Goal: Task Accomplishment & Management: Manage account settings

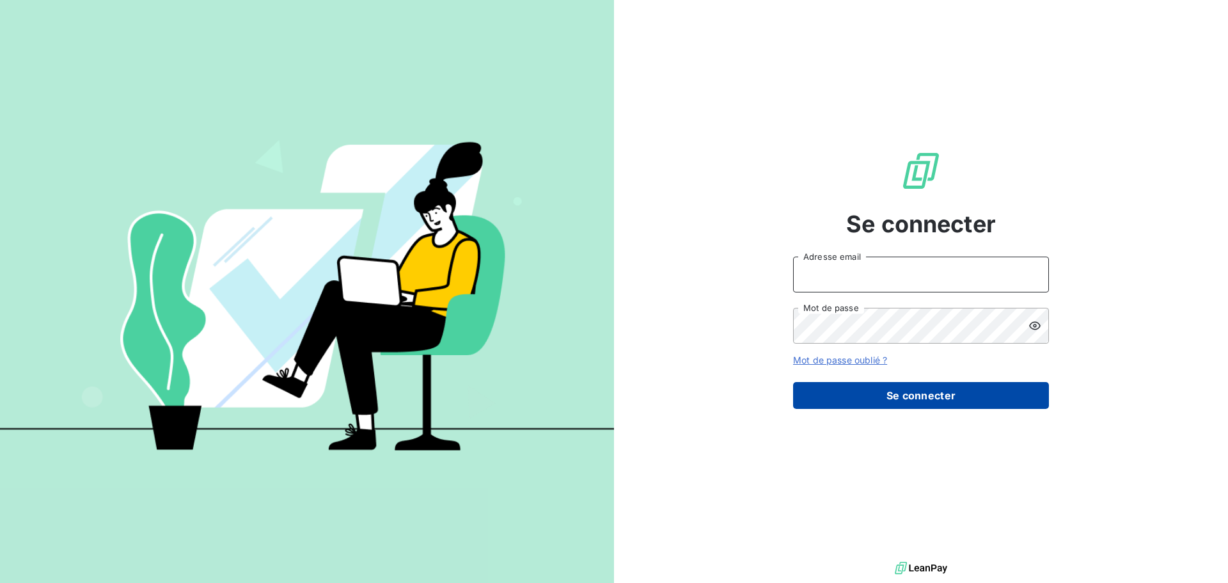
type input "[PERSON_NAME][EMAIL_ADDRESS][DOMAIN_NAME]"
click at [960, 395] on button "Se connecter" at bounding box center [921, 395] width 256 height 27
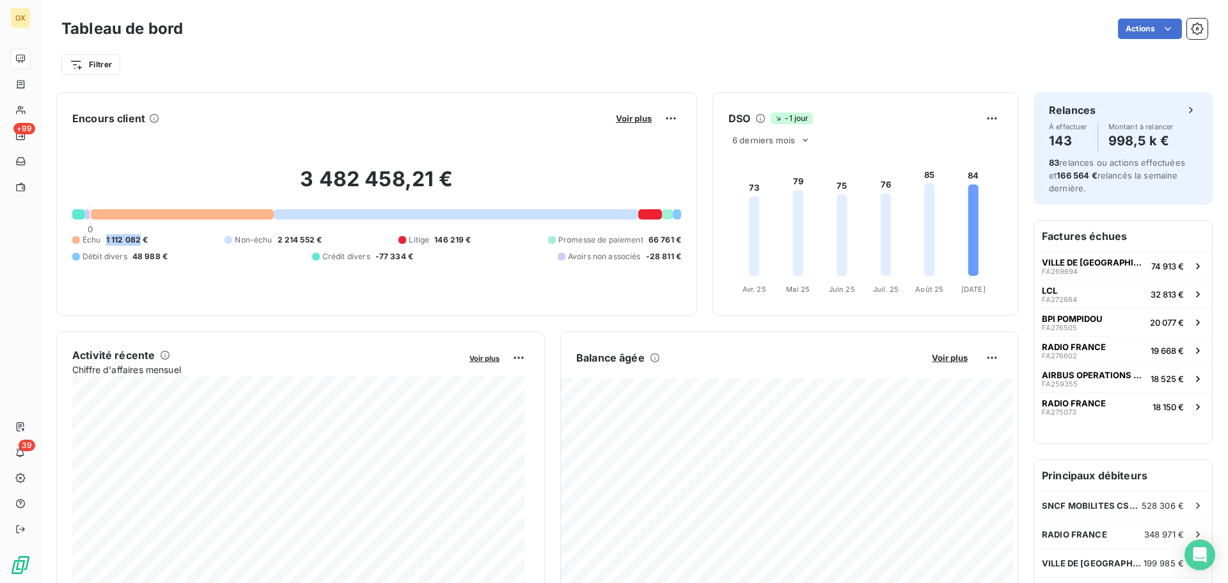
drag, startPoint x: 107, startPoint y: 240, endPoint x: 139, endPoint y: 240, distance: 31.3
click at [139, 240] on span "1 112 082 €" at bounding box center [127, 240] width 42 height 12
copy span "1 112 082"
click at [305, 70] on div "Filtrer" at bounding box center [634, 64] width 1146 height 24
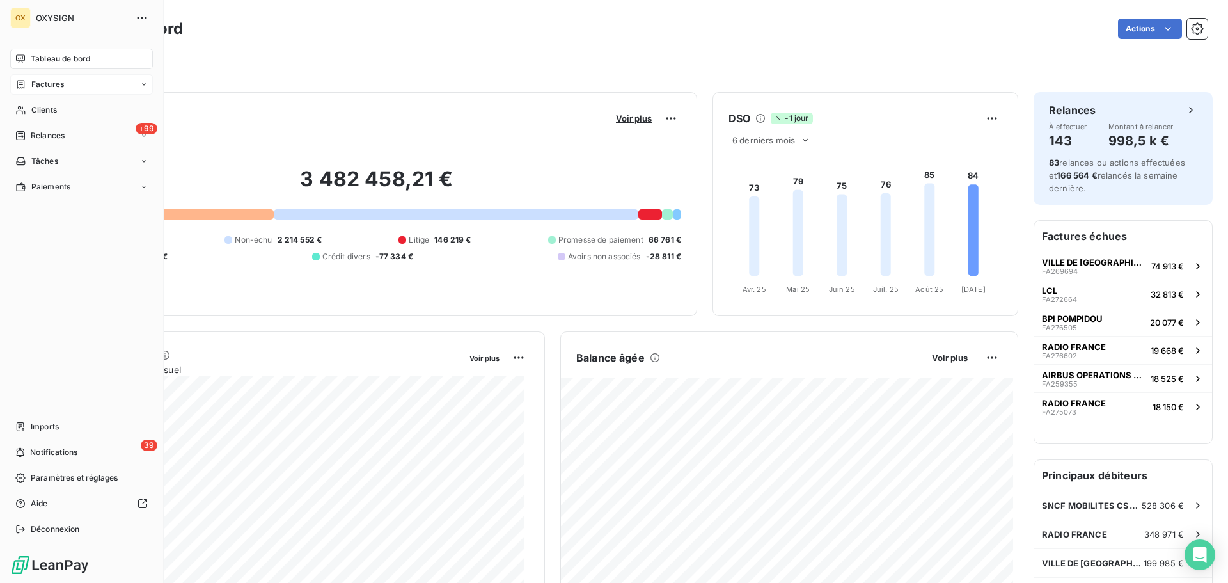
click at [33, 82] on span "Factures" at bounding box center [47, 85] width 33 height 12
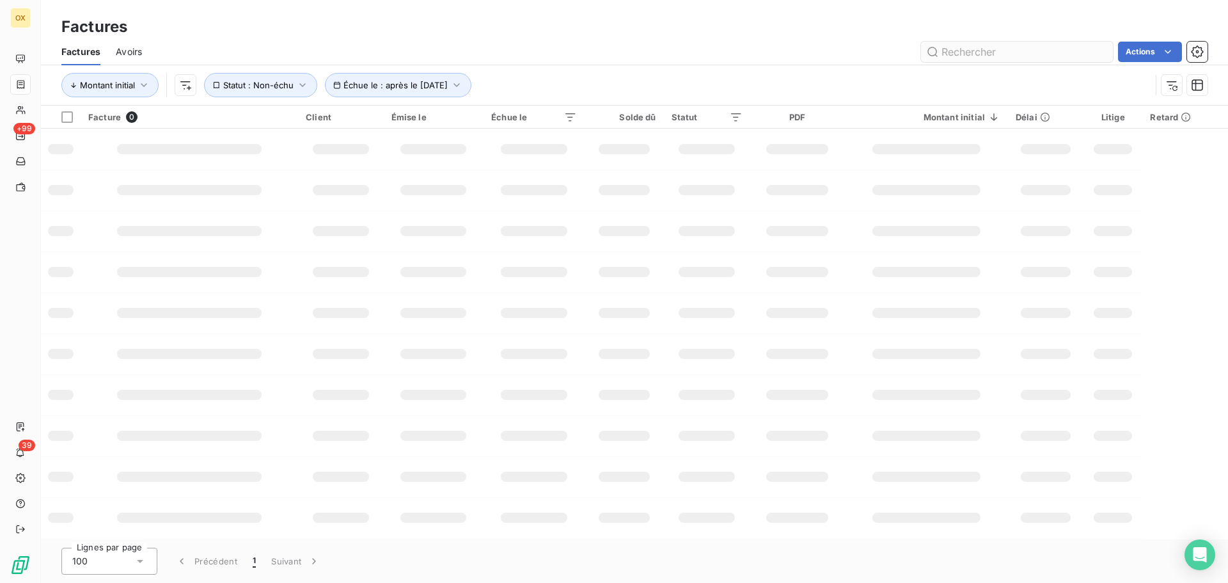
click at [971, 53] on input "text" at bounding box center [1017, 52] width 192 height 20
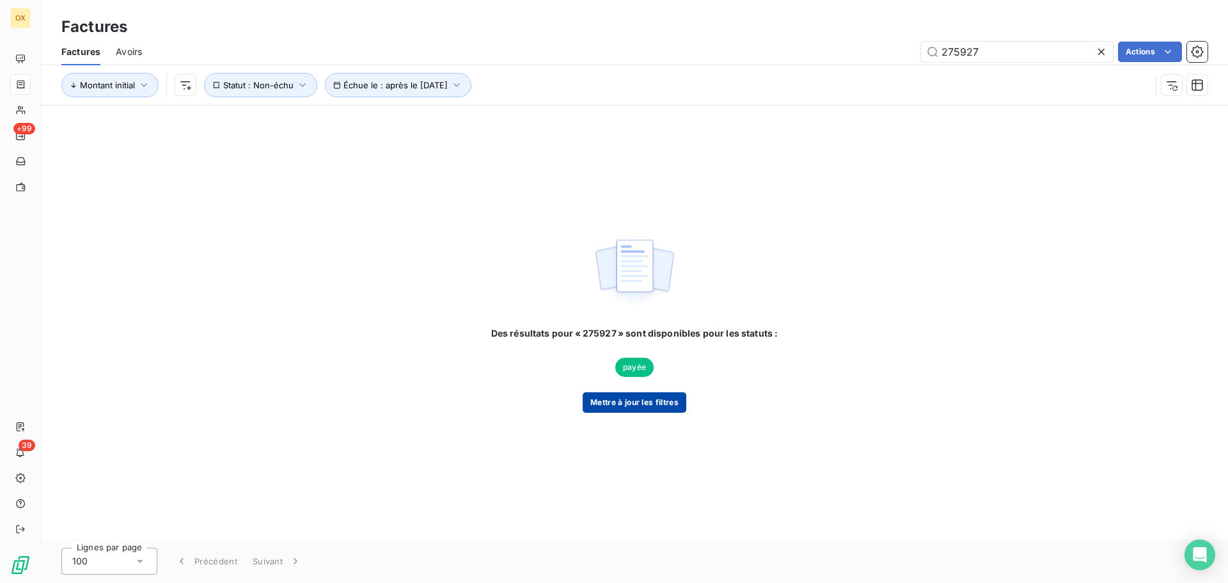
type input "275927"
click at [613, 397] on button "Mettre à jour les filtres" at bounding box center [635, 402] width 104 height 20
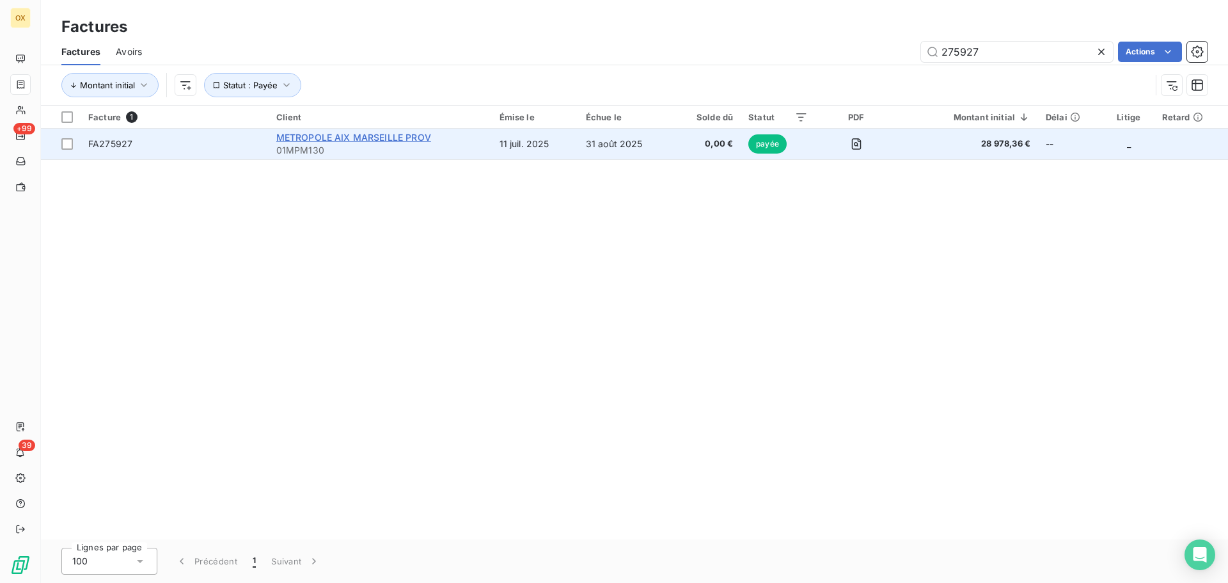
click at [292, 133] on span "METROPOLE AIX MARSEILLE PROV" at bounding box center [353, 137] width 155 height 11
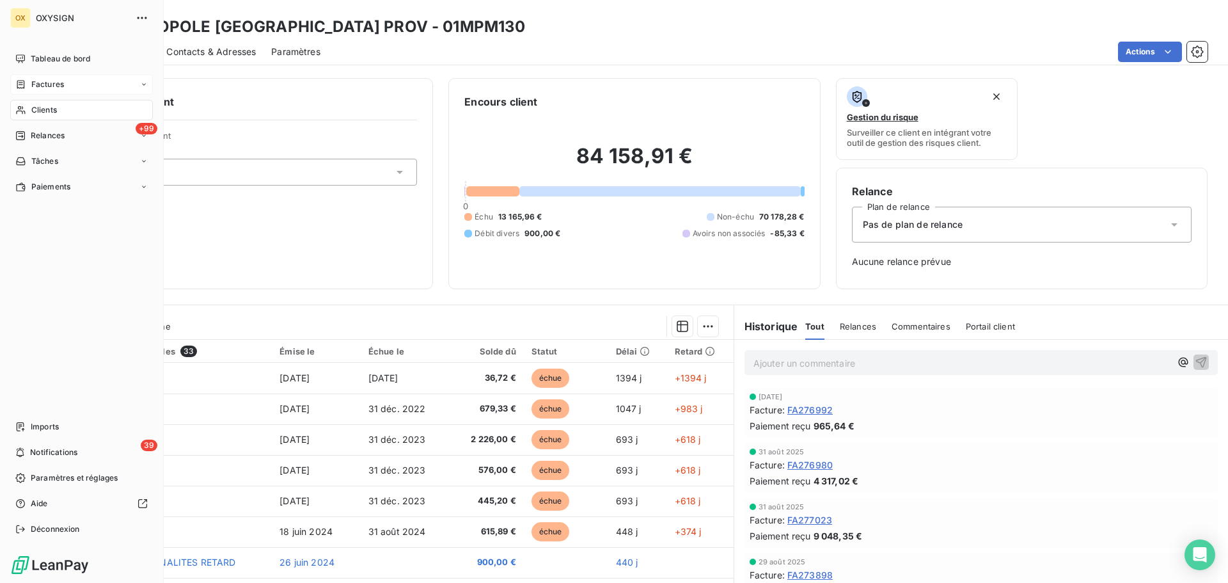
click at [33, 109] on span "Clients" at bounding box center [44, 110] width 26 height 12
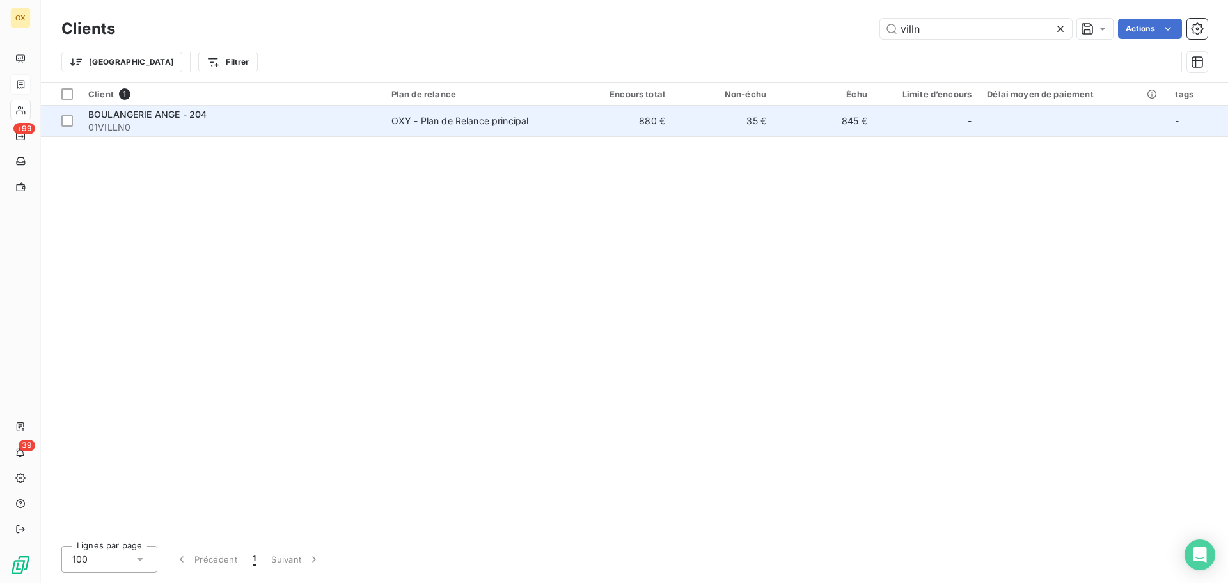
type input "villn"
click at [198, 121] on span "01VILLN0" at bounding box center [232, 127] width 288 height 13
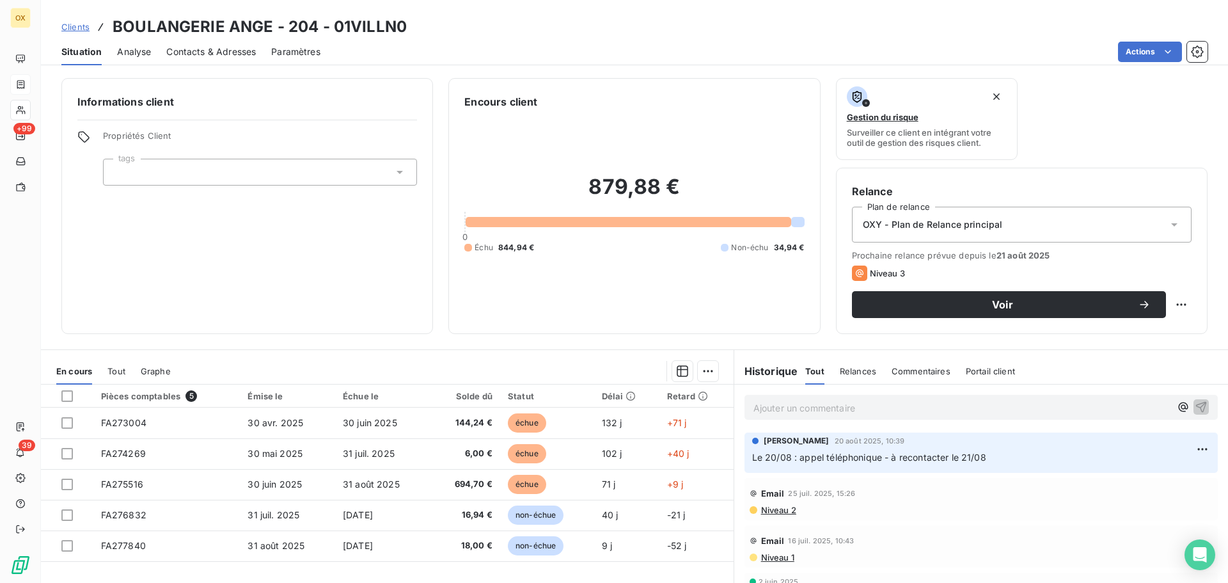
click at [1014, 400] on p "Ajouter un commentaire ﻿" at bounding box center [961, 408] width 417 height 16
click at [1195, 404] on icon "button" at bounding box center [1201, 406] width 13 height 13
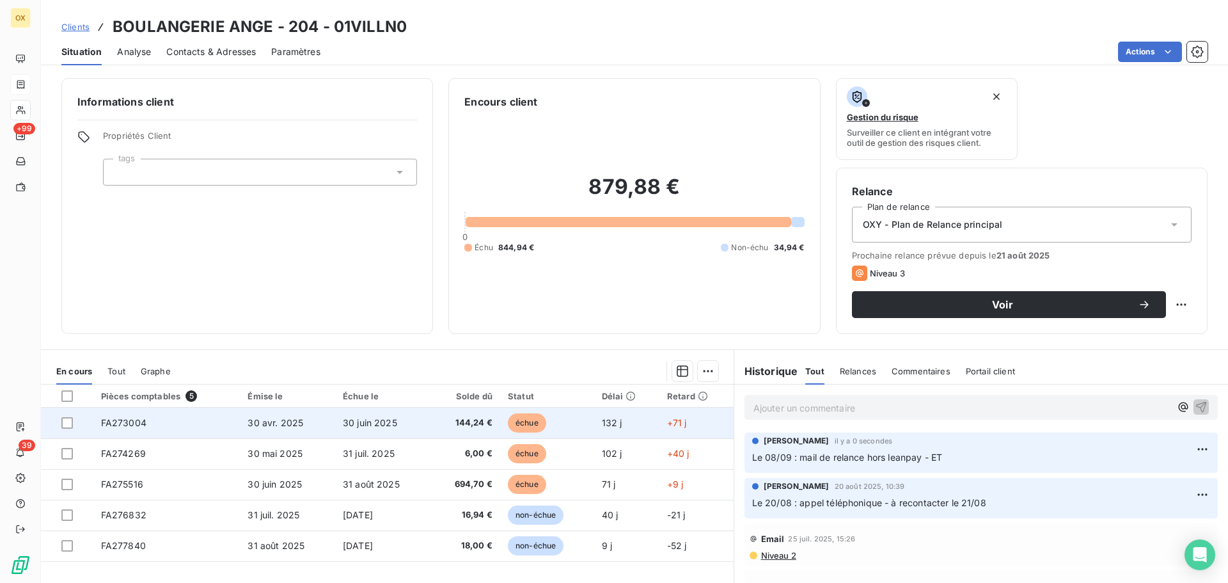
click at [436, 416] on td "144,24 €" at bounding box center [465, 422] width 70 height 31
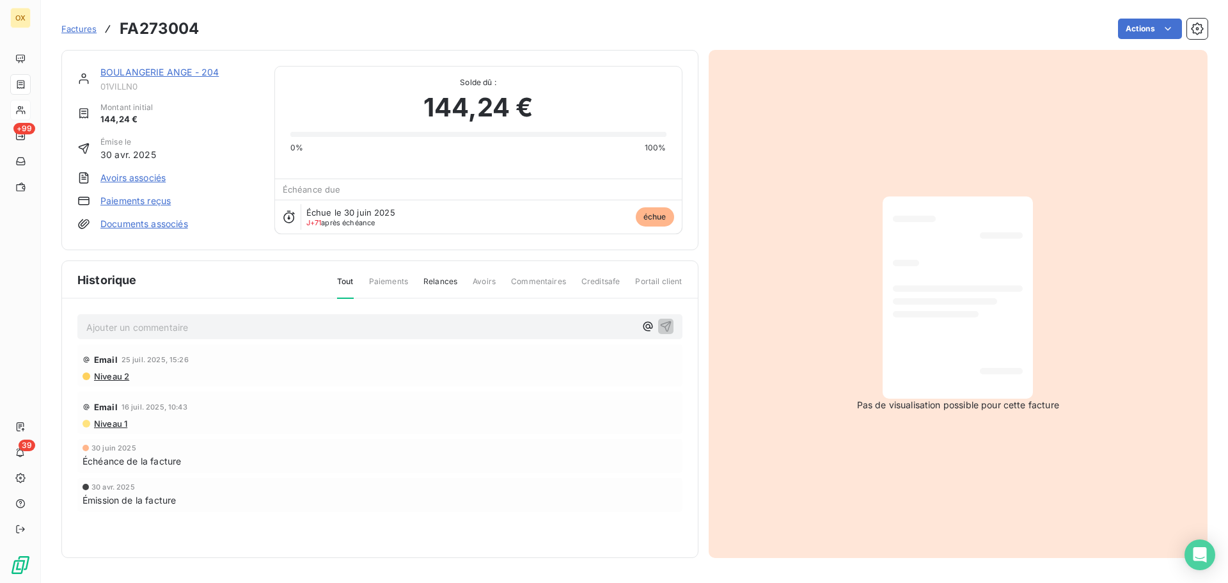
click at [150, 72] on link "BOULANGERIE ANGE - 204" at bounding box center [159, 72] width 118 height 11
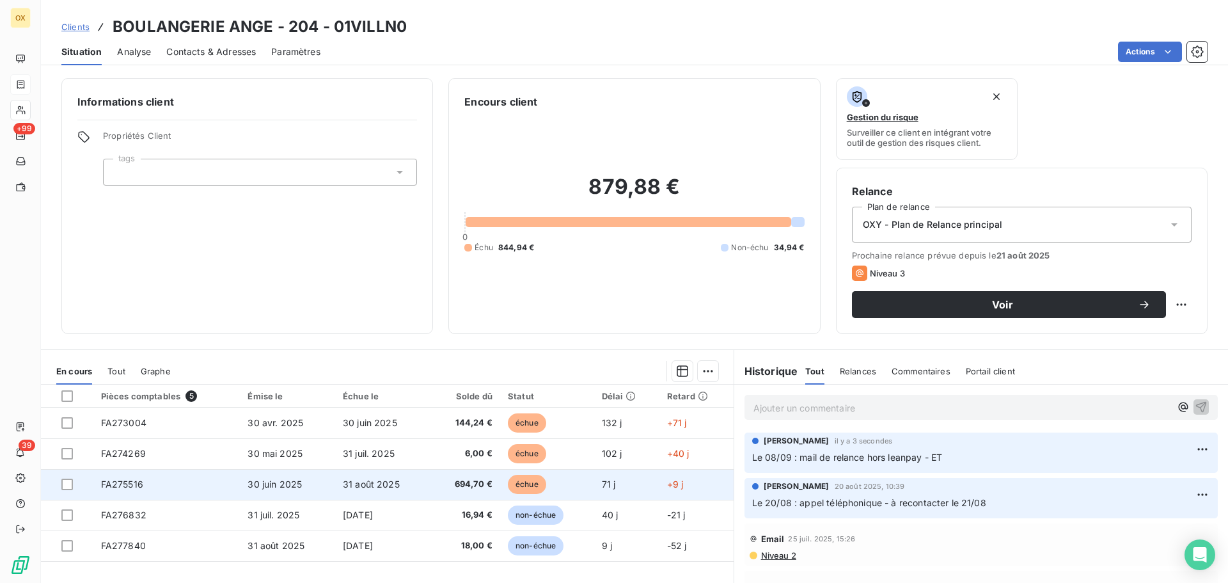
click at [397, 474] on td "31 août 2025" at bounding box center [382, 484] width 95 height 31
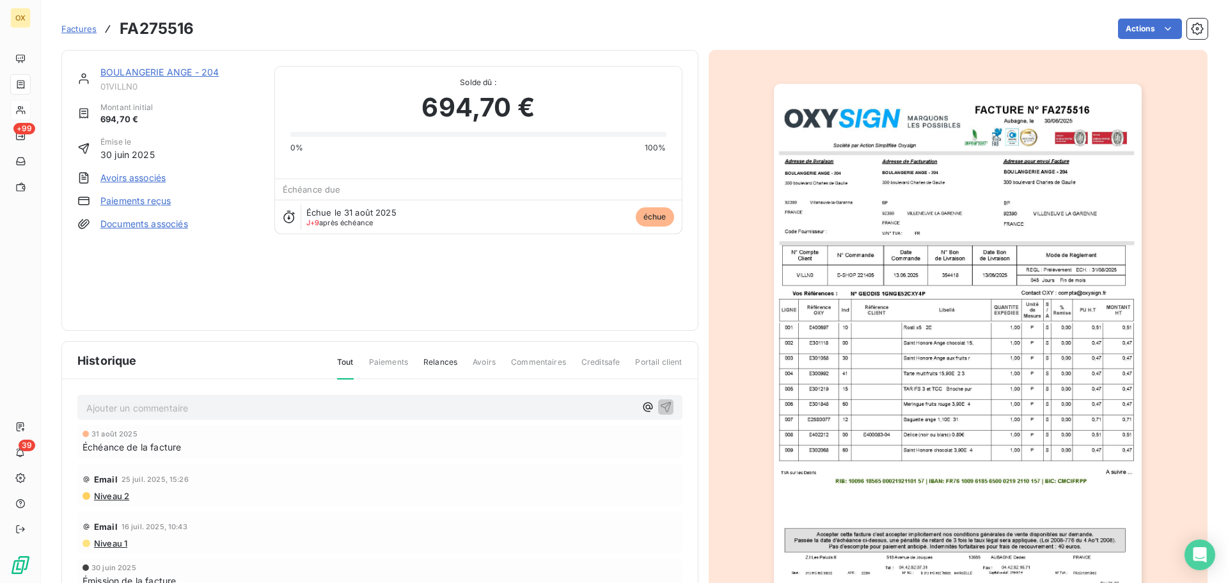
click at [138, 69] on link "BOULANGERIE ANGE - 204" at bounding box center [159, 72] width 118 height 11
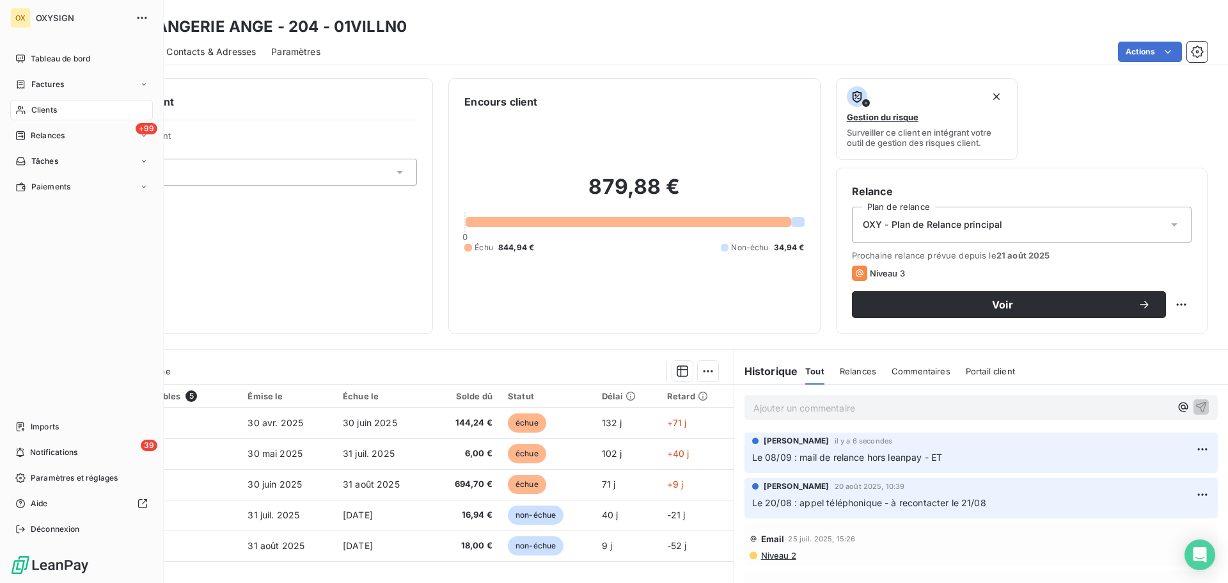
drag, startPoint x: 66, startPoint y: 84, endPoint x: 214, endPoint y: 54, distance: 151.4
click at [66, 84] on div "Factures" at bounding box center [81, 84] width 143 height 20
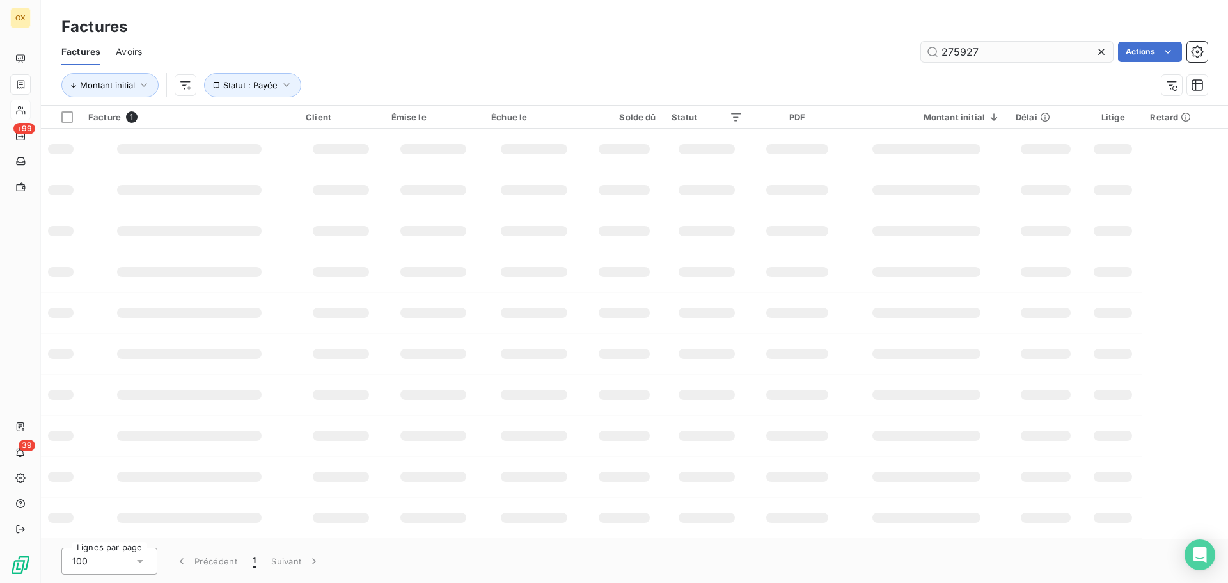
drag, startPoint x: 980, startPoint y: 52, endPoint x: 935, endPoint y: 45, distance: 45.4
click at [935, 45] on input "275927" at bounding box center [1017, 52] width 192 height 20
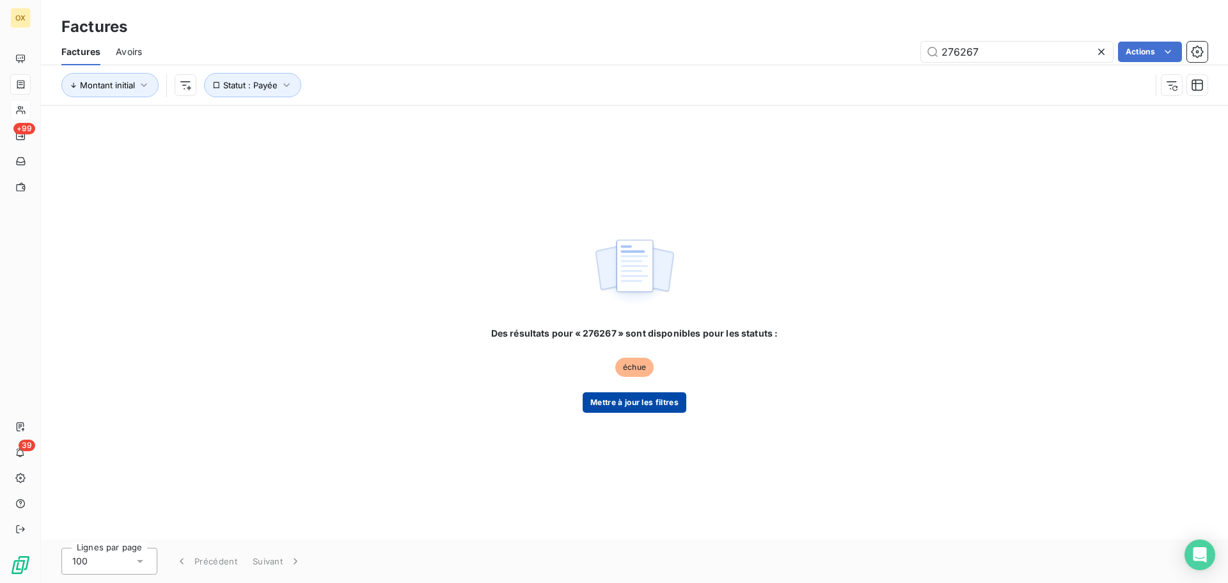
type input "276267"
click at [647, 397] on button "Mettre à jour les filtres" at bounding box center [635, 402] width 104 height 20
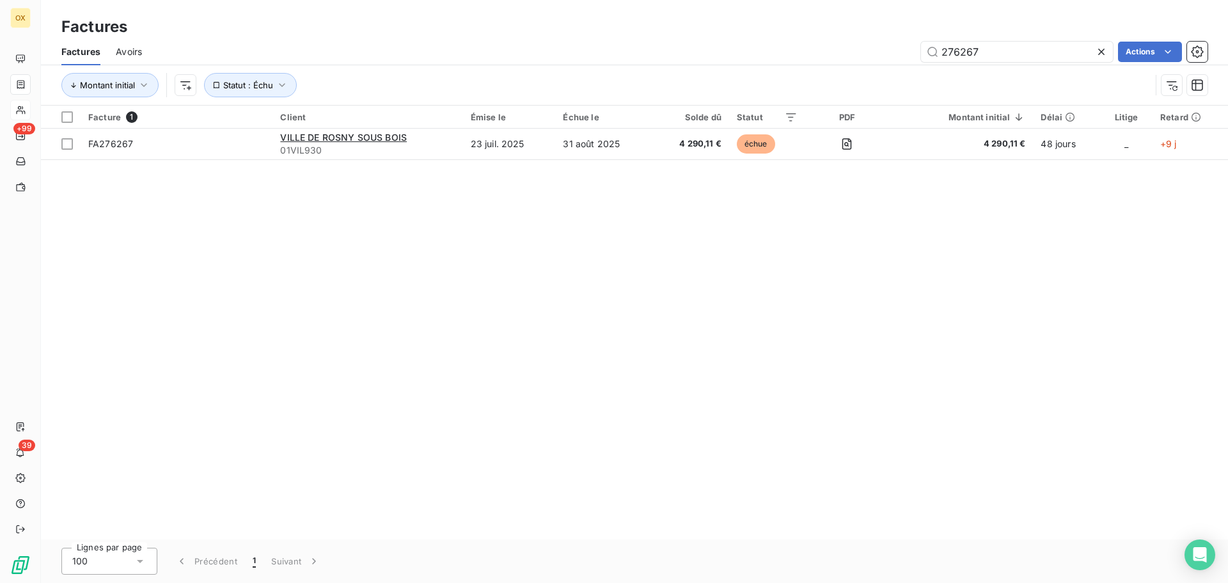
click at [1101, 49] on icon at bounding box center [1101, 51] width 13 height 13
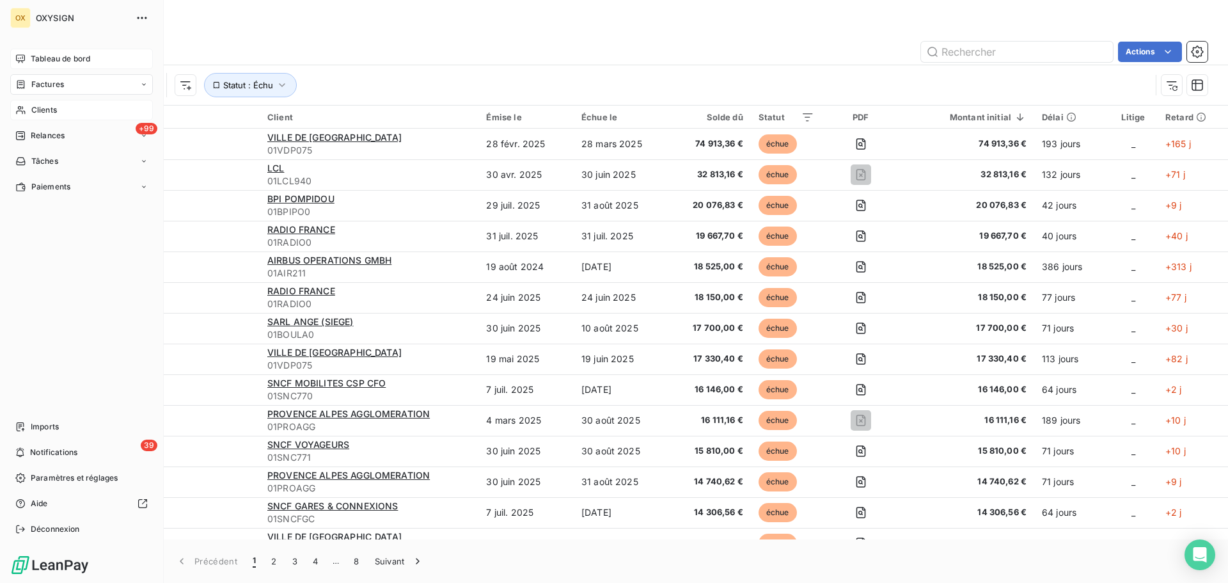
click at [59, 59] on span "Tableau de bord" at bounding box center [60, 59] width 59 height 12
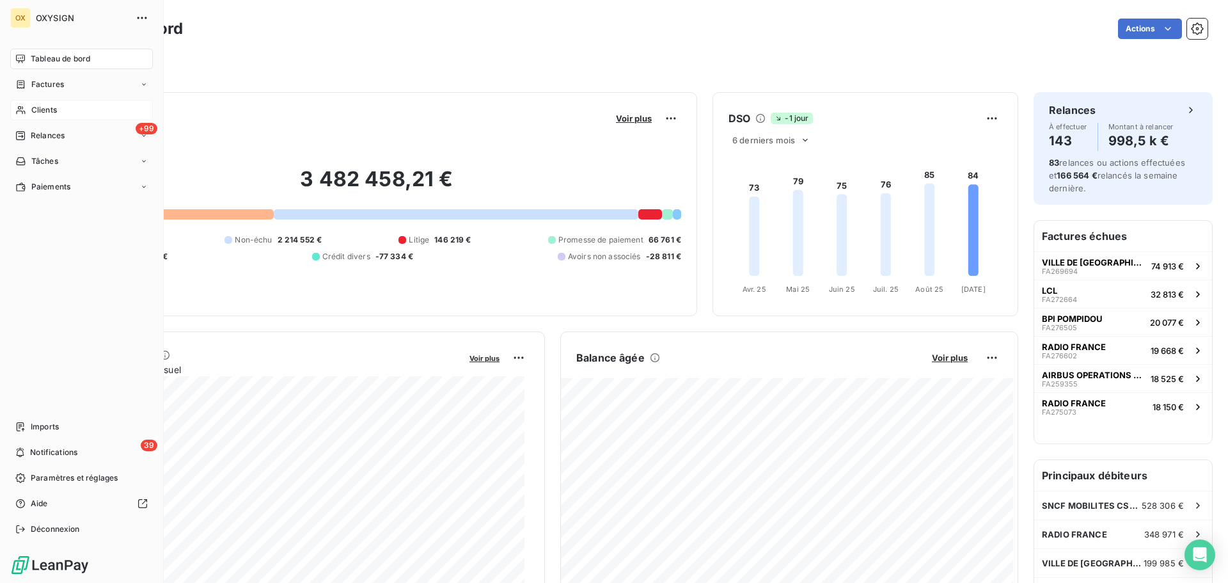
click at [44, 111] on span "Clients" at bounding box center [44, 110] width 26 height 12
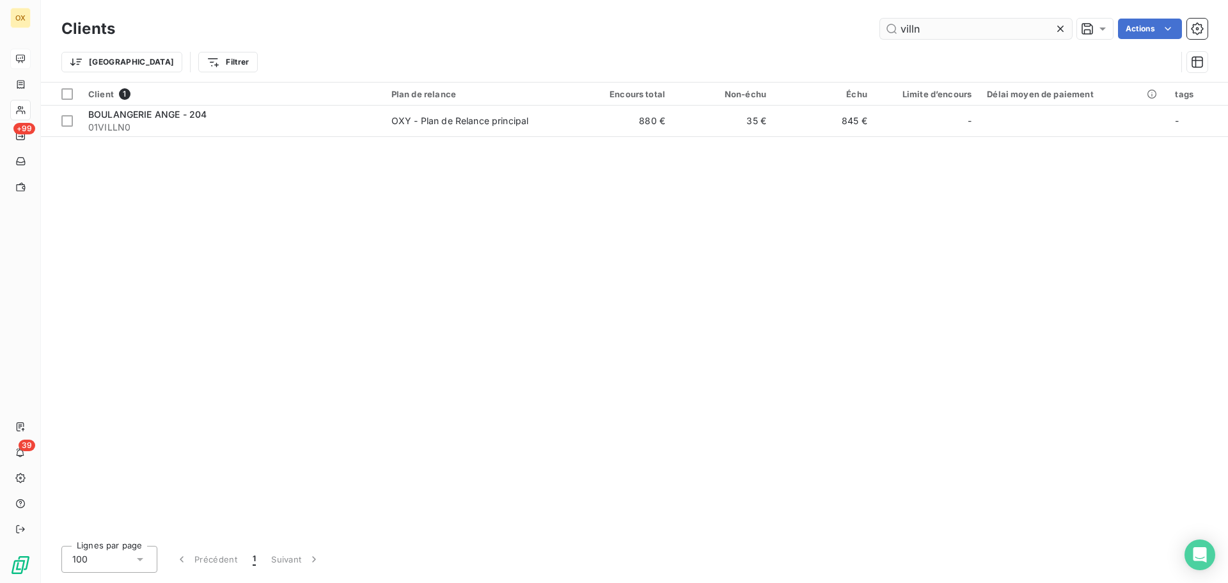
drag, startPoint x: 940, startPoint y: 34, endPoint x: 886, endPoint y: 24, distance: 55.3
click at [886, 24] on input "villn" at bounding box center [976, 29] width 192 height 20
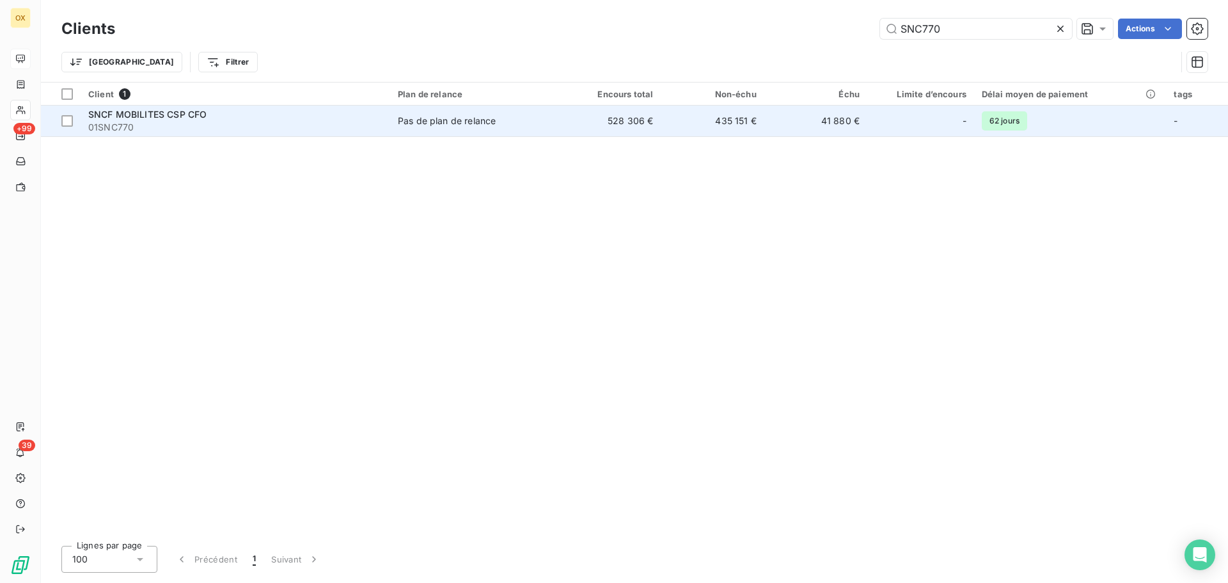
type input "SNC770"
click at [228, 108] on div "SNCF MOBILITES CSP CFO" at bounding box center [235, 114] width 294 height 13
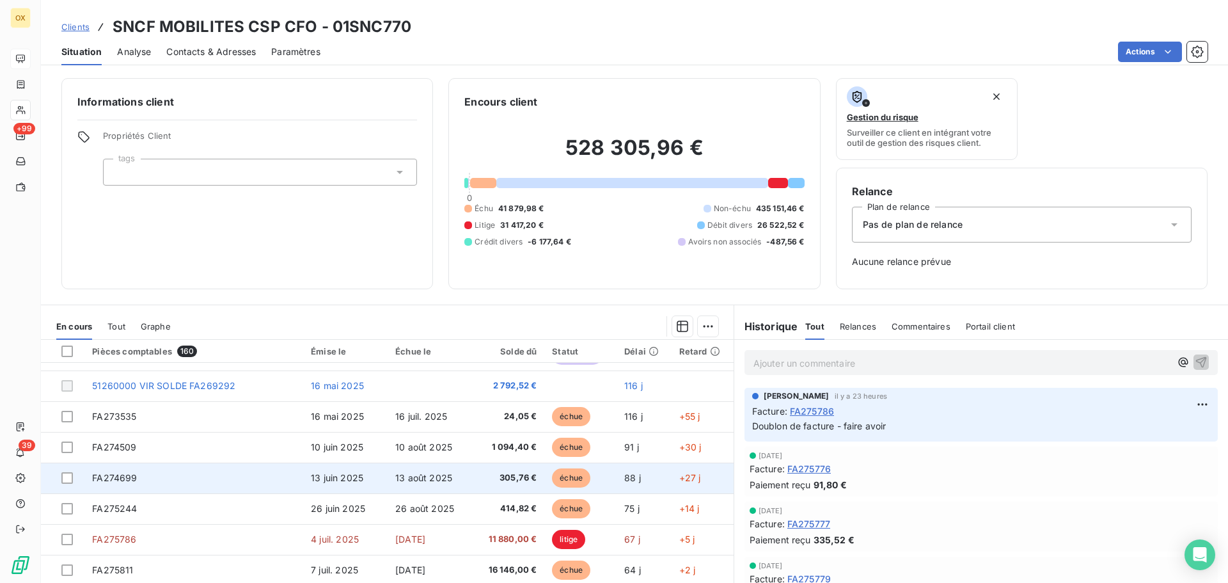
scroll to position [42, 0]
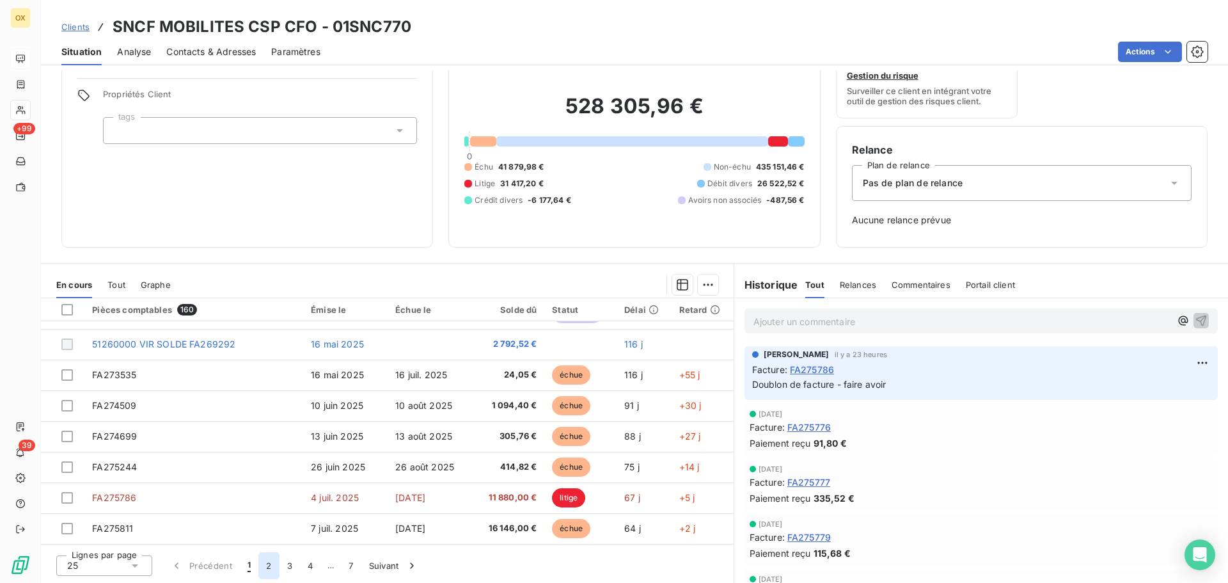
click at [268, 565] on button "2" at bounding box center [268, 565] width 20 height 27
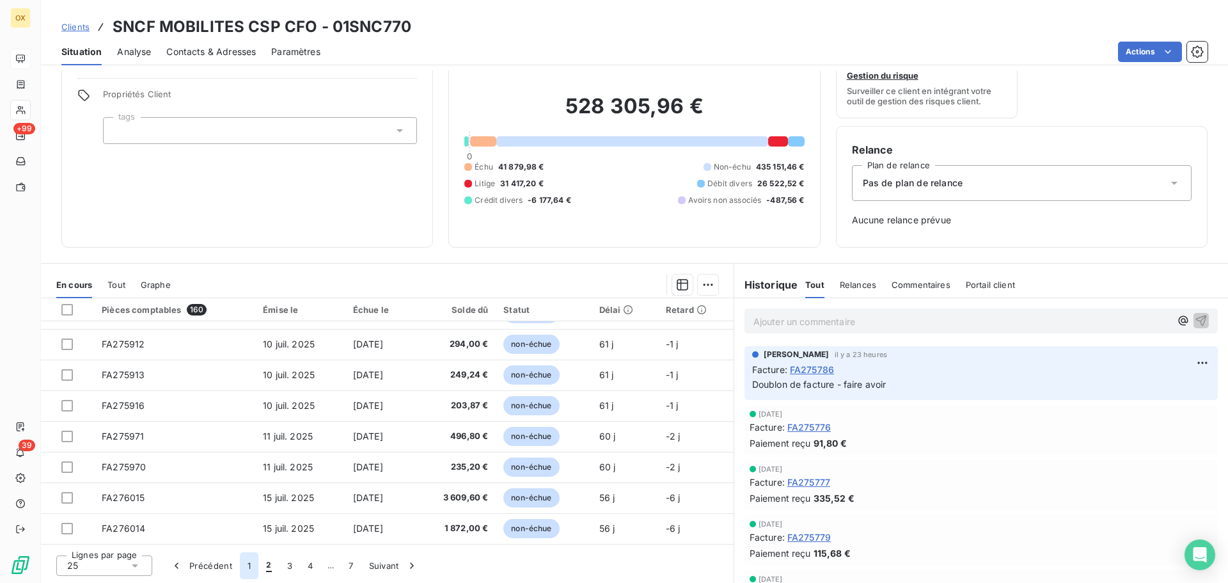
click at [251, 563] on button "1" at bounding box center [249, 565] width 19 height 27
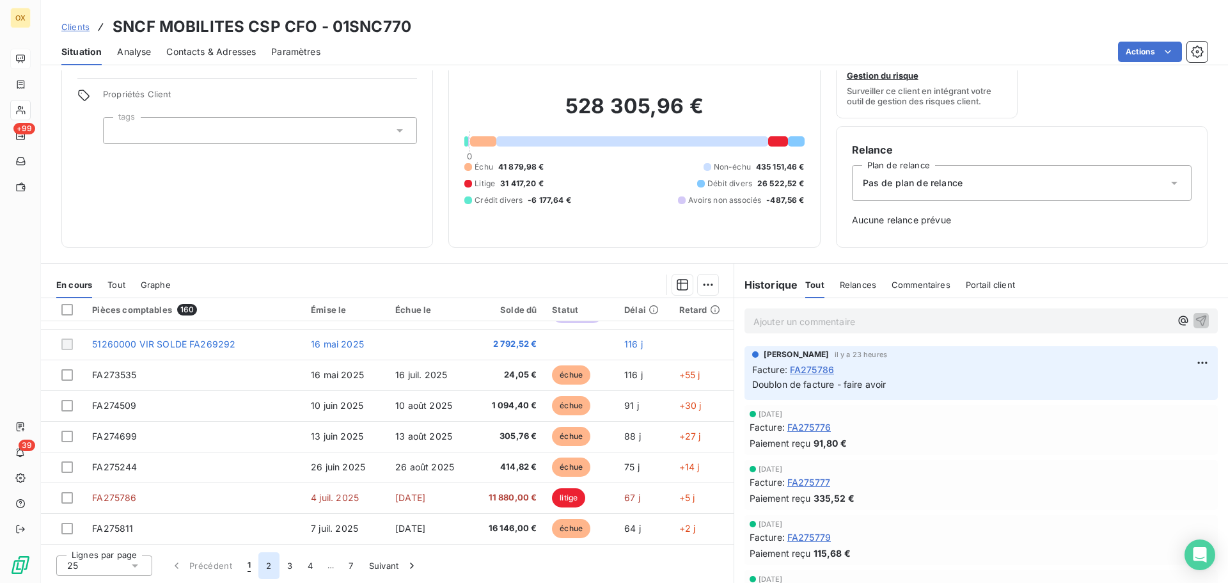
drag, startPoint x: 271, startPoint y: 569, endPoint x: 276, endPoint y: 564, distance: 7.2
click at [271, 569] on button "2" at bounding box center [268, 565] width 20 height 27
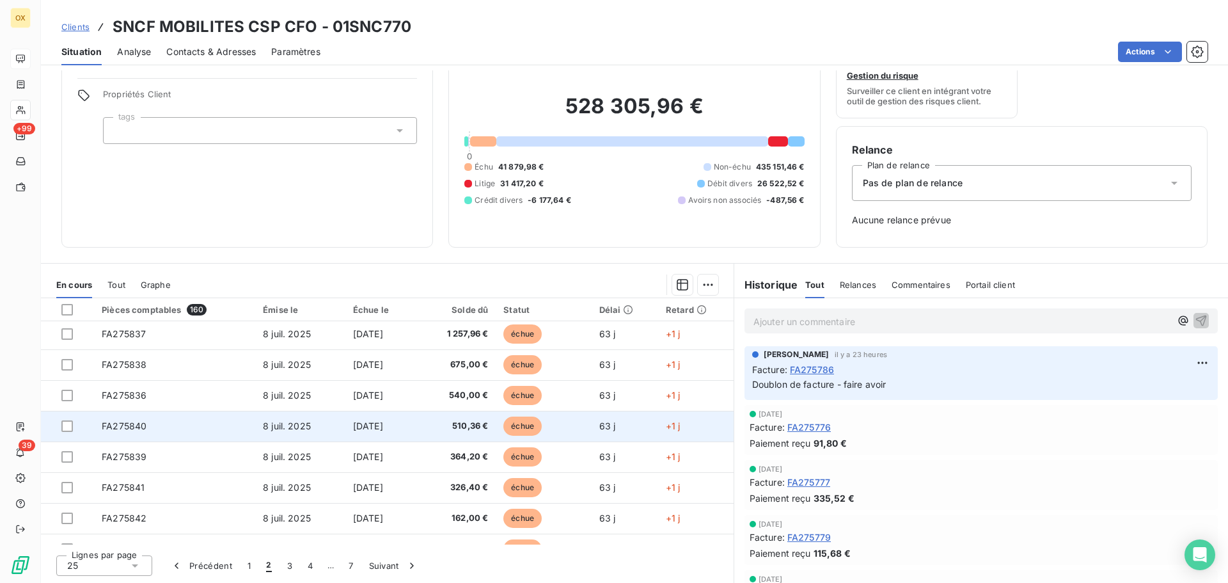
scroll to position [128, 0]
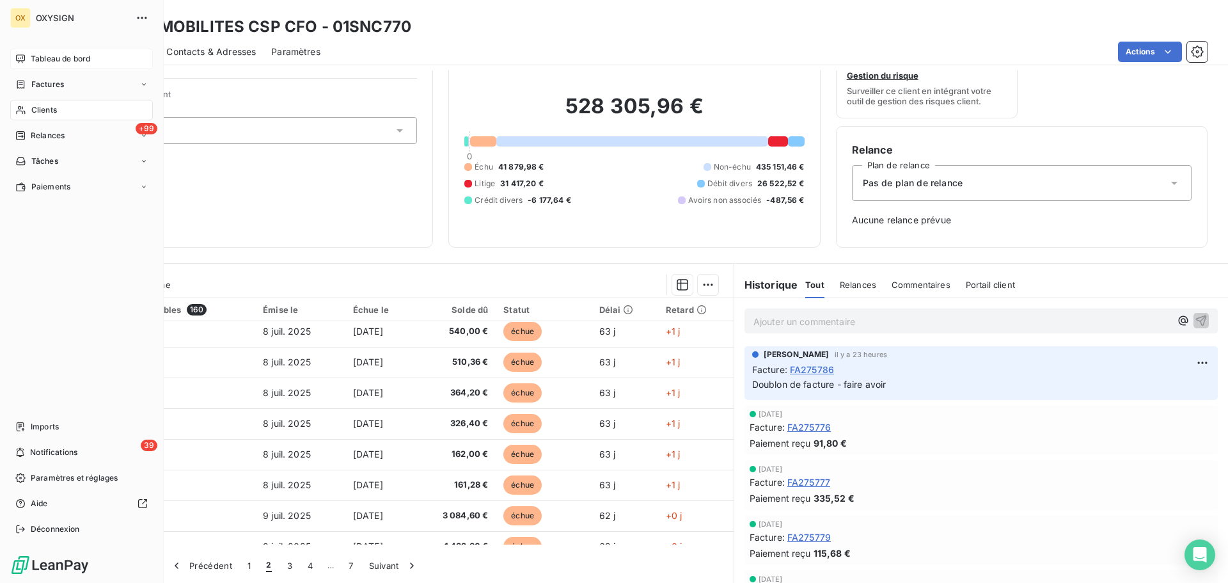
drag, startPoint x: 33, startPoint y: 106, endPoint x: 90, endPoint y: 98, distance: 57.5
click at [33, 106] on span "Clients" at bounding box center [44, 110] width 26 height 12
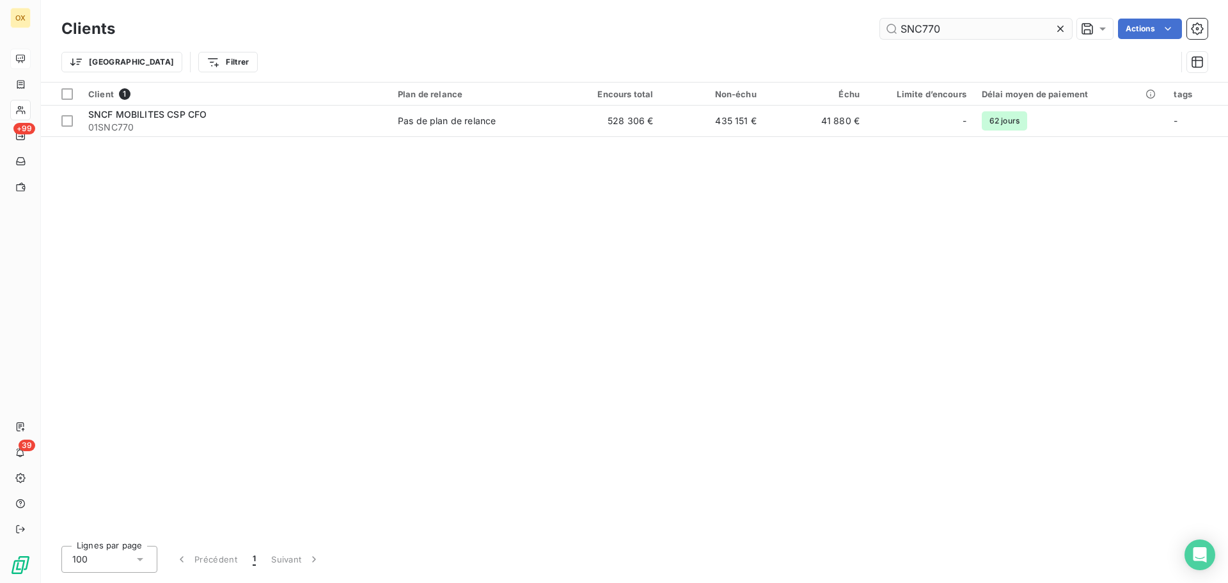
click at [943, 26] on input "SNC770" at bounding box center [976, 29] width 192 height 20
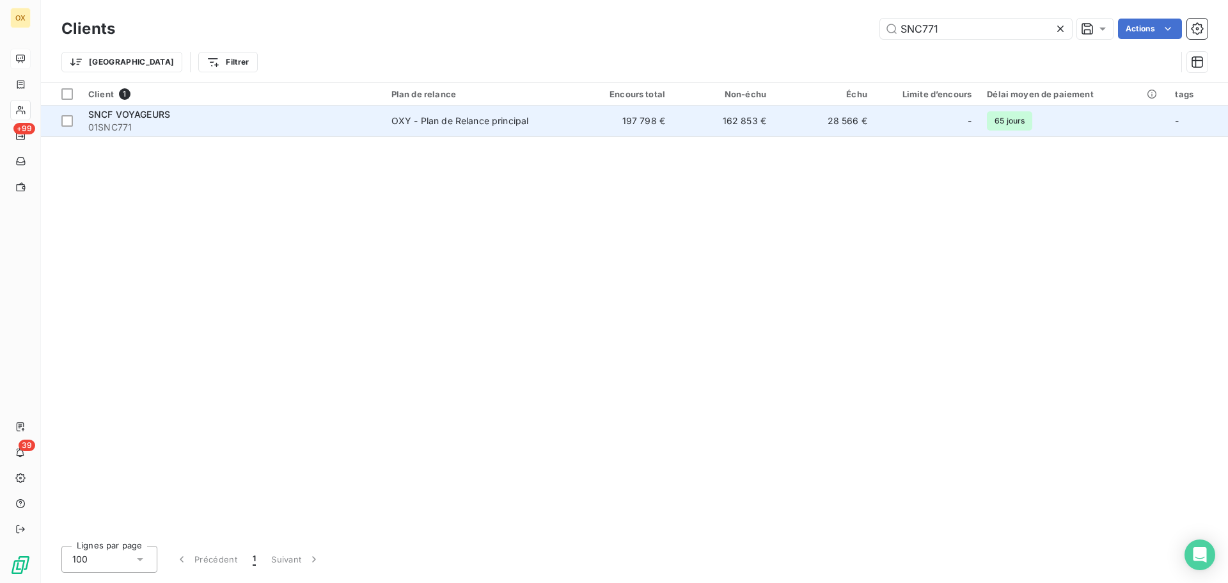
type input "SNC771"
click at [114, 131] on span "01SNC771" at bounding box center [232, 127] width 288 height 13
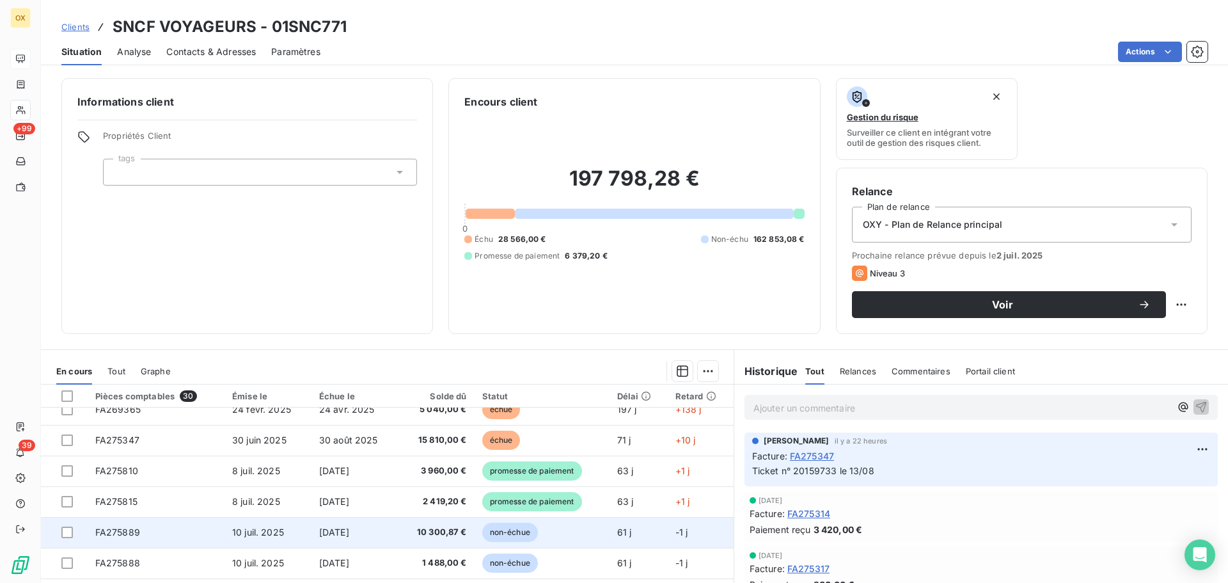
scroll to position [128, 0]
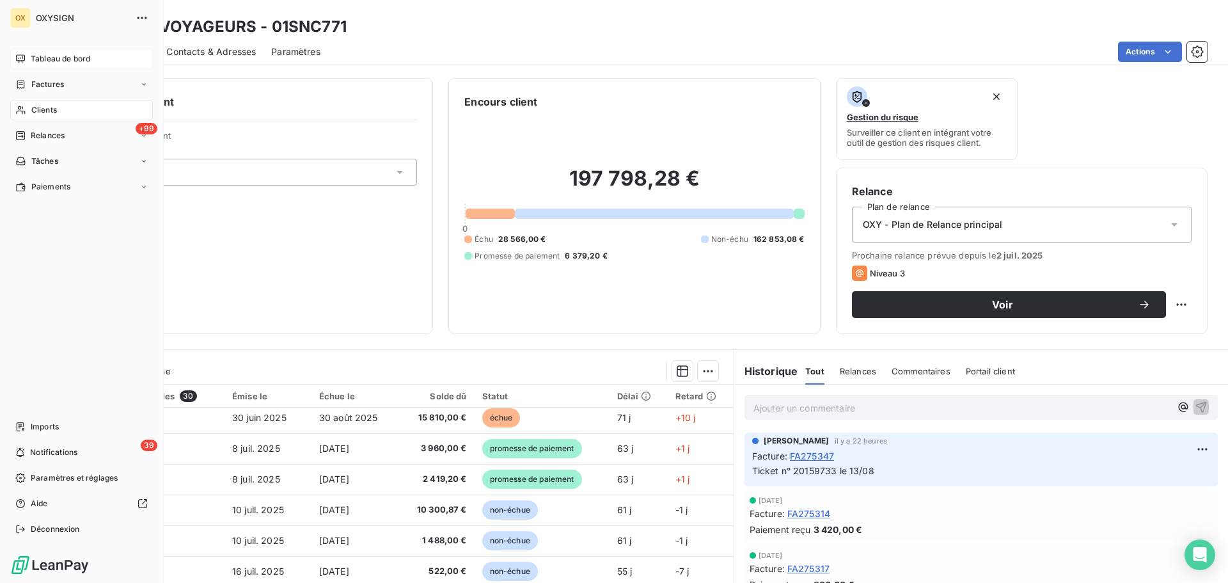
click at [35, 105] on span "Clients" at bounding box center [44, 110] width 26 height 12
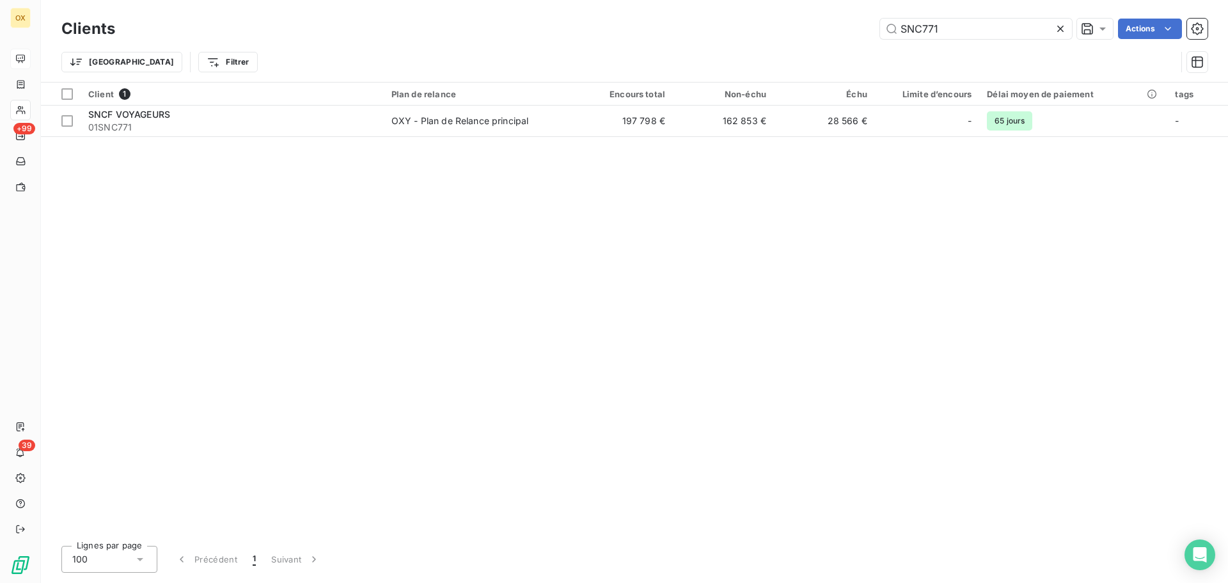
drag, startPoint x: 973, startPoint y: 14, endPoint x: 866, endPoint y: 20, distance: 107.0
click at [866, 20] on div "Clients SNC771 Actions Trier Filtrer" at bounding box center [634, 41] width 1187 height 82
drag, startPoint x: 977, startPoint y: 31, endPoint x: 920, endPoint y: 37, distance: 57.2
click at [920, 37] on input "SNC771" at bounding box center [976, 29] width 192 height 20
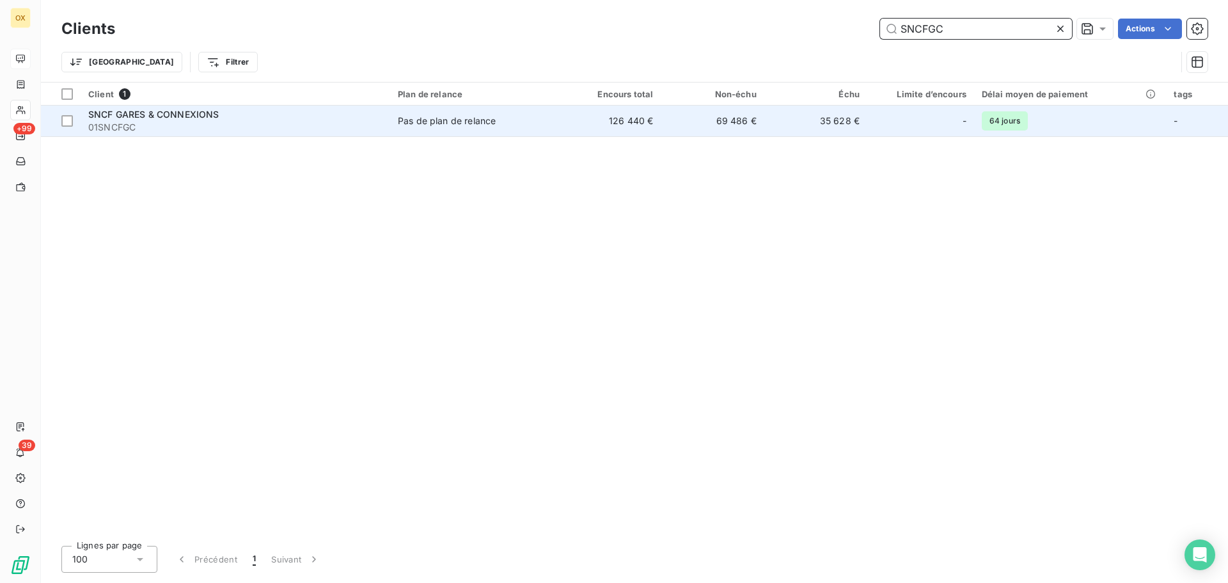
type input "SNCFGC"
click at [226, 116] on div "SNCF GARES & CONNEXIONS" at bounding box center [235, 114] width 294 height 13
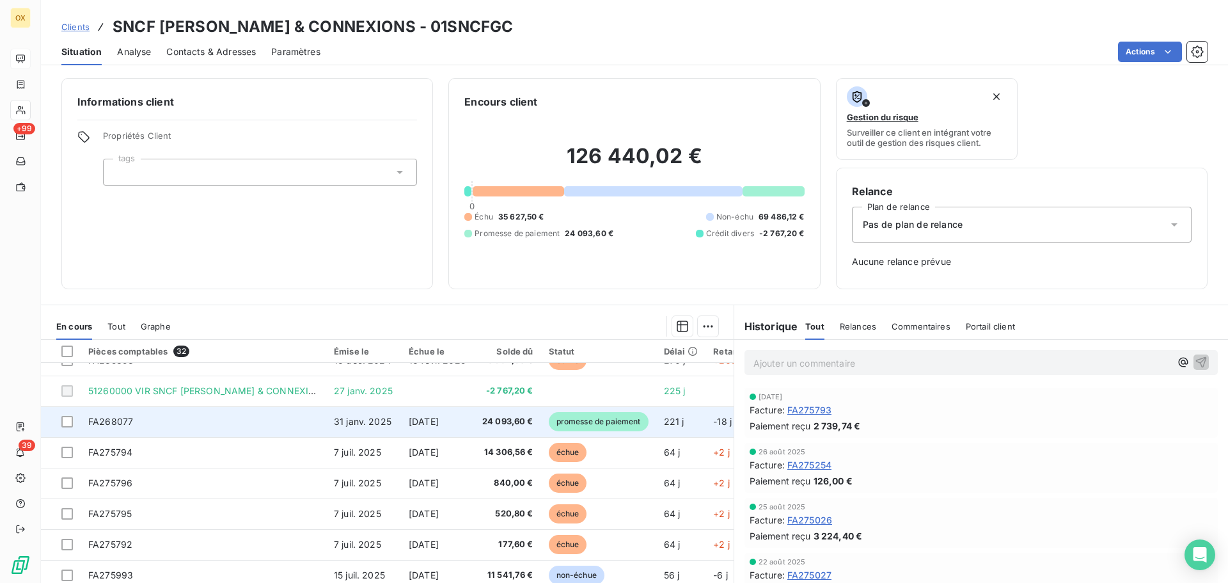
scroll to position [128, 0]
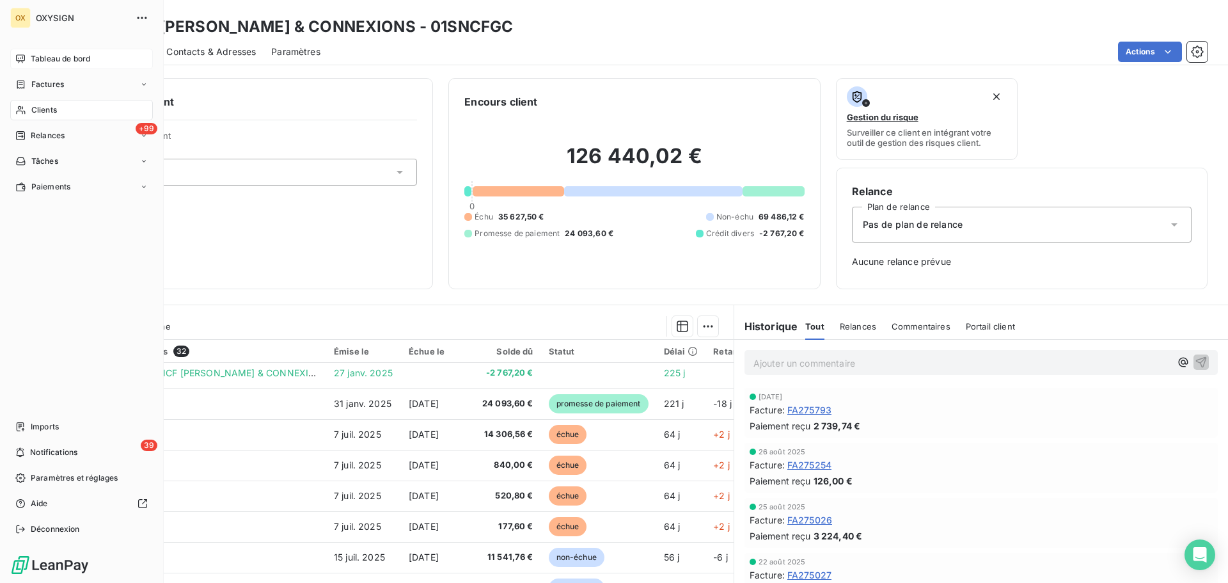
click at [28, 60] on div "Tableau de bord" at bounding box center [81, 59] width 143 height 20
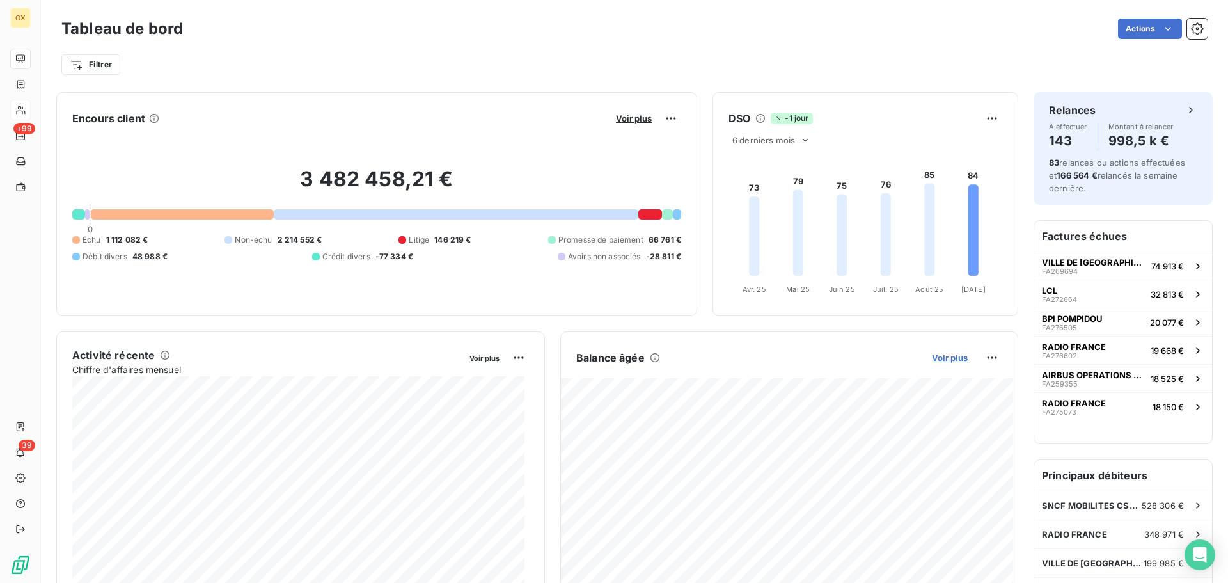
click at [932, 358] on span "Voir plus" at bounding box center [950, 357] width 36 height 10
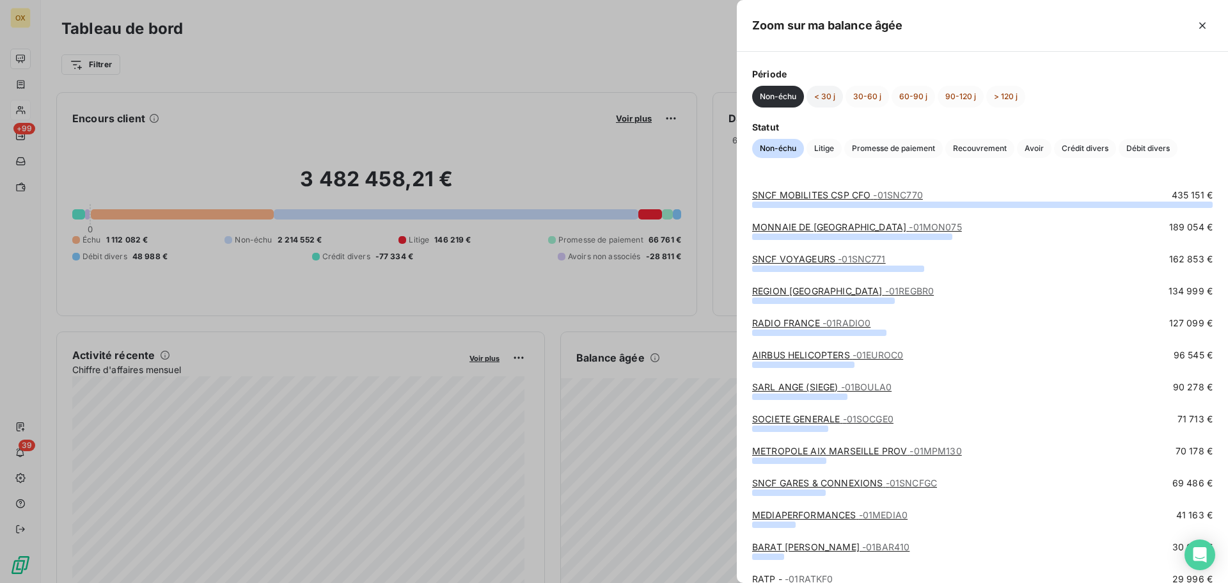
click at [826, 100] on button "< 30 j" at bounding box center [824, 97] width 36 height 22
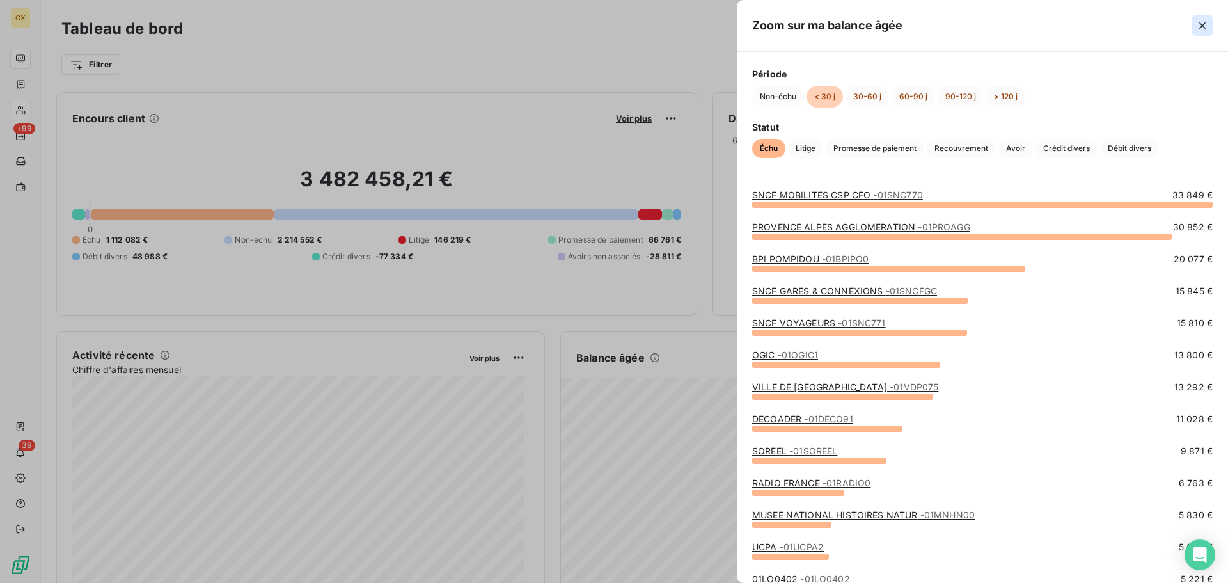
click at [1206, 27] on icon "button" at bounding box center [1202, 25] width 13 height 13
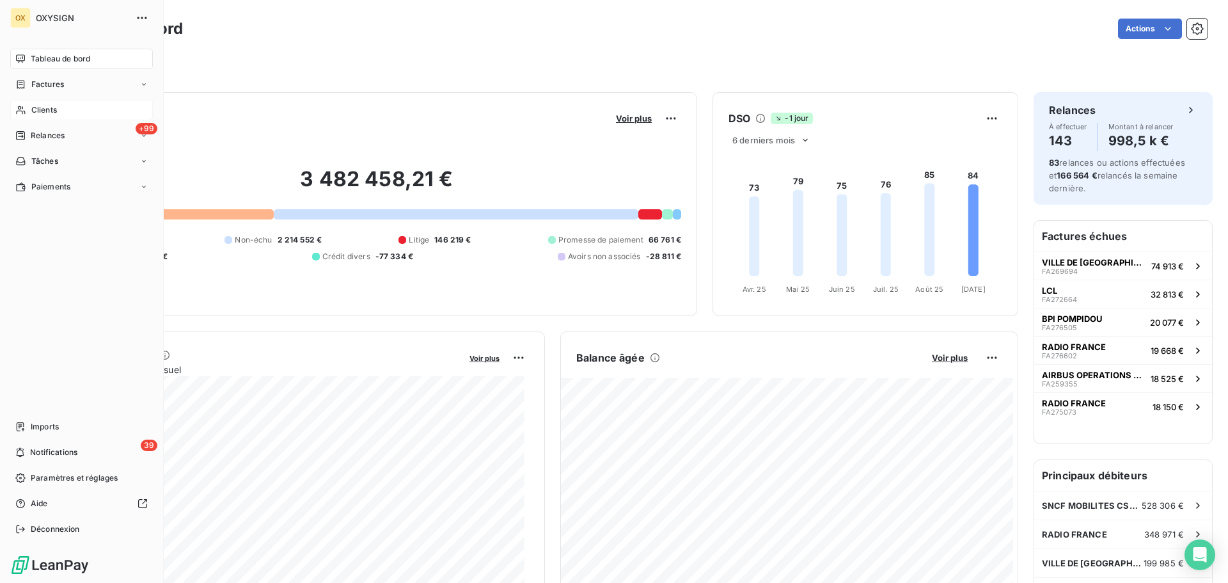
click at [43, 79] on span "Factures" at bounding box center [47, 85] width 33 height 12
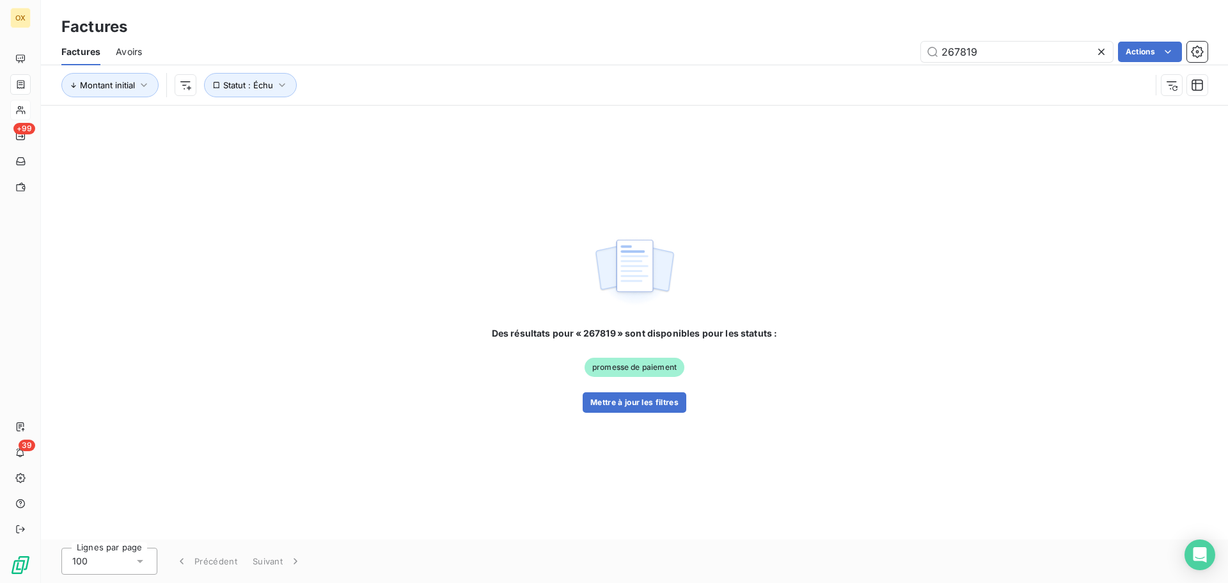
type input "267819"
click at [1102, 51] on icon at bounding box center [1101, 51] width 13 height 13
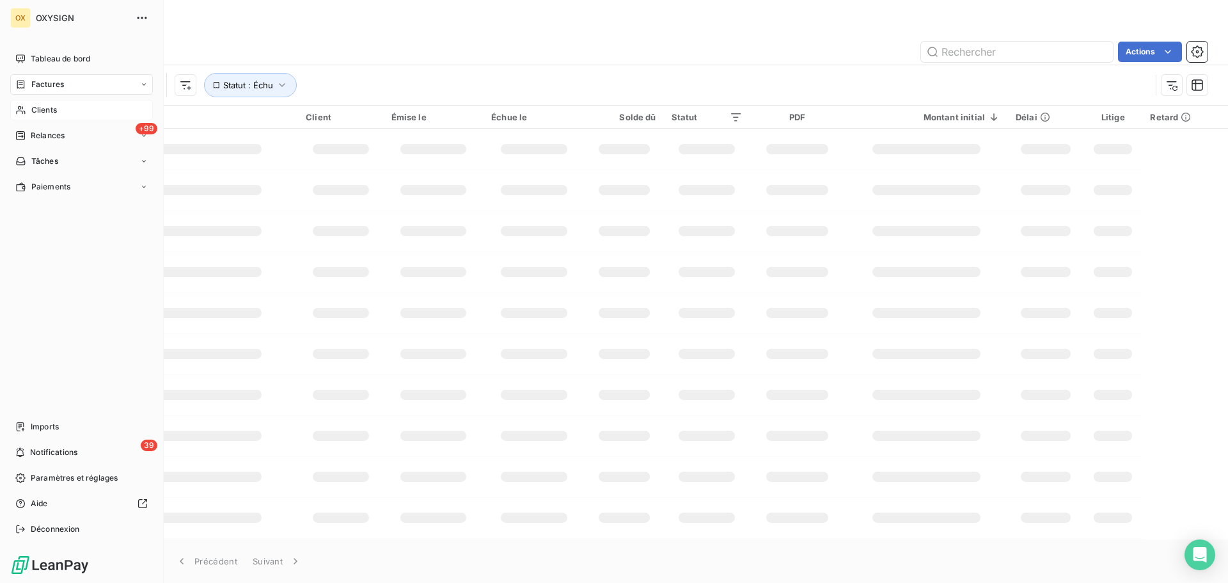
click at [45, 85] on span "Factures" at bounding box center [47, 85] width 33 height 12
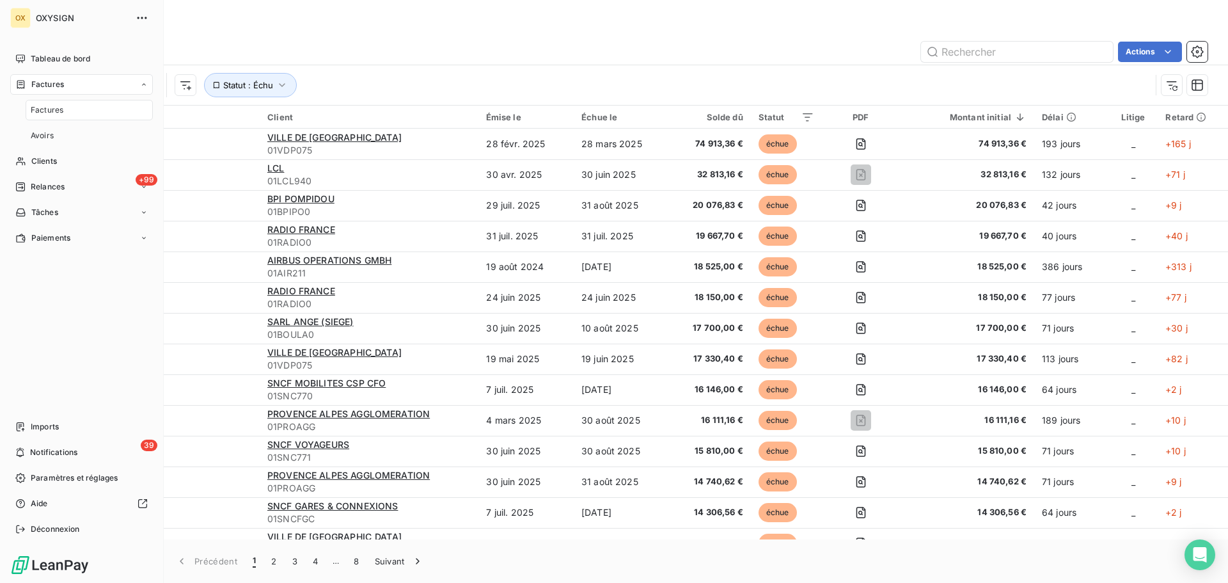
click at [40, 113] on span "Factures" at bounding box center [47, 110] width 33 height 12
click at [58, 190] on span "Relances" at bounding box center [48, 187] width 34 height 12
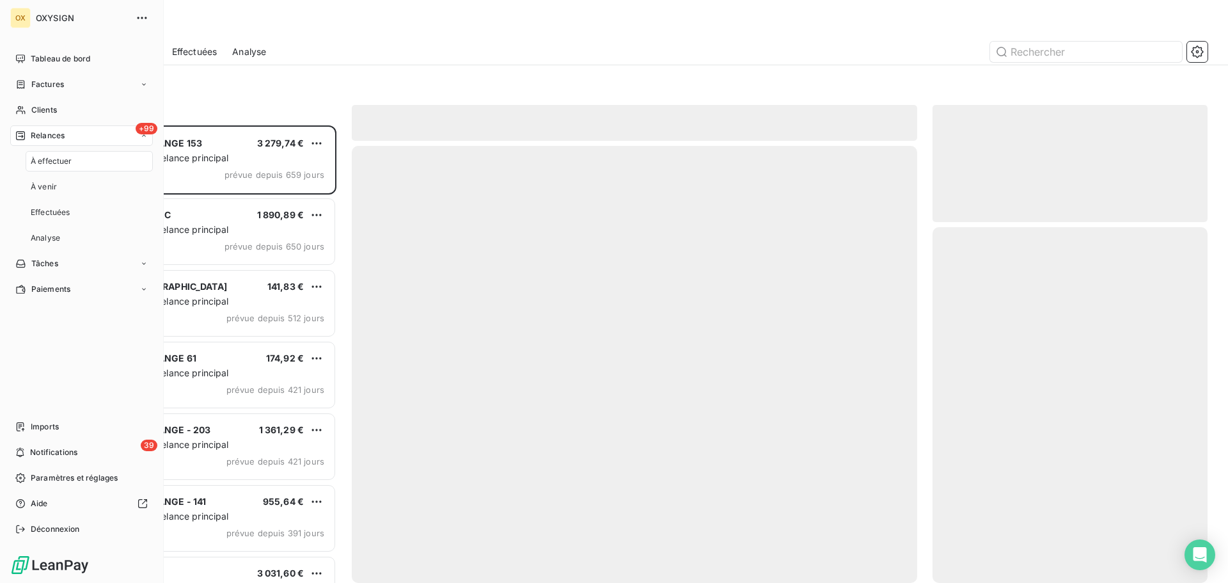
scroll to position [448, 265]
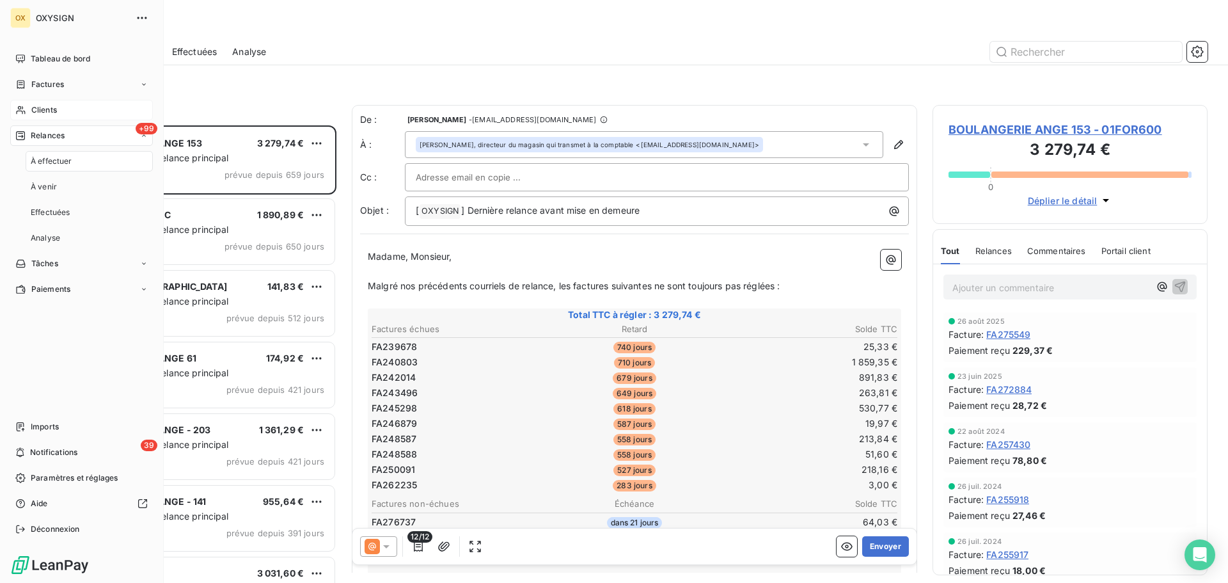
click at [42, 107] on span "Clients" at bounding box center [44, 110] width 26 height 12
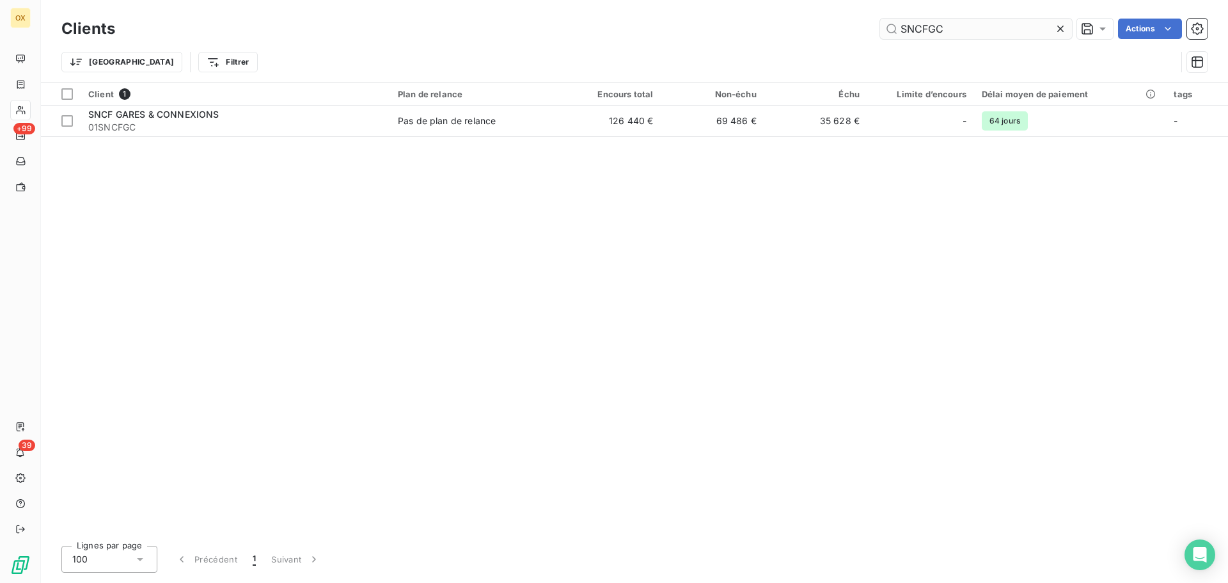
drag, startPoint x: 970, startPoint y: 28, endPoint x: 898, endPoint y: 34, distance: 71.9
click at [898, 34] on input "SNCFGC" at bounding box center [976, 29] width 192 height 20
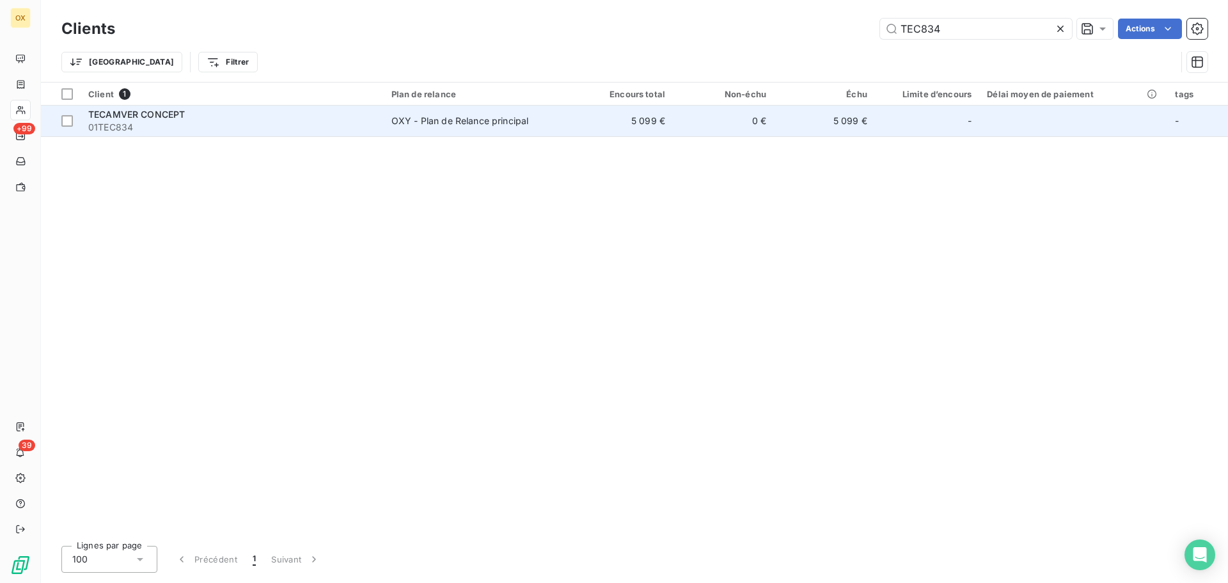
type input "TEC834"
click at [116, 119] on div "TECAMVER CONCEPT" at bounding box center [232, 114] width 288 height 13
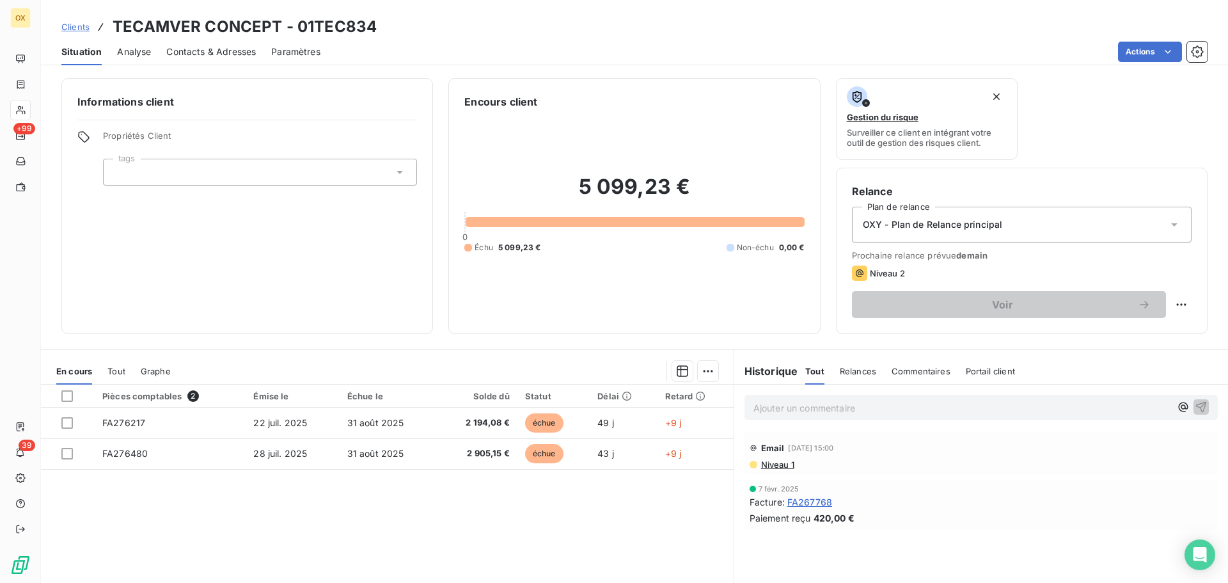
click at [202, 52] on span "Contacts & Adresses" at bounding box center [211, 51] width 90 height 13
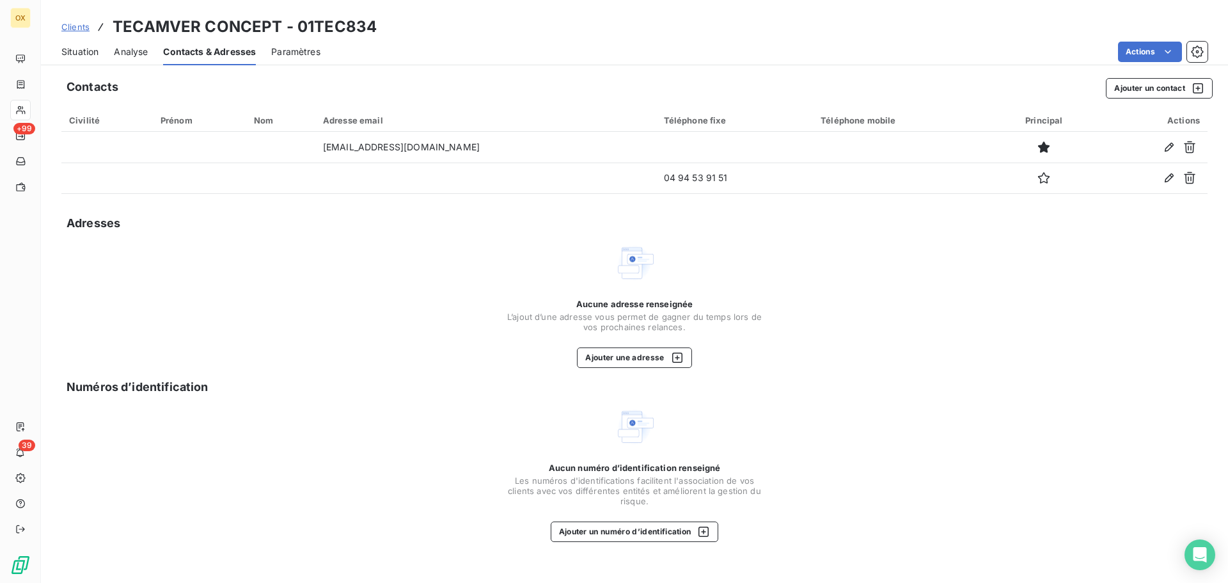
click at [92, 56] on span "Situation" at bounding box center [79, 51] width 37 height 13
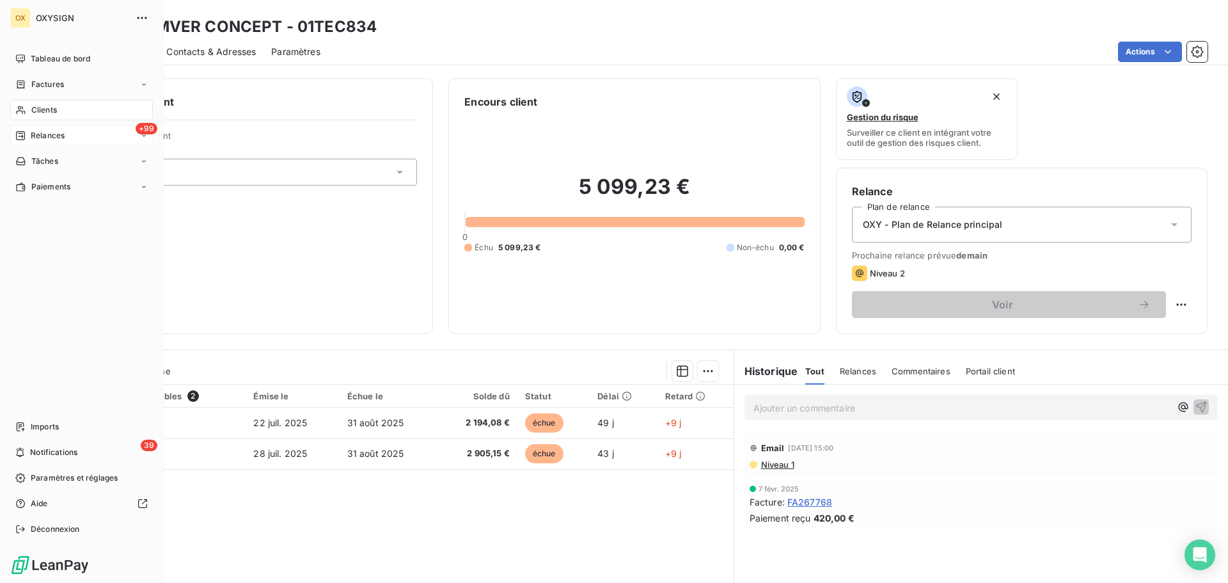
click at [38, 133] on span "Relances" at bounding box center [48, 136] width 34 height 12
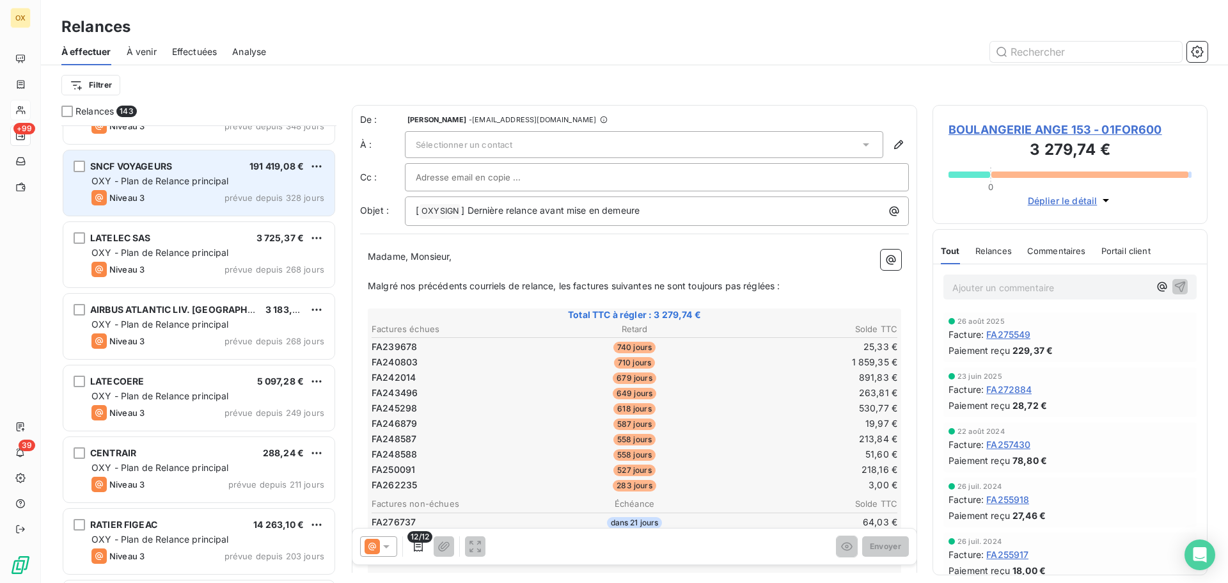
scroll to position [640, 0]
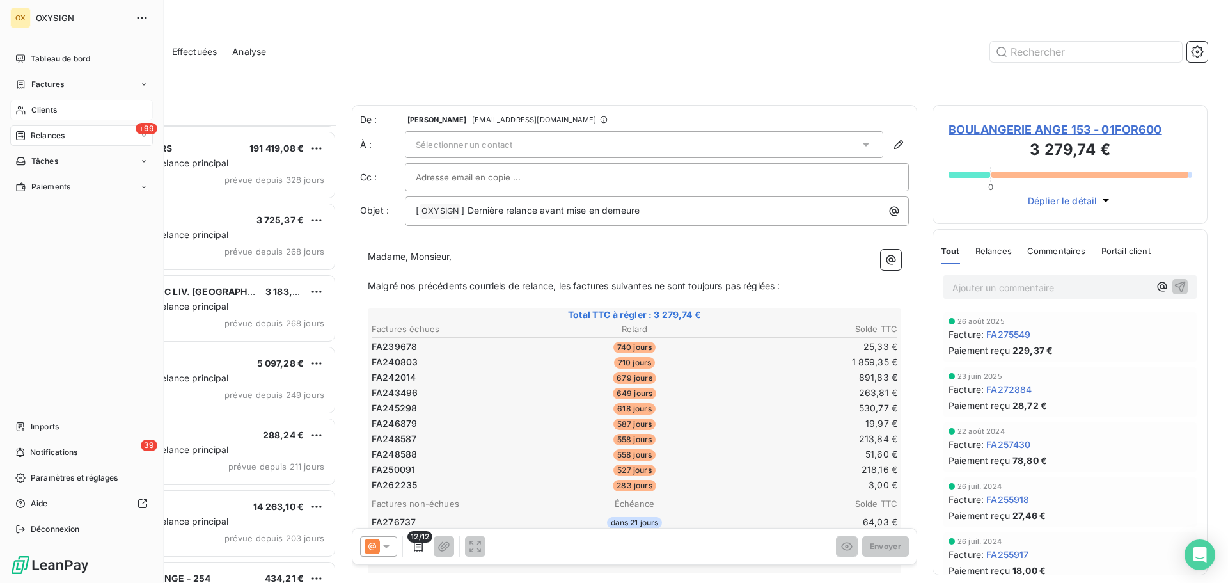
click at [51, 109] on span "Clients" at bounding box center [44, 110] width 26 height 12
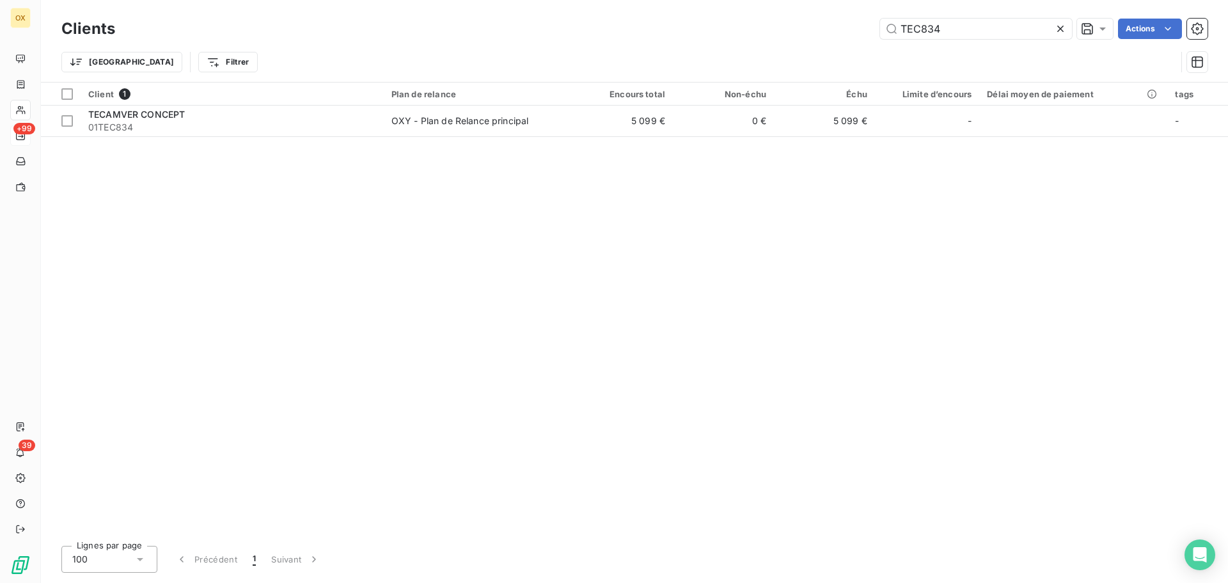
drag, startPoint x: 980, startPoint y: 15, endPoint x: 893, endPoint y: 16, distance: 87.0
click at [893, 16] on div "Clients TEC834 Actions" at bounding box center [634, 28] width 1146 height 27
click at [1058, 20] on div at bounding box center [1063, 29] width 18 height 20
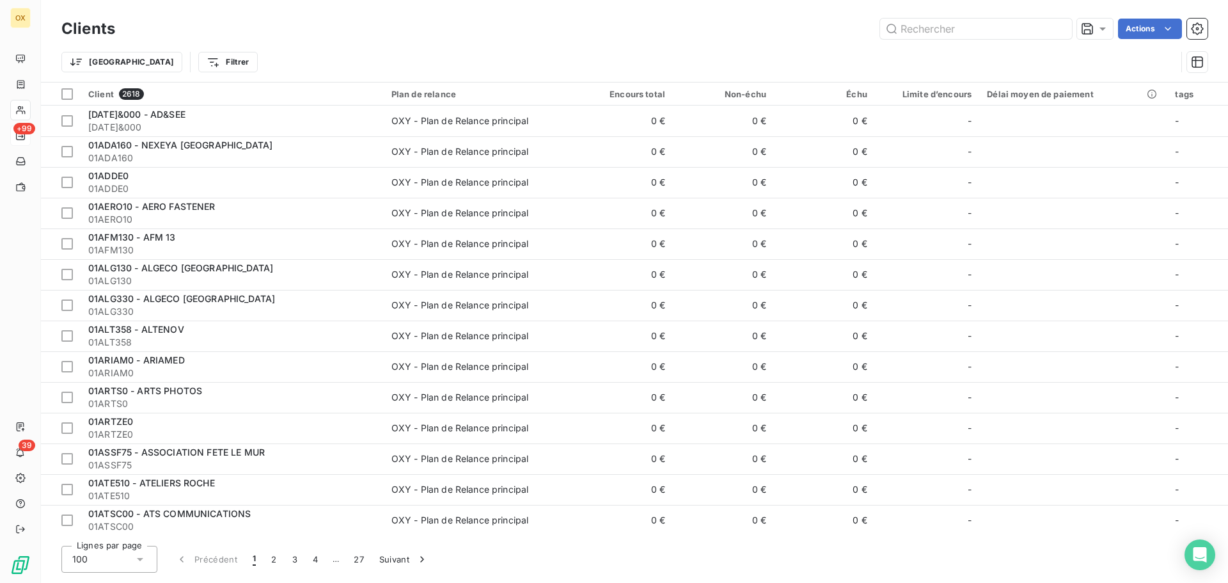
click at [987, 42] on div "Trier Filtrer" at bounding box center [634, 62] width 1146 height 40
click at [969, 20] on input "text" at bounding box center [976, 29] width 192 height 20
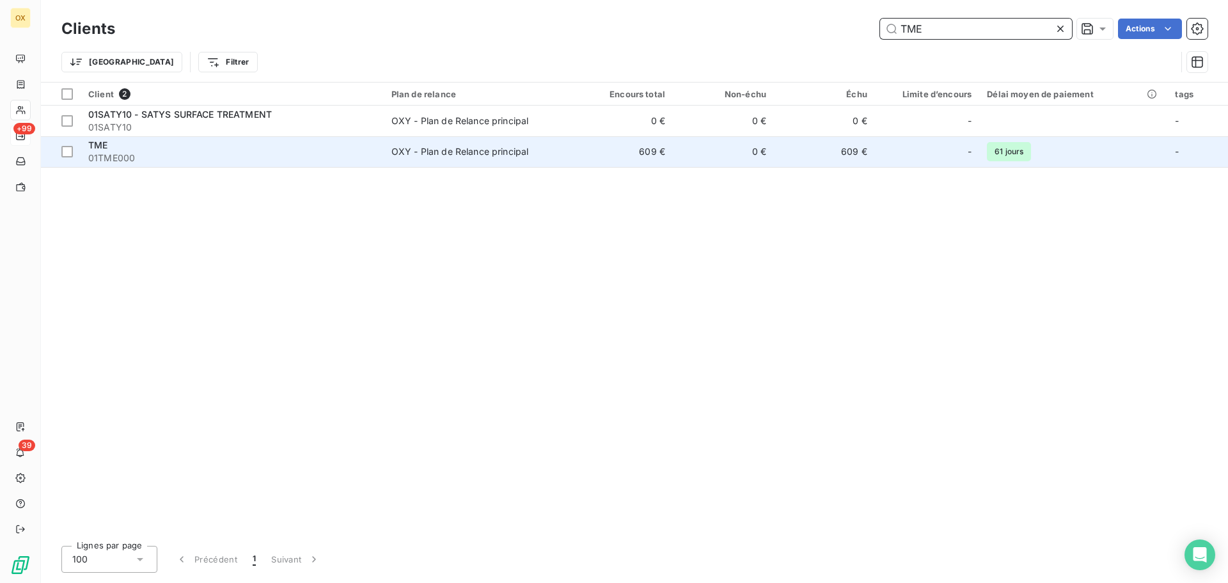
type input "TME"
click at [248, 149] on div "TME" at bounding box center [232, 145] width 288 height 13
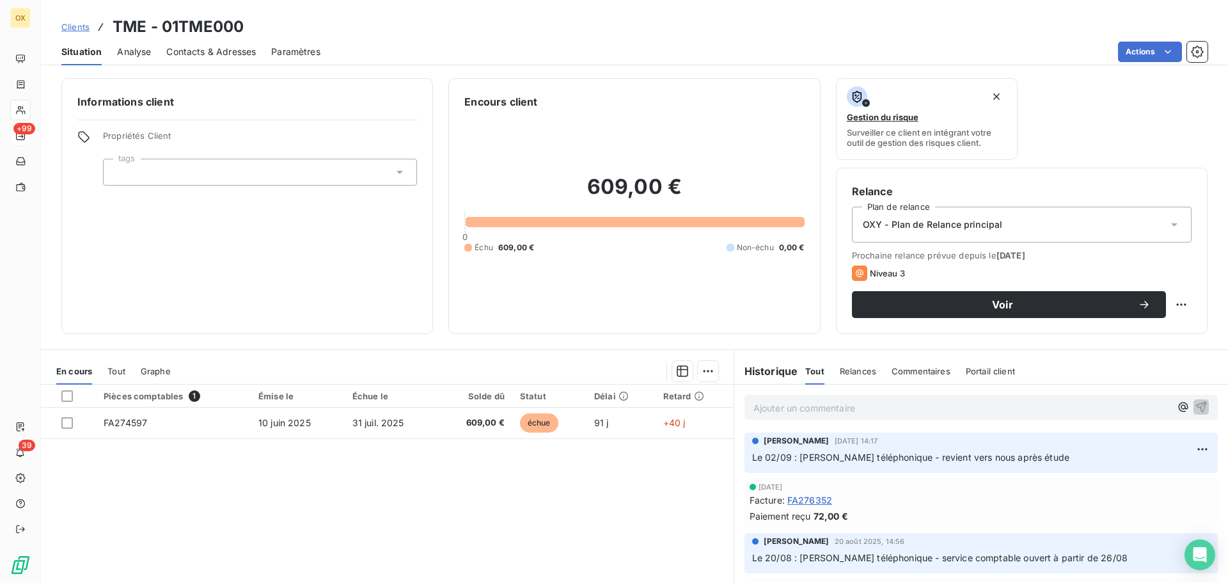
click at [221, 55] on span "Contacts & Adresses" at bounding box center [211, 51] width 90 height 13
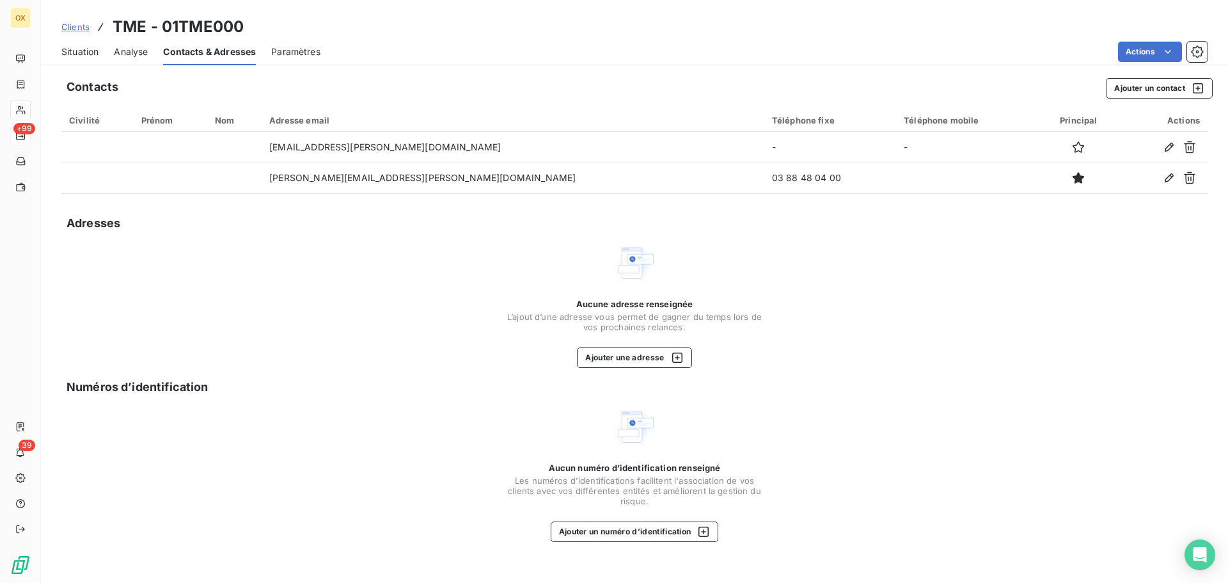
click at [95, 49] on span "Situation" at bounding box center [79, 51] width 37 height 13
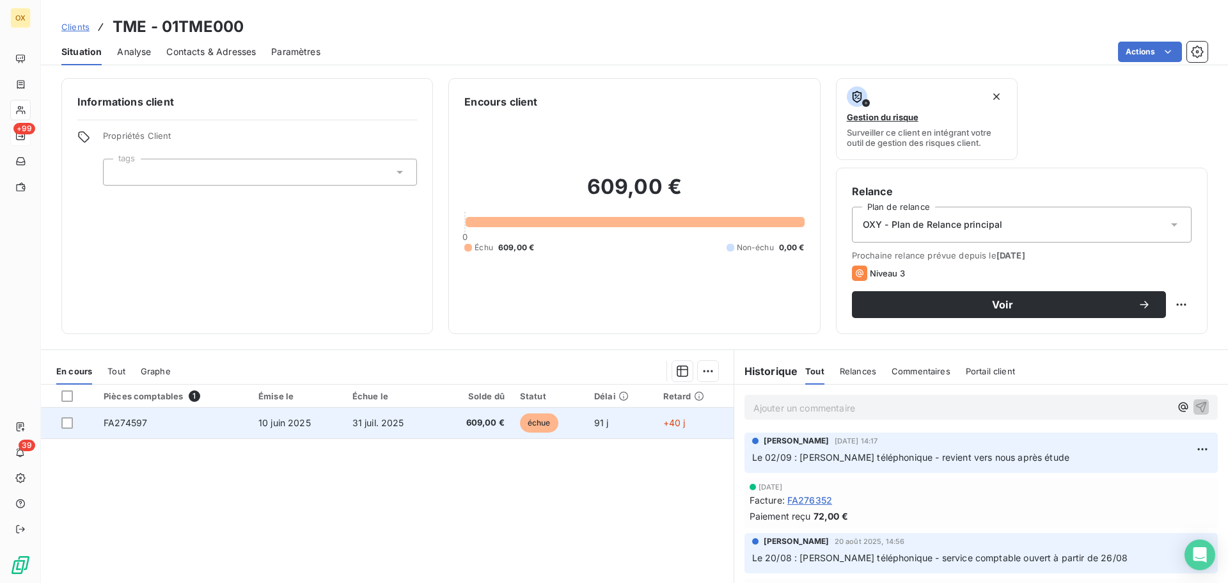
click at [390, 425] on span "31 juil. 2025" at bounding box center [378, 422] width 52 height 11
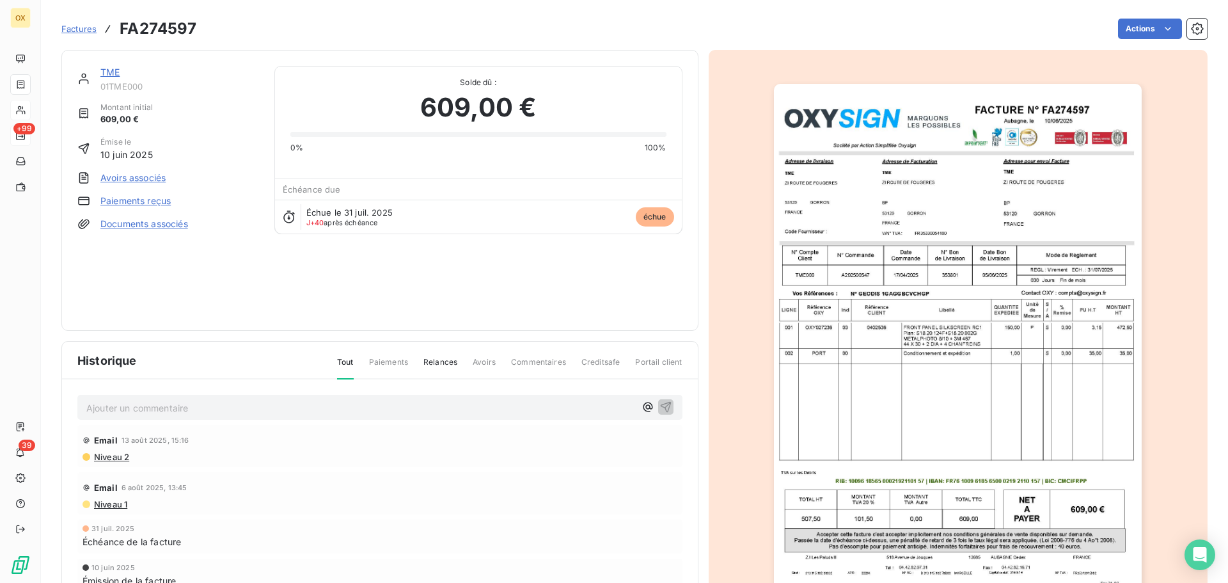
click at [109, 72] on link "TME" at bounding box center [109, 72] width 19 height 11
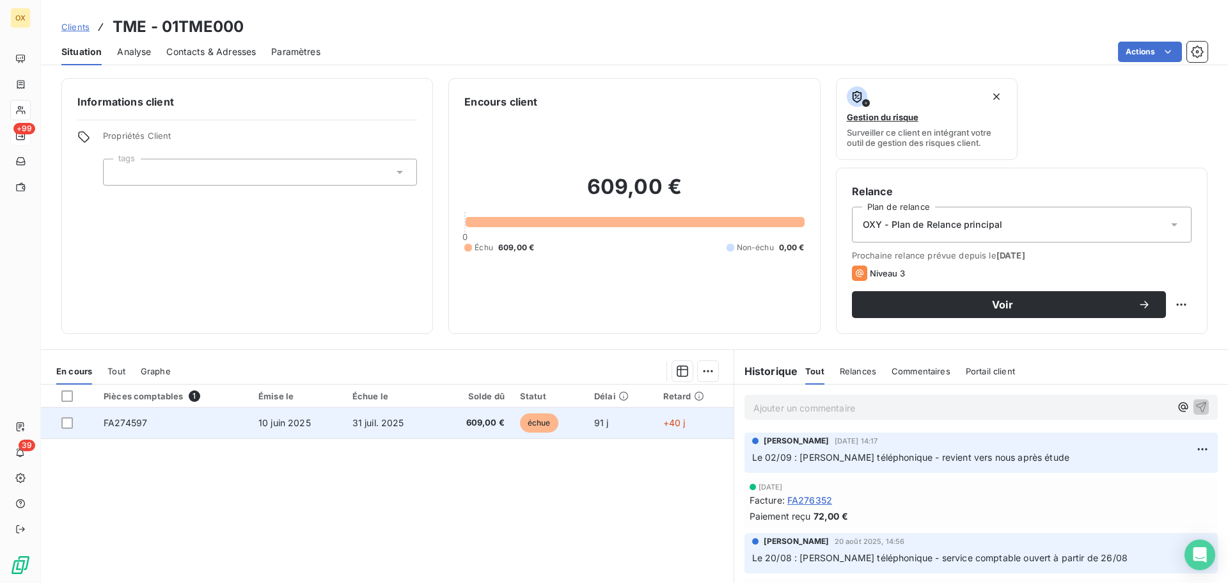
click at [489, 433] on td "609,00 €" at bounding box center [474, 422] width 75 height 31
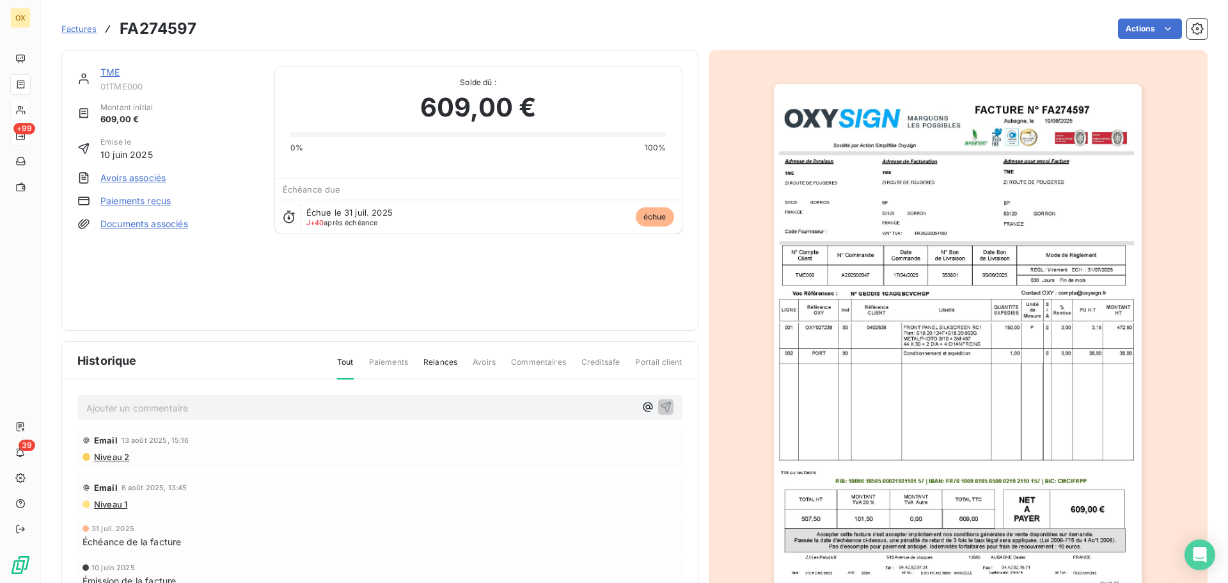
click at [1078, 267] on img "button" at bounding box center [958, 344] width 368 height 521
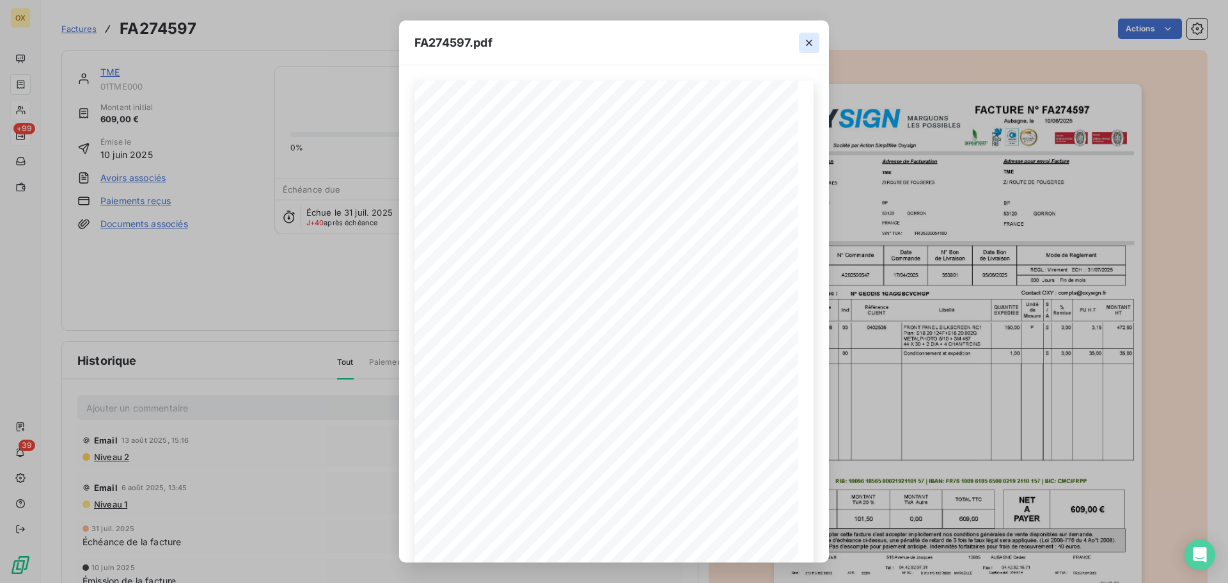
click at [803, 38] on icon "button" at bounding box center [809, 42] width 13 height 13
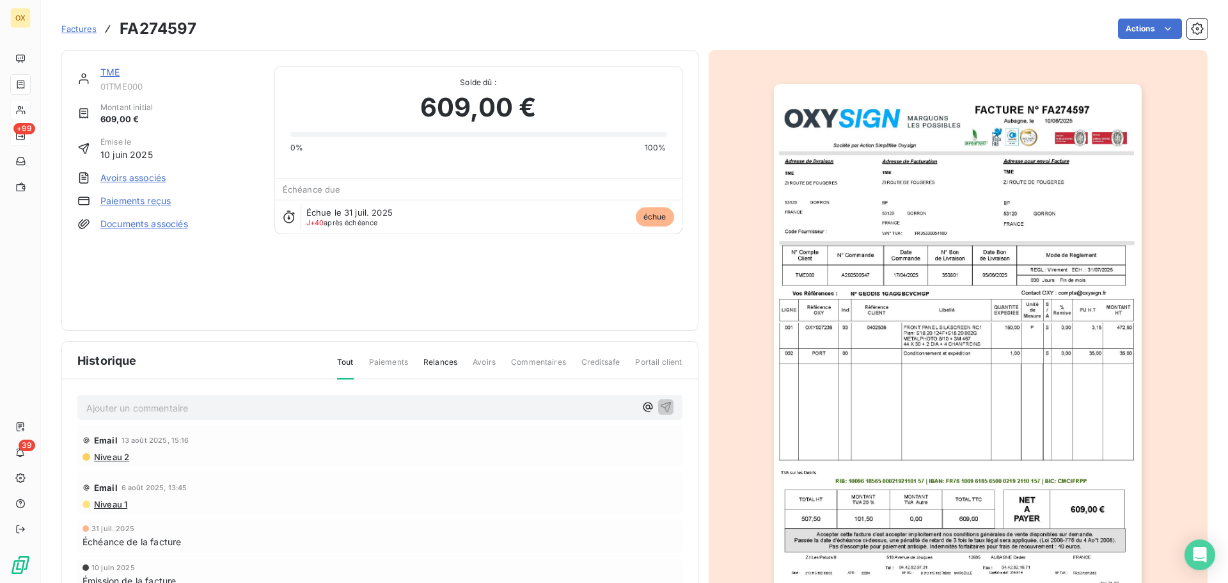
click at [119, 68] on link "TME" at bounding box center [109, 72] width 19 height 11
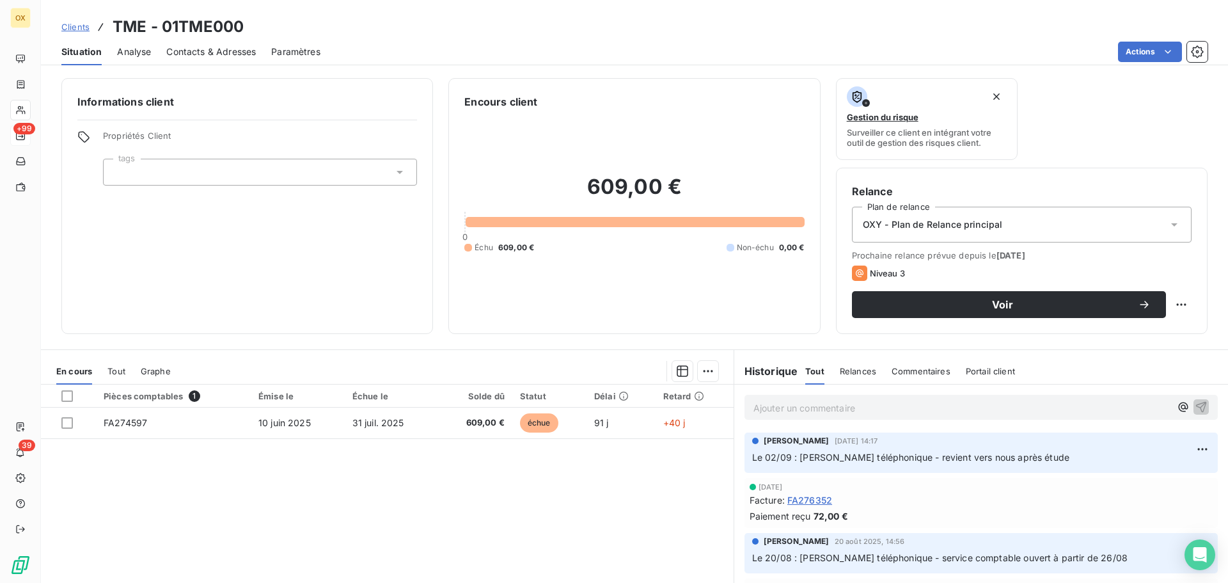
click at [942, 397] on div "Ajouter un commentaire ﻿" at bounding box center [980, 407] width 473 height 25
click at [938, 409] on p "Ajouter un commentaire ﻿" at bounding box center [961, 408] width 417 height 16
click at [1195, 405] on icon "button" at bounding box center [1201, 406] width 13 height 13
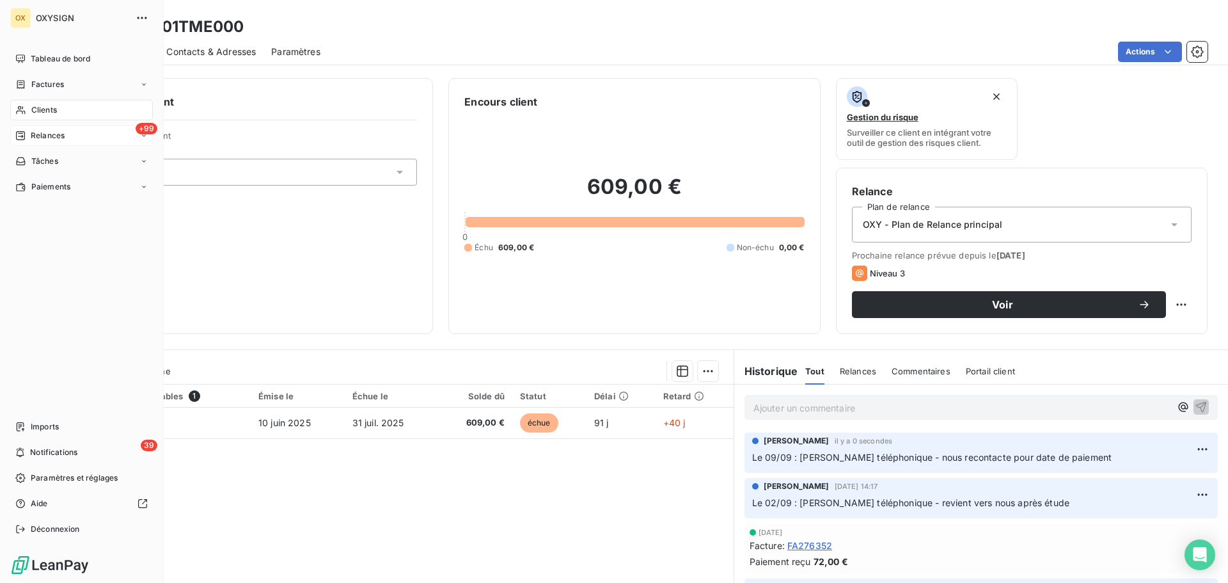
click at [52, 136] on span "Relances" at bounding box center [48, 136] width 34 height 12
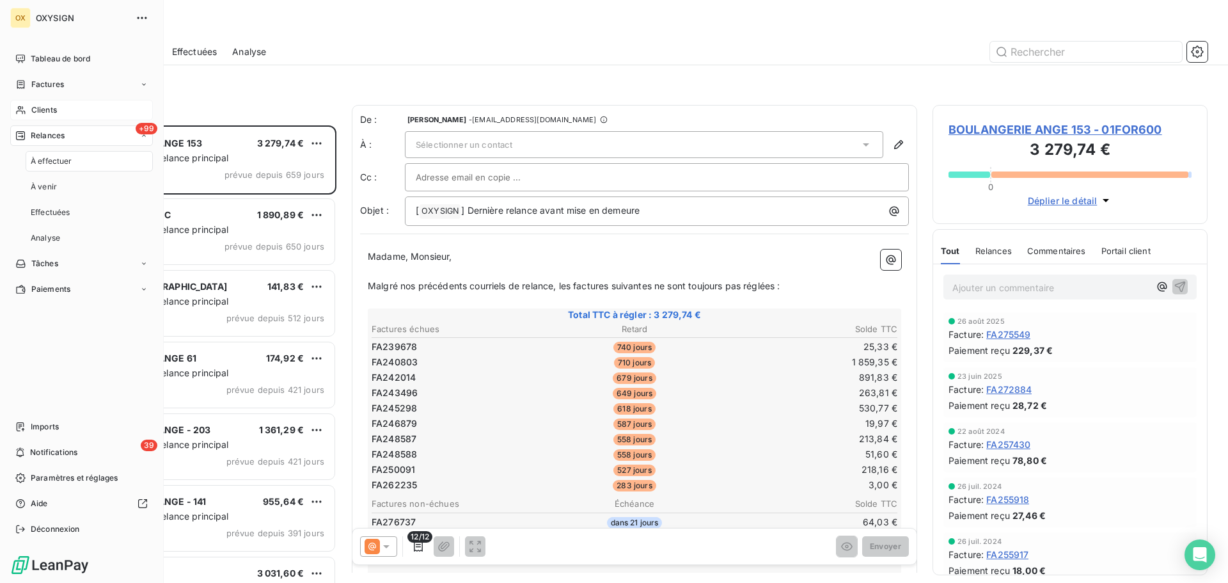
scroll to position [448, 265]
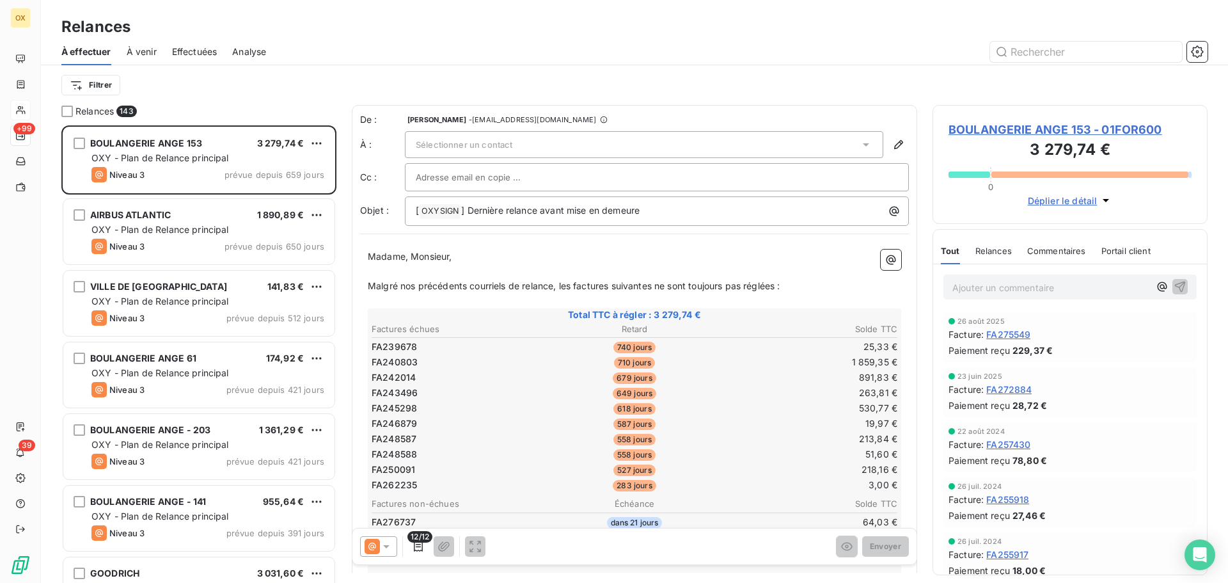
click at [174, 49] on span "Effectuées" at bounding box center [194, 51] width 45 height 13
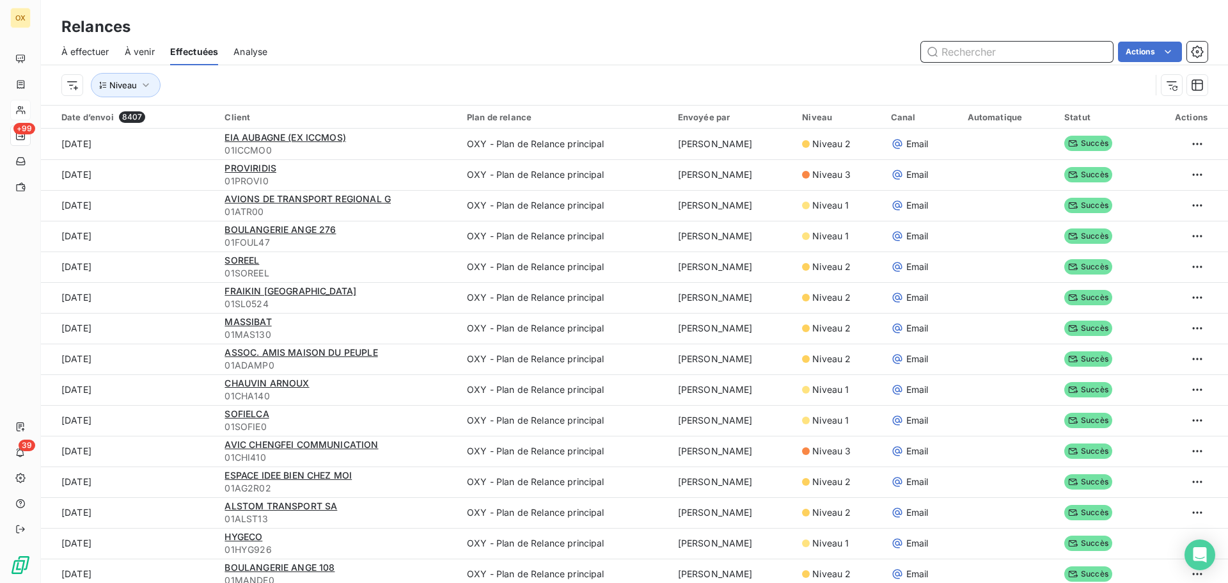
click at [67, 47] on span "À effectuer" at bounding box center [85, 51] width 48 height 13
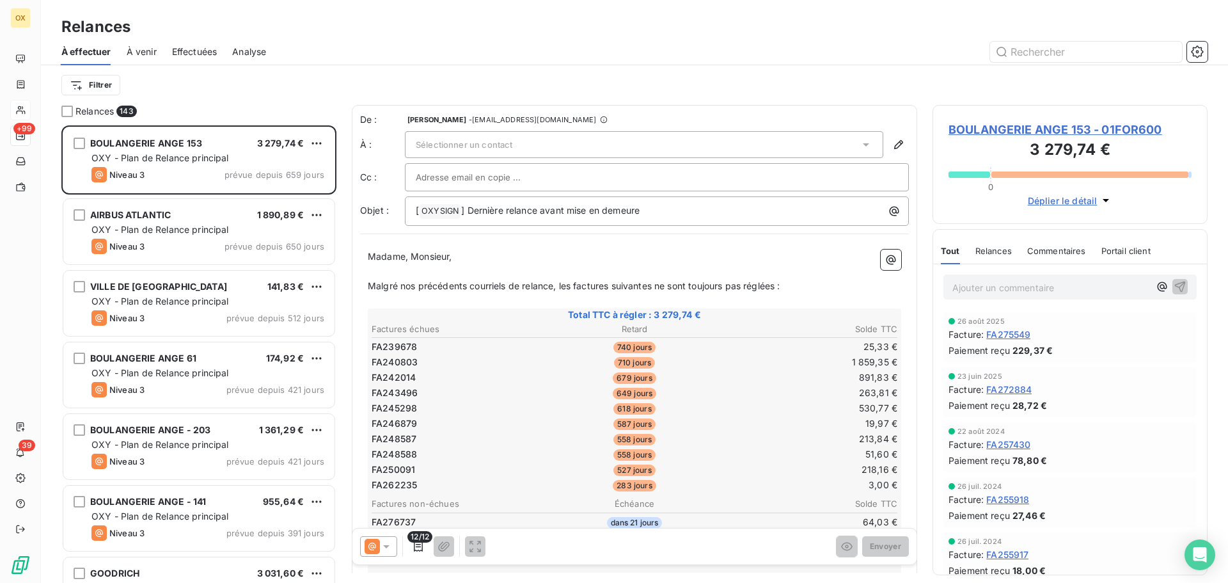
scroll to position [448, 265]
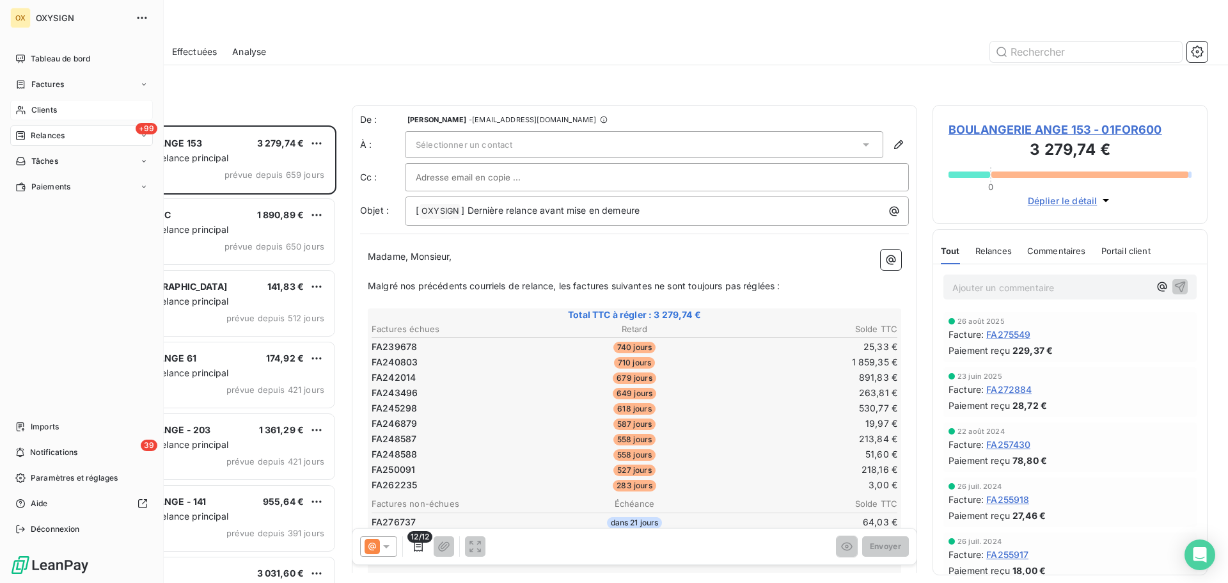
click at [35, 109] on span "Clients" at bounding box center [44, 110] width 26 height 12
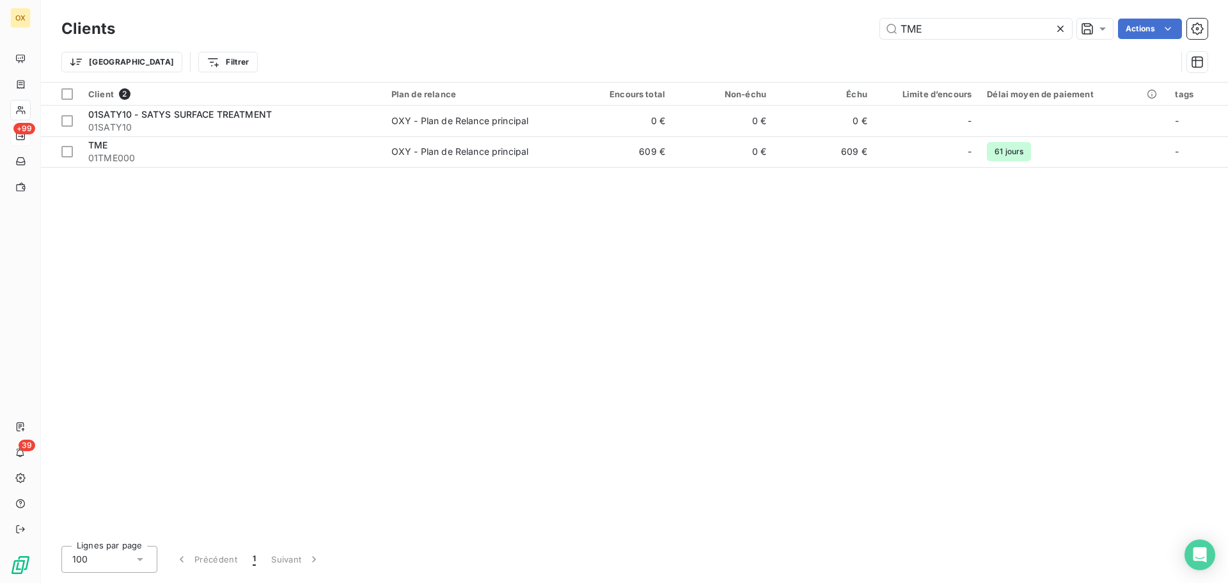
click at [938, 15] on div "Clients TME Actions" at bounding box center [634, 28] width 1146 height 27
drag, startPoint x: 945, startPoint y: 29, endPoint x: 883, endPoint y: 28, distance: 62.0
click at [883, 28] on input "TME" at bounding box center [976, 29] width 192 height 20
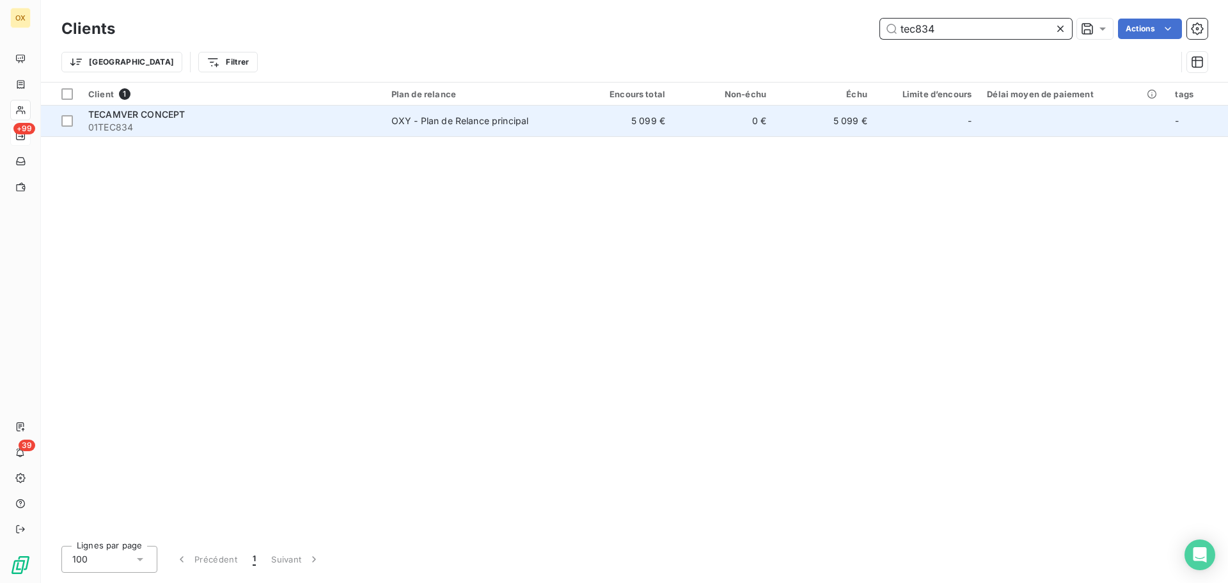
type input "tec834"
click at [193, 126] on span "01TEC834" at bounding box center [232, 127] width 288 height 13
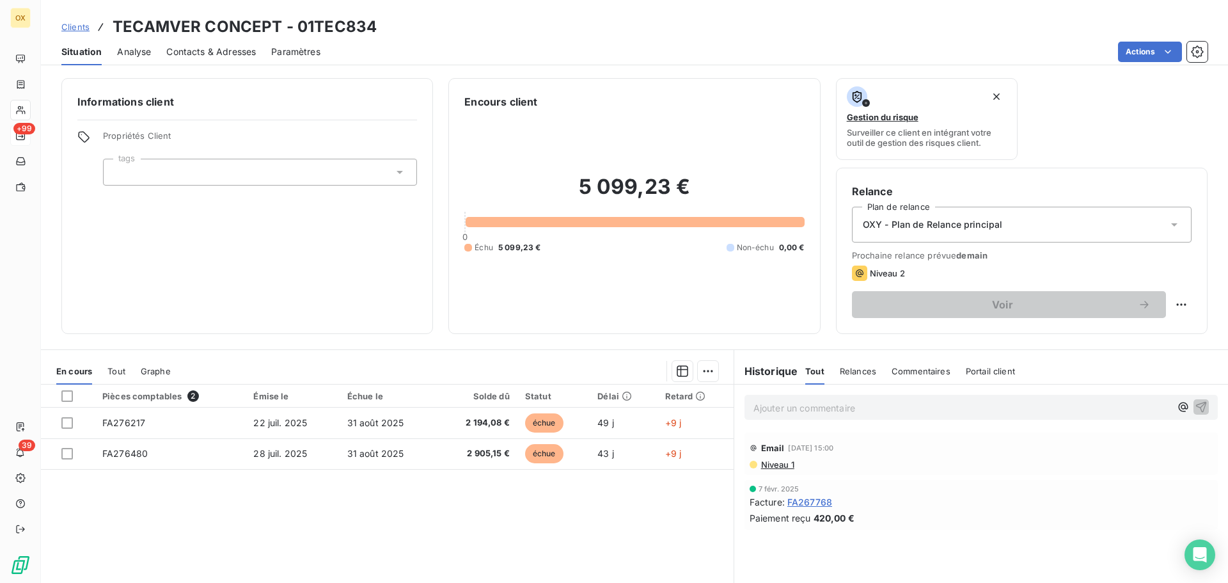
click at [195, 43] on div "Contacts & Adresses" at bounding box center [211, 51] width 90 height 27
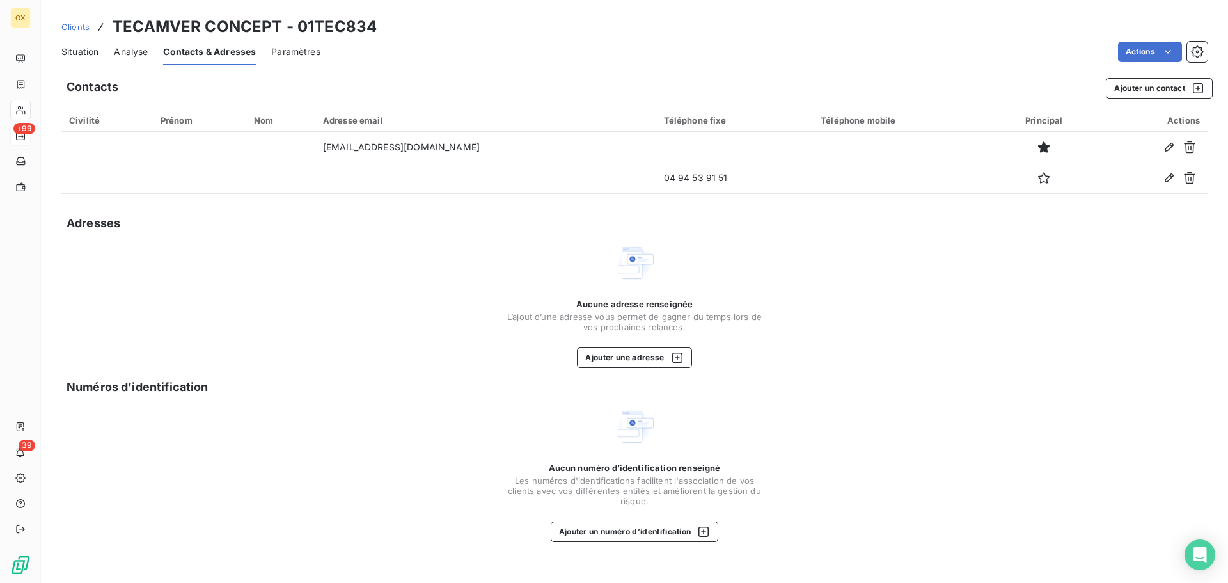
click at [90, 55] on span "Situation" at bounding box center [79, 51] width 37 height 13
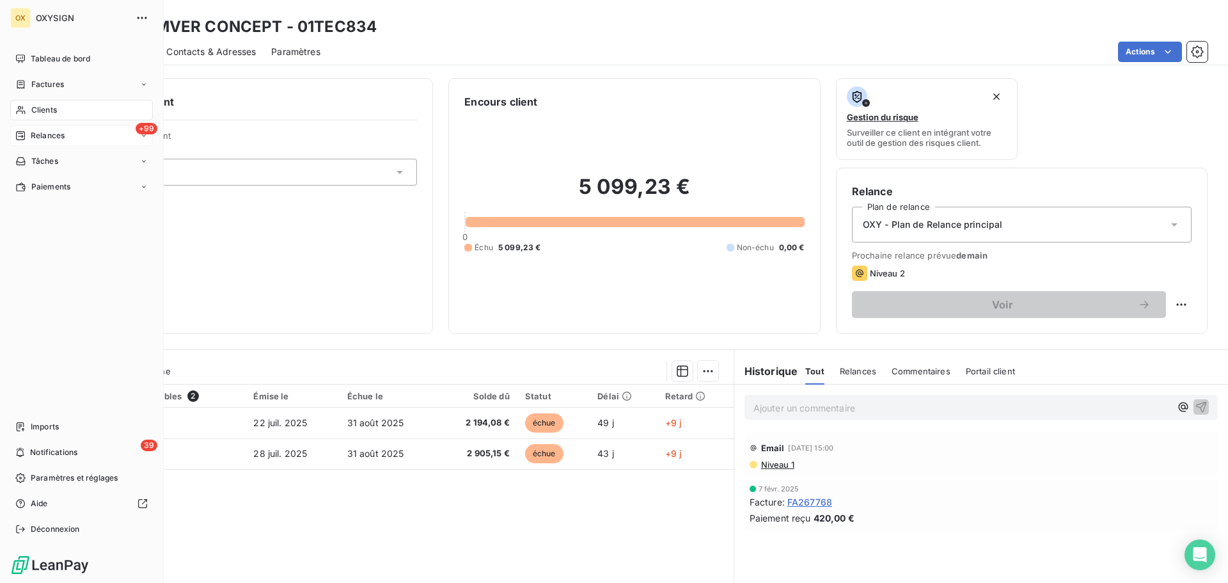
drag, startPoint x: 45, startPoint y: 103, endPoint x: 129, endPoint y: 104, distance: 83.1
click at [45, 104] on div "Clients" at bounding box center [81, 110] width 143 height 20
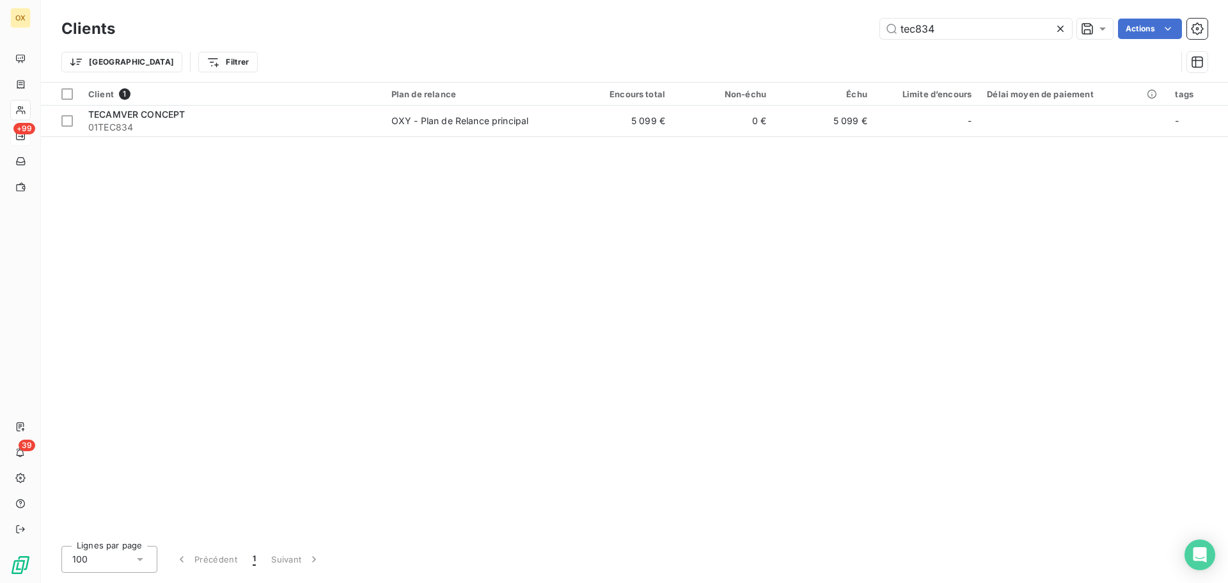
drag, startPoint x: 860, startPoint y: 20, endPoint x: 790, endPoint y: 18, distance: 69.1
click at [789, 18] on div "Clients tec834 Actions" at bounding box center [634, 28] width 1146 height 27
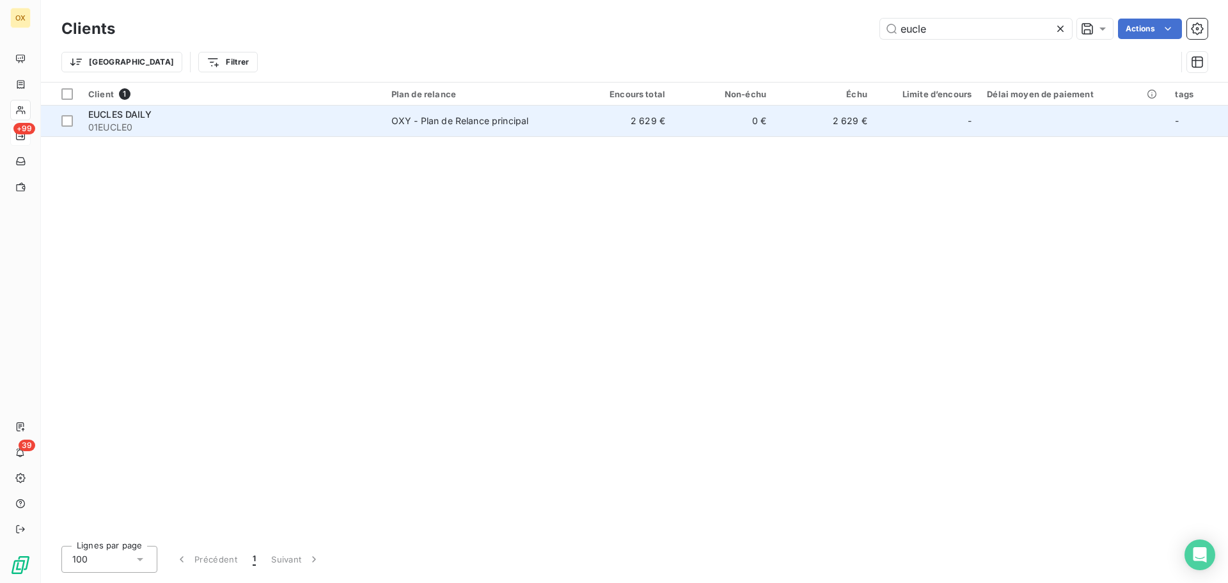
type input "eucle"
click at [221, 132] on span "01EUCLE0" at bounding box center [232, 127] width 288 height 13
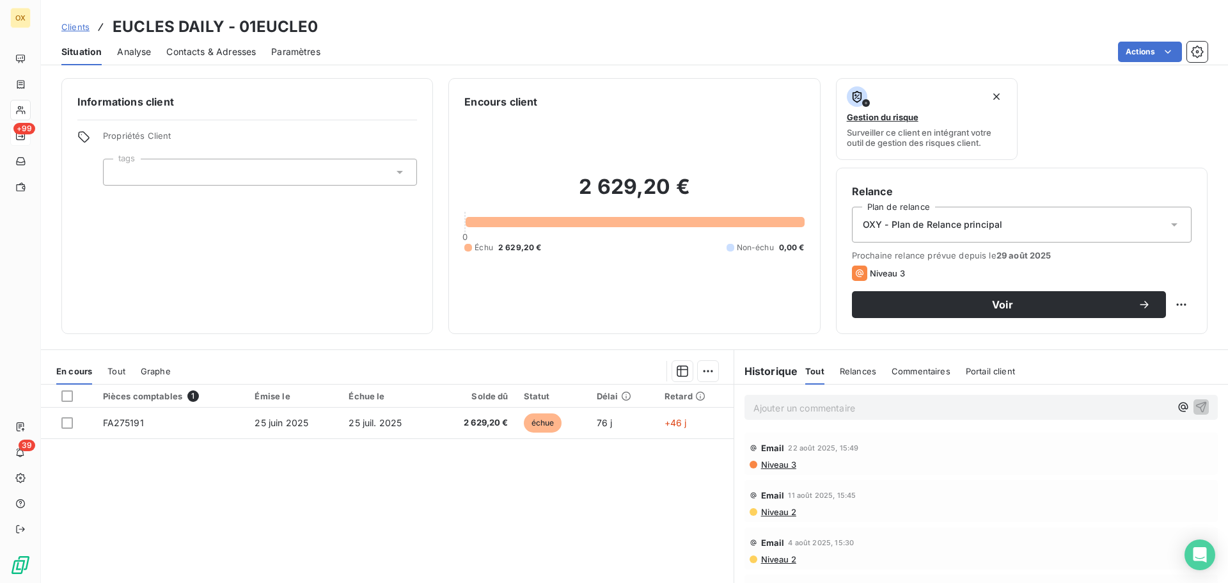
click at [208, 53] on span "Contacts & Adresses" at bounding box center [211, 51] width 90 height 13
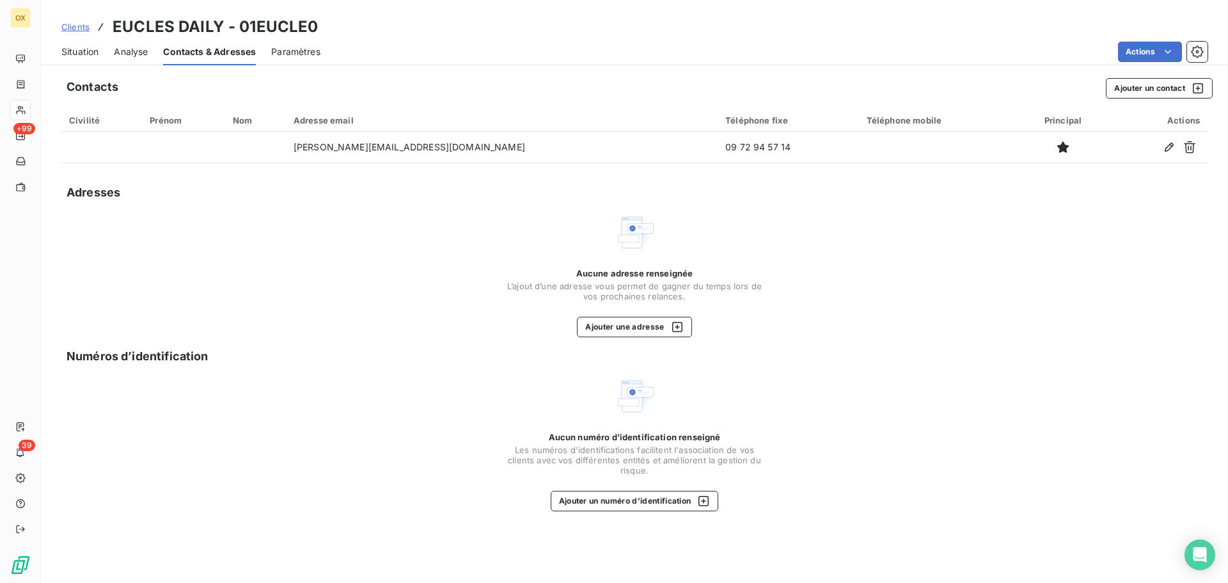
click at [94, 50] on span "Situation" at bounding box center [79, 51] width 37 height 13
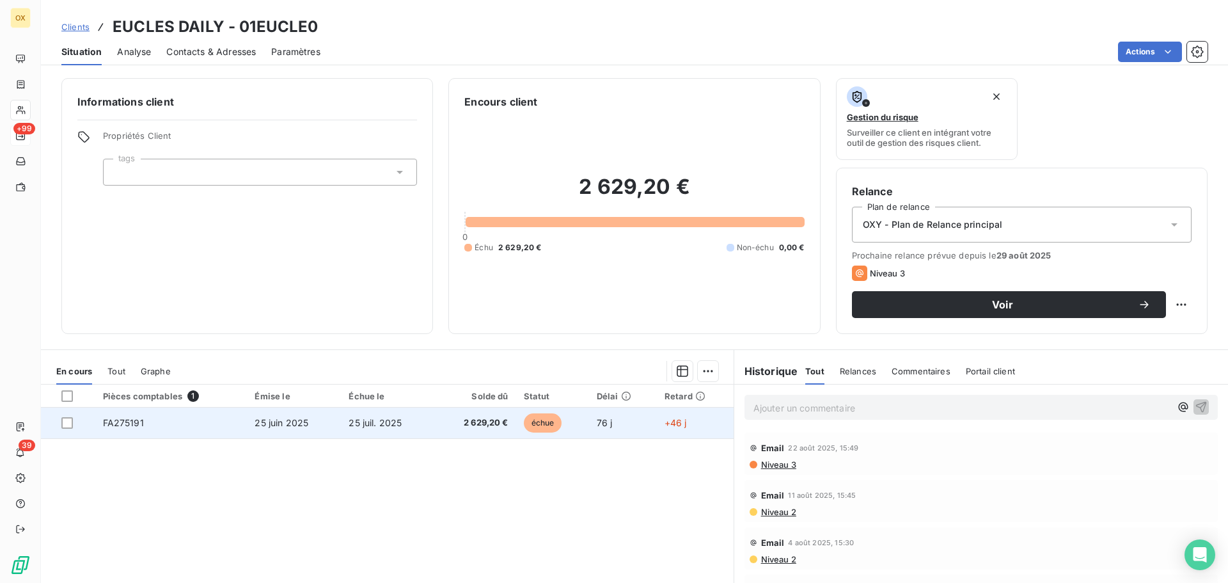
click at [487, 435] on td "2 629,20 €" at bounding box center [474, 422] width 81 height 31
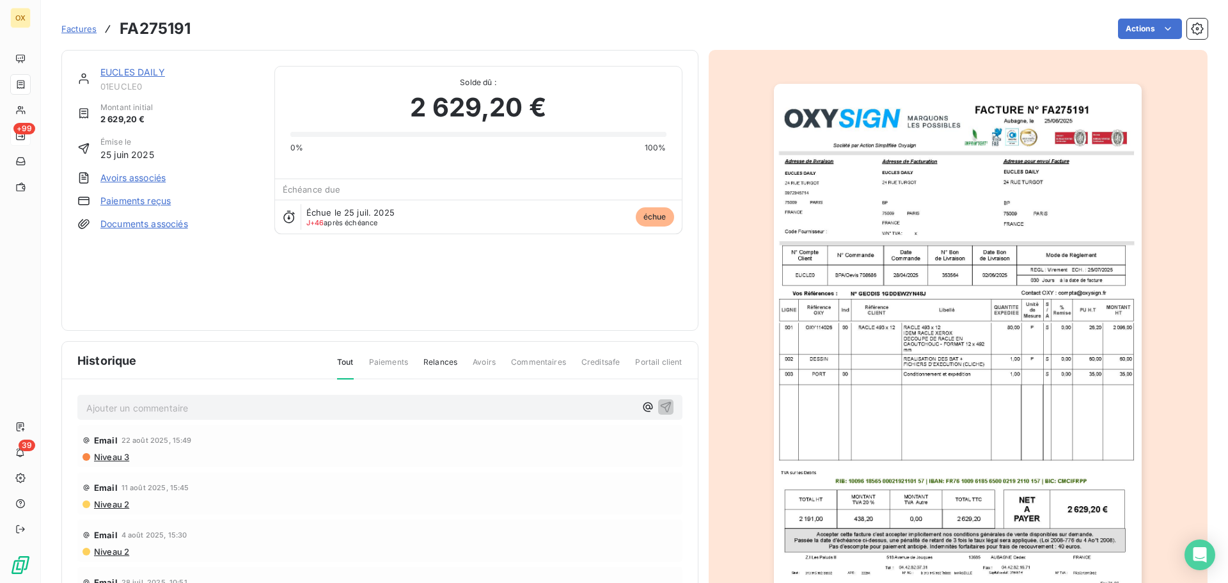
click at [911, 253] on img "button" at bounding box center [958, 344] width 368 height 521
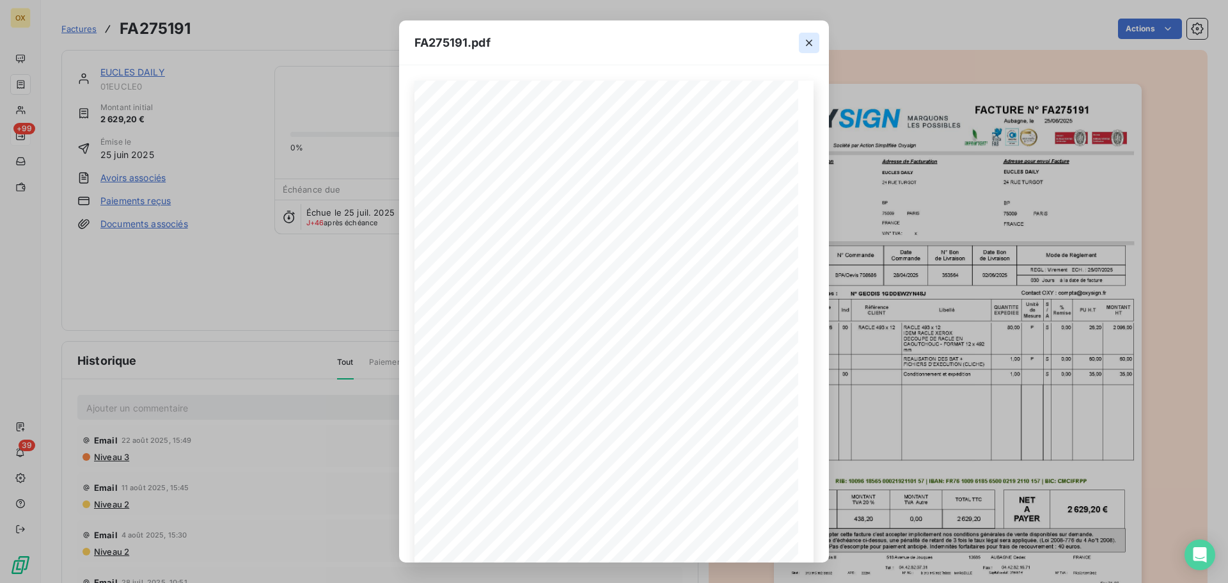
drag, startPoint x: 808, startPoint y: 33, endPoint x: 804, endPoint y: 39, distance: 7.8
click at [808, 33] on button "button" at bounding box center [809, 43] width 20 height 20
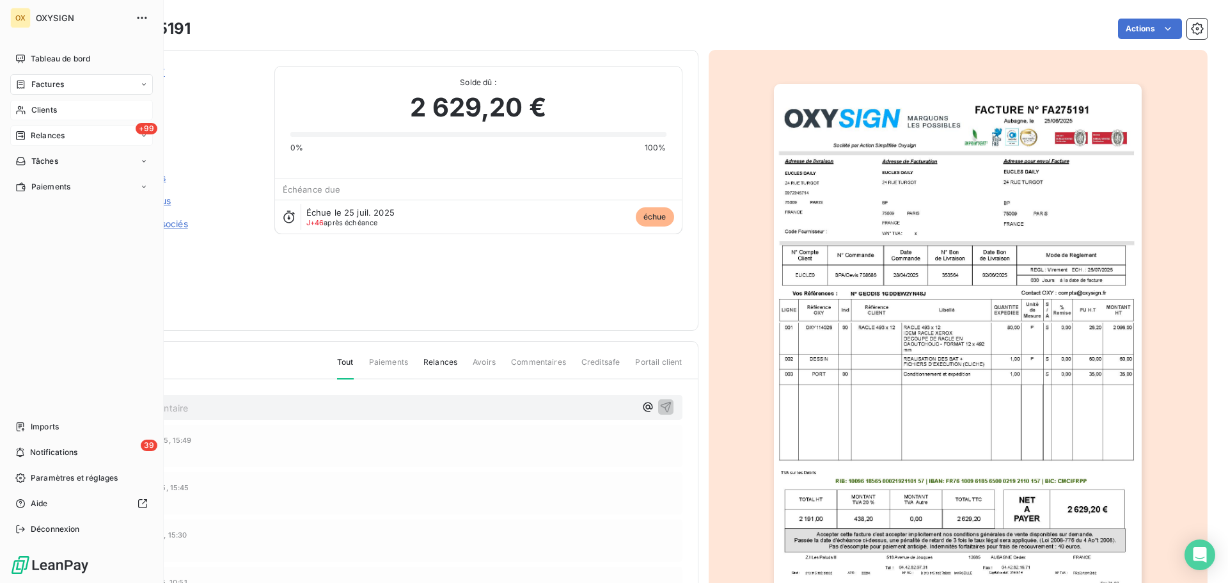
click at [51, 102] on div "Clients" at bounding box center [81, 110] width 143 height 20
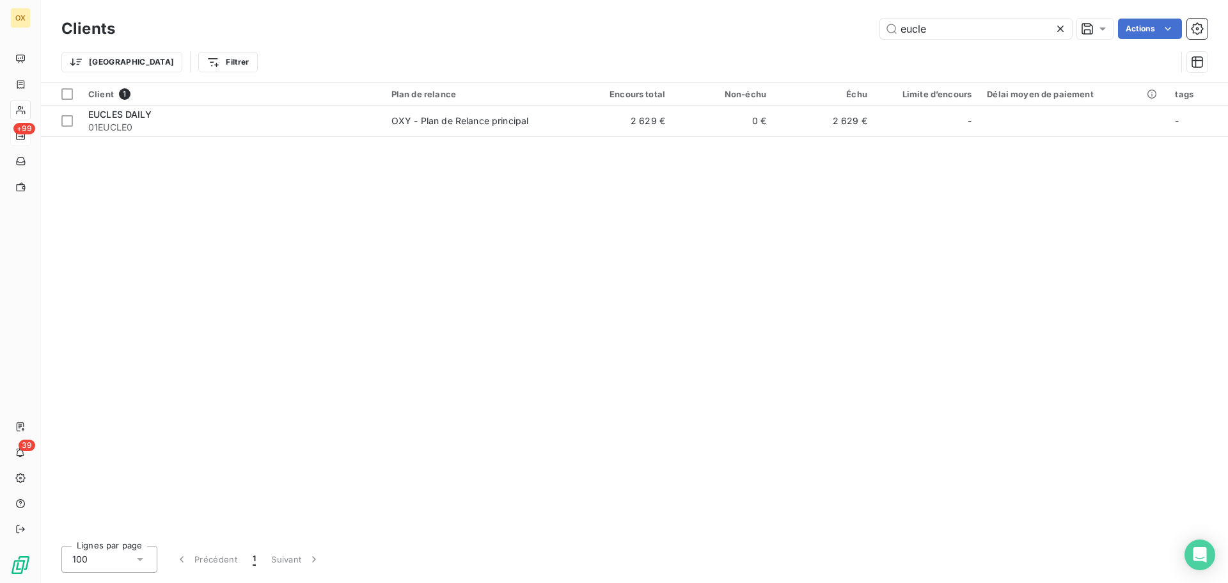
drag, startPoint x: 997, startPoint y: 31, endPoint x: 851, endPoint y: 22, distance: 146.8
click at [851, 22] on div "eucle Actions" at bounding box center [668, 29] width 1077 height 20
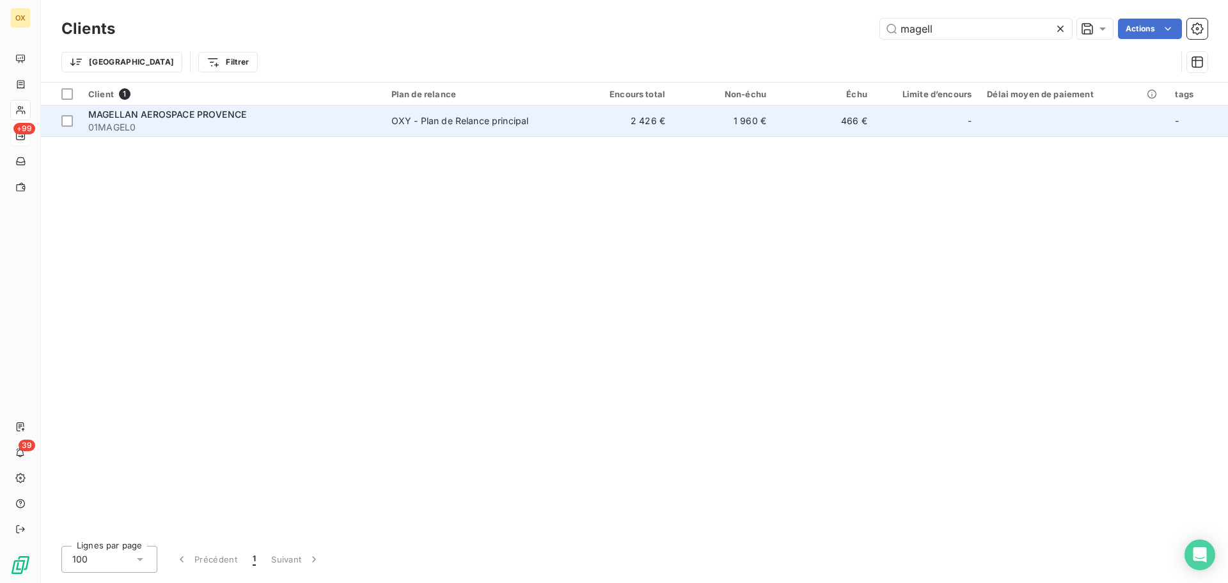
type input "magell"
click at [211, 116] on span "MAGELLAN AEROSPACE PROVENCE" at bounding box center [167, 114] width 158 height 11
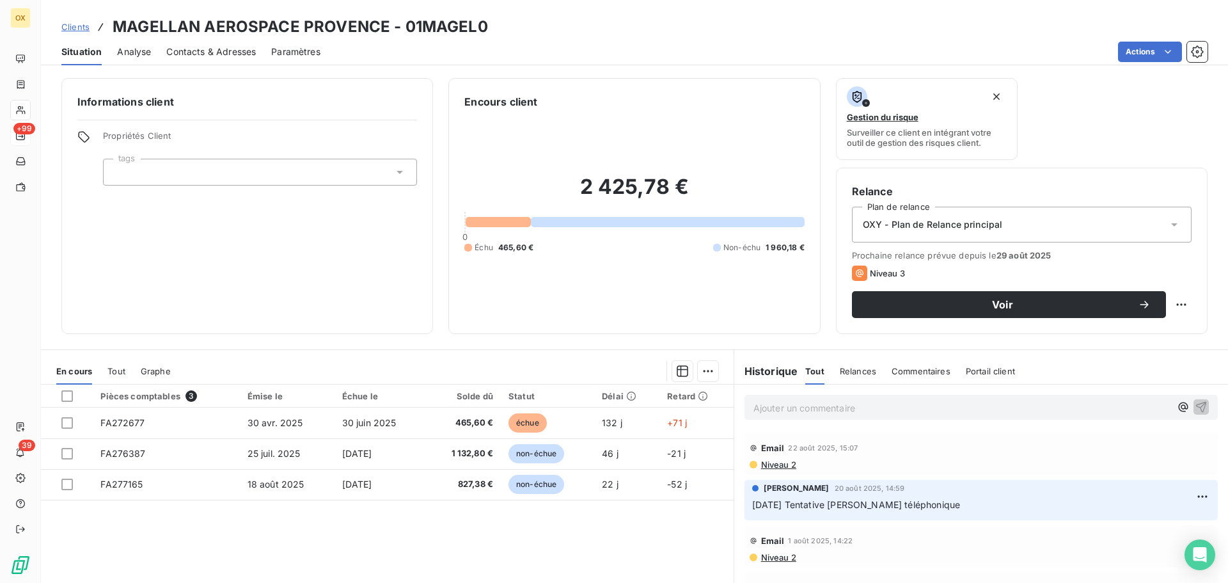
click at [236, 53] on span "Contacts & Adresses" at bounding box center [211, 51] width 90 height 13
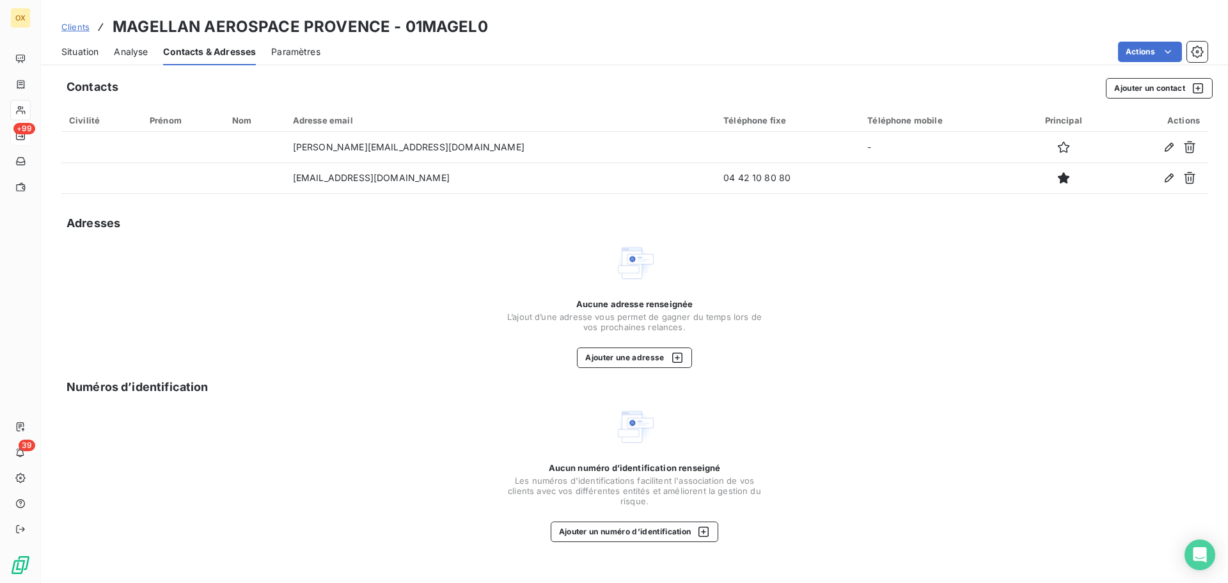
click at [77, 45] on span "Situation" at bounding box center [79, 51] width 37 height 13
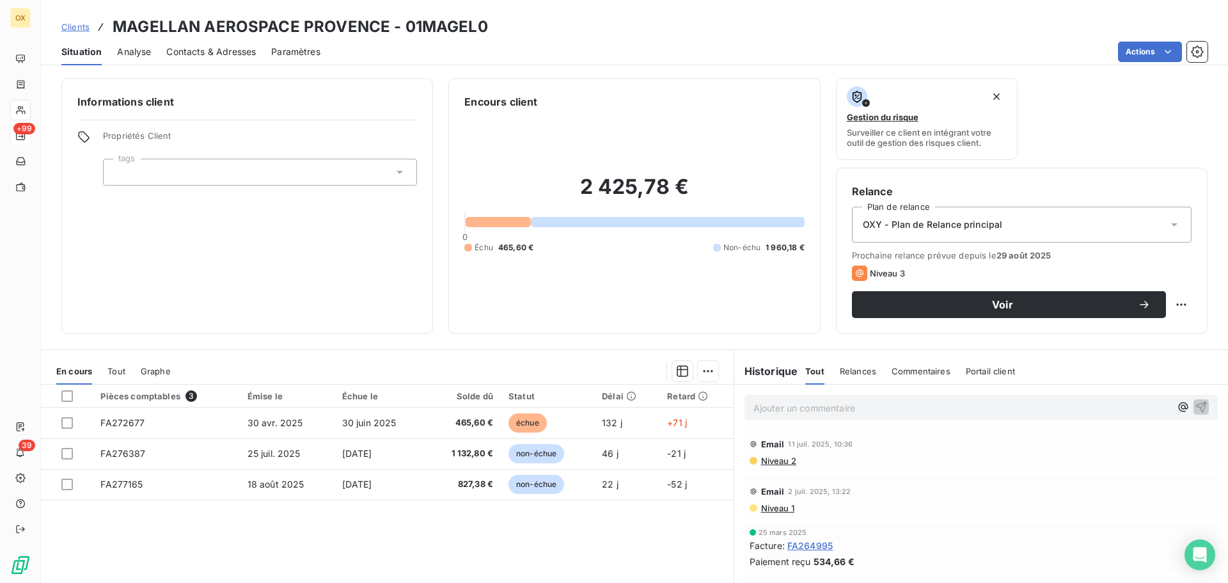
scroll to position [192, 0]
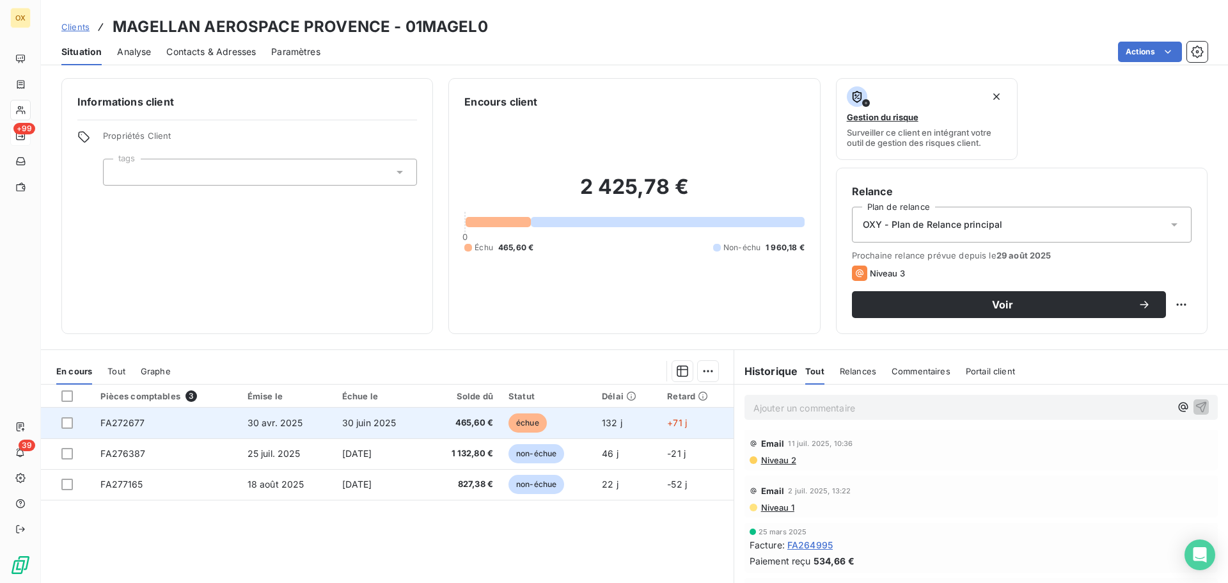
click at [527, 427] on span "échue" at bounding box center [527, 422] width 38 height 19
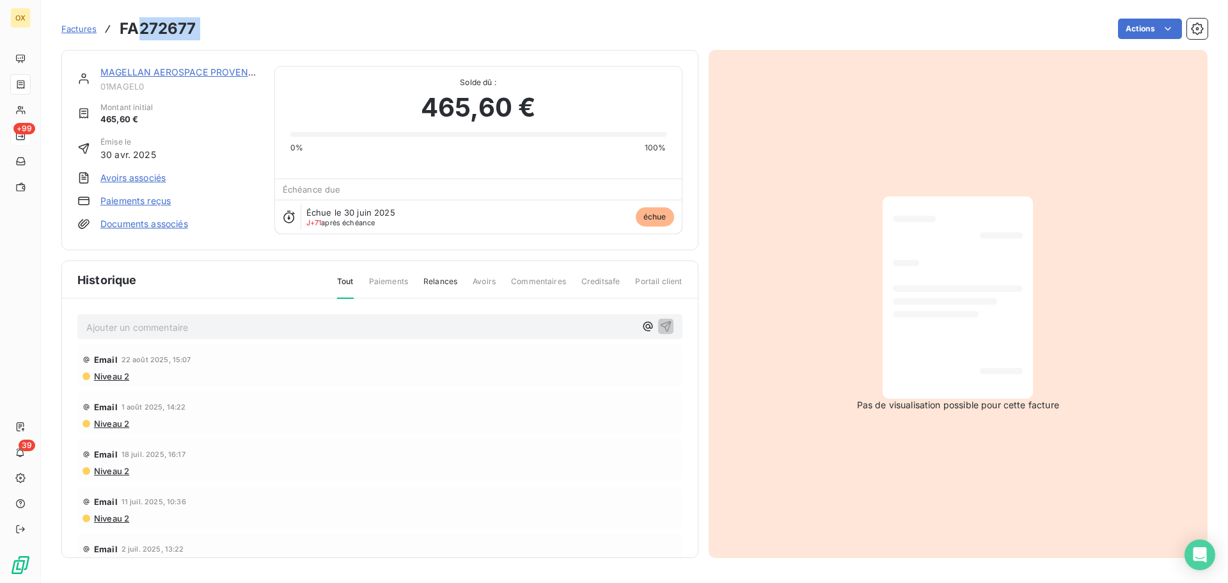
drag, startPoint x: 216, startPoint y: 29, endPoint x: 144, endPoint y: 28, distance: 71.6
click at [143, 28] on div "Factures FA272677 Actions" at bounding box center [634, 28] width 1146 height 27
copy section "272677 Actions"
click at [187, 73] on link "MAGELLAN AEROSPACE PROVENCE" at bounding box center [179, 72] width 159 height 11
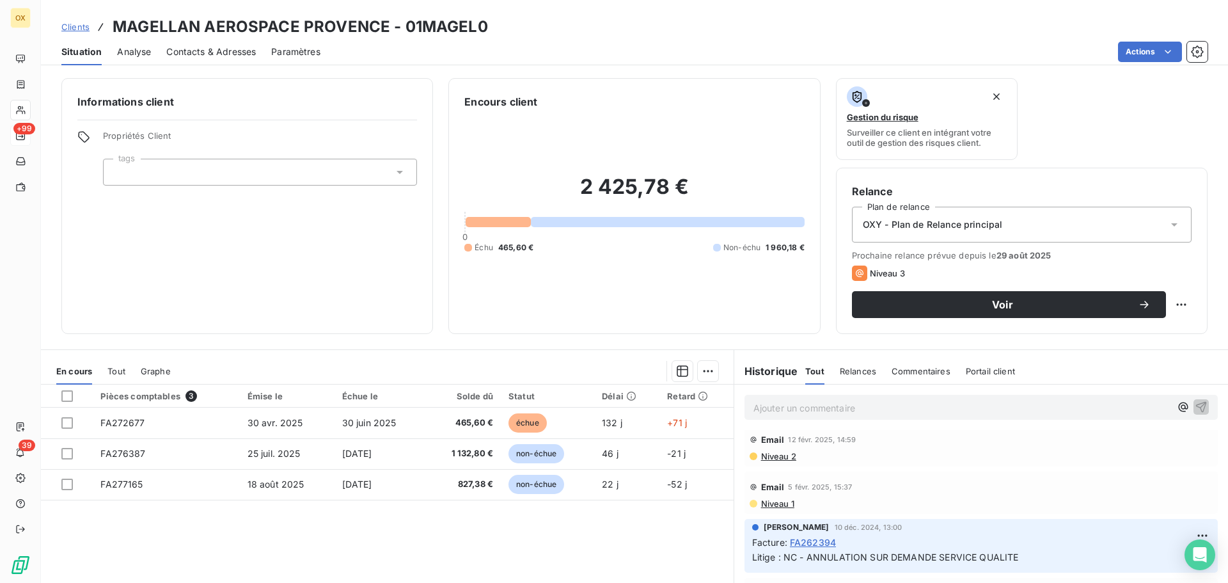
scroll to position [512, 0]
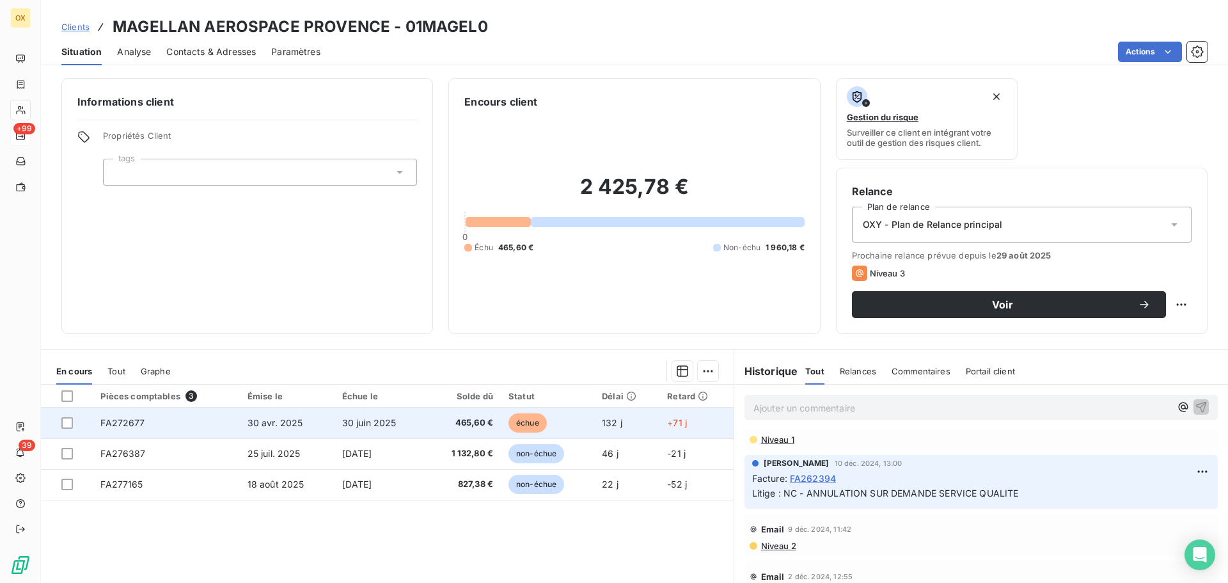
click at [584, 414] on td "échue" at bounding box center [547, 422] width 93 height 31
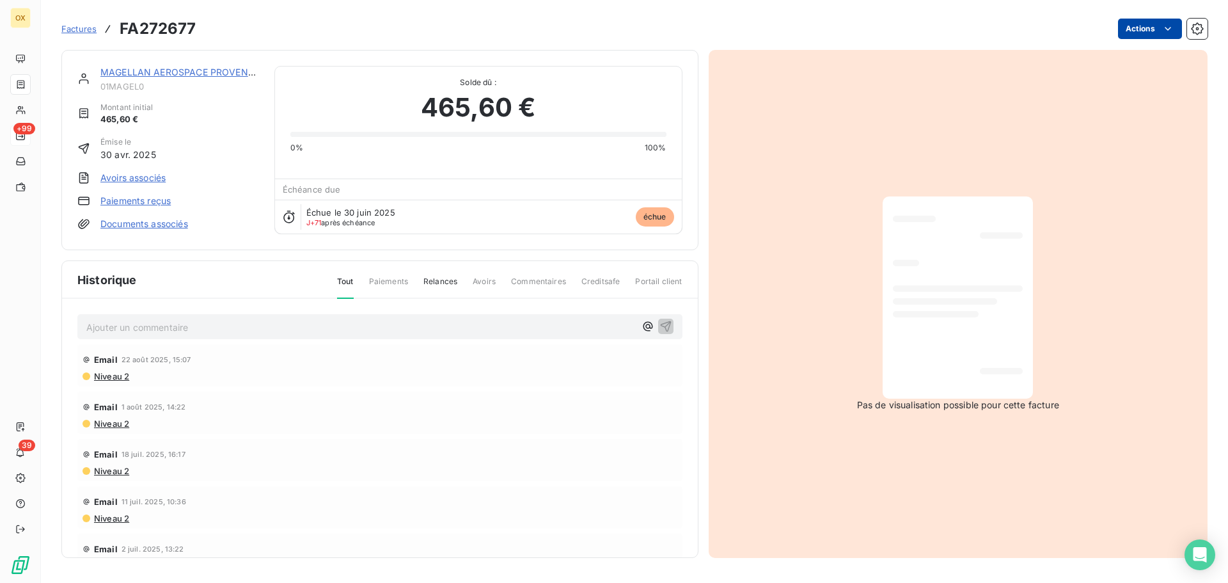
click at [1147, 24] on html "OX +99 39 Factures FA272677 Actions MAGELLAN AEROSPACE PROVENCE 01MAGEL0 Montan…" at bounding box center [614, 291] width 1228 height 583
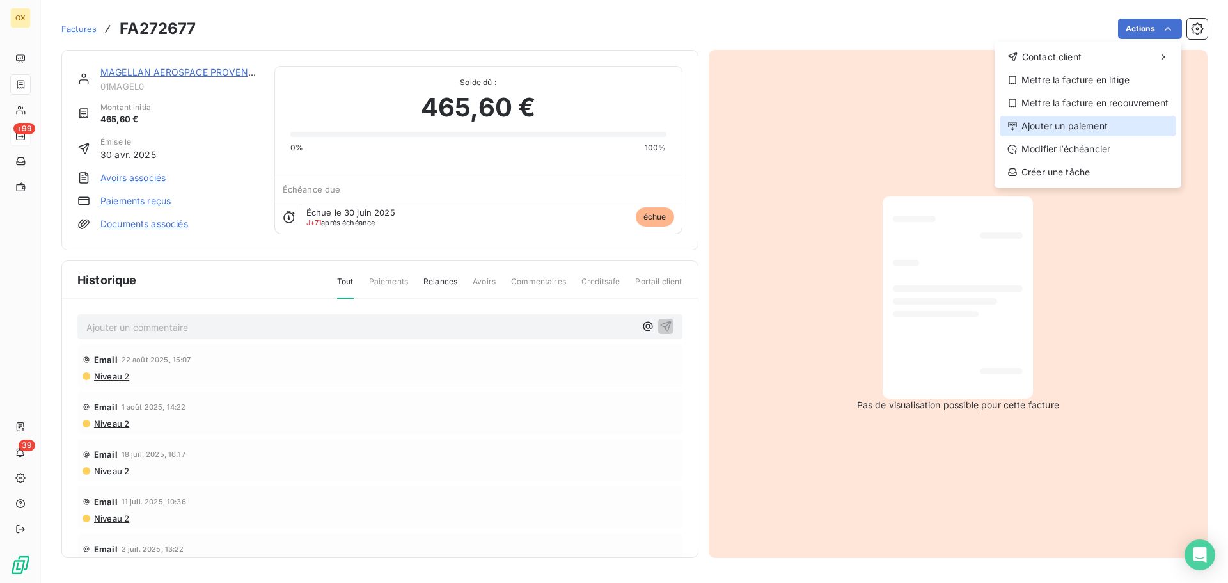
click at [1070, 118] on div "Ajouter un paiement" at bounding box center [1088, 126] width 177 height 20
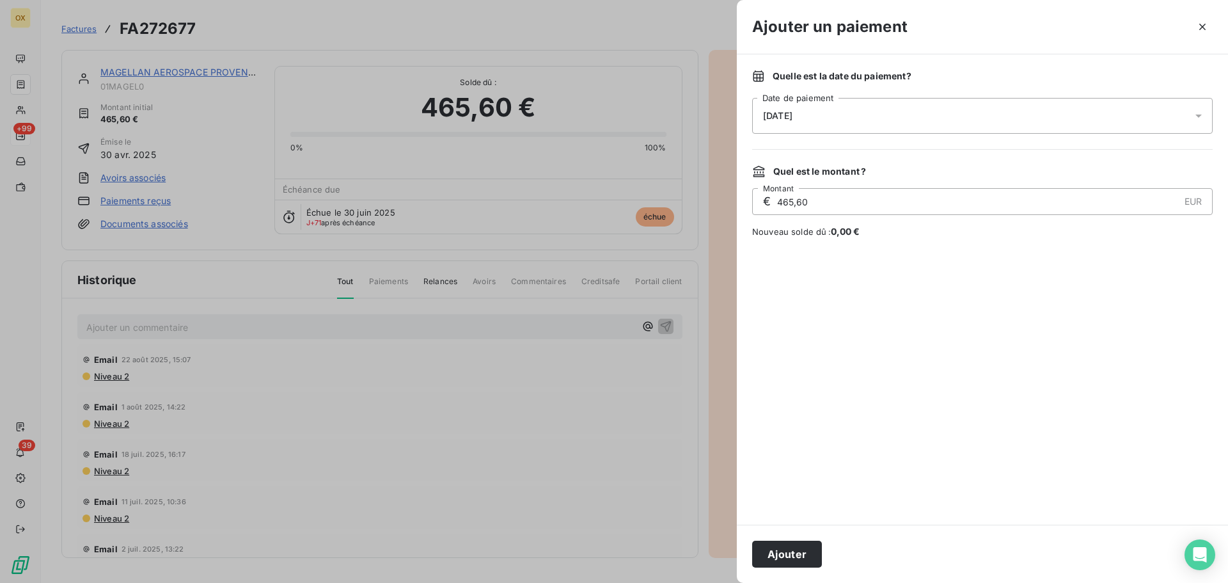
click at [780, 118] on span "[DATE]" at bounding box center [777, 116] width 29 height 10
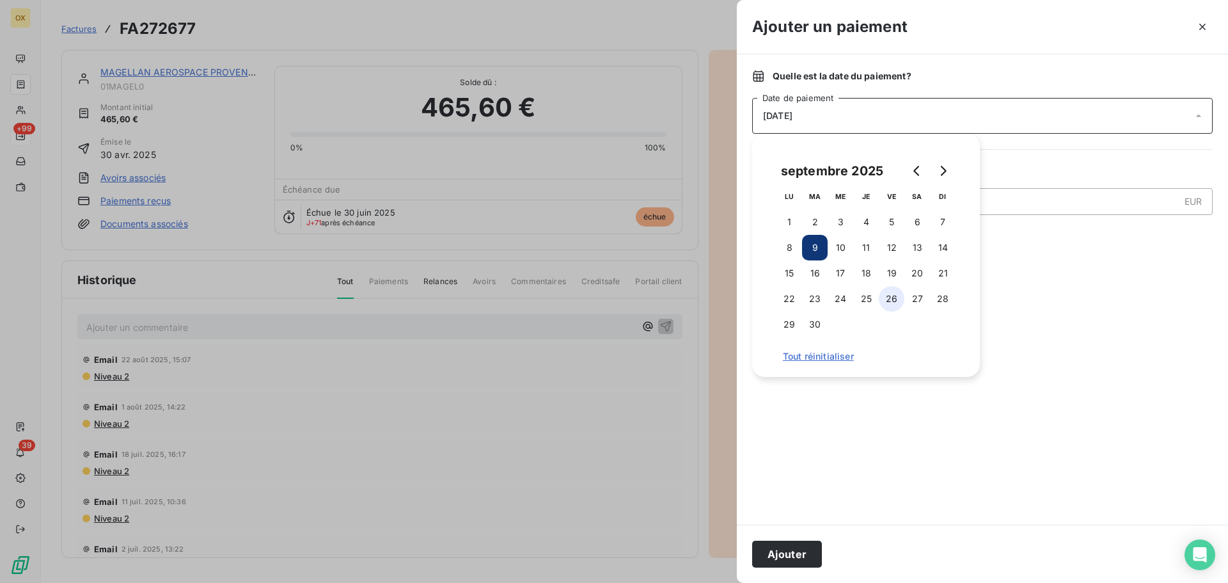
click at [896, 297] on button "26" at bounding box center [892, 299] width 26 height 26
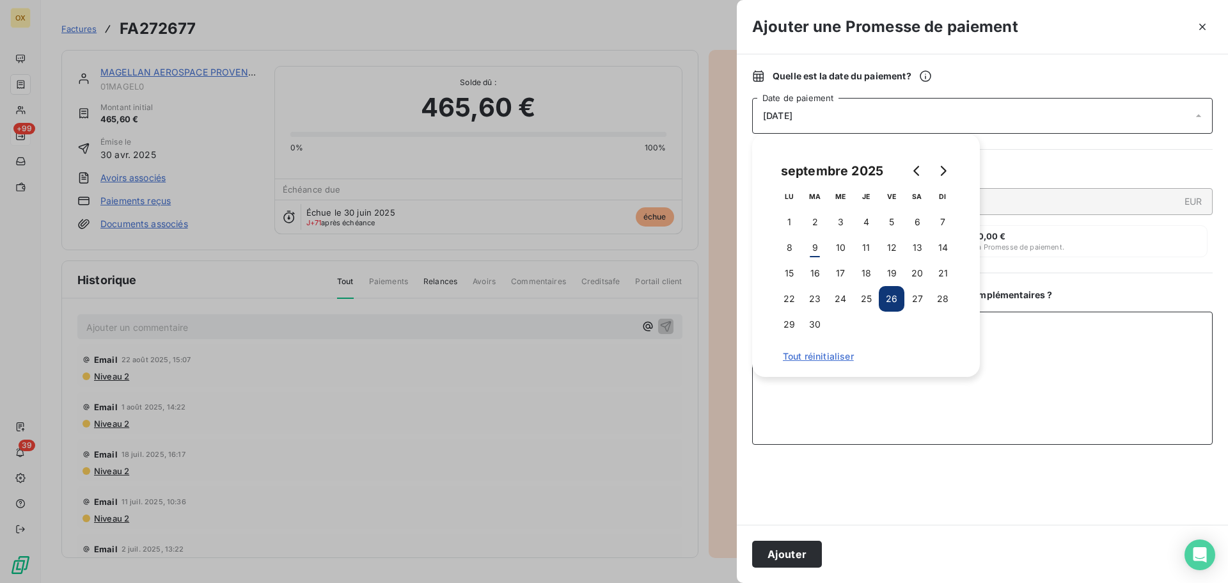
click at [806, 423] on textarea "Ajouter un commentaire ( facultatif )" at bounding box center [982, 377] width 460 height 133
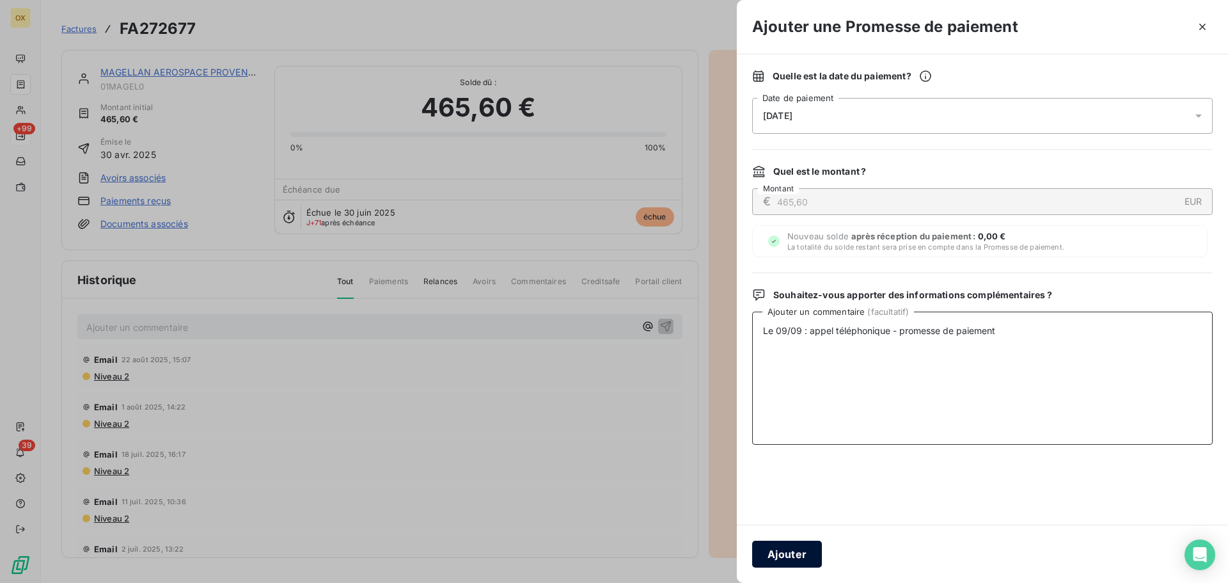
type textarea "Le 09/09 : appel téléphonique - promesse de paiement"
click at [783, 546] on button "Ajouter" at bounding box center [787, 553] width 70 height 27
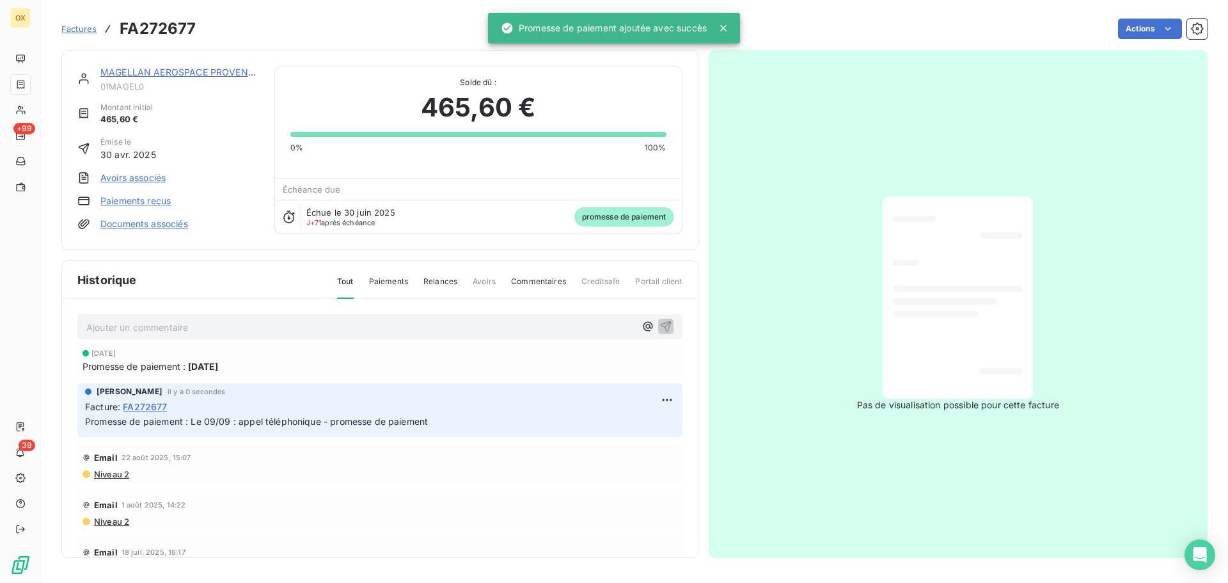
click at [199, 71] on link "MAGELLAN AEROSPACE PROVENCE" at bounding box center [179, 72] width 159 height 11
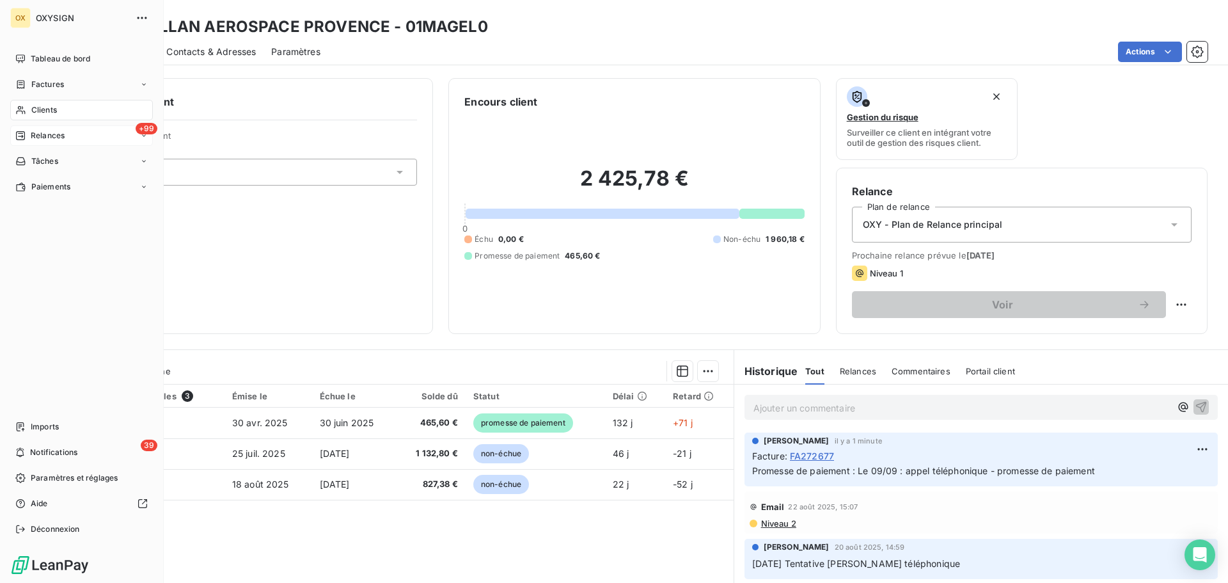
click at [38, 105] on span "Clients" at bounding box center [44, 110] width 26 height 12
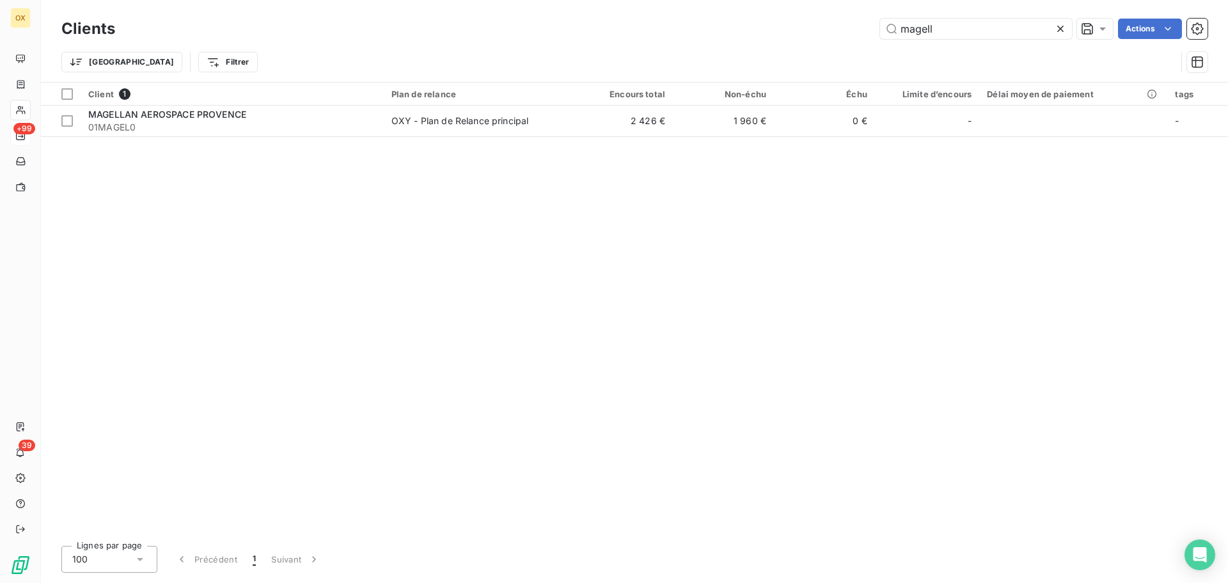
drag, startPoint x: 976, startPoint y: 34, endPoint x: 810, endPoint y: 11, distance: 167.9
click at [809, 12] on div "Clients magell Actions Trier Filtrer" at bounding box center [634, 41] width 1187 height 82
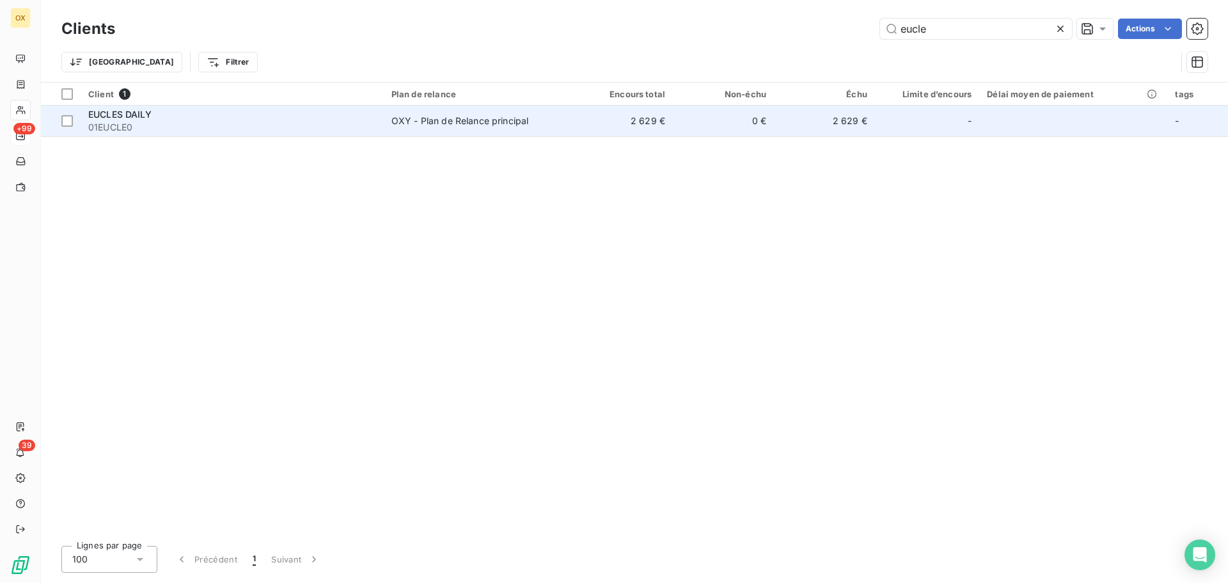
type input "eucle"
click at [177, 127] on span "01EUCLE0" at bounding box center [232, 127] width 288 height 13
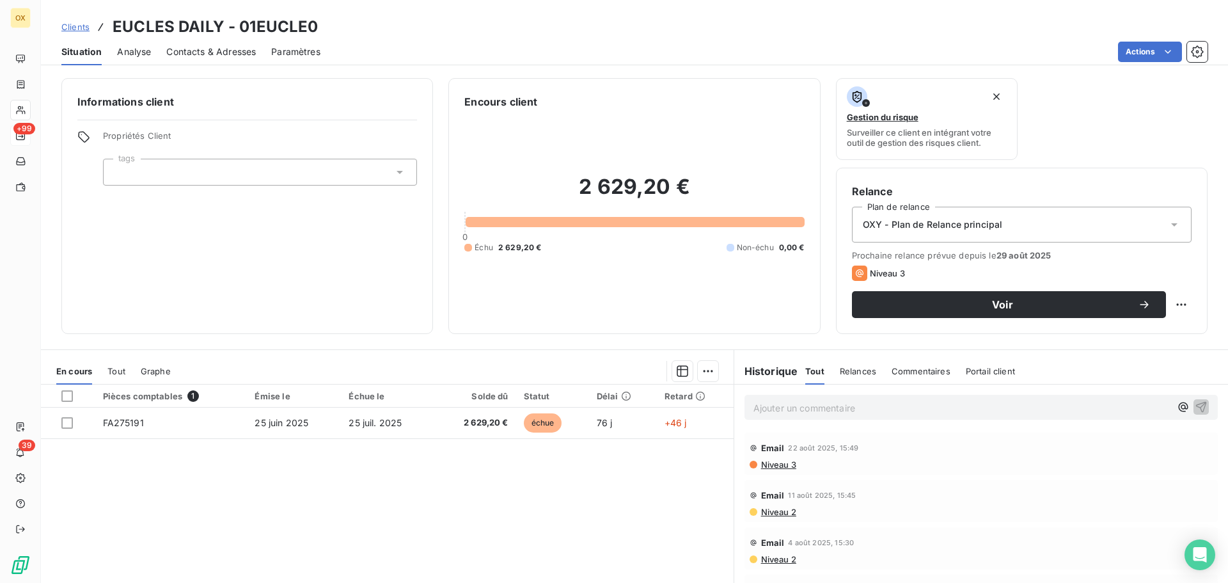
click at [202, 43] on div "Contacts & Adresses" at bounding box center [211, 51] width 90 height 27
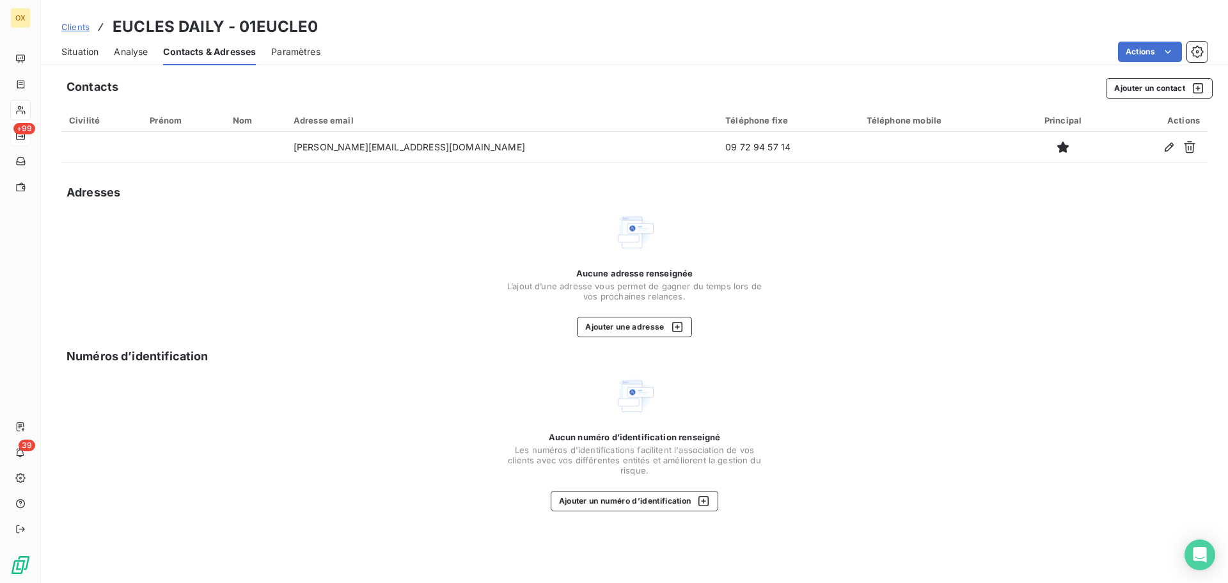
click at [71, 50] on span "Situation" at bounding box center [79, 51] width 37 height 13
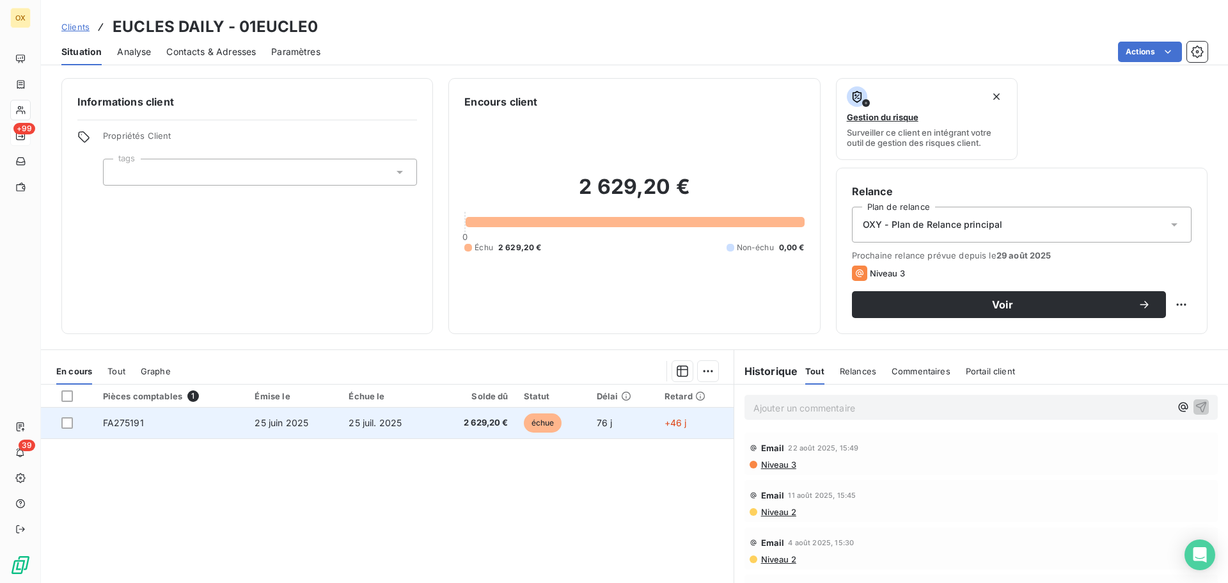
click at [527, 416] on span "échue" at bounding box center [543, 422] width 38 height 19
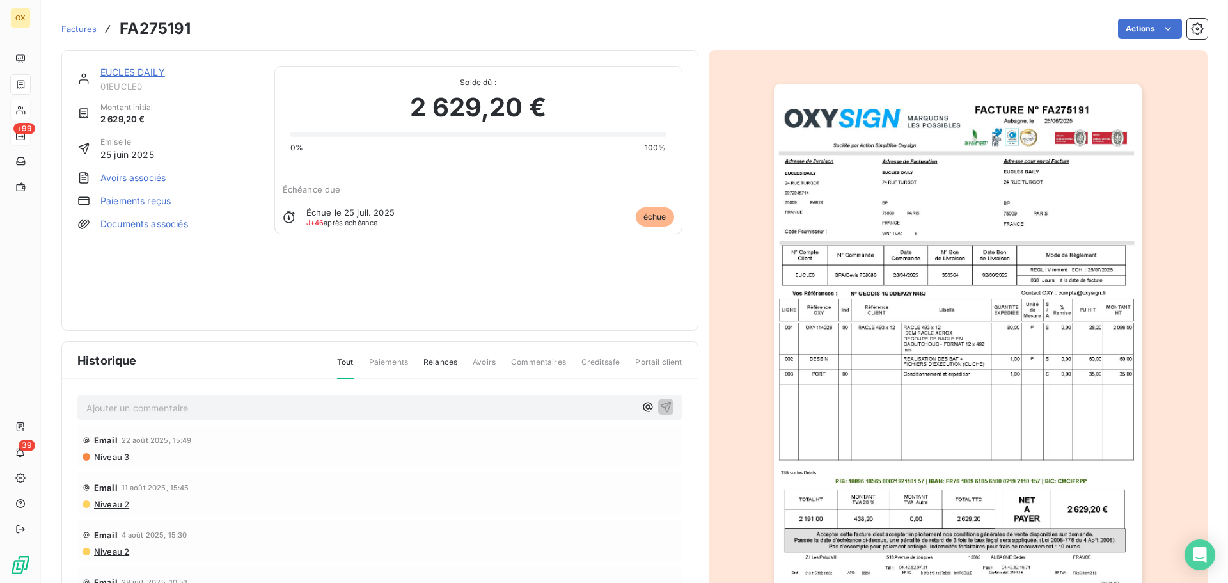
click at [957, 250] on img "button" at bounding box center [958, 344] width 368 height 521
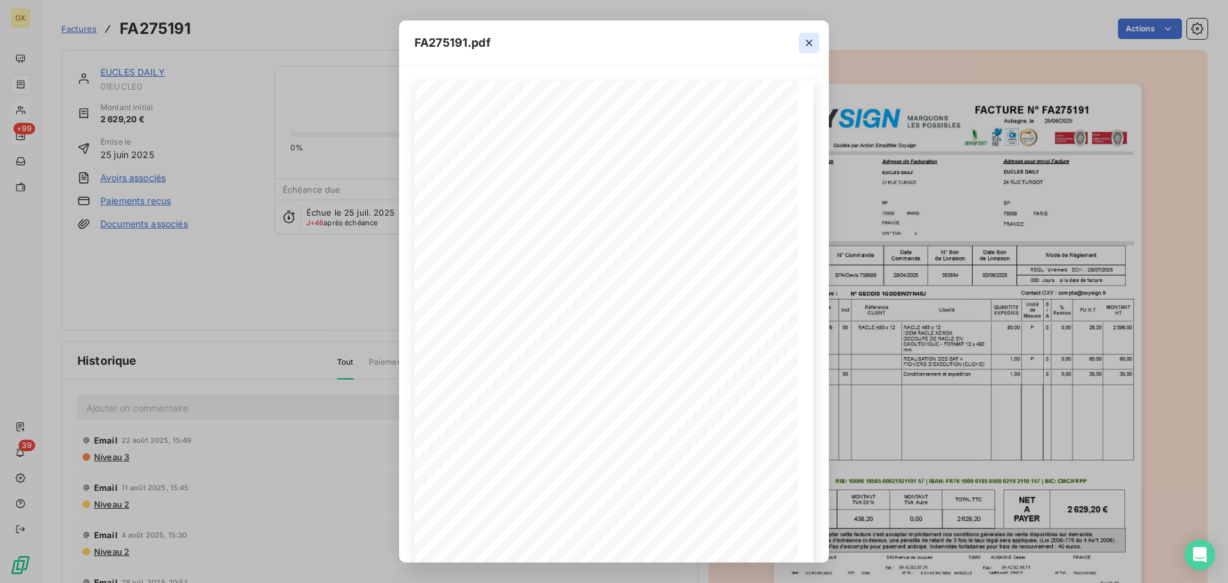
click at [809, 45] on icon "button" at bounding box center [809, 42] width 13 height 13
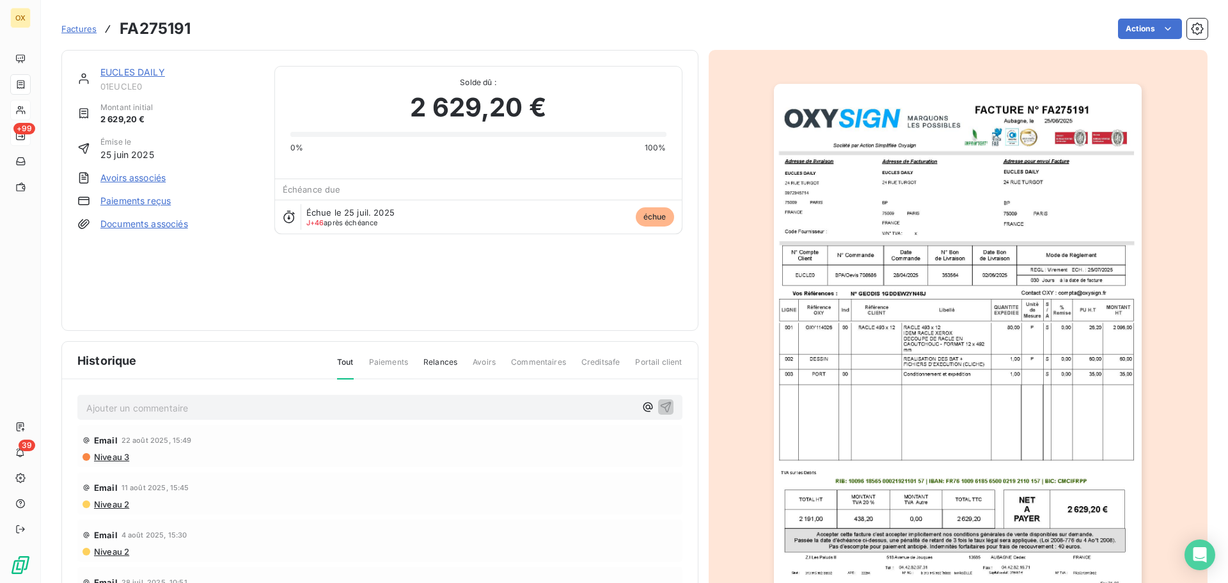
click at [153, 70] on link "EUCLES DAILY" at bounding box center [132, 72] width 65 height 11
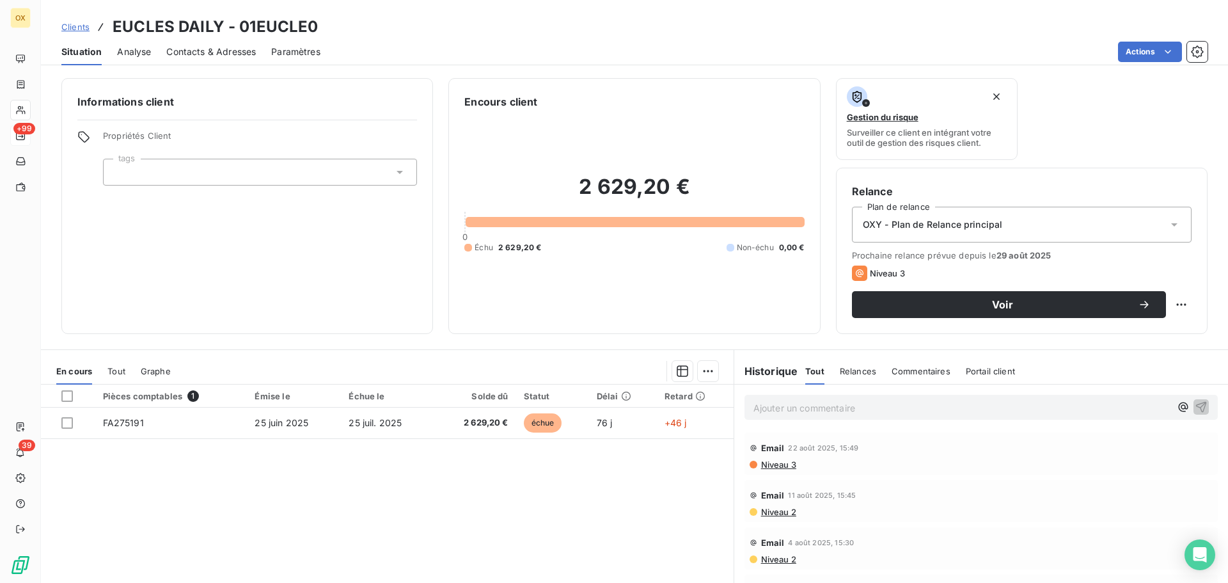
click at [228, 55] on span "Contacts & Adresses" at bounding box center [211, 51] width 90 height 13
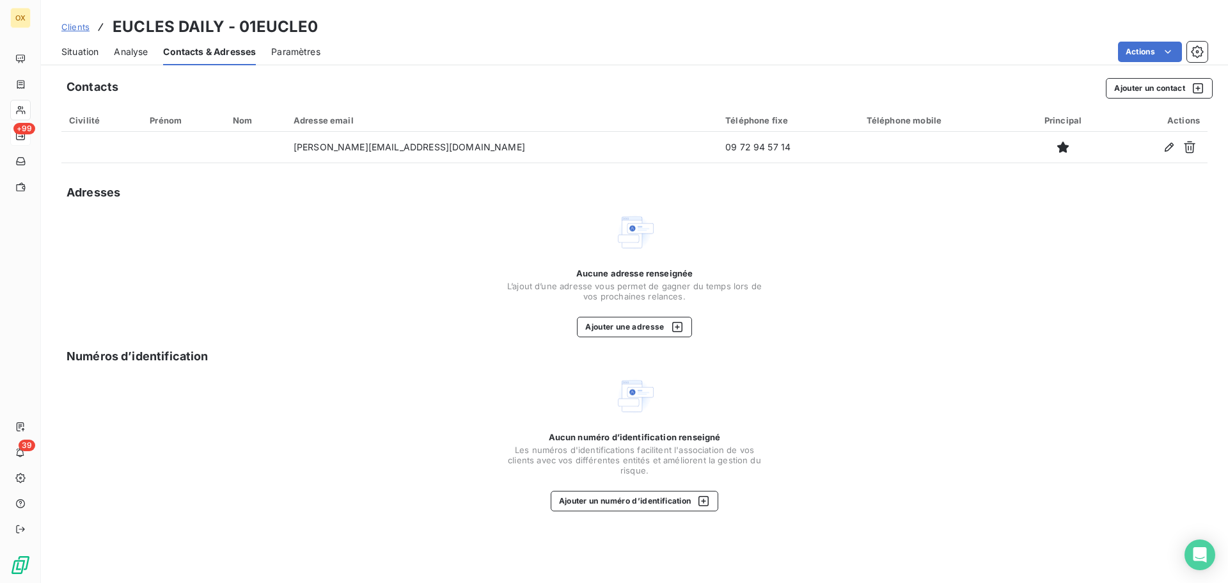
click at [79, 45] on span "Situation" at bounding box center [79, 51] width 37 height 13
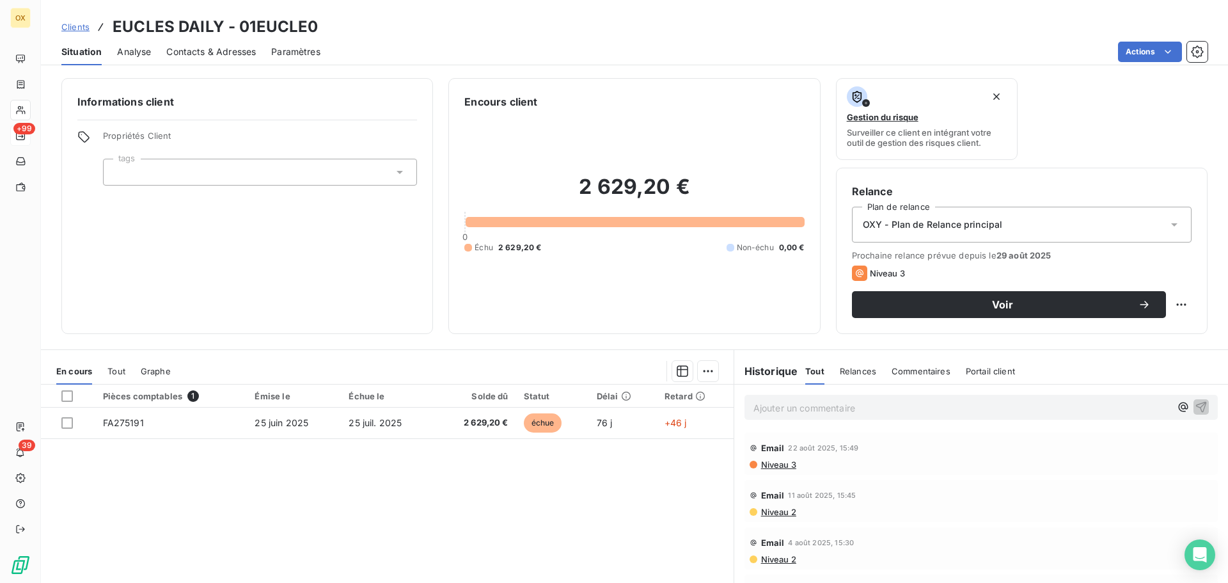
click at [414, 47] on div "Actions" at bounding box center [772, 52] width 872 height 20
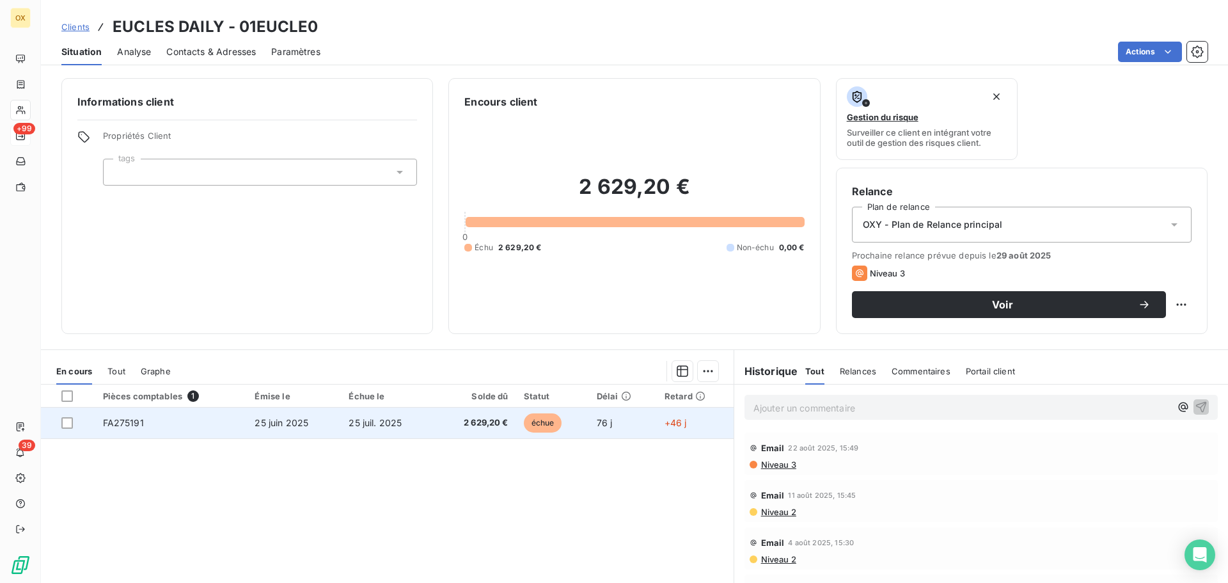
click at [349, 427] on span "25 juil. 2025" at bounding box center [375, 422] width 53 height 11
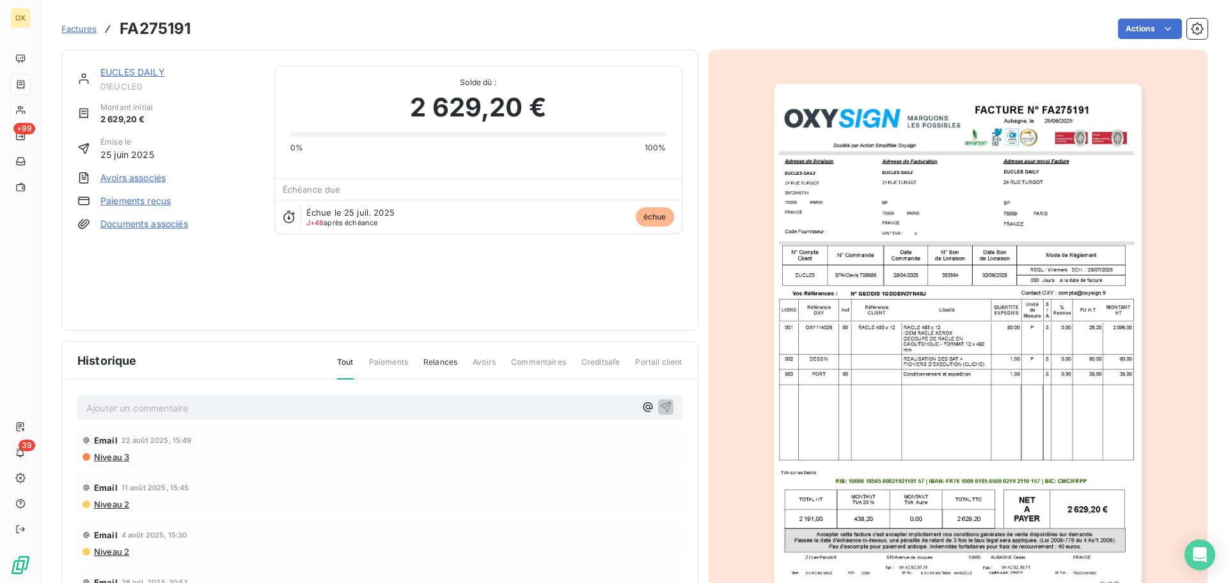
click at [127, 69] on link "EUCLES DAILY" at bounding box center [132, 72] width 65 height 11
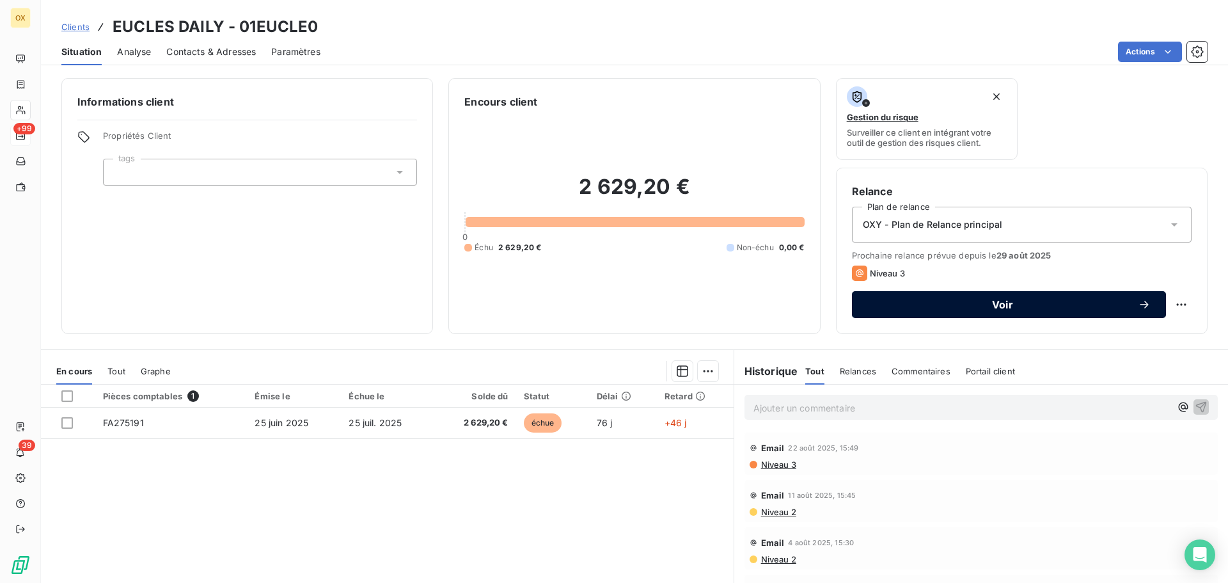
click at [1024, 298] on div "Voir" at bounding box center [1008, 304] width 283 height 13
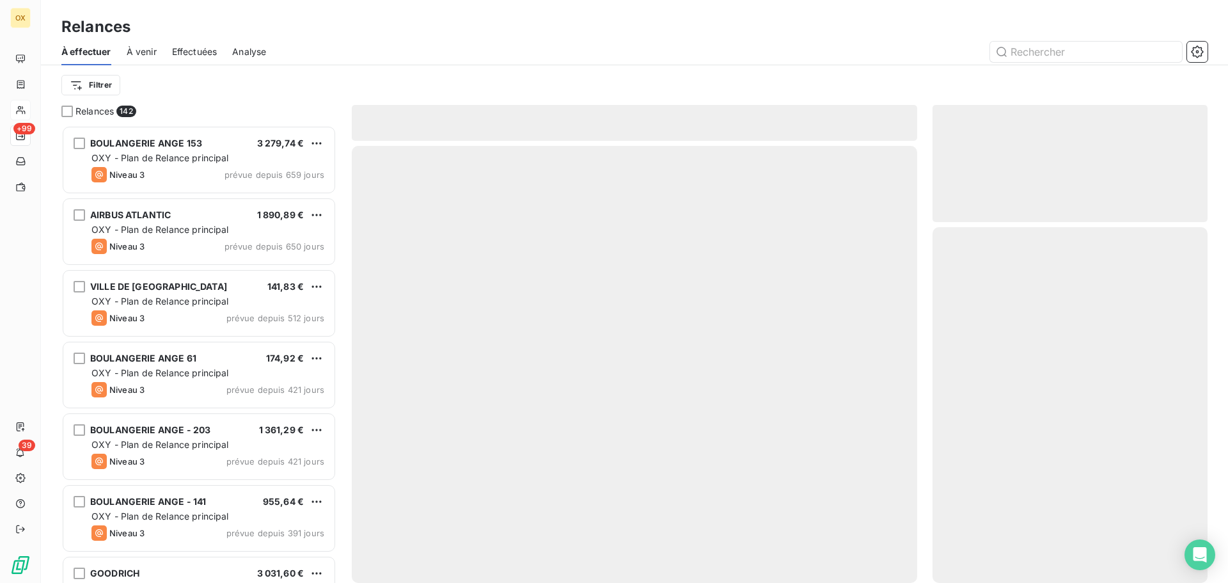
scroll to position [448, 265]
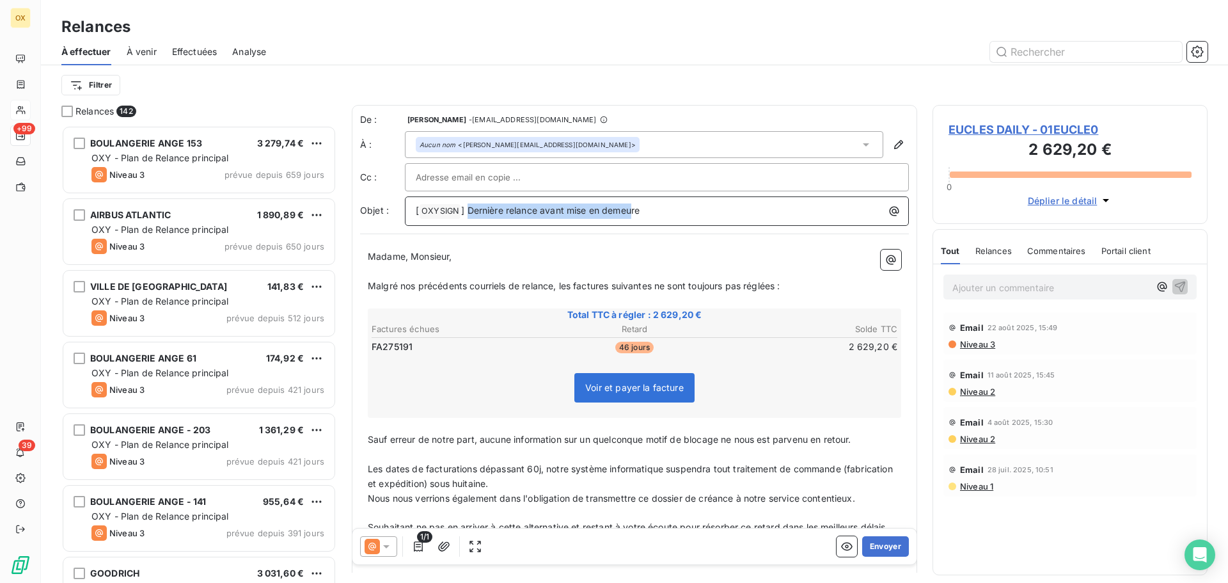
drag, startPoint x: 664, startPoint y: 208, endPoint x: 746, endPoint y: 235, distance: 85.4
click at [468, 200] on div "[ OXYSIGN ﻿ ] Dernière relance avant mise en demeure" at bounding box center [657, 210] width 504 height 29
click at [679, 216] on p "[ OXYSIGN ﻿ ] Dernière relance avant mise en demeure" at bounding box center [660, 210] width 489 height 15
click at [649, 207] on p "[ OXYSIGN ﻿ ] Dernière relance avant mise en demeure" at bounding box center [660, 210] width 489 height 15
drag, startPoint x: 645, startPoint y: 211, endPoint x: 469, endPoint y: 189, distance: 177.2
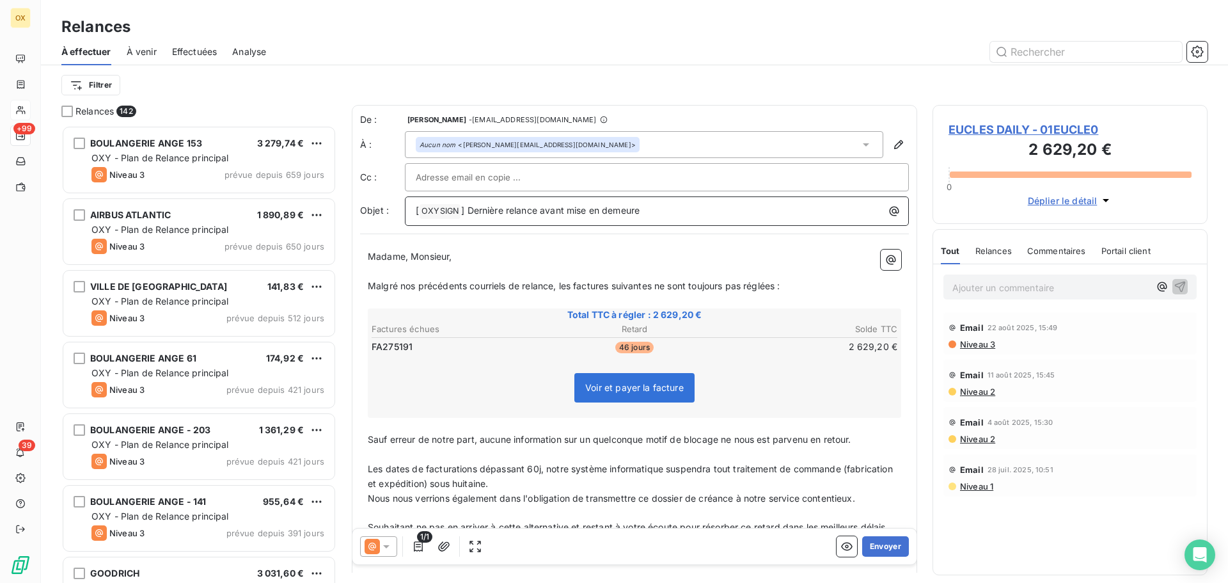
click at [469, 189] on div "De : [PERSON_NAME] - [EMAIL_ADDRESS][DOMAIN_NAME] À : Aucun nom <[PERSON_NAME][…" at bounding box center [634, 169] width 549 height 113
drag, startPoint x: 409, startPoint y: 248, endPoint x: 421, endPoint y: 267, distance: 22.2
click at [371, 252] on div "Madame, Monsieur, ﻿ Malgré nos précédents courriels de relance, les factures su…" at bounding box center [634, 428] width 549 height 373
drag, startPoint x: 413, startPoint y: 260, endPoint x: 369, endPoint y: 255, distance: 43.9
click at [369, 255] on span "Madame, Monsieur," at bounding box center [410, 256] width 84 height 11
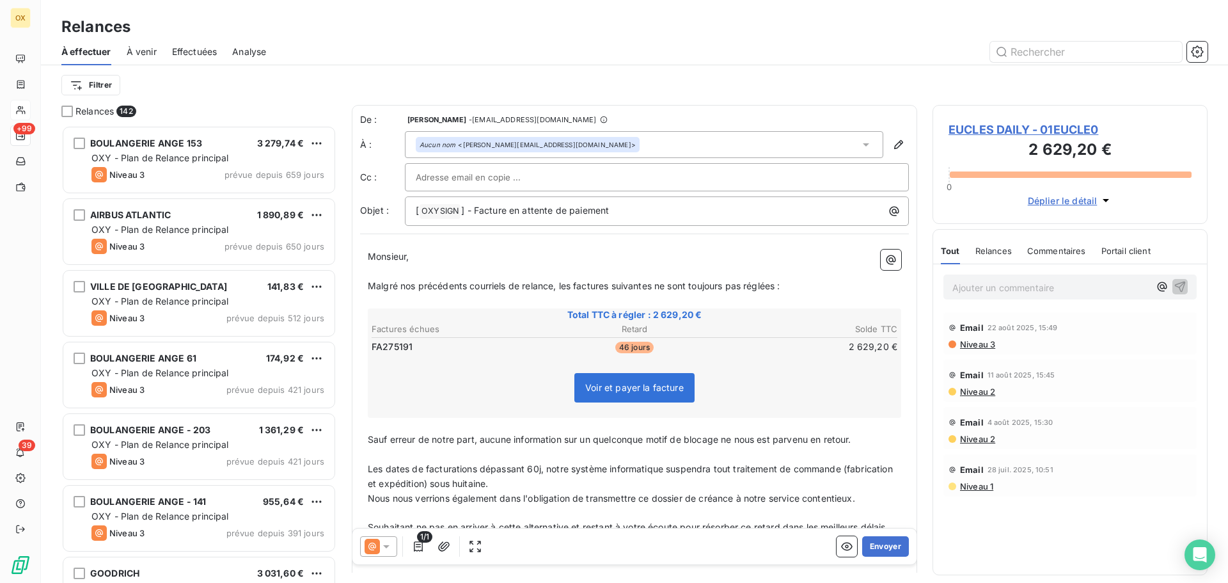
click at [529, 256] on p "Monsieur," at bounding box center [634, 256] width 533 height 15
click at [574, 286] on span "Malgré nos précédents courriels de relance, les factures suivantes ne sont touj…" at bounding box center [574, 285] width 413 height 11
click at [606, 281] on span "Malgré nos précédents courriels de relance, la factures suivantes ne sont toujo…" at bounding box center [571, 285] width 407 height 11
click at [645, 287] on span "Malgré nos précédents courriels de relance, la facture suivantes ne sont toujou…" at bounding box center [569, 285] width 403 height 11
click at [672, 280] on span "Malgré nos précédents courriels de relance, la facture suivante ne sont toujour…" at bounding box center [567, 285] width 398 height 11
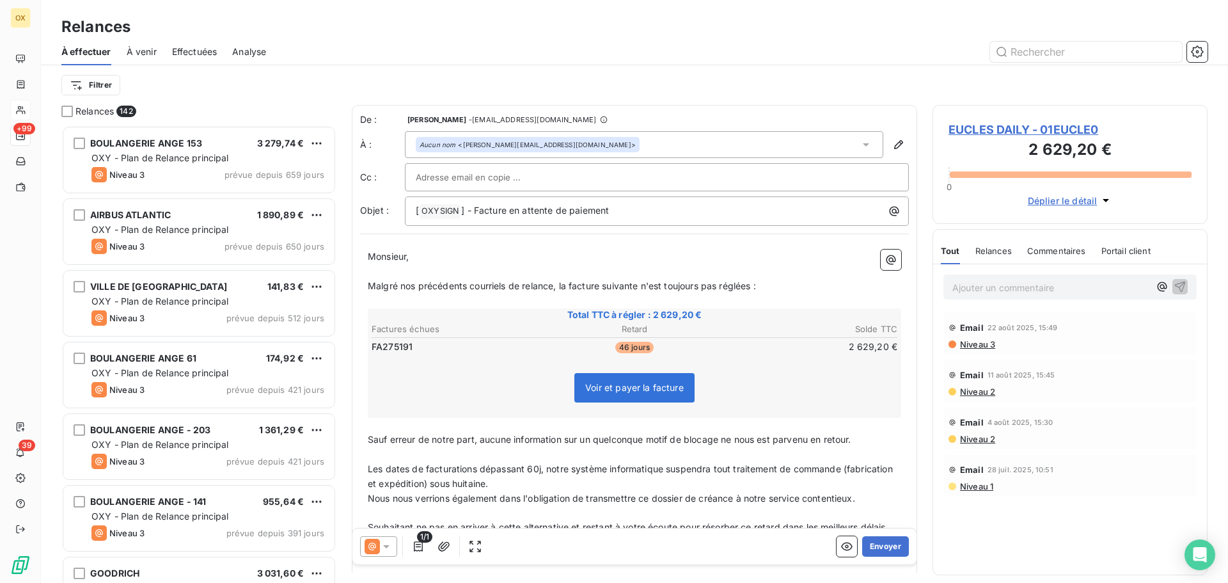
click at [753, 280] on span "Malgré nos précédents courriels de relance, la facture suivante n'est toujours …" at bounding box center [562, 285] width 388 height 11
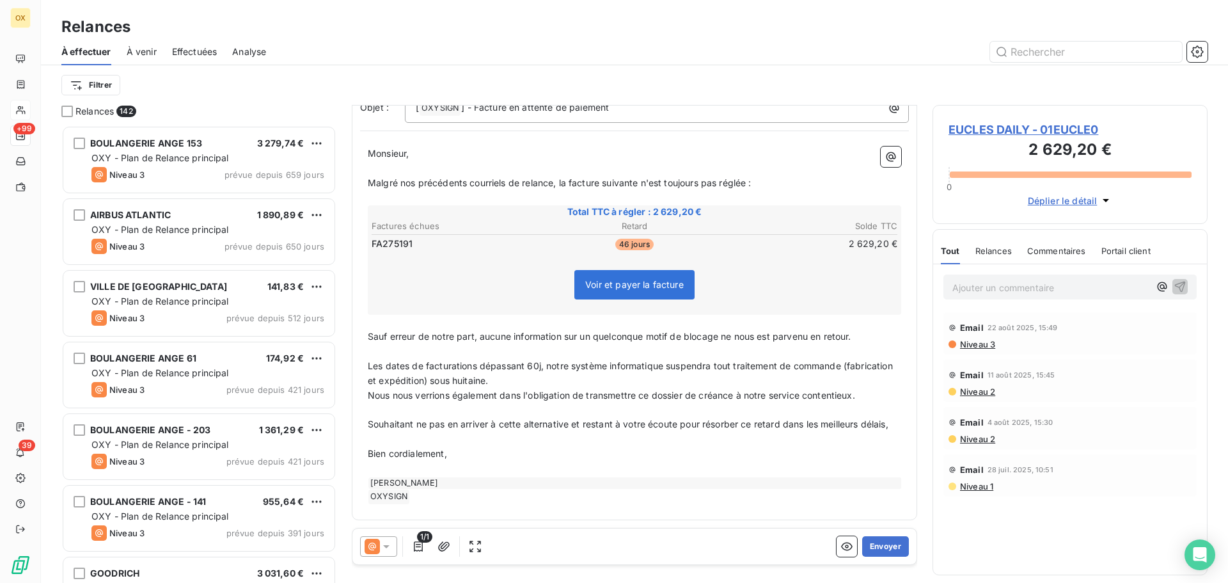
scroll to position [118, 0]
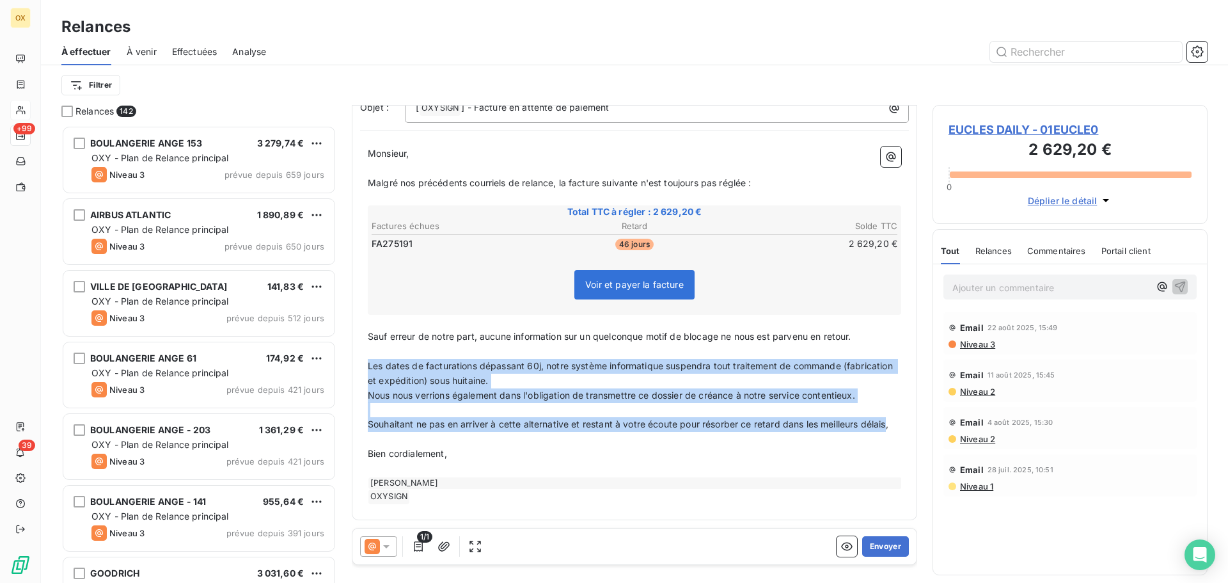
drag, startPoint x: 392, startPoint y: 425, endPoint x: 367, endPoint y: 355, distance: 74.0
click at [367, 355] on div "Monsieur, ﻿ Malgré nos précédents courriels de relance, la facture suivante n'e…" at bounding box center [634, 325] width 549 height 373
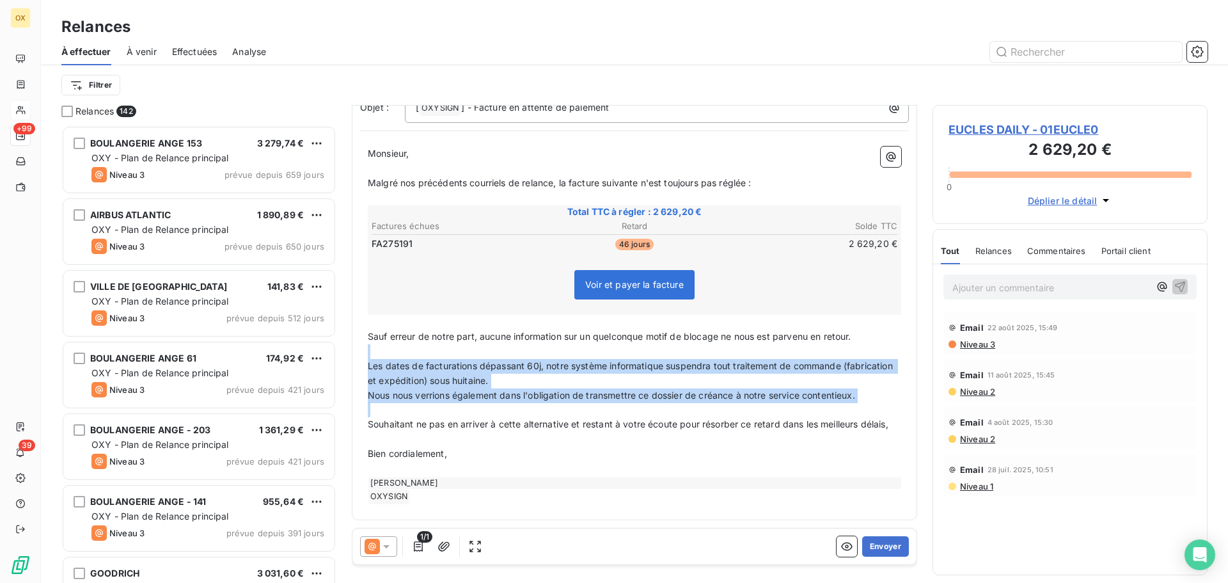
scroll to position [45, 0]
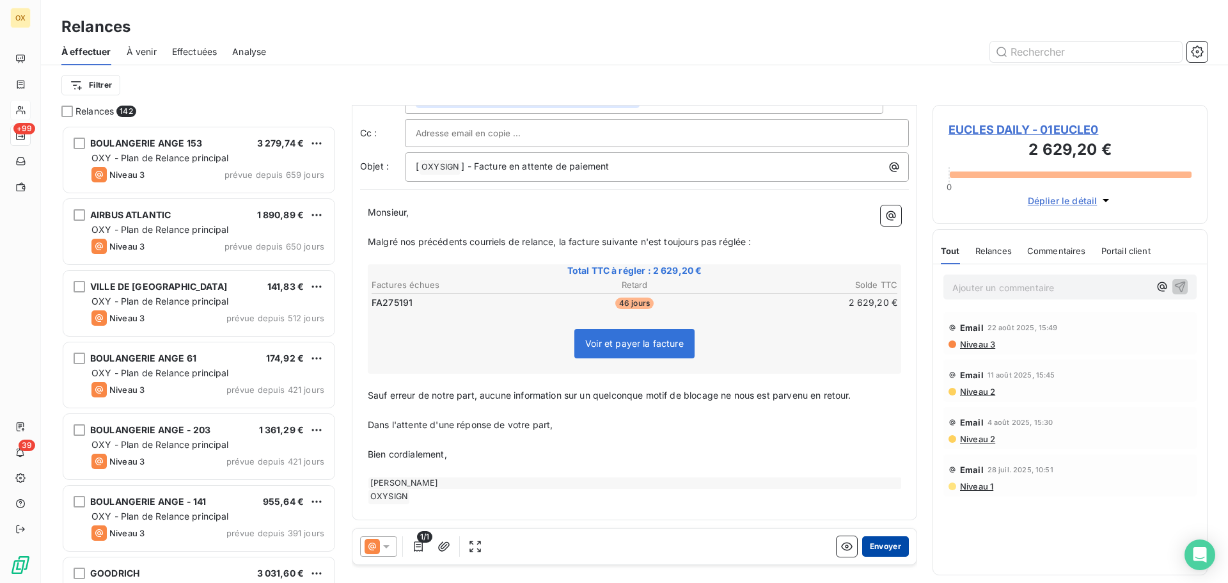
click at [887, 541] on button "Envoyer" at bounding box center [885, 546] width 47 height 20
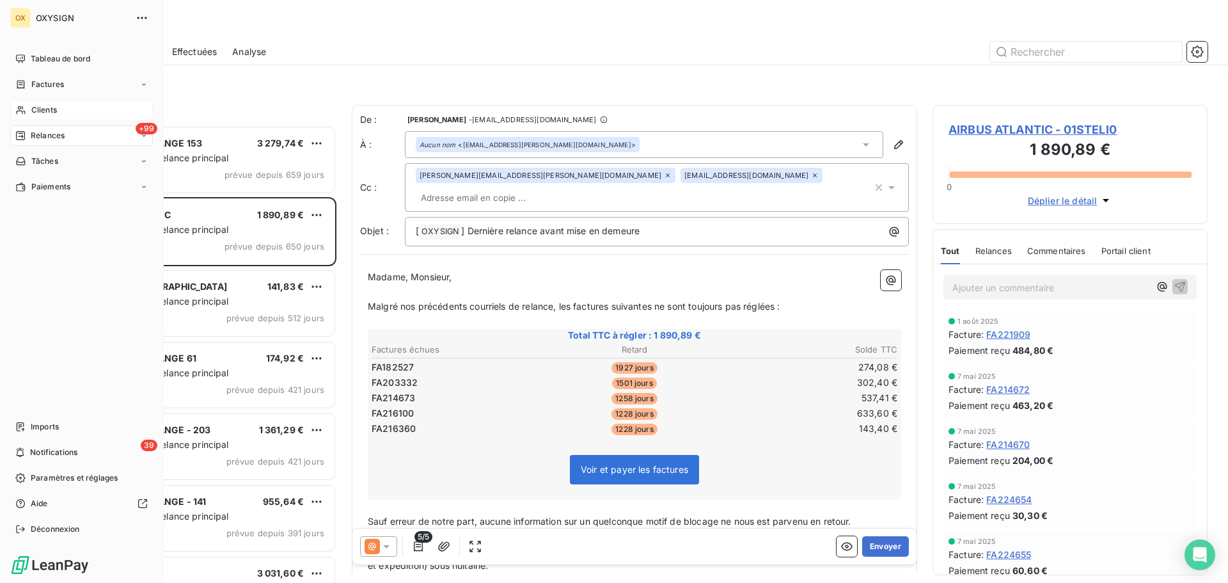
click at [51, 106] on span "Clients" at bounding box center [44, 110] width 26 height 12
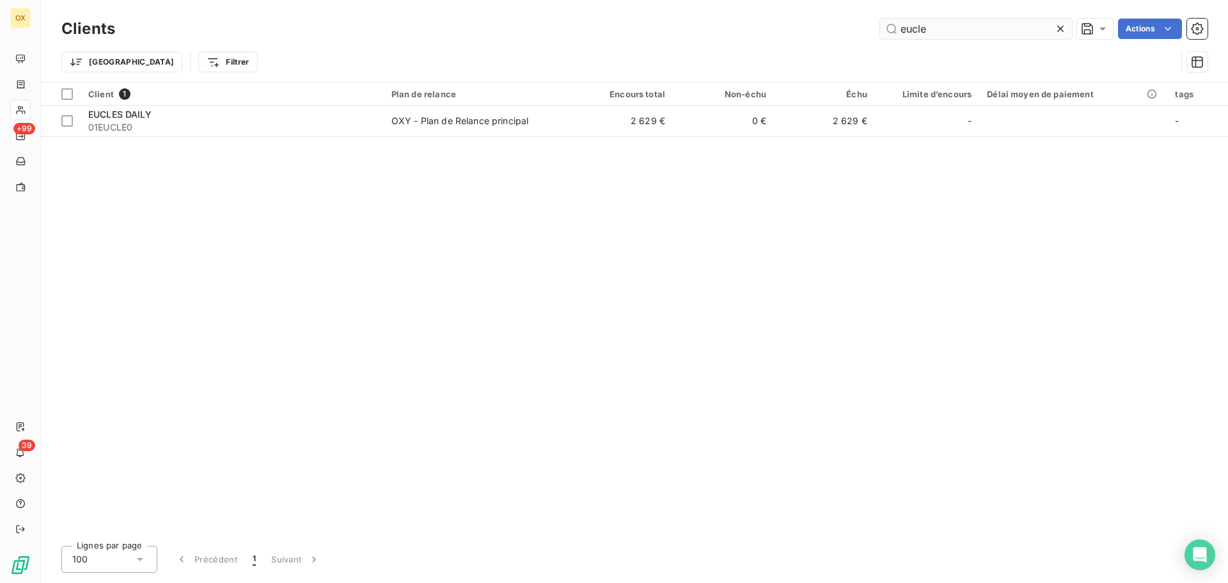
drag, startPoint x: 964, startPoint y: 40, endPoint x: 896, endPoint y: 30, distance: 68.5
click at [896, 28] on div "Clients eucle Actions" at bounding box center [634, 28] width 1146 height 27
drag, startPoint x: 939, startPoint y: 29, endPoint x: 869, endPoint y: 33, distance: 69.8
click at [869, 33] on div "eucle Actions" at bounding box center [668, 29] width 1077 height 20
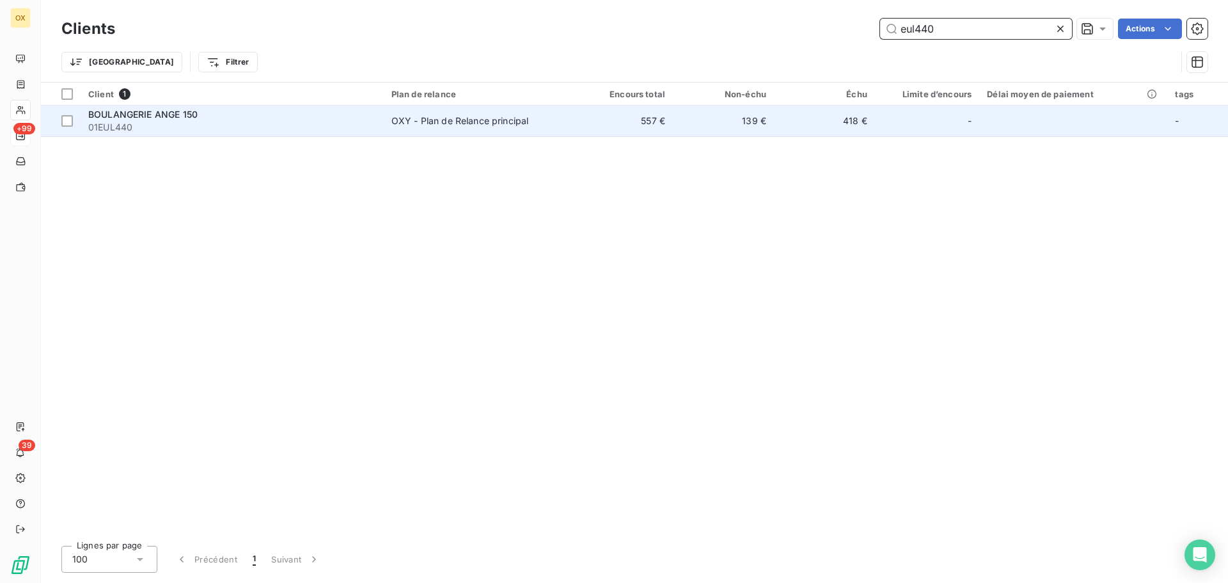
type input "eul440"
click at [207, 106] on td "BOULANGERIE ANGE 150 01EUL440" at bounding box center [232, 121] width 303 height 31
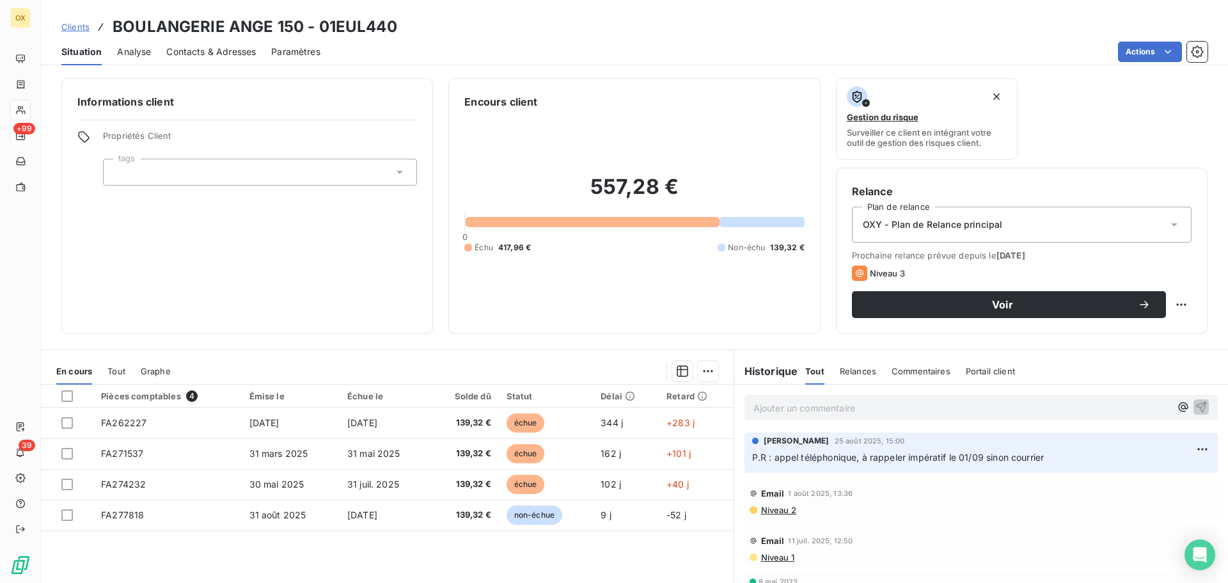
click at [224, 54] on span "Contacts & Adresses" at bounding box center [211, 51] width 90 height 13
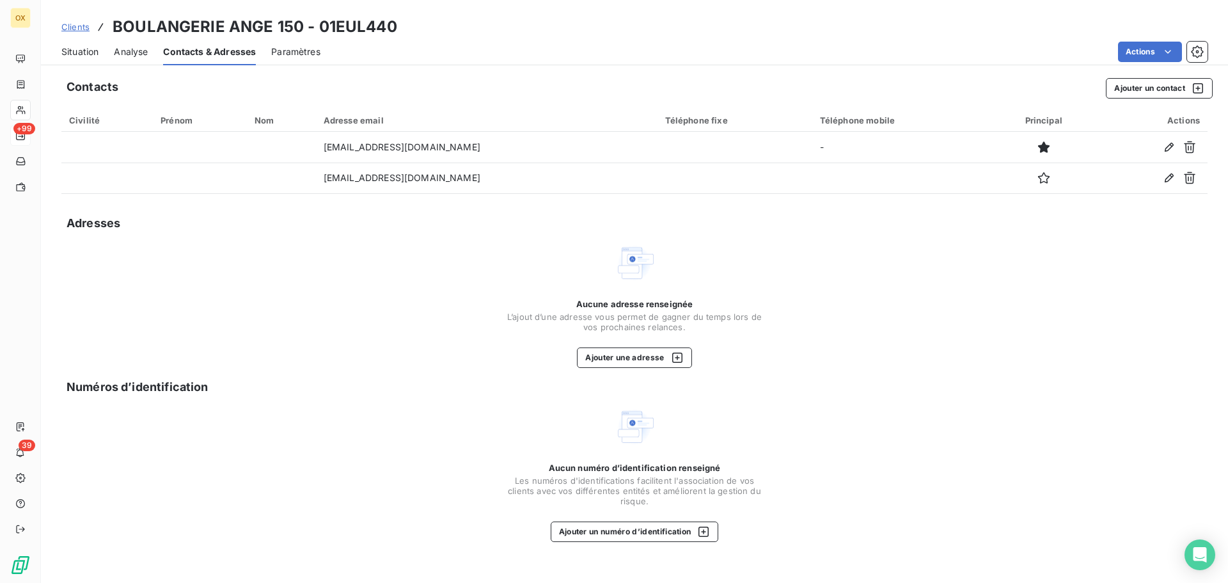
click at [84, 48] on span "Situation" at bounding box center [79, 51] width 37 height 13
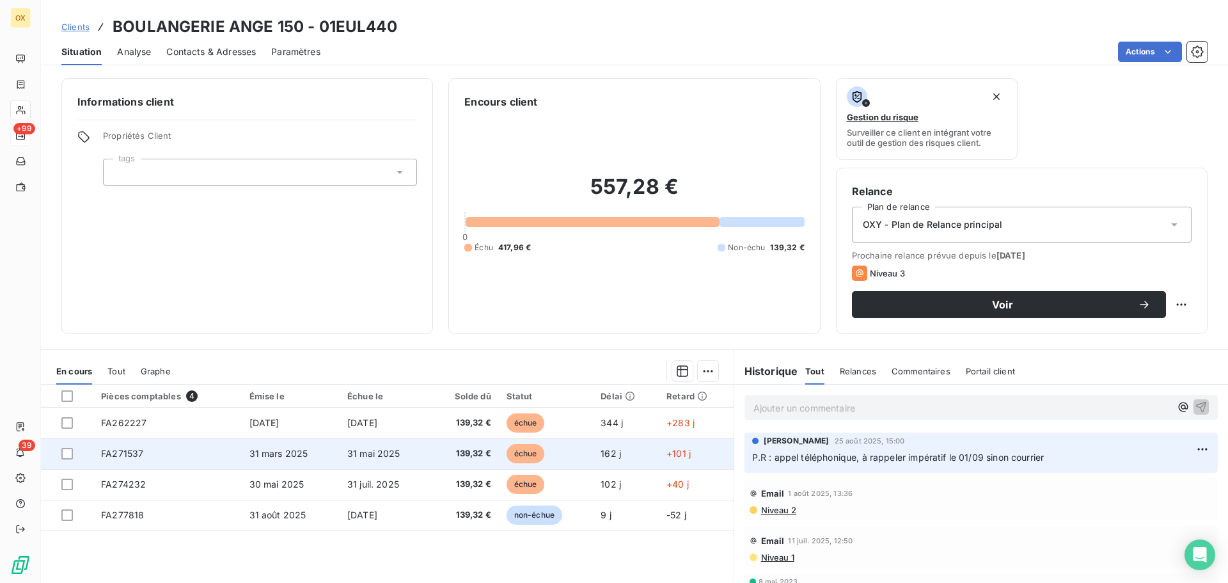
click at [414, 444] on td "31 mai 2025" at bounding box center [385, 453] width 90 height 31
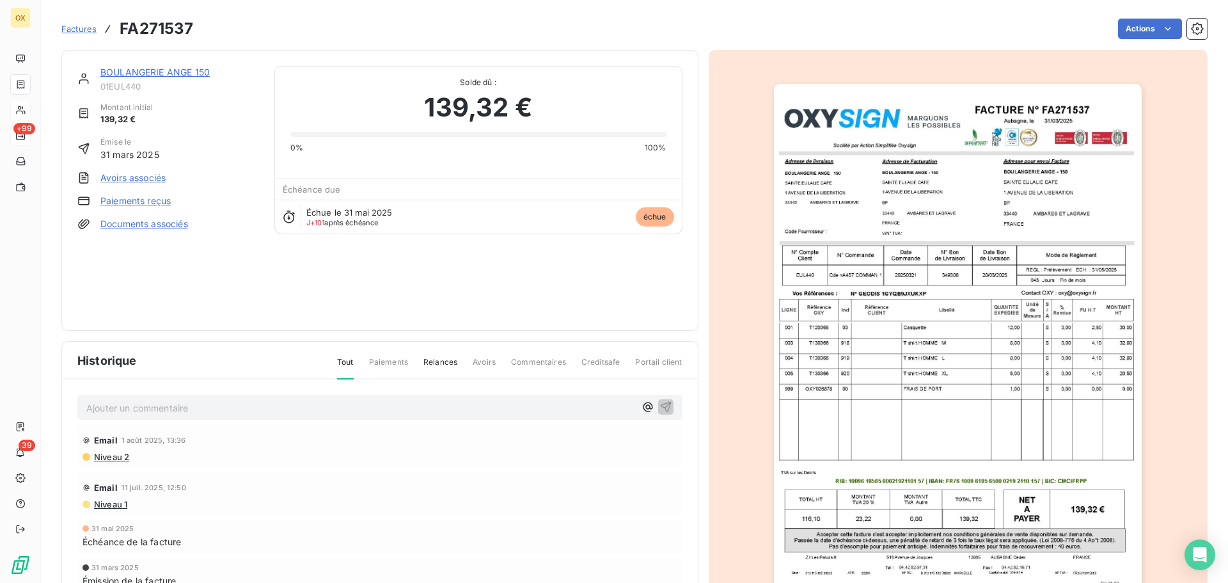
click at [932, 185] on img "button" at bounding box center [958, 344] width 368 height 521
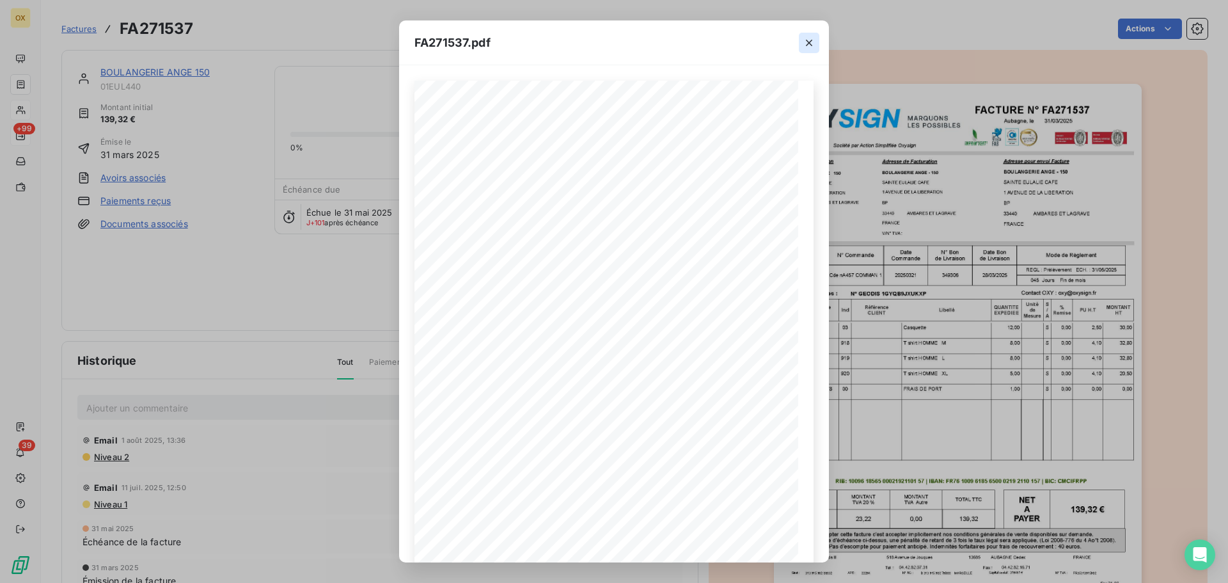
click at [808, 42] on icon "button" at bounding box center [809, 43] width 6 height 6
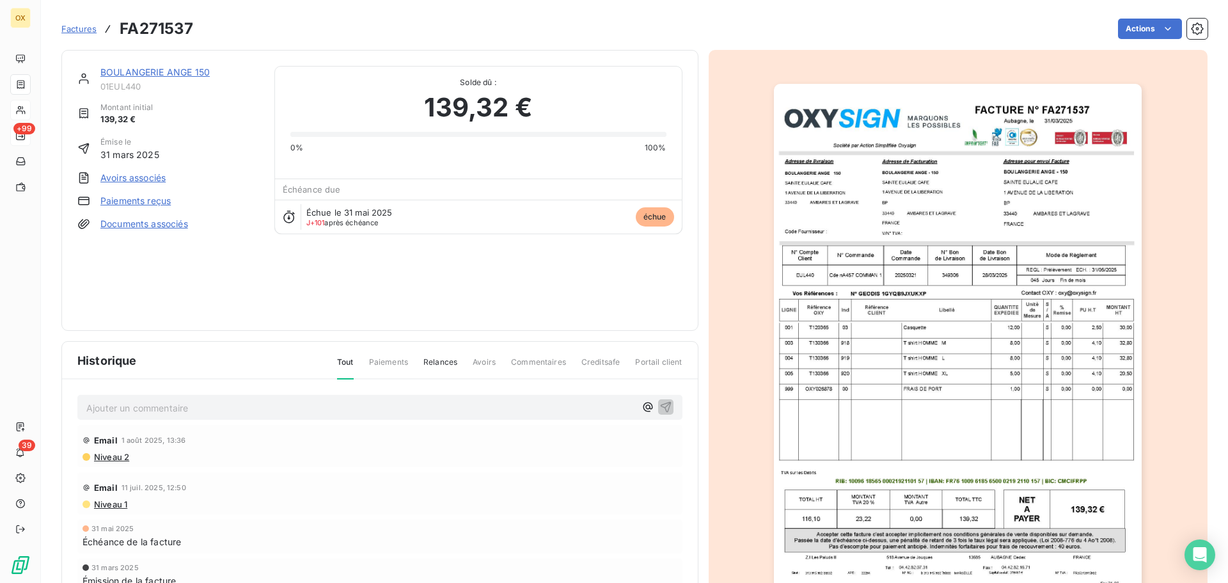
click at [155, 72] on link "BOULANGERIE ANGE 150" at bounding box center [154, 72] width 109 height 11
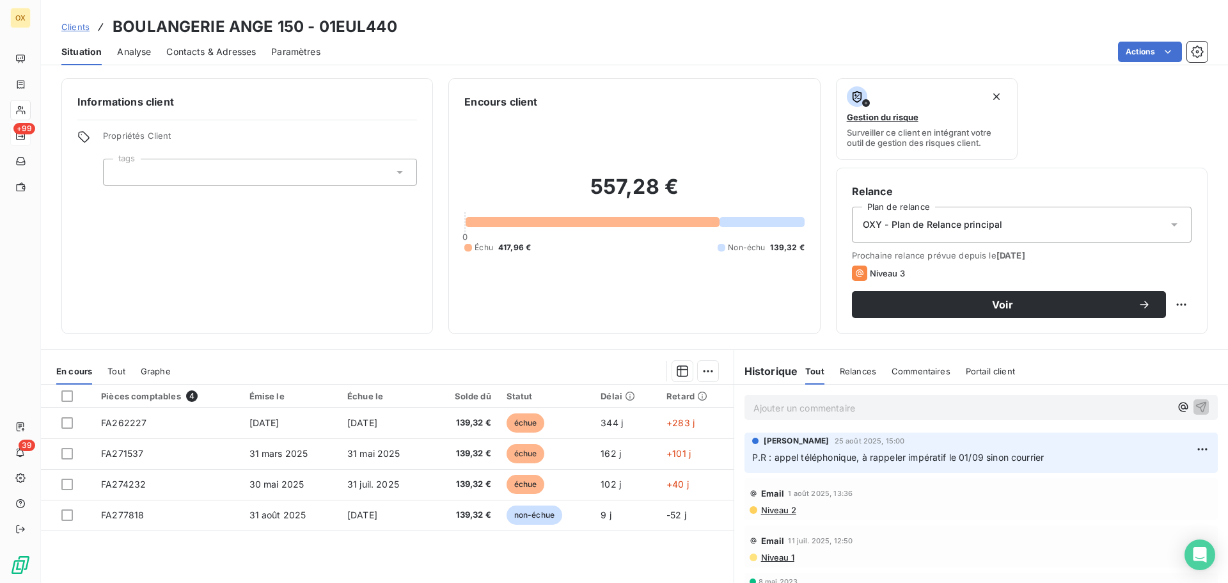
click at [201, 54] on span "Contacts & Adresses" at bounding box center [211, 51] width 90 height 13
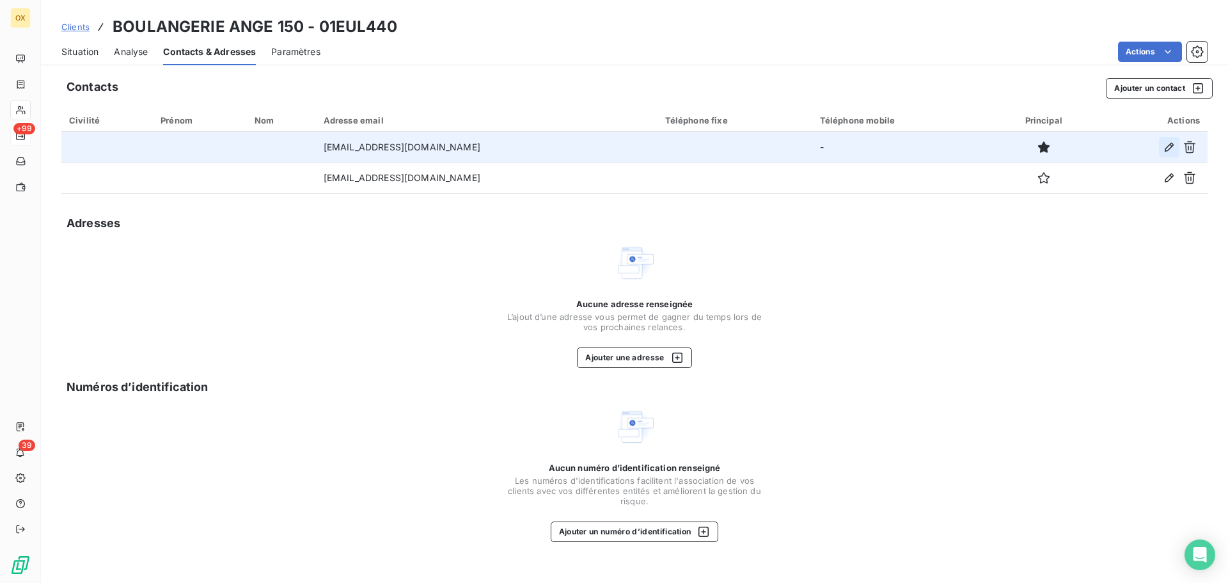
click at [1168, 143] on icon "button" at bounding box center [1169, 147] width 13 height 13
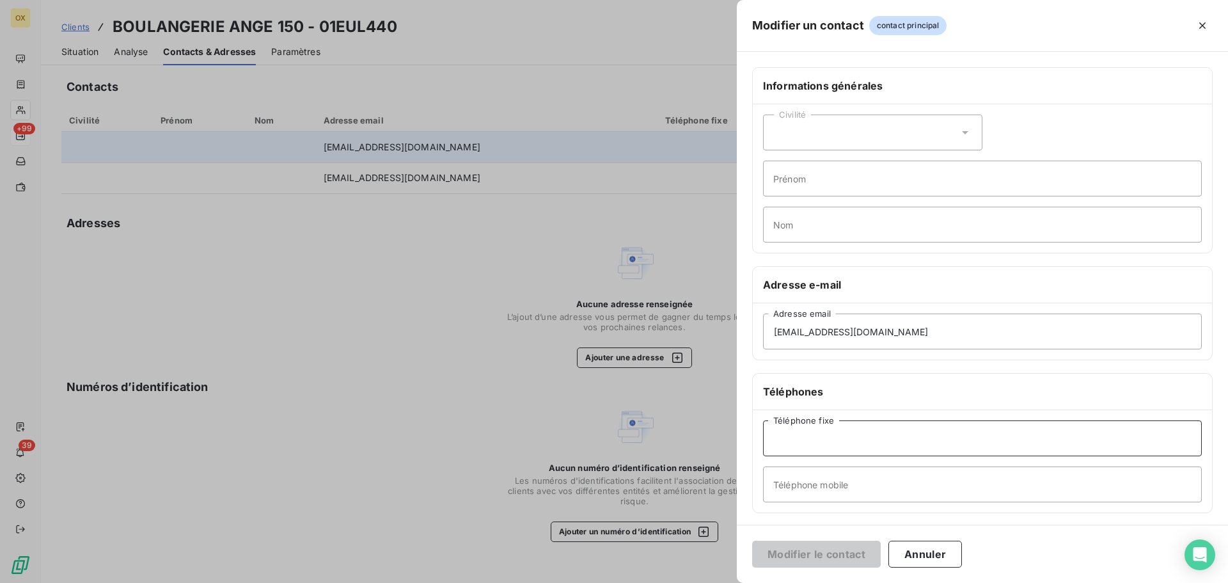
click at [831, 440] on input "Téléphone fixe" at bounding box center [982, 438] width 439 height 36
type input "05 56 30 69 63"
click at [823, 552] on button "Modifier le contact" at bounding box center [816, 553] width 129 height 27
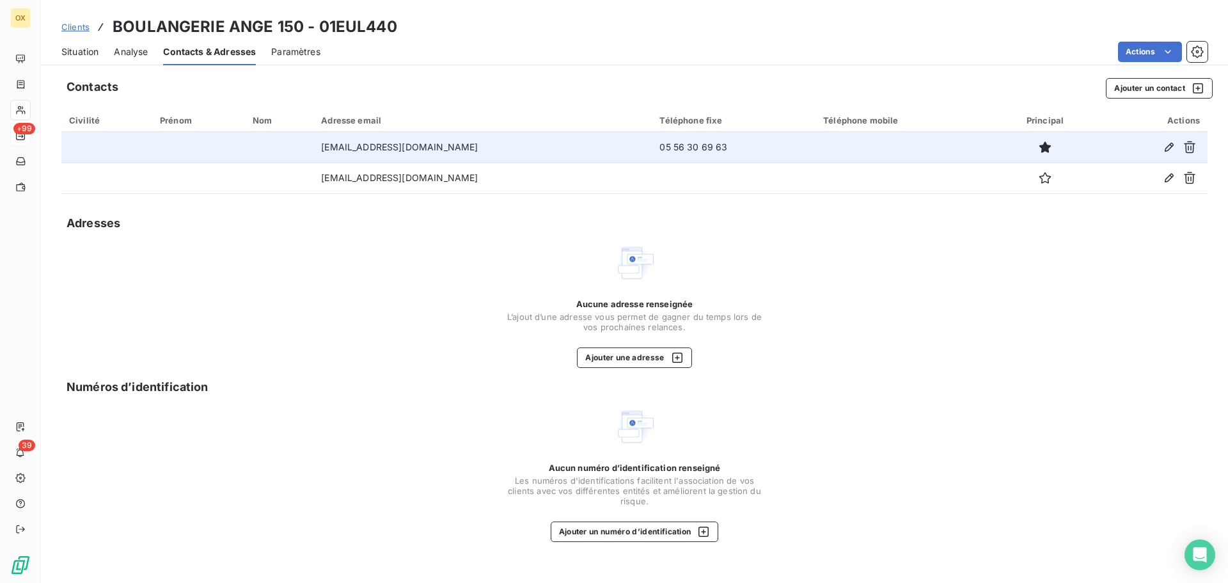
click at [90, 52] on span "Situation" at bounding box center [79, 51] width 37 height 13
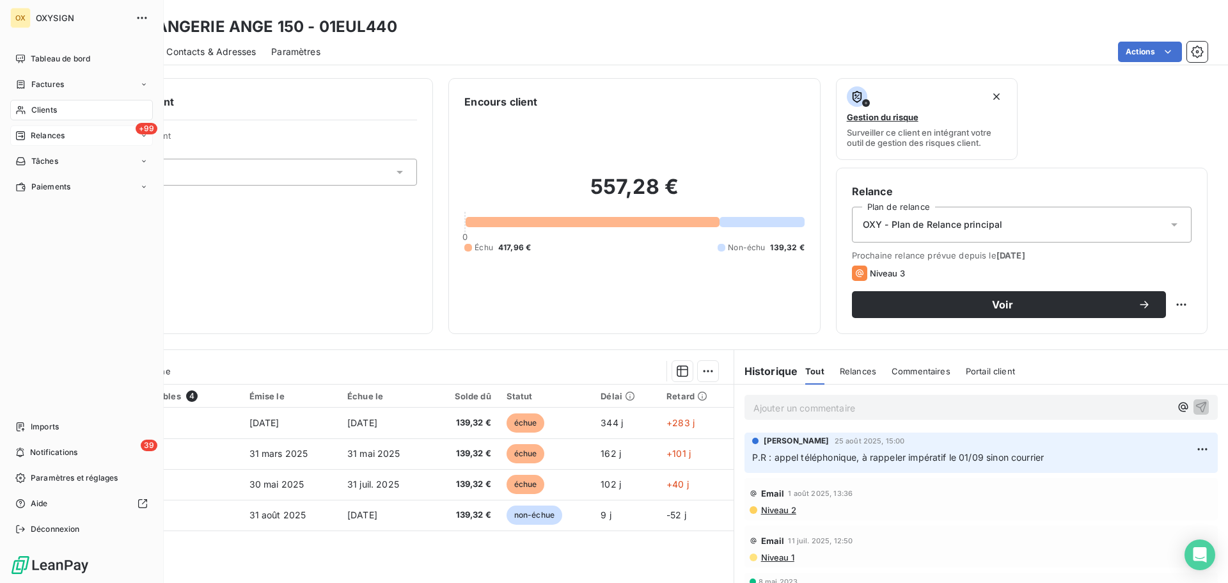
click at [60, 132] on span "Relances" at bounding box center [48, 136] width 34 height 12
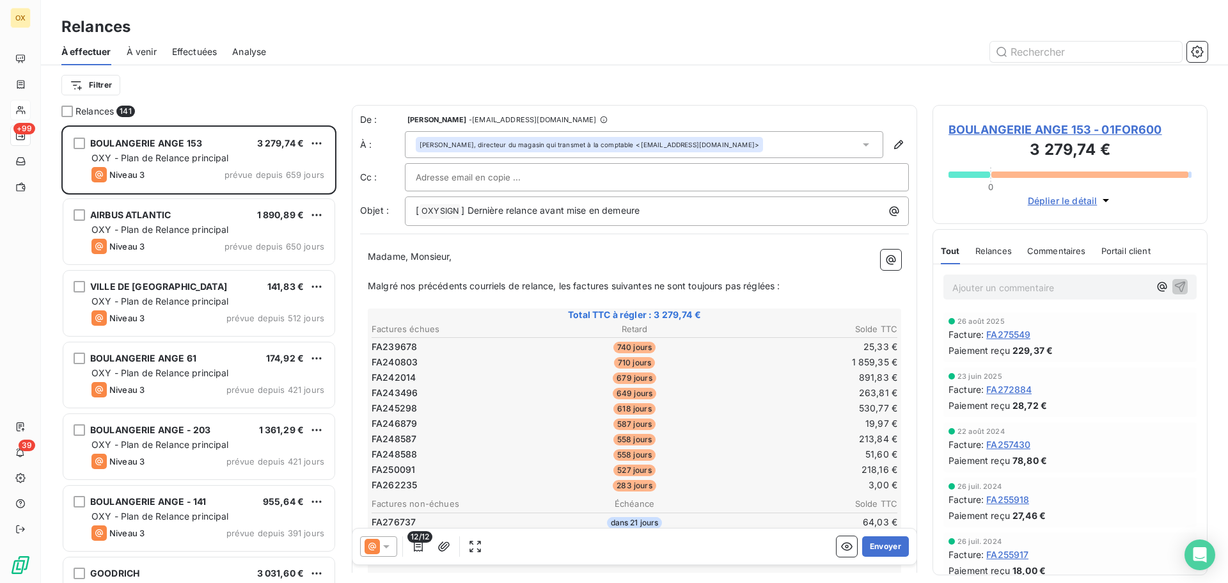
scroll to position [448, 265]
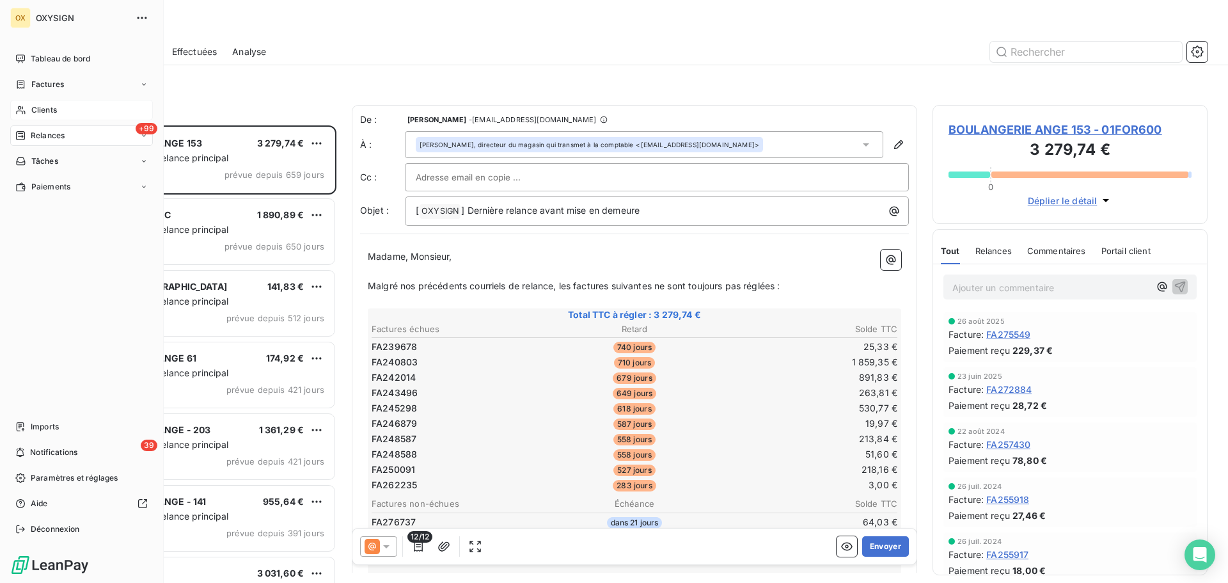
click at [42, 110] on span "Clients" at bounding box center [44, 110] width 26 height 12
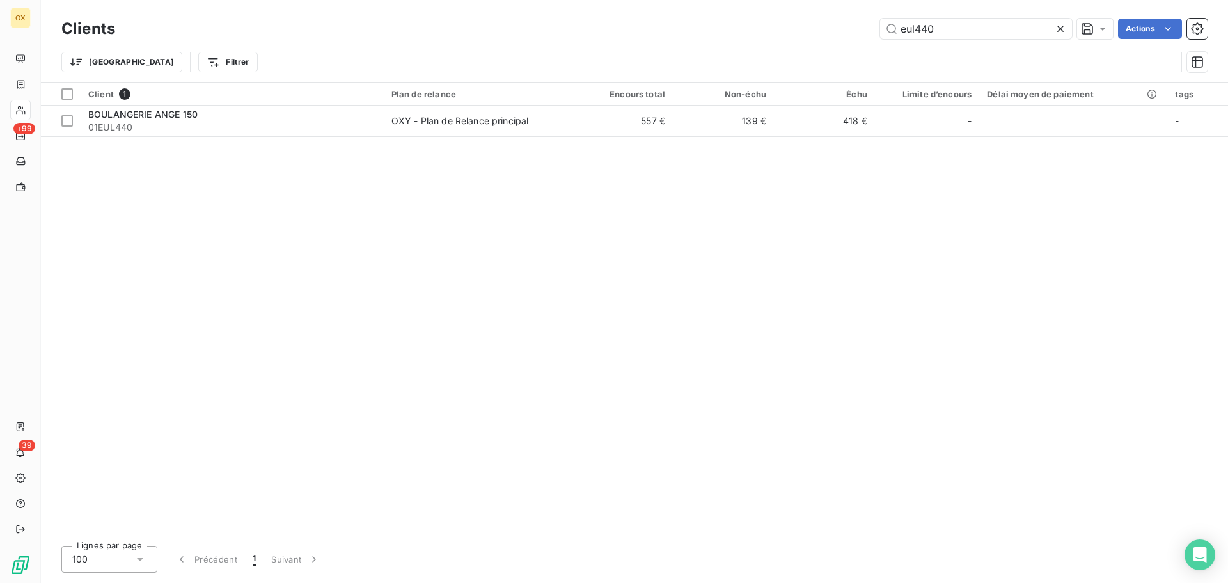
drag, startPoint x: 942, startPoint y: 29, endPoint x: 843, endPoint y: 22, distance: 99.4
click at [843, 22] on div "eul440 Actions" at bounding box center [668, 29] width 1077 height 20
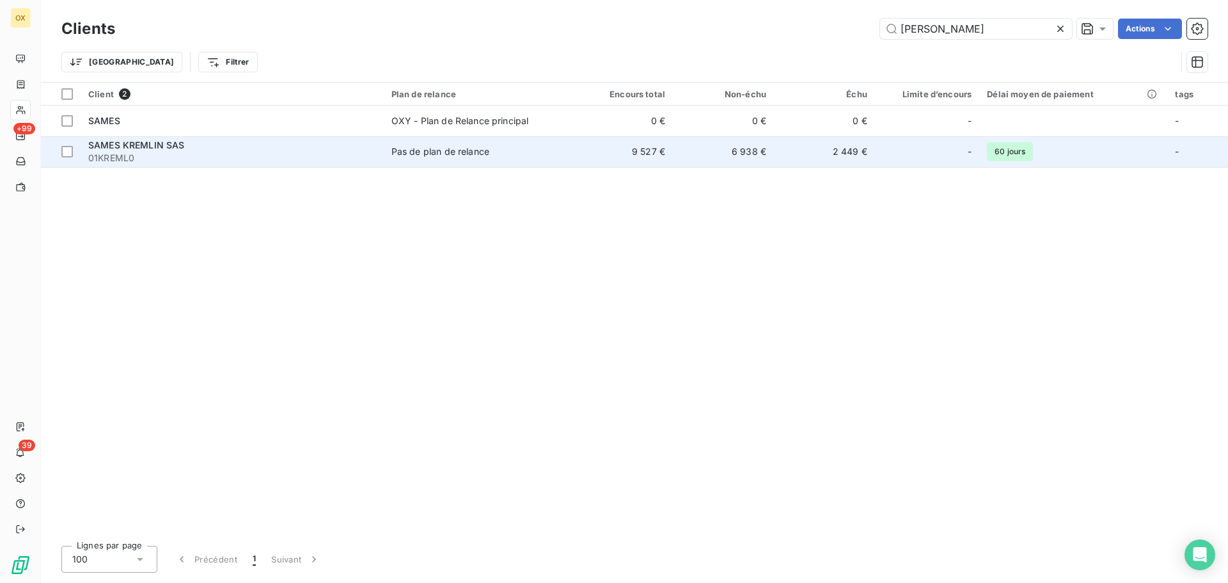
type input "[PERSON_NAME]"
click at [299, 151] on div "SAMES KREMLIN SAS" at bounding box center [232, 145] width 288 height 13
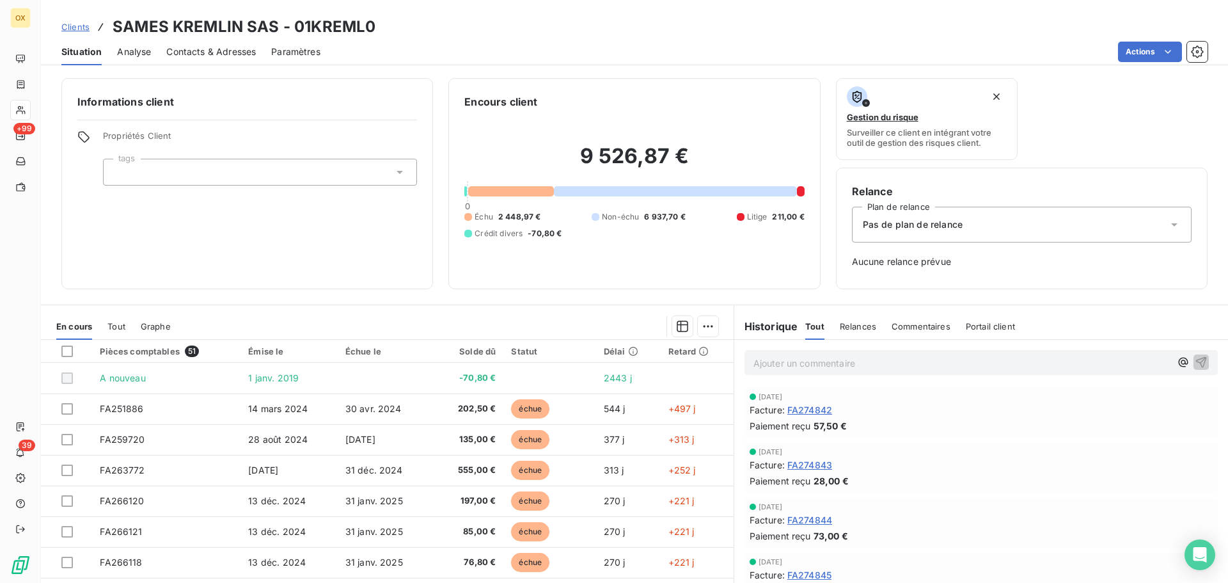
click at [222, 47] on span "Contacts & Adresses" at bounding box center [211, 51] width 90 height 13
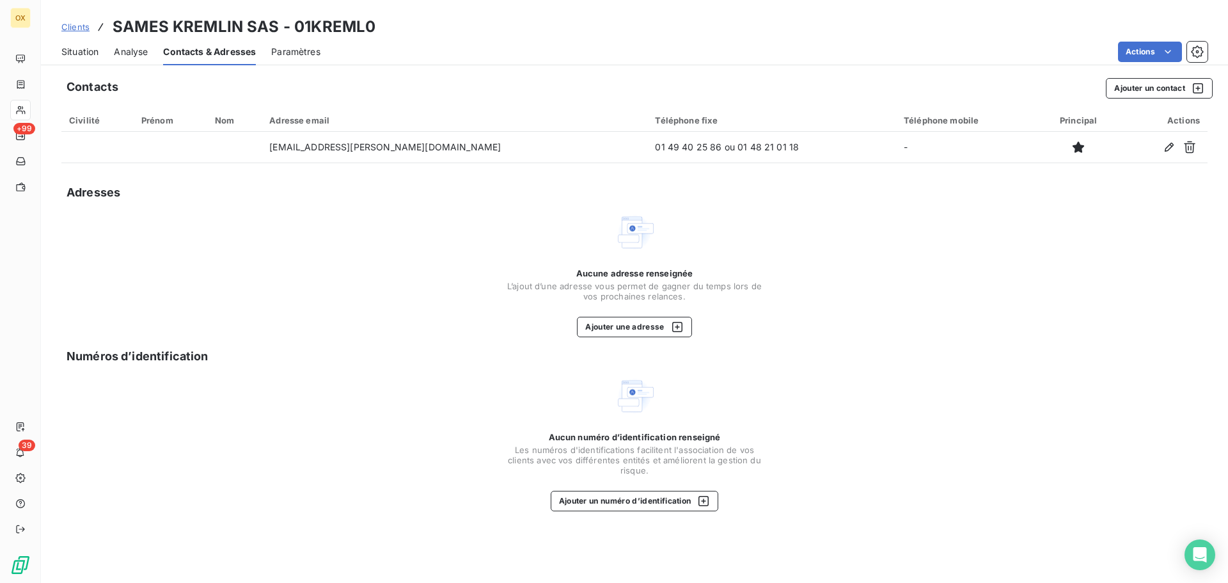
click at [87, 51] on span "Situation" at bounding box center [79, 51] width 37 height 13
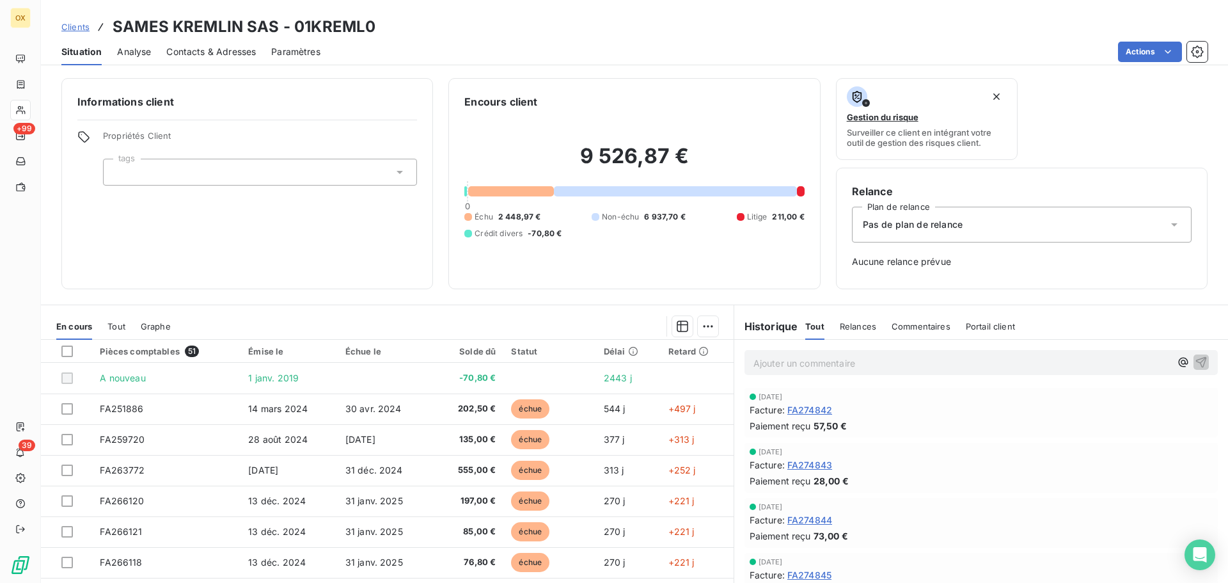
click at [258, 52] on div "Situation Analyse Contacts & Adresses Paramètres Actions" at bounding box center [634, 51] width 1187 height 27
click at [237, 56] on span "Contacts & Adresses" at bounding box center [211, 51] width 90 height 13
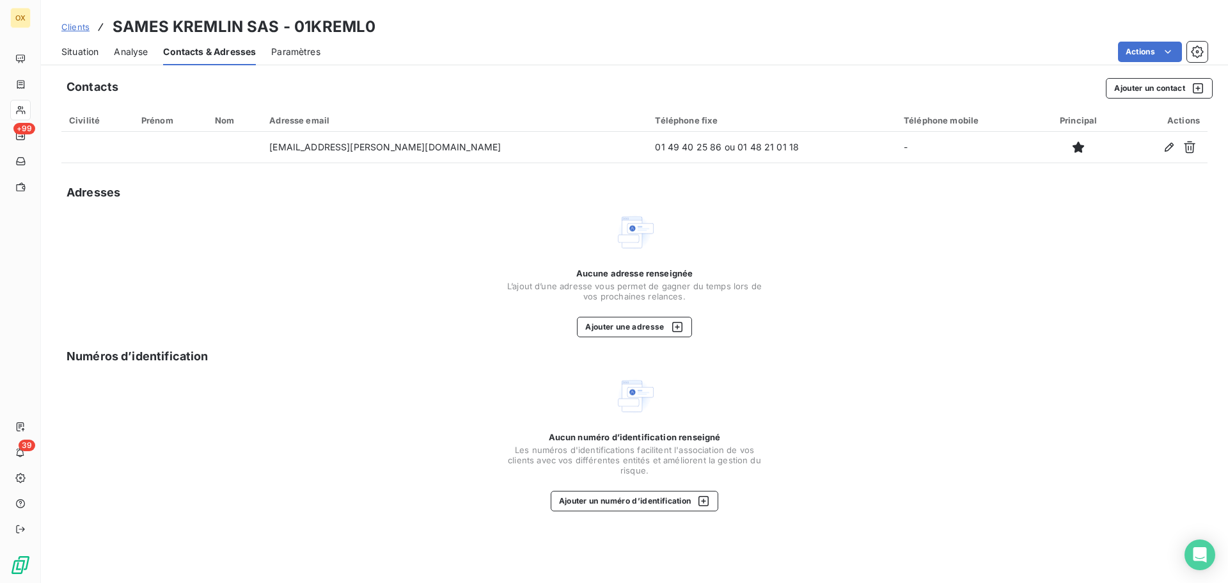
click at [93, 47] on span "Situation" at bounding box center [79, 51] width 37 height 13
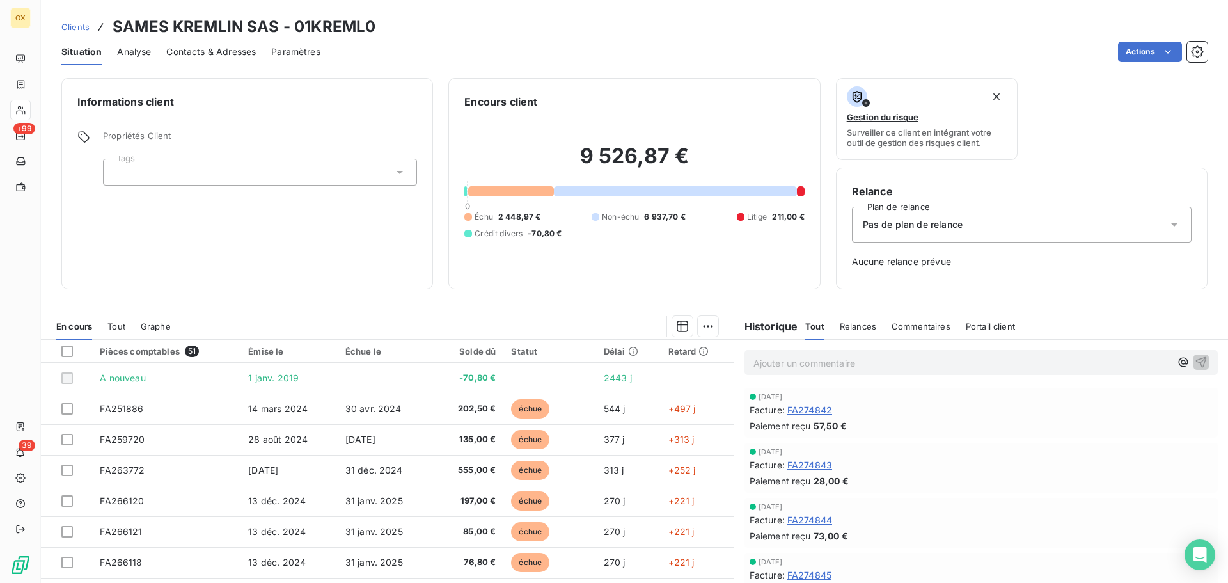
click at [232, 54] on span "Contacts & Adresses" at bounding box center [211, 51] width 90 height 13
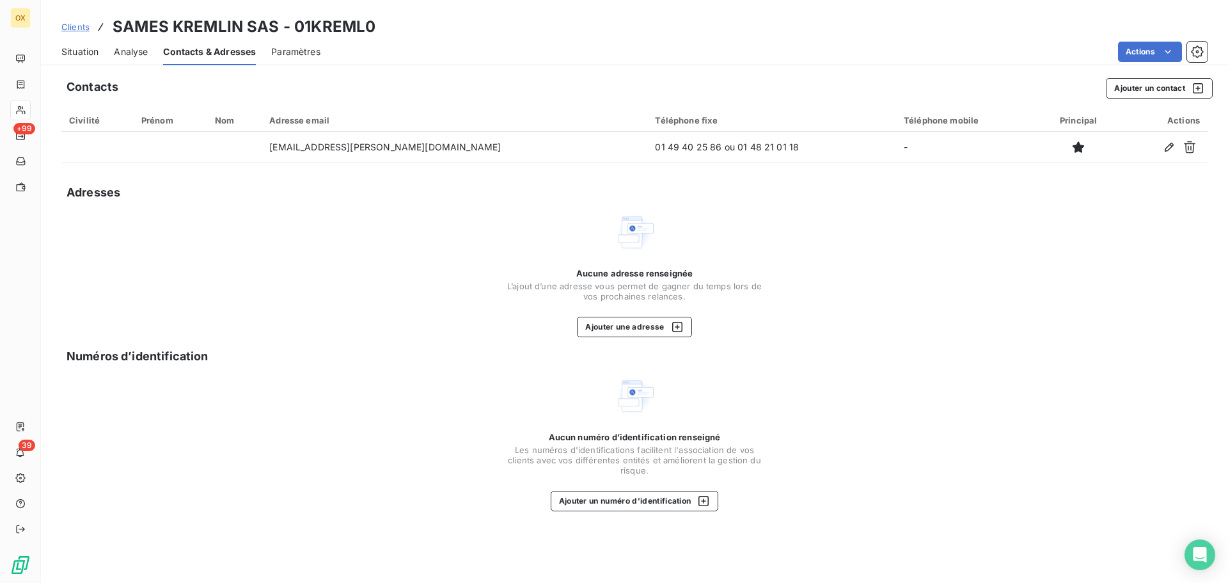
click at [90, 52] on span "Situation" at bounding box center [79, 51] width 37 height 13
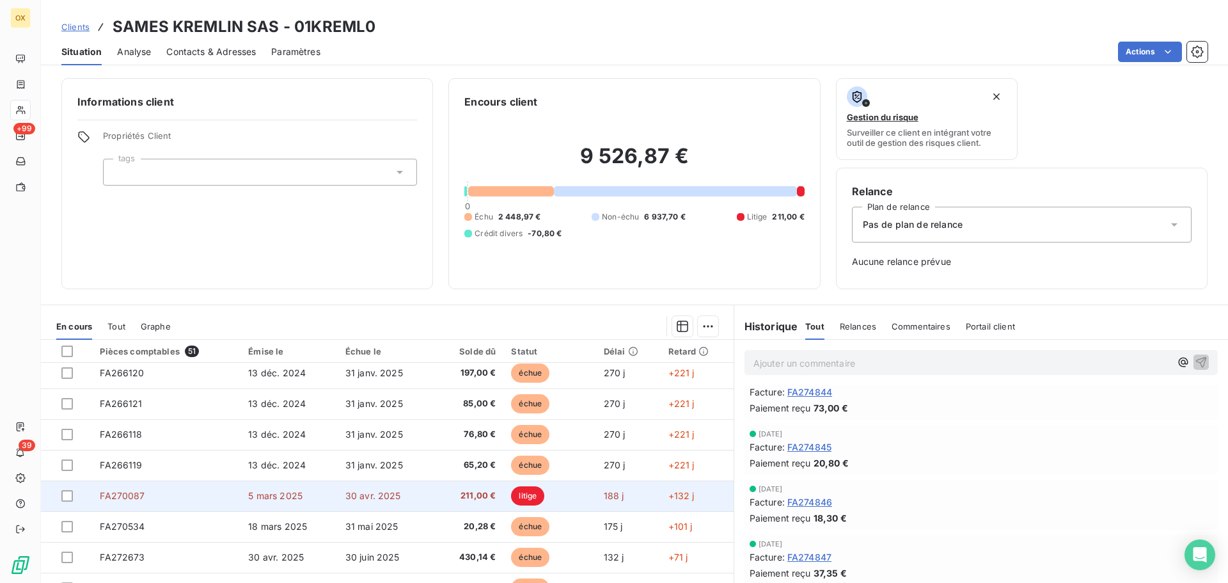
scroll to position [192, 0]
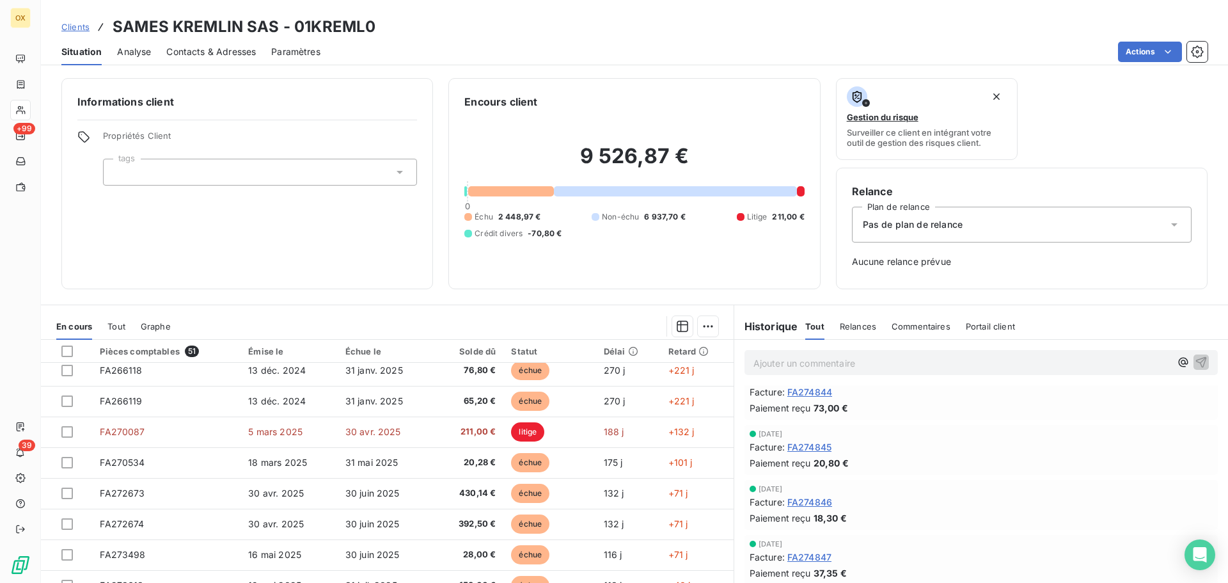
click at [216, 56] on span "Contacts & Adresses" at bounding box center [211, 51] width 90 height 13
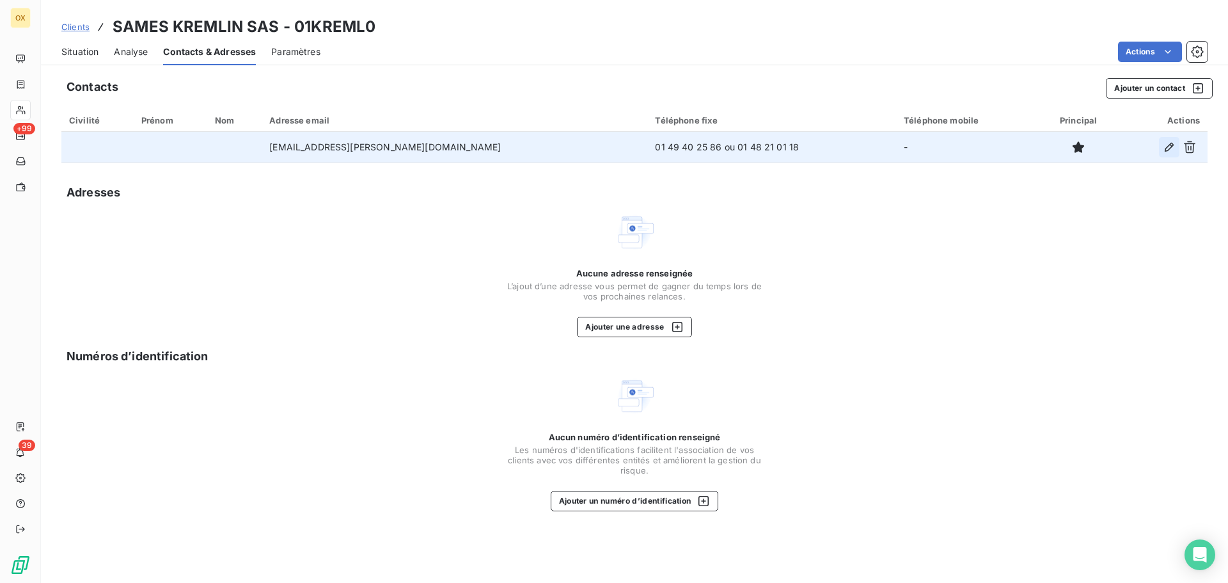
click at [1167, 145] on icon "button" at bounding box center [1169, 147] width 13 height 13
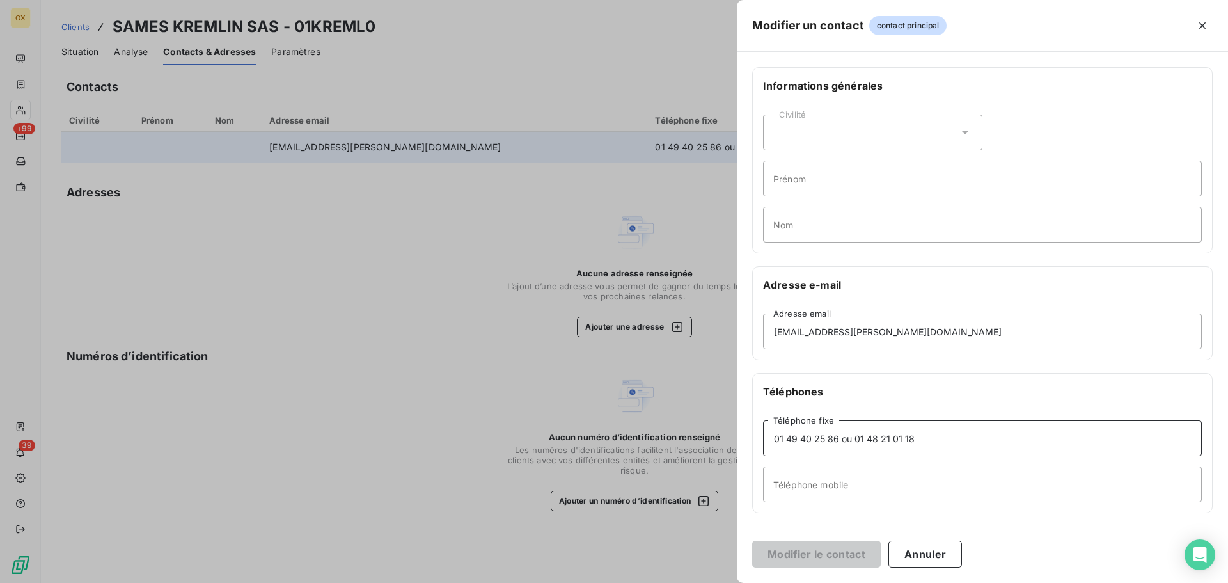
drag, startPoint x: 933, startPoint y: 440, endPoint x: 759, endPoint y: 414, distance: 176.6
click at [759, 414] on div "01 49 40 25 86 ou [PHONE_NUMBER] Téléphone fixe Téléphone mobile" at bounding box center [982, 461] width 459 height 102
click at [910, 431] on input "01 49 40 25 86 ou 01 48 21 01 18" at bounding box center [982, 438] width 439 height 36
drag, startPoint x: 954, startPoint y: 439, endPoint x: 844, endPoint y: 434, distance: 110.1
click at [843, 432] on input "01 49 40 25 86 ou 01 48 21 01 18" at bounding box center [982, 438] width 439 height 36
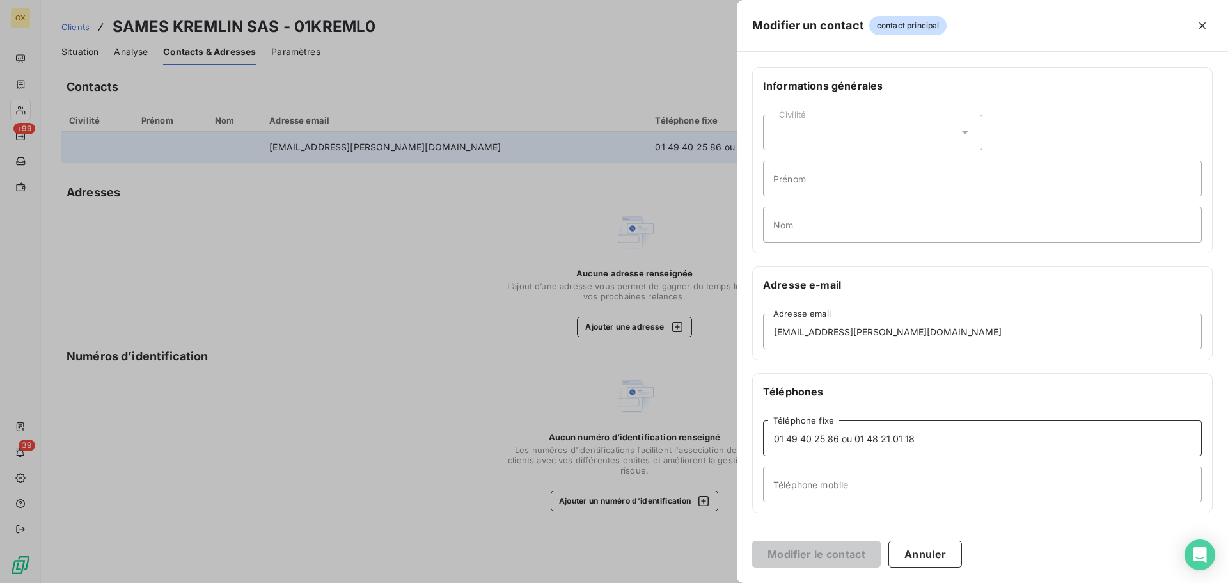
click at [926, 441] on input "01 49 40 25 86 ou 01 48 21 01 18" at bounding box center [982, 438] width 439 height 36
drag, startPoint x: 924, startPoint y: 440, endPoint x: 842, endPoint y: 453, distance: 83.0
click at [745, 442] on div "Informations générales Civilité Prénom Nom Adresse e-mail [EMAIL_ADDRESS][PERSO…" at bounding box center [982, 351] width 491 height 568
click at [855, 550] on button "Modifier le contact" at bounding box center [816, 553] width 129 height 27
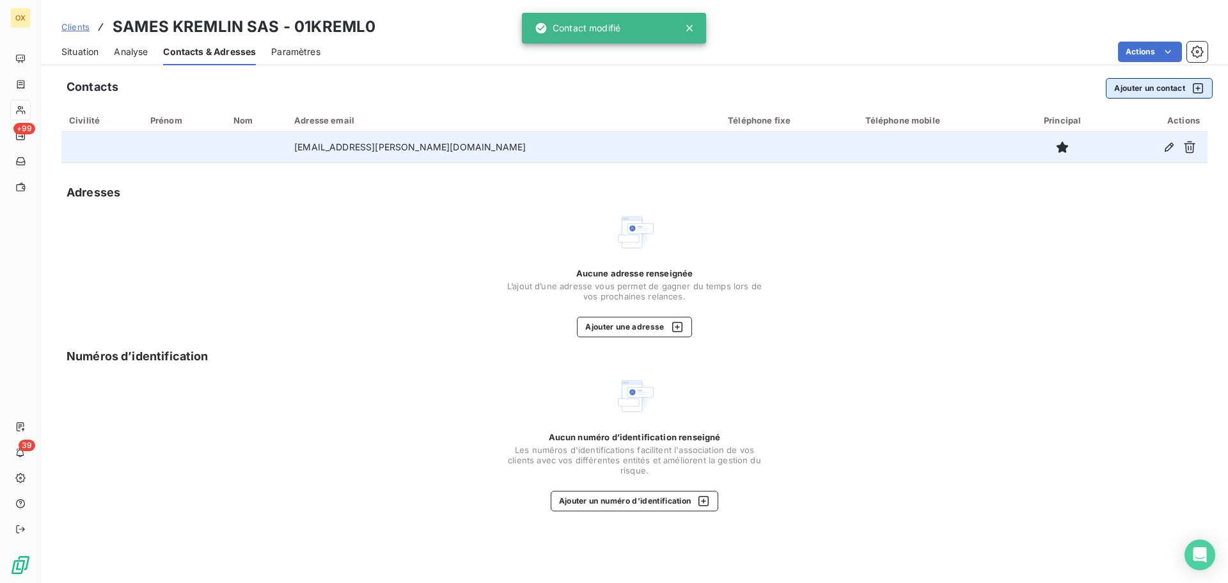
click at [1112, 85] on button "Ajouter un contact" at bounding box center [1159, 88] width 107 height 20
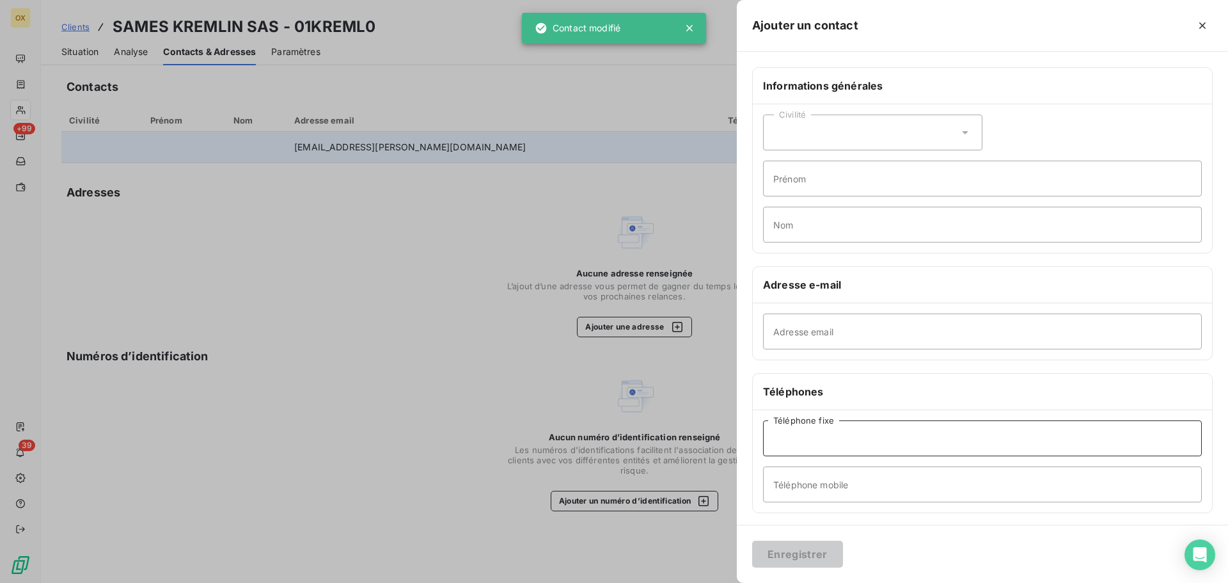
click at [860, 432] on input "Téléphone fixe" at bounding box center [982, 438] width 439 height 36
paste input "01 49 40 25 86 ou 01 48 21 01 18"
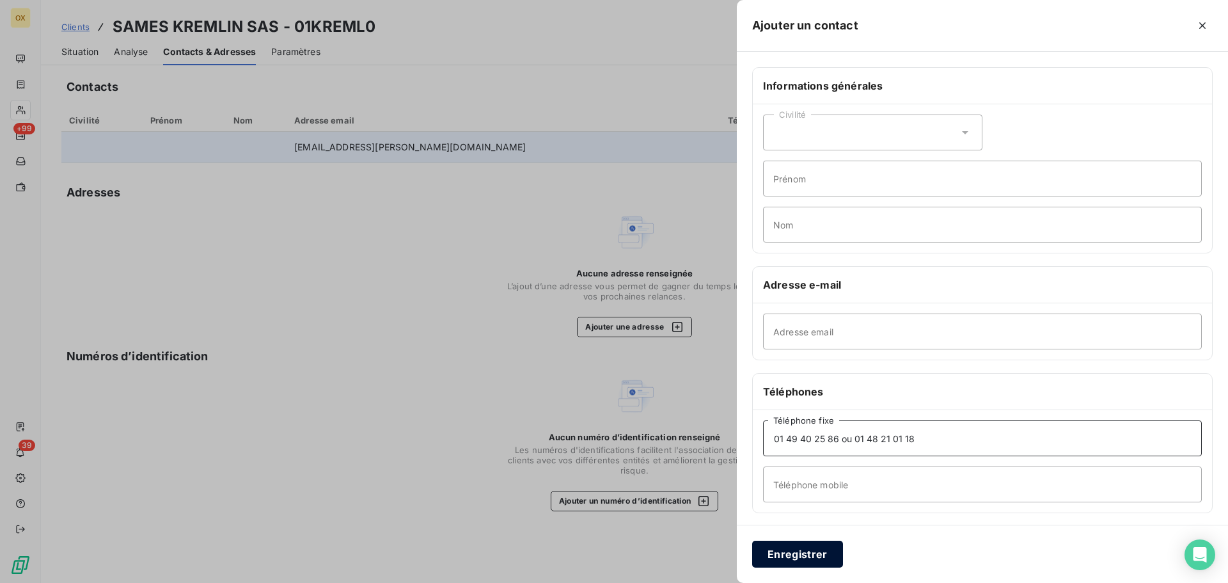
type input "01 49 40 25 86 ou 01 48 21 01 18"
click at [817, 560] on button "Enregistrer" at bounding box center [797, 553] width 91 height 27
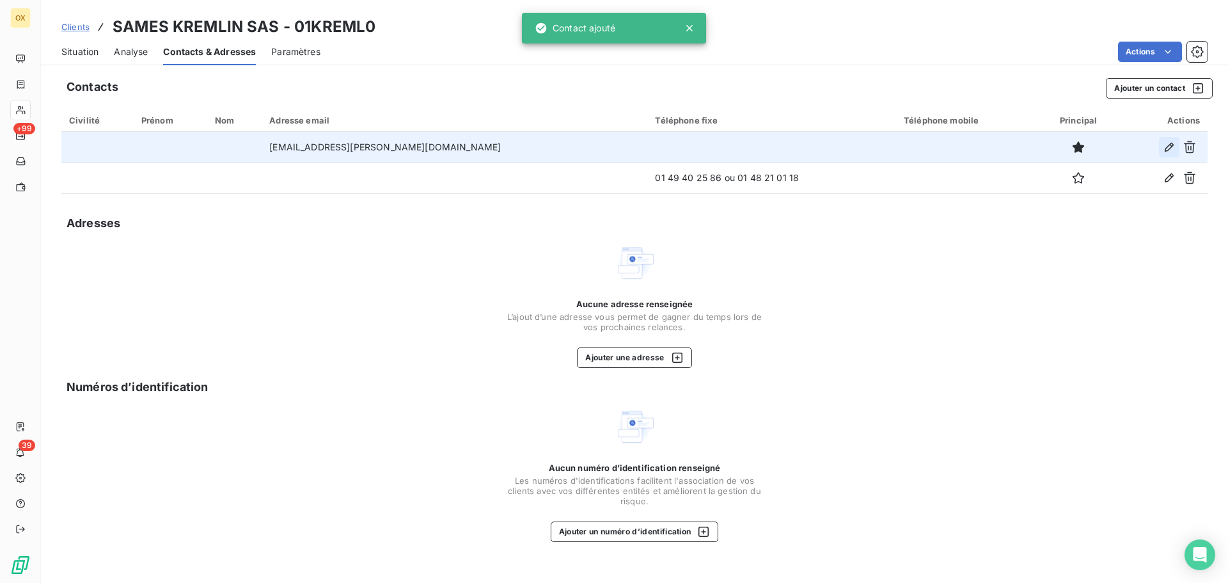
click at [1171, 145] on icon "button" at bounding box center [1169, 147] width 9 height 9
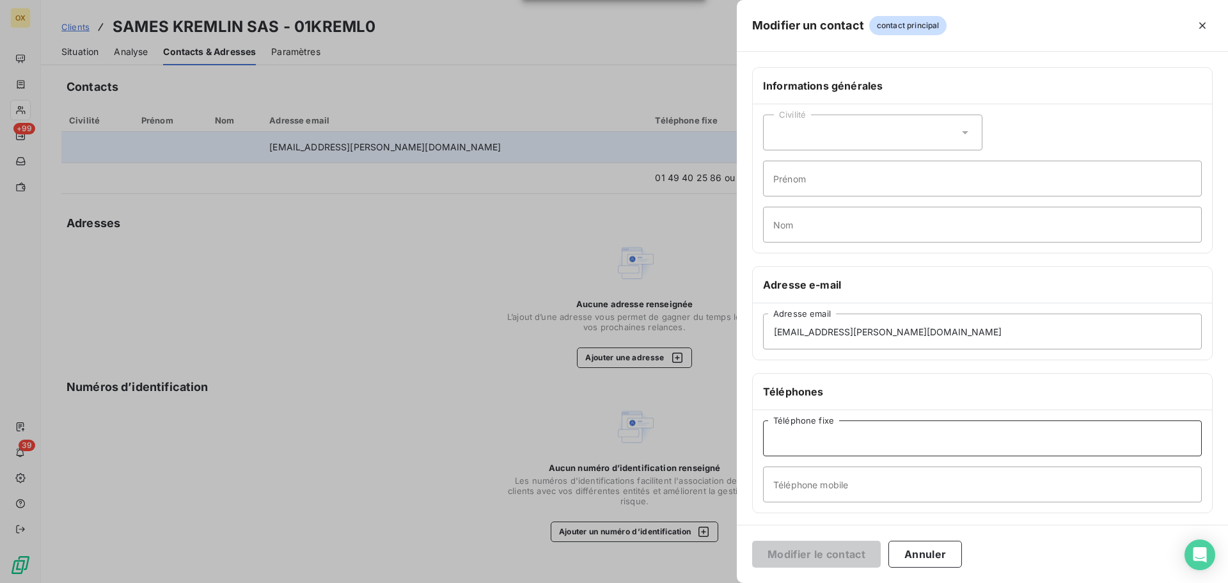
click at [840, 432] on input "Téléphone fixe" at bounding box center [982, 438] width 439 height 36
type input "04 56 38 40 42"
click at [858, 556] on button "Modifier le contact" at bounding box center [816, 553] width 129 height 27
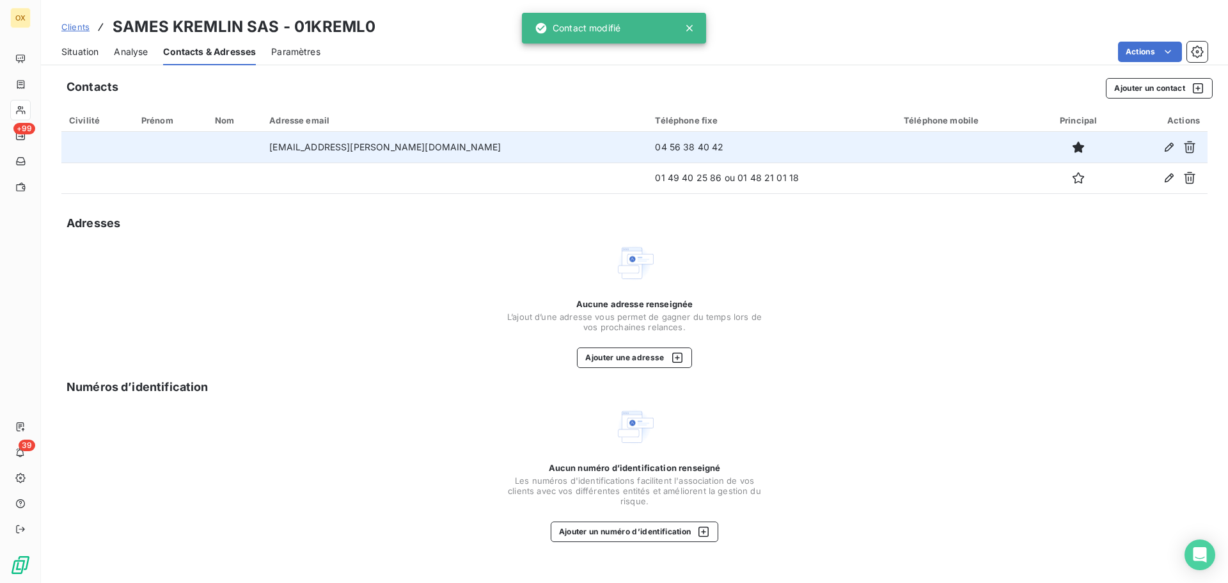
click at [81, 54] on span "Situation" at bounding box center [79, 51] width 37 height 13
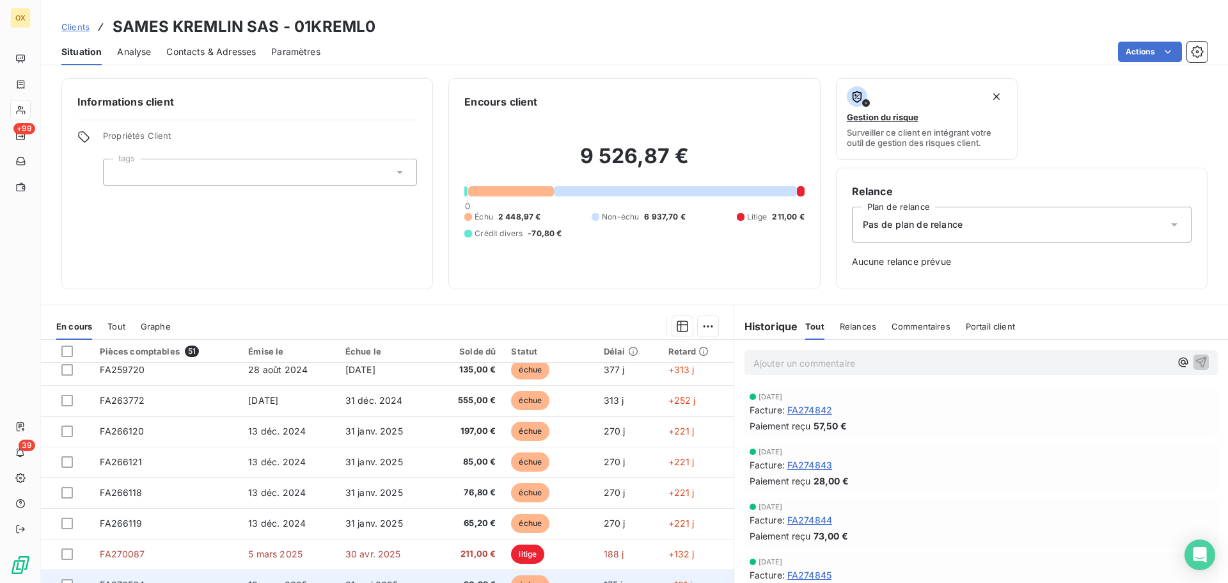
scroll to position [0, 0]
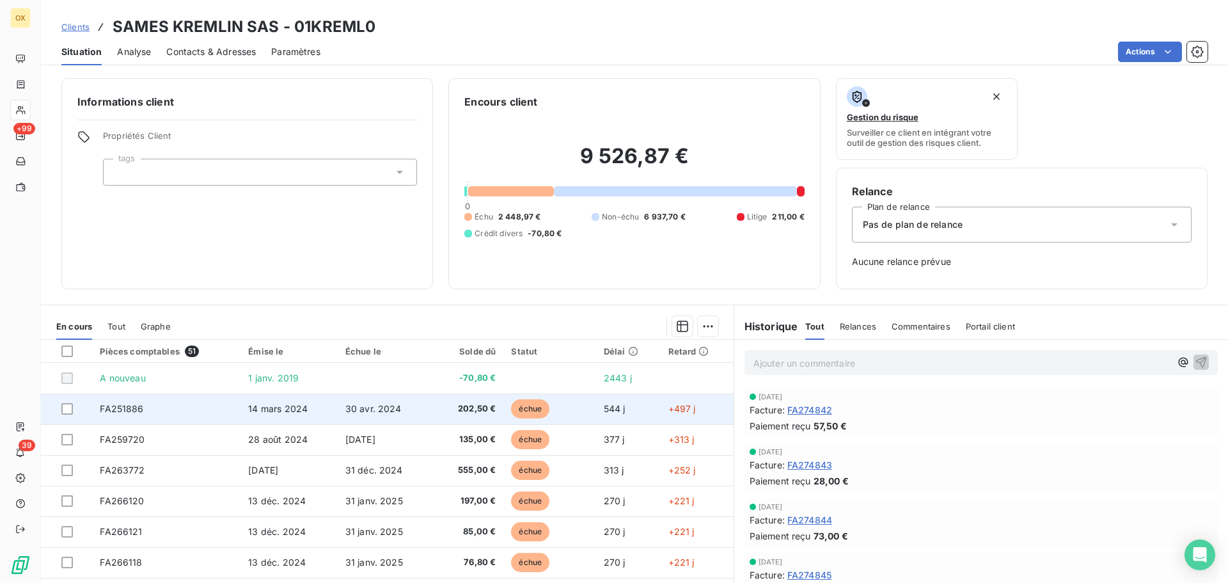
click at [370, 411] on span "30 avr. 2024" at bounding box center [373, 408] width 56 height 11
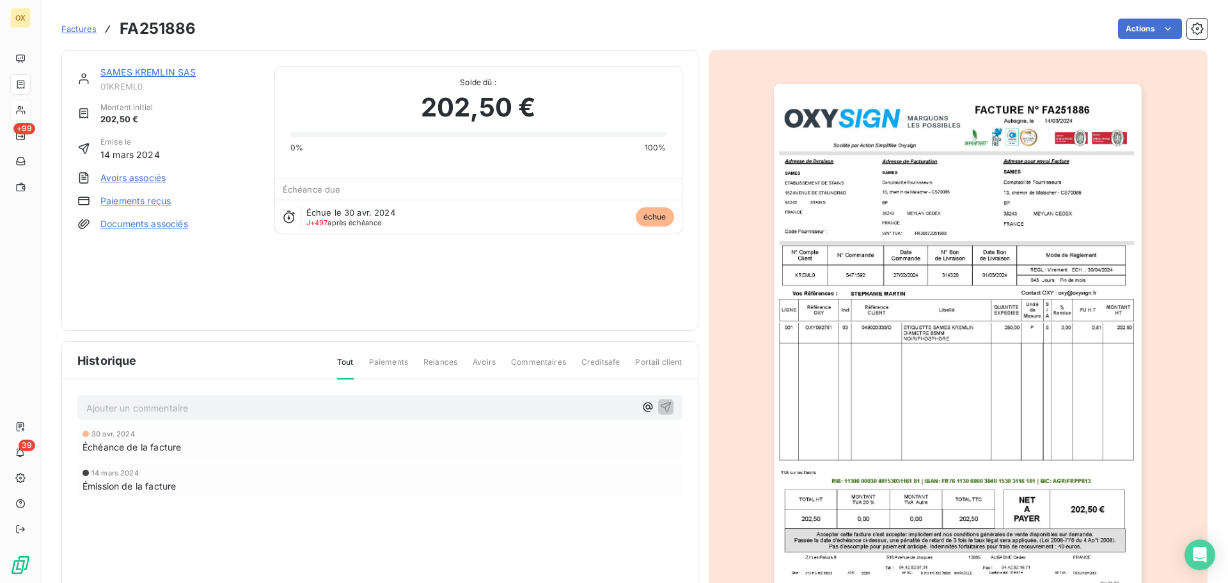
click at [920, 157] on img "button" at bounding box center [958, 344] width 368 height 521
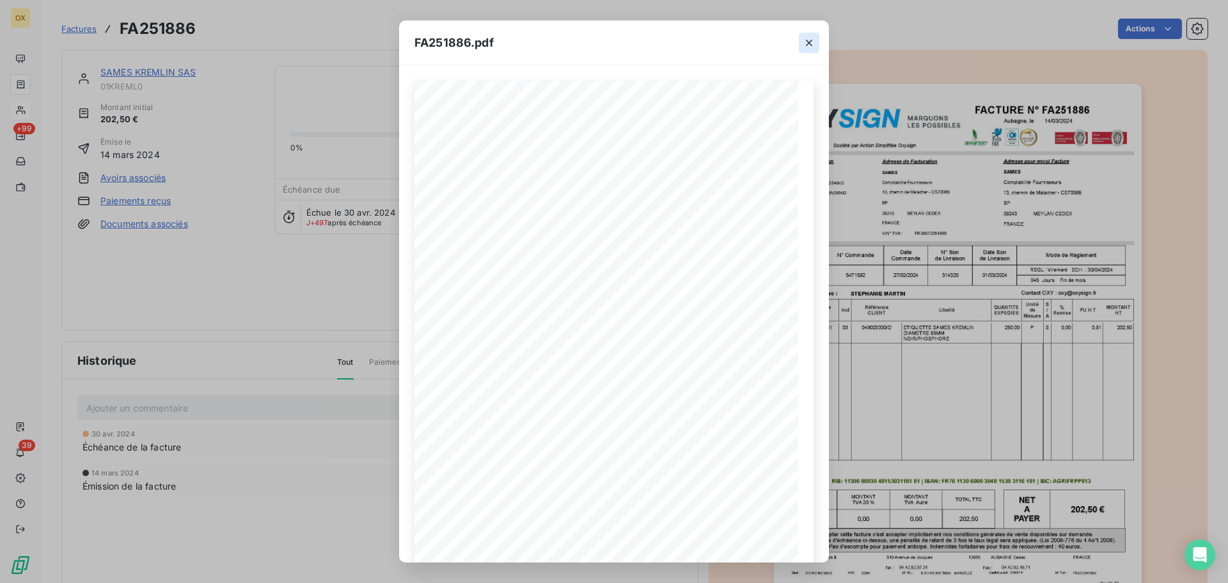
click at [808, 38] on icon "button" at bounding box center [809, 42] width 13 height 13
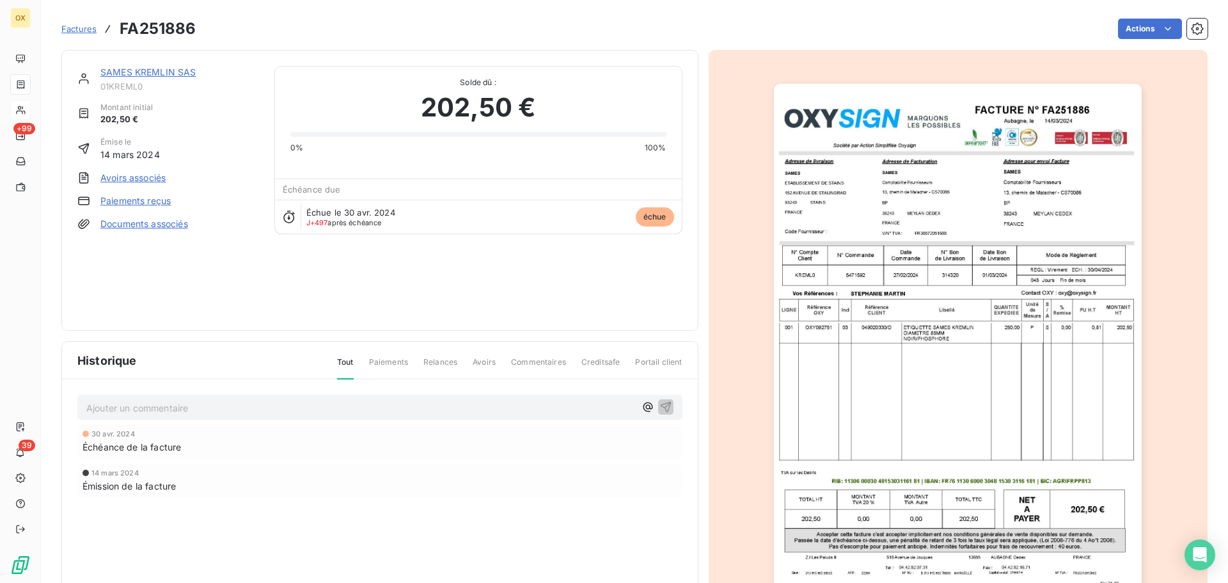
click at [151, 68] on link "SAMES KREMLIN SAS" at bounding box center [148, 72] width 96 height 11
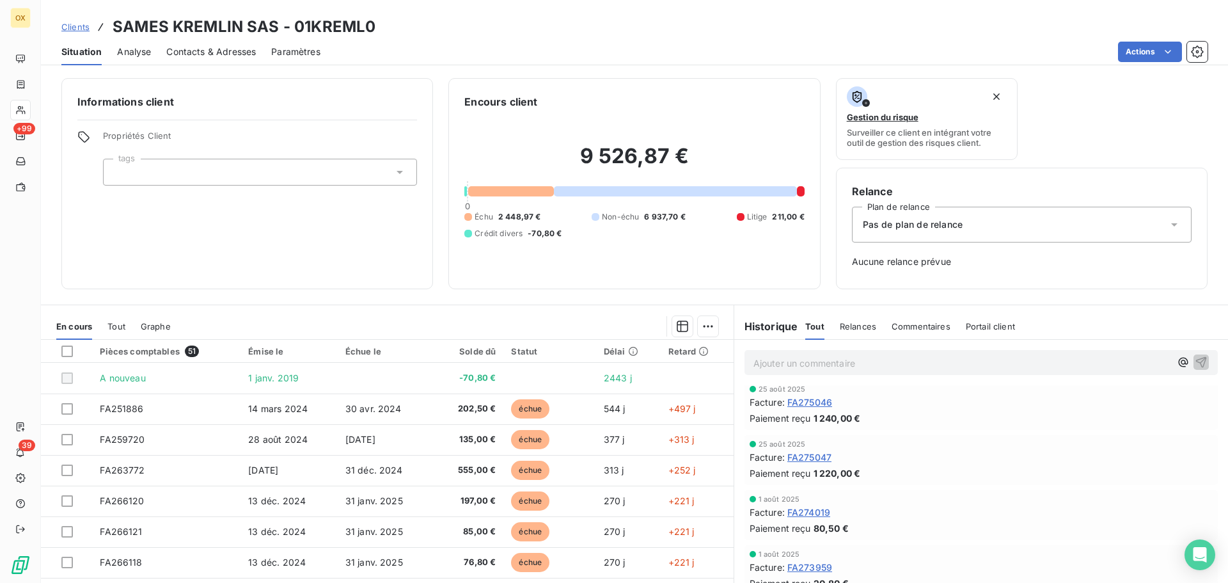
scroll to position [1279, 0]
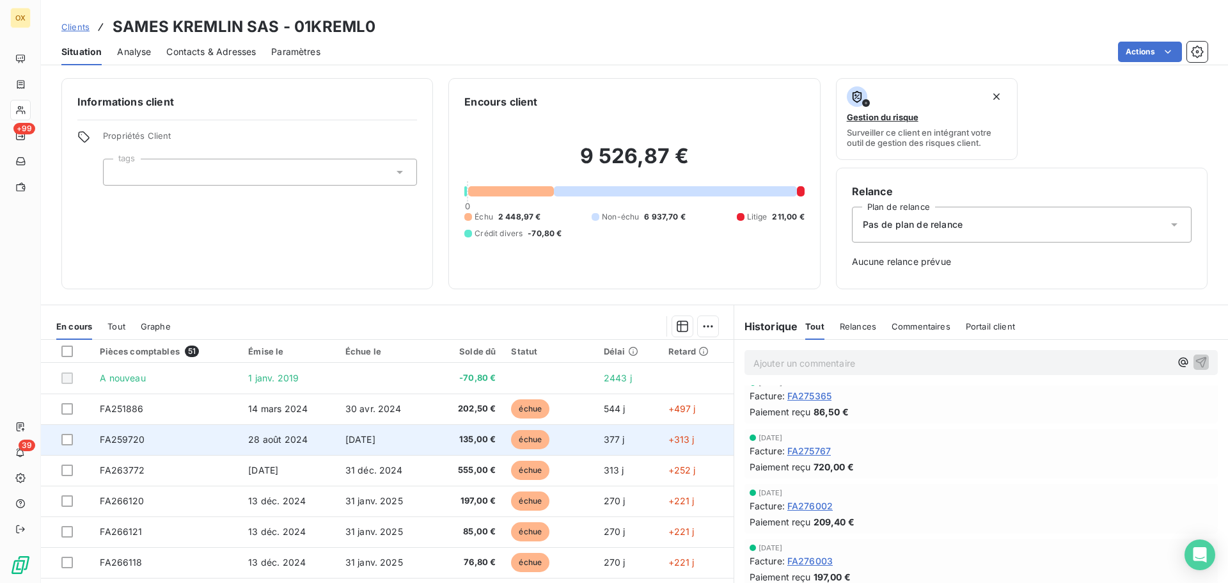
click at [586, 441] on td "échue" at bounding box center [549, 439] width 92 height 31
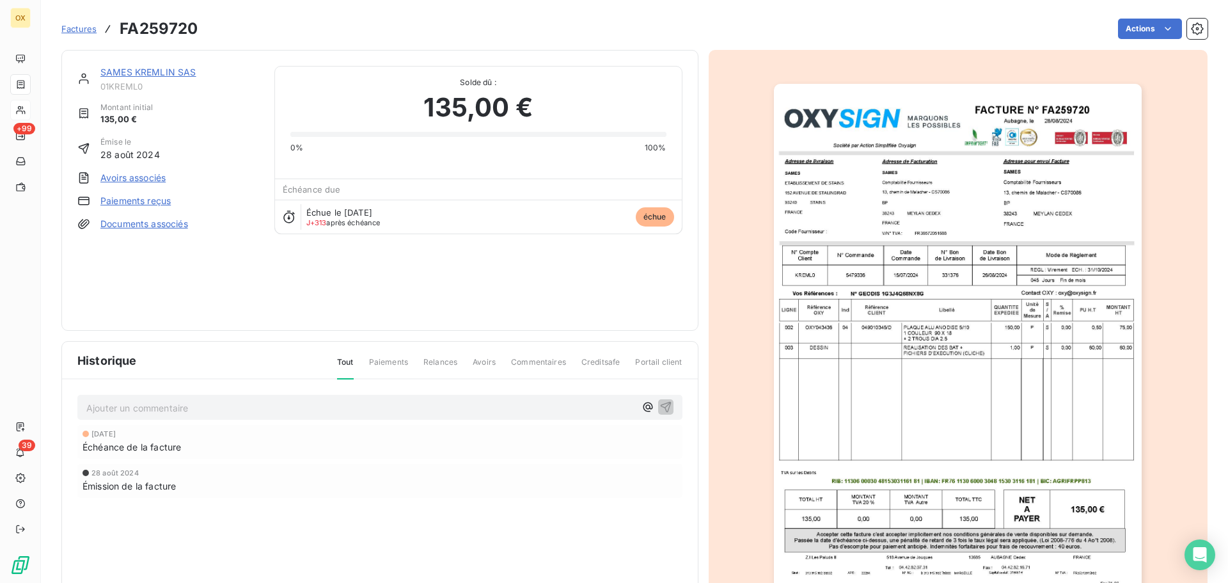
click at [865, 433] on img "button" at bounding box center [958, 344] width 368 height 521
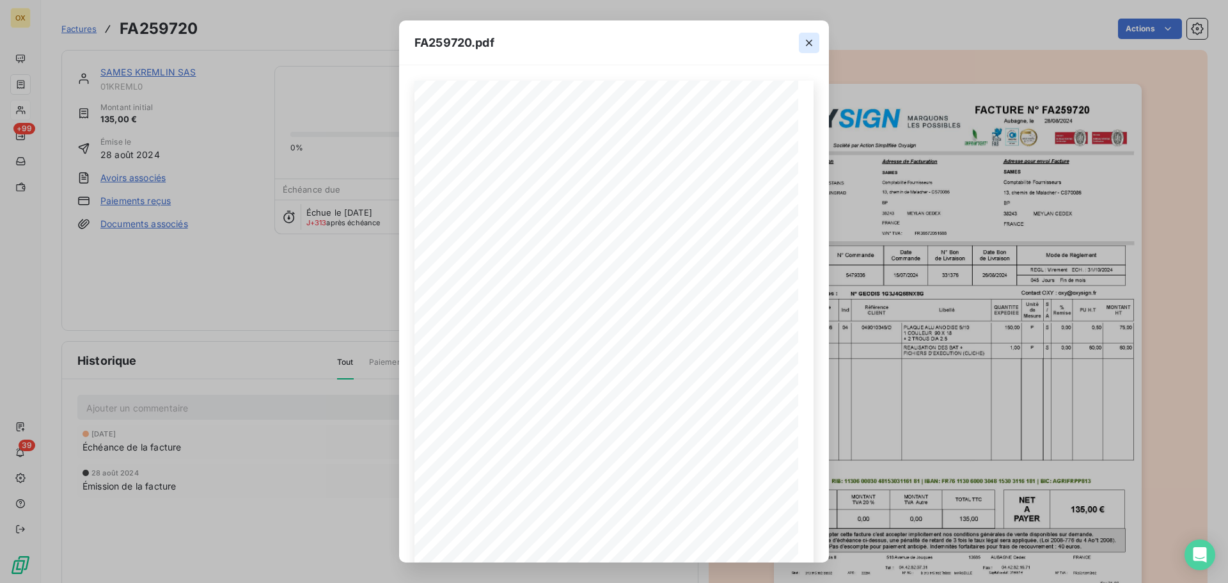
click at [808, 40] on icon "button" at bounding box center [809, 42] width 13 height 13
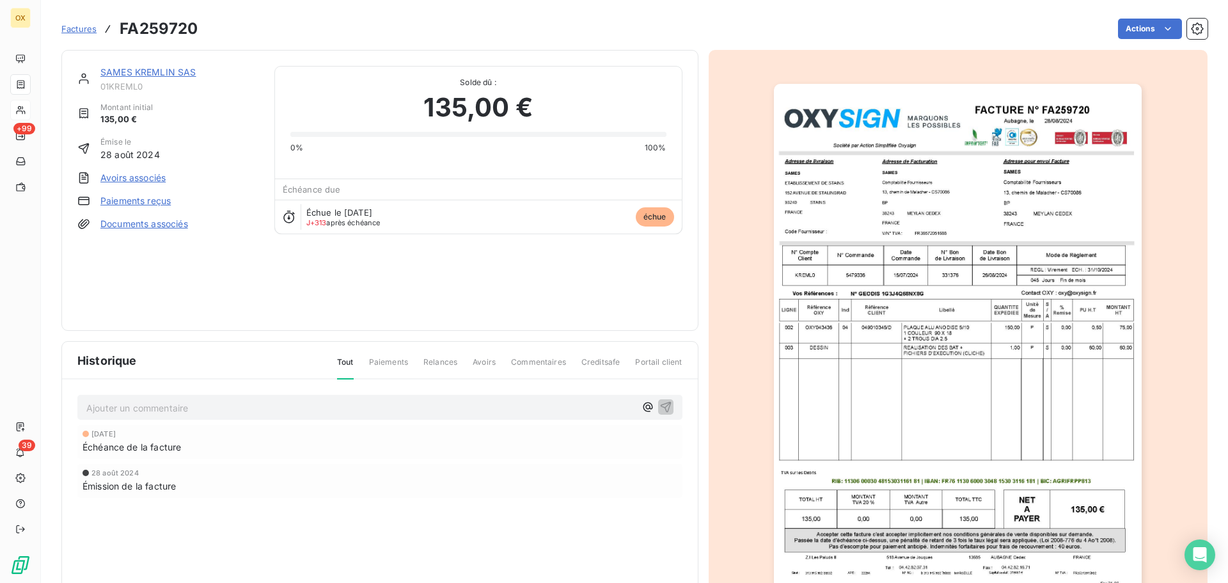
click at [169, 72] on link "SAMES KREMLIN SAS" at bounding box center [148, 72] width 96 height 11
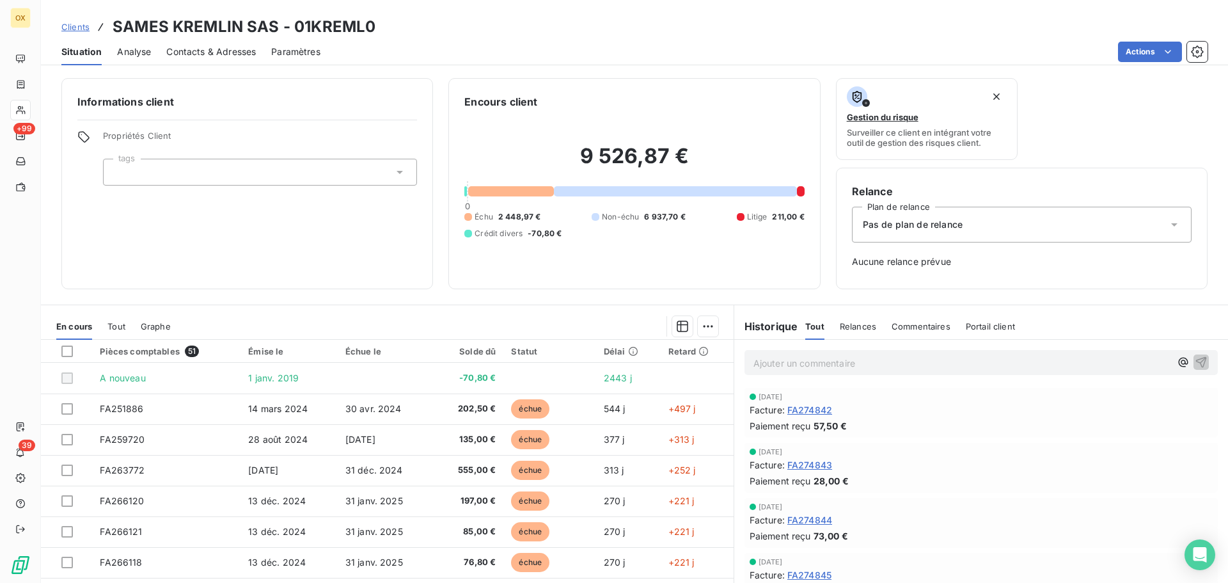
click at [232, 49] on span "Contacts & Adresses" at bounding box center [211, 51] width 90 height 13
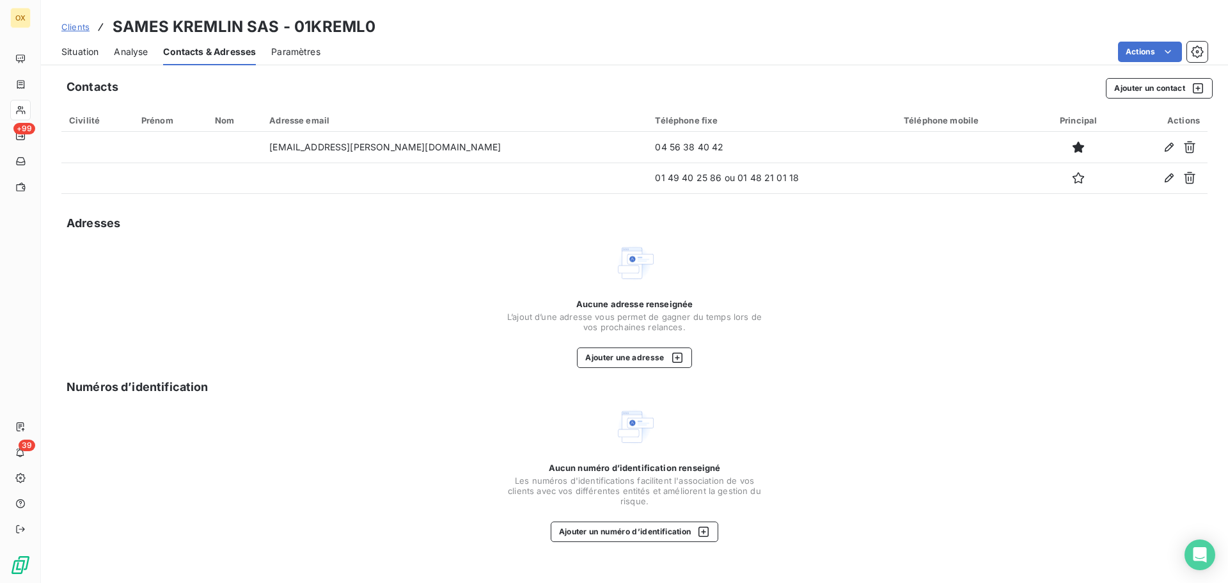
click at [90, 56] on span "Situation" at bounding box center [79, 51] width 37 height 13
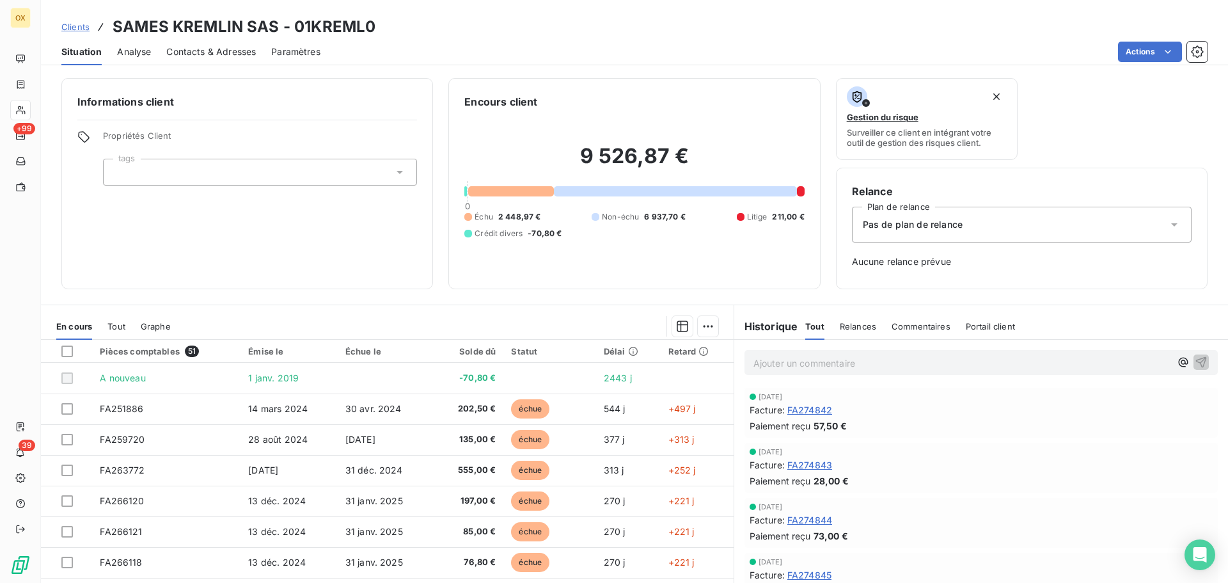
click at [980, 225] on div "Pas de plan de relance" at bounding box center [1022, 225] width 340 height 36
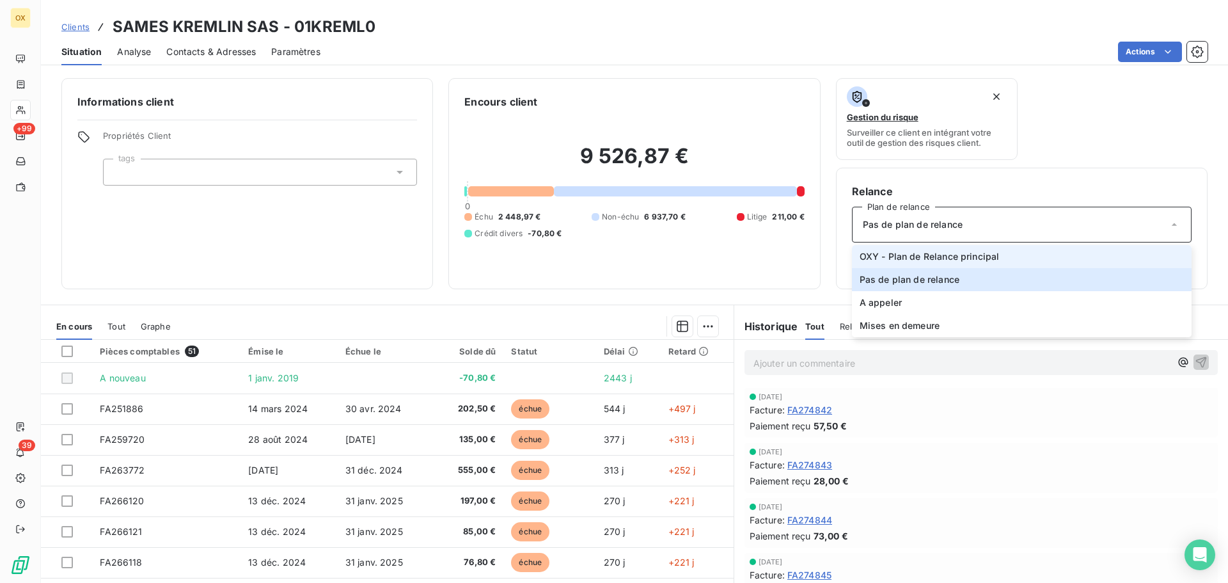
click at [915, 253] on span "OXY - Plan de Relance principal" at bounding box center [930, 256] width 140 height 13
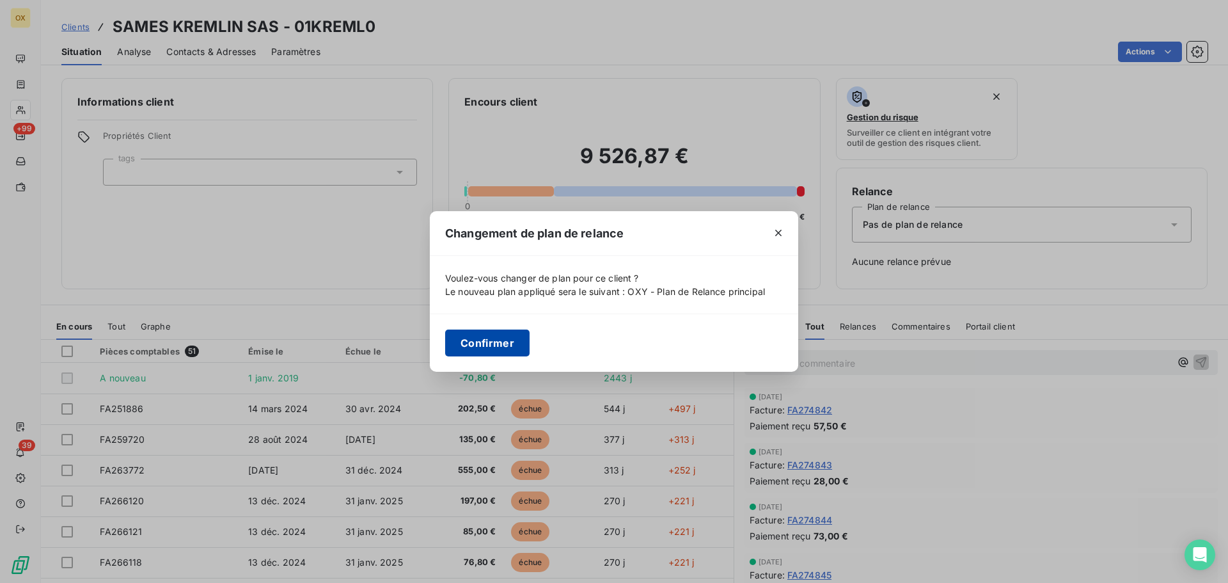
click at [509, 339] on button "Confirmer" at bounding box center [487, 342] width 84 height 27
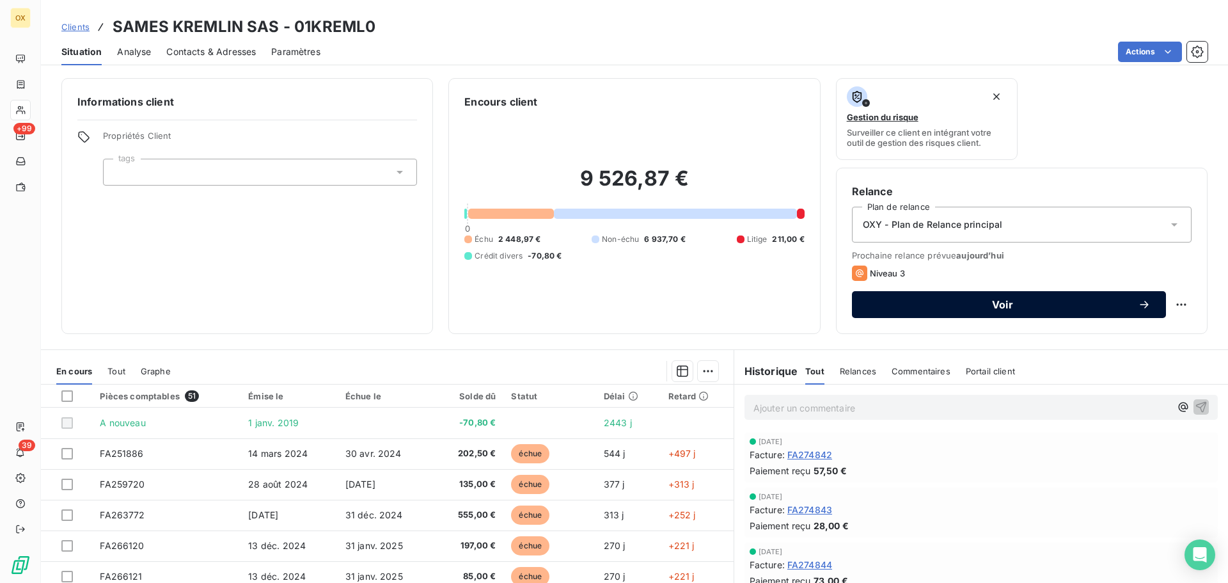
click at [942, 306] on span "Voir" at bounding box center [1002, 304] width 271 height 10
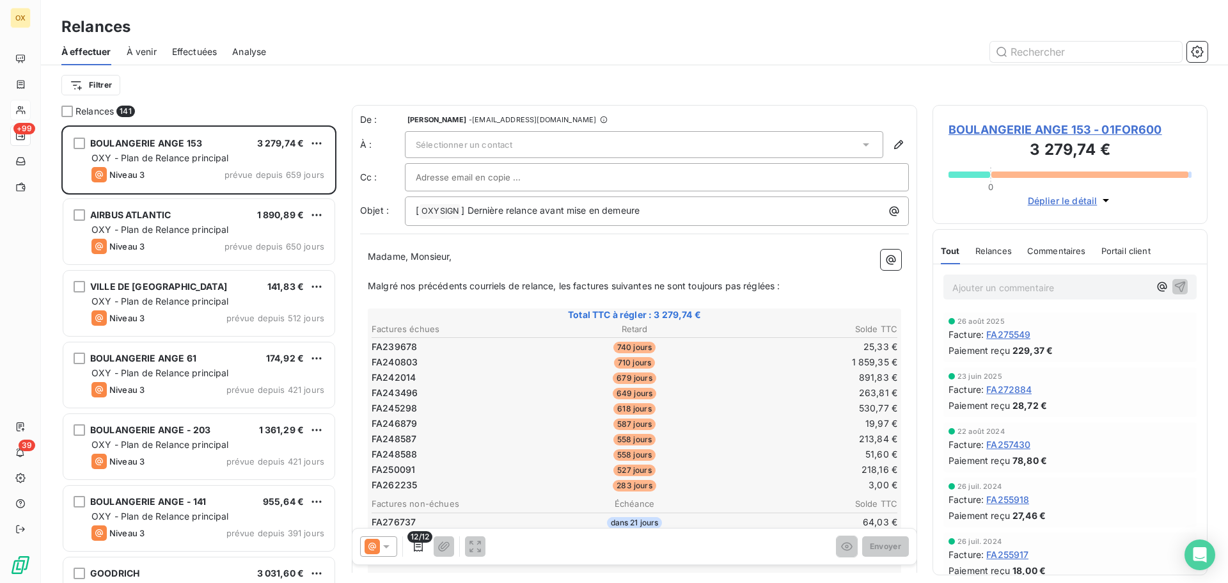
scroll to position [448, 265]
click at [384, 546] on icon at bounding box center [386, 546] width 6 height 3
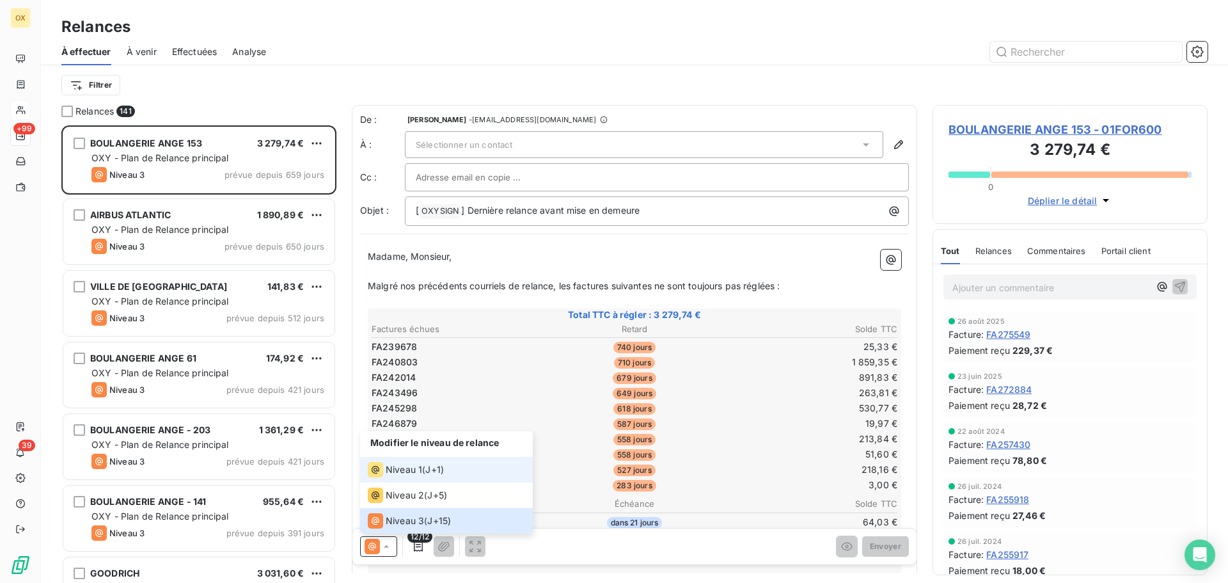
click at [392, 475] on span "Niveau 1" at bounding box center [404, 469] width 36 height 13
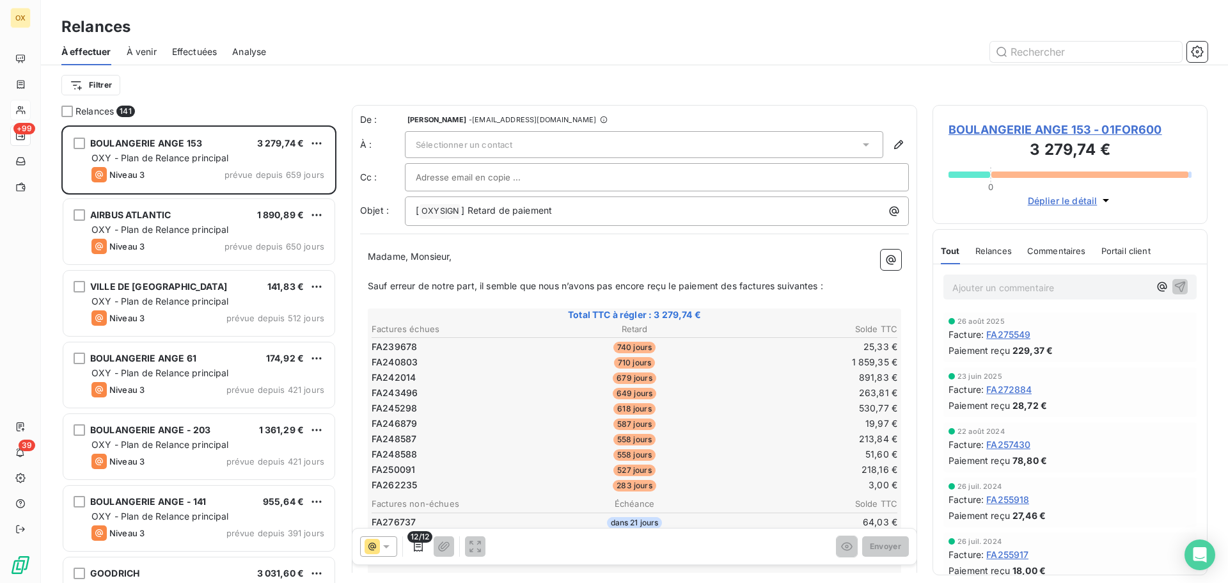
click at [1007, 128] on span "BOULANGERIE ANGE 153 - 01FOR600" at bounding box center [1069, 129] width 243 height 17
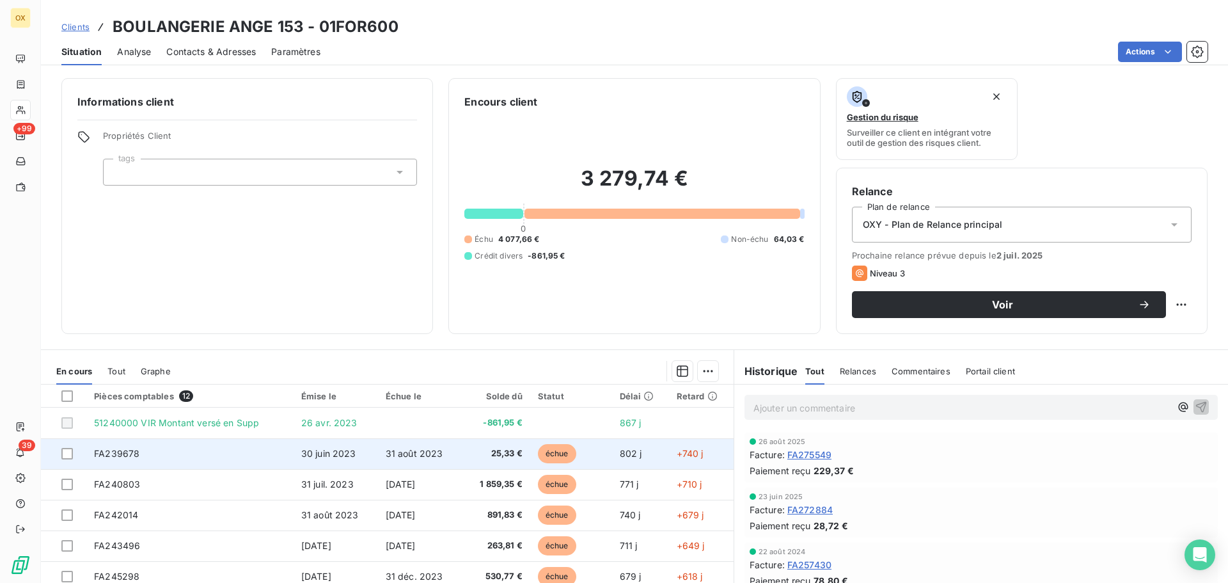
click at [549, 448] on span "échue" at bounding box center [557, 453] width 38 height 19
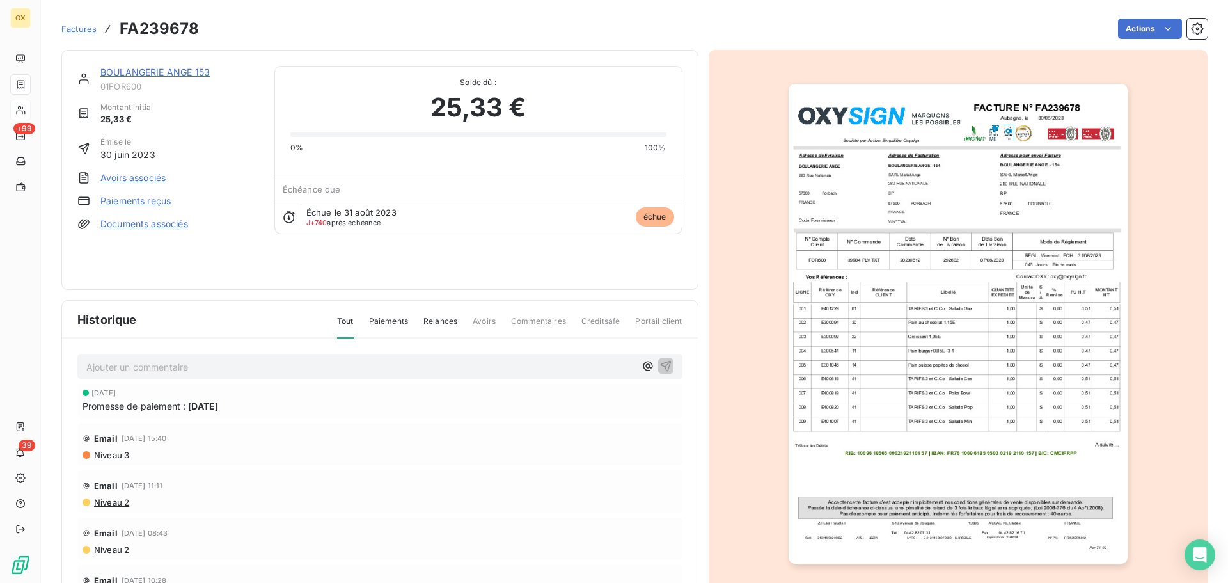
click at [145, 74] on link "BOULANGERIE ANGE 153" at bounding box center [154, 72] width 109 height 11
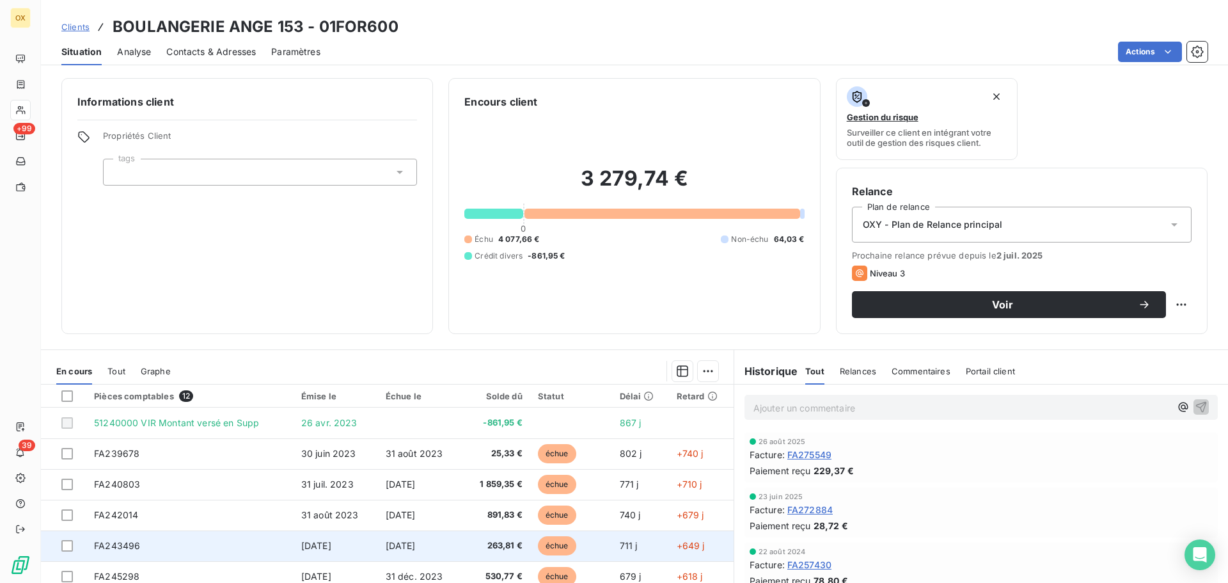
click at [554, 538] on span "échue" at bounding box center [557, 545] width 38 height 19
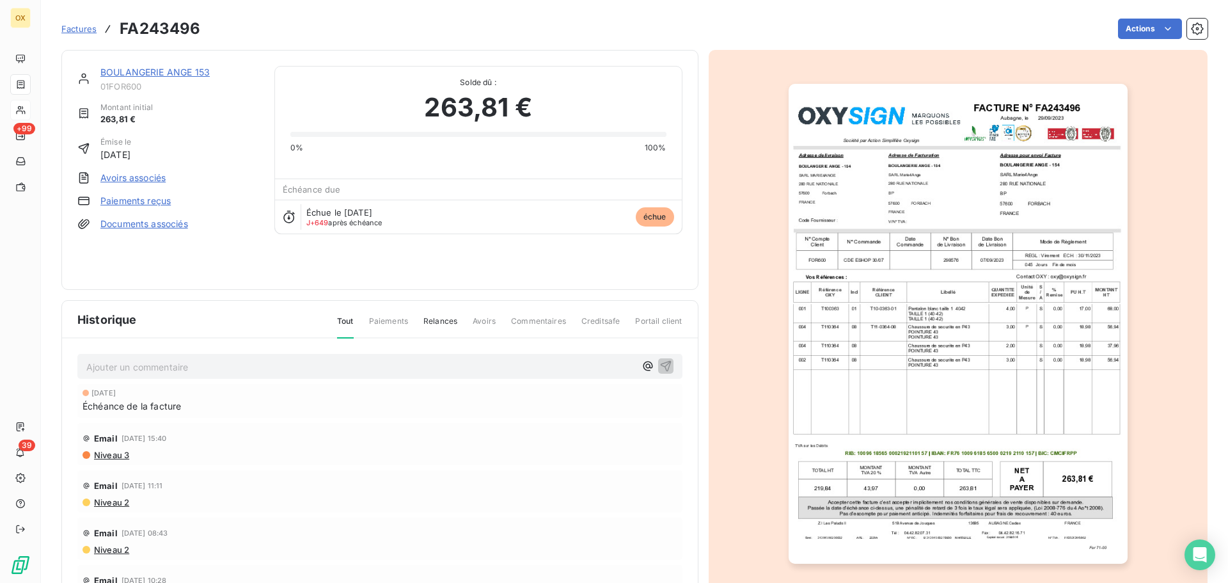
click at [161, 70] on link "BOULANGERIE ANGE 153" at bounding box center [154, 72] width 109 height 11
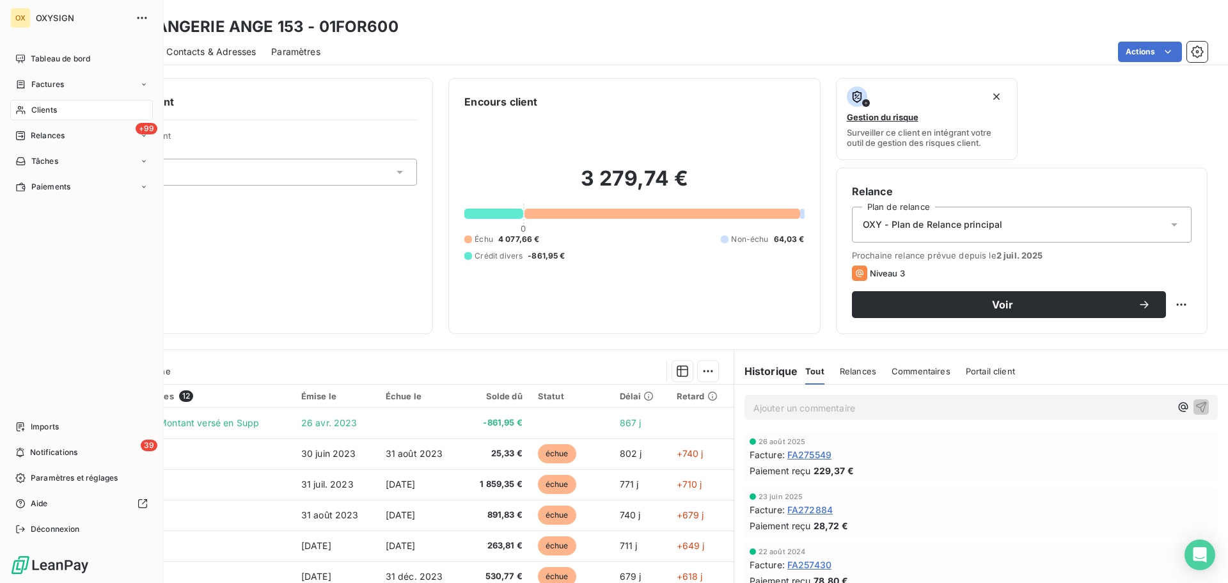
click at [50, 108] on span "Clients" at bounding box center [44, 110] width 26 height 12
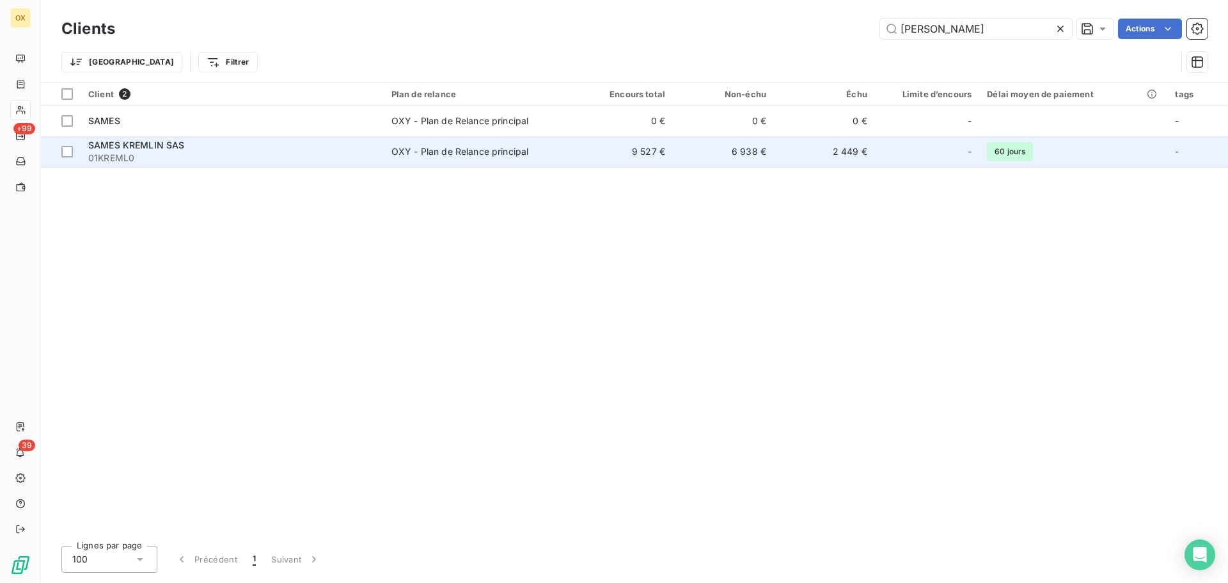
click at [175, 145] on span "SAMES KREMLIN SAS" at bounding box center [136, 144] width 97 height 11
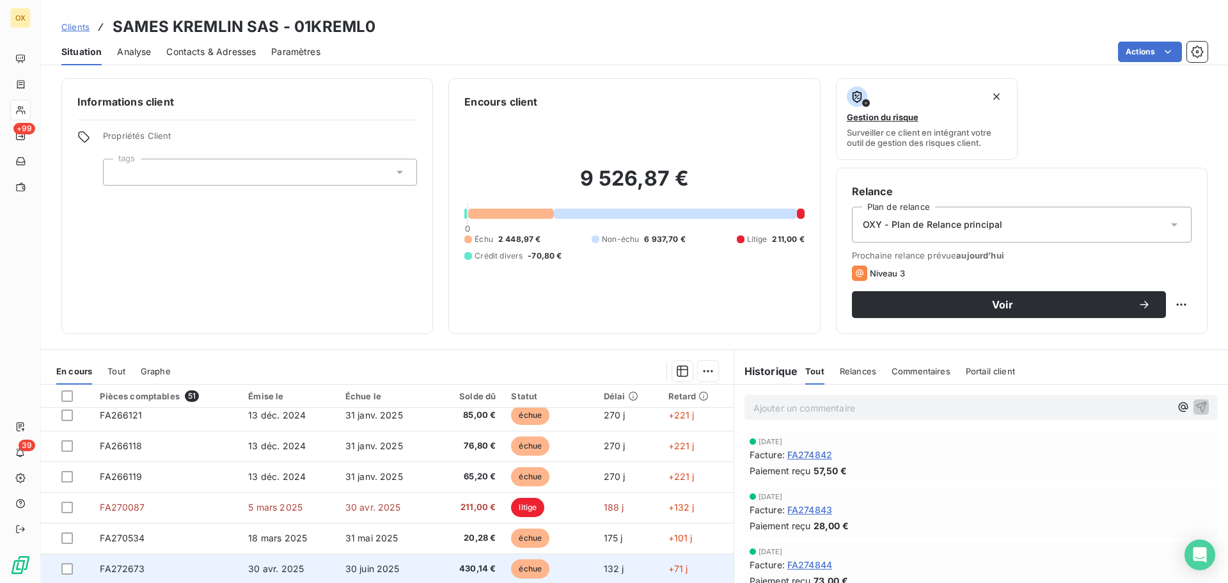
scroll to position [256, 0]
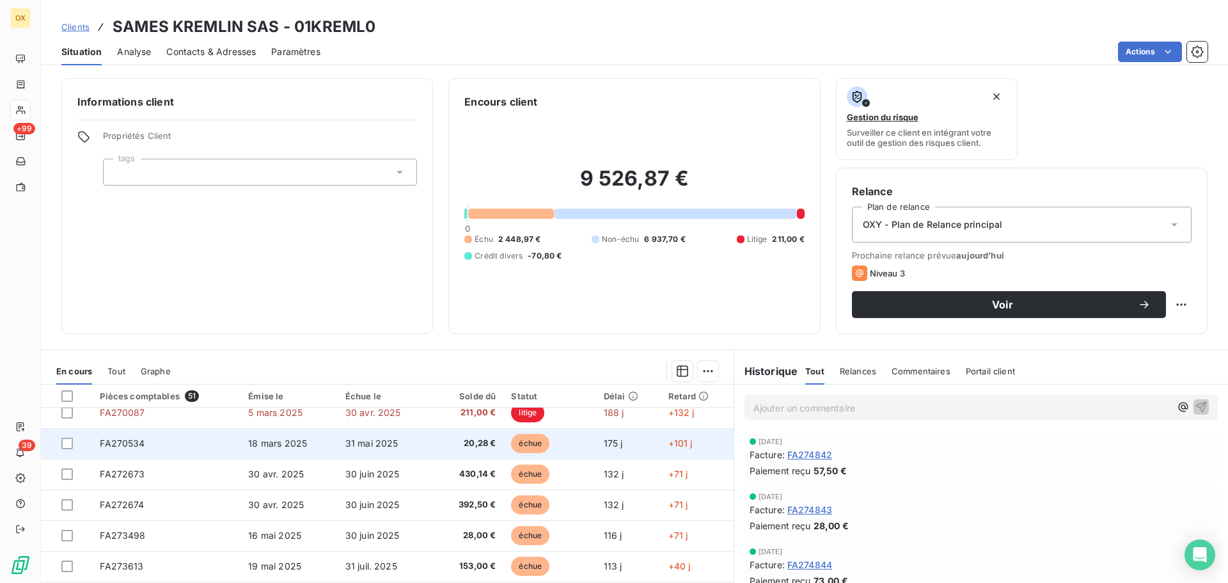
click at [453, 447] on span "20,28 €" at bounding box center [468, 443] width 56 height 13
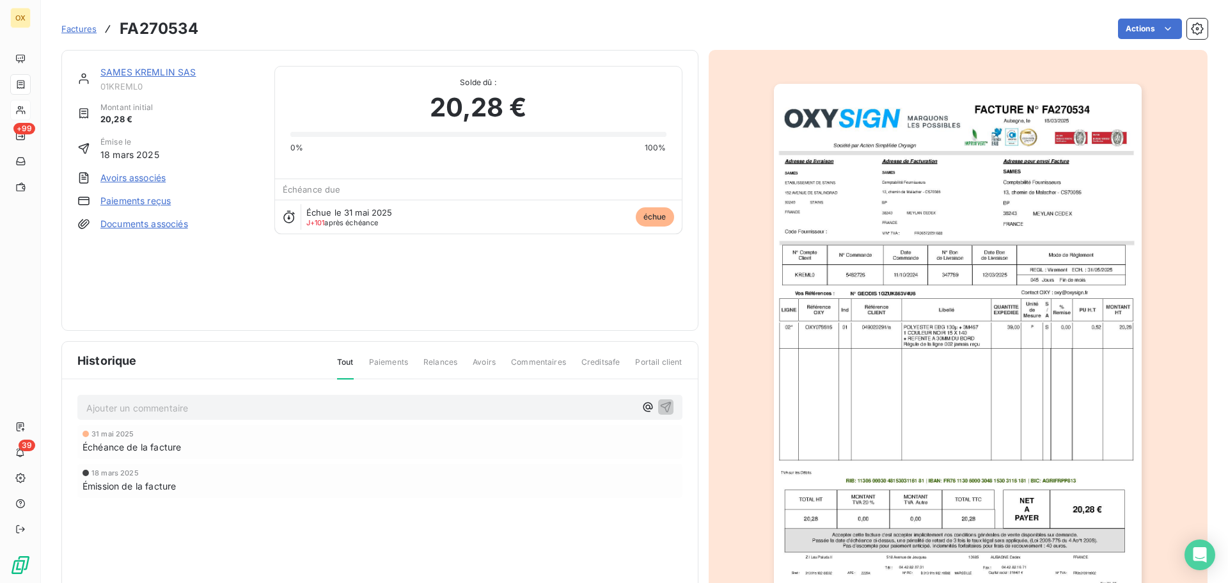
click at [161, 72] on link "SAMES KREMLIN SAS" at bounding box center [148, 72] width 96 height 11
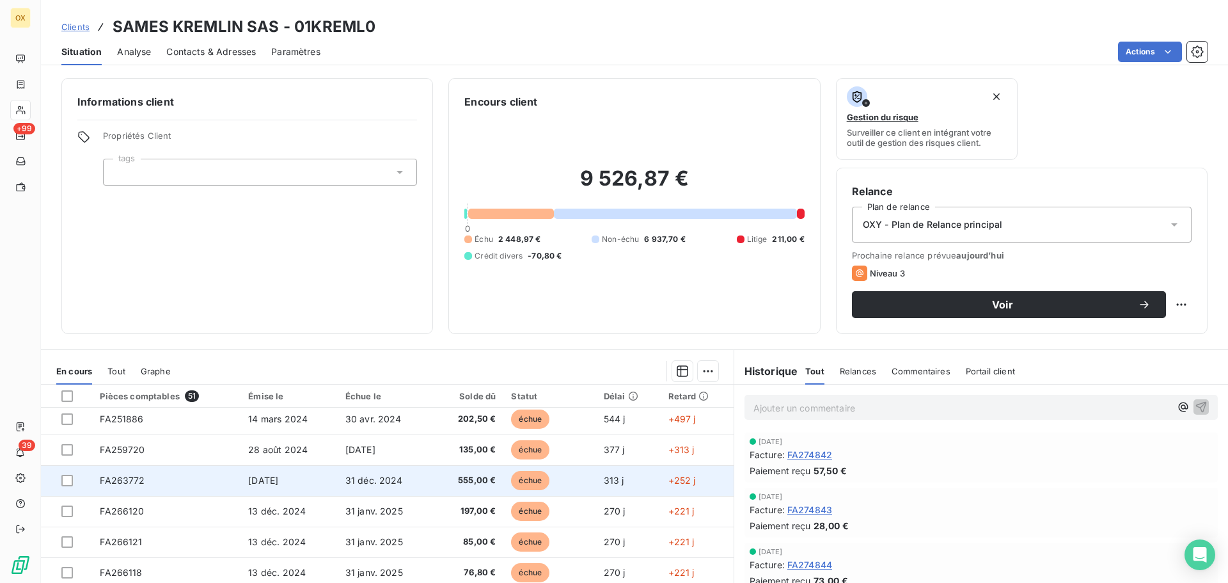
scroll to position [64, 0]
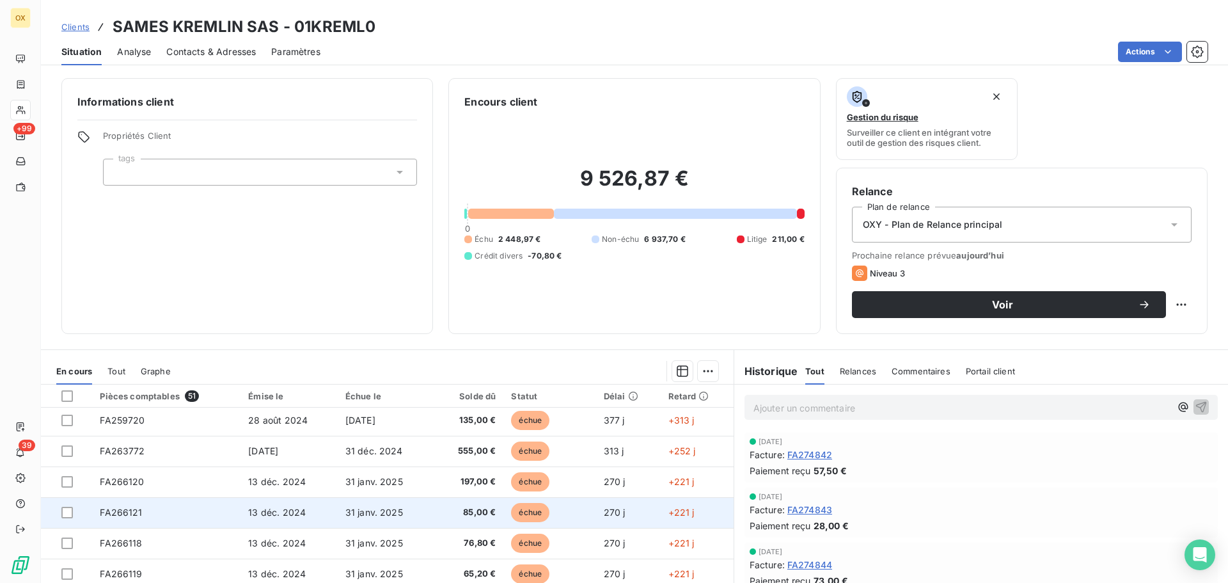
click at [432, 508] on td "85,00 €" at bounding box center [468, 512] width 72 height 31
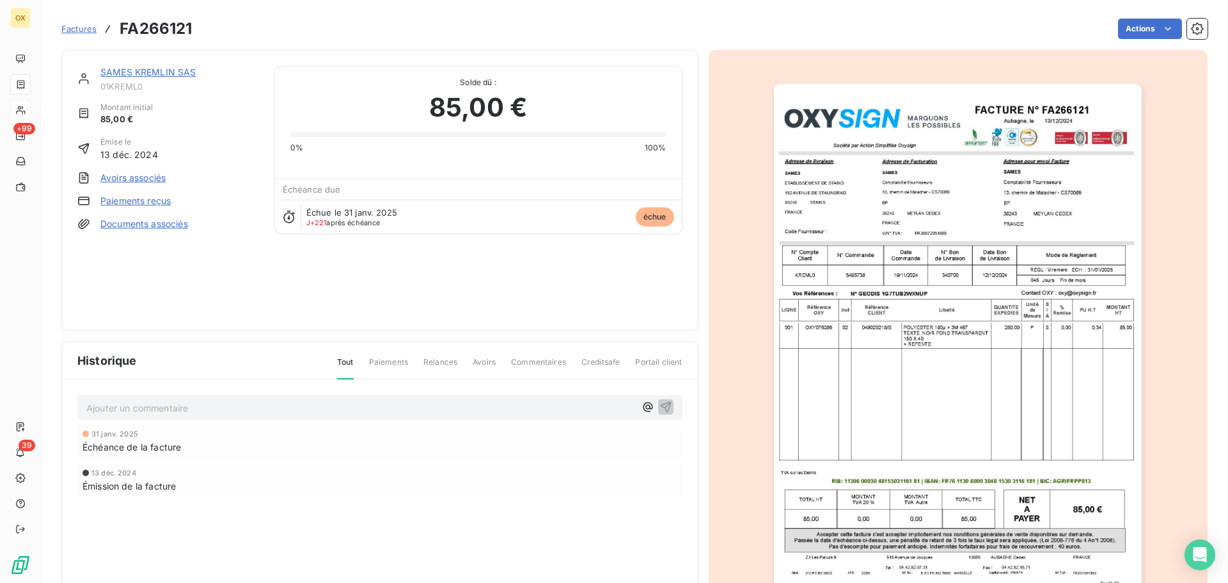
click at [158, 73] on link "SAMES KREMLIN SAS" at bounding box center [148, 72] width 96 height 11
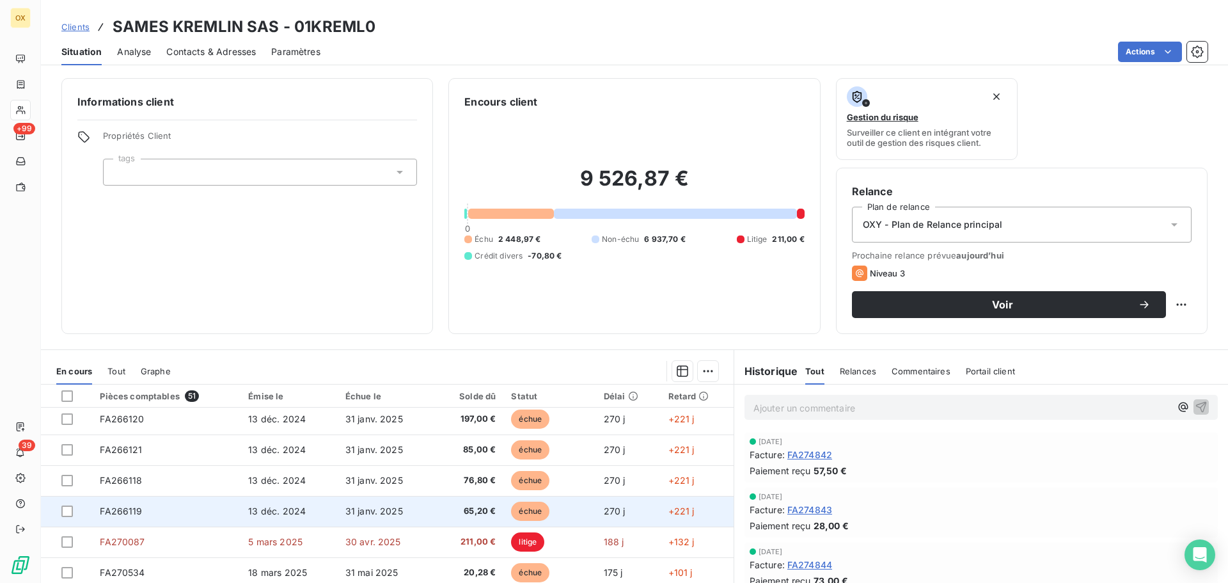
scroll to position [128, 0]
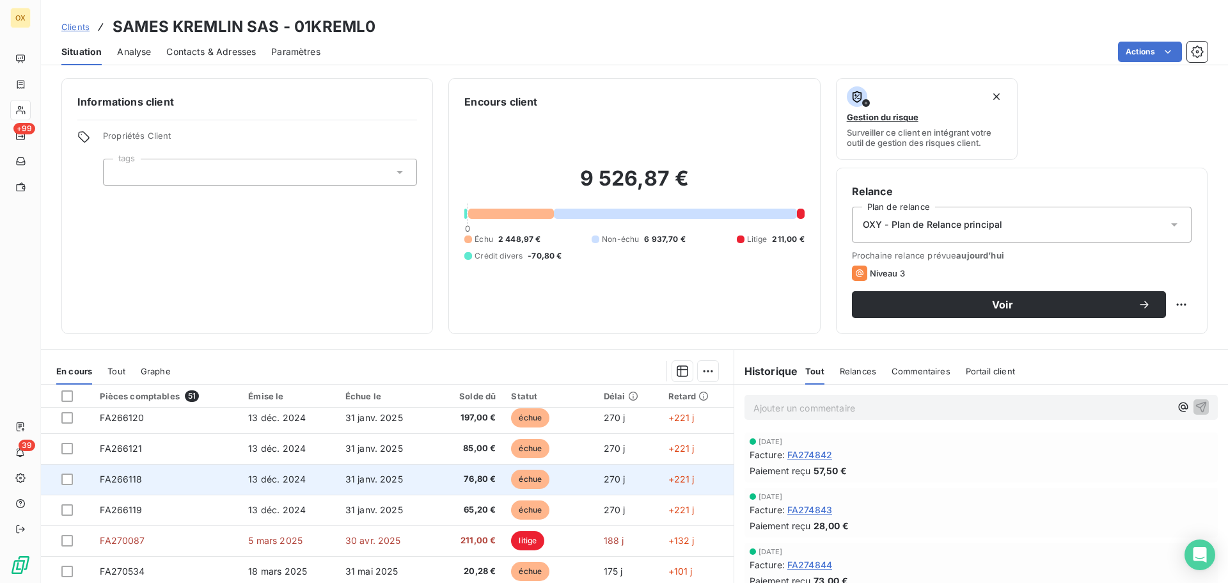
click at [474, 478] on span "76,80 €" at bounding box center [468, 479] width 56 height 13
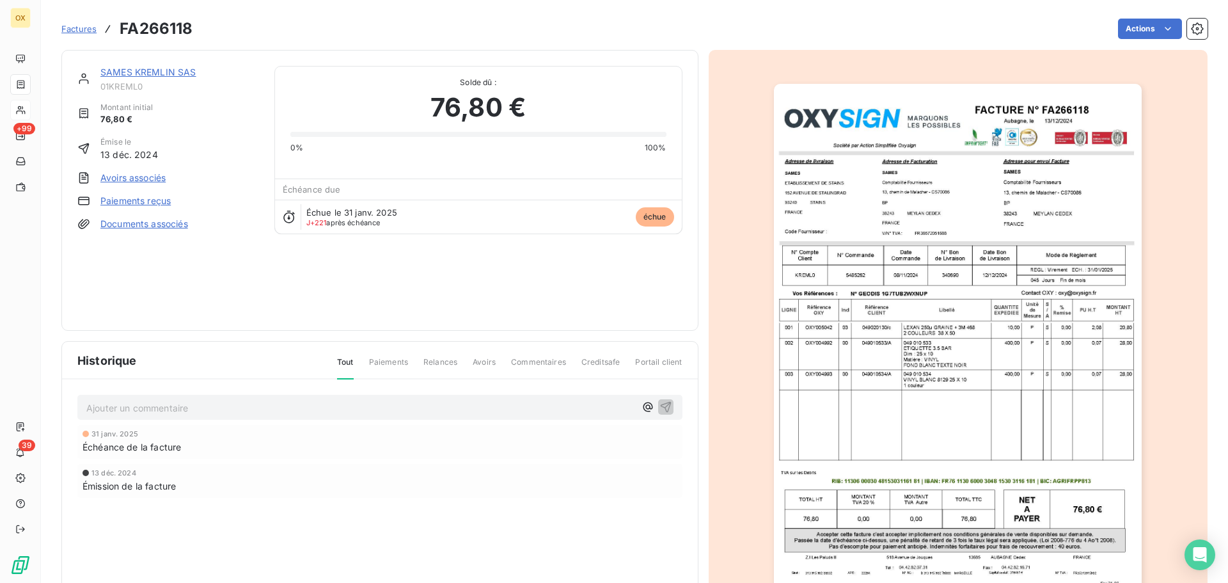
click at [154, 68] on link "SAMES KREMLIN SAS" at bounding box center [148, 72] width 96 height 11
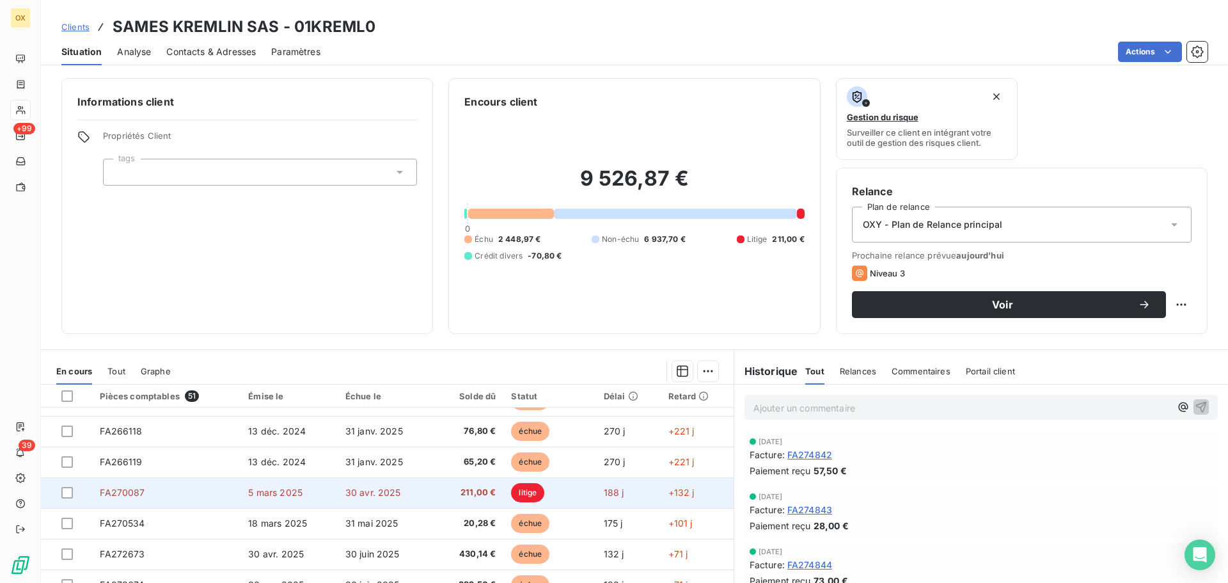
scroll to position [192, 0]
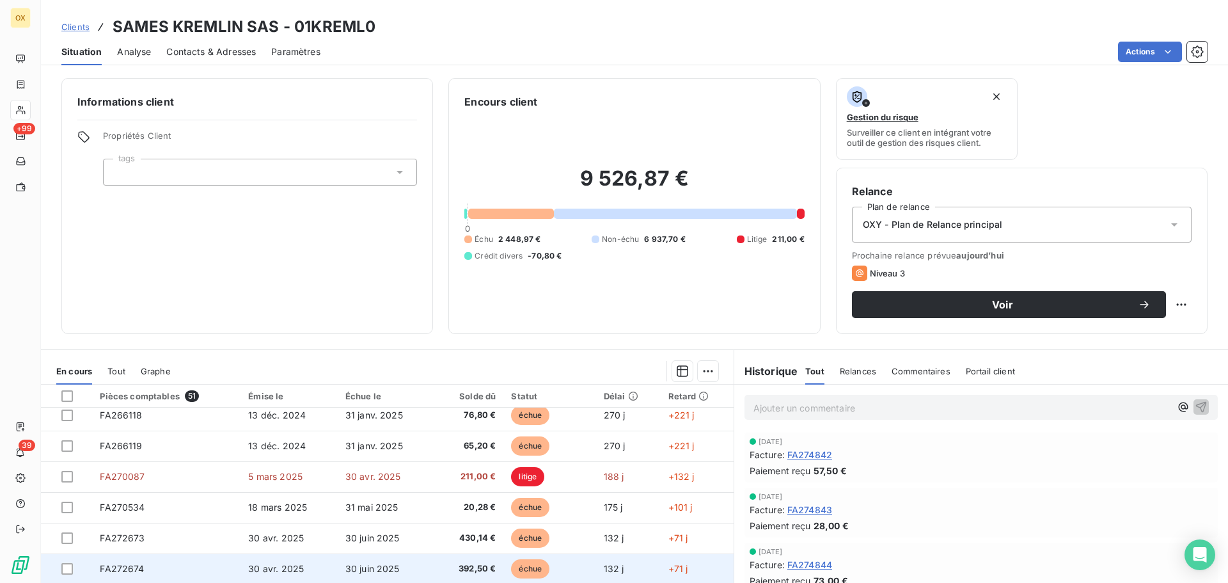
click at [424, 560] on td "30 juin 2025" at bounding box center [385, 568] width 95 height 31
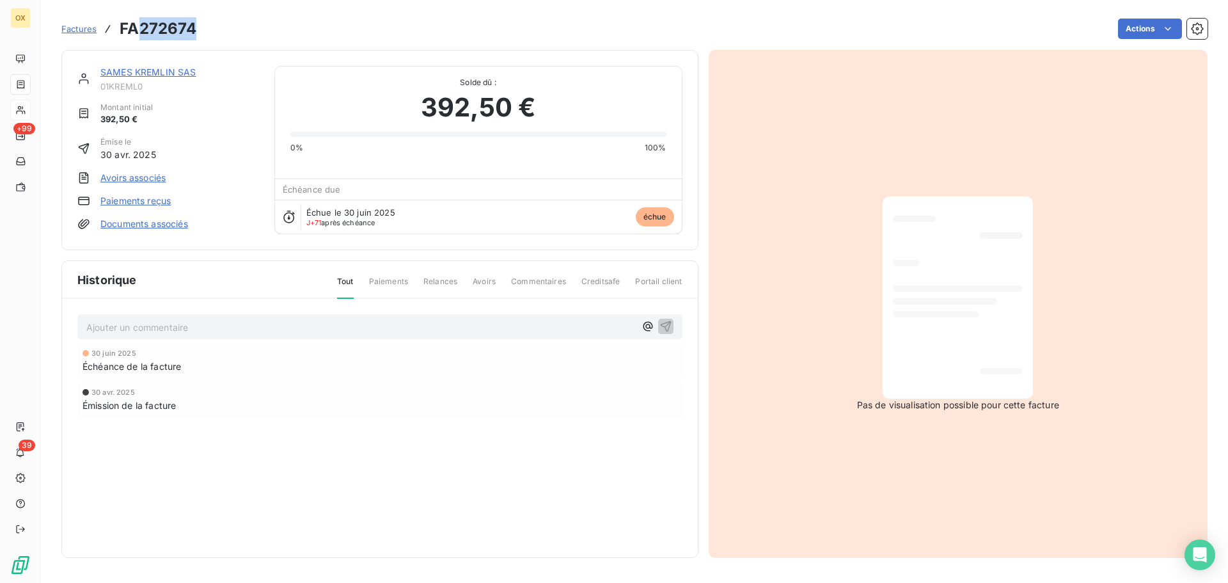
drag, startPoint x: 197, startPoint y: 31, endPoint x: 141, endPoint y: 26, distance: 55.9
click at [141, 26] on div "Factures FA272674 Actions" at bounding box center [634, 28] width 1146 height 27
click at [168, 71] on link "SAMES KREMLIN SAS" at bounding box center [148, 72] width 96 height 11
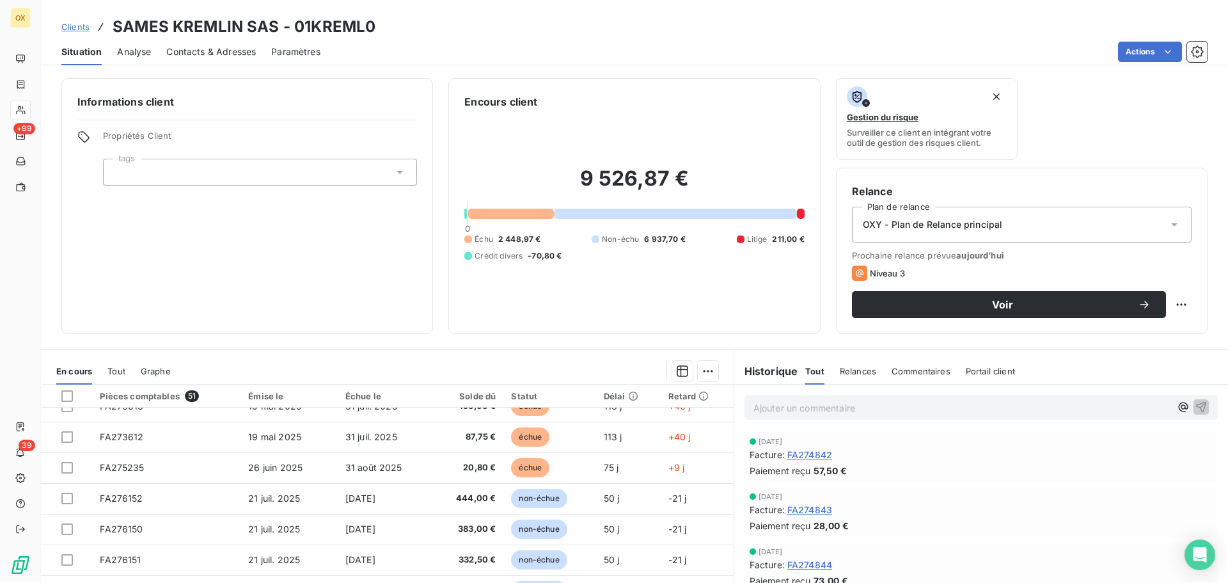
scroll to position [448, 0]
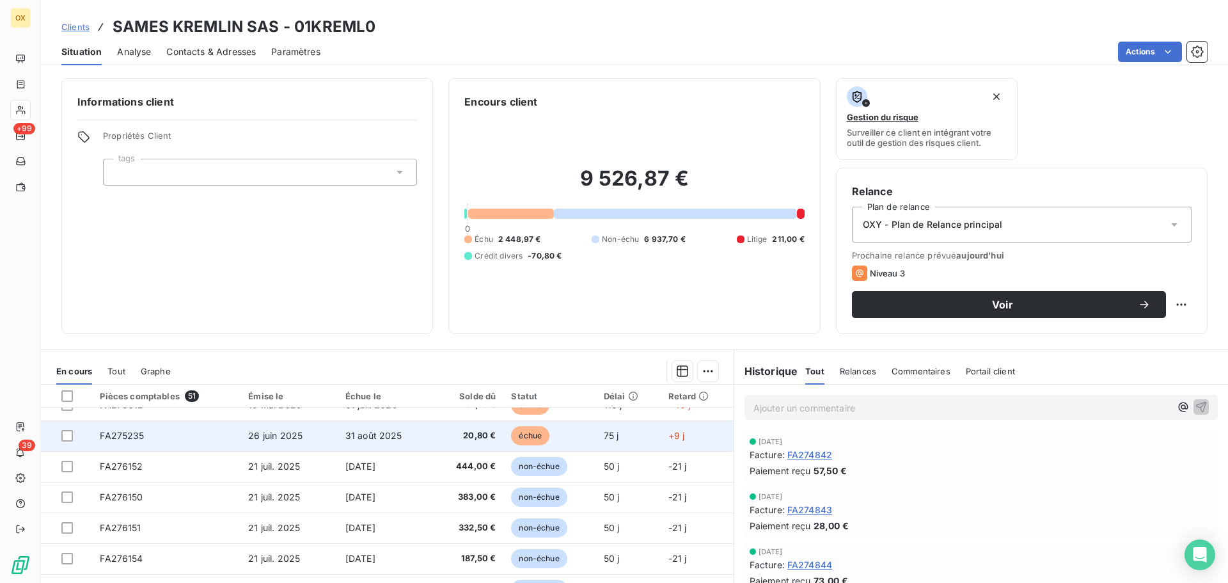
click at [490, 439] on td "20,80 €" at bounding box center [468, 435] width 72 height 31
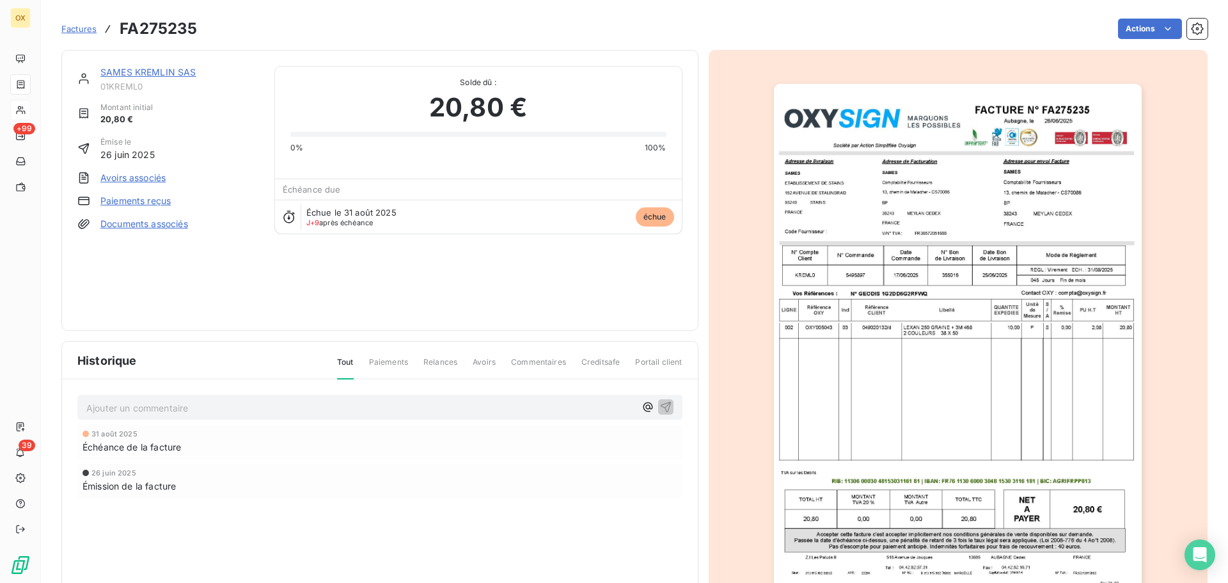
click at [136, 69] on link "SAMES KREMLIN SAS" at bounding box center [148, 72] width 96 height 11
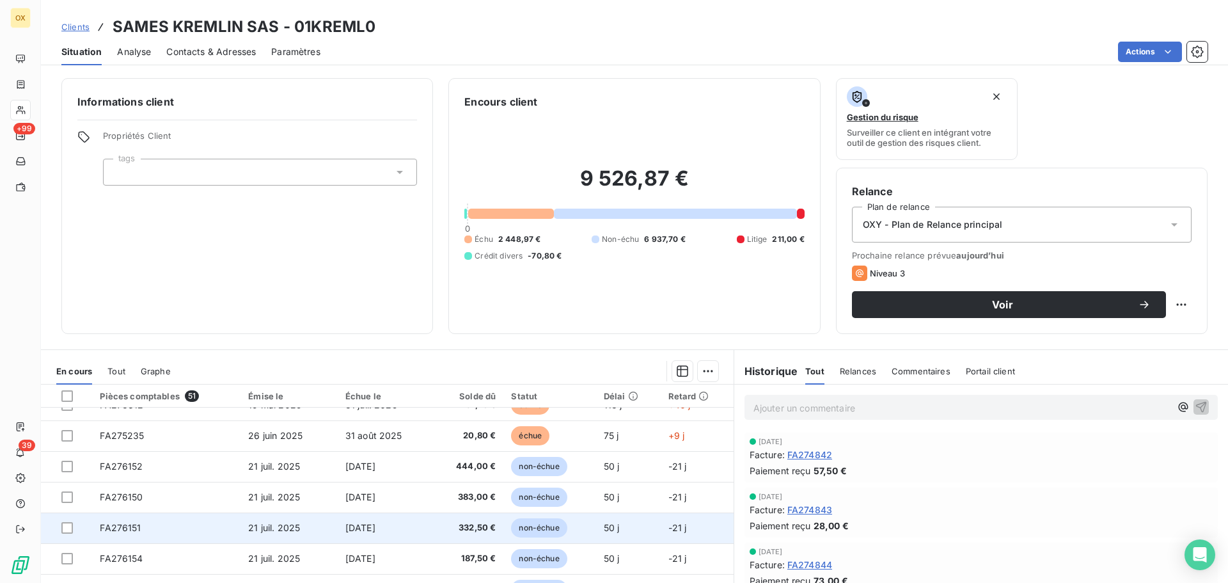
scroll to position [384, 0]
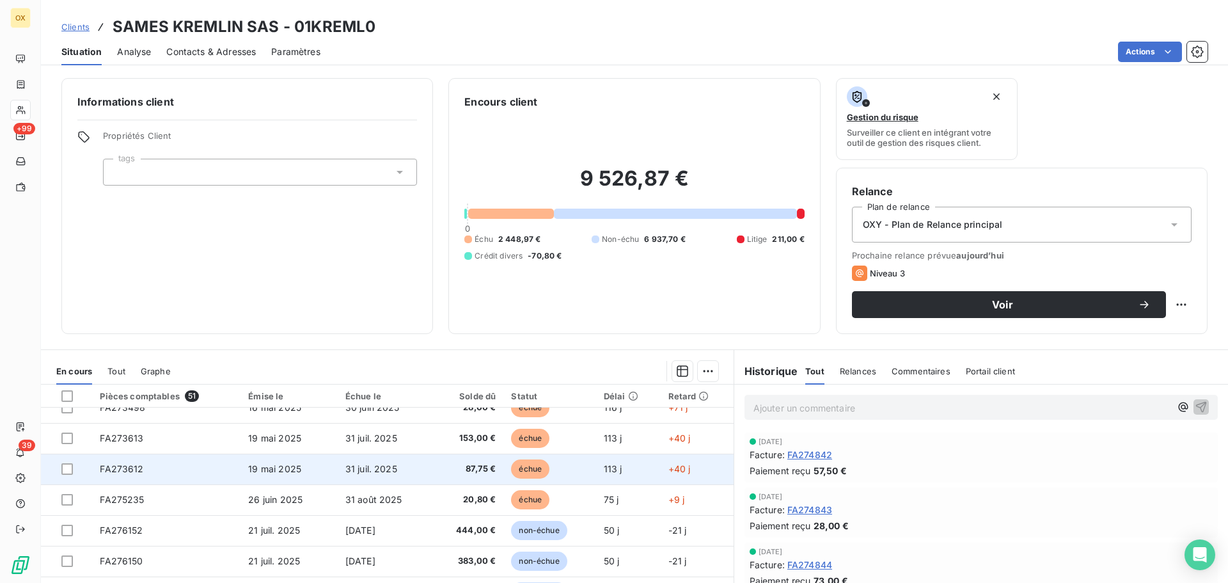
click at [495, 460] on td "87,75 €" at bounding box center [468, 468] width 72 height 31
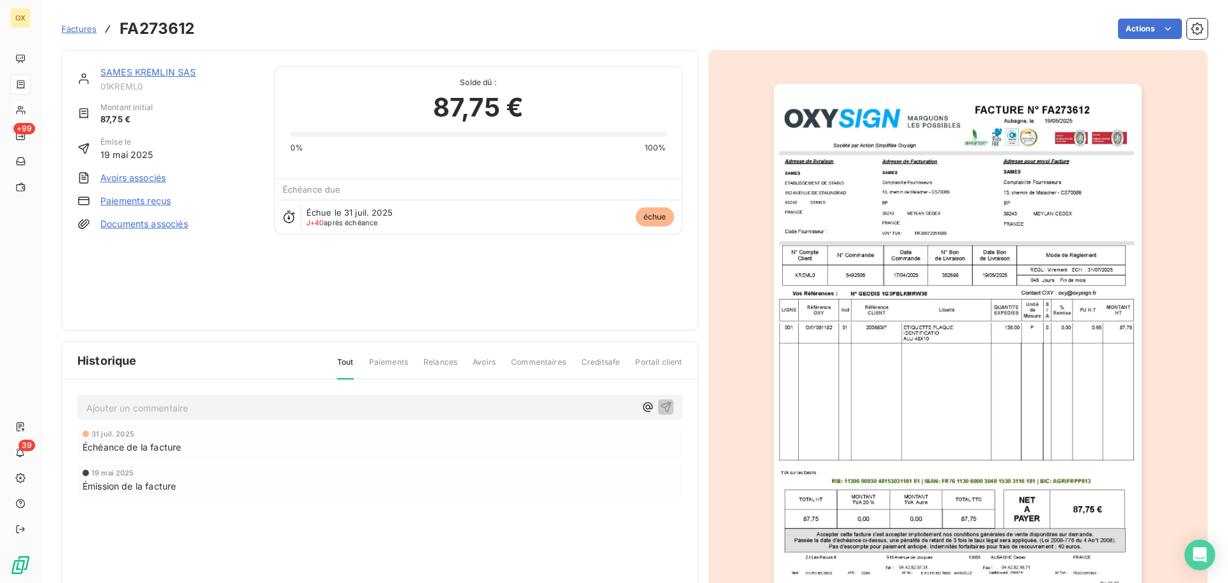
click at [141, 70] on link "SAMES KREMLIN SAS" at bounding box center [148, 72] width 96 height 11
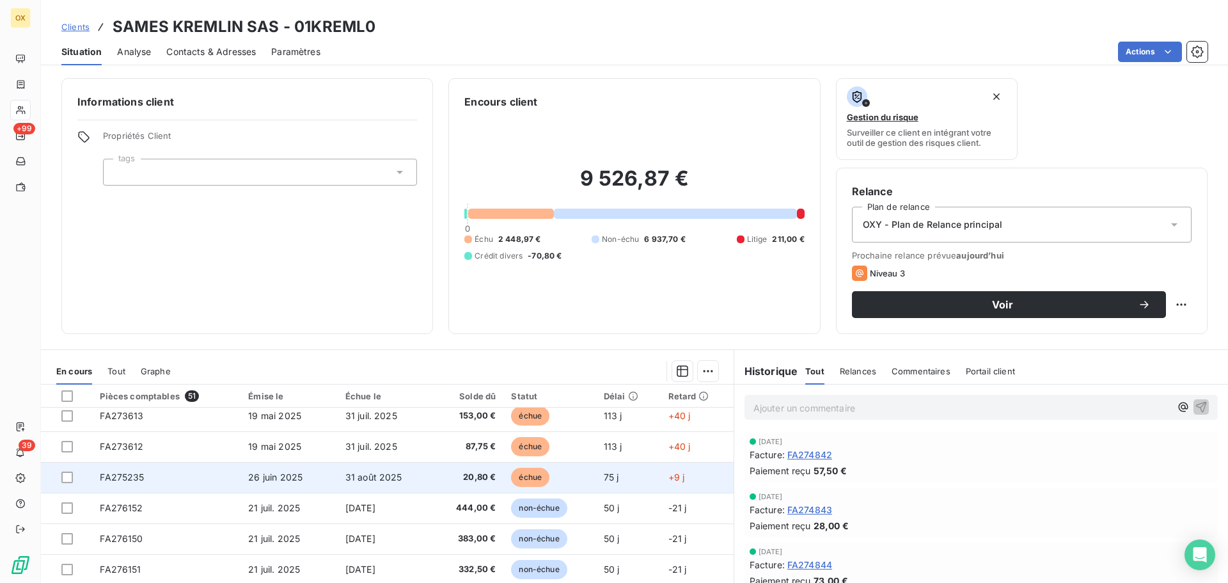
scroll to position [384, 0]
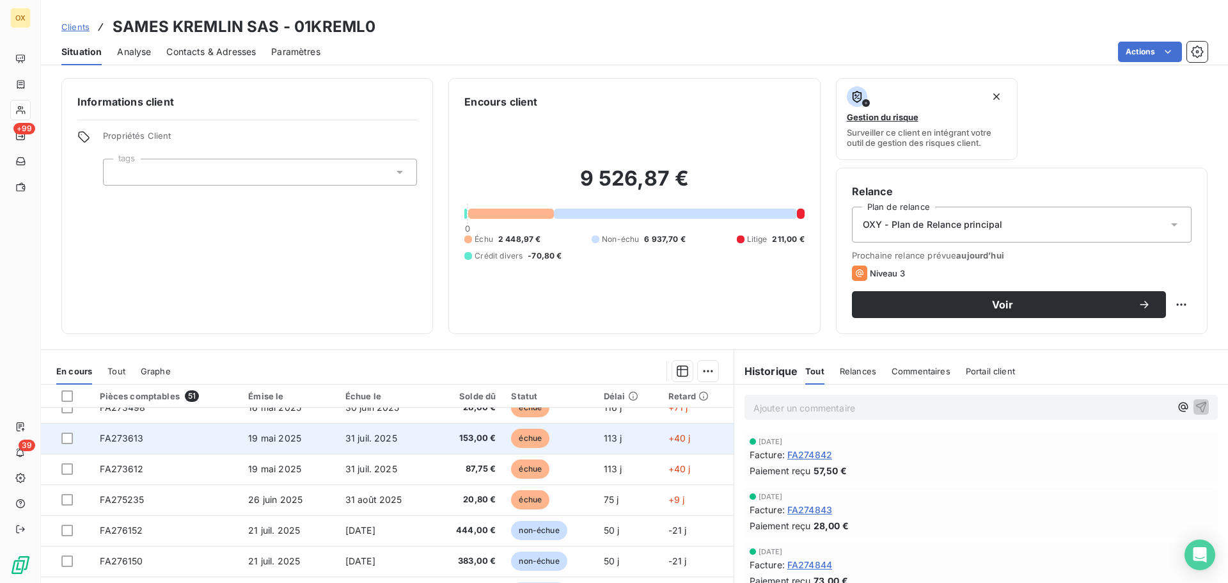
click at [492, 443] on td "153,00 €" at bounding box center [468, 438] width 72 height 31
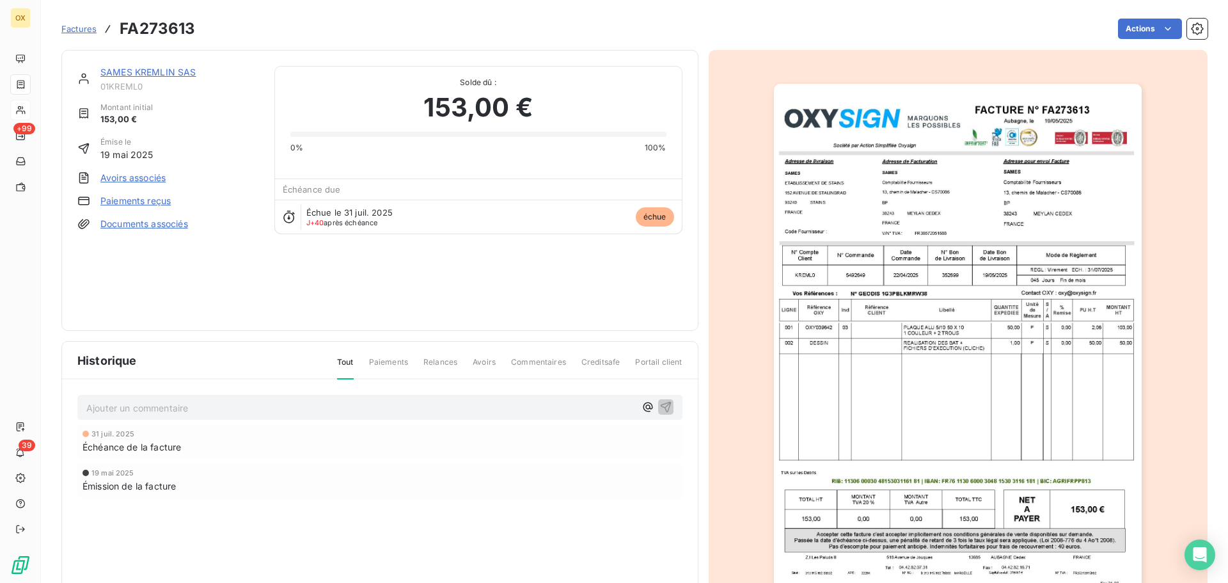
click at [182, 72] on link "SAMES KREMLIN SAS" at bounding box center [148, 72] width 96 height 11
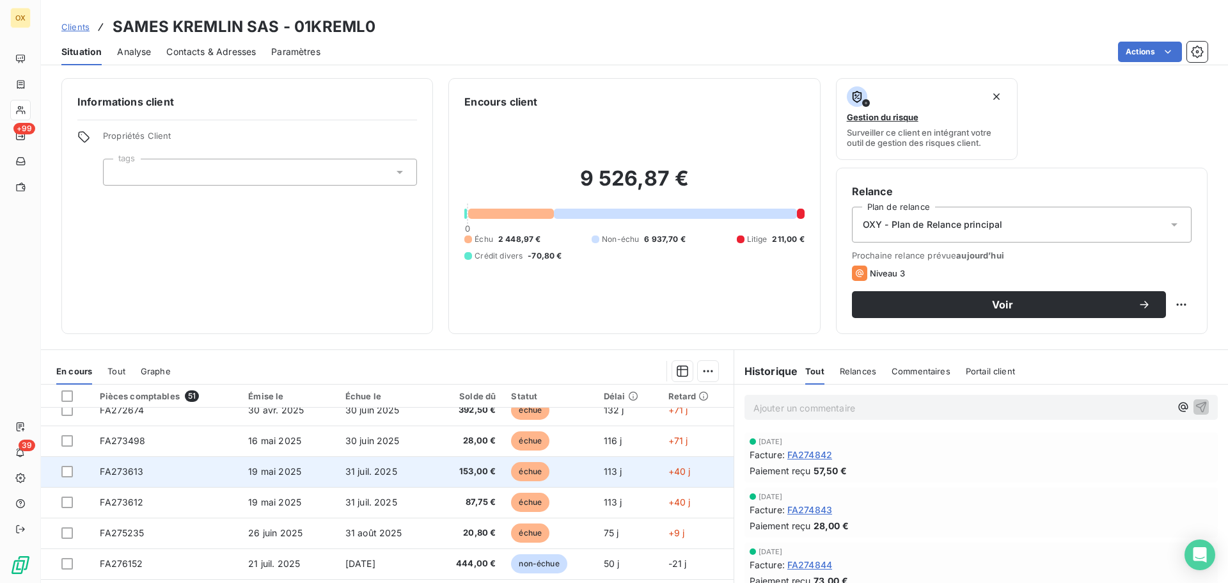
scroll to position [320, 0]
click at [496, 466] on td "28,00 €" at bounding box center [468, 471] width 72 height 31
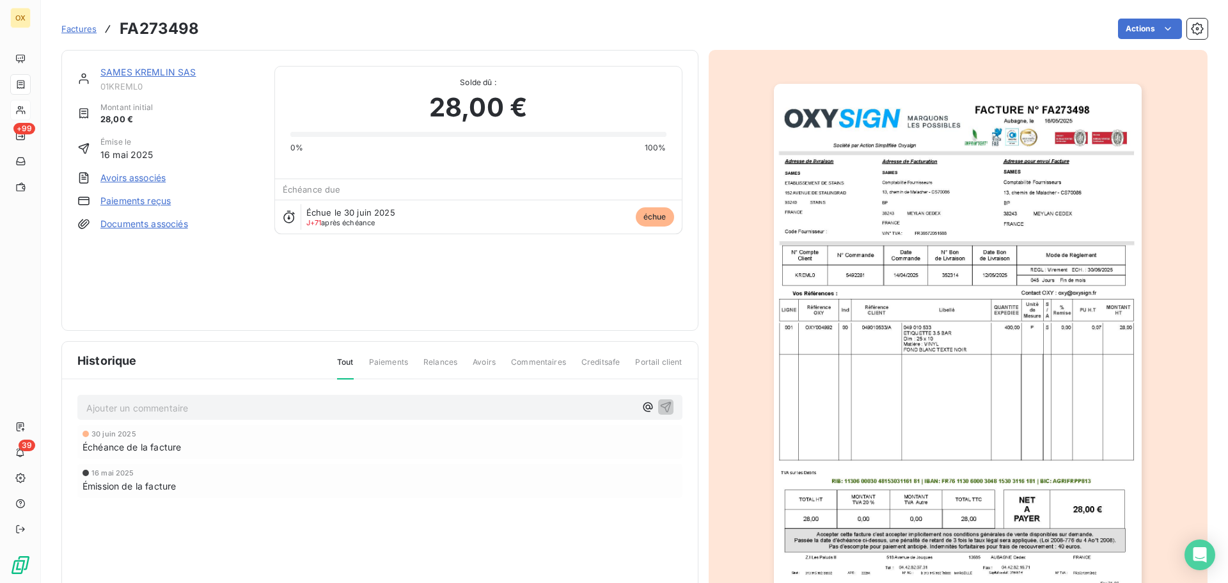
click at [157, 67] on link "SAMES KREMLIN SAS" at bounding box center [148, 72] width 96 height 11
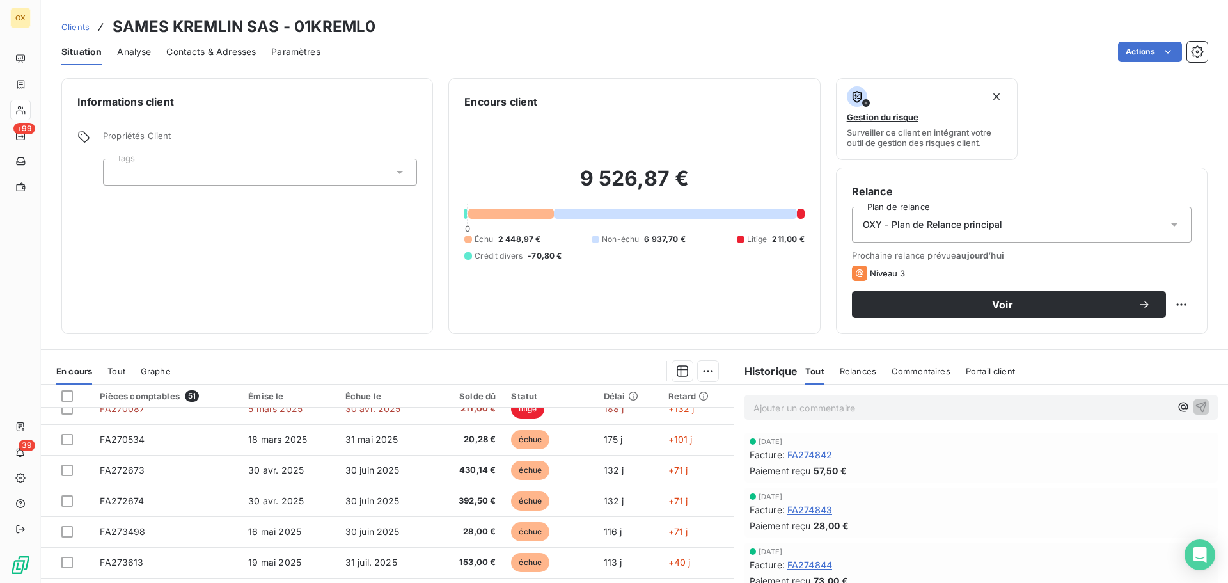
scroll to position [256, 0]
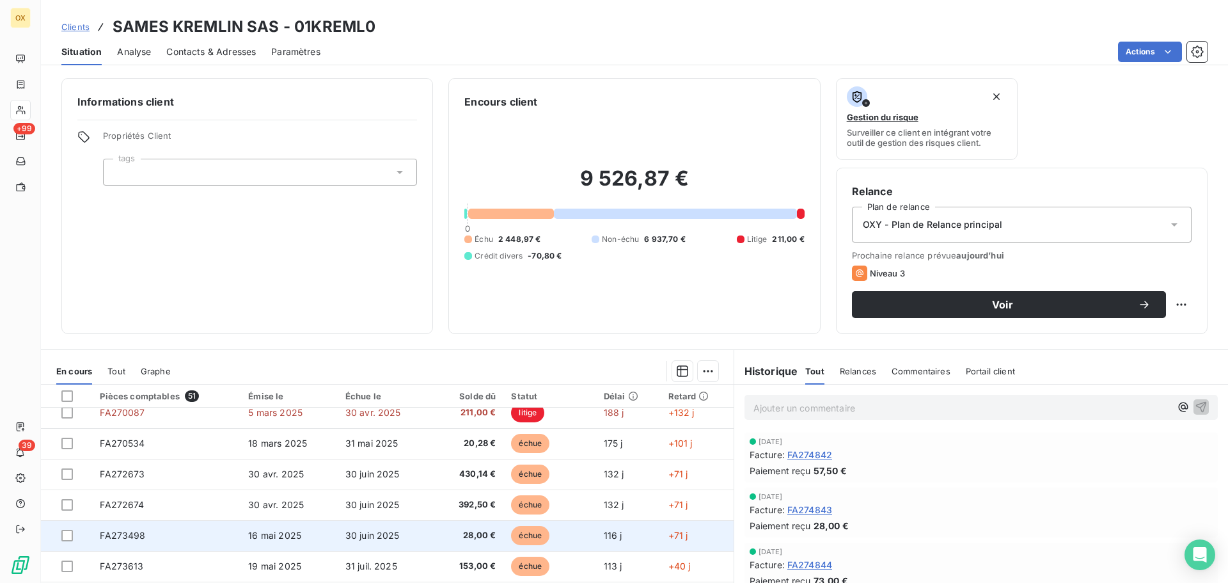
click at [463, 536] on span "28,00 €" at bounding box center [468, 535] width 56 height 13
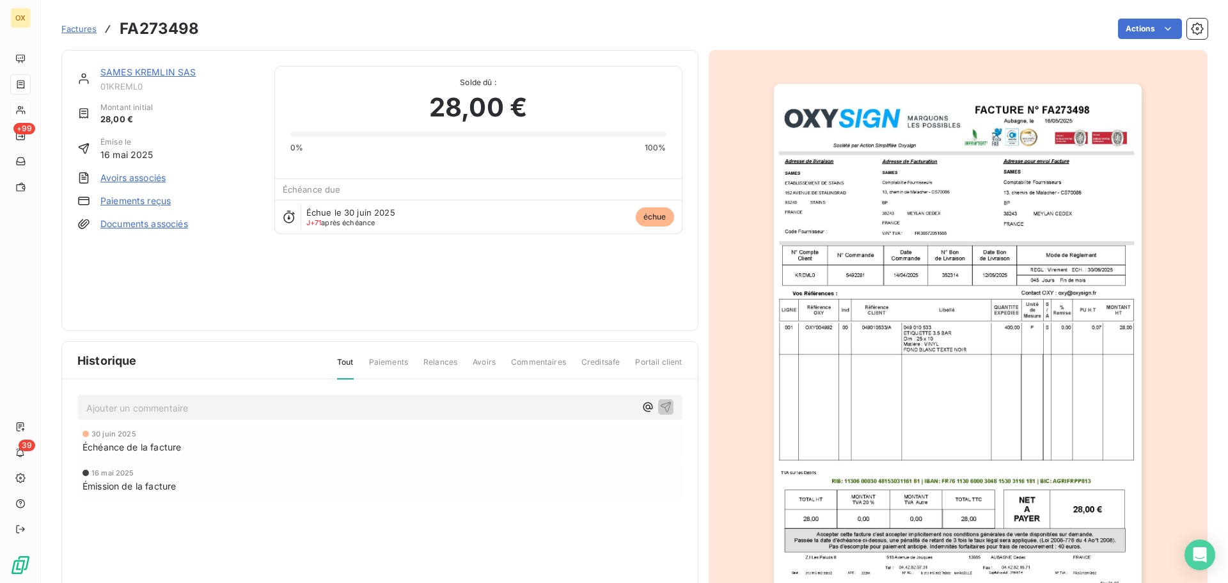
click at [185, 67] on link "SAMES KREMLIN SAS" at bounding box center [148, 72] width 96 height 11
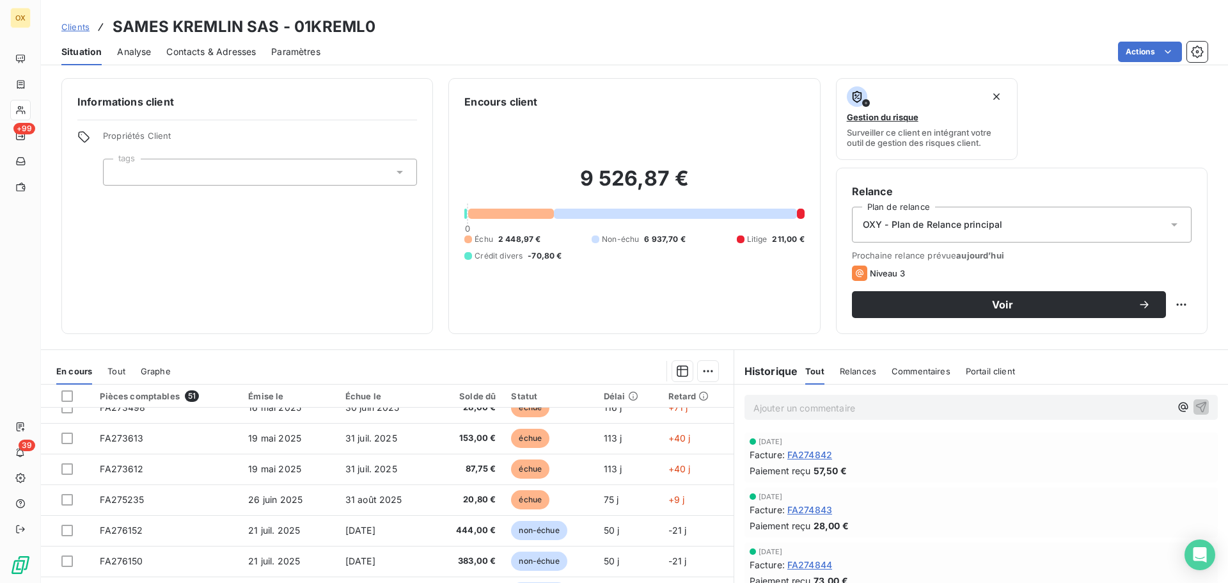
scroll to position [320, 0]
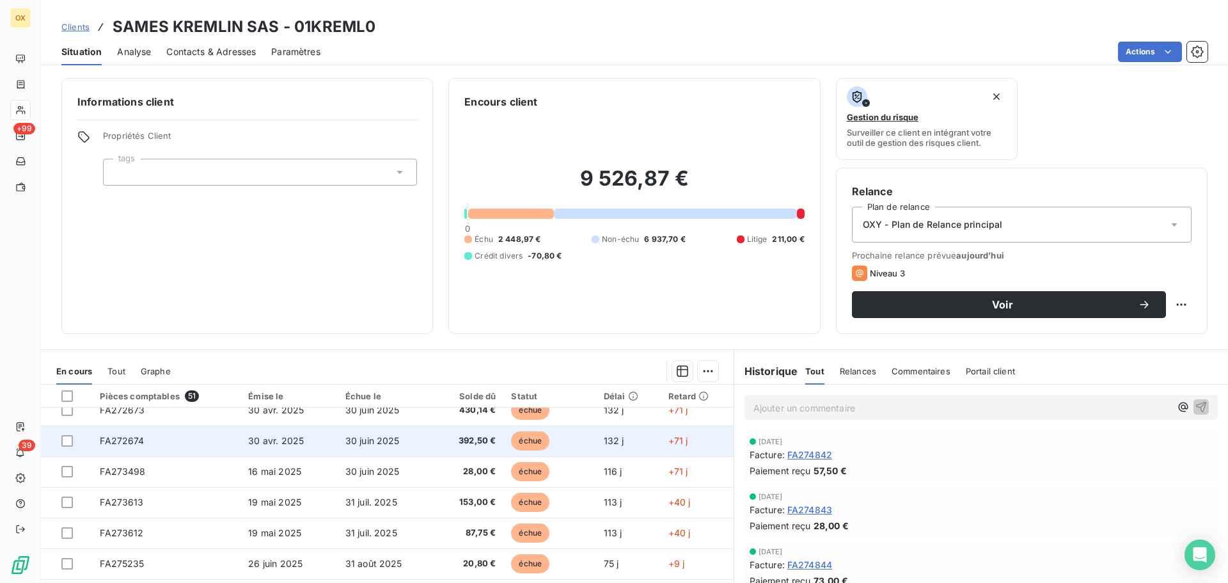
click at [462, 432] on td "392,50 €" at bounding box center [468, 440] width 72 height 31
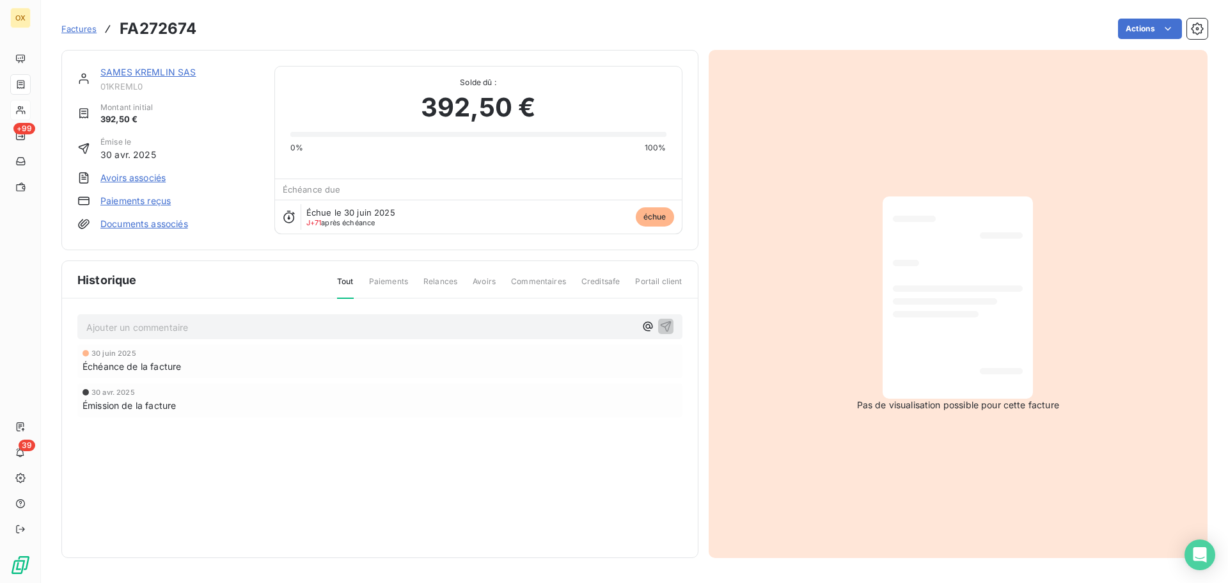
click at [138, 74] on link "SAMES KREMLIN SAS" at bounding box center [148, 72] width 96 height 11
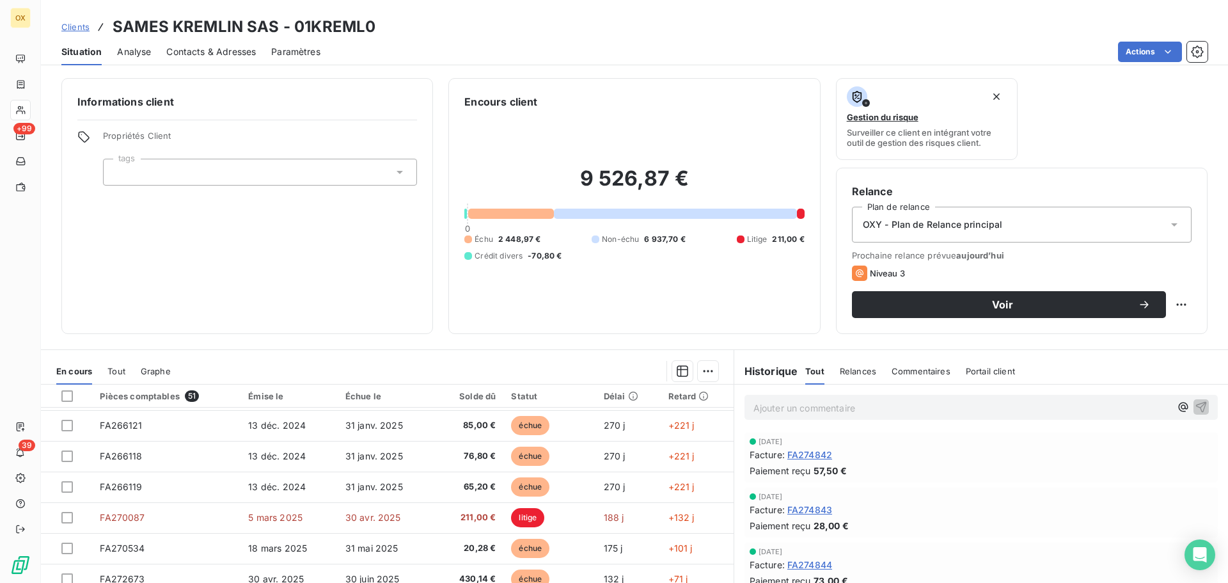
scroll to position [256, 0]
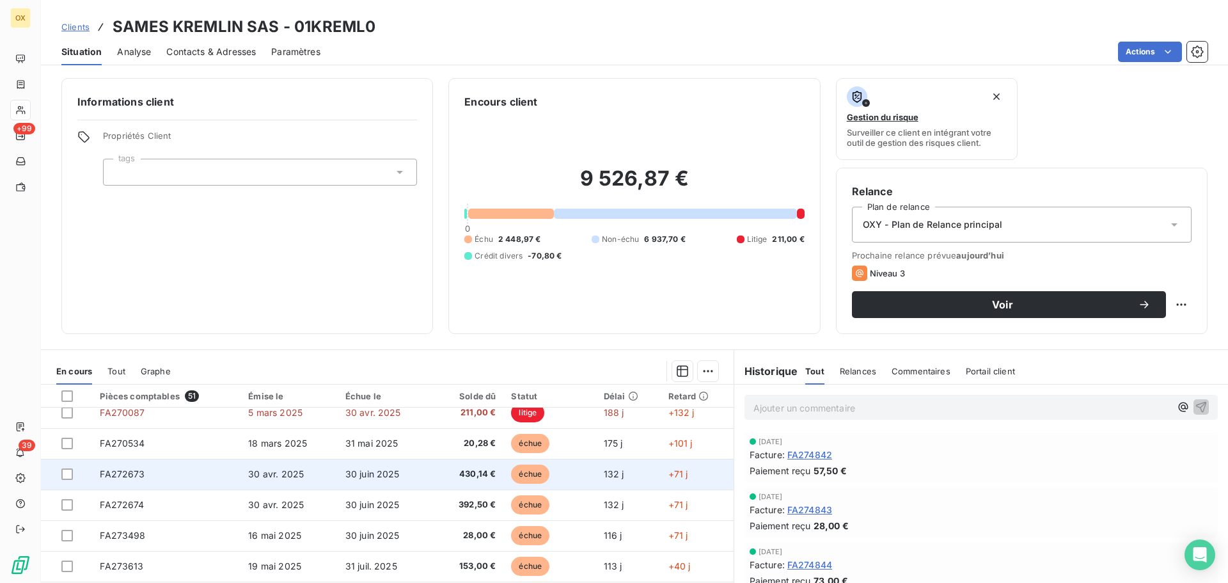
click at [381, 479] on td "30 juin 2025" at bounding box center [385, 474] width 95 height 31
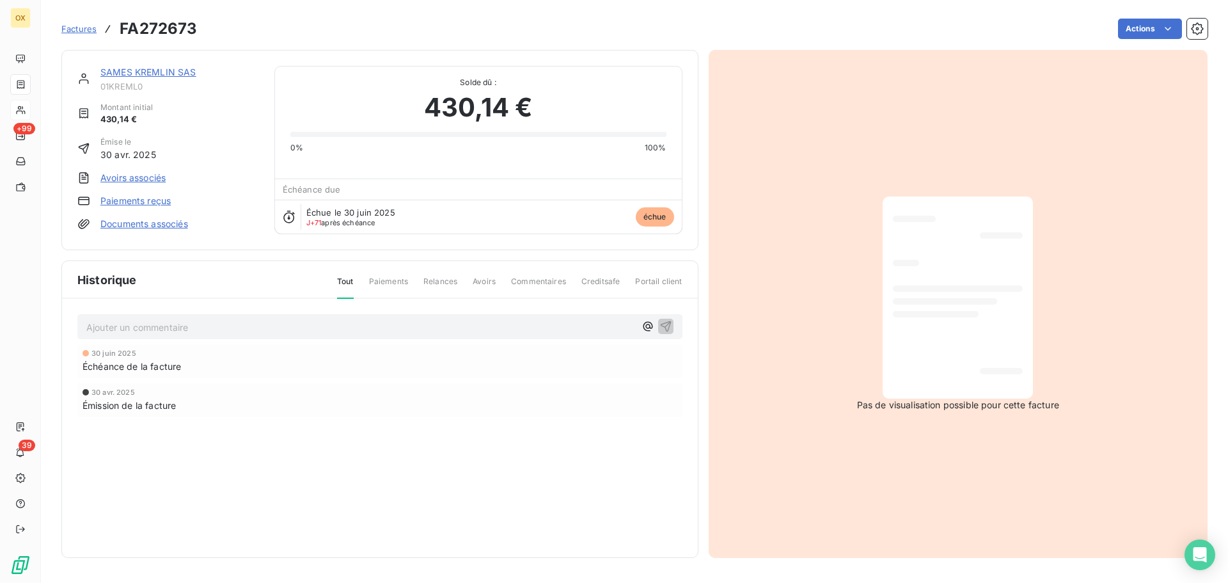
click at [173, 67] on link "SAMES KREMLIN SAS" at bounding box center [148, 72] width 96 height 11
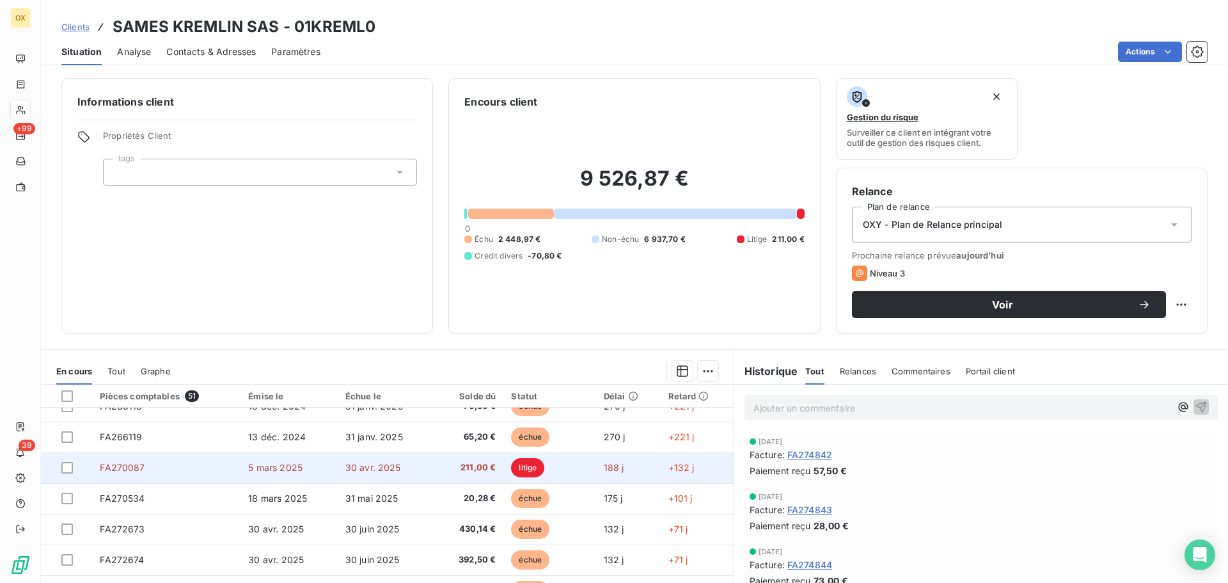
scroll to position [256, 0]
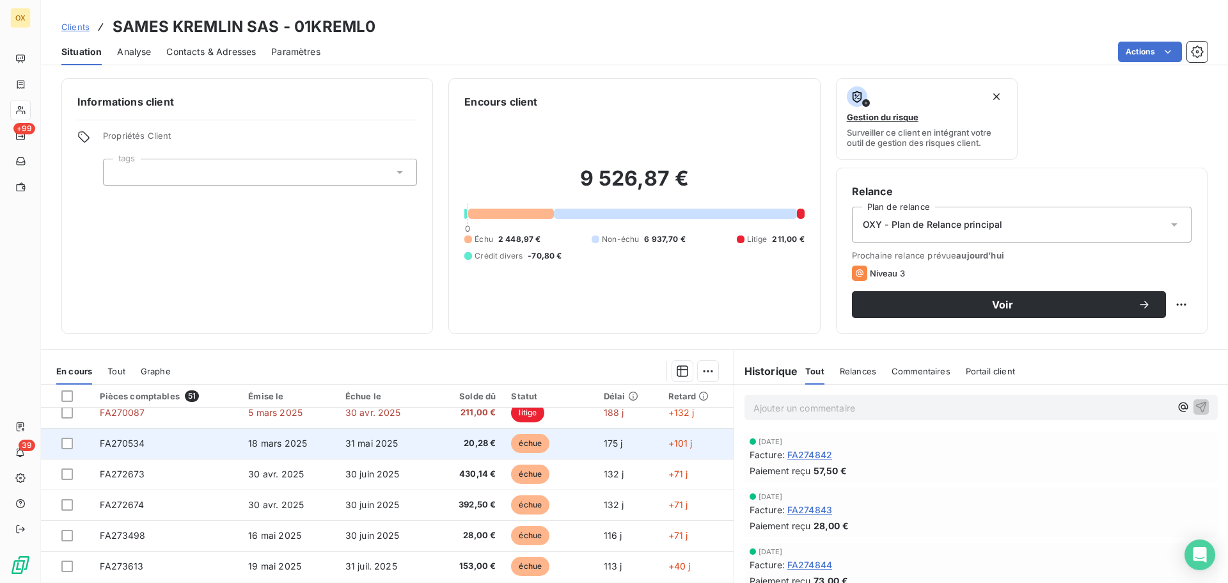
click at [503, 447] on td "échue" at bounding box center [549, 443] width 92 height 31
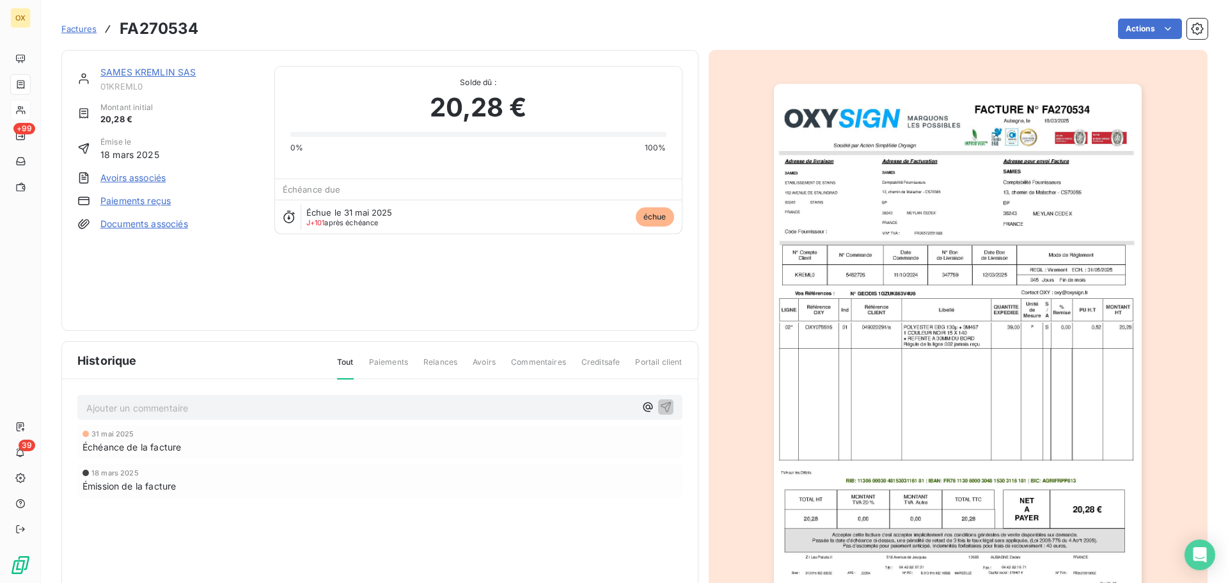
click at [169, 68] on link "SAMES KREMLIN SAS" at bounding box center [148, 72] width 96 height 11
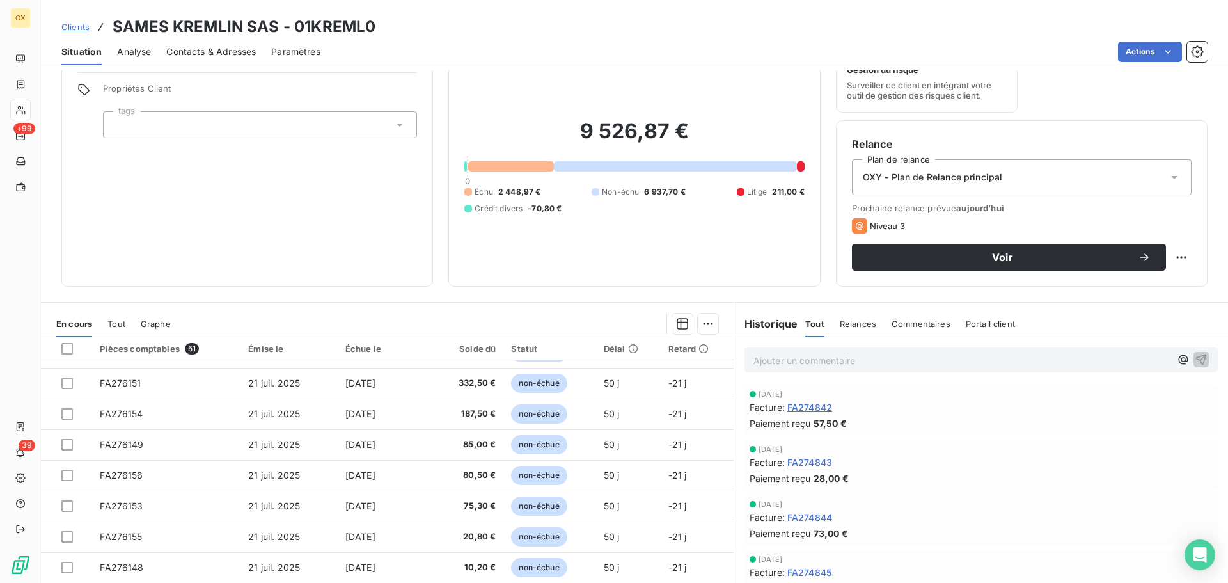
scroll to position [86, 0]
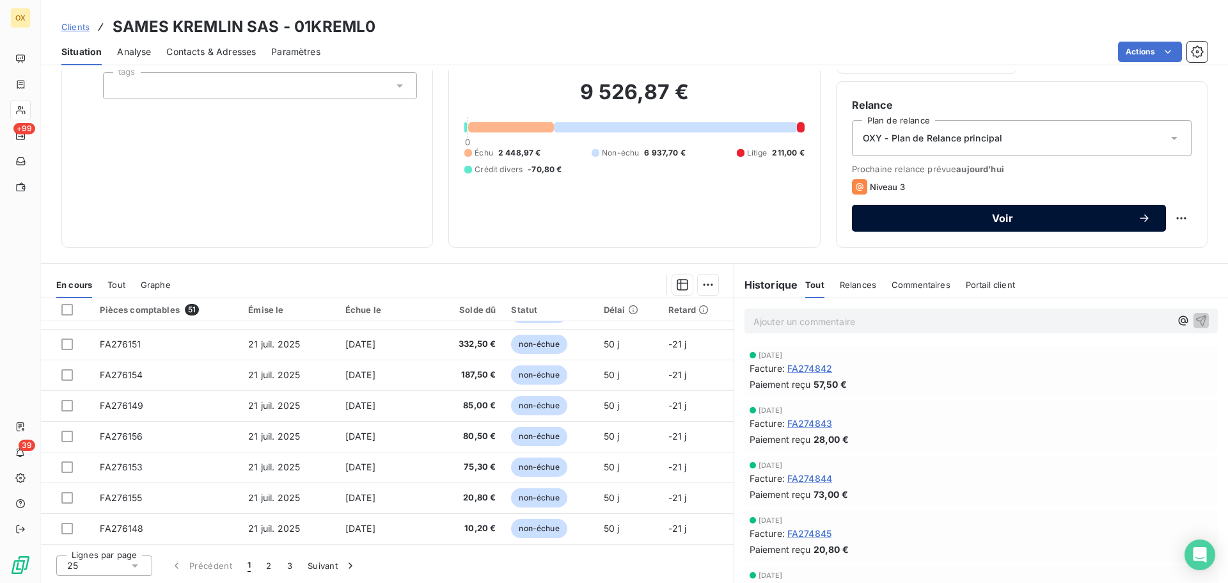
click at [876, 212] on div "Voir" at bounding box center [1008, 218] width 283 height 13
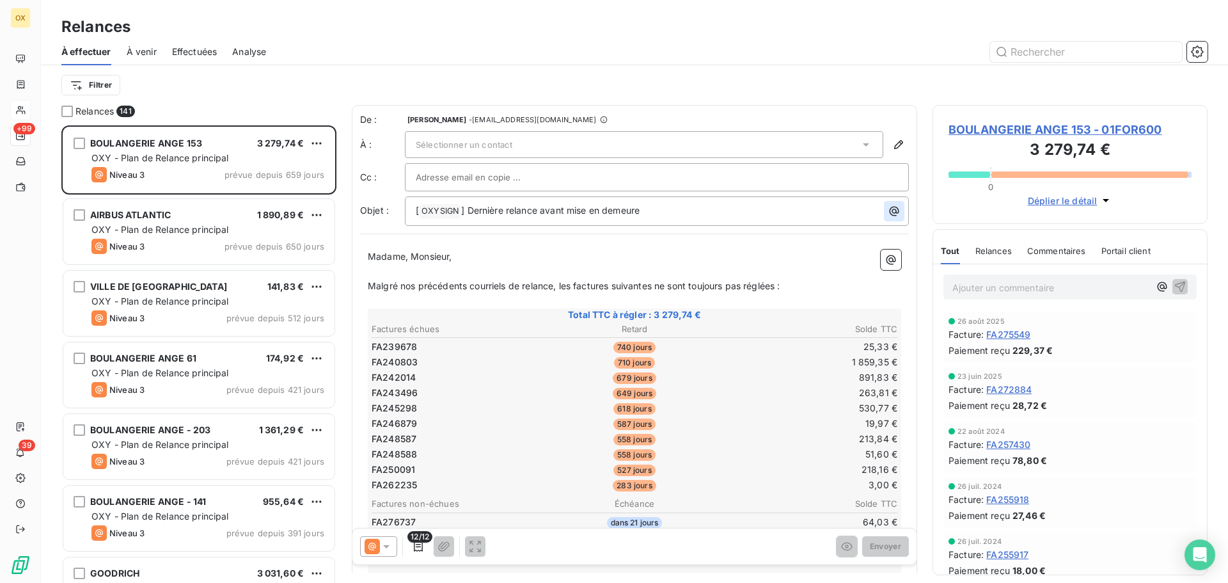
scroll to position [448, 265]
click at [418, 546] on icon "button" at bounding box center [418, 546] width 13 height 13
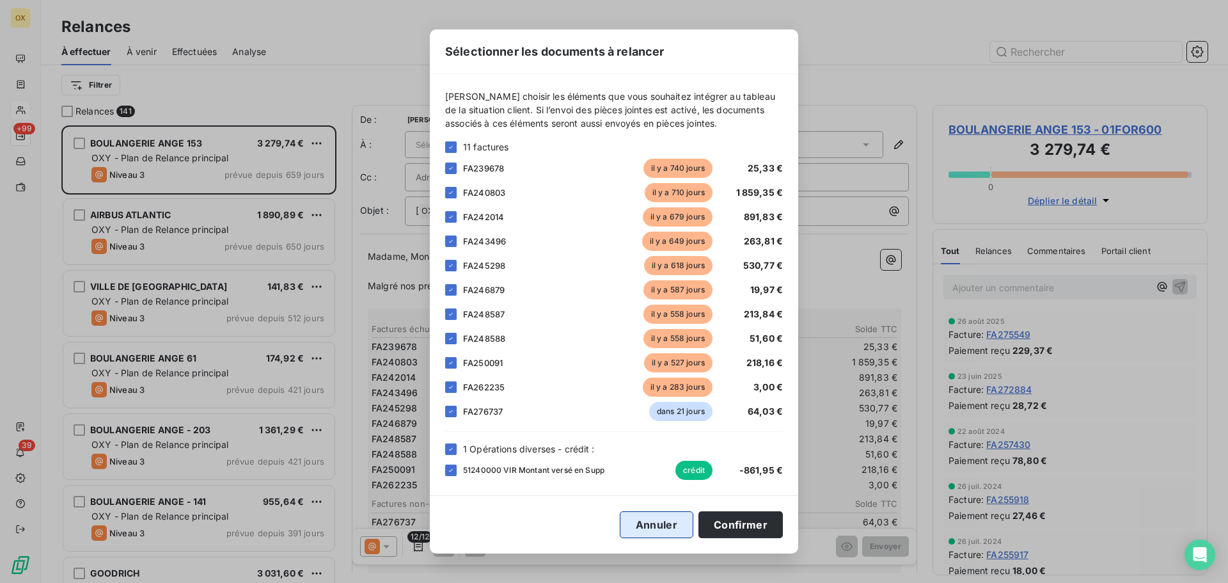
click at [663, 526] on button "Annuler" at bounding box center [657, 524] width 74 height 27
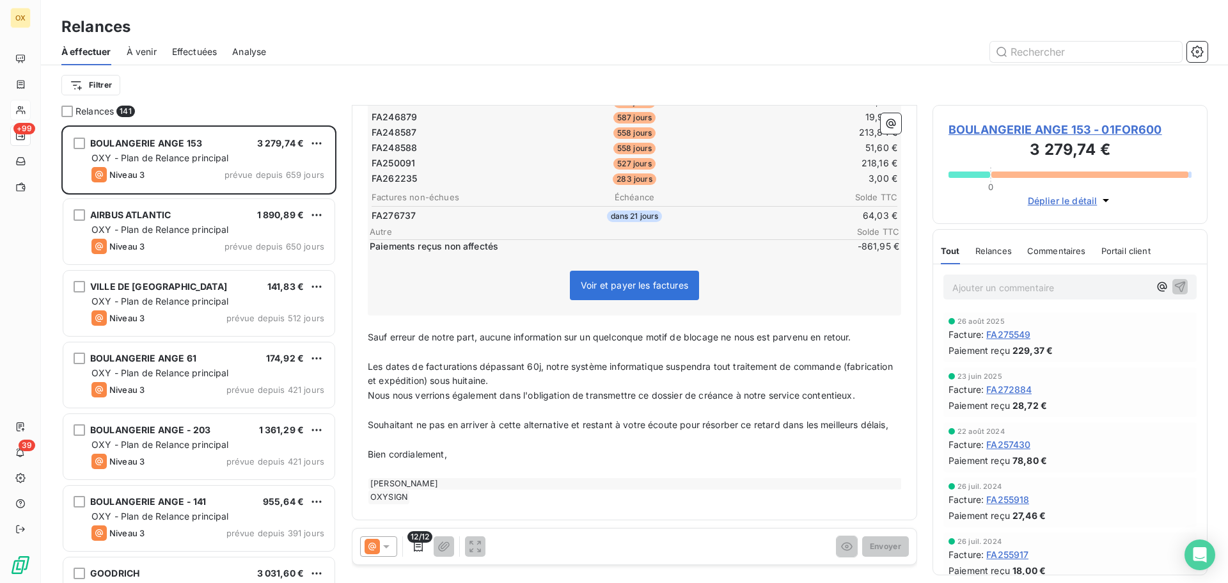
scroll to position [322, 0]
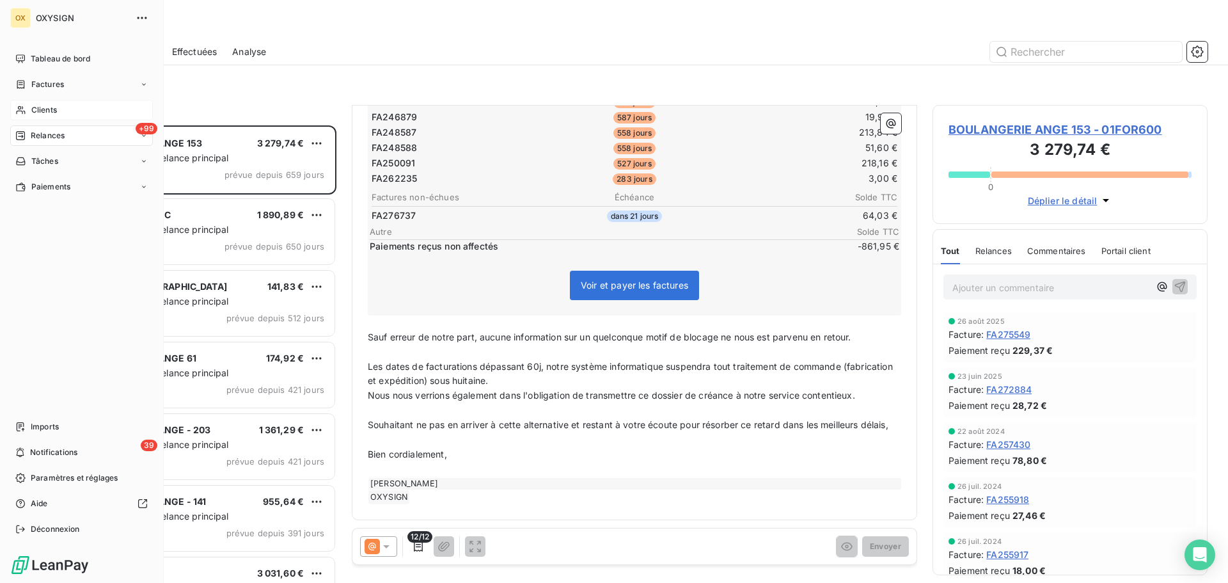
click at [36, 107] on span "Clients" at bounding box center [44, 110] width 26 height 12
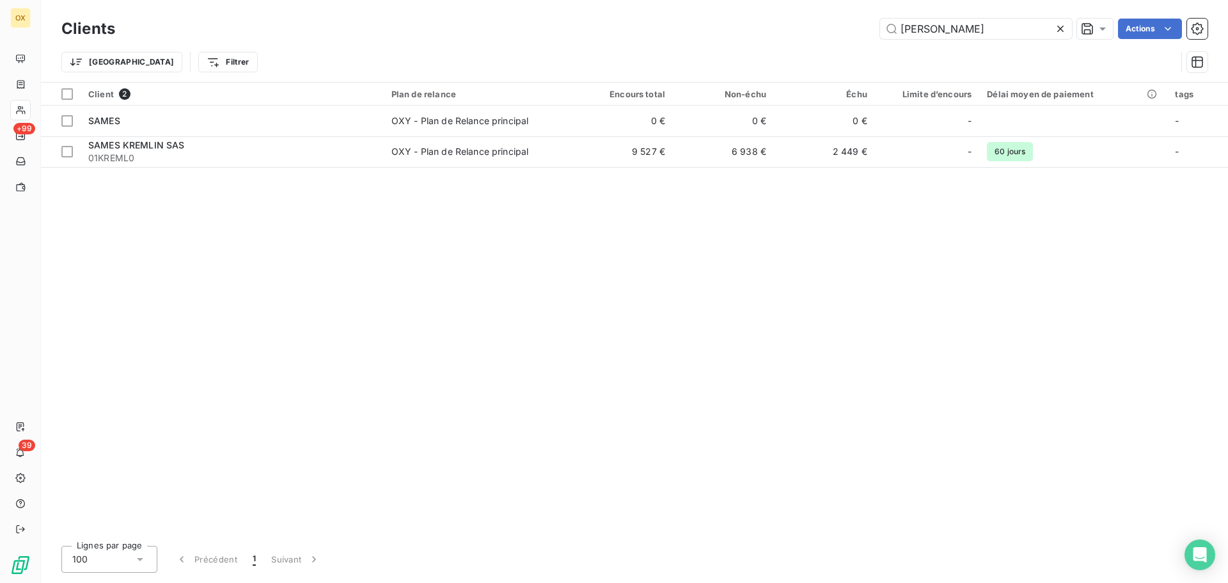
drag, startPoint x: 300, startPoint y: 147, endPoint x: 365, endPoint y: 167, distance: 68.2
click at [299, 146] on div "SAMES KREMLIN SAS" at bounding box center [232, 145] width 288 height 13
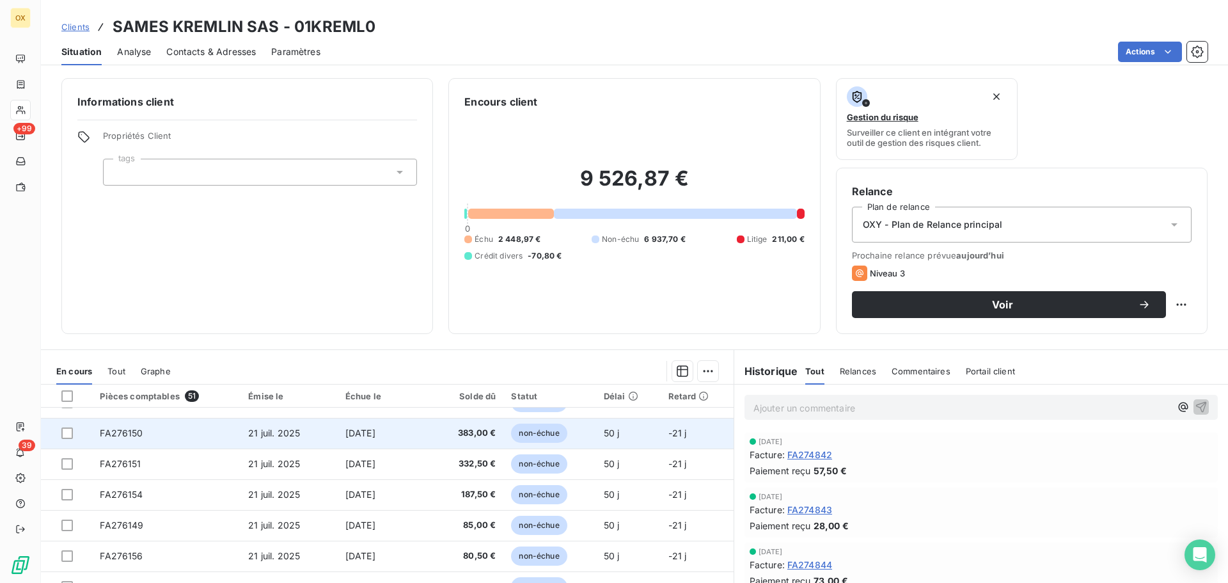
scroll to position [545, 0]
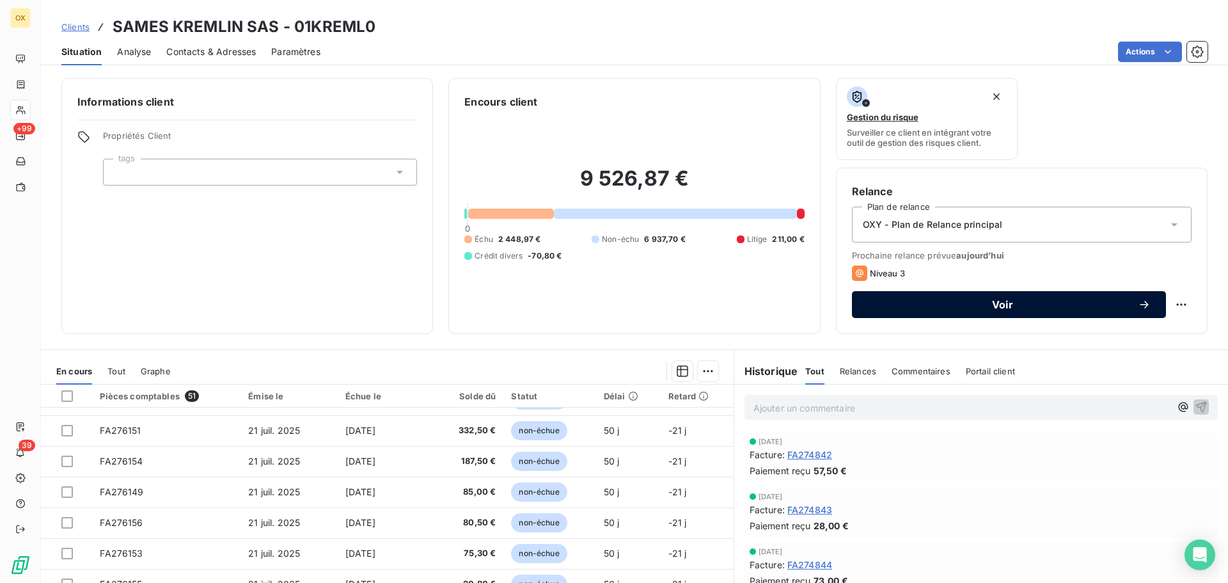
click at [924, 301] on span "Voir" at bounding box center [1002, 304] width 271 height 10
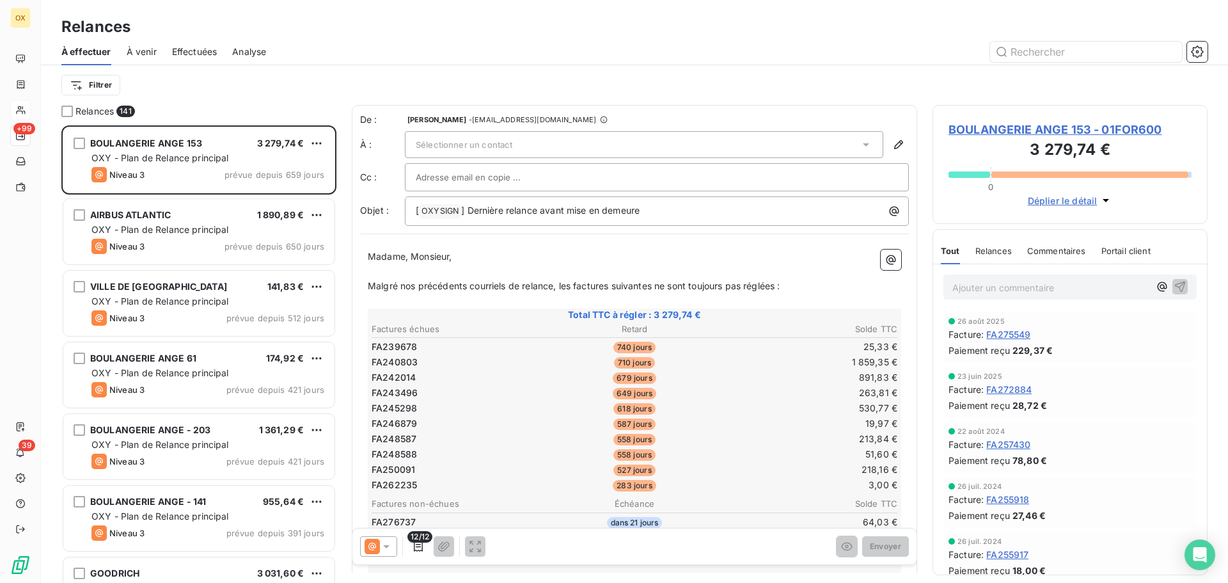
scroll to position [448, 265]
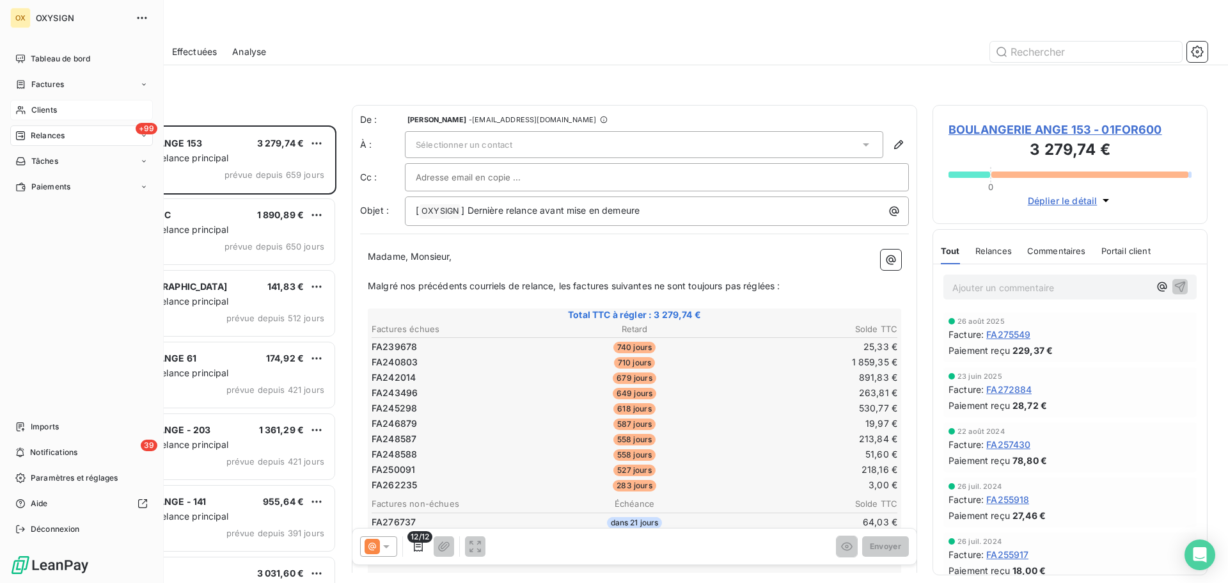
click at [29, 104] on div "Clients" at bounding box center [81, 110] width 143 height 20
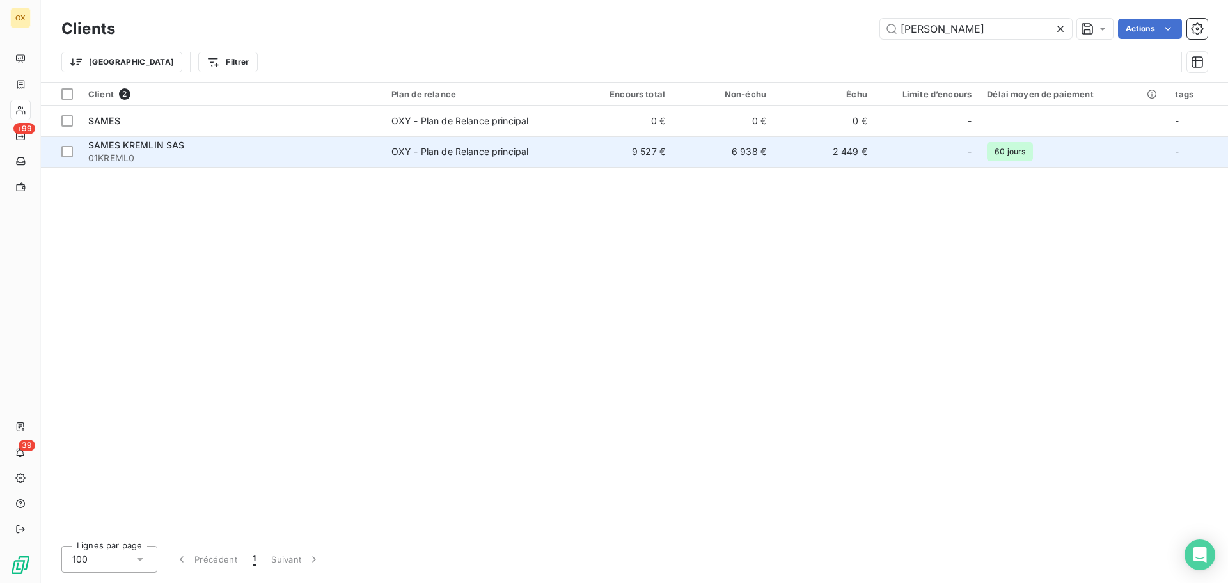
click at [178, 155] on span "01KREML0" at bounding box center [232, 158] width 288 height 13
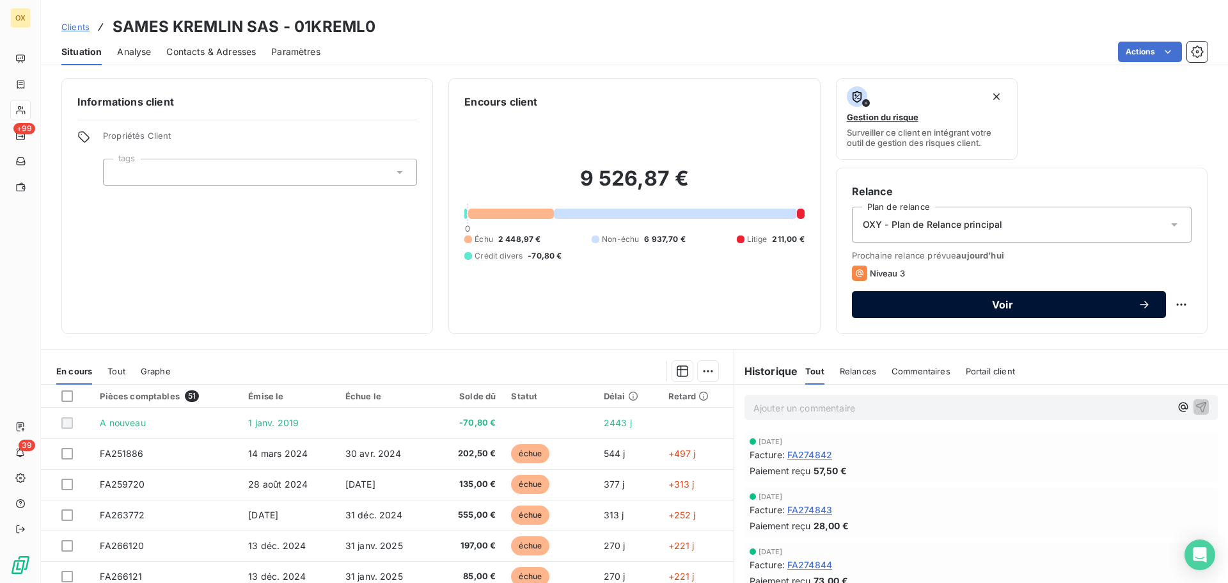
click at [986, 304] on span "Voir" at bounding box center [1002, 304] width 271 height 10
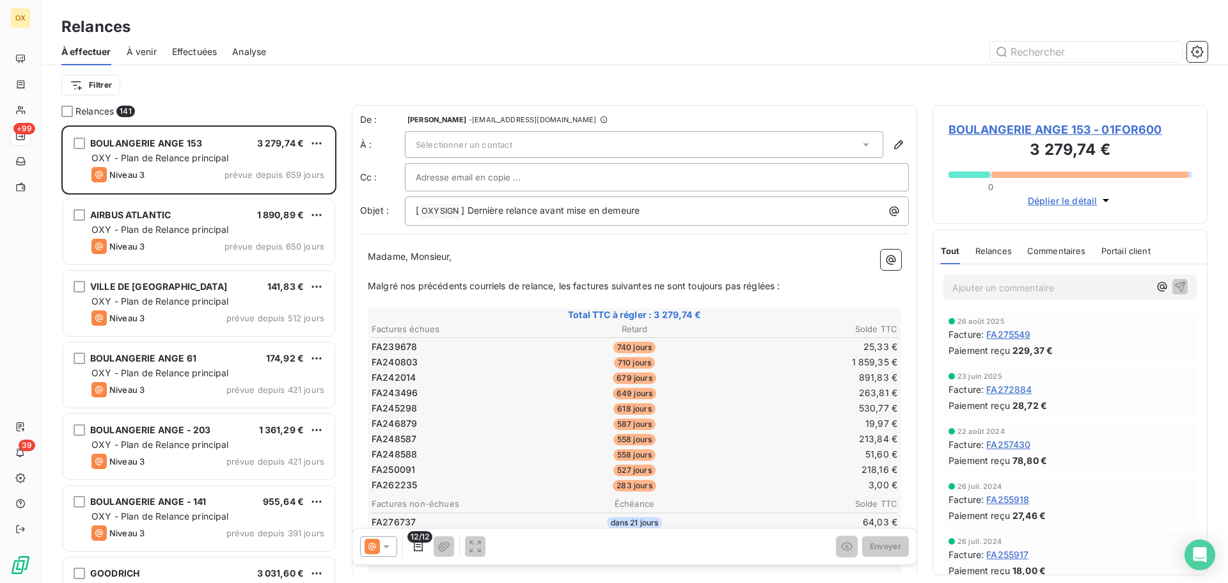
scroll to position [448, 265]
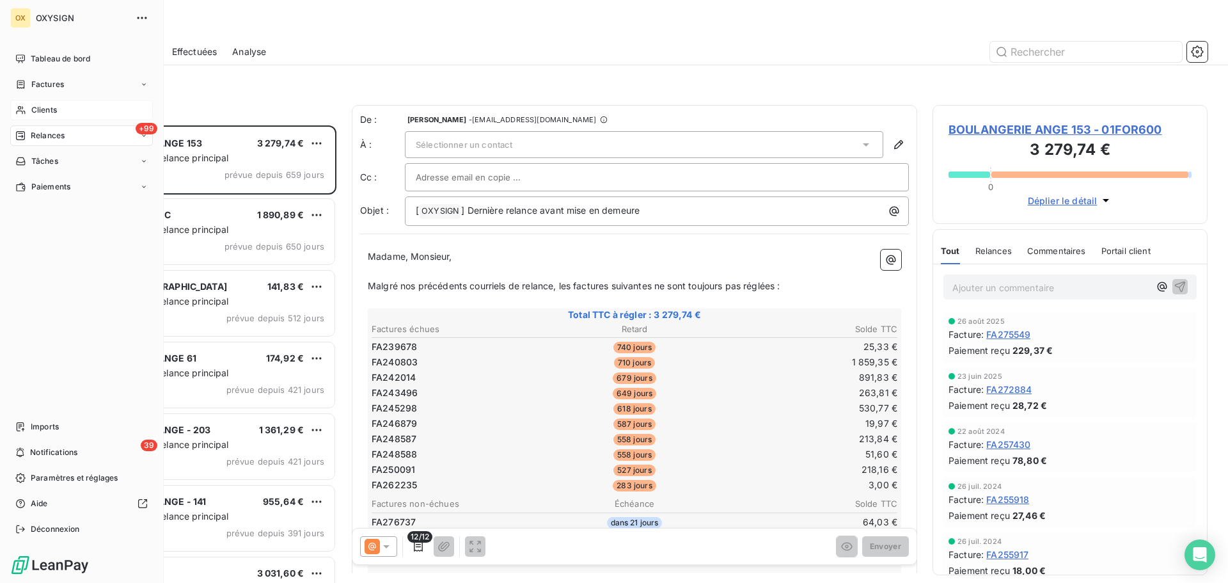
click at [53, 111] on span "Clients" at bounding box center [44, 110] width 26 height 12
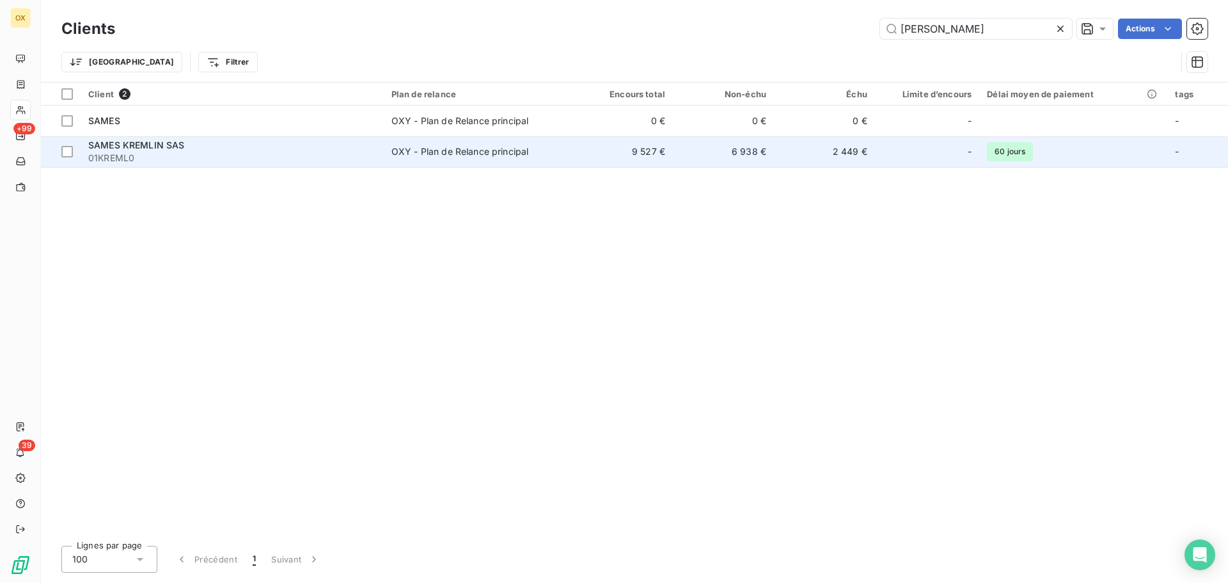
click at [441, 153] on div "OXY - Plan de Relance principal" at bounding box center [460, 151] width 138 height 13
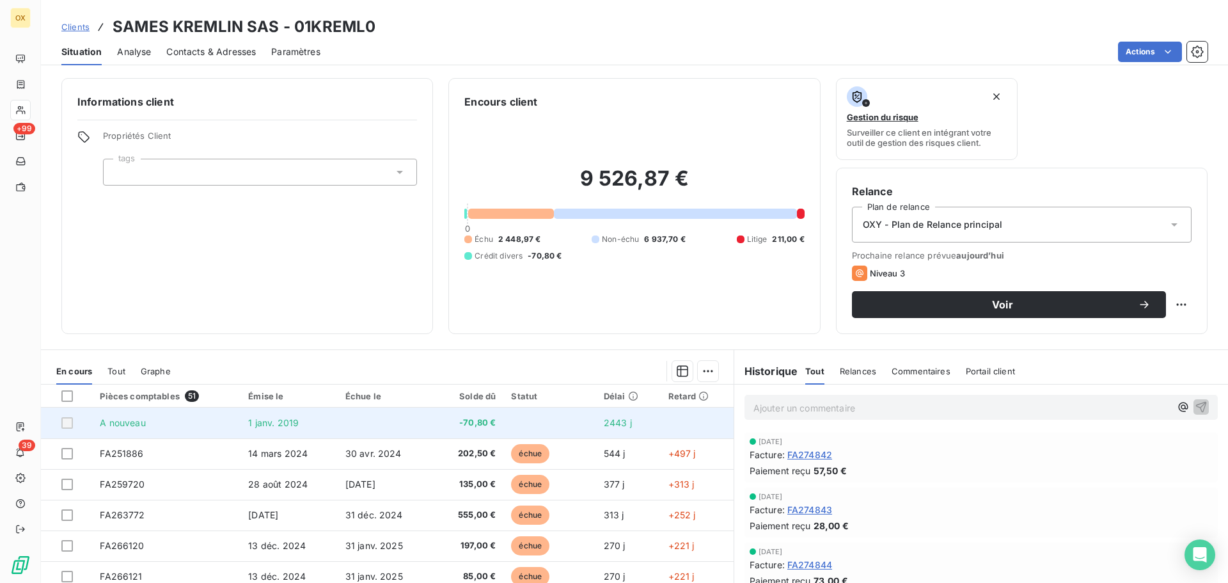
scroll to position [64, 0]
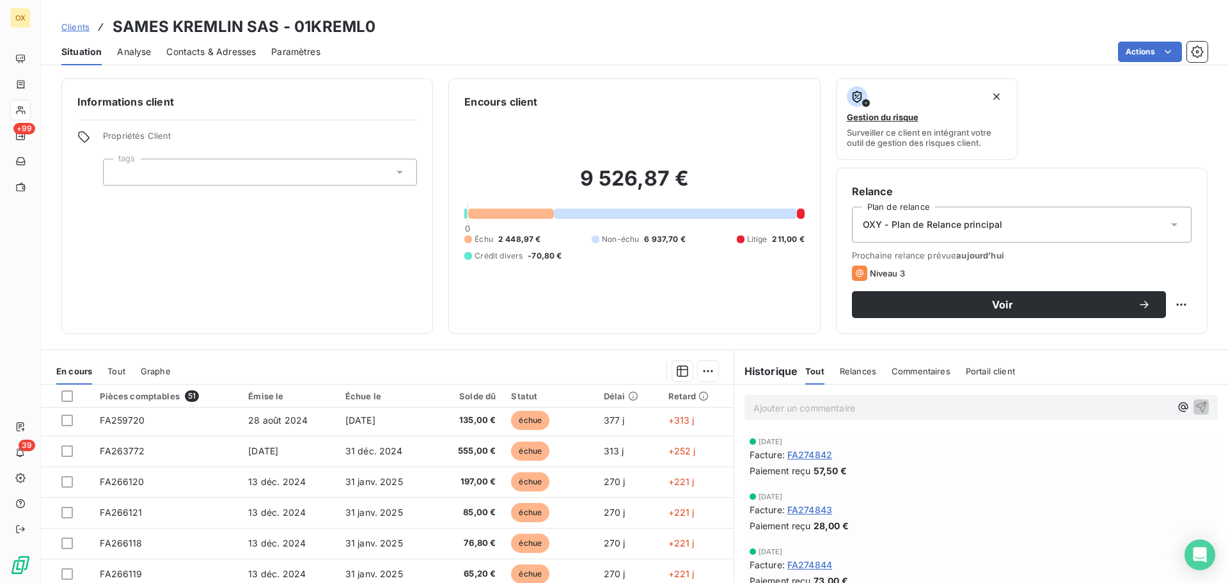
click at [401, 167] on icon at bounding box center [399, 172] width 13 height 13
click at [433, 52] on div "Actions" at bounding box center [772, 52] width 872 height 20
click at [1169, 305] on html "OX +99 39 Clients [PERSON_NAME] KREMLIN SAS - 01KREML0 Situation Analyse Contac…" at bounding box center [614, 291] width 1228 height 583
click at [1010, 342] on html "OX +99 39 Clients [PERSON_NAME] KREMLIN SAS - 01KREML0 Situation Analyse Contac…" at bounding box center [614, 291] width 1228 height 583
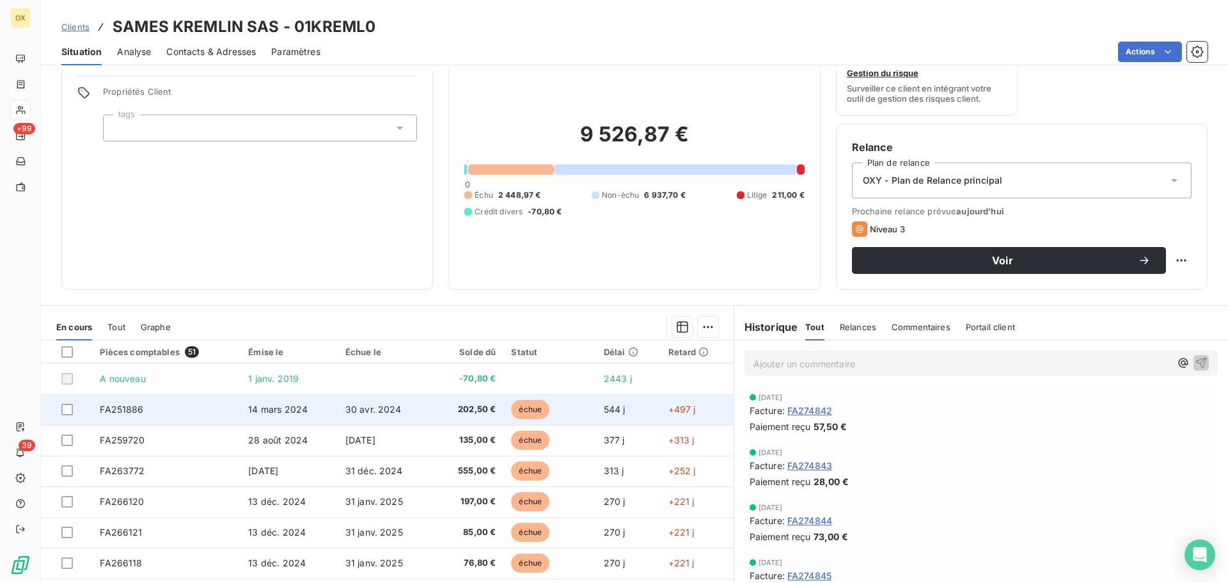
scroll to position [0, 0]
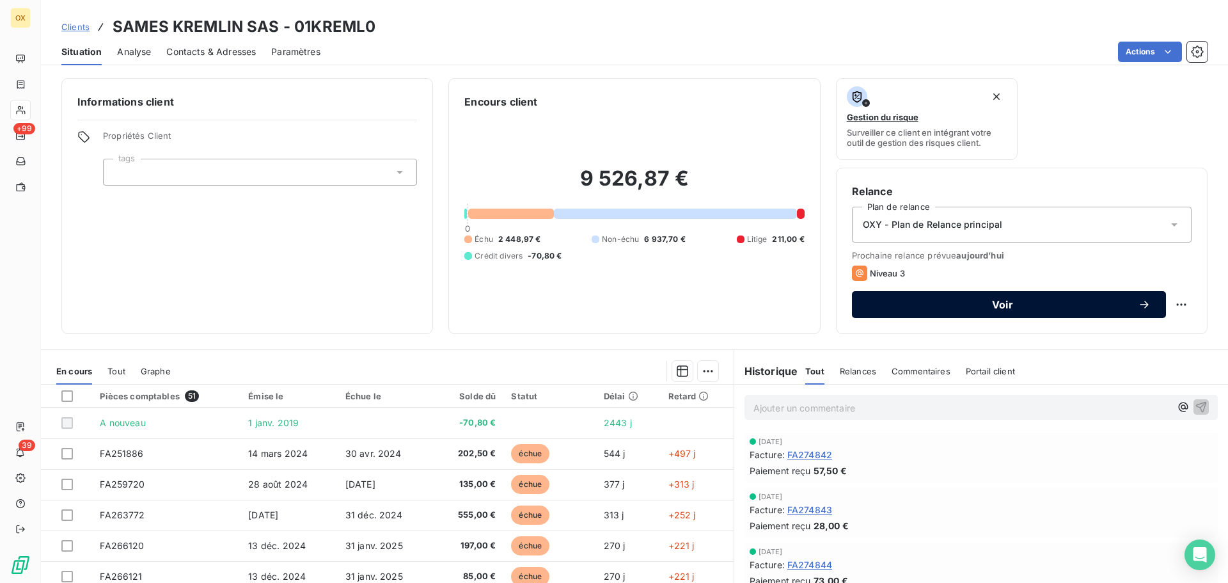
click at [879, 304] on span "Voir" at bounding box center [1002, 304] width 271 height 10
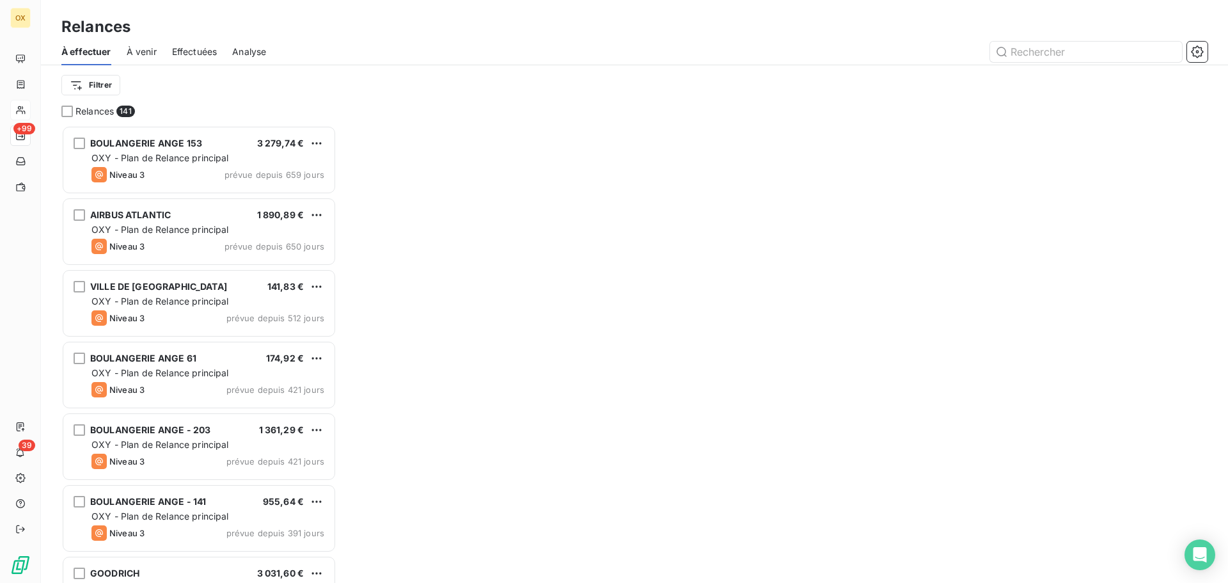
scroll to position [448, 265]
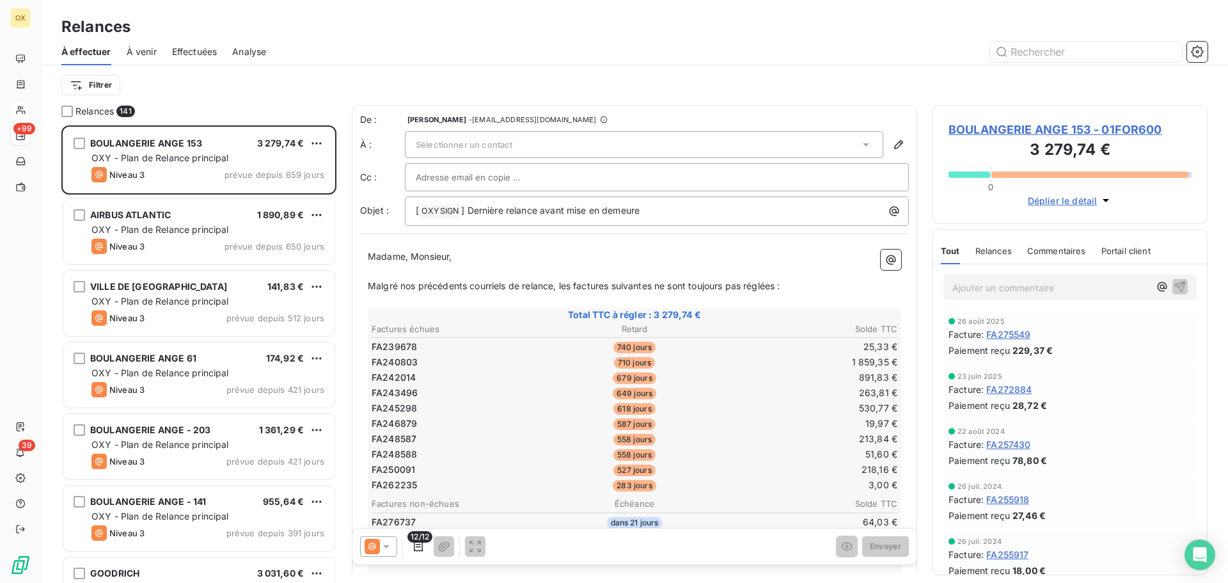
click at [549, 248] on div "Madame, Monsieur, ﻿ Malgré nos précédents courriels de relance, les factures su…" at bounding box center [634, 530] width 549 height 576
click at [476, 132] on div "Sélectionner un contact" at bounding box center [644, 144] width 478 height 27
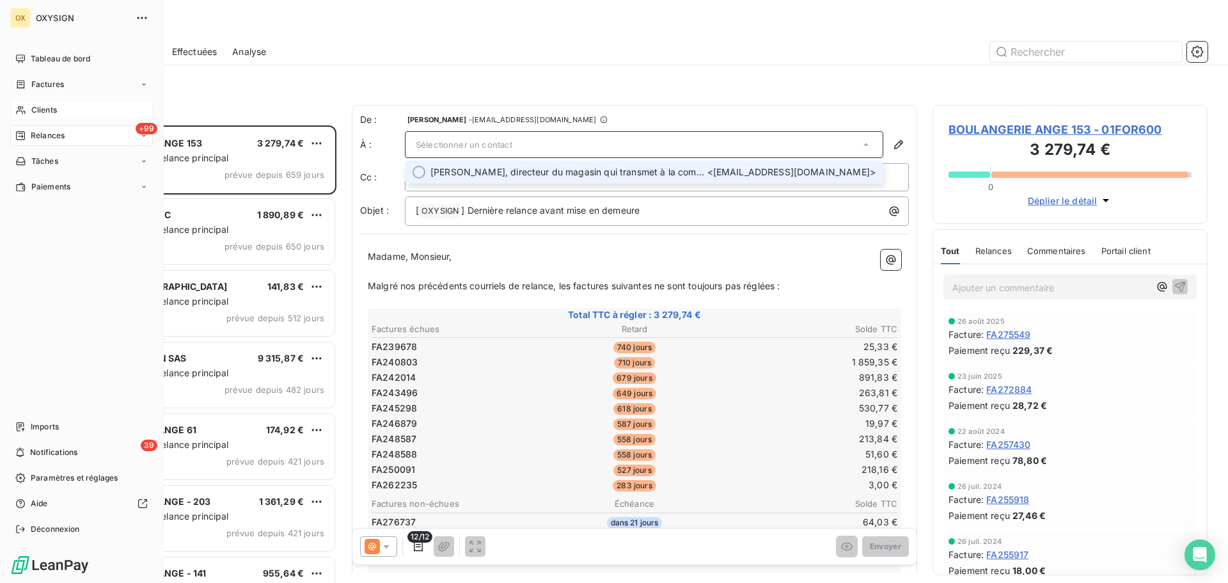
drag, startPoint x: 33, startPoint y: 107, endPoint x: 58, endPoint y: 109, distance: 24.4
click at [33, 106] on span "Clients" at bounding box center [44, 110] width 26 height 12
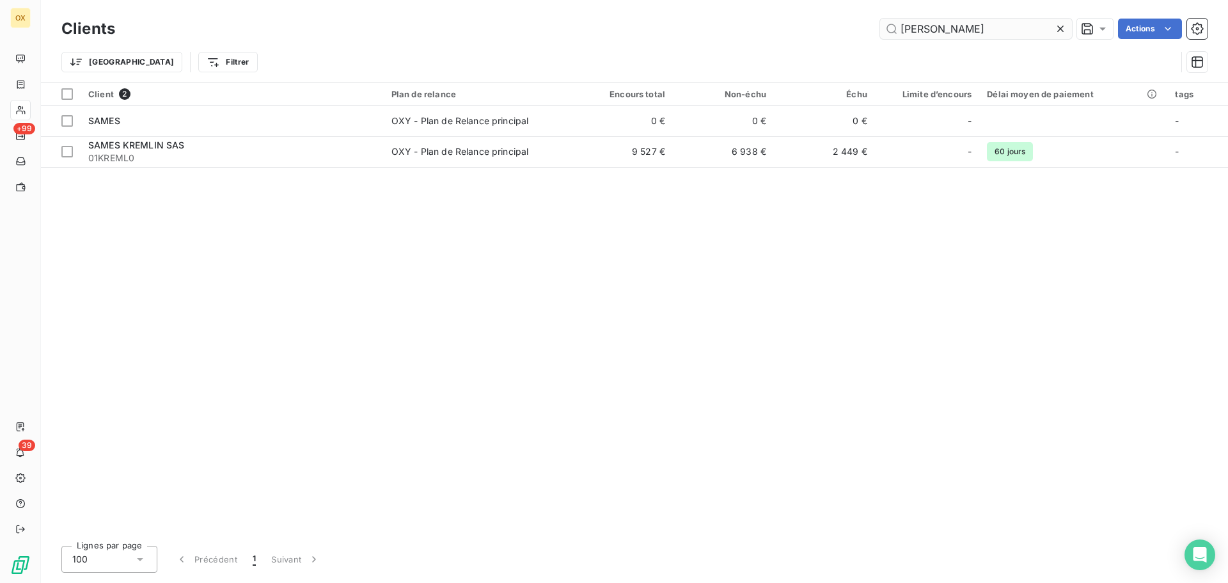
drag, startPoint x: 953, startPoint y: 25, endPoint x: 895, endPoint y: 29, distance: 58.4
click at [895, 29] on input "[PERSON_NAME]" at bounding box center [976, 29] width 192 height 20
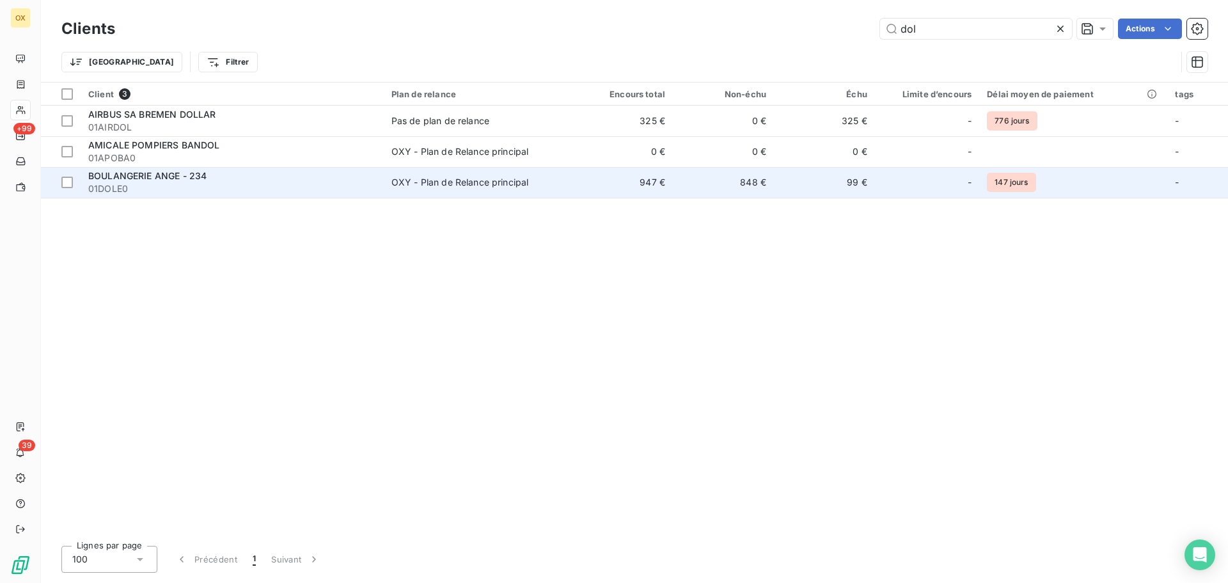
type input "dol"
click at [474, 187] on div "OXY - Plan de Relance principal" at bounding box center [460, 182] width 138 height 13
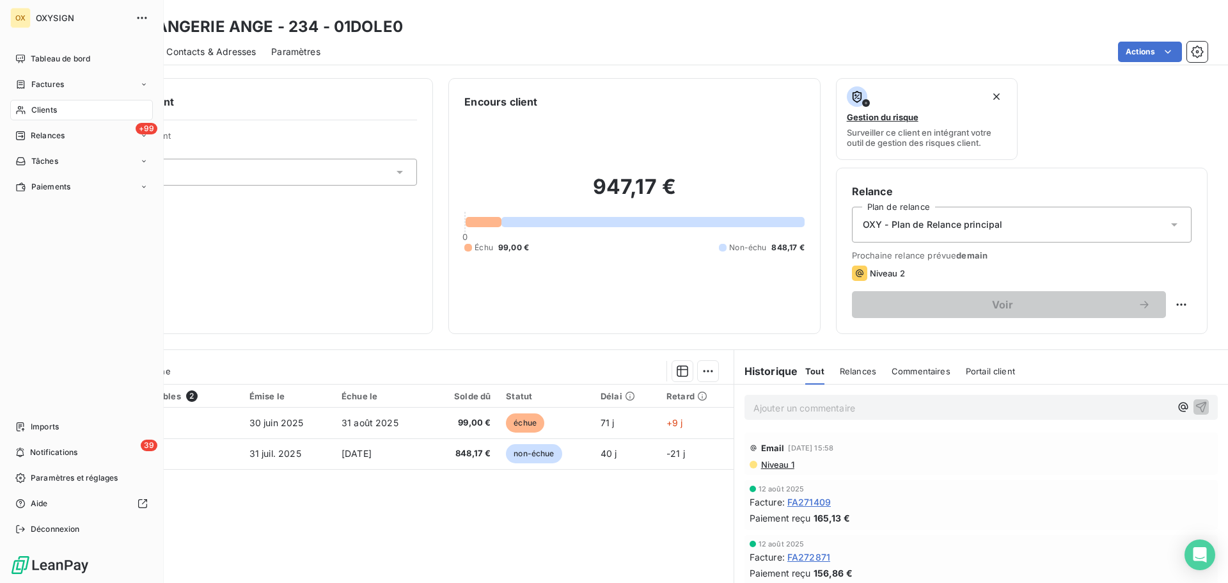
click at [67, 108] on div "Clients" at bounding box center [81, 110] width 143 height 20
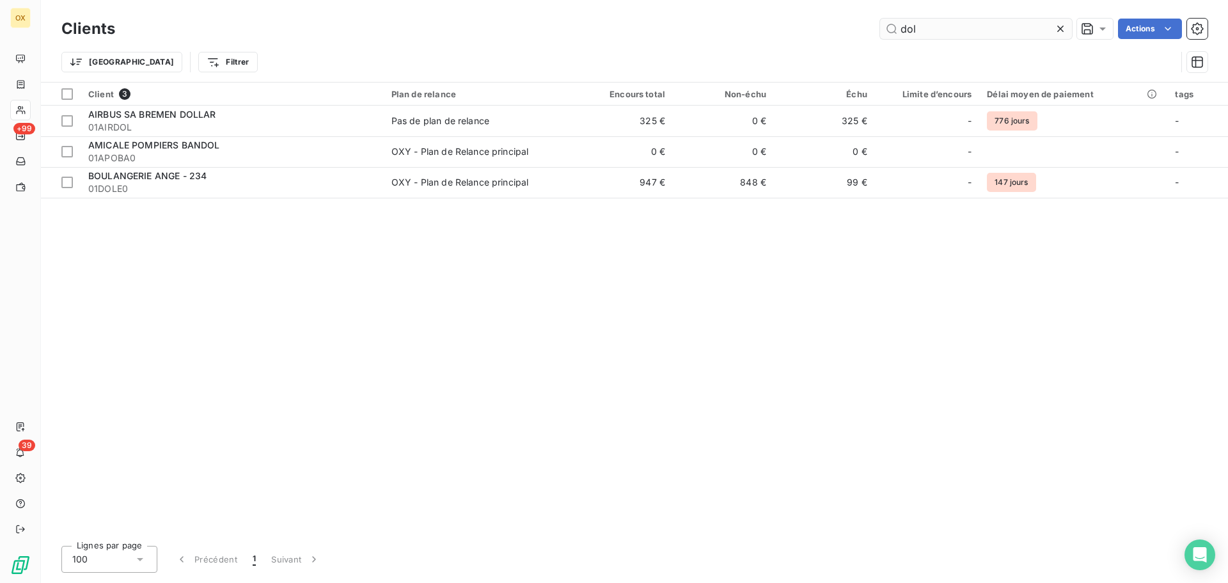
drag, startPoint x: 934, startPoint y: 28, endPoint x: 895, endPoint y: 35, distance: 39.6
click at [895, 35] on input "dol" at bounding box center [976, 29] width 192 height 20
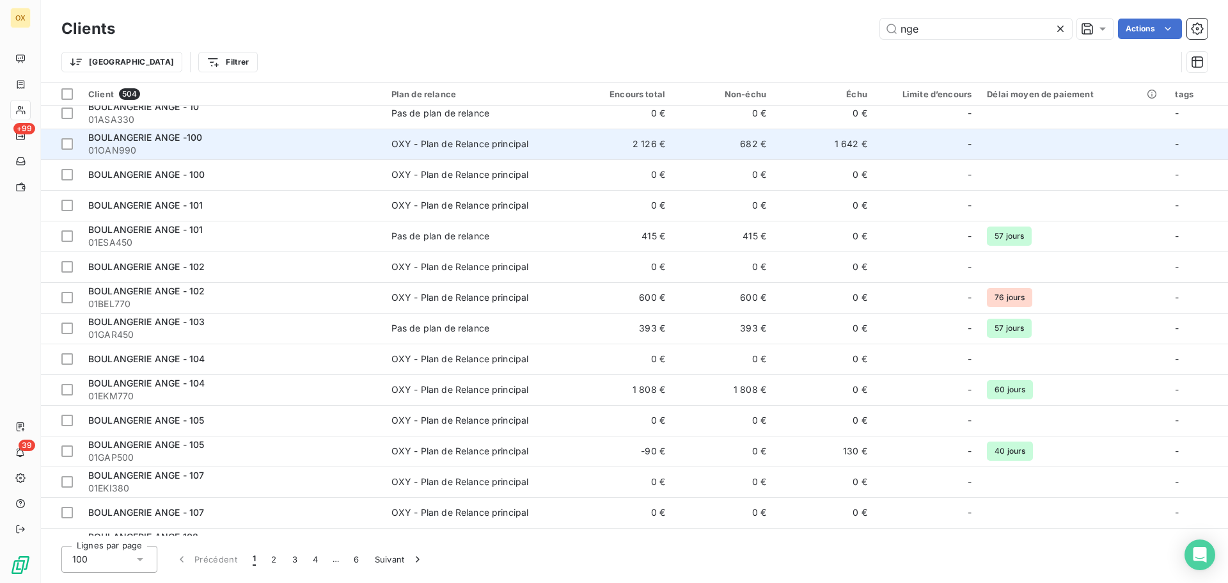
scroll to position [512, 0]
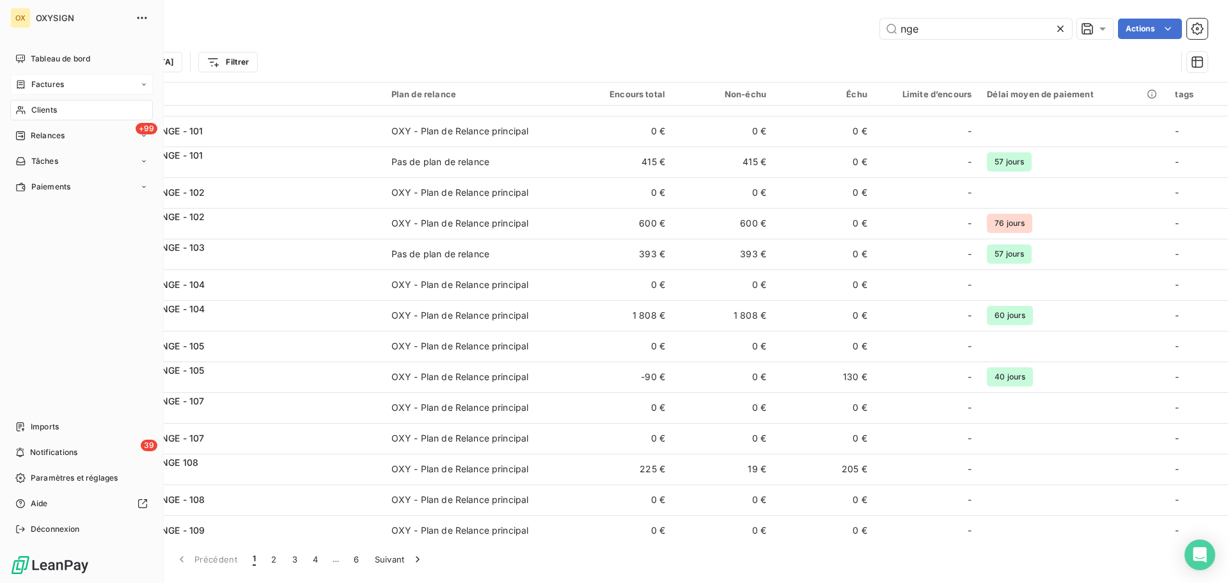
type input "nge"
click at [36, 82] on span "Factures" at bounding box center [47, 85] width 33 height 12
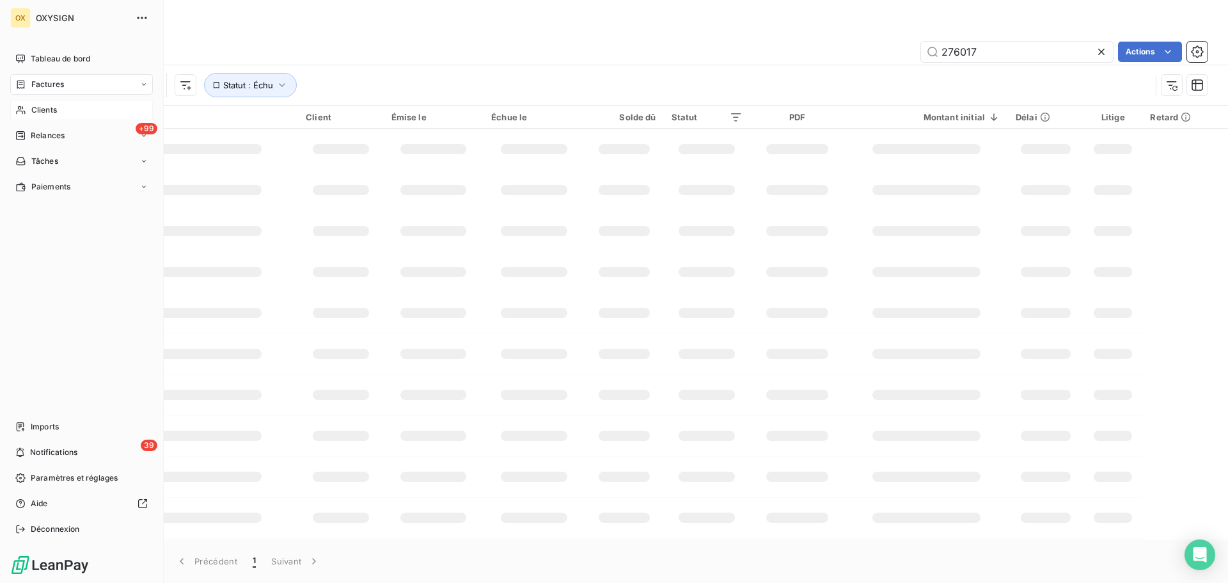
type input "276017"
click at [46, 112] on span "Clients" at bounding box center [44, 110] width 26 height 12
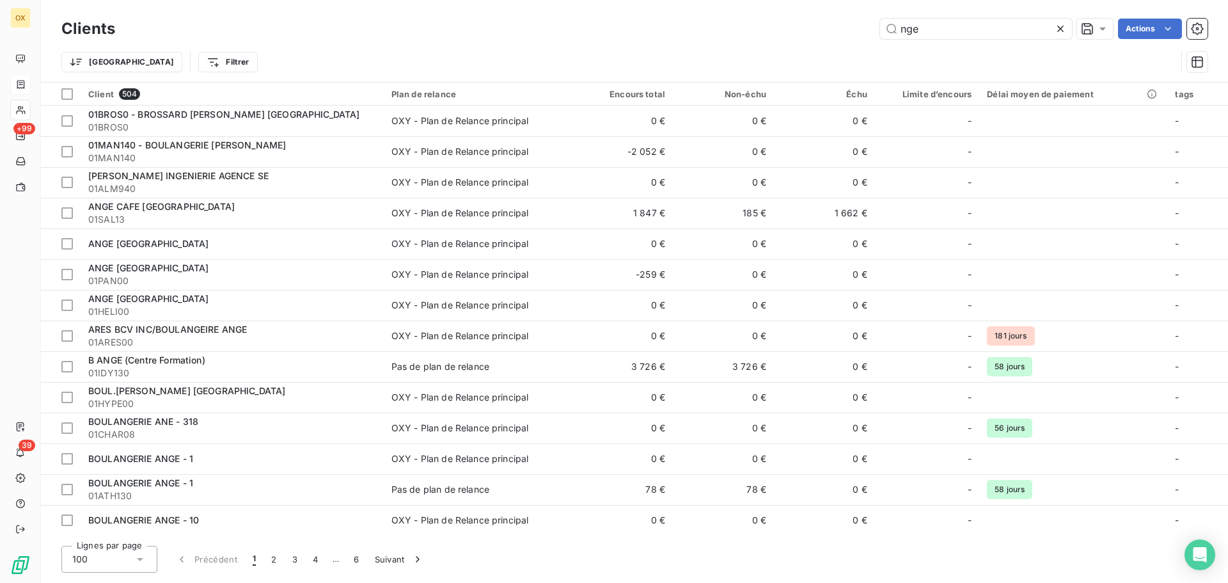
drag, startPoint x: 996, startPoint y: 31, endPoint x: 857, endPoint y: 19, distance: 139.3
click at [857, 19] on div "nge Actions" at bounding box center [668, 29] width 1077 height 20
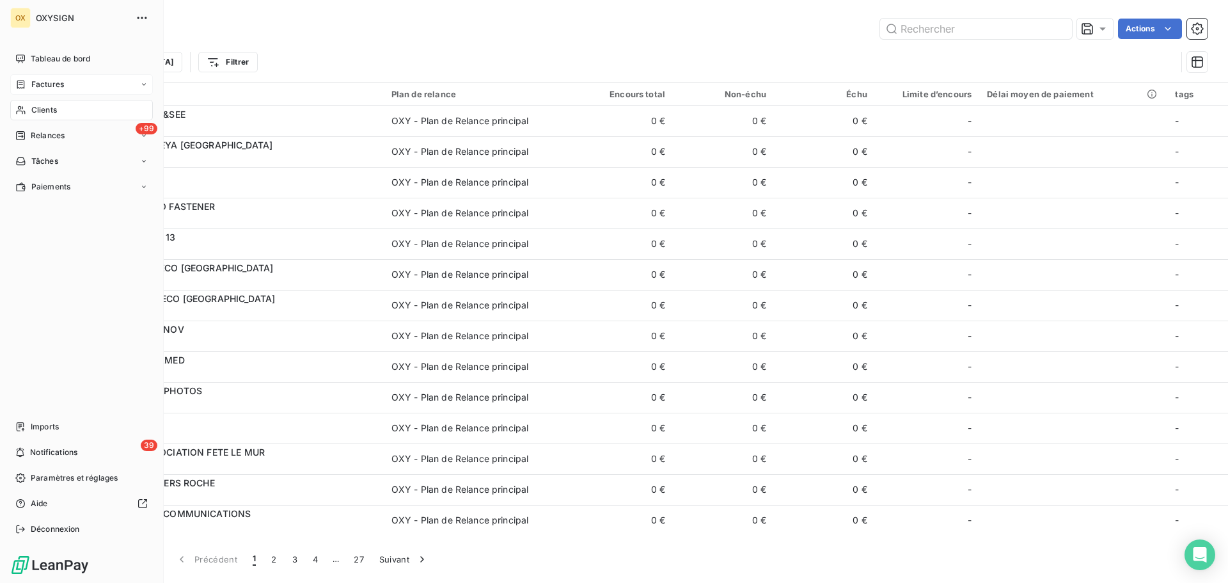
click at [49, 82] on span "Factures" at bounding box center [47, 85] width 33 height 12
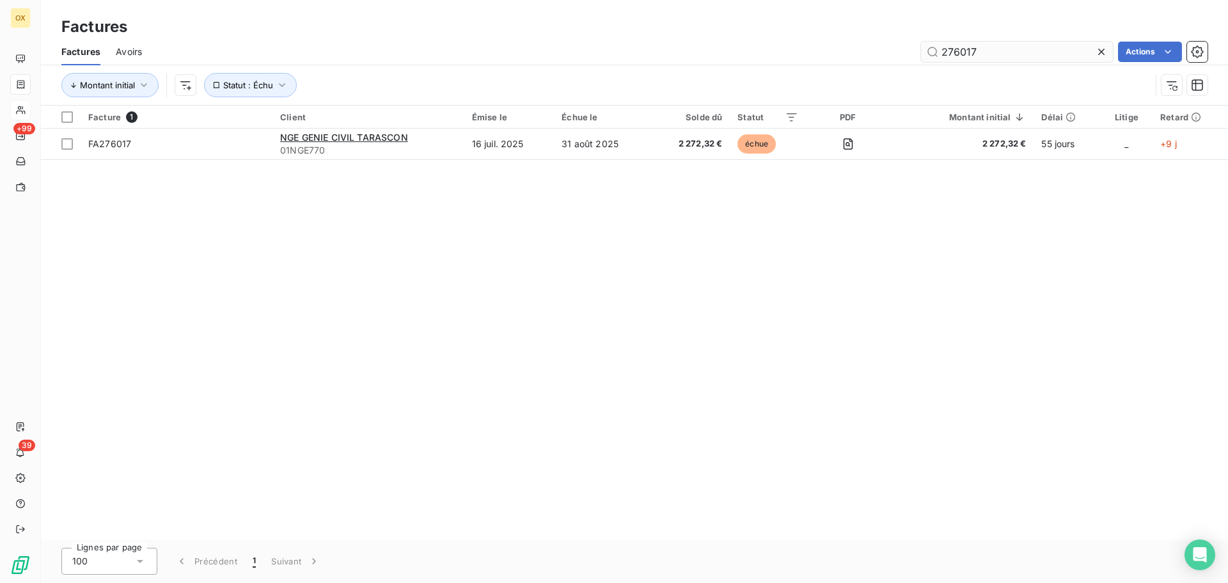
drag, startPoint x: 1005, startPoint y: 58, endPoint x: 924, endPoint y: 58, distance: 81.2
click at [924, 58] on input "276017" at bounding box center [1017, 52] width 192 height 20
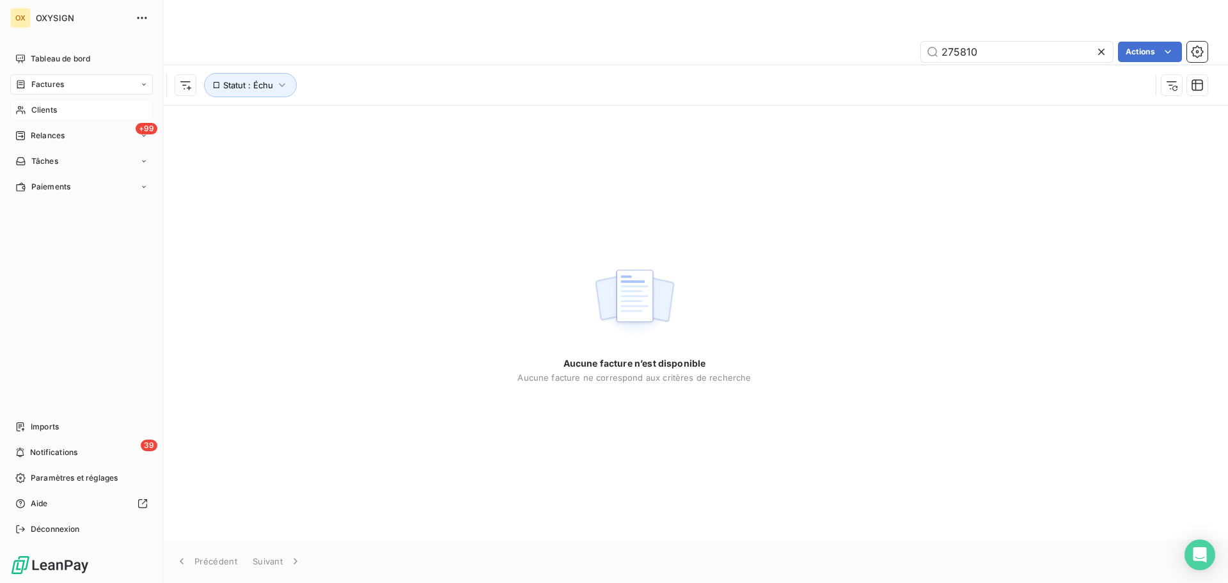
click at [36, 83] on span "Factures" at bounding box center [47, 85] width 33 height 12
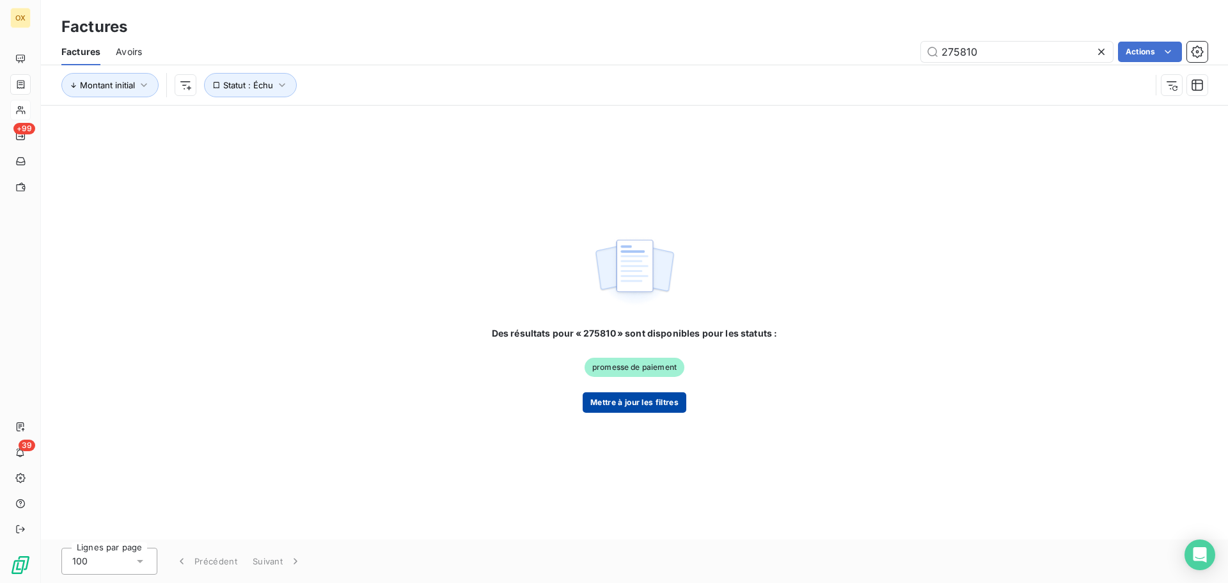
click at [638, 400] on button "Mettre à jour les filtres" at bounding box center [635, 402] width 104 height 20
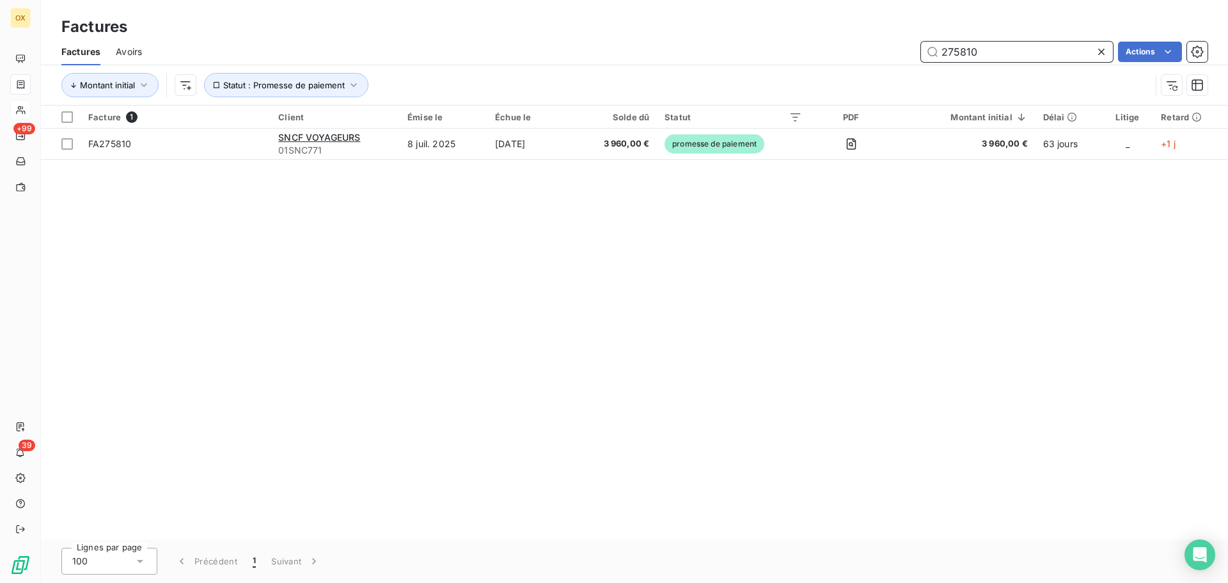
click at [987, 49] on input "275810" at bounding box center [1017, 52] width 192 height 20
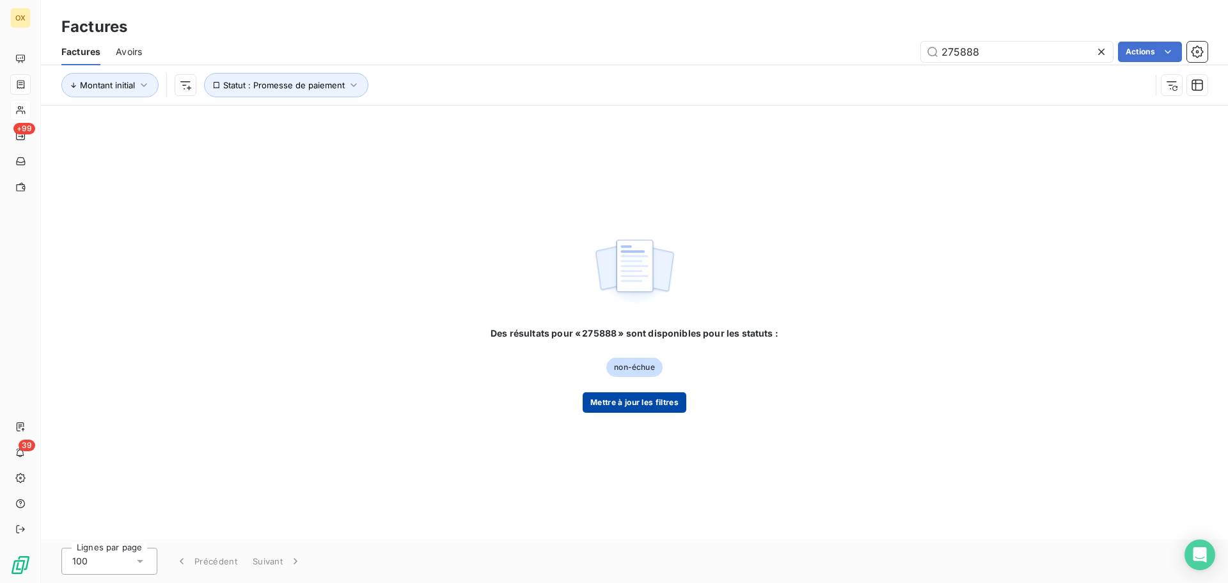
click at [648, 408] on button "Mettre à jour les filtres" at bounding box center [635, 402] width 104 height 20
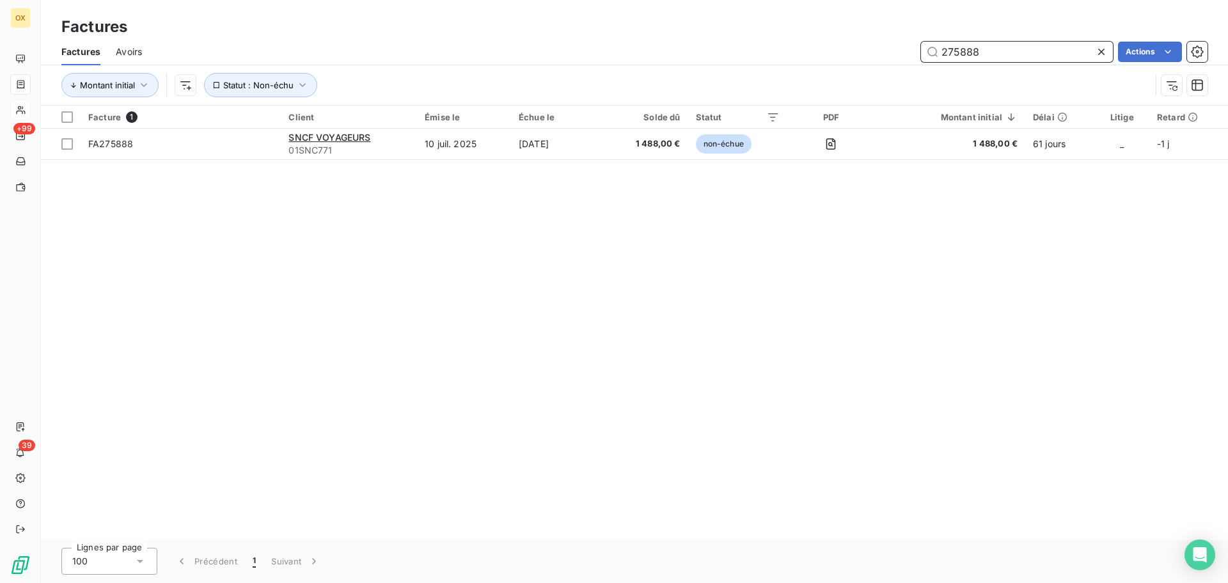
click at [1005, 53] on input "275888" at bounding box center [1017, 52] width 192 height 20
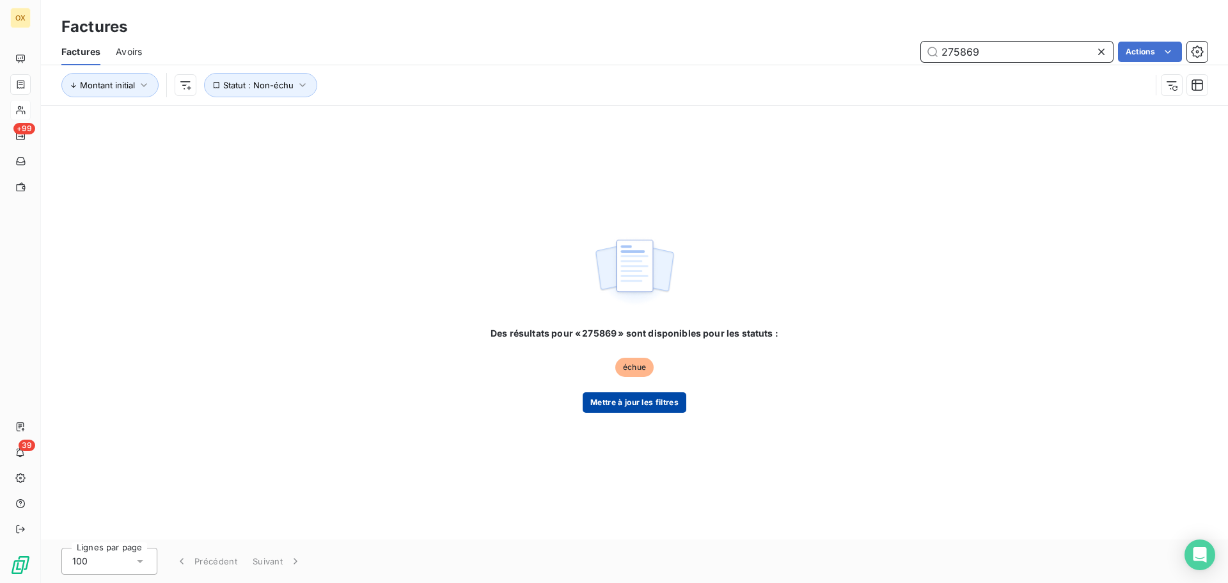
type input "275869"
click at [599, 405] on button "Mettre à jour les filtres" at bounding box center [635, 402] width 104 height 20
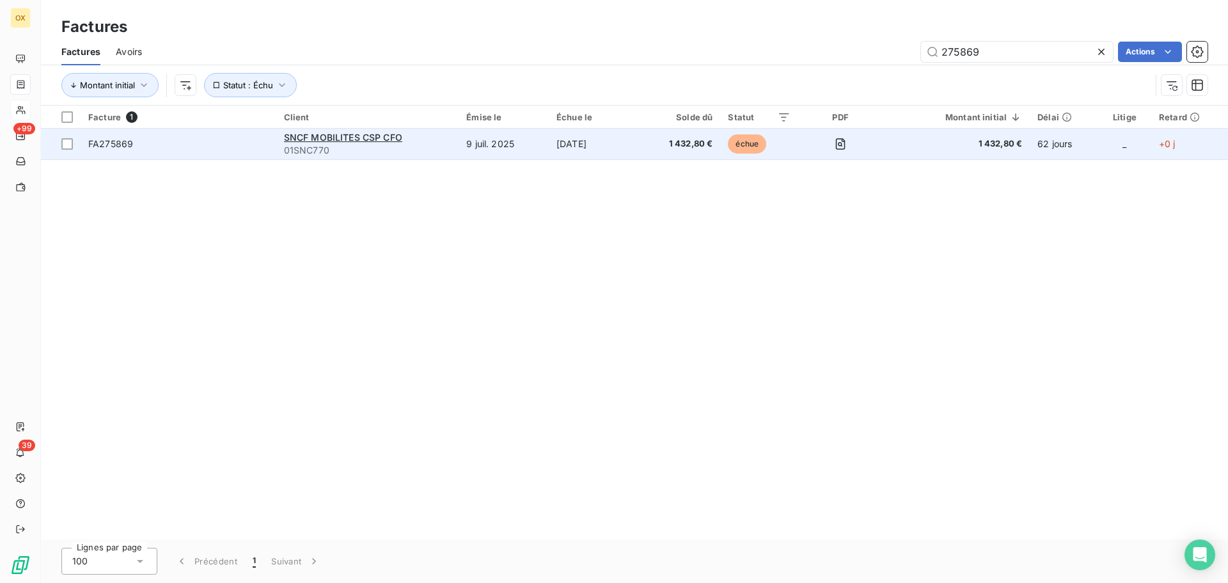
click at [121, 139] on span "FA275869" at bounding box center [110, 143] width 45 height 11
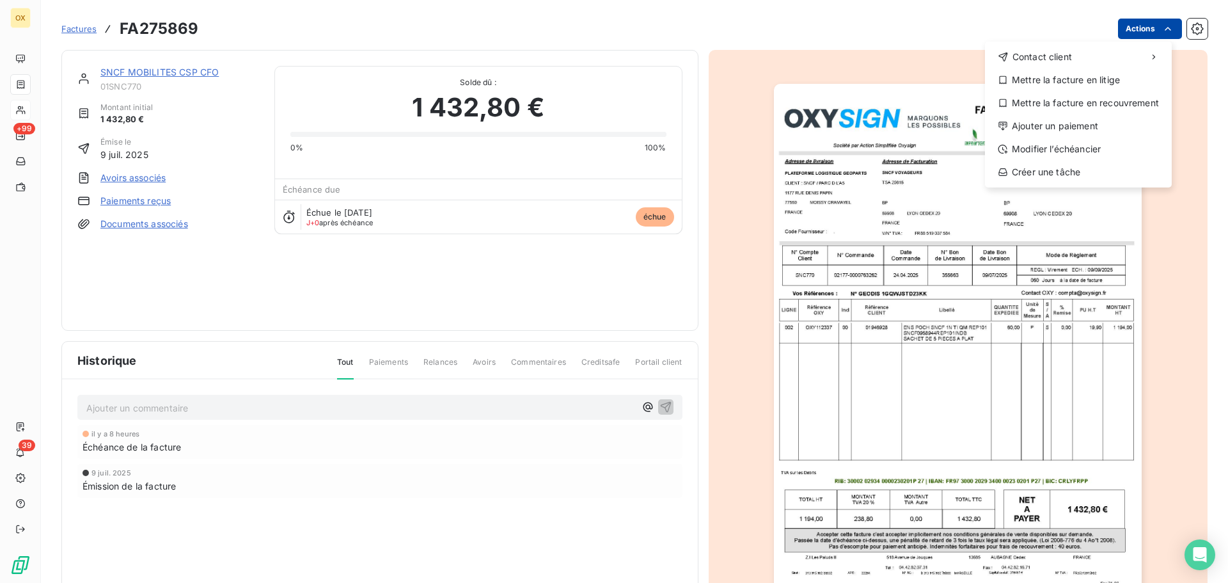
click at [1143, 28] on html "OX +99 39 Factures FA275869 Actions Contact client Mettre la facture en litige …" at bounding box center [614, 291] width 1228 height 583
click at [1070, 120] on div "Ajouter un paiement" at bounding box center [1078, 126] width 177 height 20
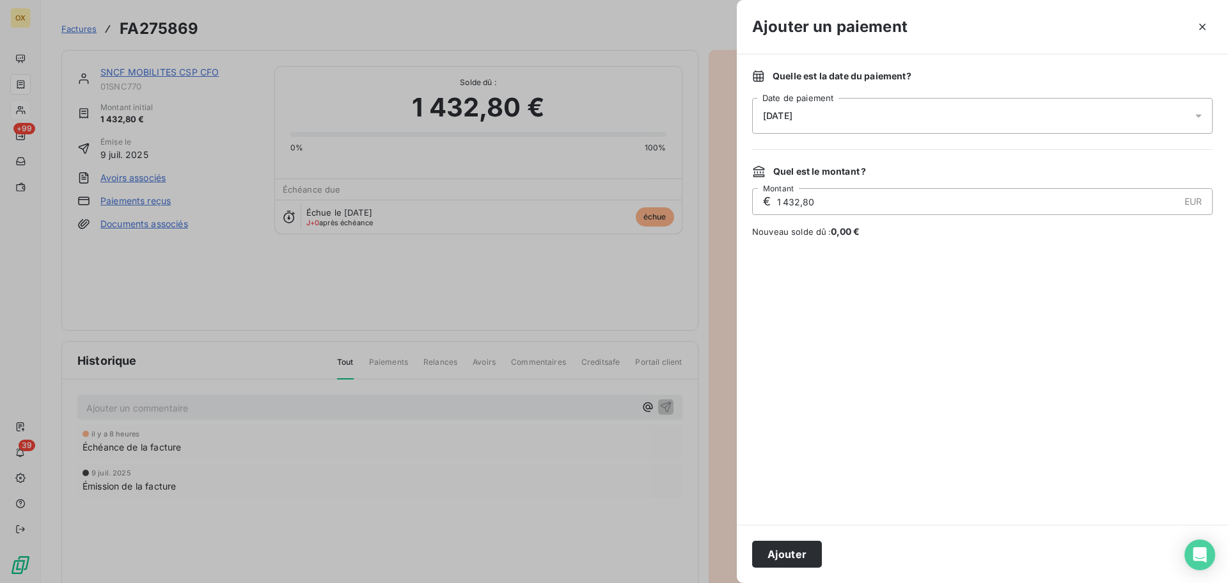
click at [817, 115] on div "[DATE]" at bounding box center [982, 116] width 460 height 36
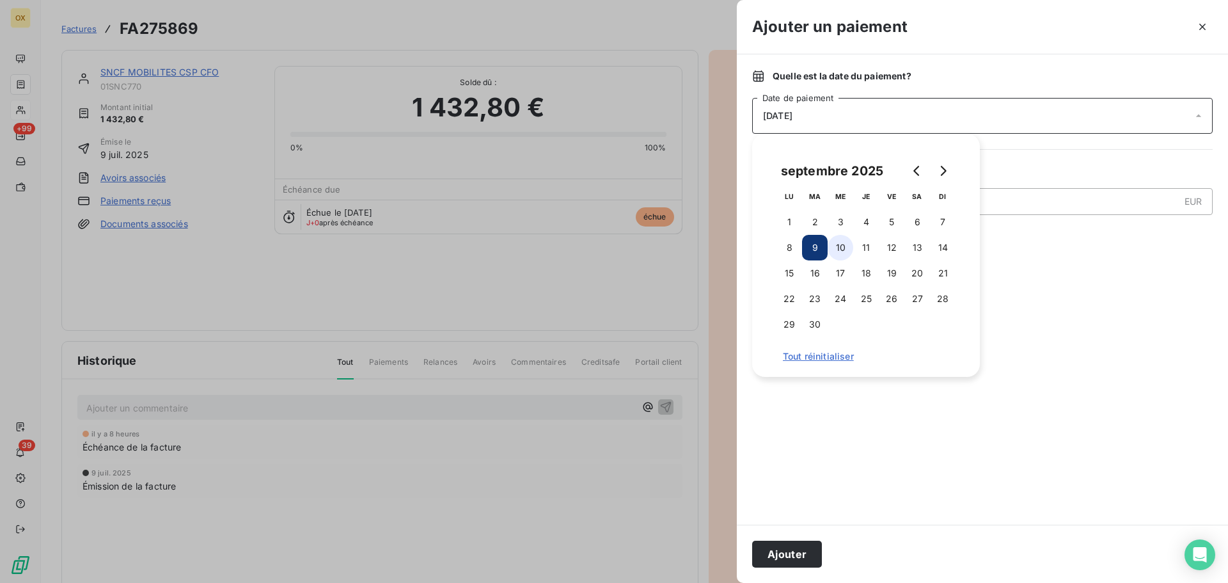
click at [844, 247] on button "10" at bounding box center [841, 248] width 26 height 26
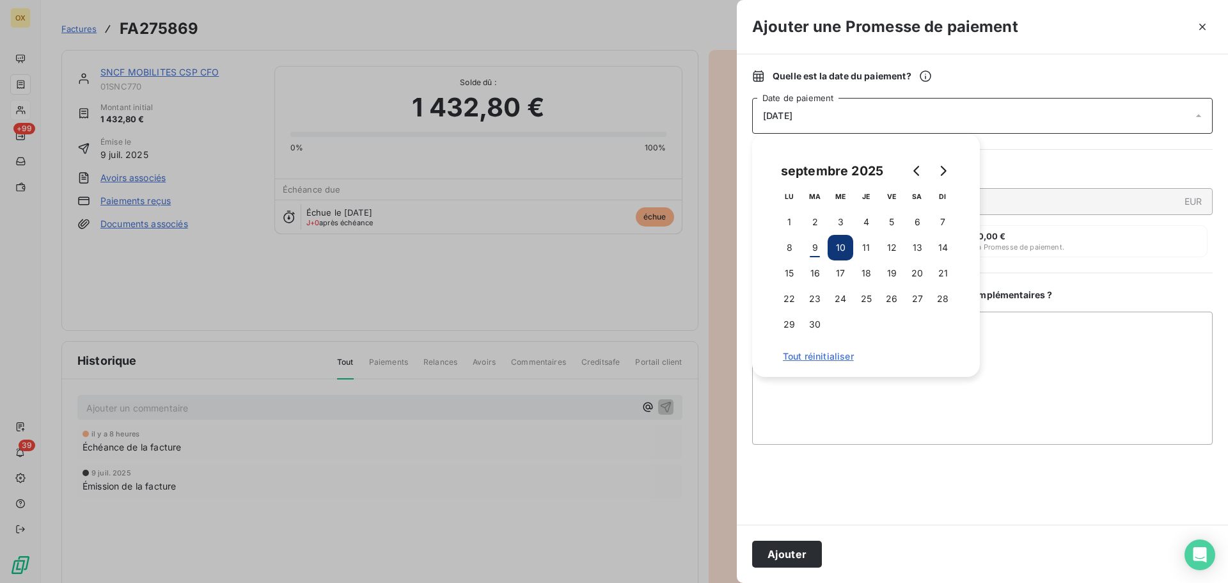
drag, startPoint x: 808, startPoint y: 553, endPoint x: 847, endPoint y: 499, distance: 66.9
click at [808, 552] on button "Ajouter" at bounding box center [787, 553] width 70 height 27
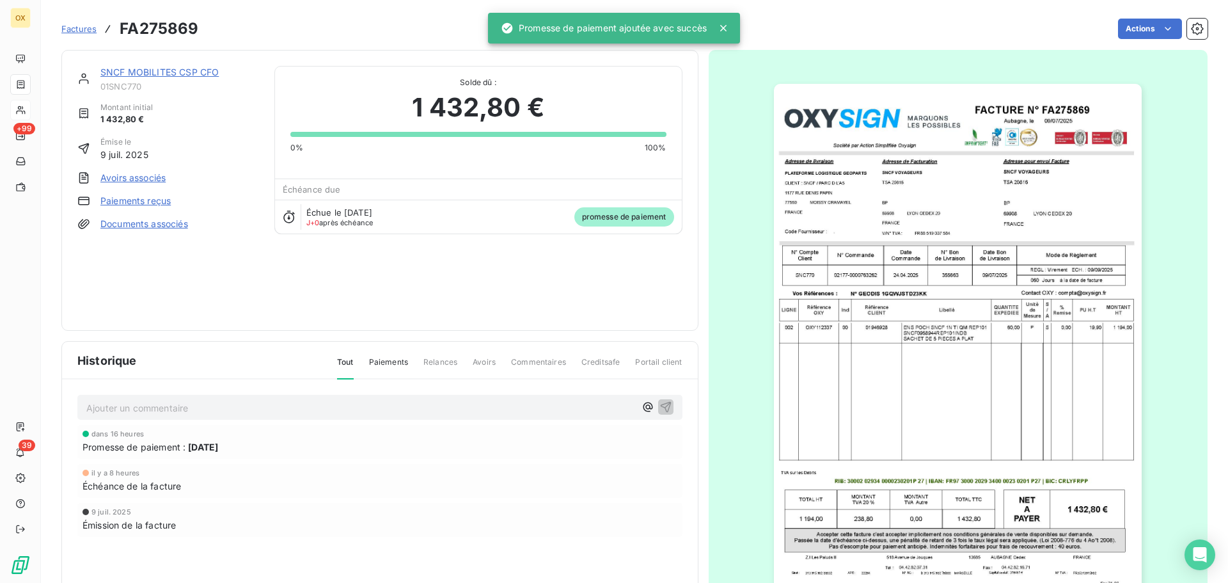
click at [180, 70] on link "SNCF MOBILITES CSP CFO" at bounding box center [159, 72] width 118 height 11
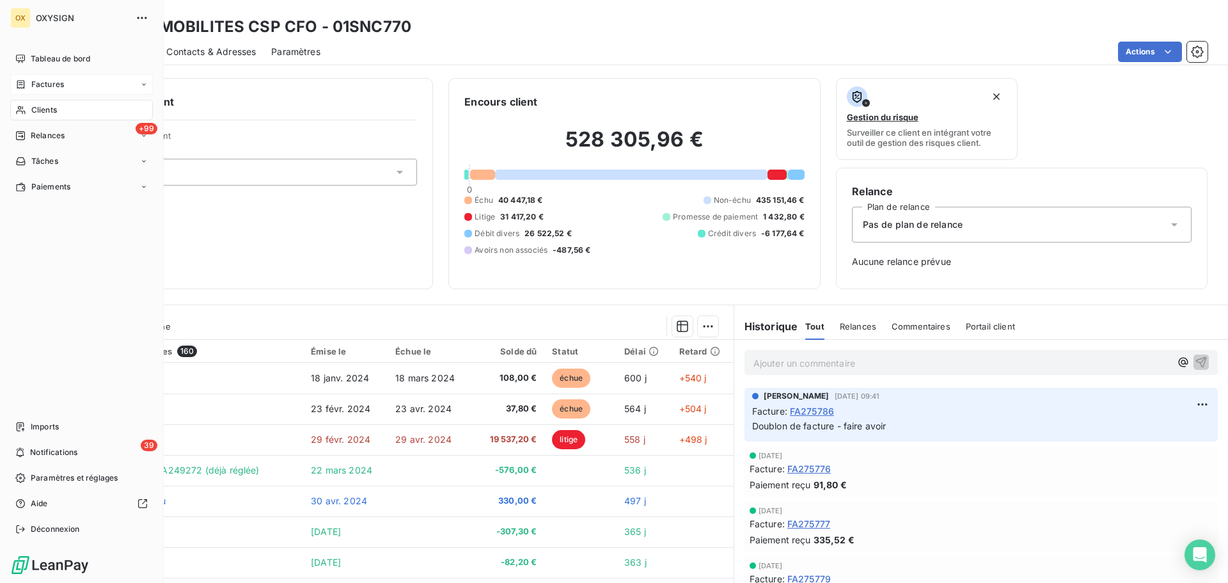
click at [31, 80] on span "Factures" at bounding box center [47, 85] width 33 height 12
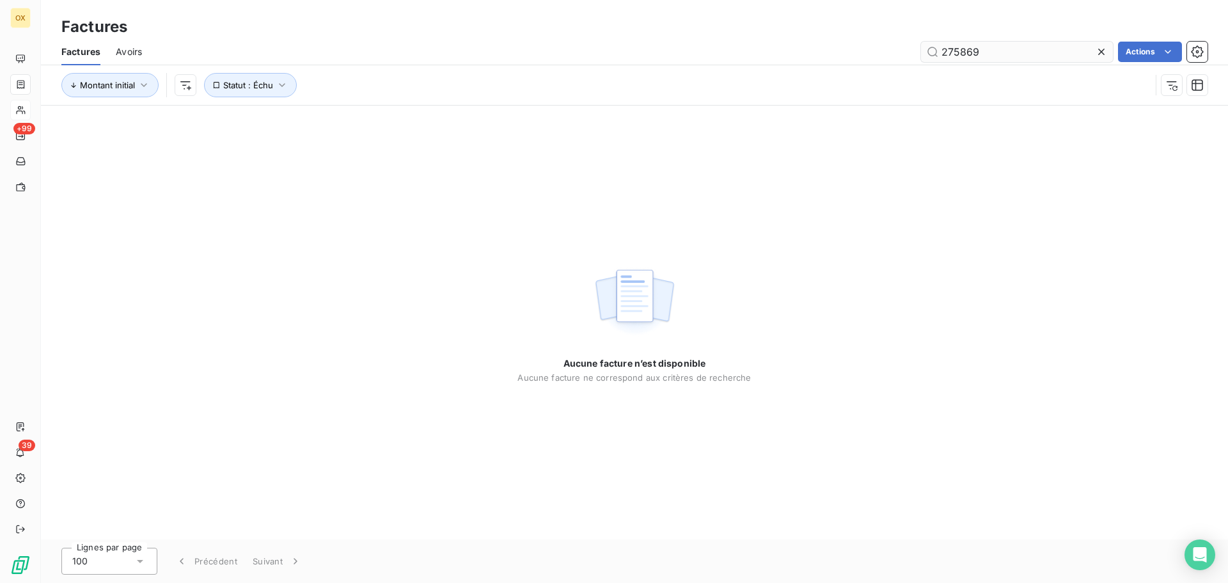
drag, startPoint x: 1026, startPoint y: 51, endPoint x: 966, endPoint y: 48, distance: 60.2
click at [966, 48] on input "275869" at bounding box center [1017, 52] width 192 height 20
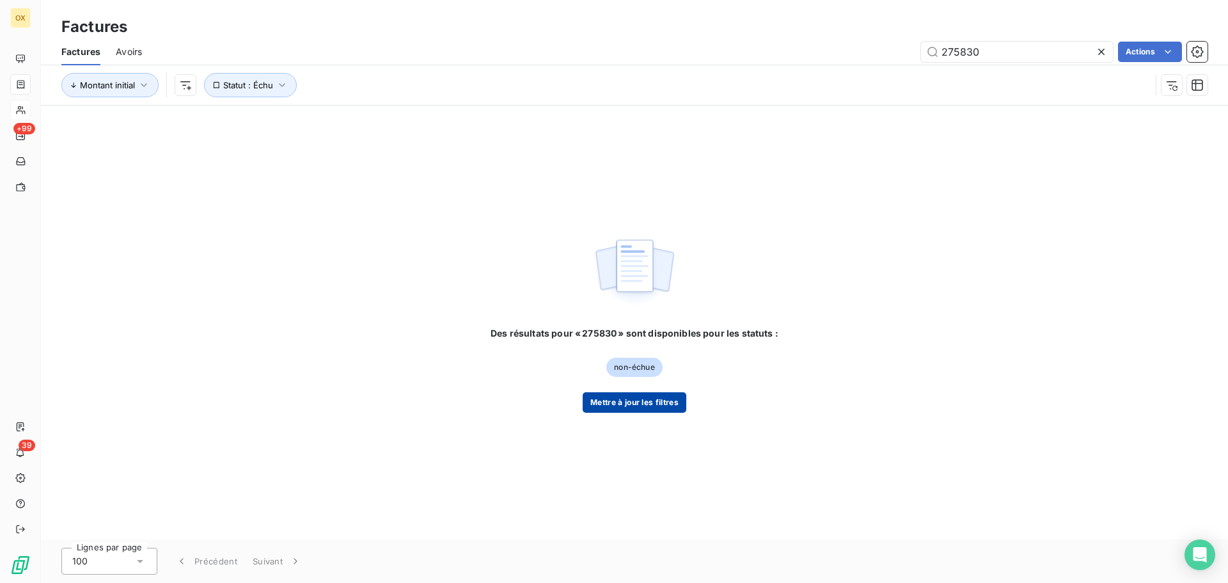
type input "275830"
click at [612, 397] on button "Mettre à jour les filtres" at bounding box center [635, 402] width 104 height 20
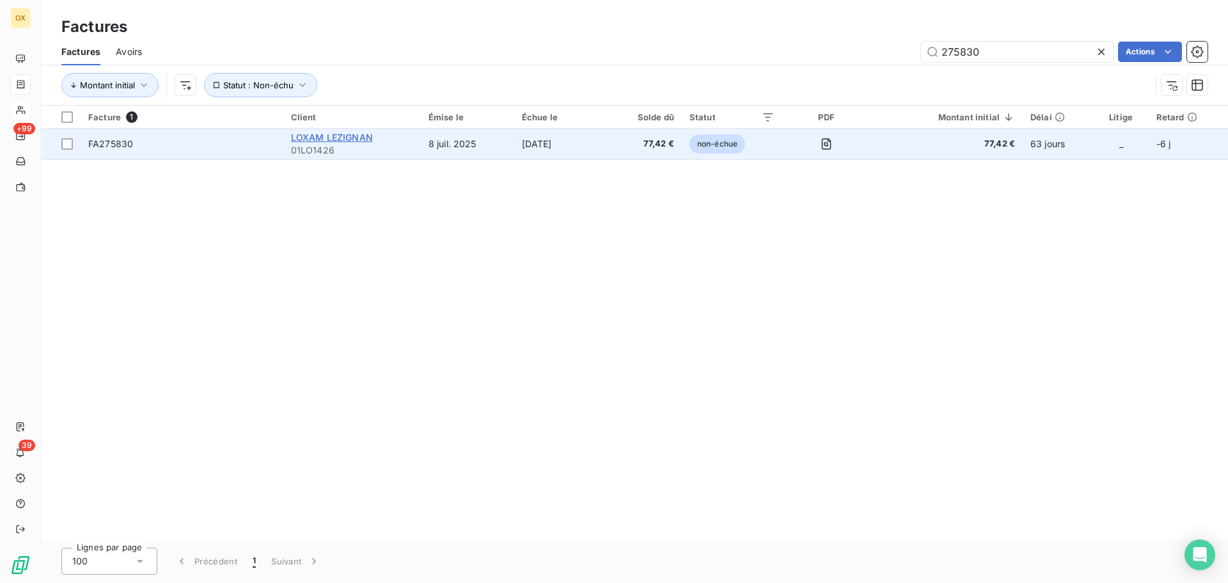
click at [329, 135] on span "LOXAM LEZIGNAN" at bounding box center [332, 137] width 82 height 11
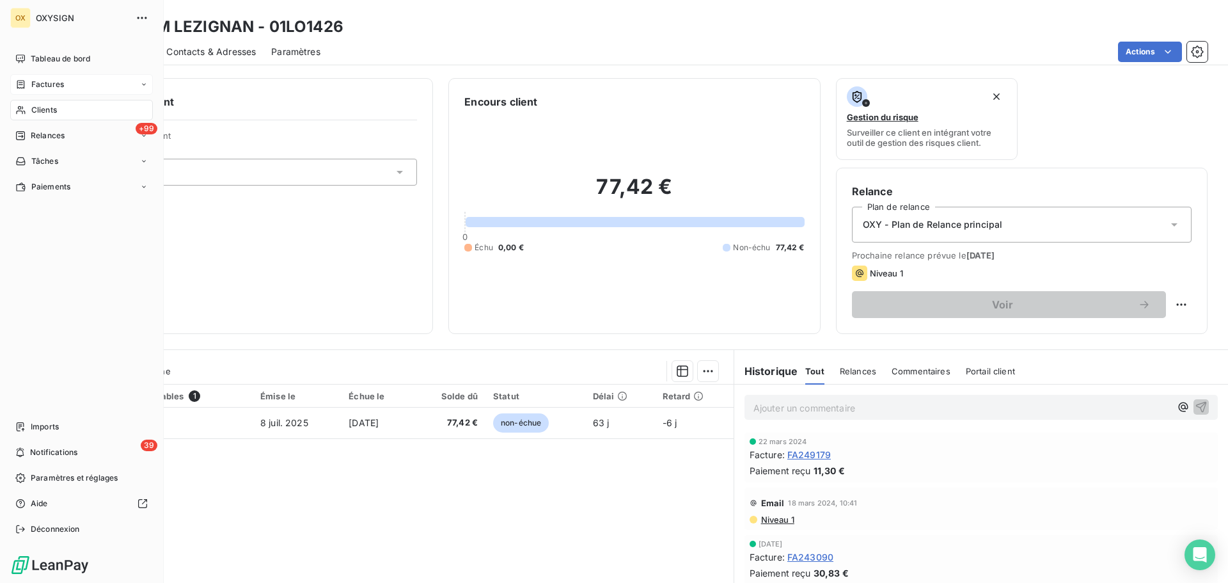
click at [34, 85] on span "Factures" at bounding box center [47, 85] width 33 height 12
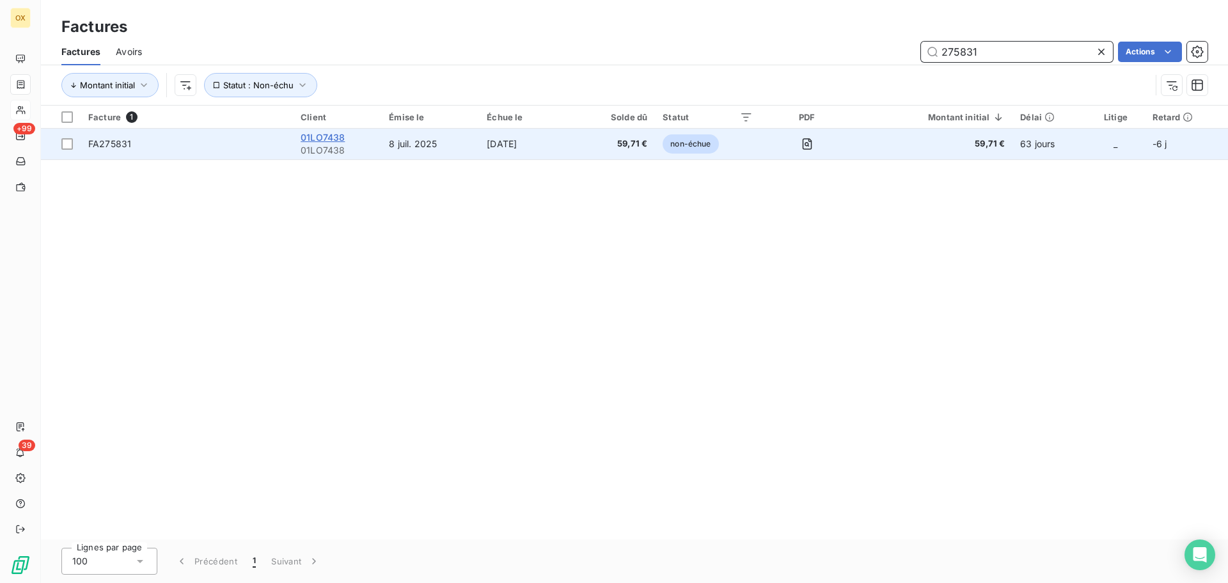
type input "275831"
click at [333, 136] on span "01LO7438" at bounding box center [323, 137] width 44 height 11
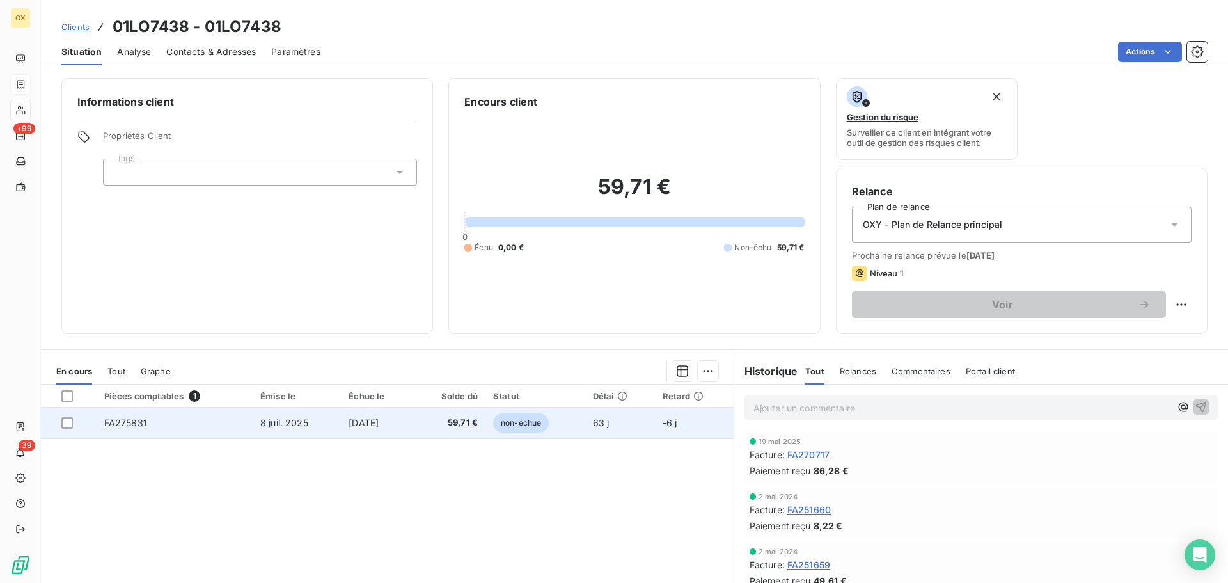
click at [363, 428] on td "[DATE]" at bounding box center [377, 422] width 72 height 31
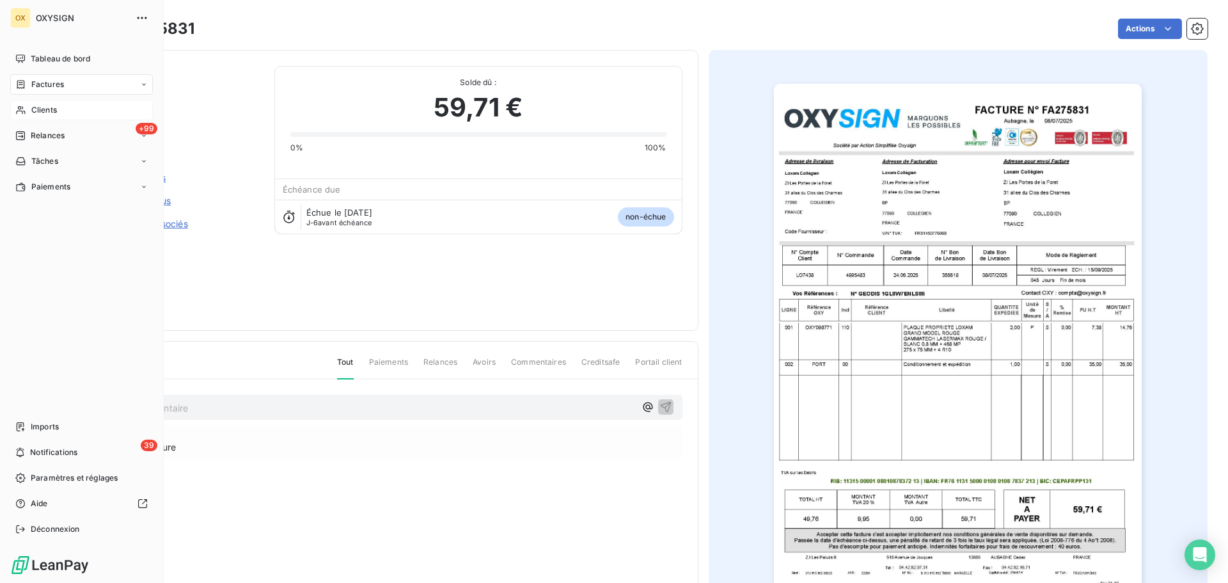
click at [35, 109] on span "Clients" at bounding box center [44, 110] width 26 height 12
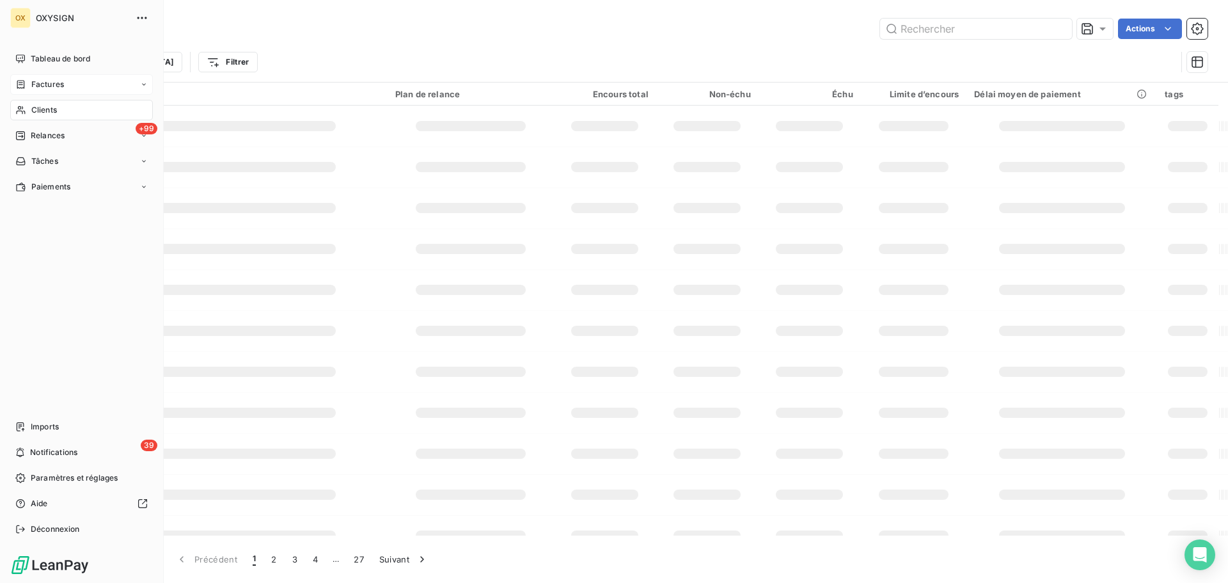
click at [39, 109] on span "Clients" at bounding box center [44, 110] width 26 height 12
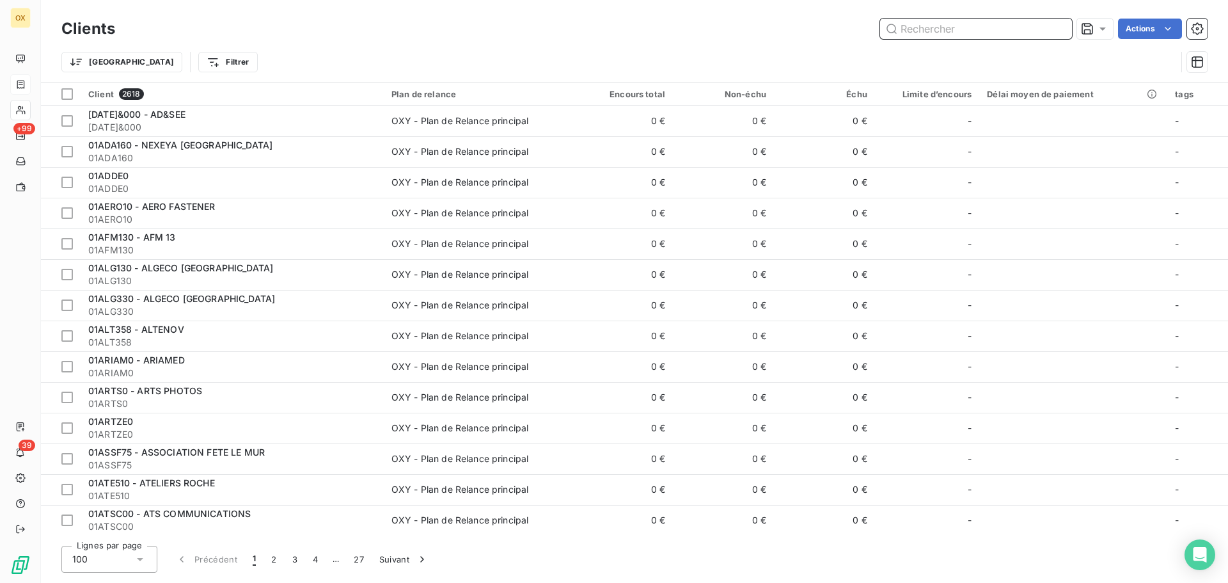
click at [998, 36] on input "text" at bounding box center [976, 29] width 192 height 20
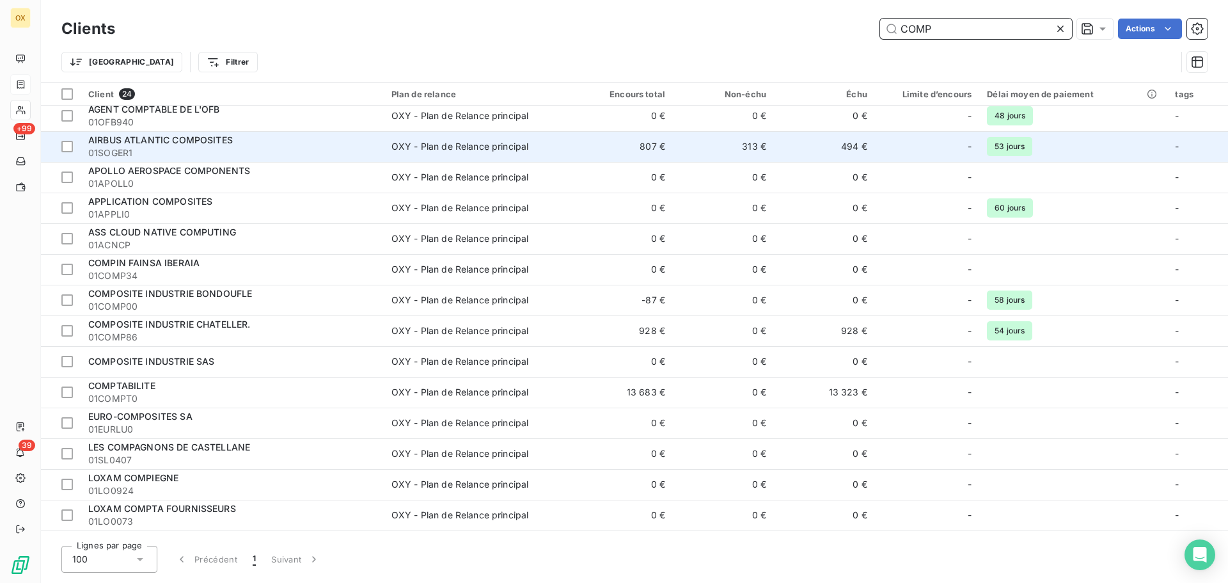
scroll to position [128, 0]
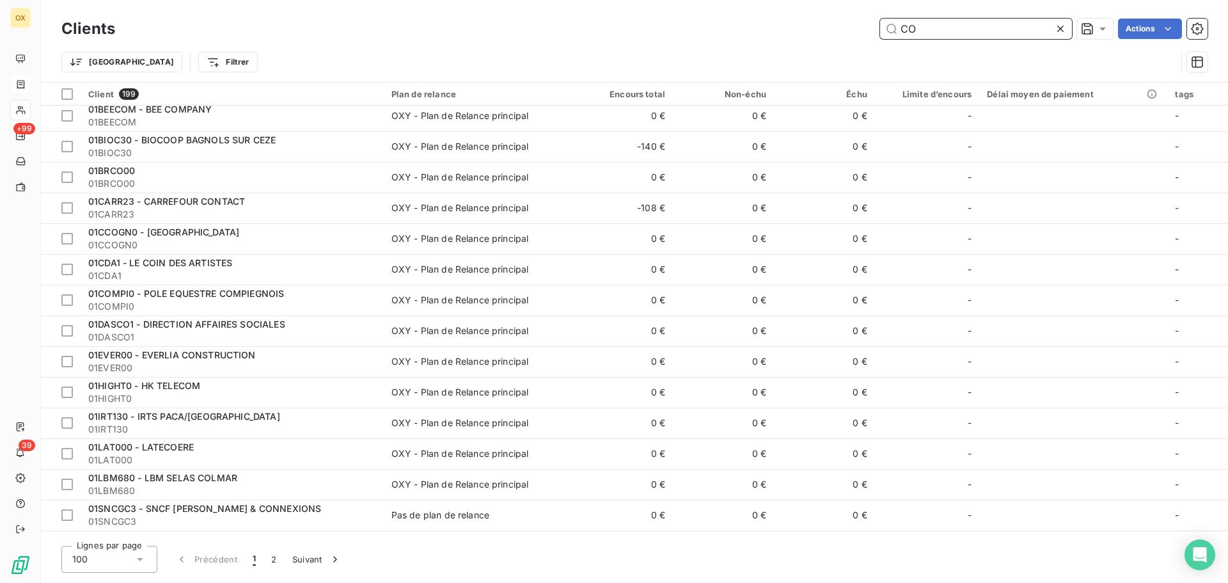
type input "CO"
click at [1062, 27] on icon at bounding box center [1060, 29] width 6 height 6
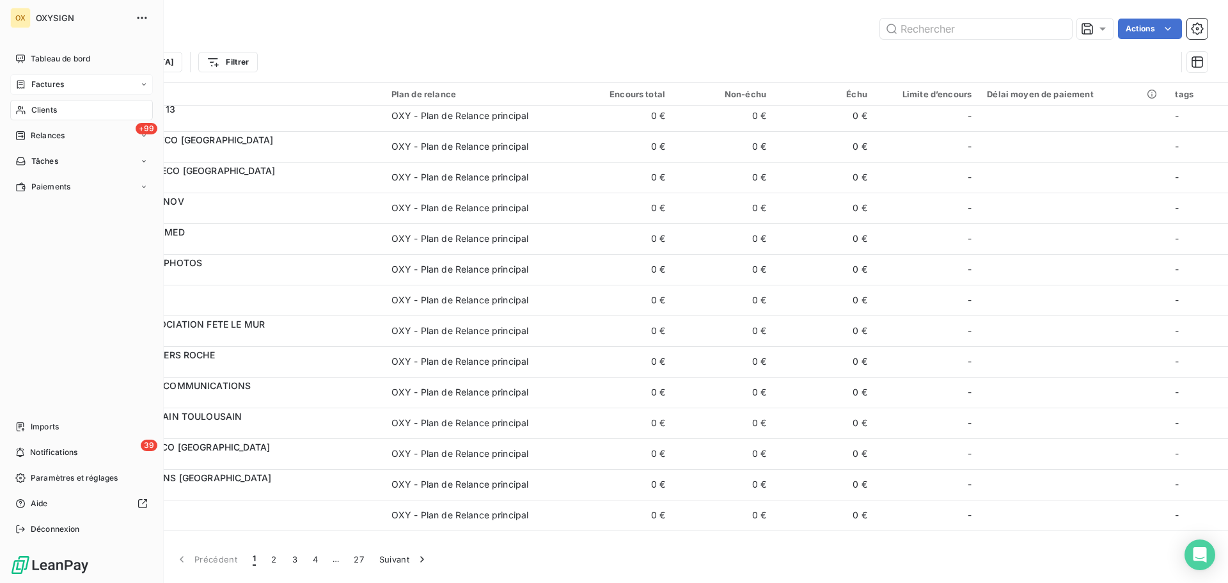
click at [33, 80] on span "Factures" at bounding box center [47, 85] width 33 height 12
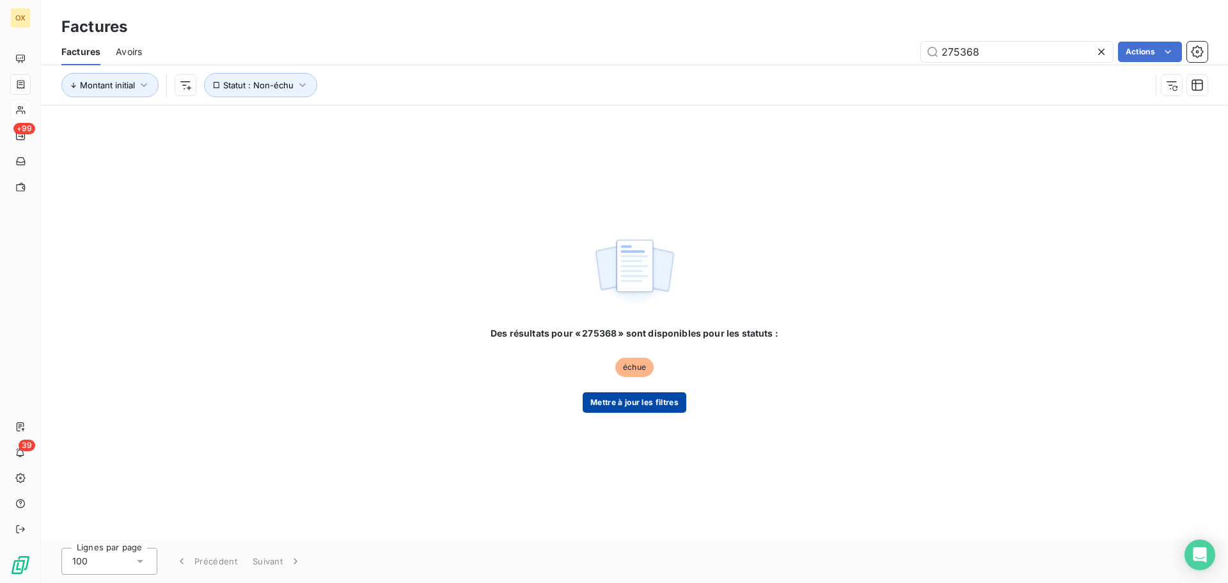
type input "275368"
click at [638, 403] on button "Mettre à jour les filtres" at bounding box center [635, 402] width 104 height 20
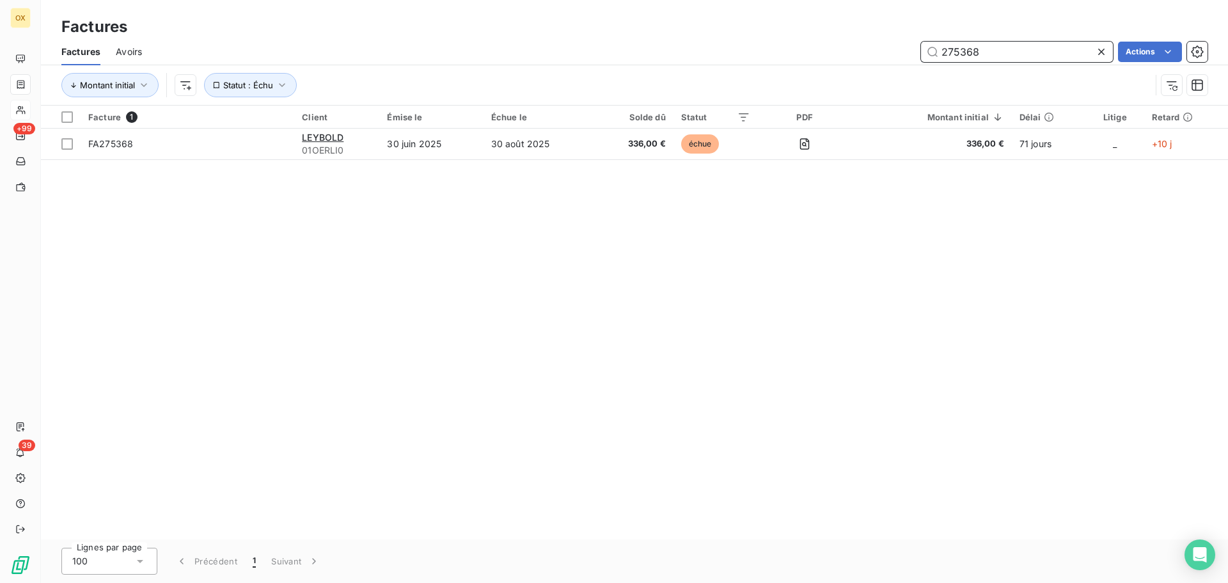
drag, startPoint x: 998, startPoint y: 51, endPoint x: 902, endPoint y: 36, distance: 97.8
click at [902, 36] on div "Factures Factures Avoirs 275368 Actions Montant initial Statut : Échu" at bounding box center [634, 53] width 1187 height 106
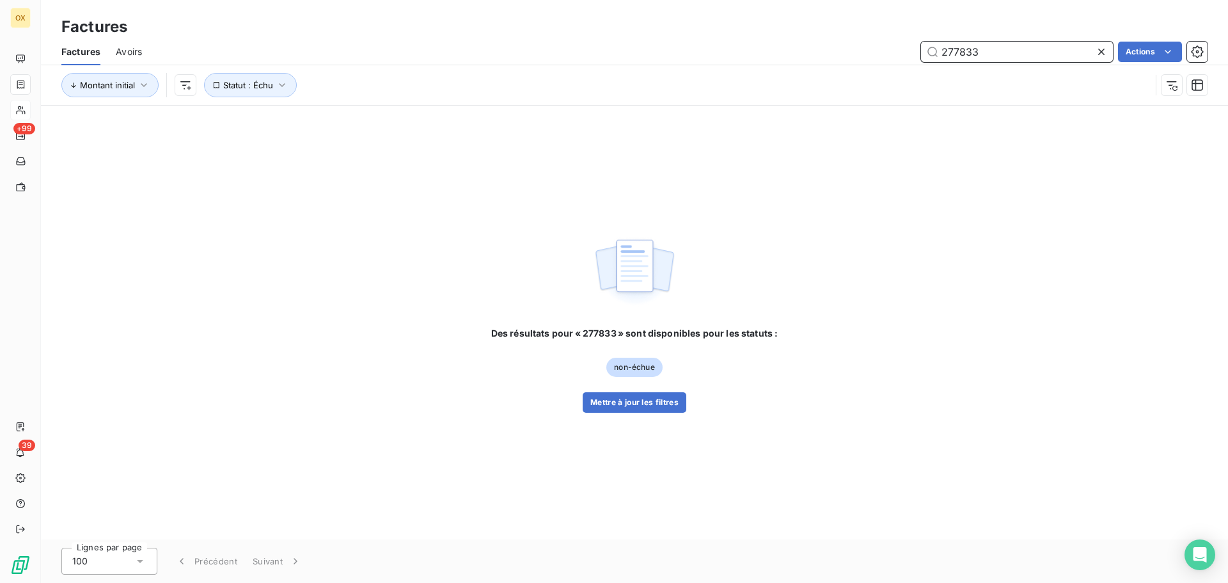
click at [971, 49] on input "277833" at bounding box center [1017, 52] width 192 height 20
drag, startPoint x: 987, startPoint y: 50, endPoint x: 954, endPoint y: 49, distance: 33.3
click at [954, 49] on input "277833" at bounding box center [1017, 52] width 192 height 20
click at [954, 49] on input "27407" at bounding box center [1017, 52] width 192 height 20
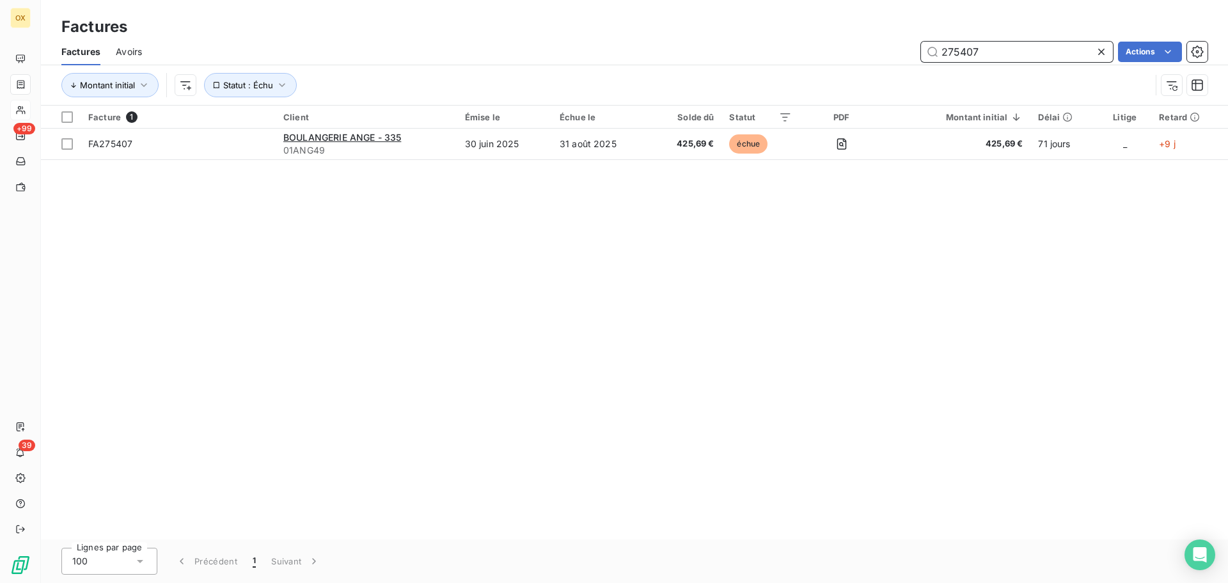
type input "275407"
click at [1095, 47] on icon at bounding box center [1101, 51] width 13 height 13
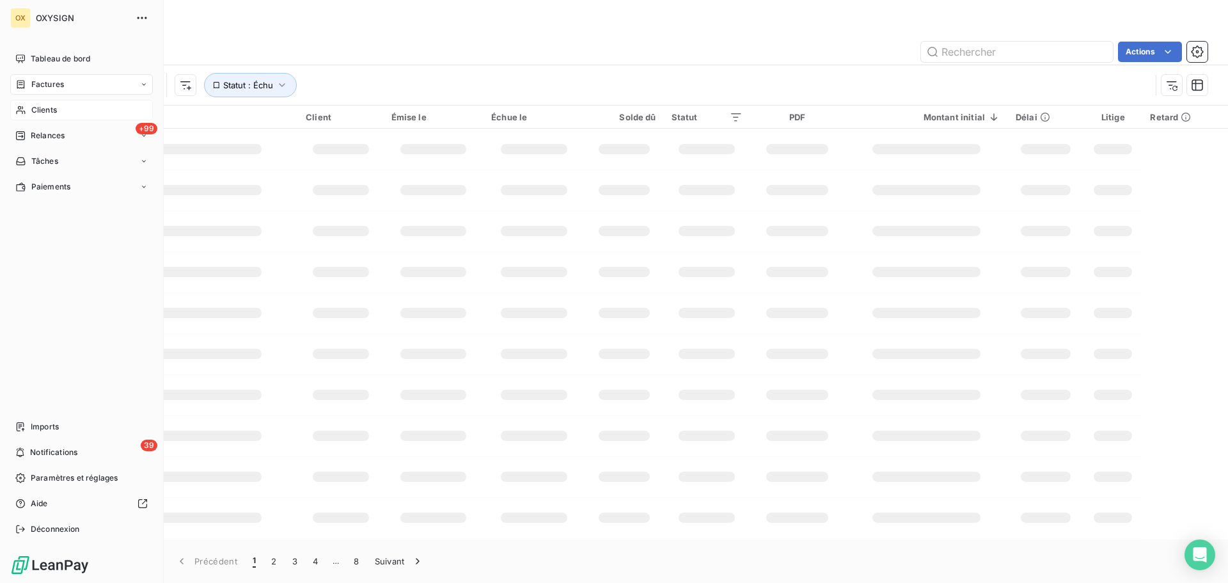
click at [35, 110] on span "Clients" at bounding box center [44, 110] width 26 height 12
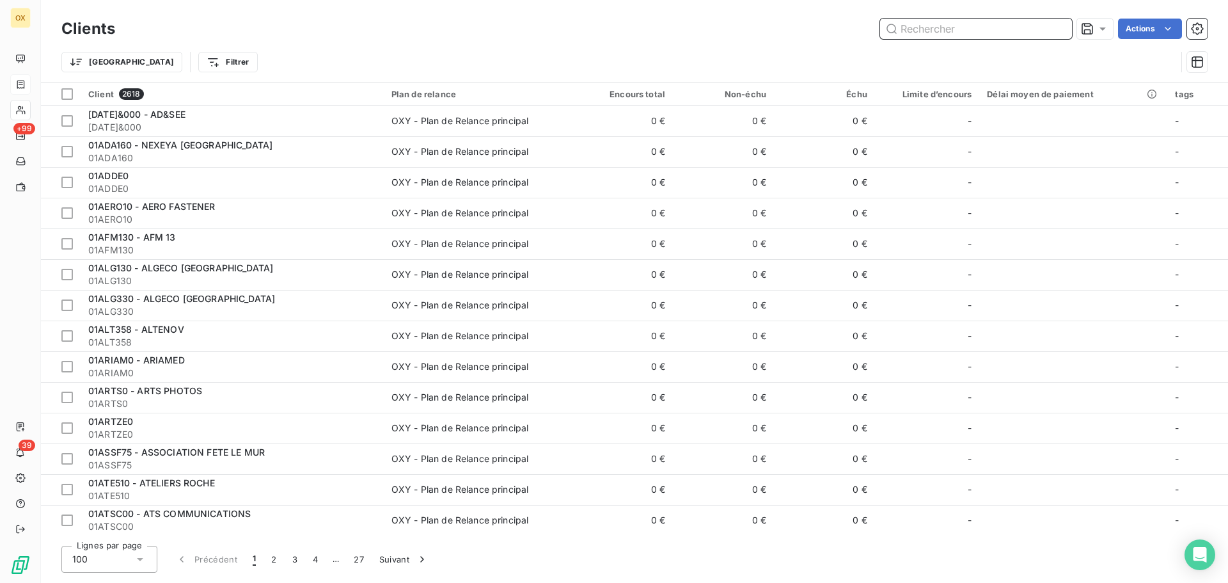
click at [986, 29] on input "text" at bounding box center [976, 29] width 192 height 20
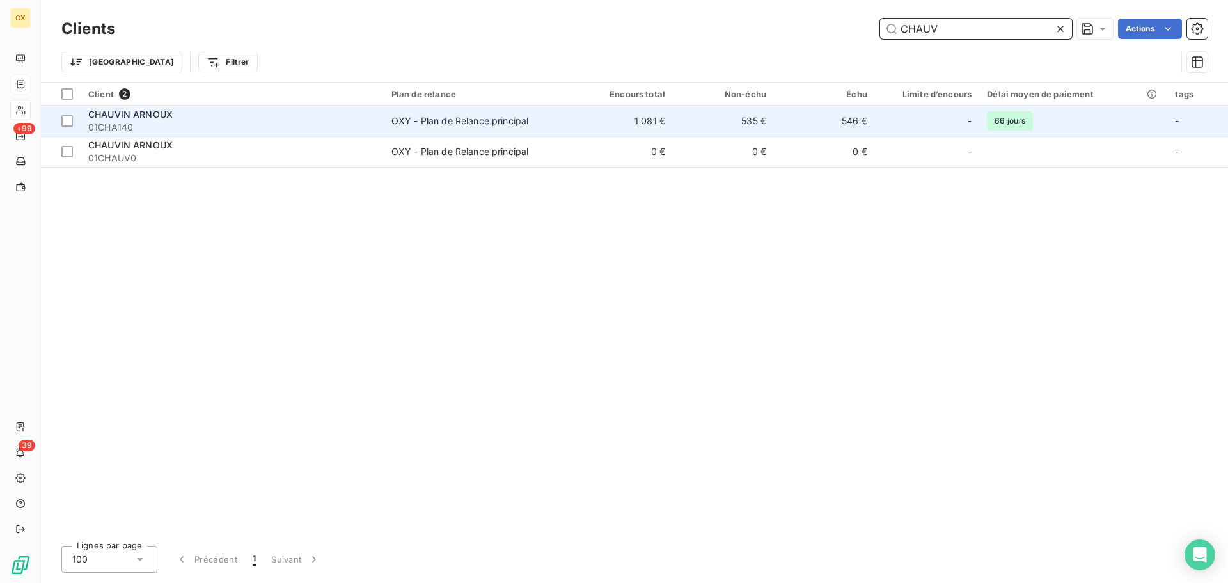
type input "CHAUV"
click at [361, 108] on div "CHAUVIN ARNOUX" at bounding box center [232, 114] width 288 height 13
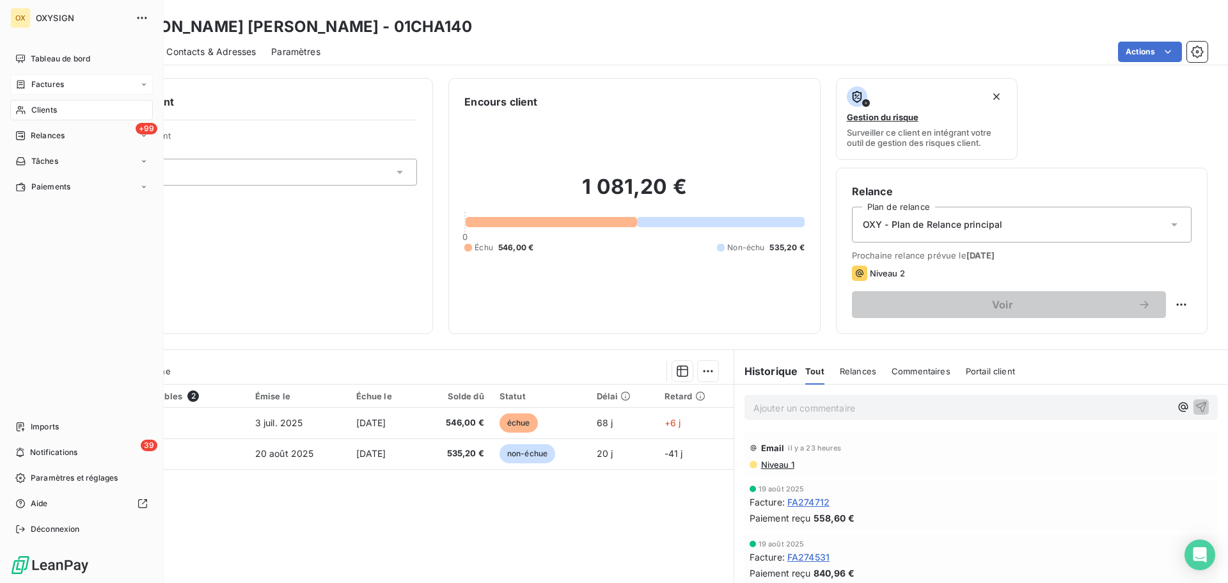
click at [35, 102] on div "Clients" at bounding box center [81, 110] width 143 height 20
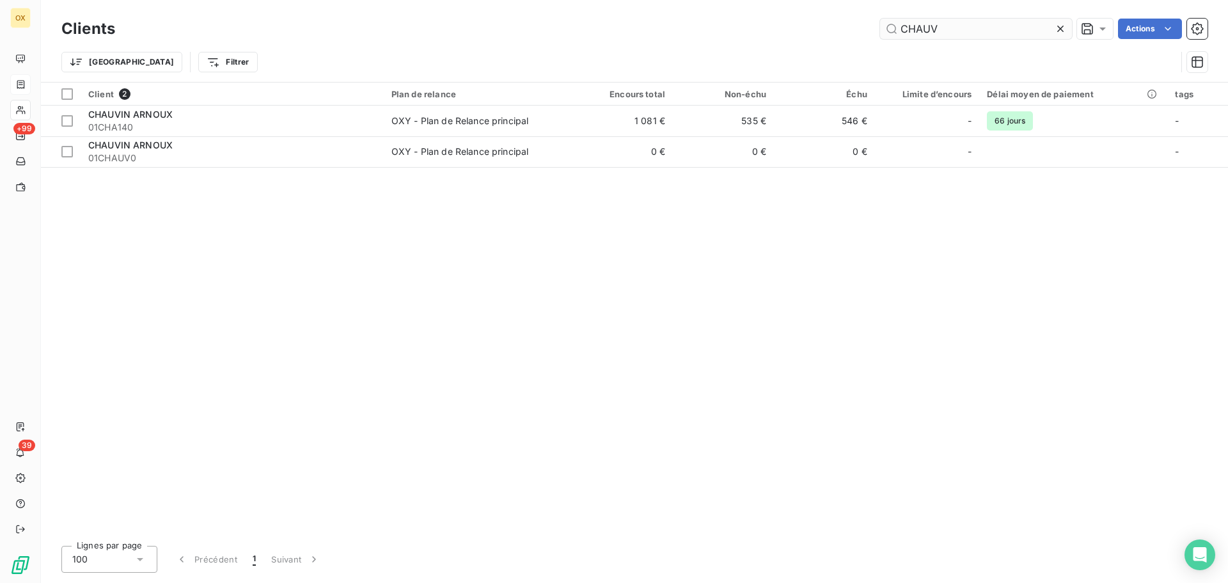
drag, startPoint x: 936, startPoint y: 29, endPoint x: 907, endPoint y: 27, distance: 29.5
click at [907, 27] on input "CHAUV" at bounding box center [976, 29] width 192 height 20
type input "C"
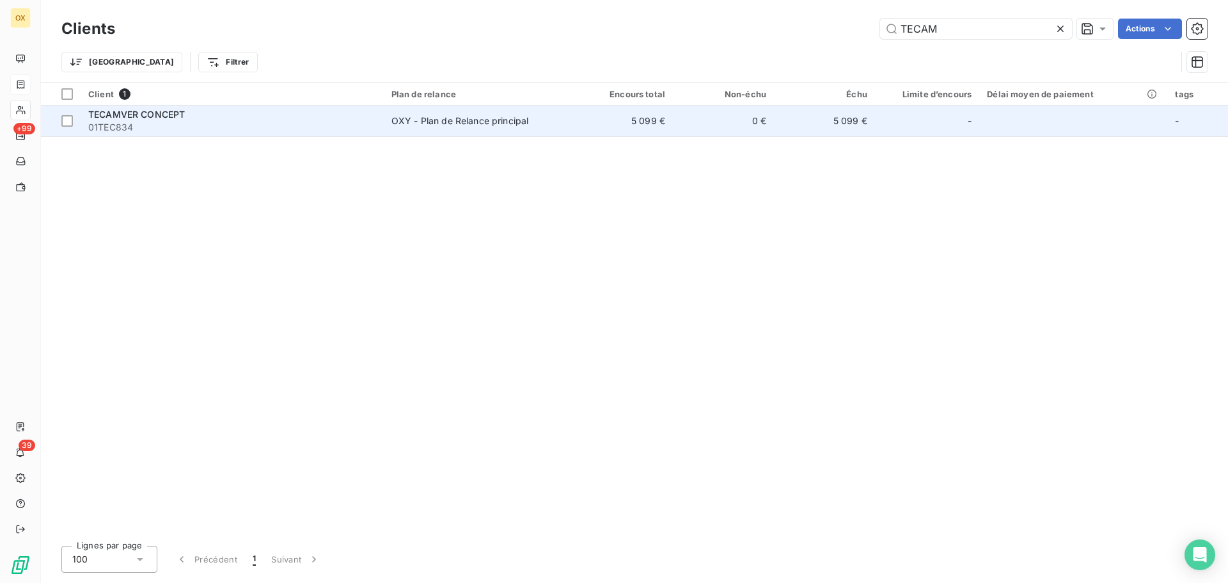
type input "TECAM"
click at [153, 111] on span "TECAMVER CONCEPT" at bounding box center [136, 114] width 97 height 11
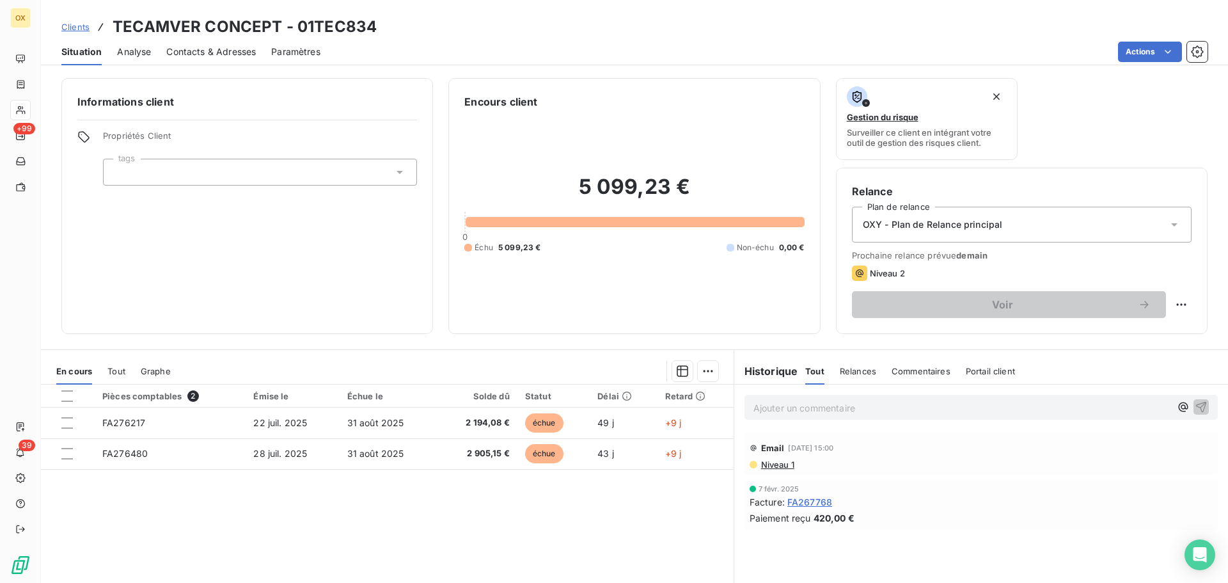
click at [762, 402] on p "Ajouter un commentaire ﻿" at bounding box center [961, 408] width 417 height 16
click at [1195, 405] on icon "button" at bounding box center [1201, 406] width 13 height 13
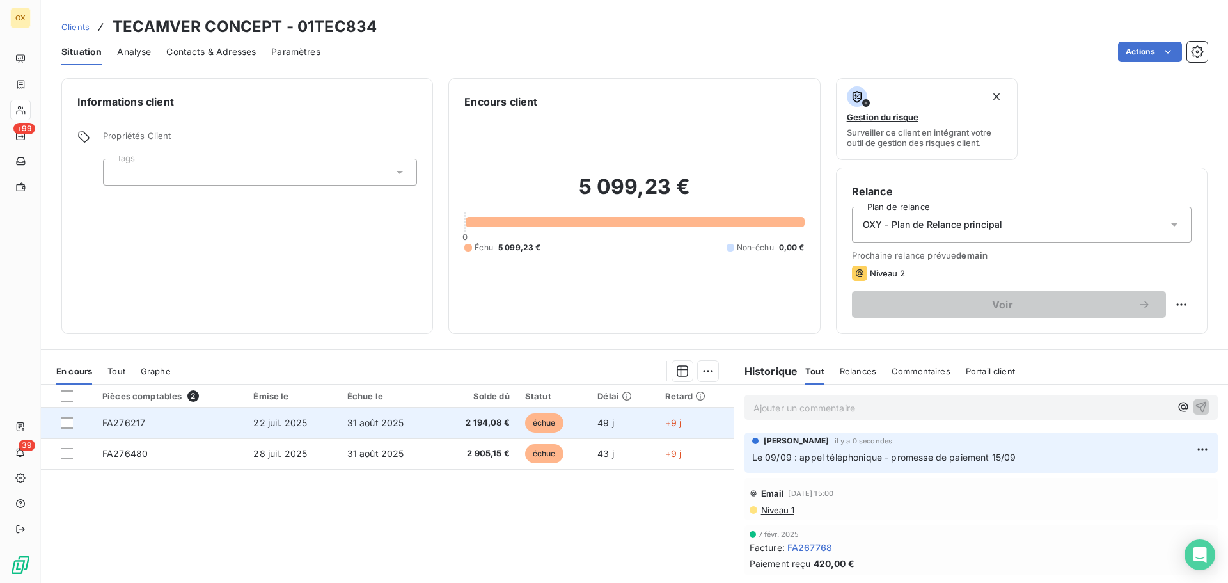
click at [507, 426] on td "2 194,08 €" at bounding box center [477, 422] width 80 height 31
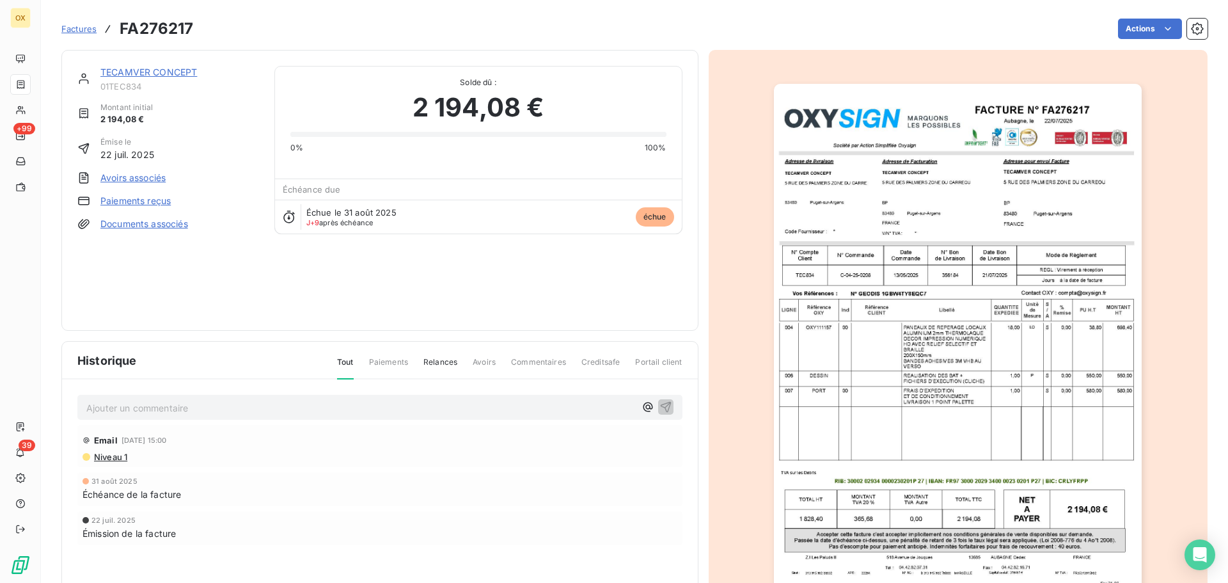
click at [1145, 23] on html "OX +99 39 Factures FA276217 Actions TECAMVER CONCEPT 01TEC834 Montant initial 2…" at bounding box center [614, 291] width 1228 height 583
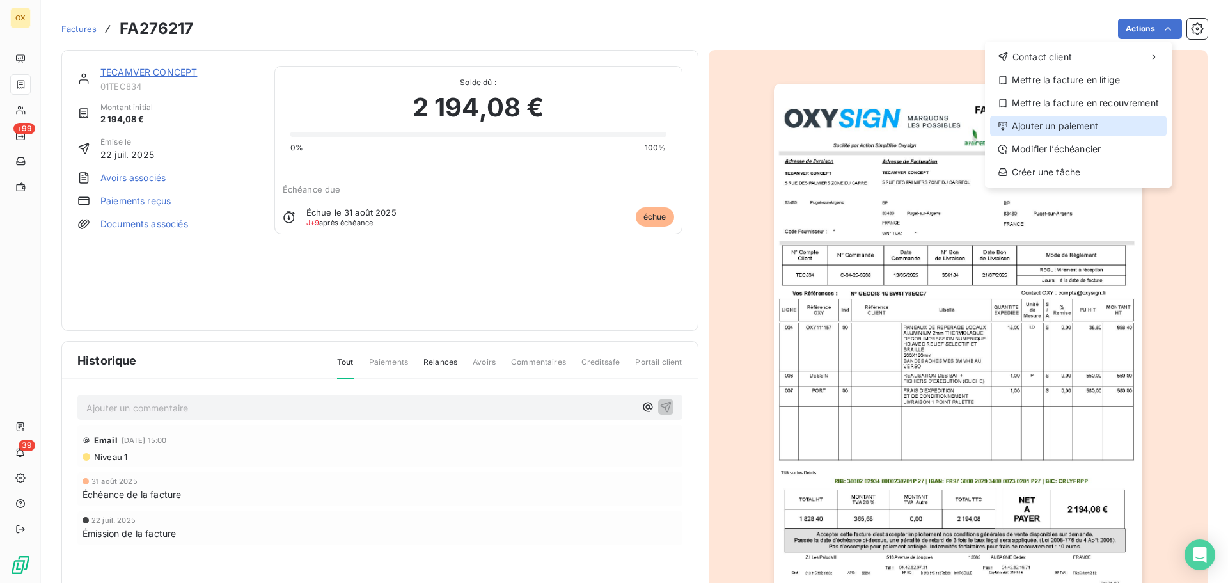
click at [1101, 128] on div "Ajouter un paiement" at bounding box center [1078, 126] width 177 height 20
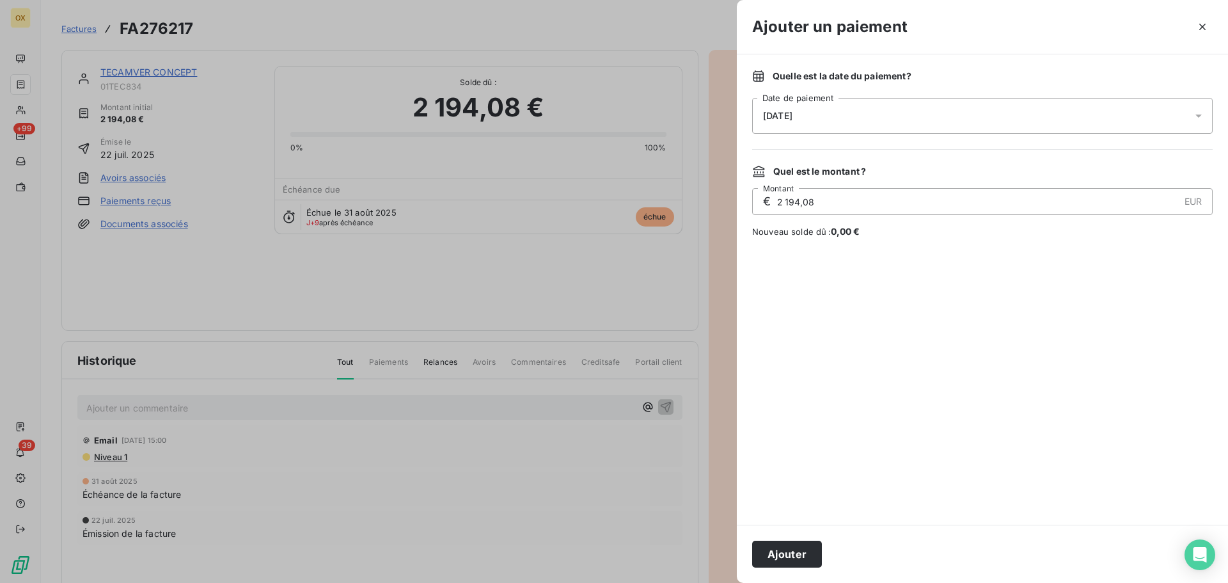
click at [789, 118] on span "[DATE]" at bounding box center [777, 116] width 29 height 10
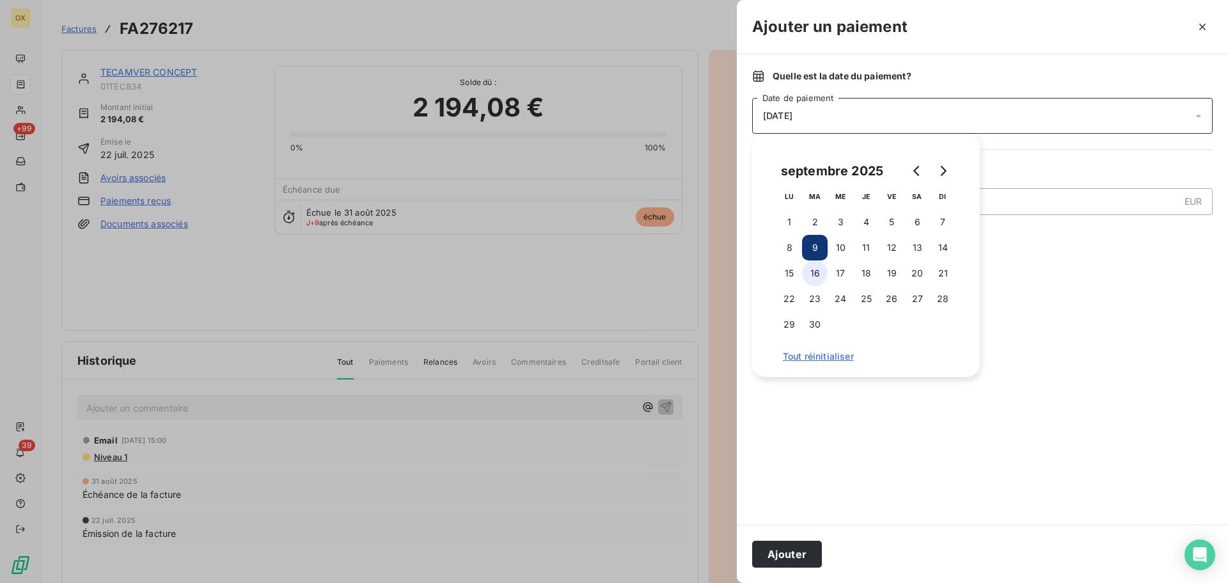
click at [815, 274] on button "16" at bounding box center [815, 273] width 26 height 26
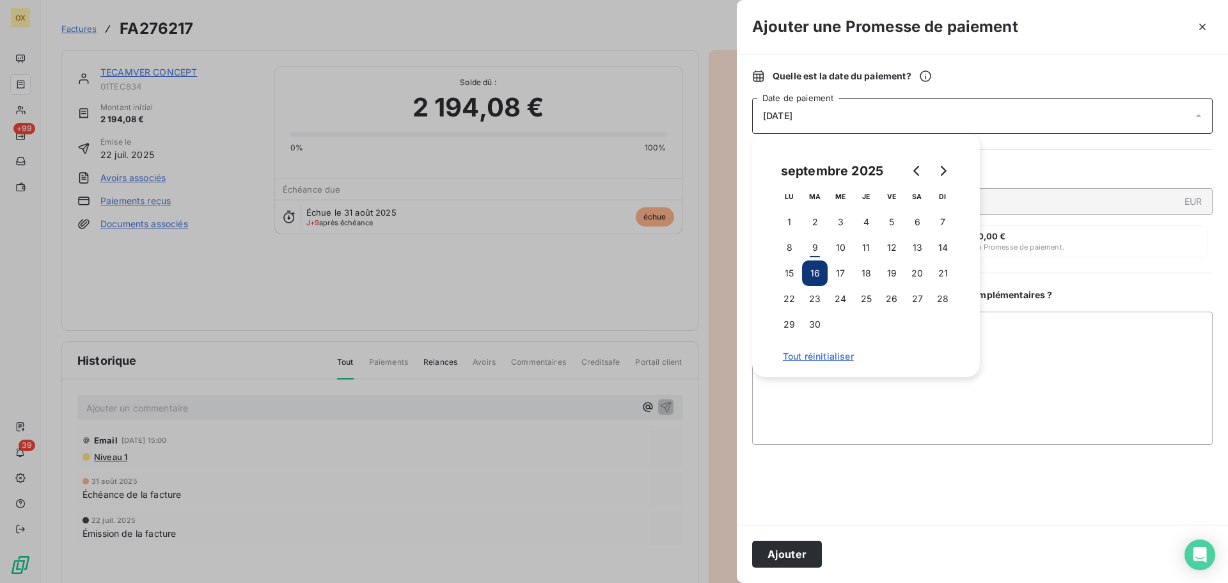
drag, startPoint x: 804, startPoint y: 552, endPoint x: 807, endPoint y: 499, distance: 52.5
click at [804, 551] on button "Ajouter" at bounding box center [787, 553] width 70 height 27
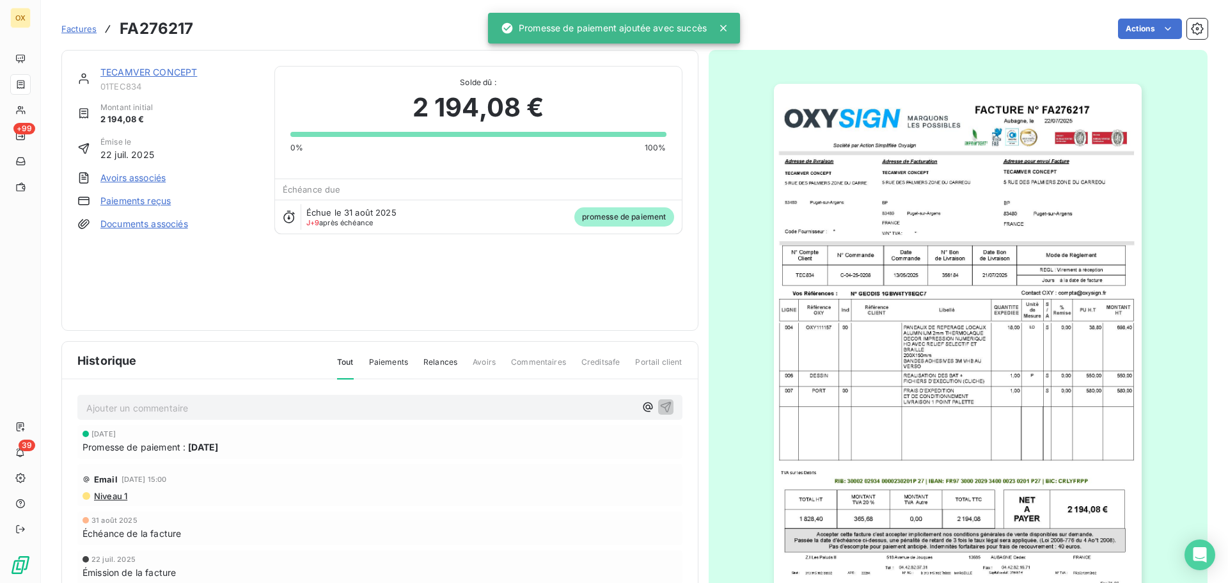
click at [161, 73] on link "TECAMVER CONCEPT" at bounding box center [148, 72] width 97 height 11
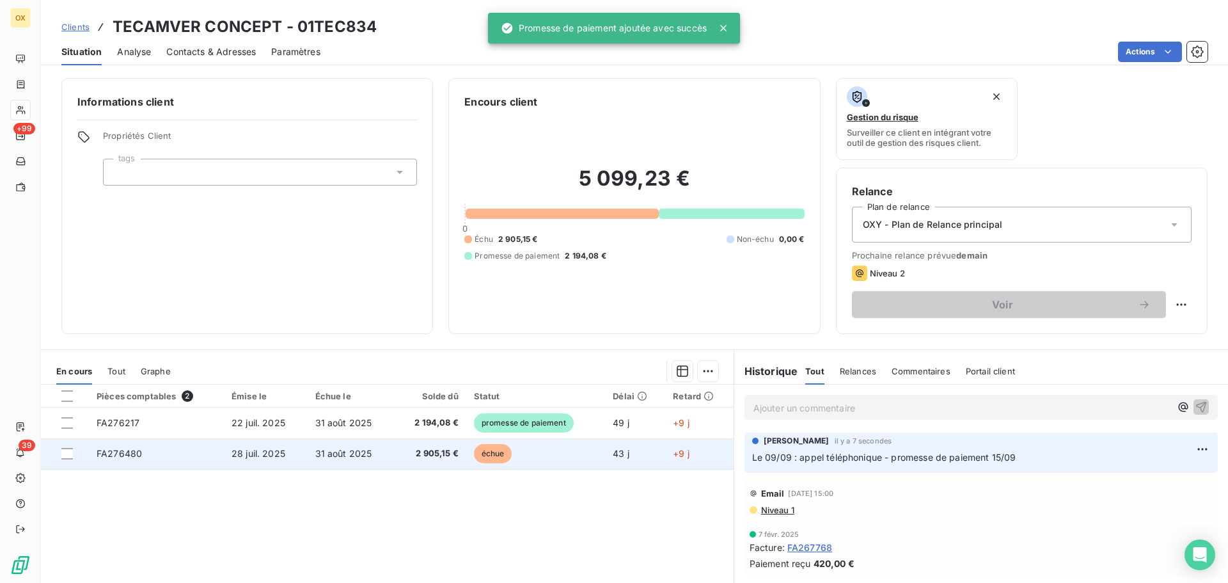
click at [415, 448] on span "2 905,15 €" at bounding box center [430, 453] width 56 height 13
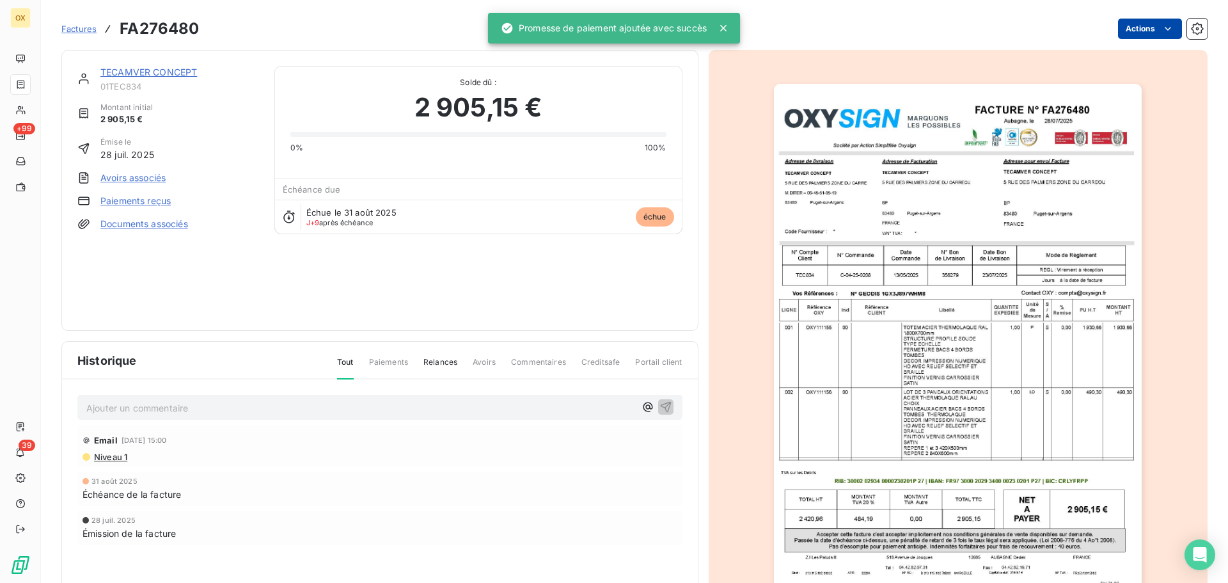
click at [1138, 27] on html "OX +99 39 Factures FA276480 Actions TECAMVER CONCEPT 01TEC834 Montant initial 2…" at bounding box center [614, 291] width 1228 height 583
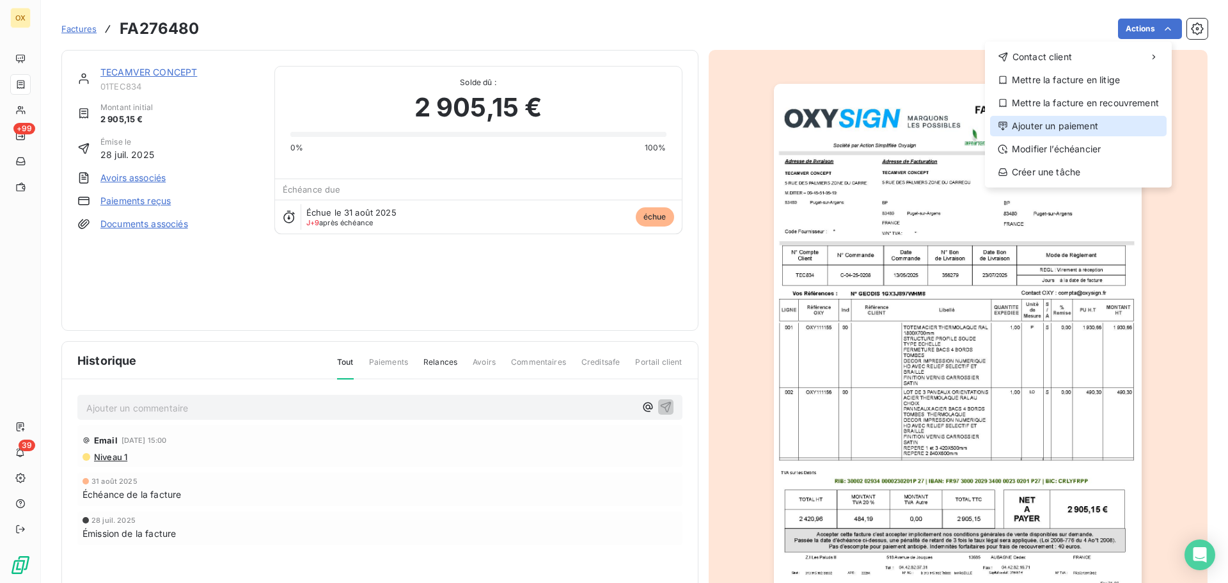
click at [1080, 125] on div "Ajouter un paiement" at bounding box center [1078, 126] width 177 height 20
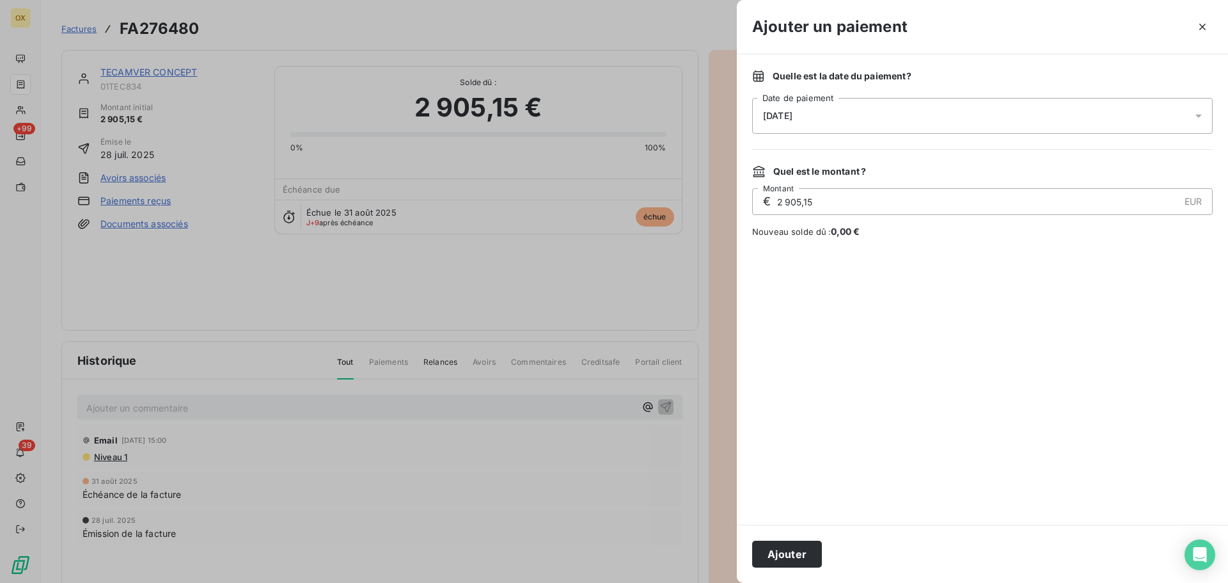
click at [790, 115] on span "[DATE]" at bounding box center [777, 116] width 29 height 10
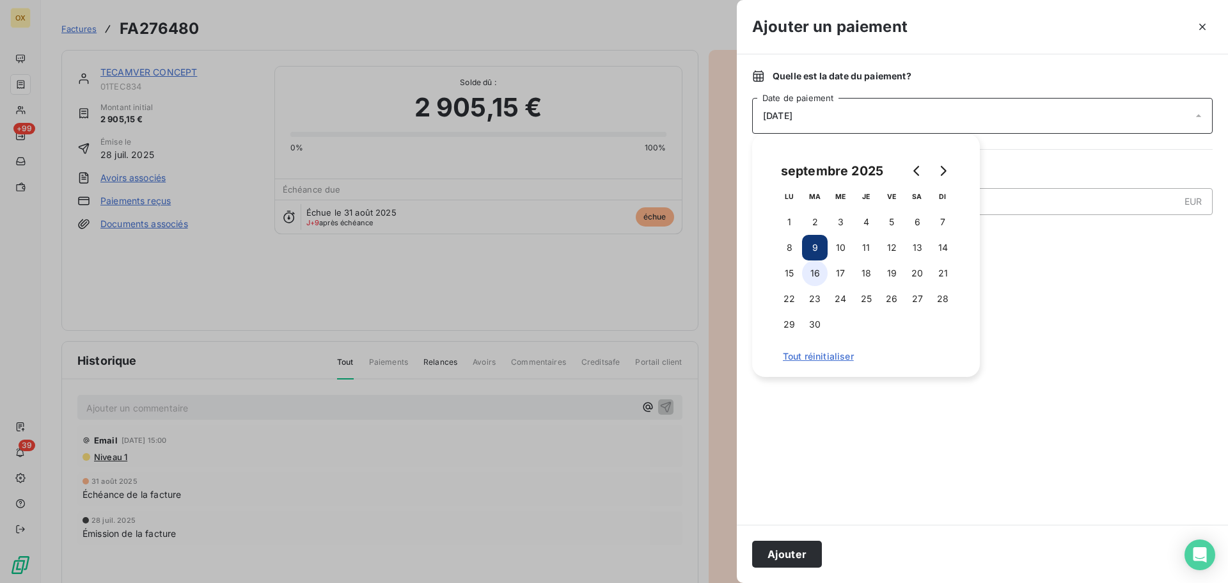
click at [819, 265] on button "16" at bounding box center [815, 273] width 26 height 26
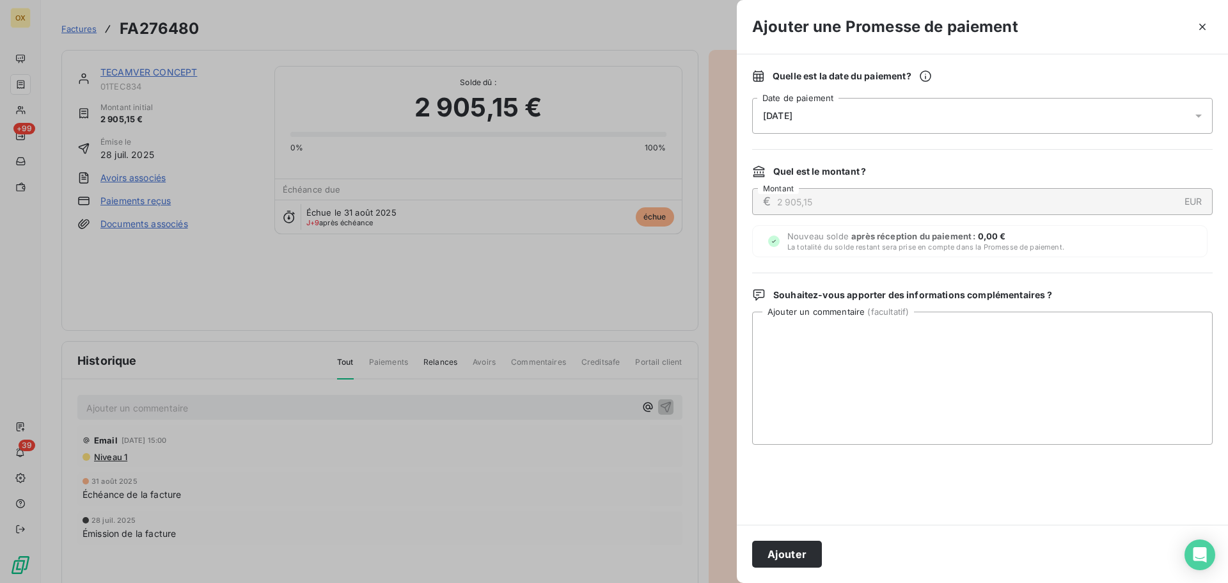
drag, startPoint x: 798, startPoint y: 550, endPoint x: 825, endPoint y: 540, distance: 29.1
click at [796, 550] on button "Ajouter" at bounding box center [787, 553] width 70 height 27
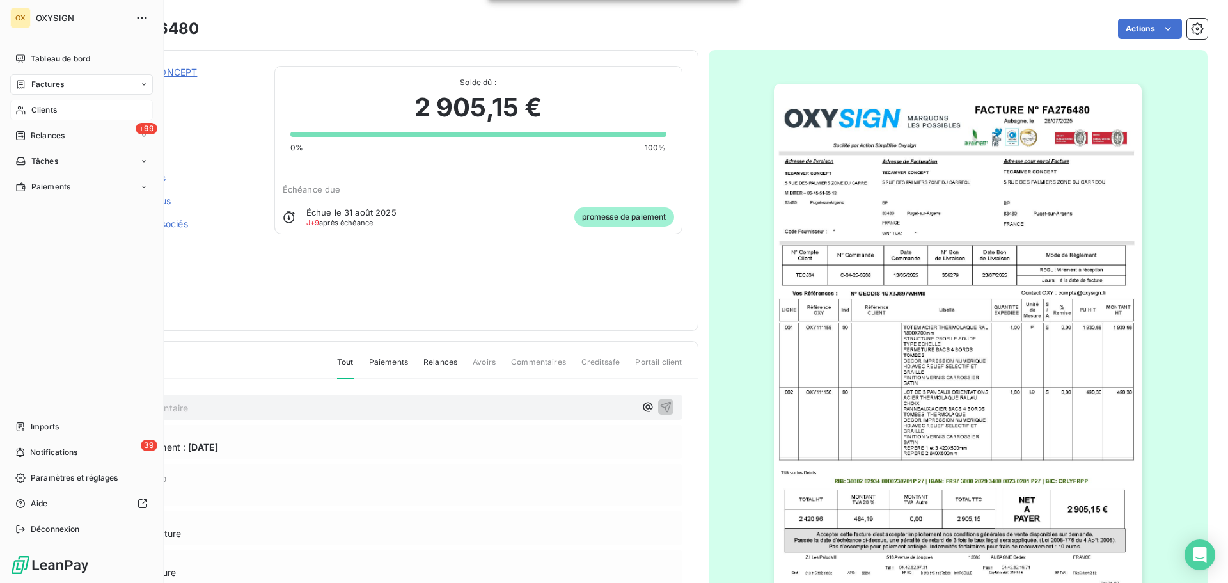
click at [47, 110] on span "Clients" at bounding box center [44, 110] width 26 height 12
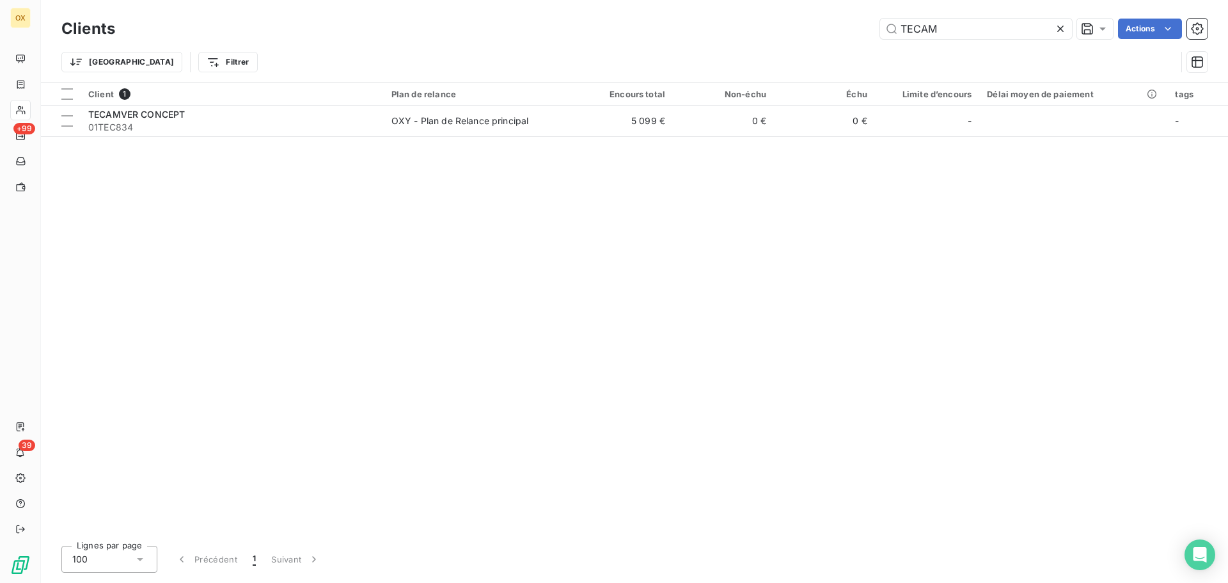
drag, startPoint x: 981, startPoint y: 25, endPoint x: 874, endPoint y: 29, distance: 106.9
click at [874, 29] on div "TECAM Actions" at bounding box center [668, 29] width 1077 height 20
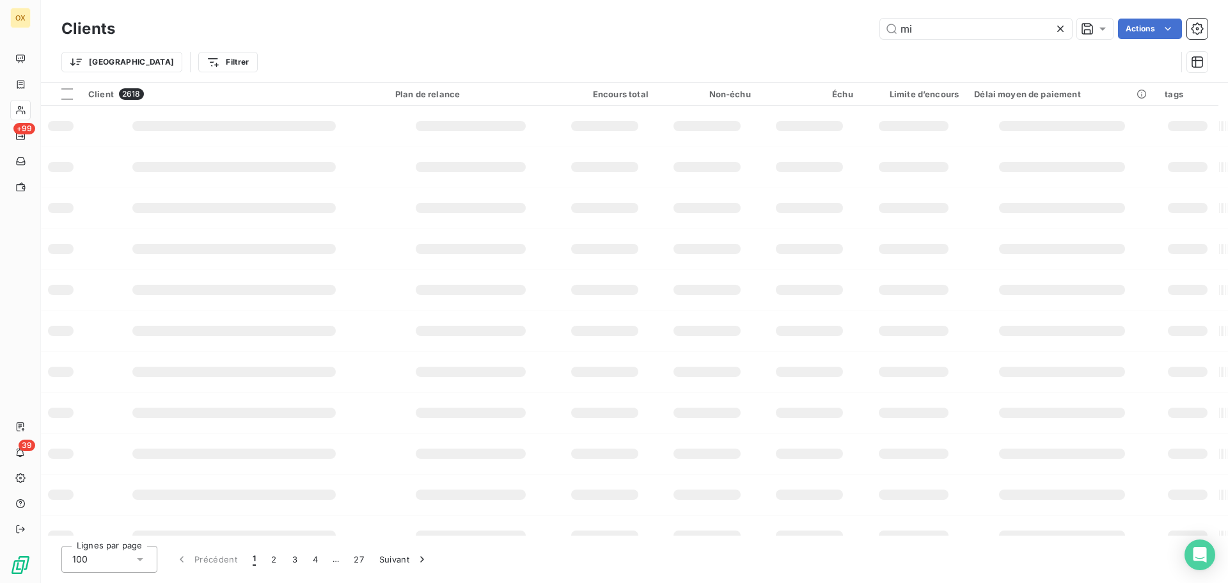
type input "mir"
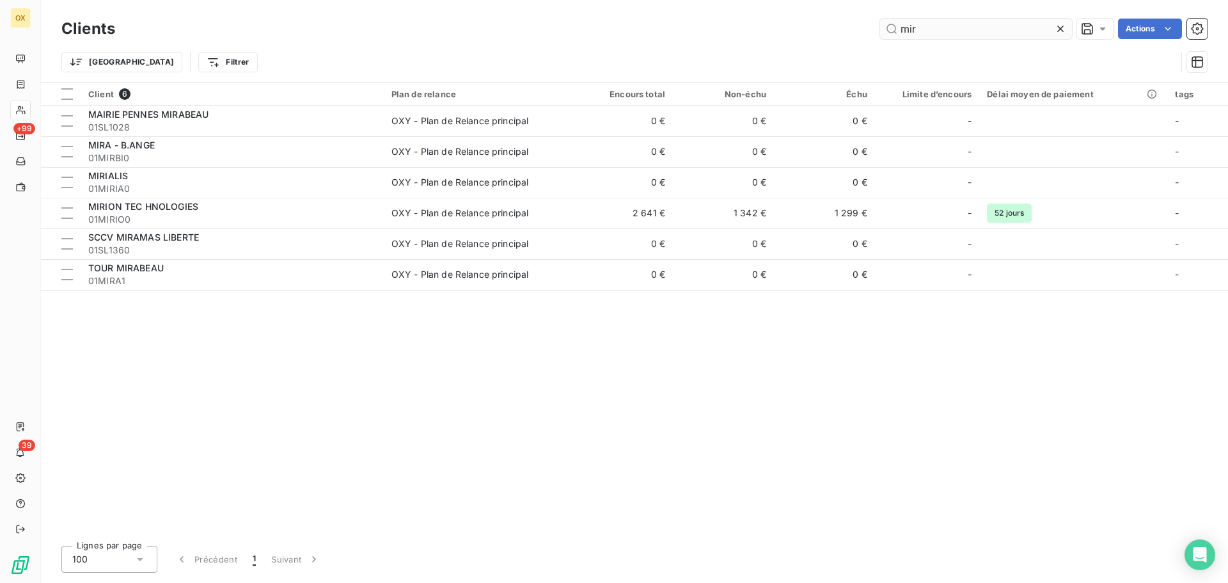
drag, startPoint x: 941, startPoint y: 31, endPoint x: 892, endPoint y: 31, distance: 48.6
click at [892, 31] on input "mir" at bounding box center [976, 29] width 192 height 20
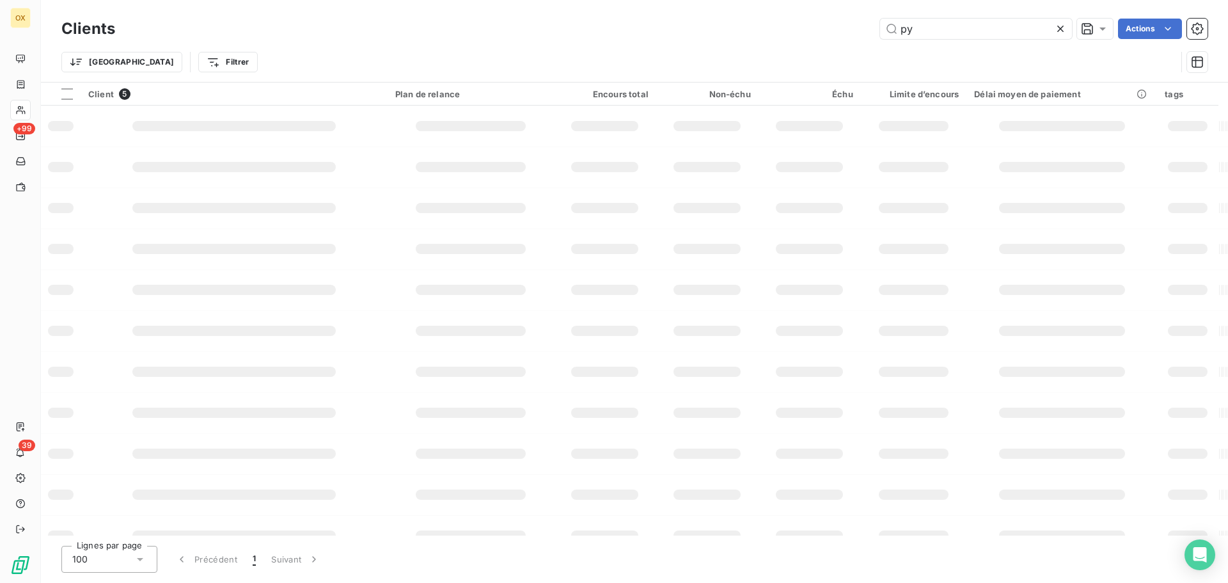
type input "p"
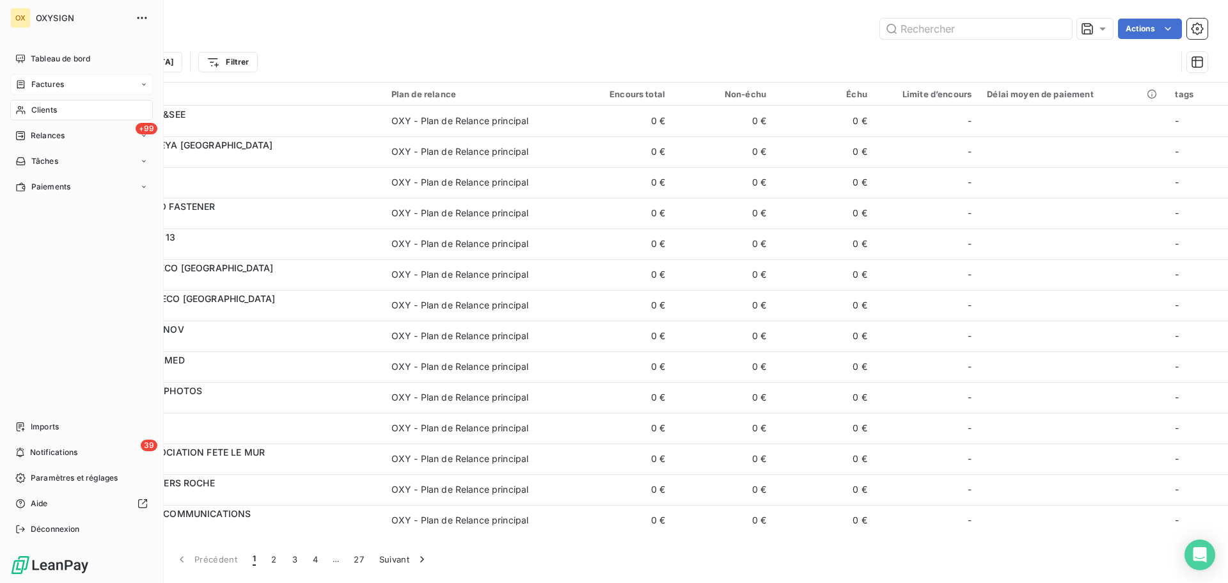
click at [41, 84] on span "Factures" at bounding box center [47, 85] width 33 height 12
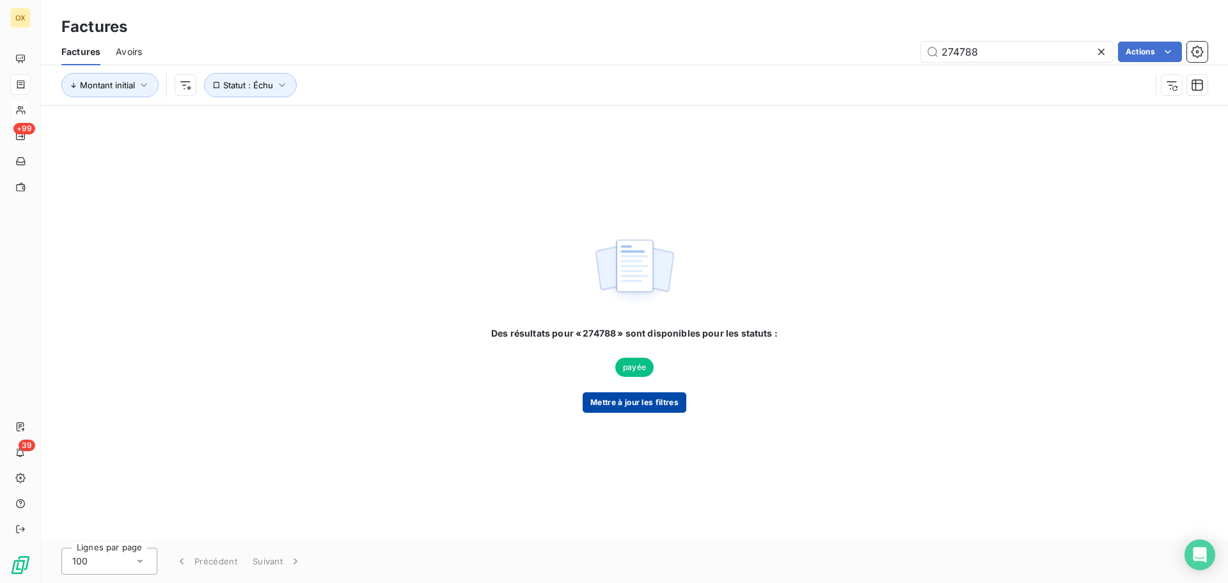
type input "274788"
click at [636, 395] on button "Mettre à jour les filtres" at bounding box center [635, 402] width 104 height 20
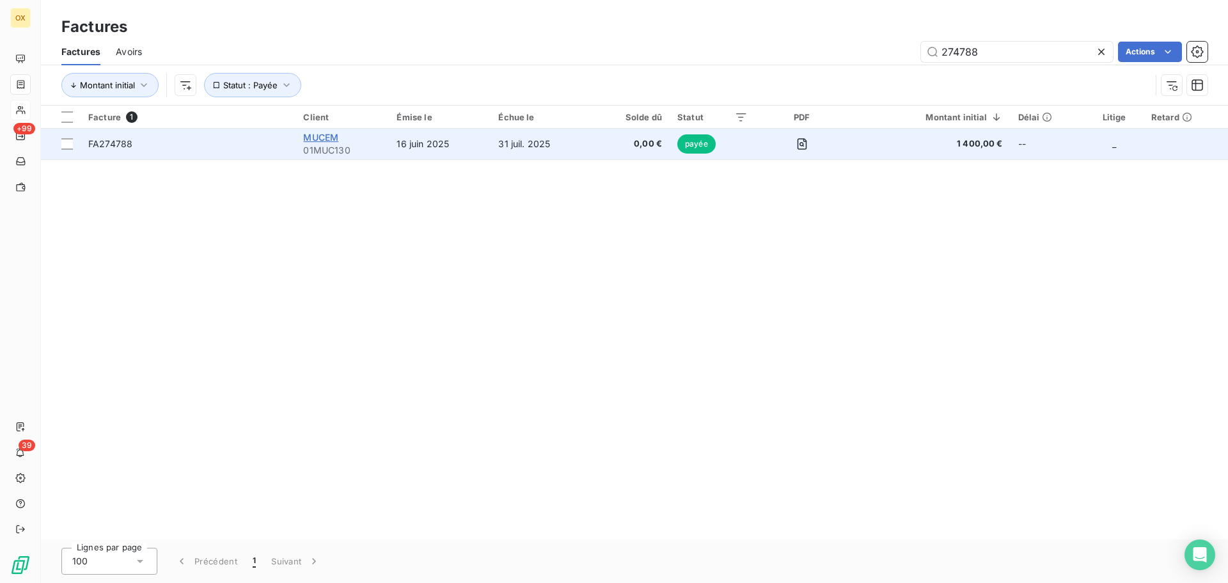
click at [323, 135] on span "MUCEM" at bounding box center [320, 137] width 35 height 11
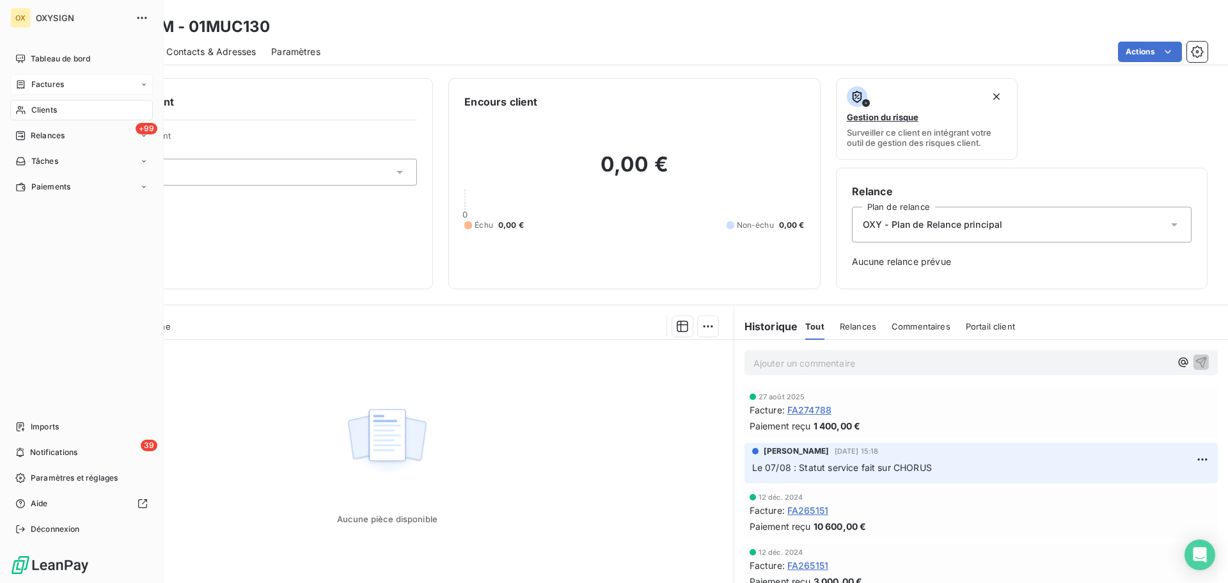
click at [36, 108] on span "Clients" at bounding box center [44, 110] width 26 height 12
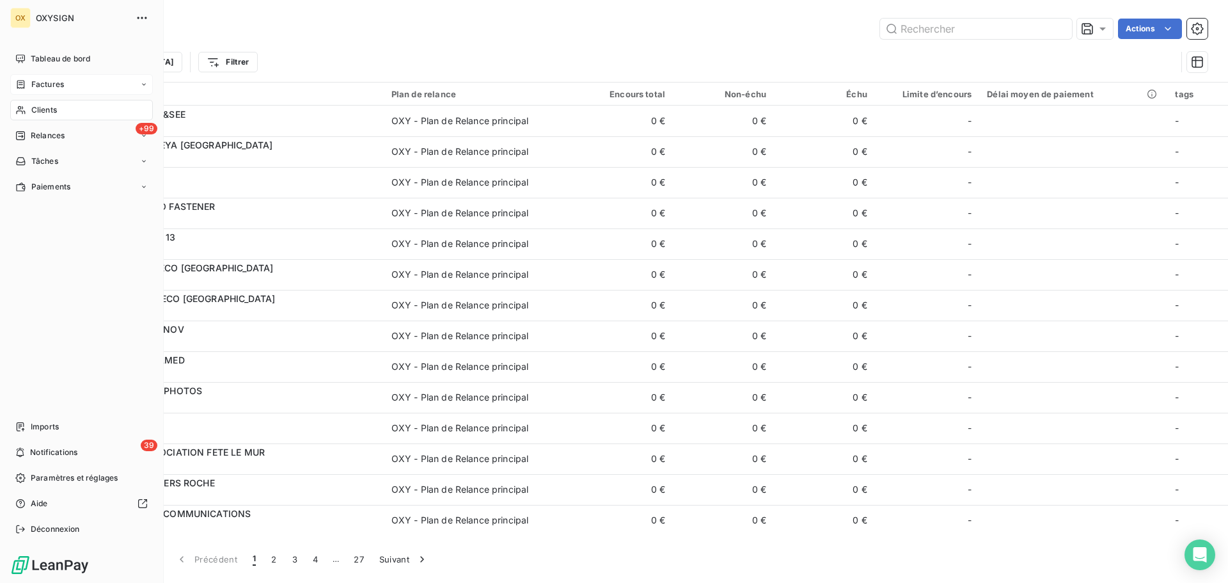
click at [35, 81] on span "Factures" at bounding box center [47, 85] width 33 height 12
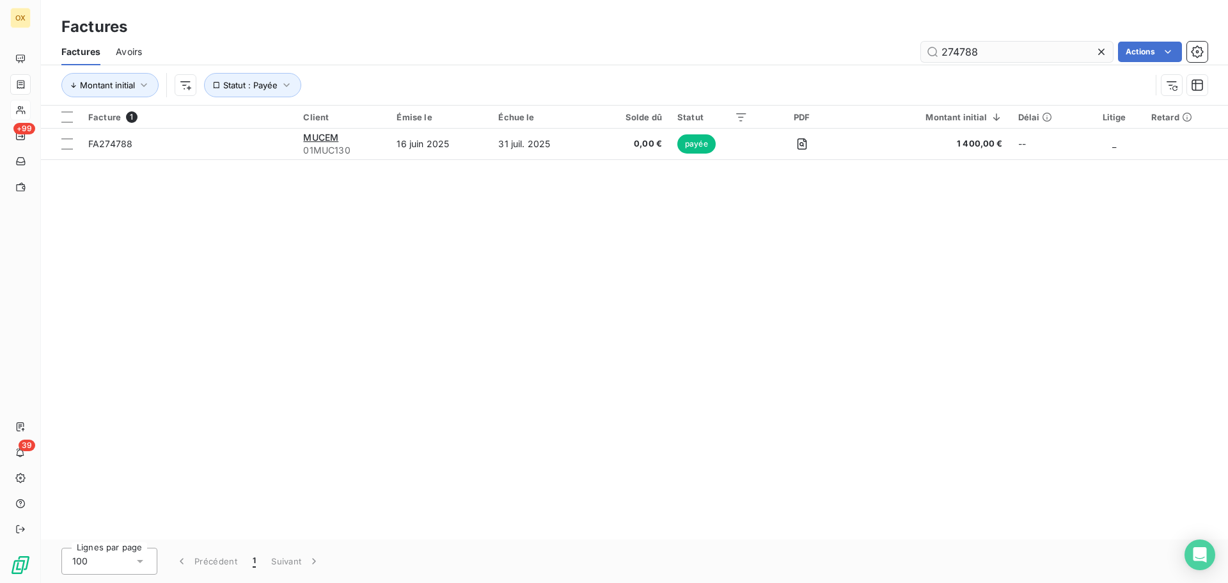
drag, startPoint x: 987, startPoint y: 46, endPoint x: 925, endPoint y: 52, distance: 62.4
click at [925, 52] on input "274788" at bounding box center [1017, 52] width 192 height 20
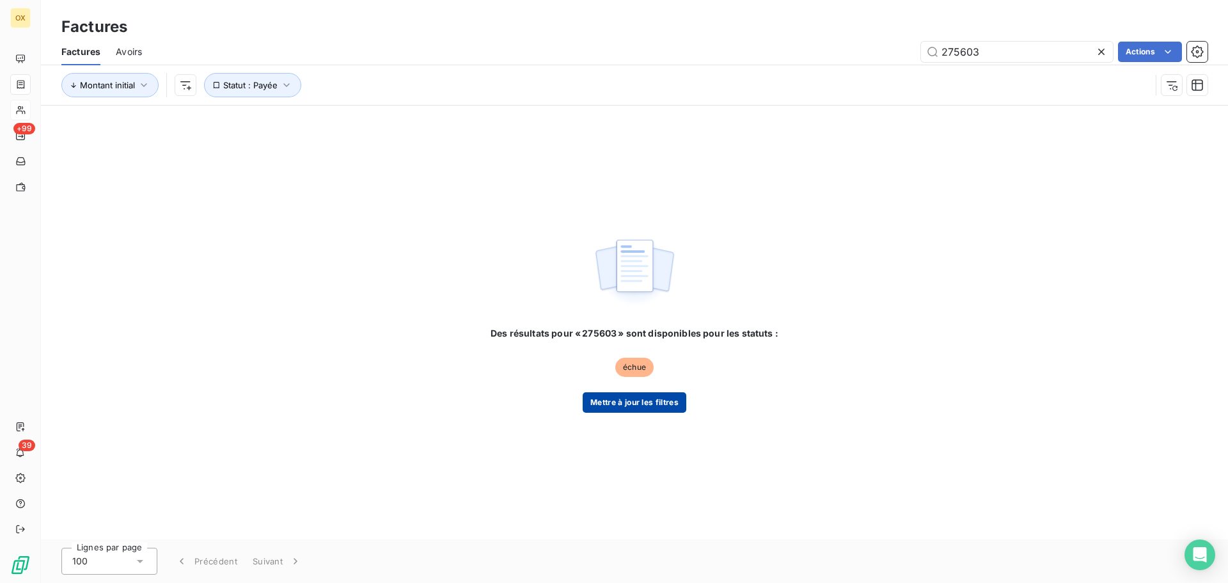
click at [617, 396] on button "Mettre à jour les filtres" at bounding box center [635, 402] width 104 height 20
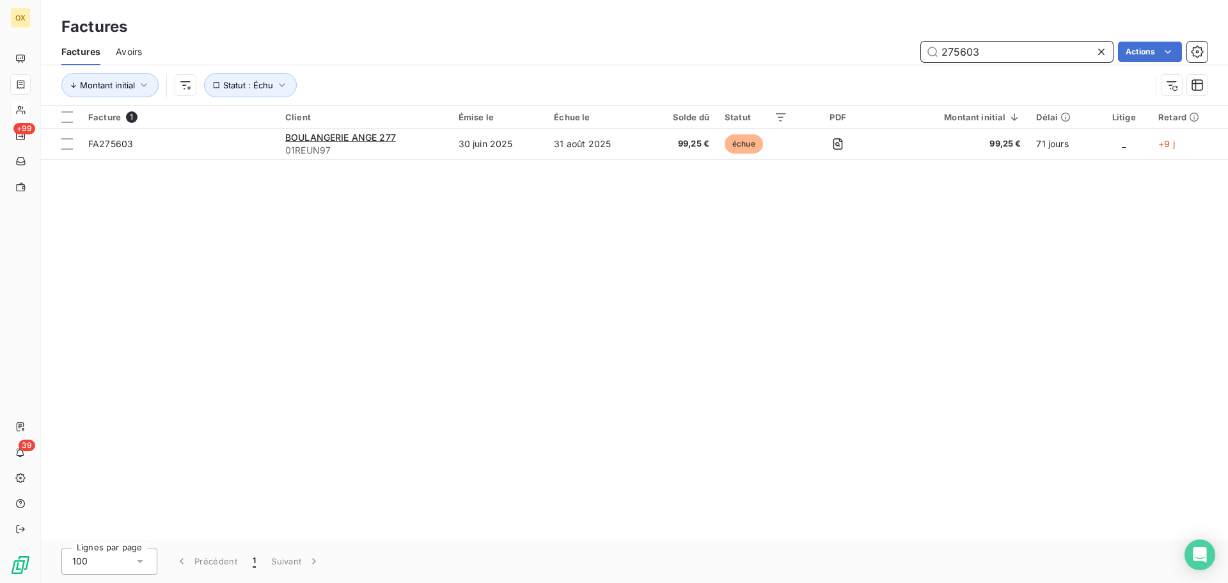
click at [1053, 60] on input "275603" at bounding box center [1017, 52] width 192 height 20
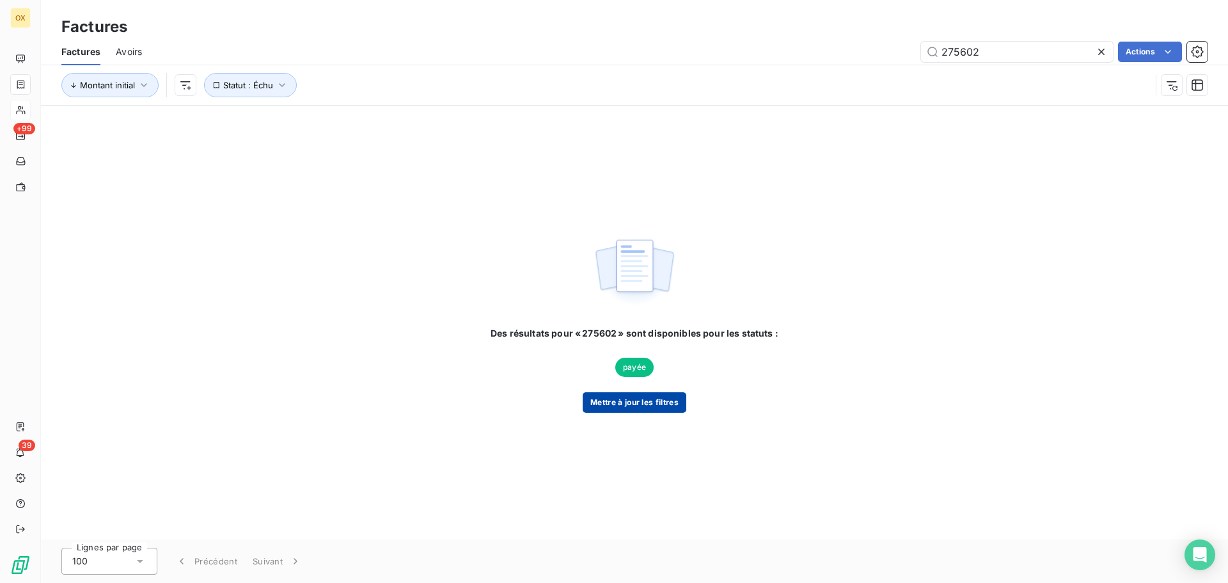
click at [660, 403] on button "Mettre à jour les filtres" at bounding box center [635, 402] width 104 height 20
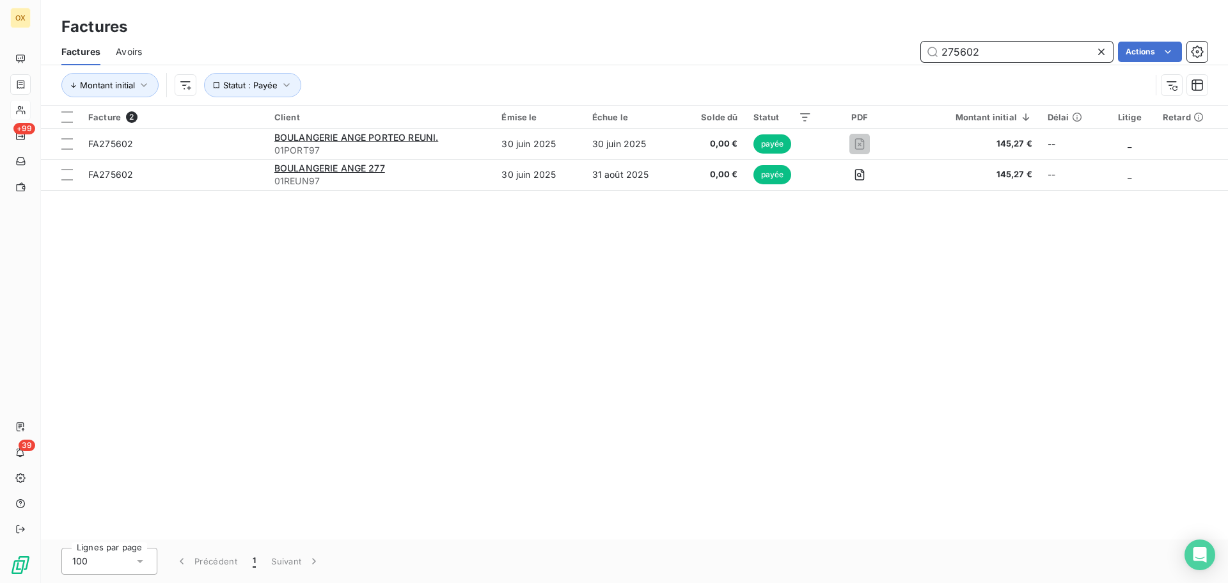
click at [1031, 56] on input "275602" at bounding box center [1017, 52] width 192 height 20
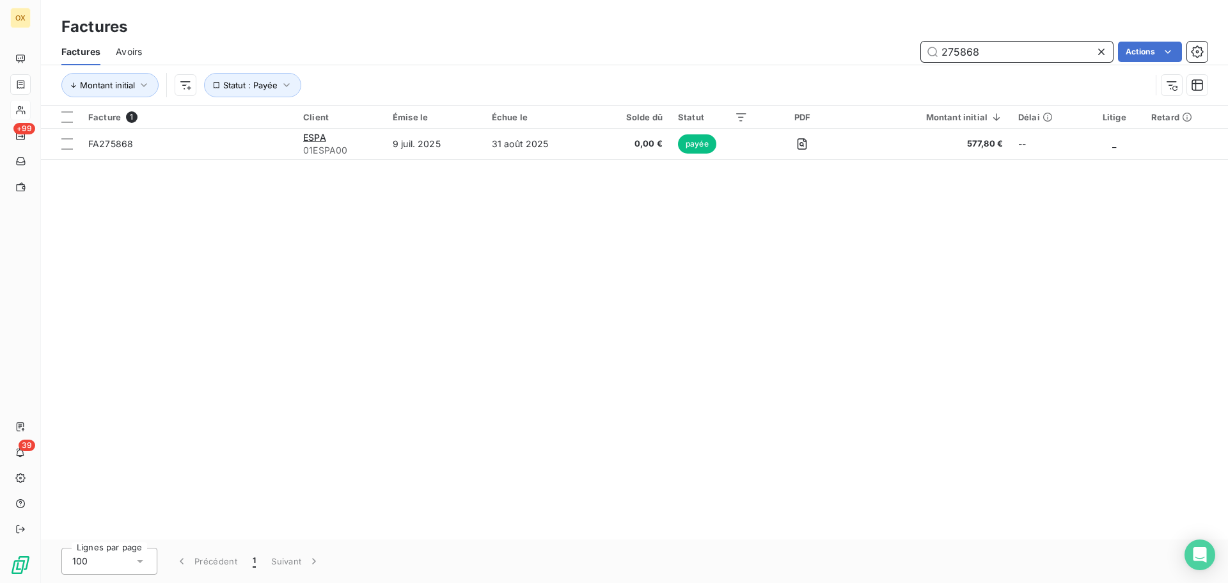
click at [1034, 45] on input "275868" at bounding box center [1017, 52] width 192 height 20
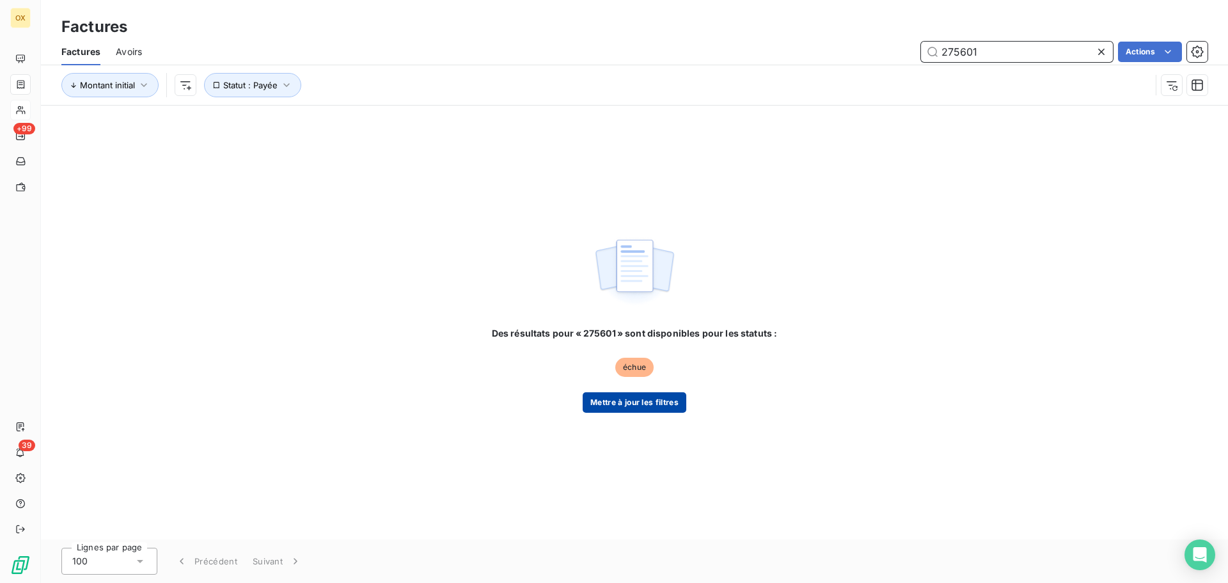
type input "275601"
click at [638, 398] on button "Mettre à jour les filtres" at bounding box center [635, 402] width 104 height 20
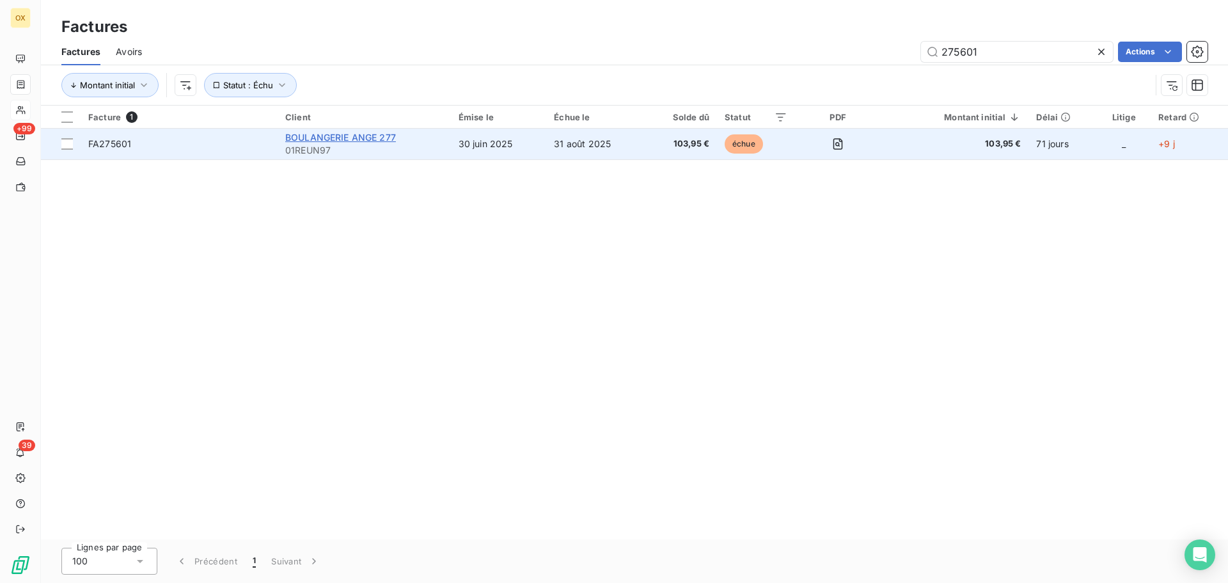
click at [365, 134] on span "BOULANGERIE ANGE 277" at bounding box center [340, 137] width 111 height 11
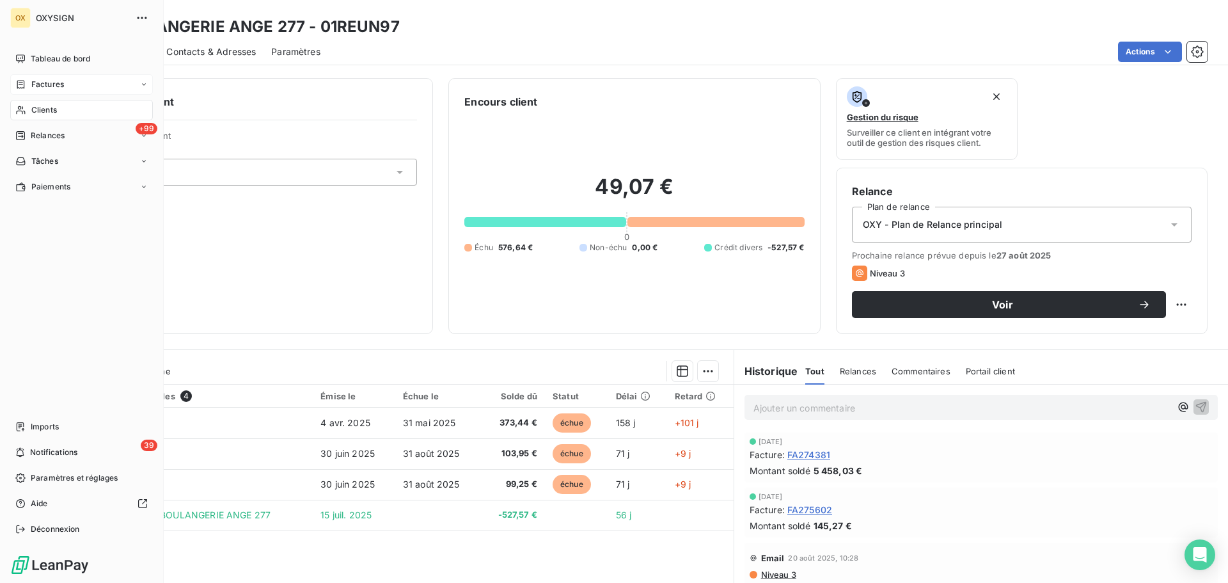
click at [36, 82] on span "Factures" at bounding box center [47, 85] width 33 height 12
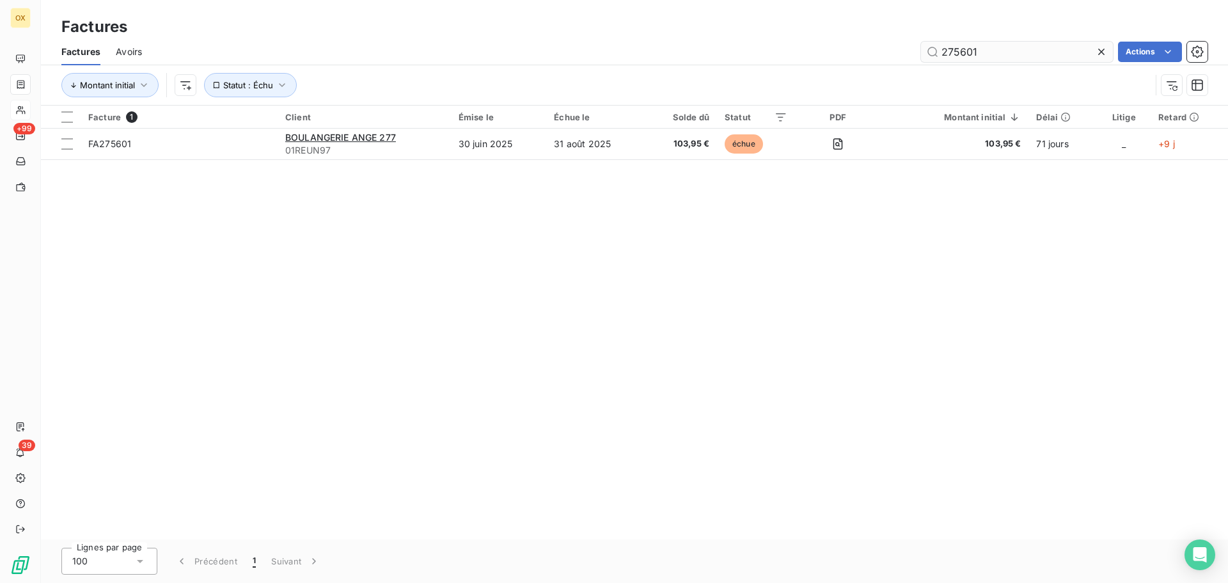
click at [994, 42] on input "275601" at bounding box center [1017, 52] width 192 height 20
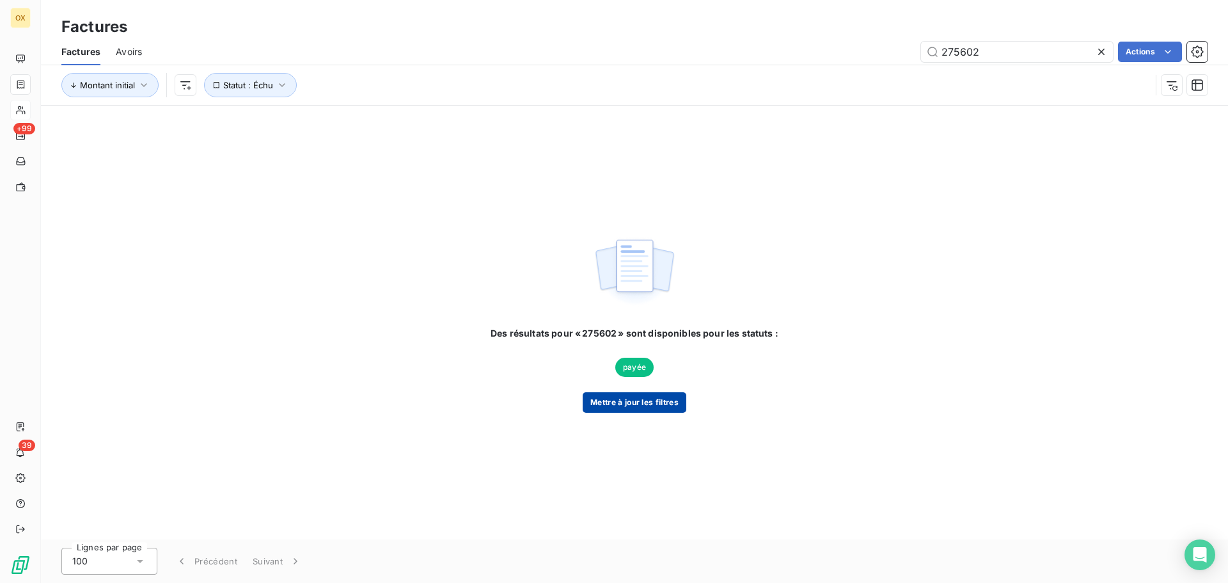
type input "275602"
click at [651, 396] on button "Mettre à jour les filtres" at bounding box center [635, 402] width 104 height 20
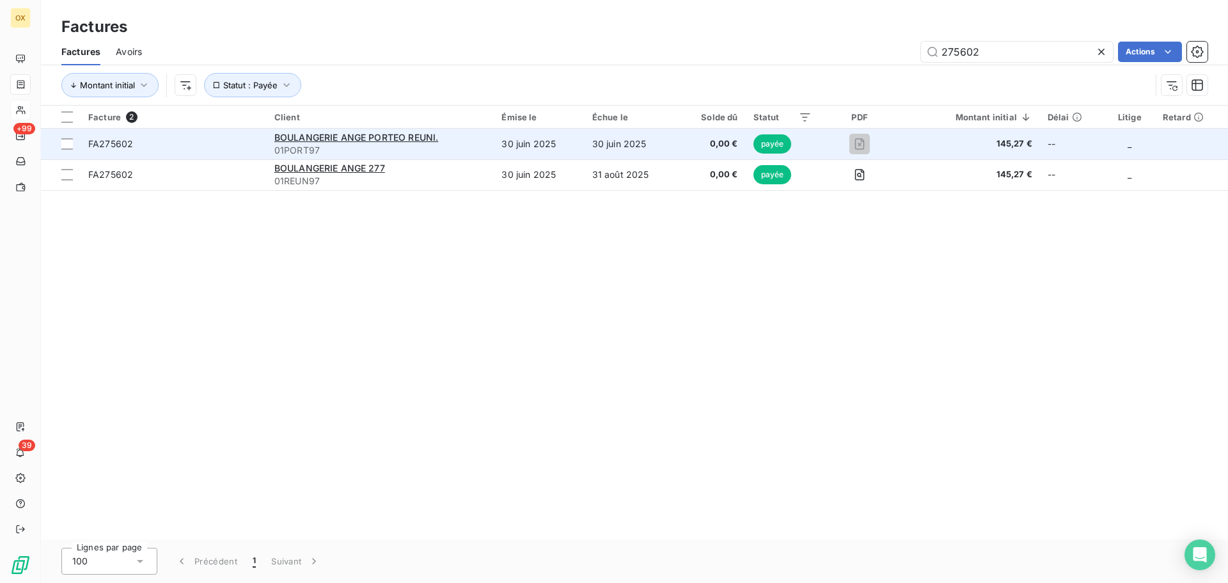
click at [382, 148] on span "01PORT97" at bounding box center [380, 150] width 212 height 13
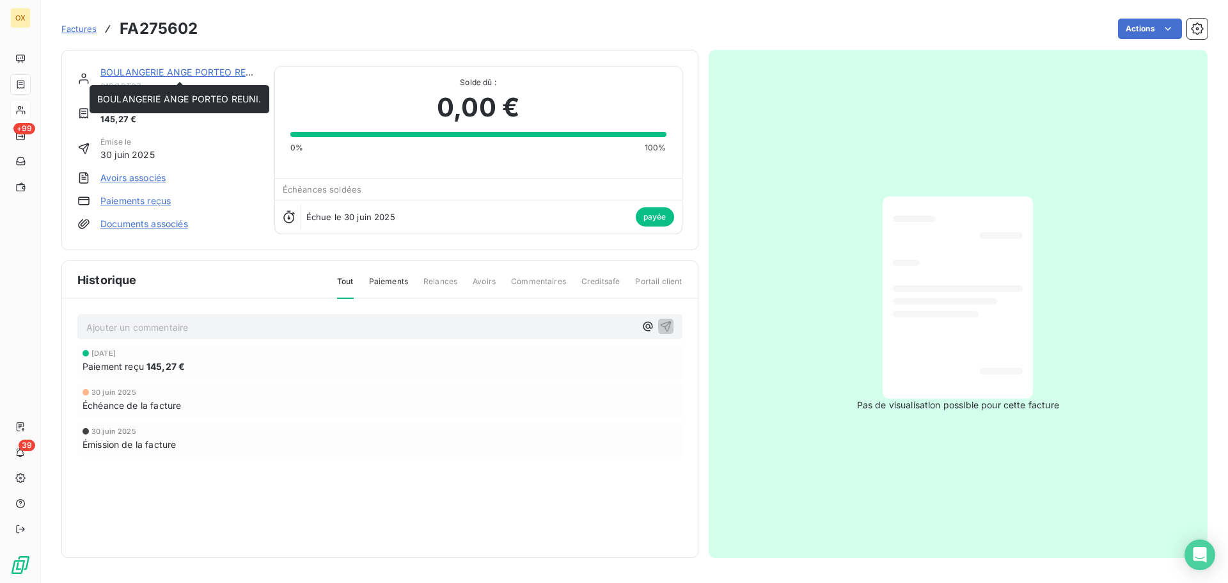
click at [187, 72] on link "BOULANGERIE ANGE PORTEO REUNI." at bounding box center [182, 72] width 164 height 11
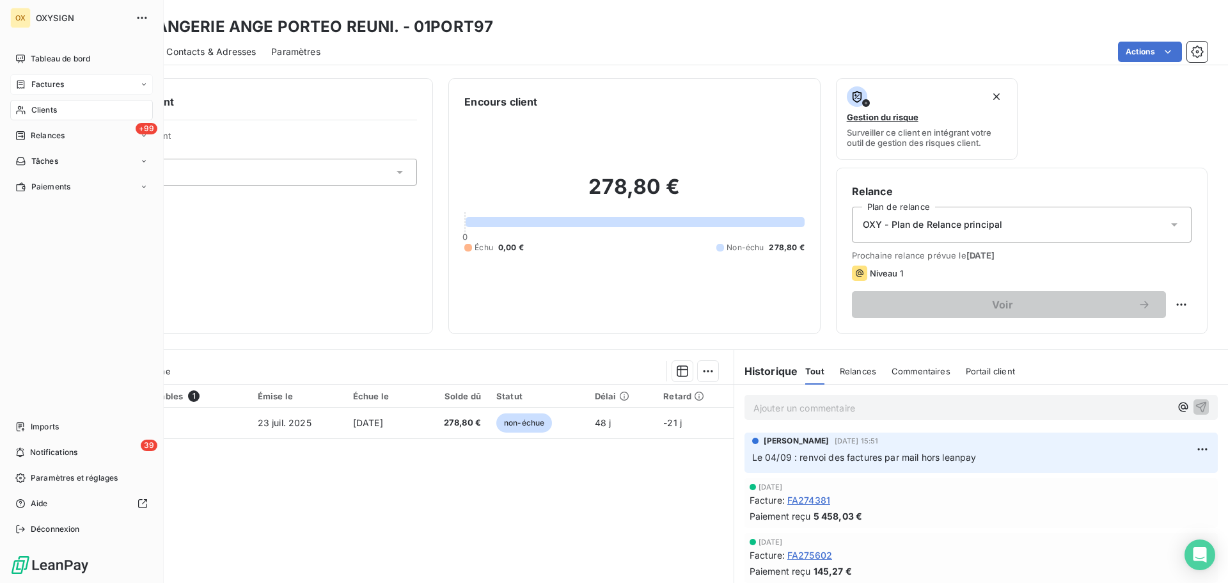
click at [28, 82] on div "Factures" at bounding box center [39, 85] width 49 height 12
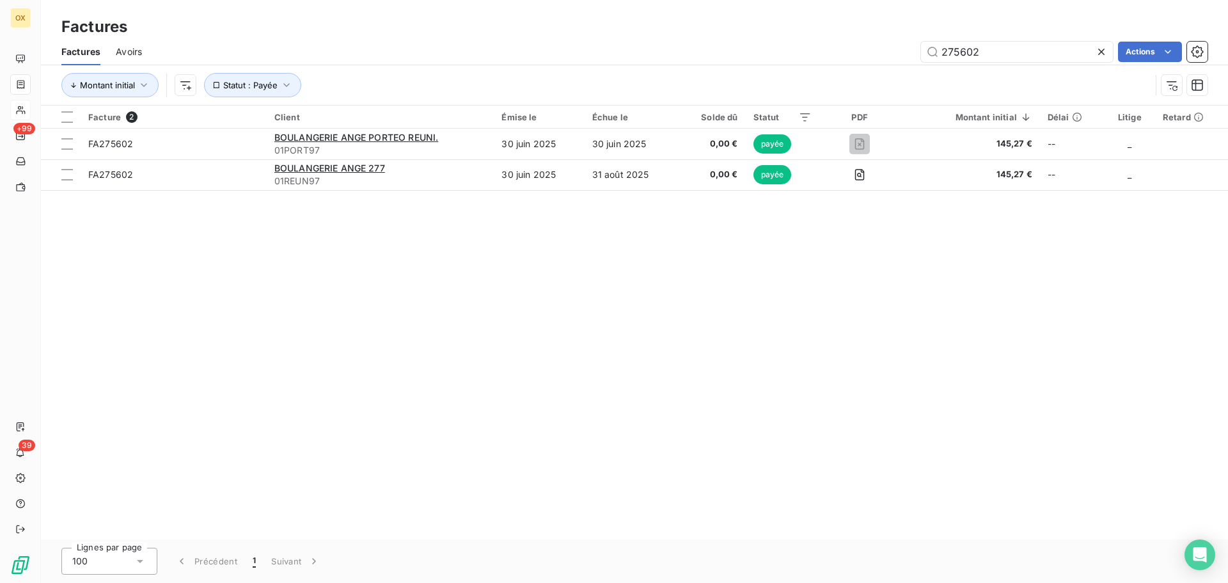
drag, startPoint x: 993, startPoint y: 43, endPoint x: 888, endPoint y: 59, distance: 105.6
click at [888, 59] on div "275602 Actions" at bounding box center [682, 52] width 1050 height 20
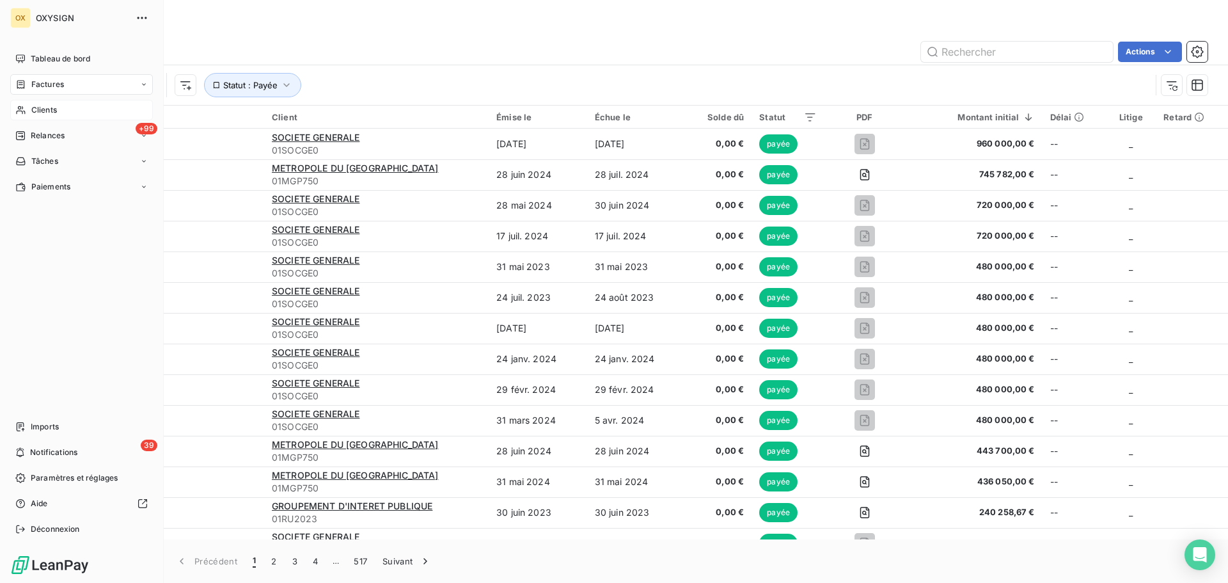
click at [33, 106] on span "Clients" at bounding box center [44, 110] width 26 height 12
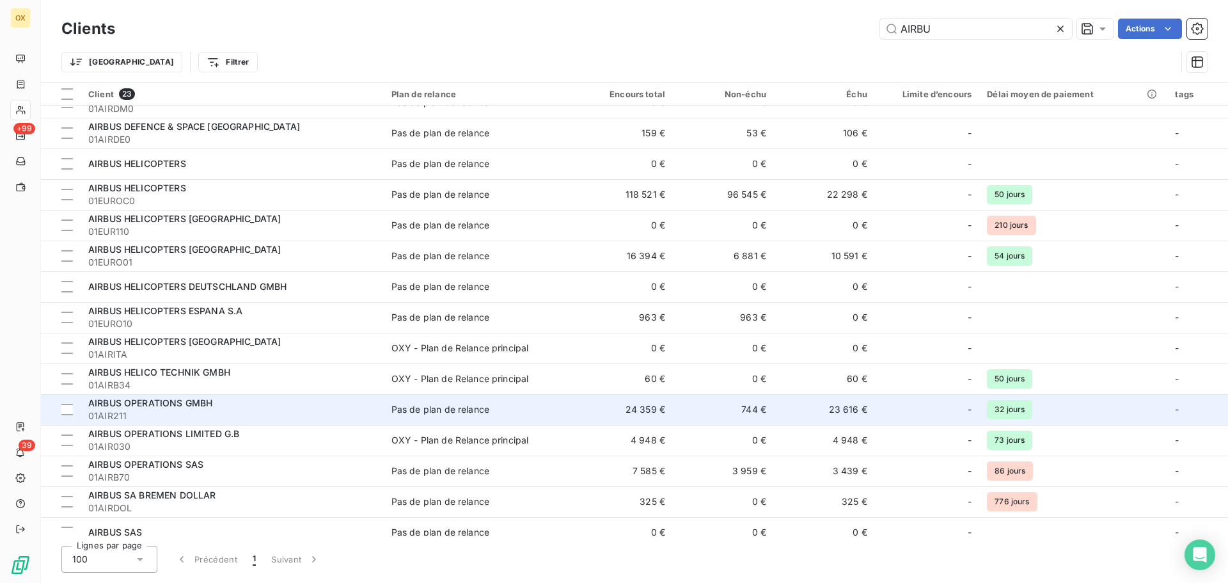
scroll to position [256, 0]
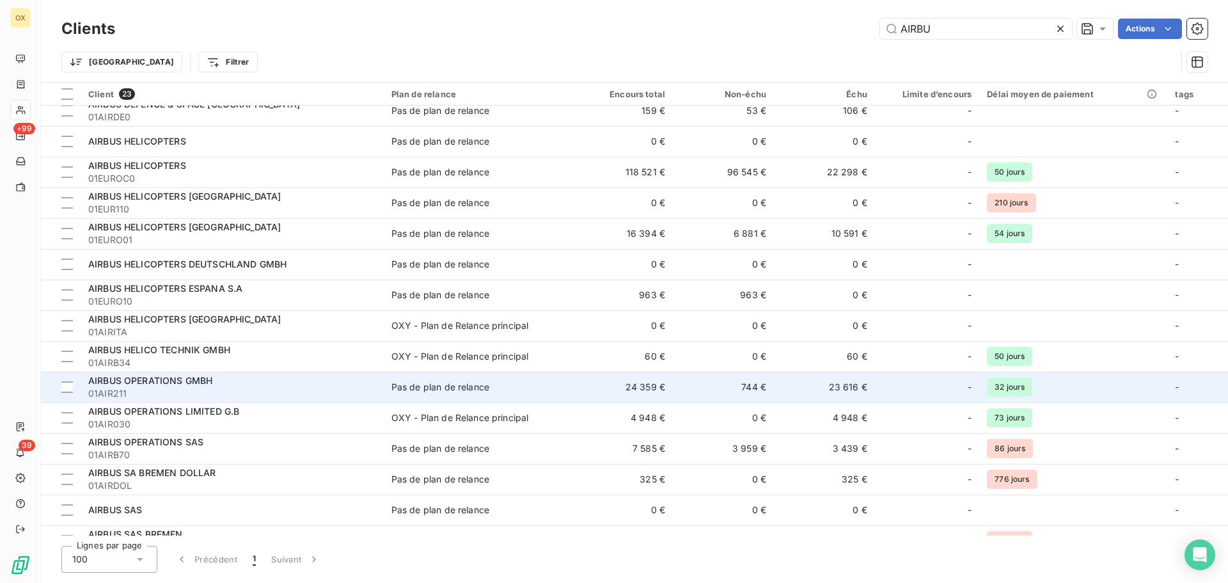
type input "AIRBU"
click at [227, 392] on span "01AIR211" at bounding box center [232, 393] width 288 height 13
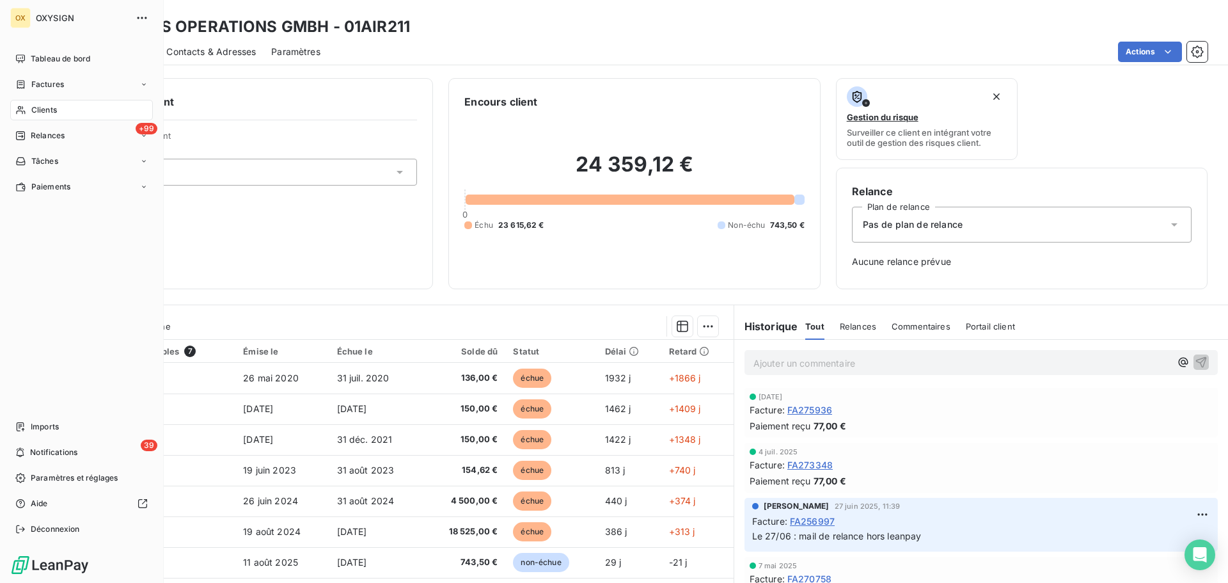
click at [33, 109] on span "Clients" at bounding box center [44, 110] width 26 height 12
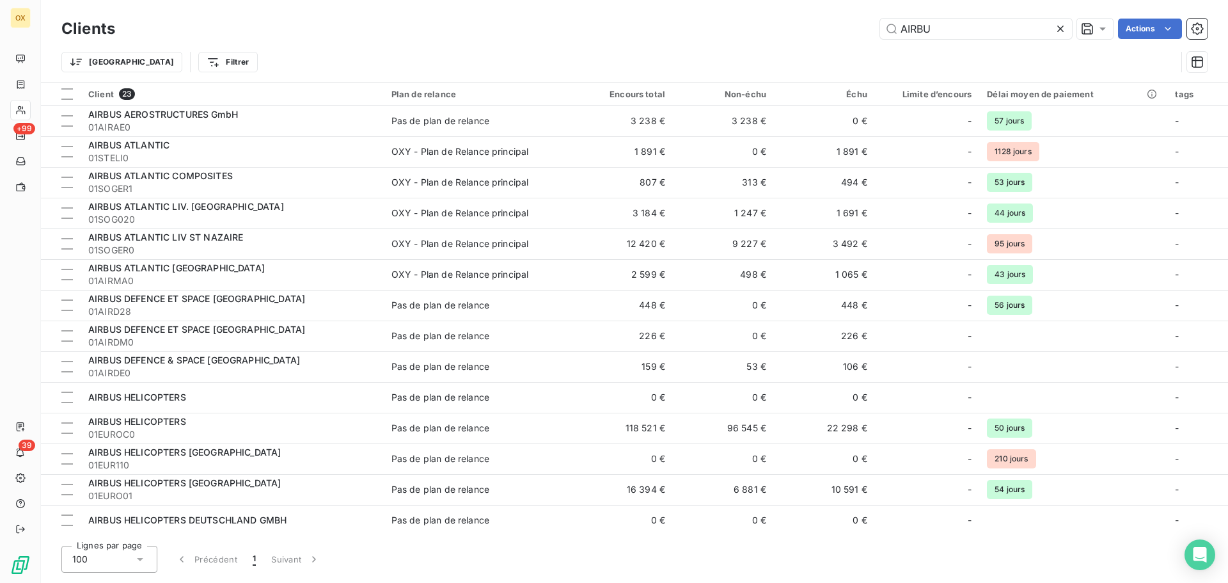
drag, startPoint x: 869, startPoint y: 39, endPoint x: 854, endPoint y: 41, distance: 14.2
click at [854, 41] on div "Clients AIRBU Actions" at bounding box center [634, 28] width 1146 height 27
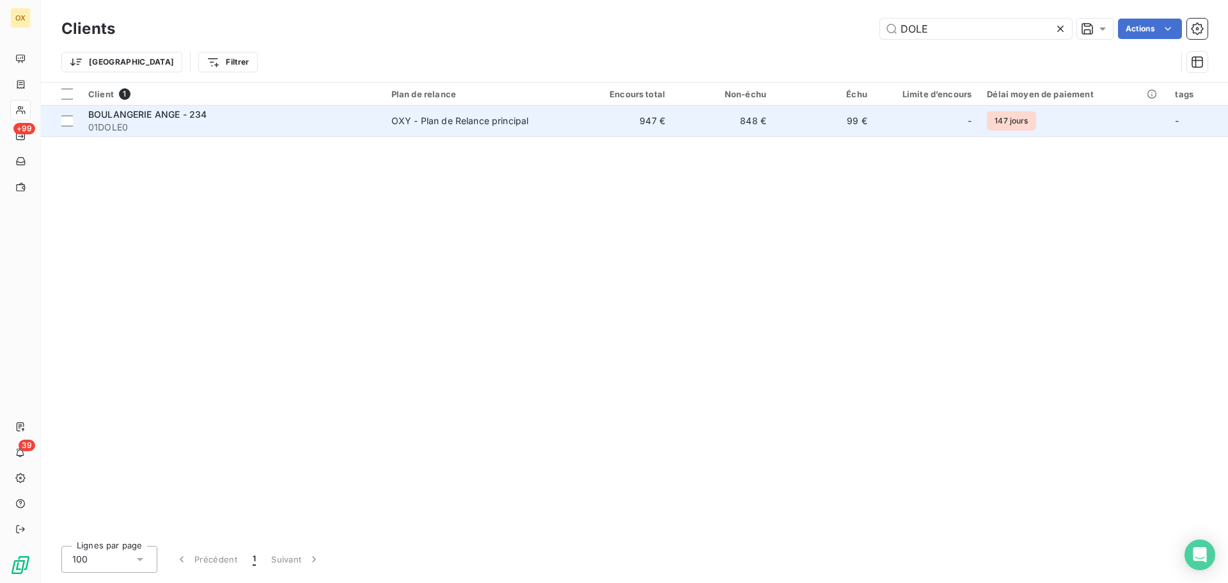
type input "DOLE"
click at [173, 114] on span "BOULANGERIE ANGE - 234" at bounding box center [147, 114] width 118 height 11
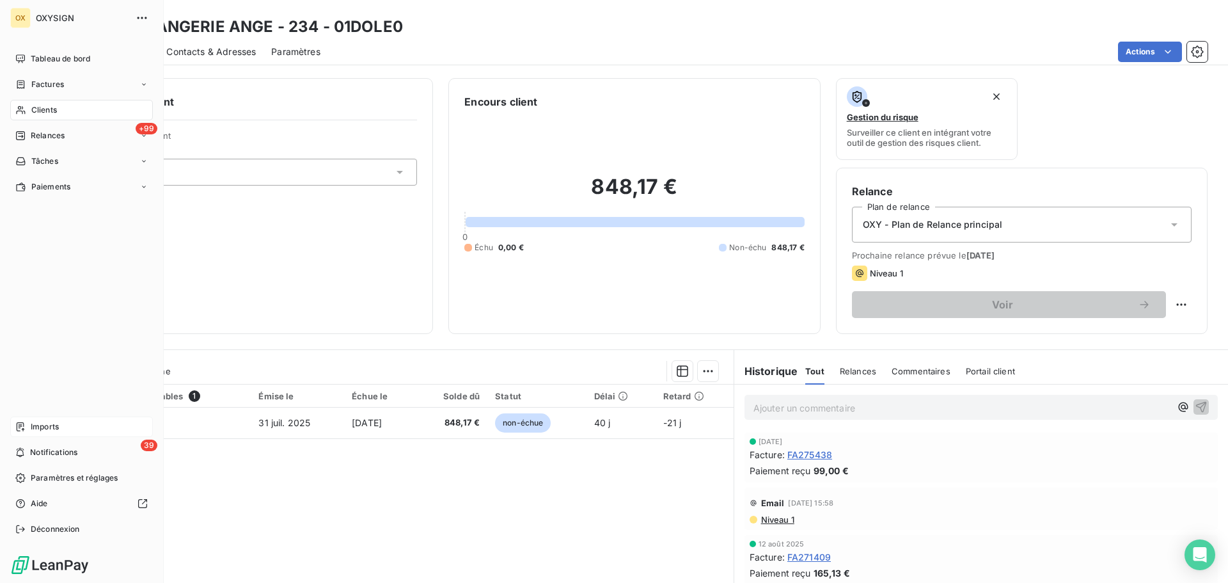
click at [35, 423] on span "Imports" at bounding box center [45, 427] width 28 height 12
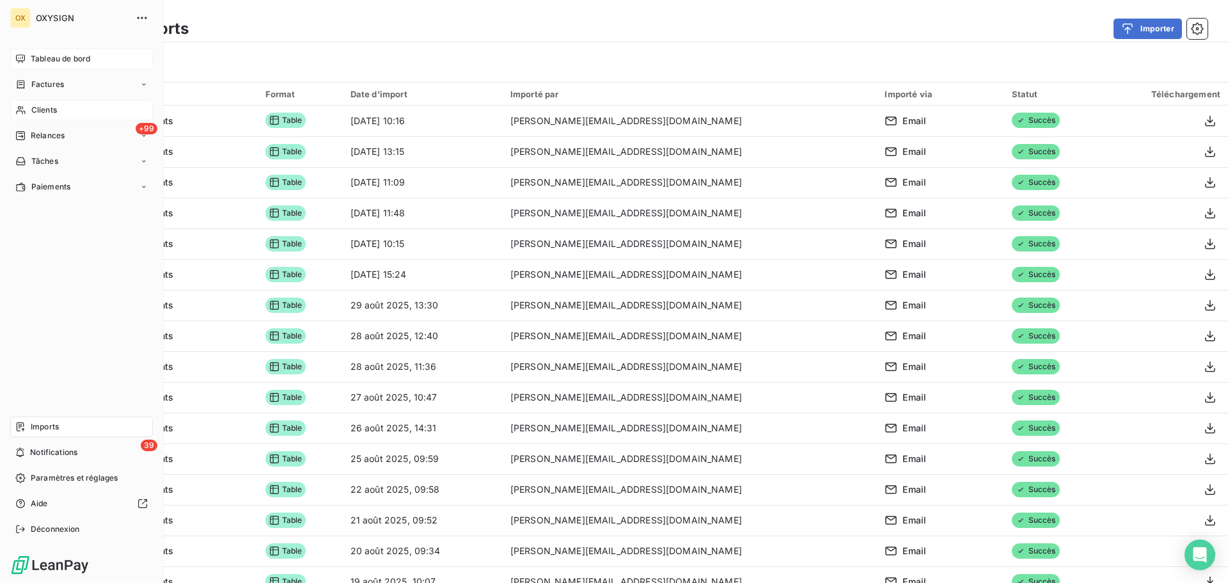
click at [28, 59] on div "Tableau de bord" at bounding box center [81, 59] width 143 height 20
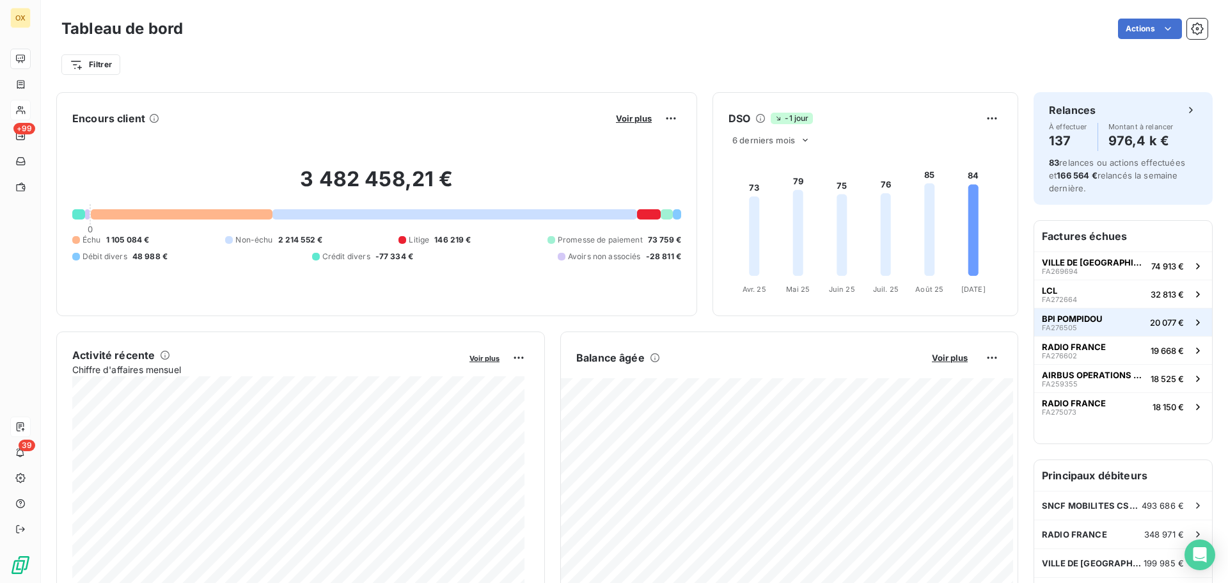
click at [1099, 312] on button "BPI POMPIDOU FA276505 20 077 €" at bounding box center [1123, 322] width 178 height 28
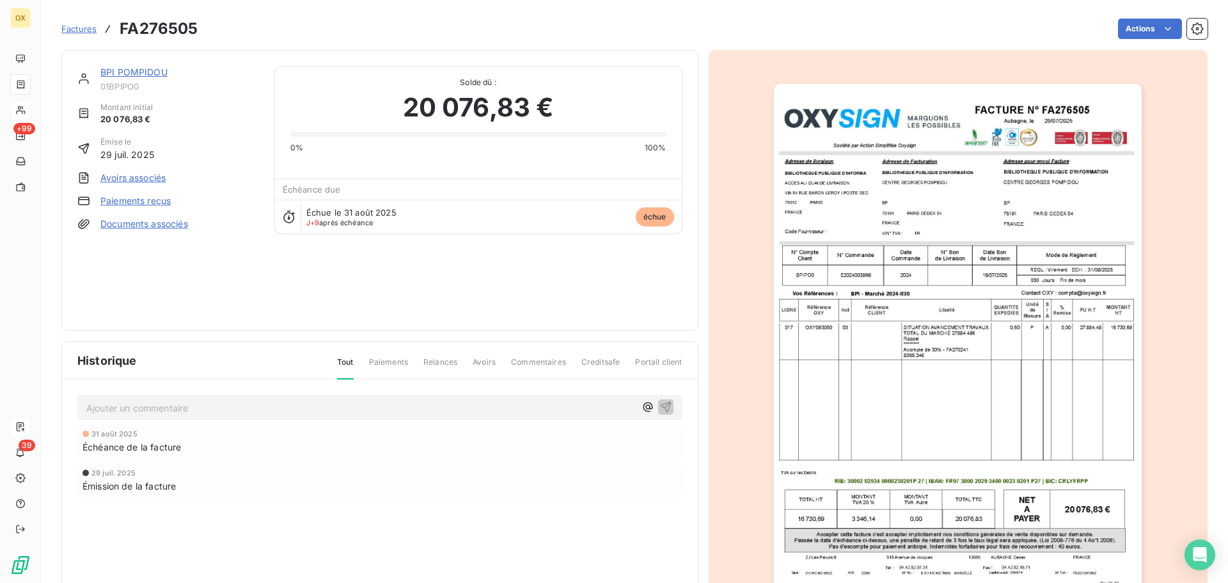
click at [148, 72] on link "BPI POMPIDOU" at bounding box center [133, 72] width 67 height 11
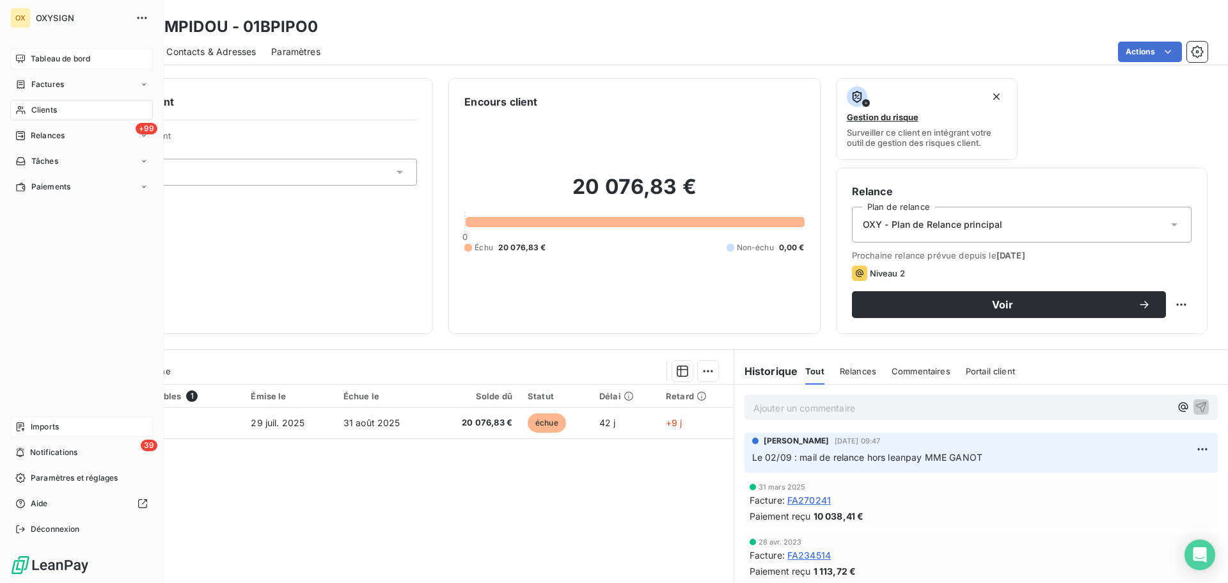
click at [39, 56] on span "Tableau de bord" at bounding box center [60, 59] width 59 height 12
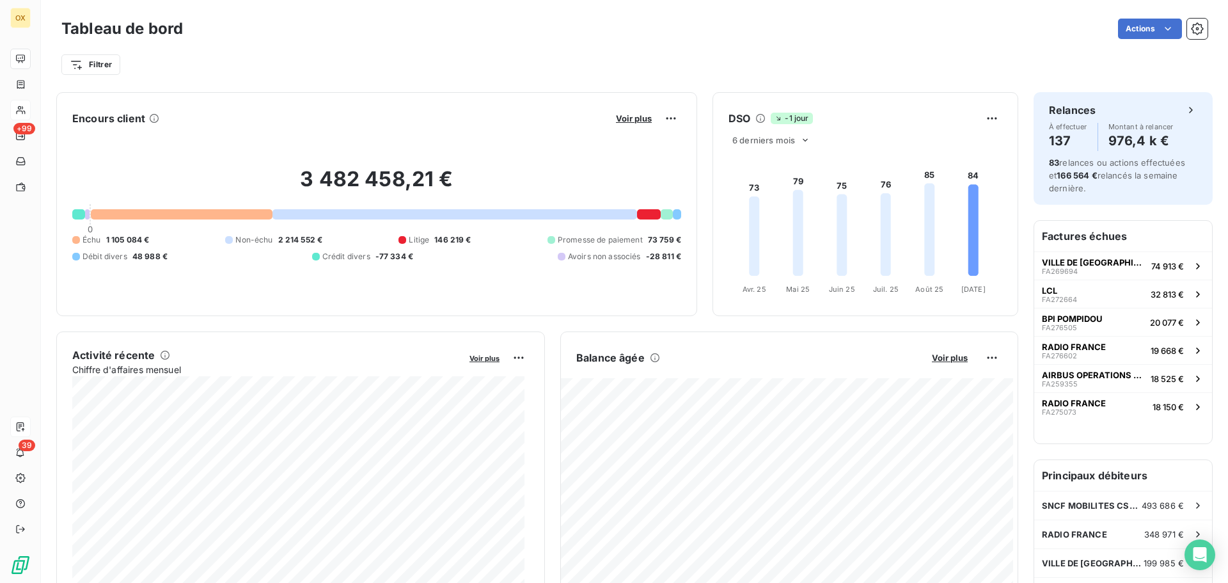
click at [404, 67] on div "Filtrer" at bounding box center [634, 64] width 1146 height 24
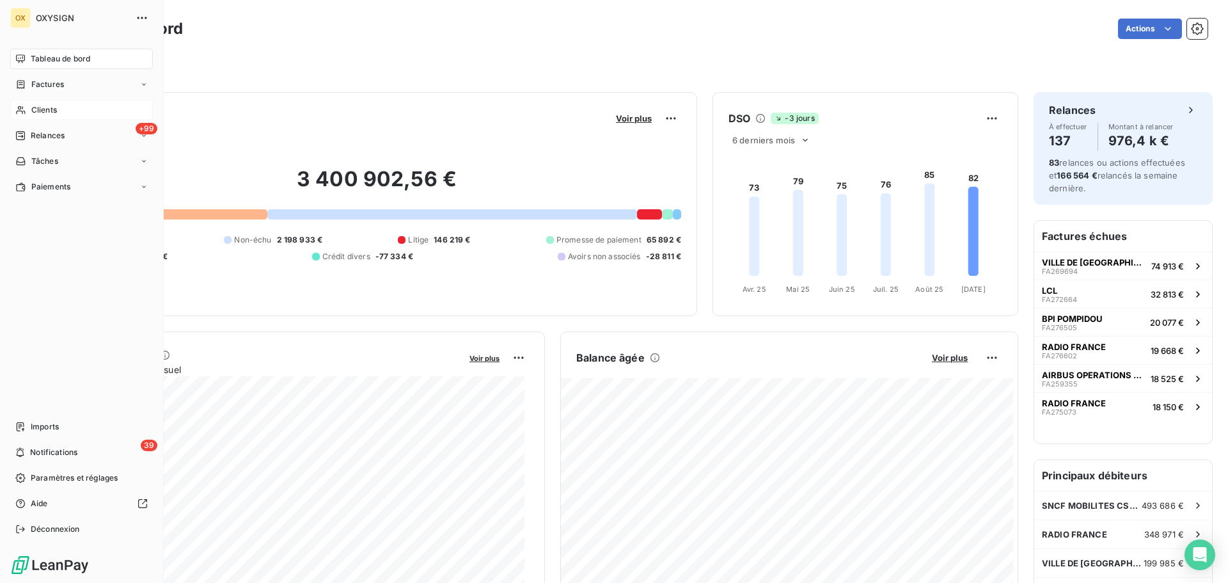
click at [43, 110] on span "Clients" at bounding box center [44, 110] width 26 height 12
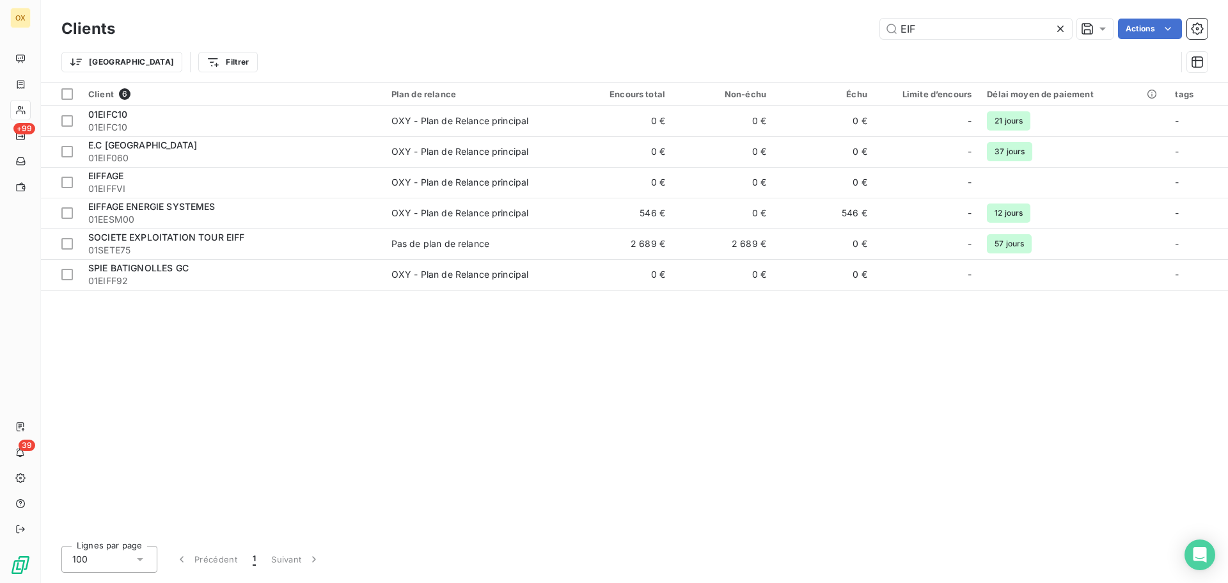
type input "EIF"
drag, startPoint x: 924, startPoint y: 33, endPoint x: 888, endPoint y: 34, distance: 35.2
click at [888, 34] on input "EIF" at bounding box center [976, 29] width 192 height 20
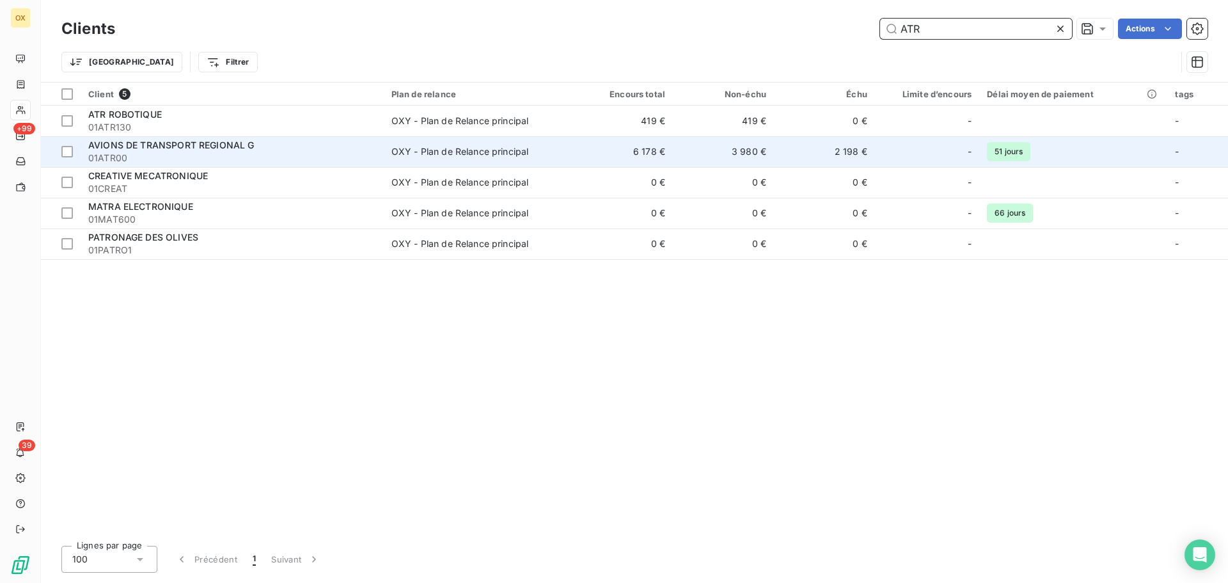
type input "ATR"
click at [313, 150] on div "AVIONS DE TRANSPORT REGIONAL G" at bounding box center [232, 145] width 288 height 13
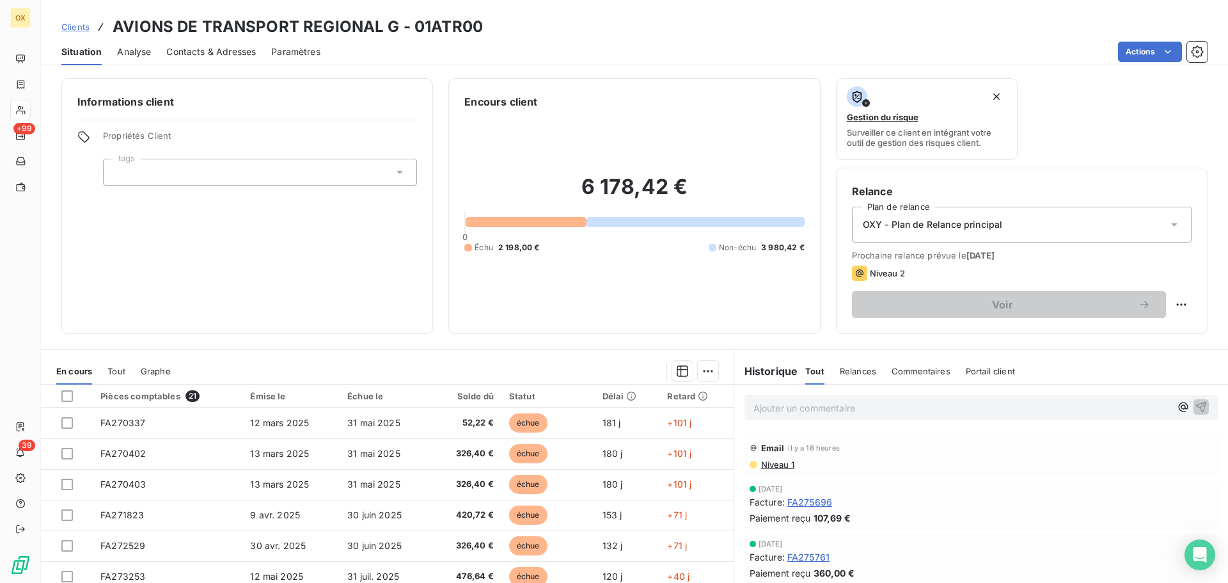
click at [833, 404] on p "Ajouter un commentaire ﻿" at bounding box center [961, 408] width 417 height 16
click at [1196, 407] on icon "button" at bounding box center [1201, 406] width 11 height 11
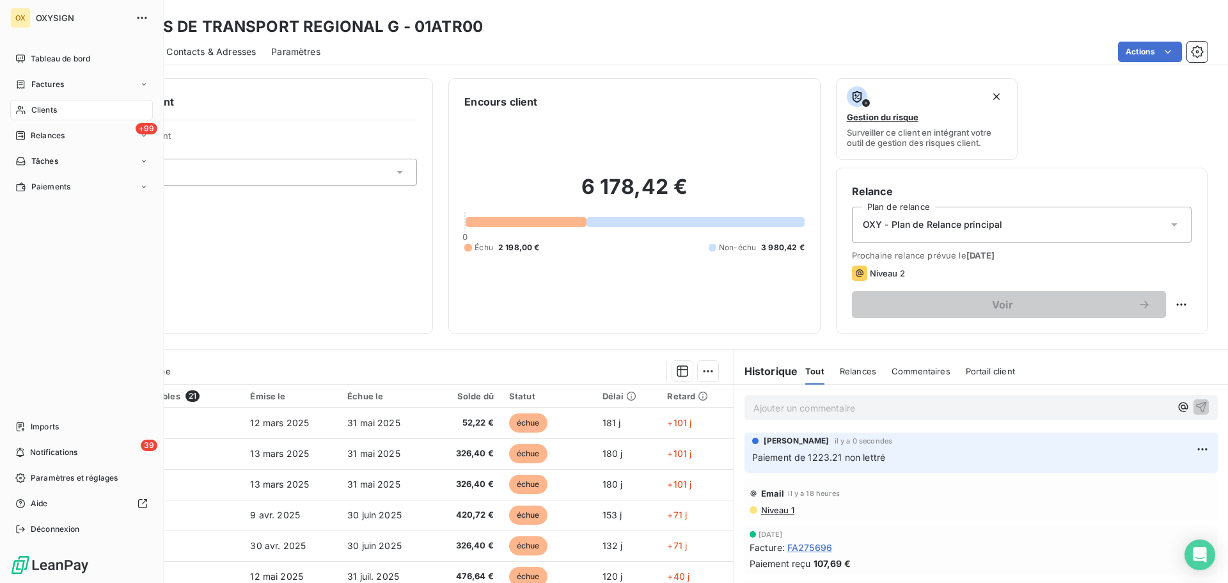
drag, startPoint x: 56, startPoint y: 106, endPoint x: 149, endPoint y: 98, distance: 93.1
click at [56, 106] on span "Clients" at bounding box center [44, 110] width 26 height 12
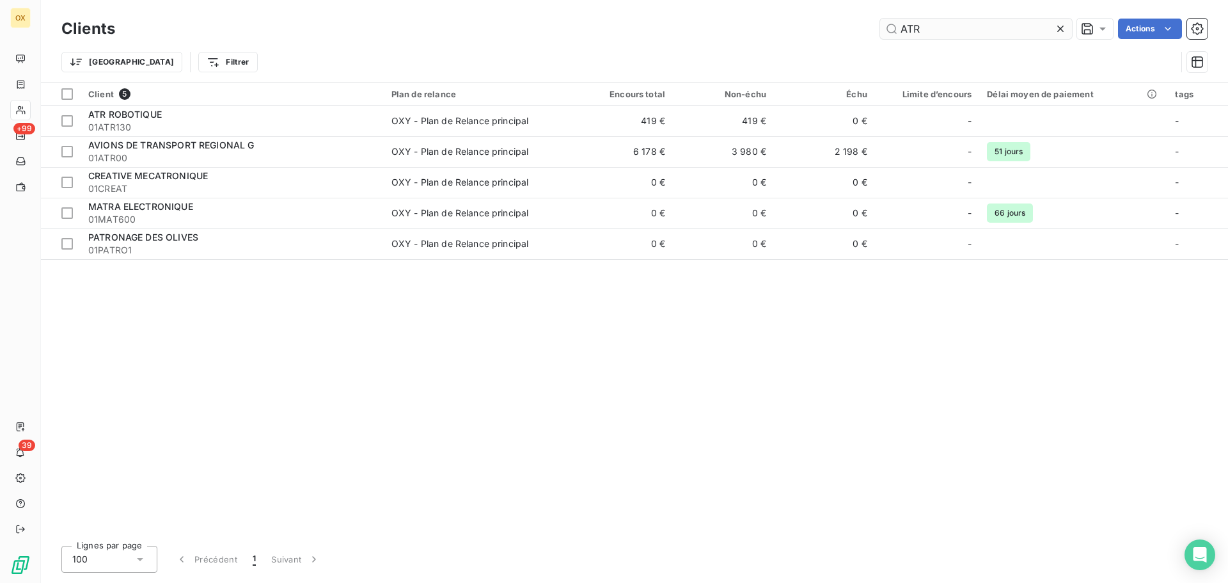
drag, startPoint x: 954, startPoint y: 32, endPoint x: 894, endPoint y: 28, distance: 59.6
click at [894, 28] on input "ATR" at bounding box center [976, 29] width 192 height 20
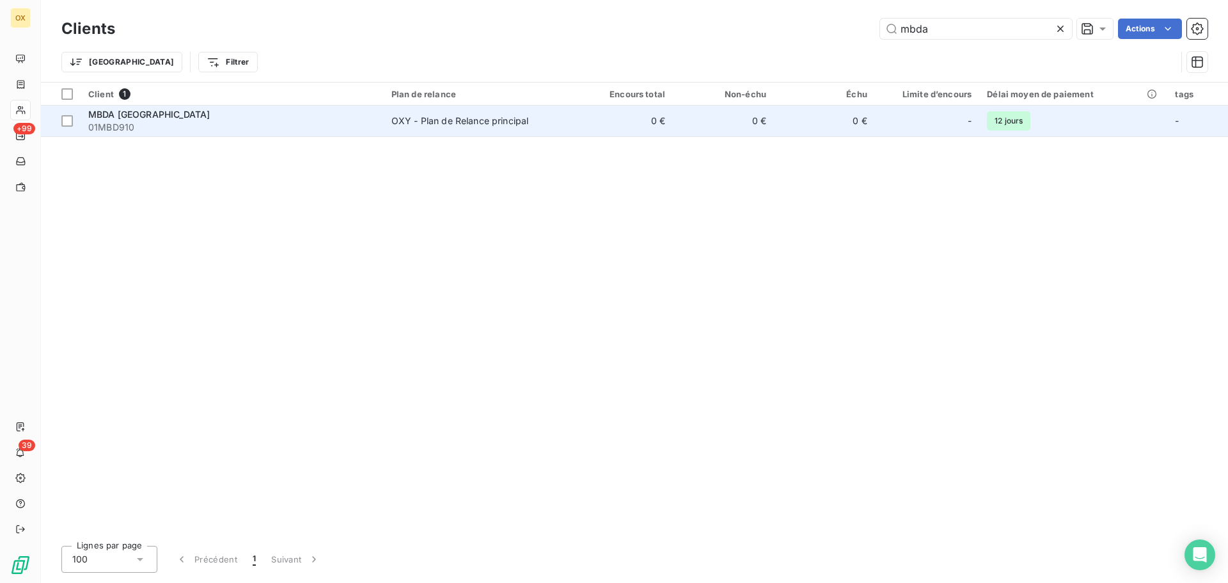
type input "mbda"
click at [283, 109] on div "MBDA FRANCE" at bounding box center [232, 114] width 288 height 13
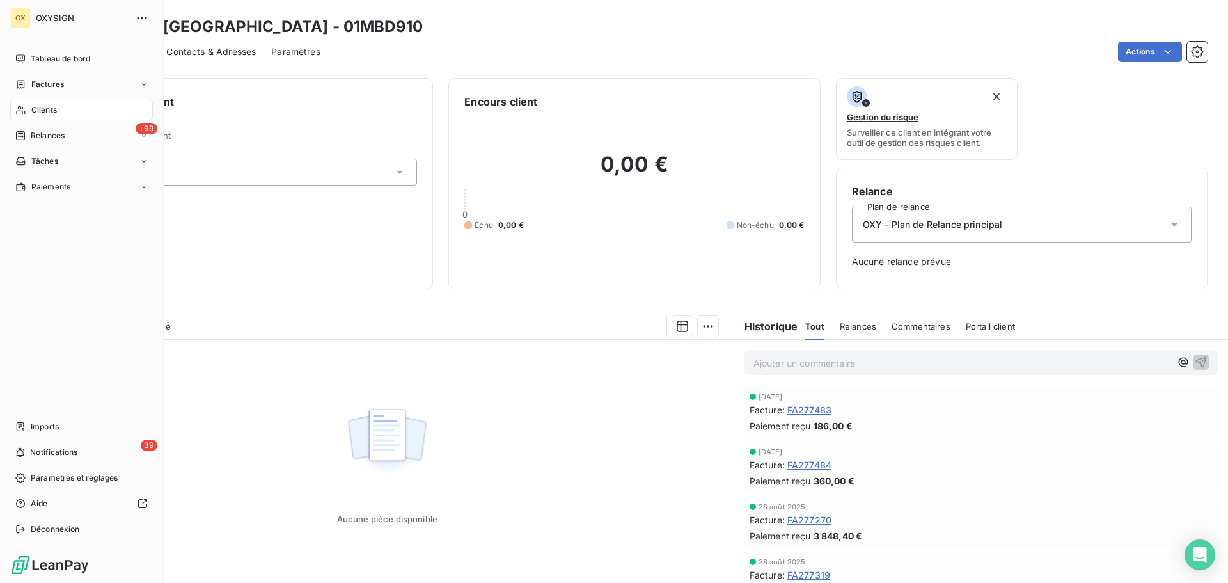
click at [35, 105] on span "Clients" at bounding box center [44, 110] width 26 height 12
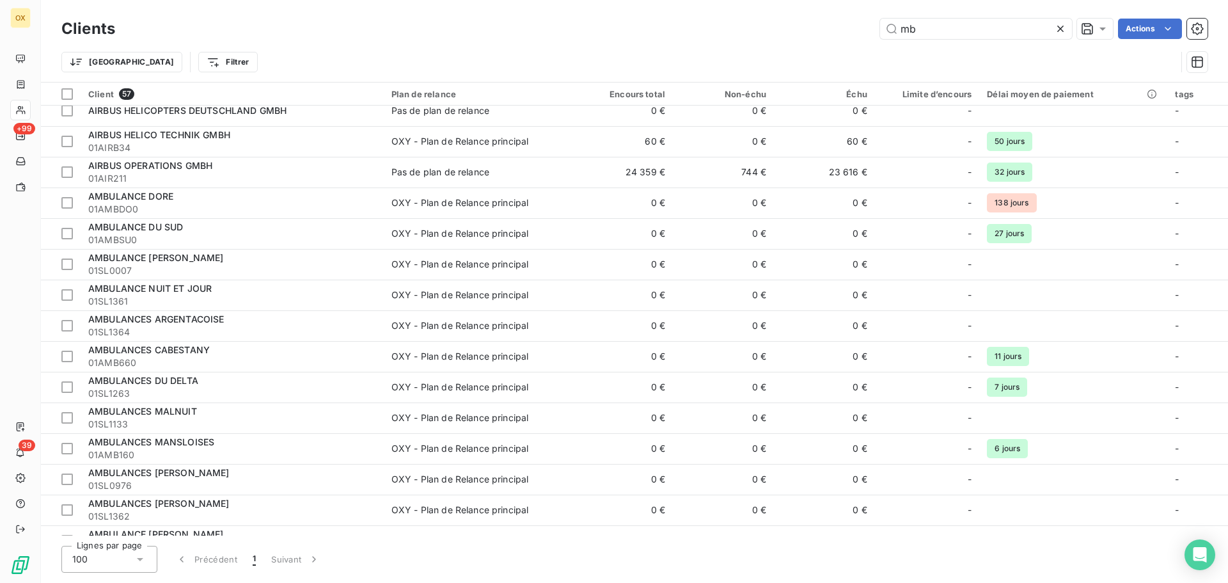
scroll to position [448, 0]
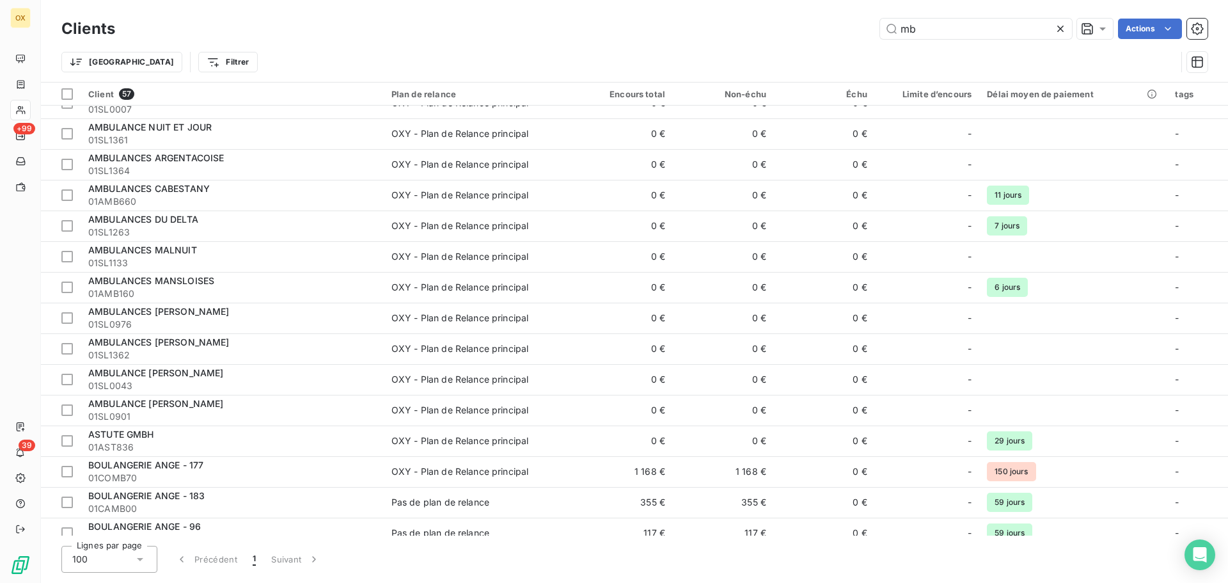
type input "mb"
drag, startPoint x: 935, startPoint y: 33, endPoint x: 877, endPoint y: 23, distance: 58.5
click at [877, 23] on div "mb Actions" at bounding box center [668, 29] width 1077 height 20
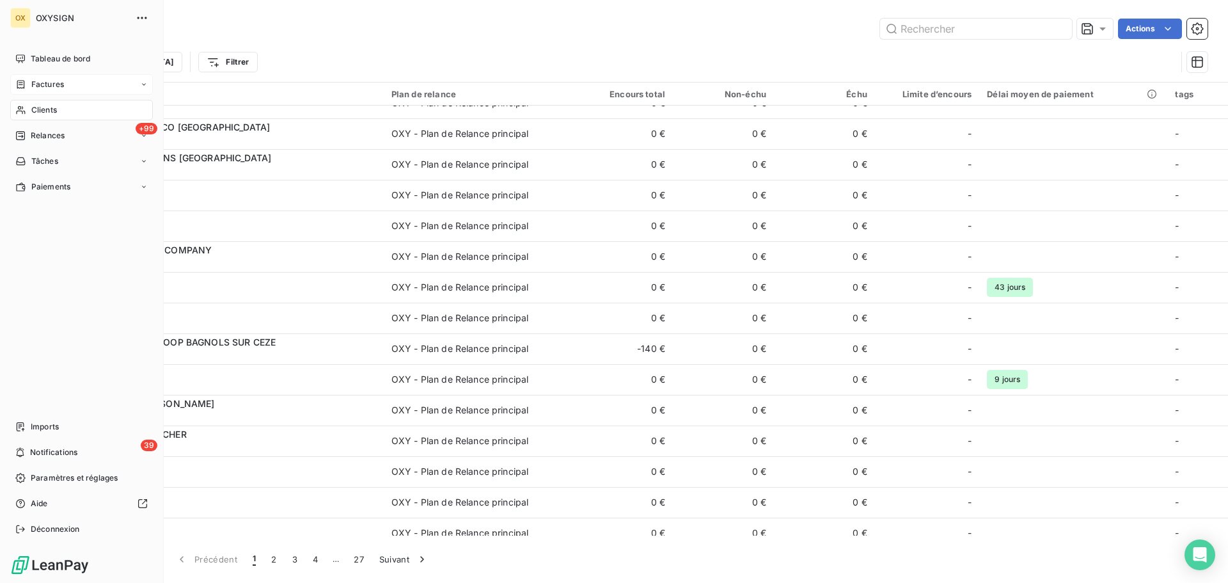
click at [35, 82] on span "Factures" at bounding box center [47, 85] width 33 height 12
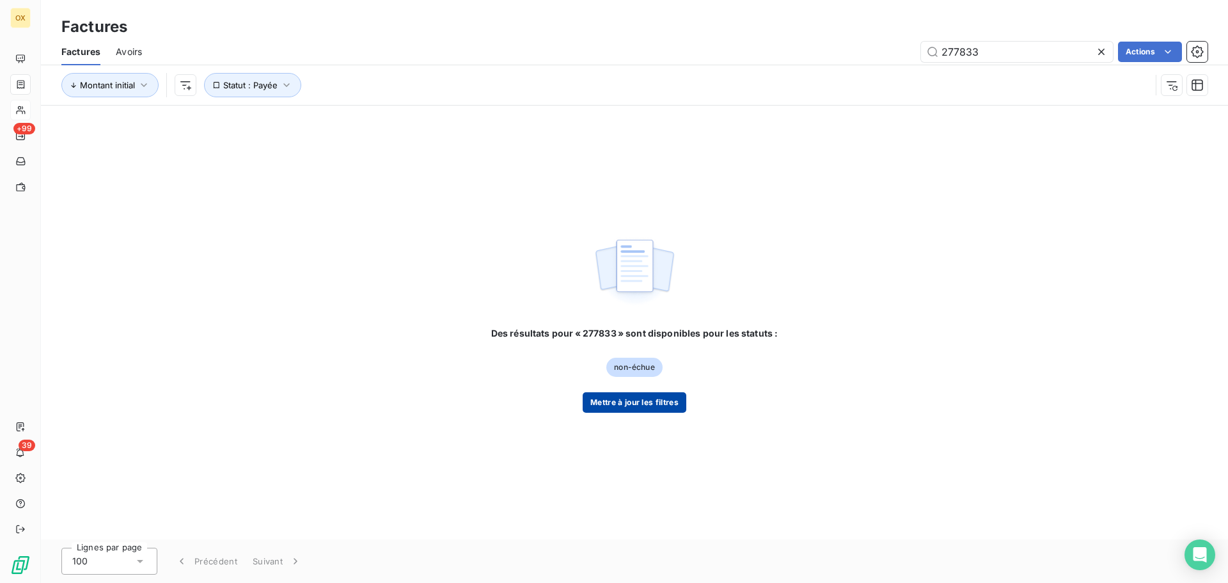
type input "277833"
click at [638, 399] on button "Mettre à jour les filtres" at bounding box center [635, 402] width 104 height 20
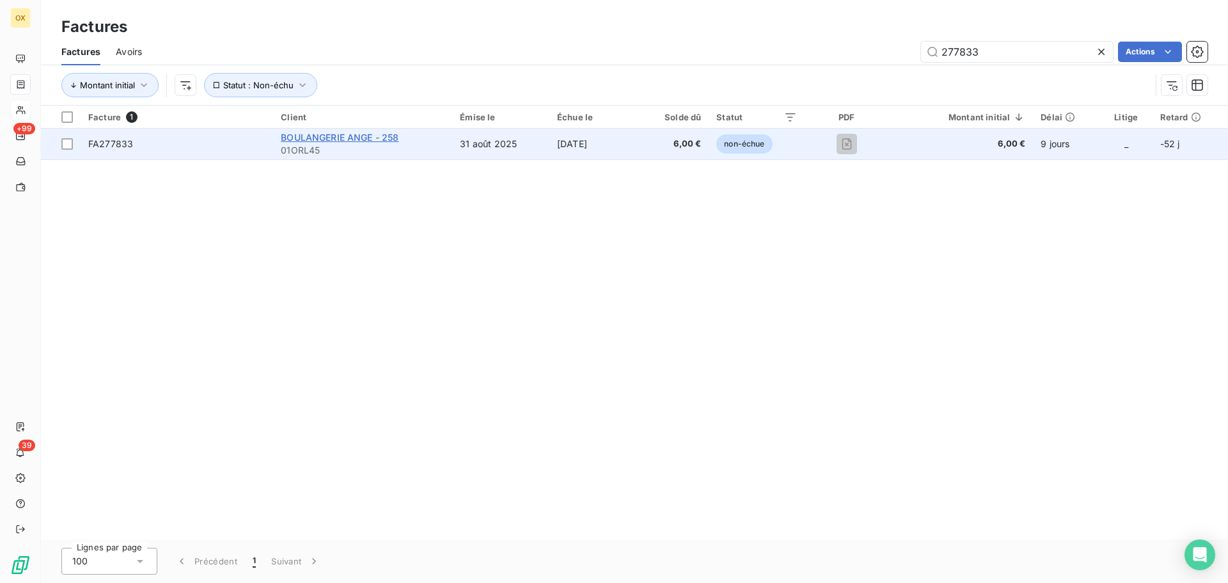
click at [299, 141] on span "BOULANGERIE ANGE - 258" at bounding box center [340, 137] width 118 height 11
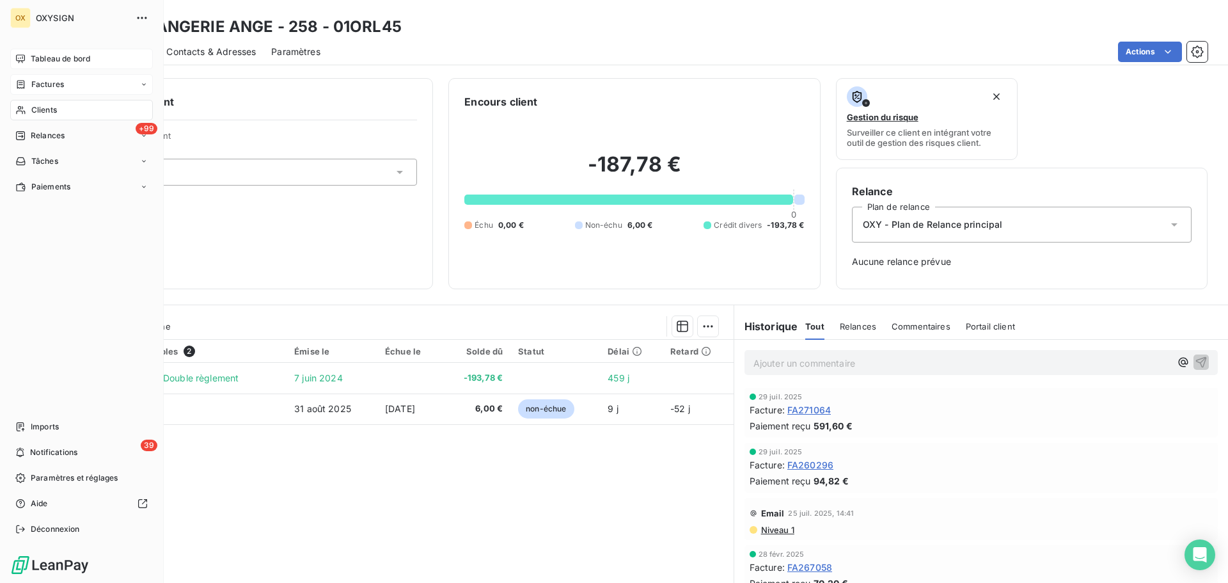
click at [38, 56] on span "Tableau de bord" at bounding box center [60, 59] width 59 height 12
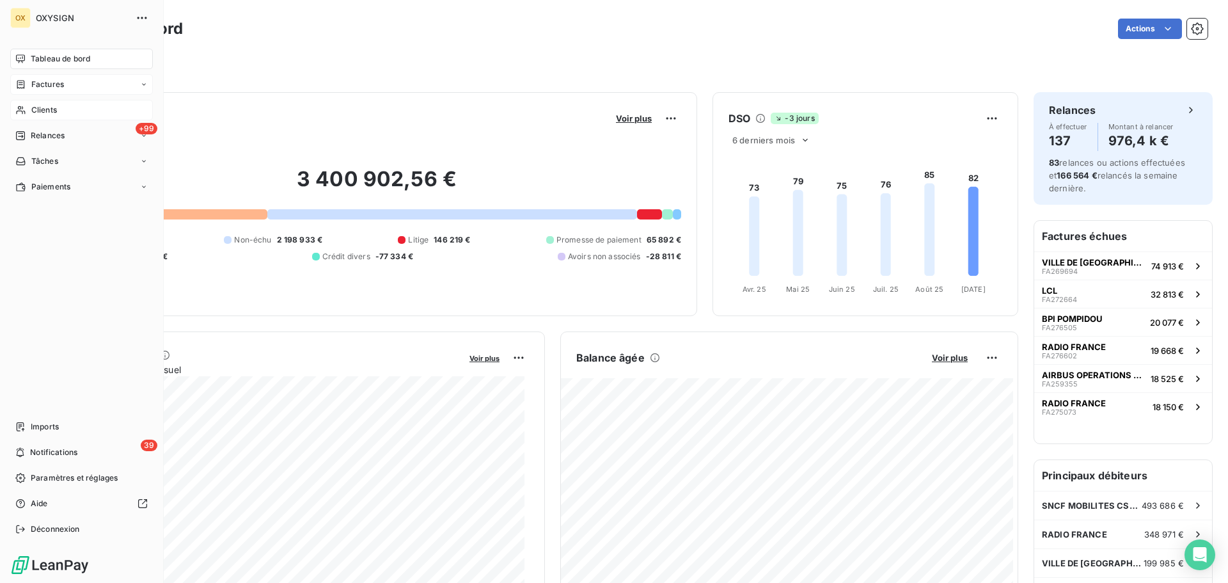
click at [39, 109] on span "Clients" at bounding box center [44, 110] width 26 height 12
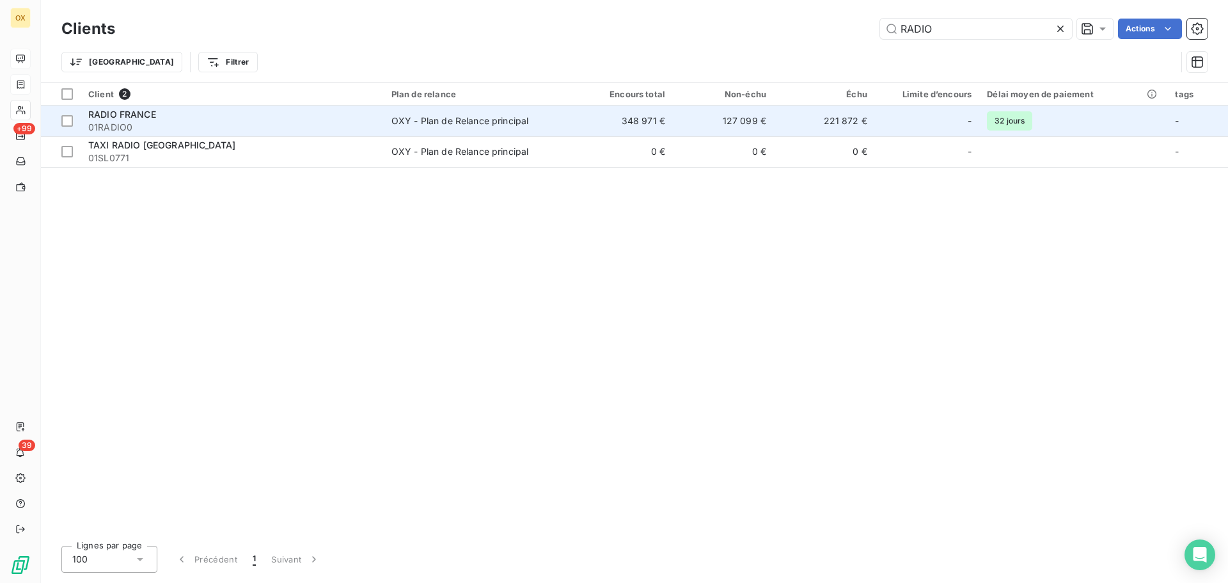
type input "RADIO"
click at [306, 118] on div "RADIO FRANCE" at bounding box center [232, 114] width 288 height 13
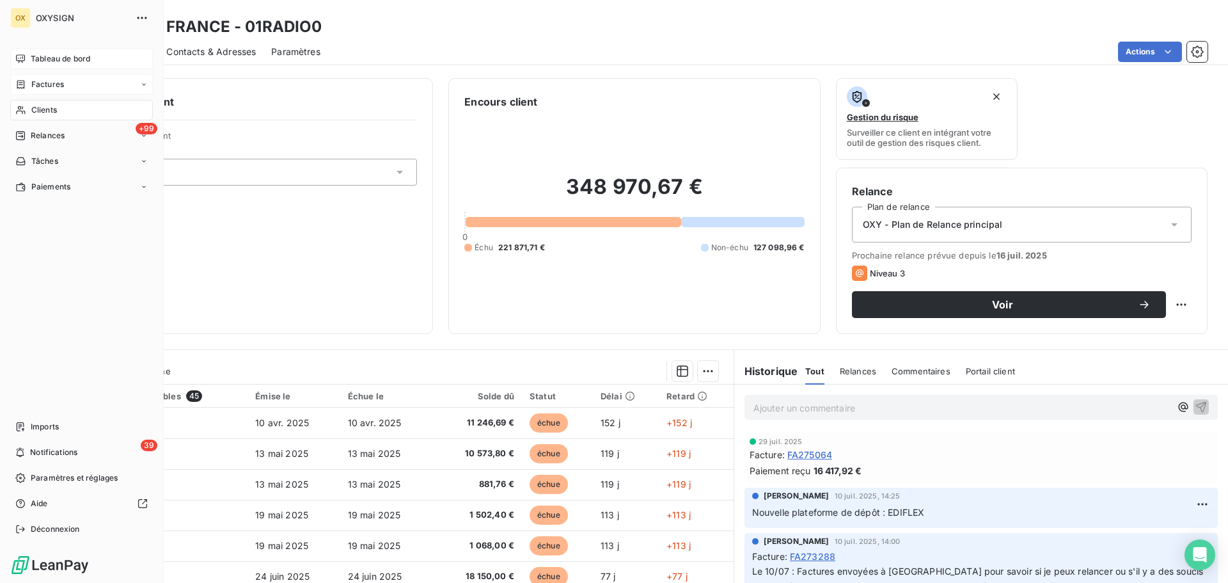
click at [35, 54] on span "Tableau de bord" at bounding box center [60, 59] width 59 height 12
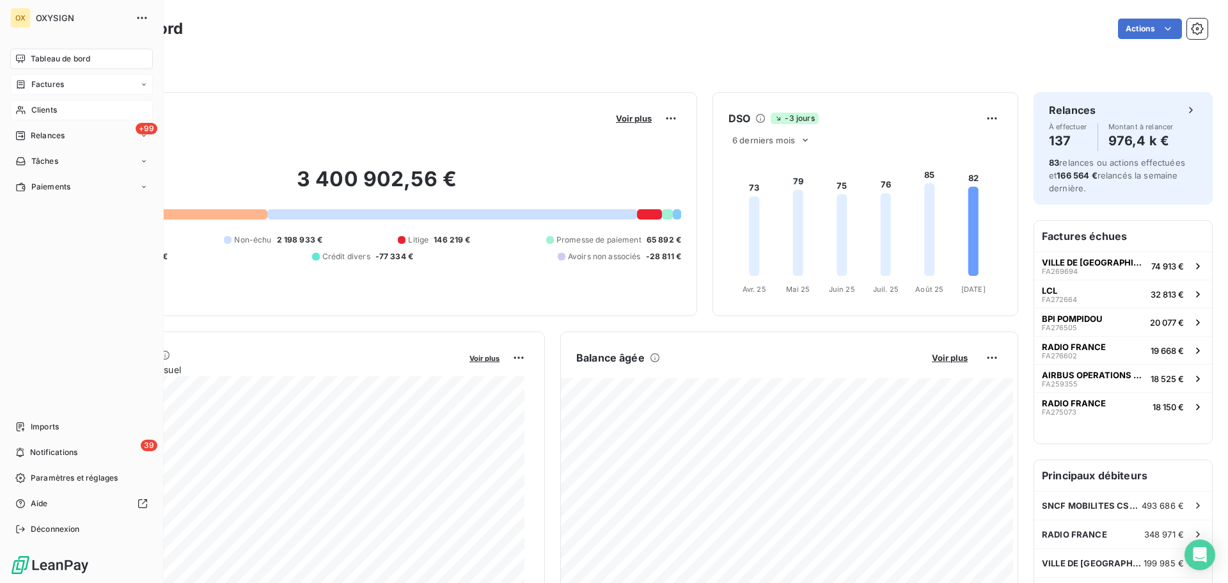
click at [45, 106] on span "Clients" at bounding box center [44, 110] width 26 height 12
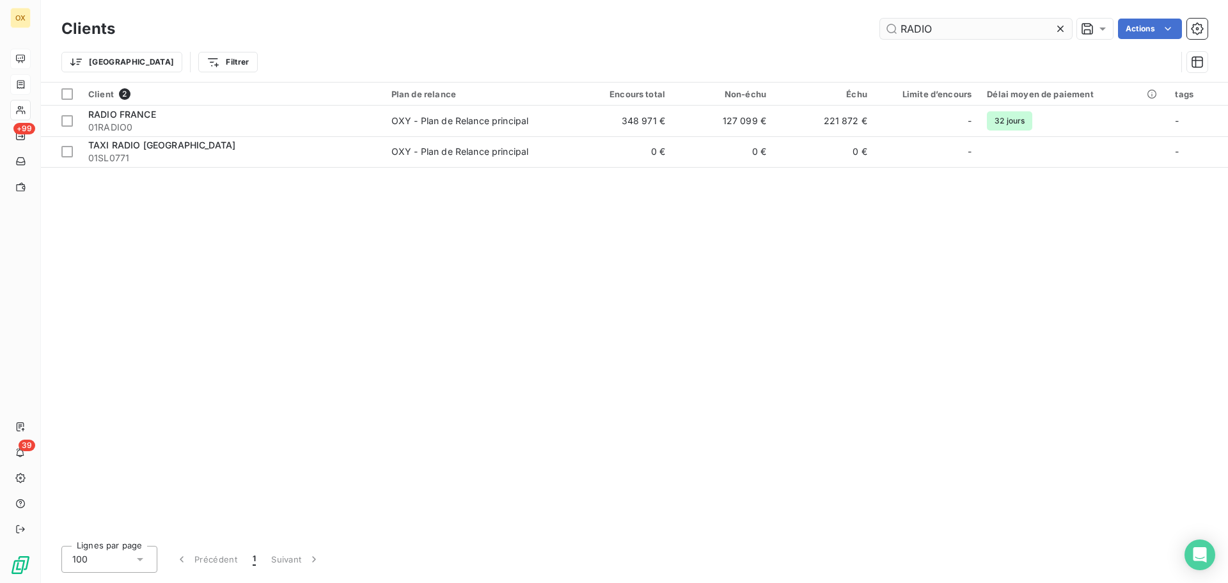
drag, startPoint x: 929, startPoint y: 27, endPoint x: 892, endPoint y: 25, distance: 37.8
click at [892, 25] on input "RADIO" at bounding box center [976, 29] width 192 height 20
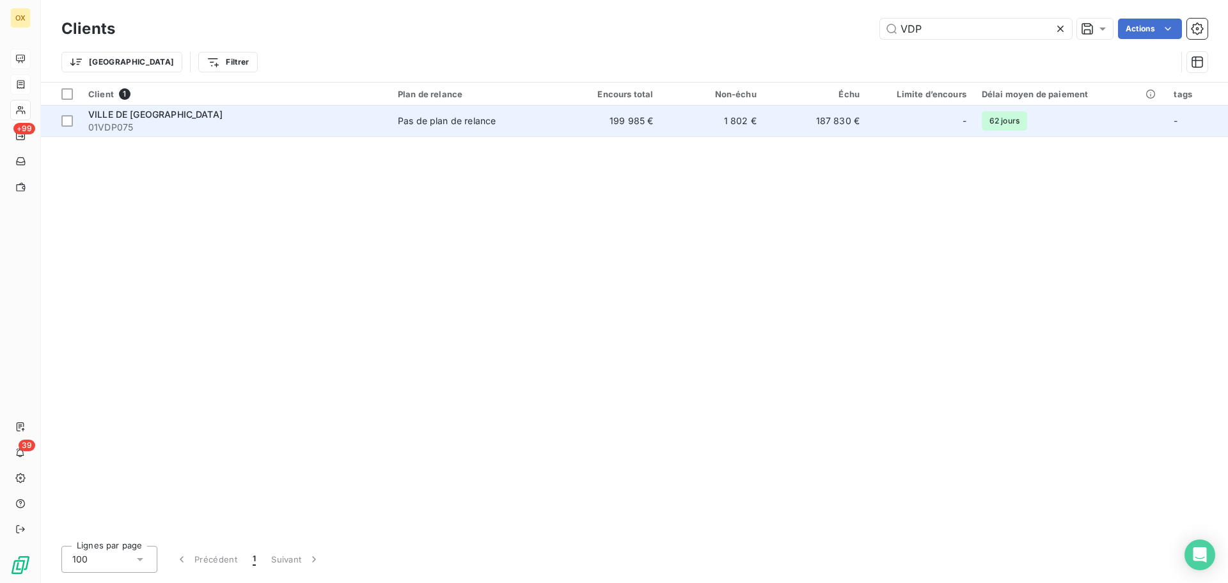
type input "VDP"
click at [236, 125] on span "01VDP075" at bounding box center [235, 127] width 294 height 13
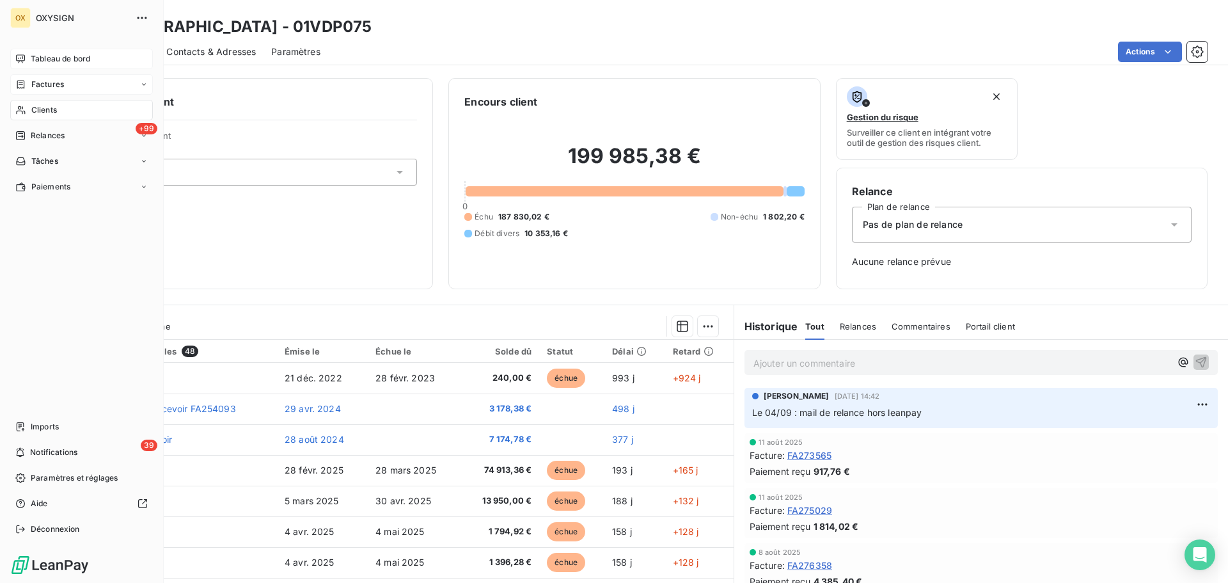
click at [34, 58] on span "Tableau de bord" at bounding box center [60, 59] width 59 height 12
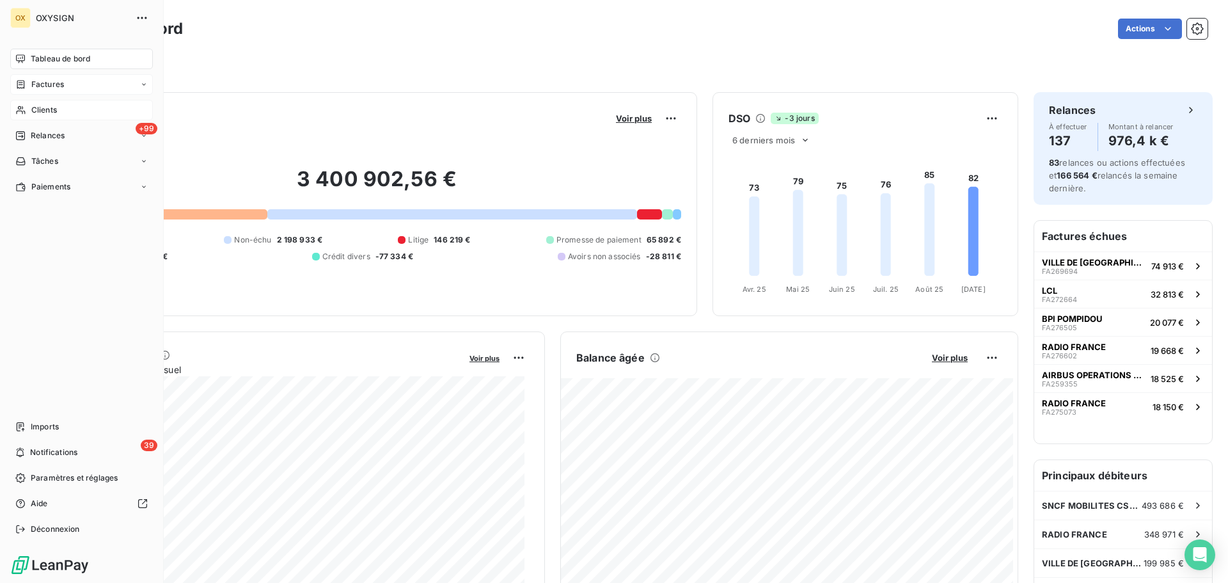
drag, startPoint x: 62, startPoint y: 107, endPoint x: 73, endPoint y: 102, distance: 12.0
click at [62, 106] on div "Clients" at bounding box center [81, 110] width 143 height 20
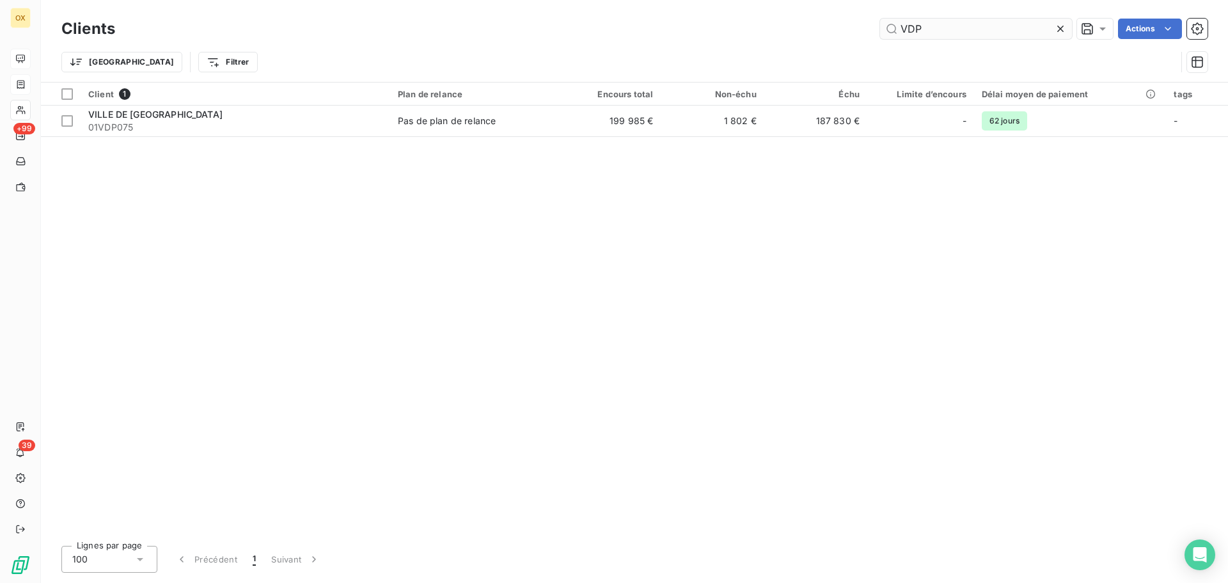
drag, startPoint x: 897, startPoint y: 28, endPoint x: 883, endPoint y: 26, distance: 13.6
click at [883, 26] on input "VDP" at bounding box center [976, 29] width 192 height 20
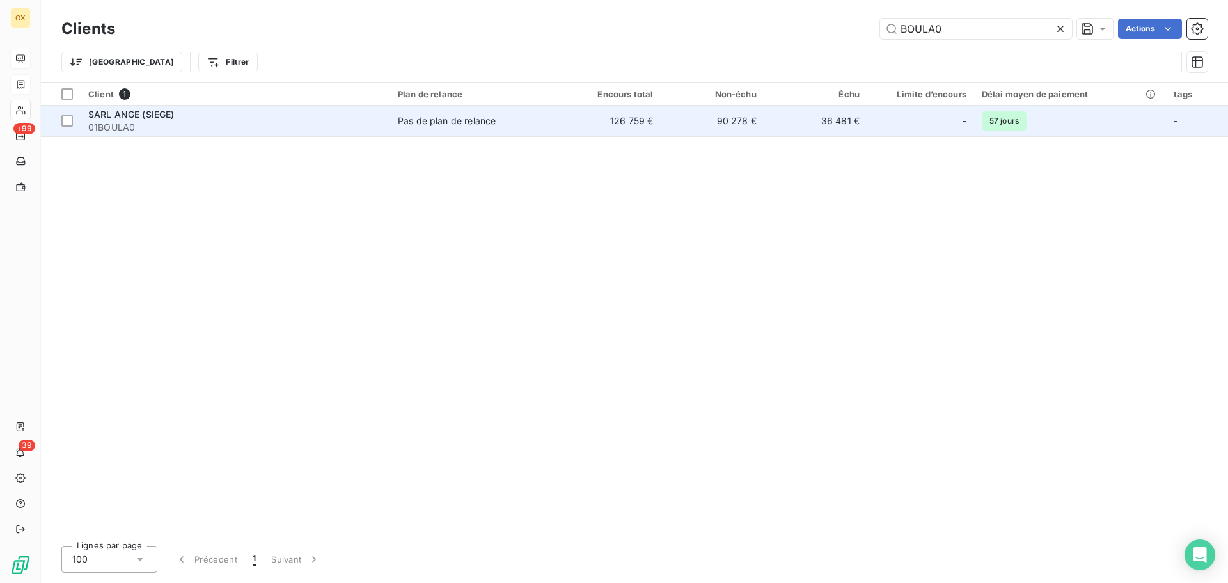
type input "BOULA0"
click at [195, 125] on span "01BOULA0" at bounding box center [235, 127] width 294 height 13
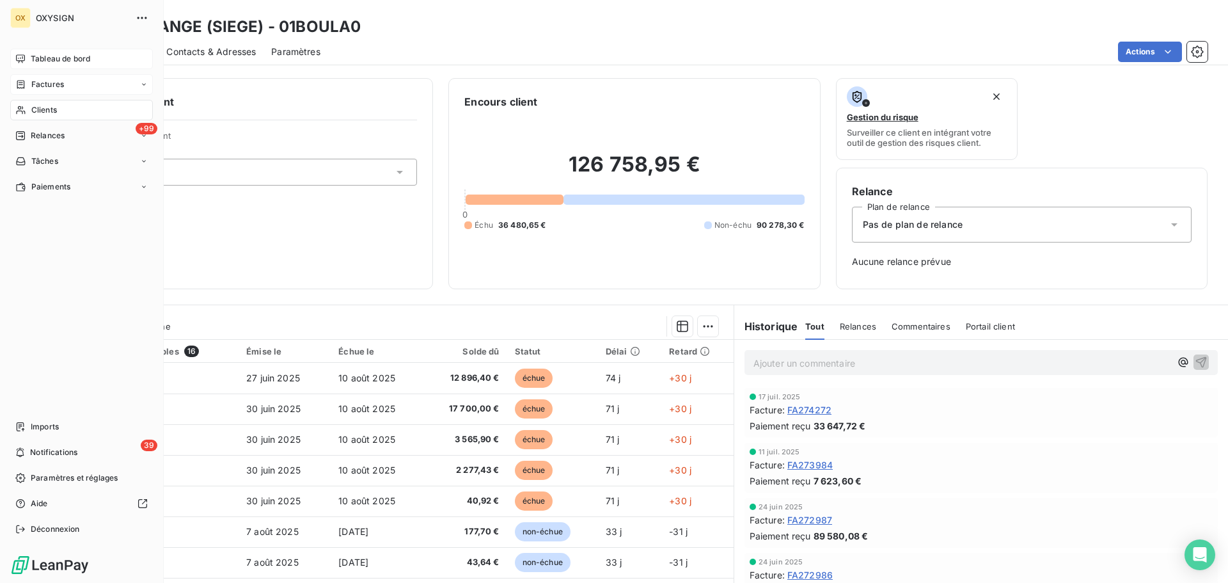
click at [33, 52] on div "Tableau de bord" at bounding box center [81, 59] width 143 height 20
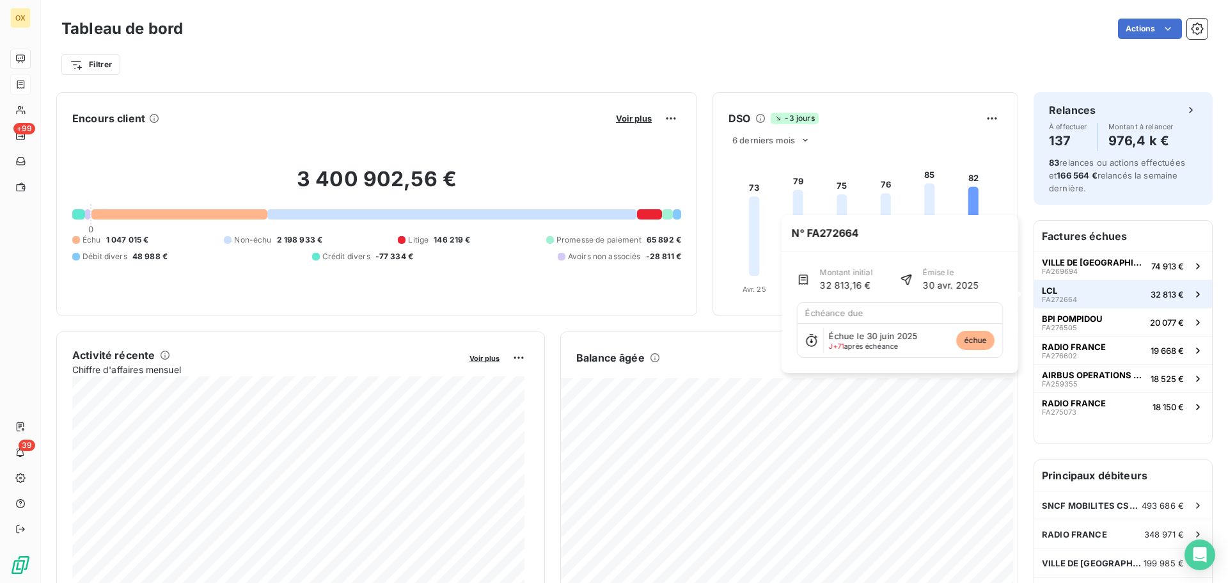
drag, startPoint x: 1124, startPoint y: 290, endPoint x: 1113, endPoint y: 292, distance: 10.9
click at [1124, 290] on button "LCL FA272664 32 813 €" at bounding box center [1123, 293] width 178 height 28
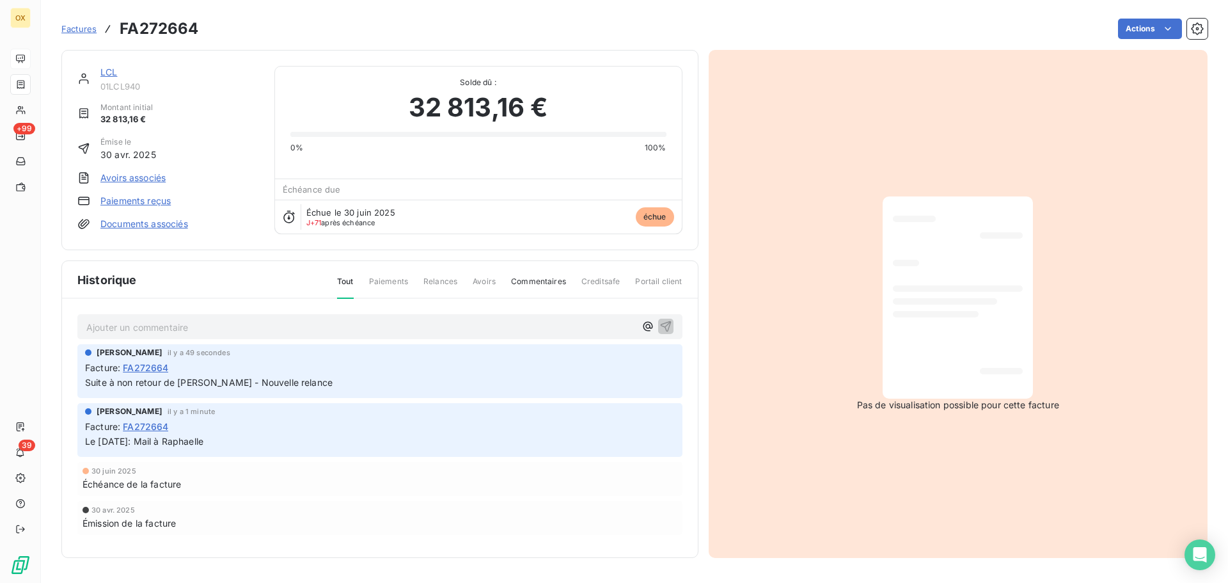
click at [106, 69] on link "LCL" at bounding box center [108, 72] width 17 height 11
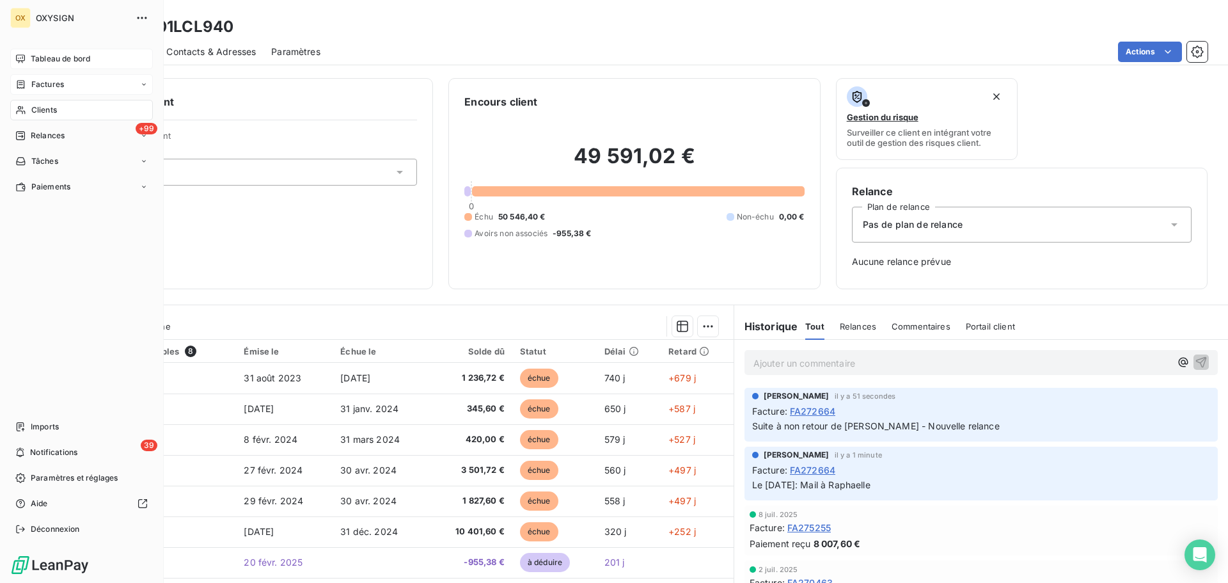
click at [48, 83] on span "Factures" at bounding box center [47, 85] width 33 height 12
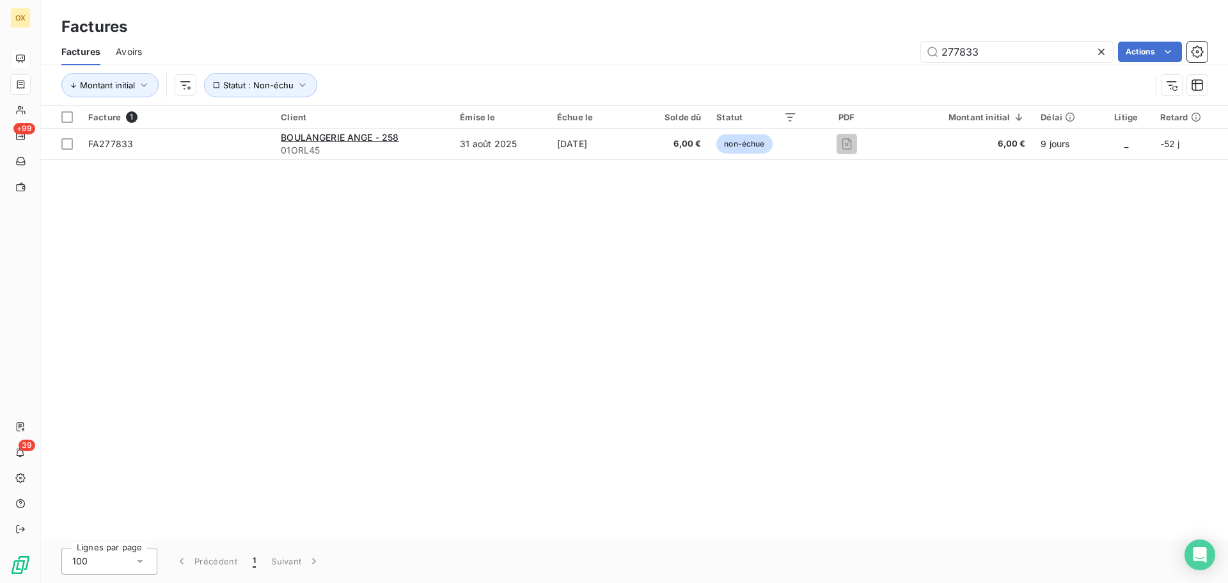
drag, startPoint x: 1006, startPoint y: 51, endPoint x: 884, endPoint y: 34, distance: 122.7
click at [884, 34] on div "Factures Factures Avoirs 277833 Actions Montant initial Statut : Non-échu" at bounding box center [634, 53] width 1187 height 106
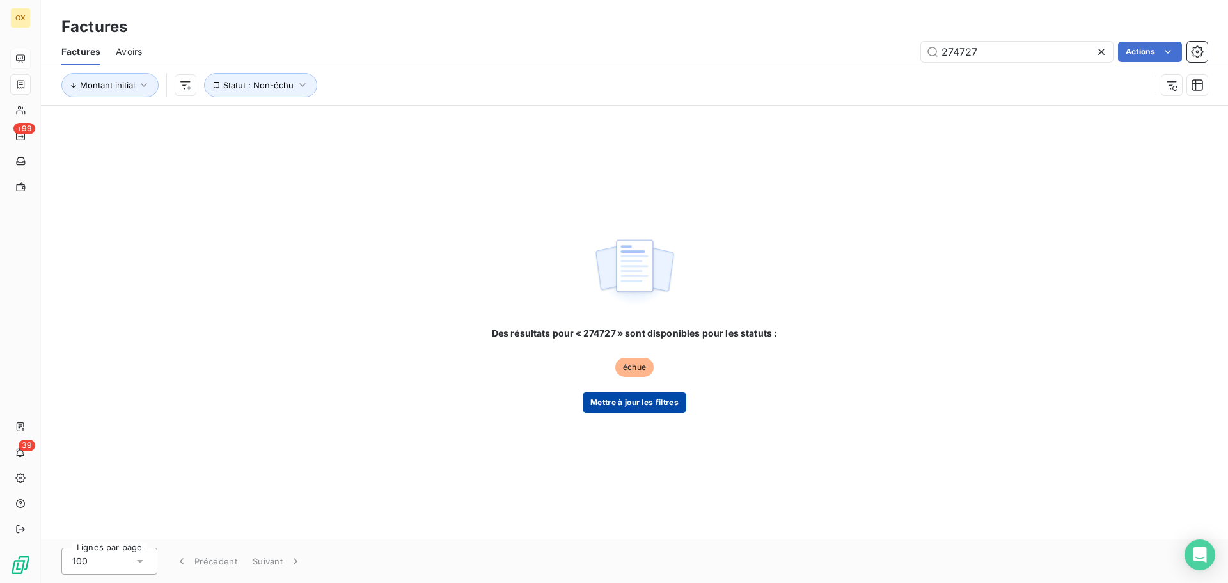
type input "274727"
click at [640, 401] on button "Mettre à jour les filtres" at bounding box center [635, 402] width 104 height 20
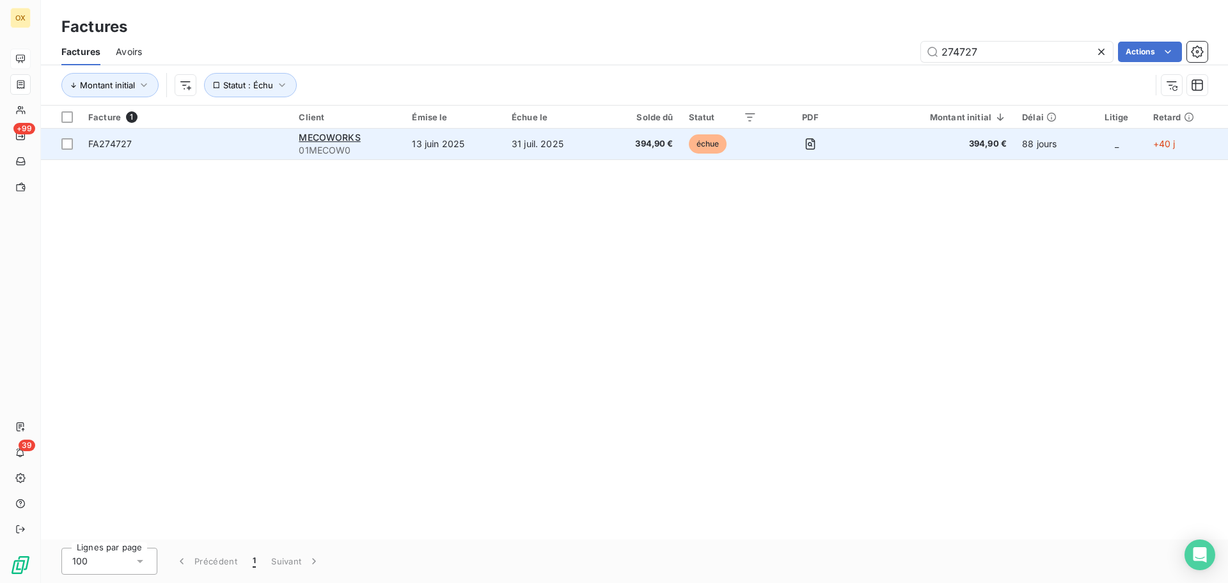
click at [130, 141] on span "FA274727" at bounding box center [109, 143] width 43 height 11
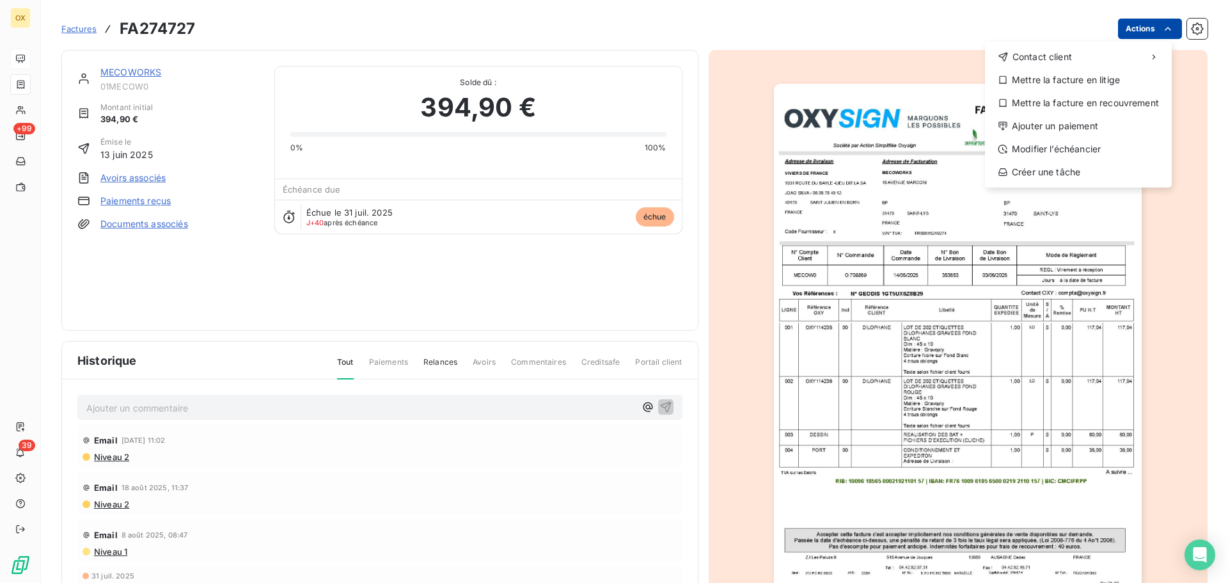
click at [1119, 28] on html "OX +99 39 Factures FA274727 Actions Contact client Mettre la facture en litige …" at bounding box center [614, 291] width 1228 height 583
click at [1074, 126] on div "Ajouter un paiement" at bounding box center [1078, 126] width 177 height 20
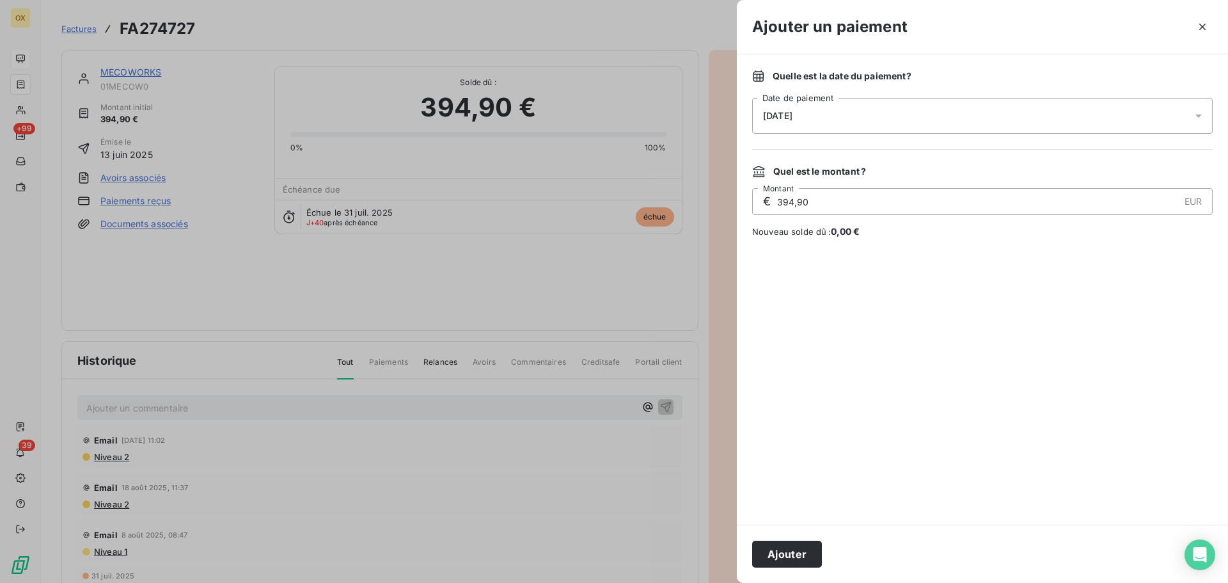
click at [792, 112] on span "[DATE]" at bounding box center [777, 116] width 29 height 10
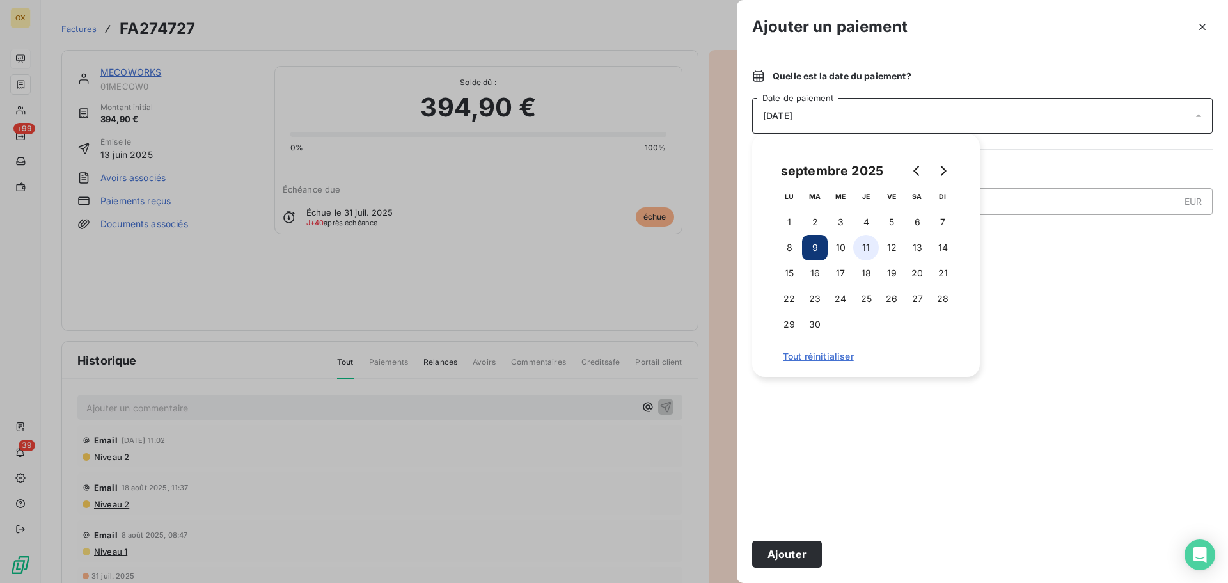
click at [867, 247] on button "11" at bounding box center [866, 248] width 26 height 26
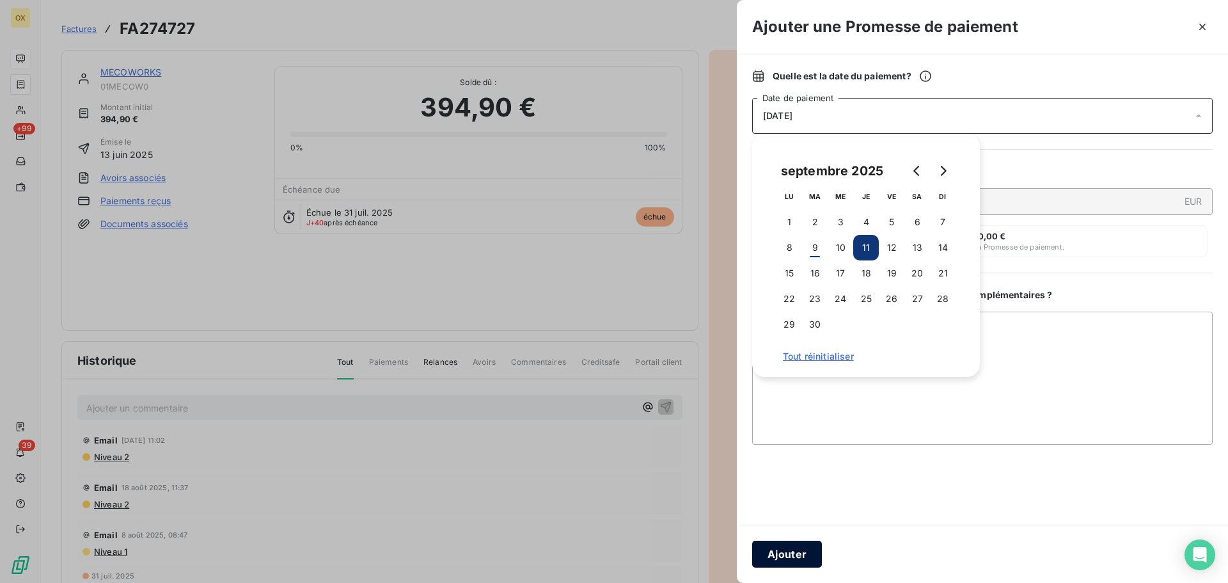
click at [801, 552] on button "Ajouter" at bounding box center [787, 553] width 70 height 27
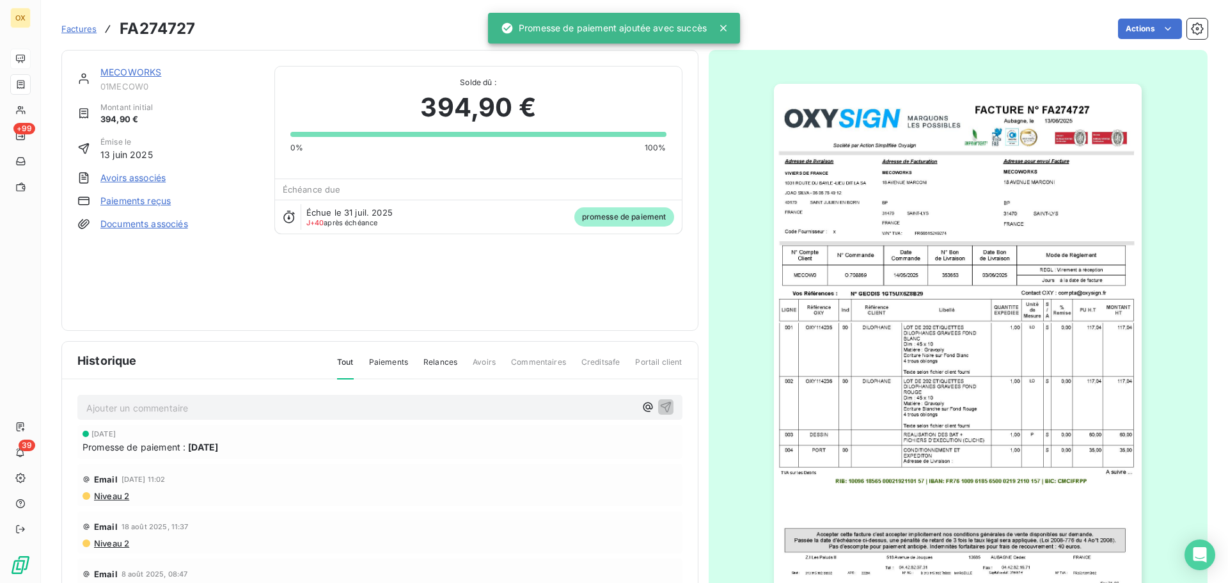
click at [189, 405] on p "Ajouter un commentaire ﻿" at bounding box center [360, 408] width 549 height 16
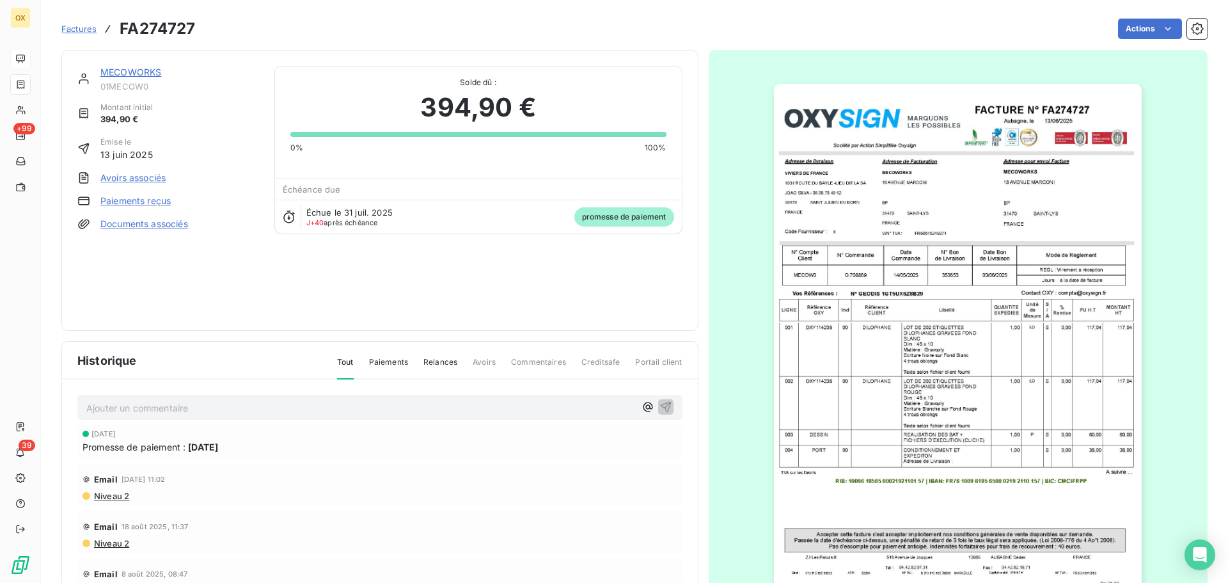
click at [134, 74] on link "MECOWORKS" at bounding box center [130, 72] width 61 height 11
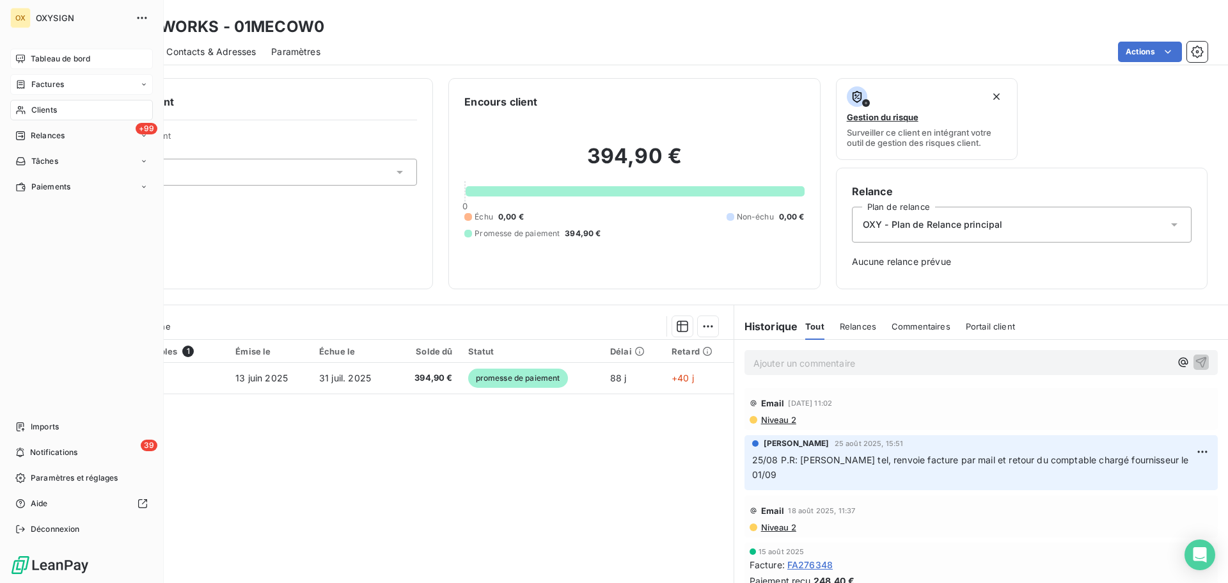
click at [67, 86] on div "Factures" at bounding box center [81, 84] width 143 height 20
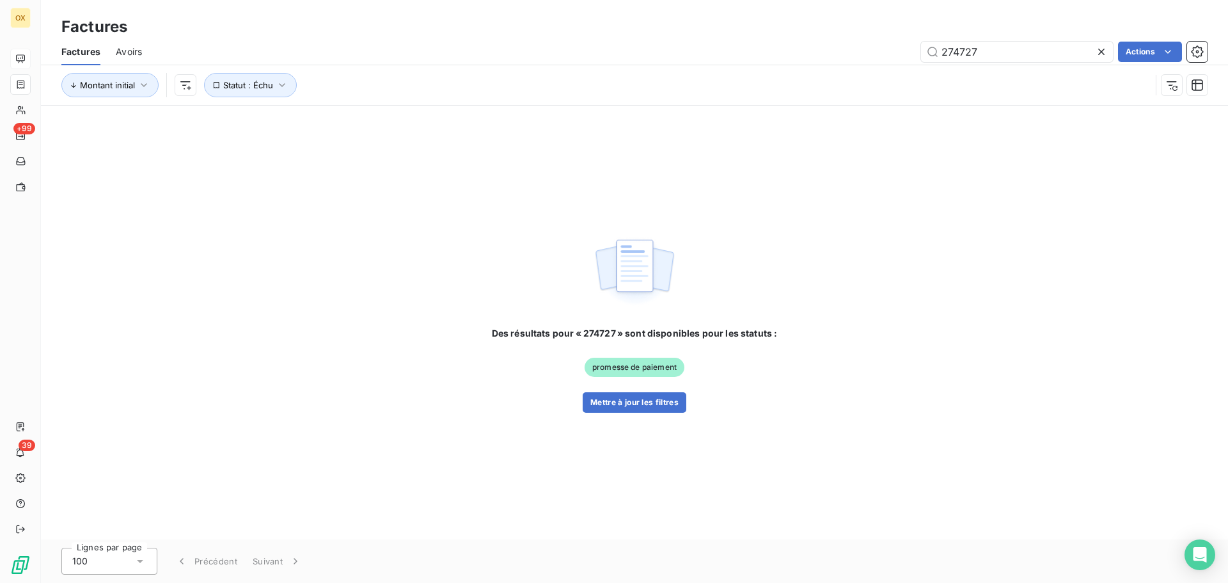
drag, startPoint x: 961, startPoint y: 45, endPoint x: 913, endPoint y: 51, distance: 48.9
click at [913, 50] on div "274727 Actions" at bounding box center [682, 52] width 1050 height 20
type input "275700"
click at [668, 398] on button "Mettre à jour les filtres" at bounding box center [635, 402] width 104 height 20
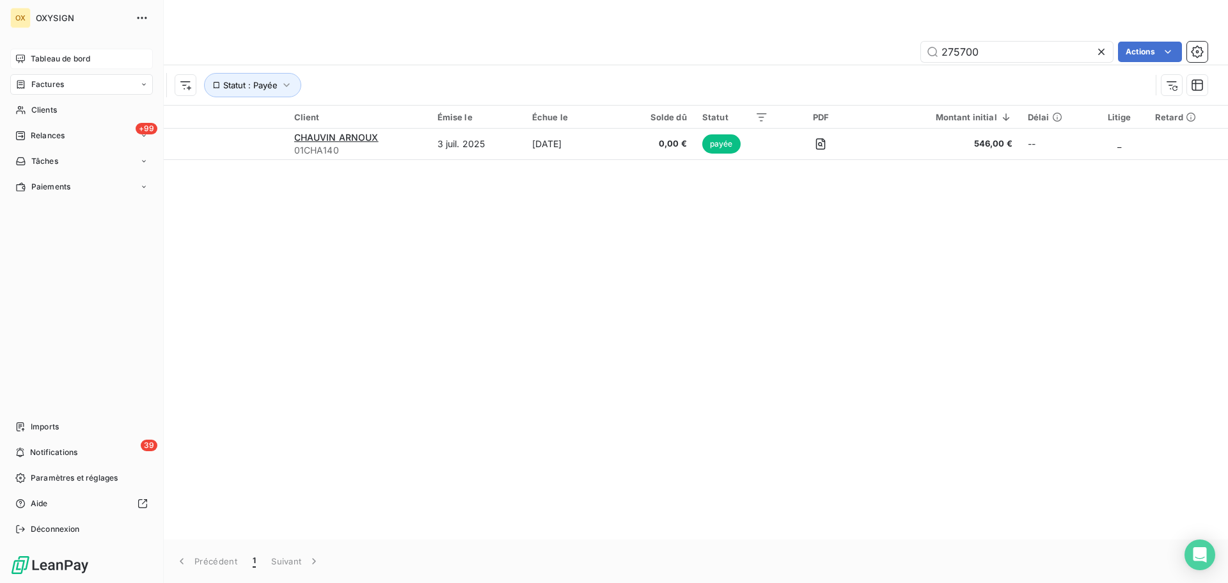
click at [37, 85] on span "Factures" at bounding box center [47, 85] width 33 height 12
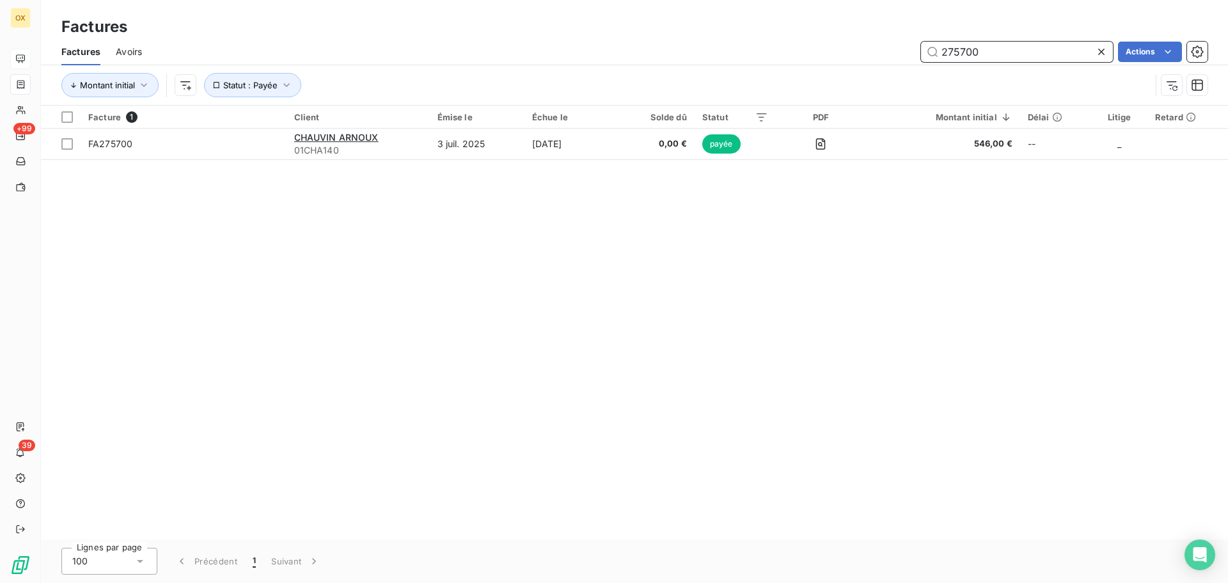
drag, startPoint x: 992, startPoint y: 49, endPoint x: 908, endPoint y: 61, distance: 85.2
click at [908, 61] on div "275700 Actions" at bounding box center [682, 52] width 1050 height 20
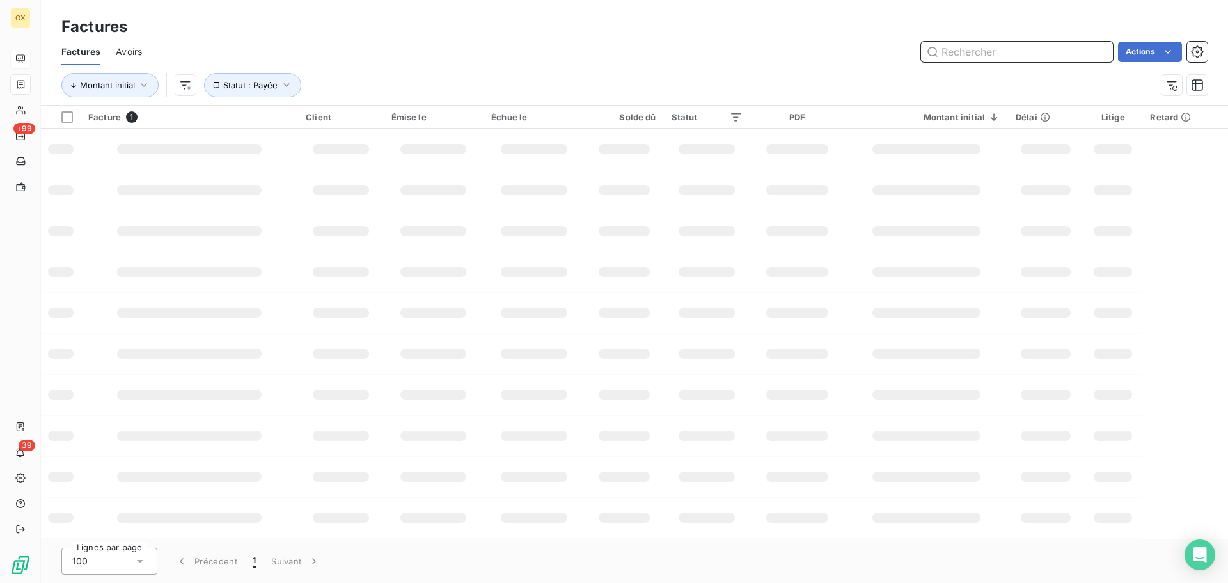
paste input "275373"
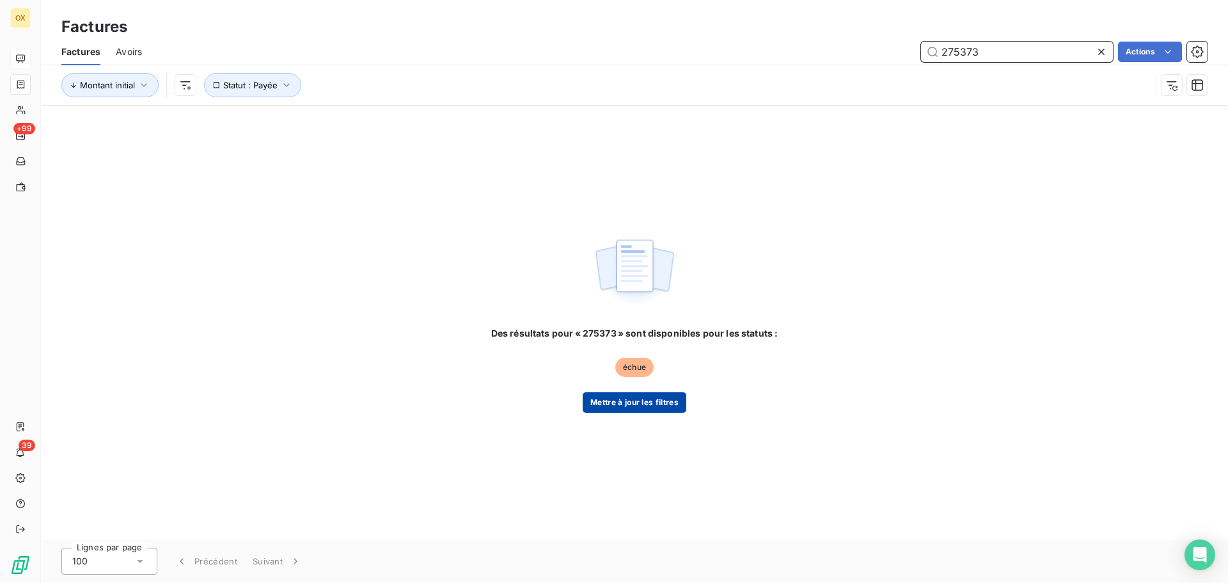
type input "275373"
click at [640, 399] on button "Mettre à jour les filtres" at bounding box center [635, 402] width 104 height 20
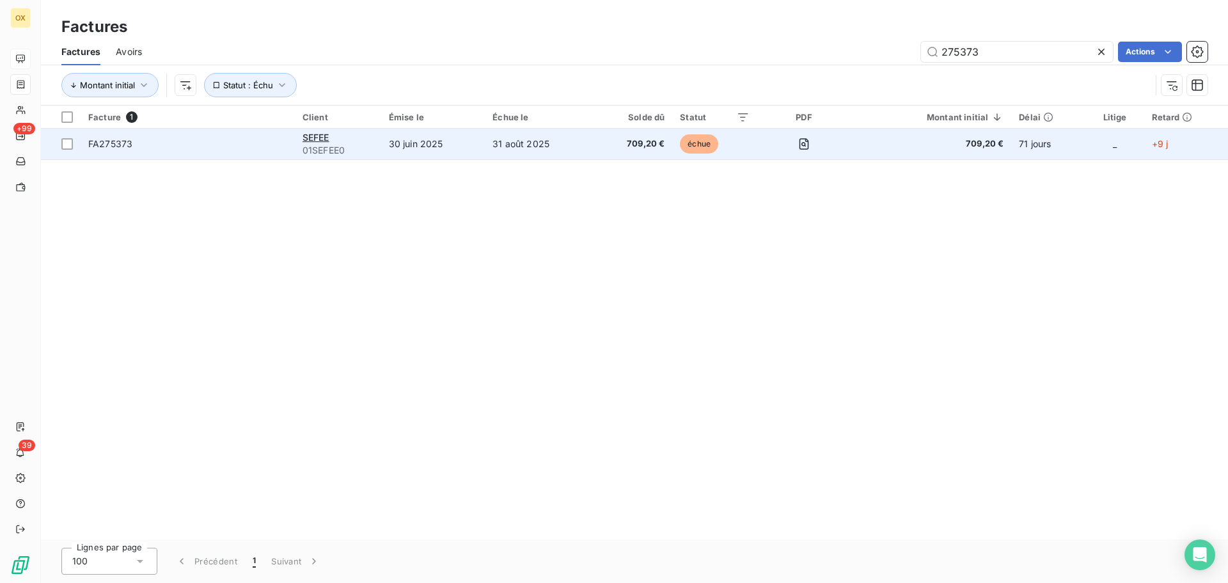
click at [184, 144] on span "FA275373" at bounding box center [187, 144] width 199 height 13
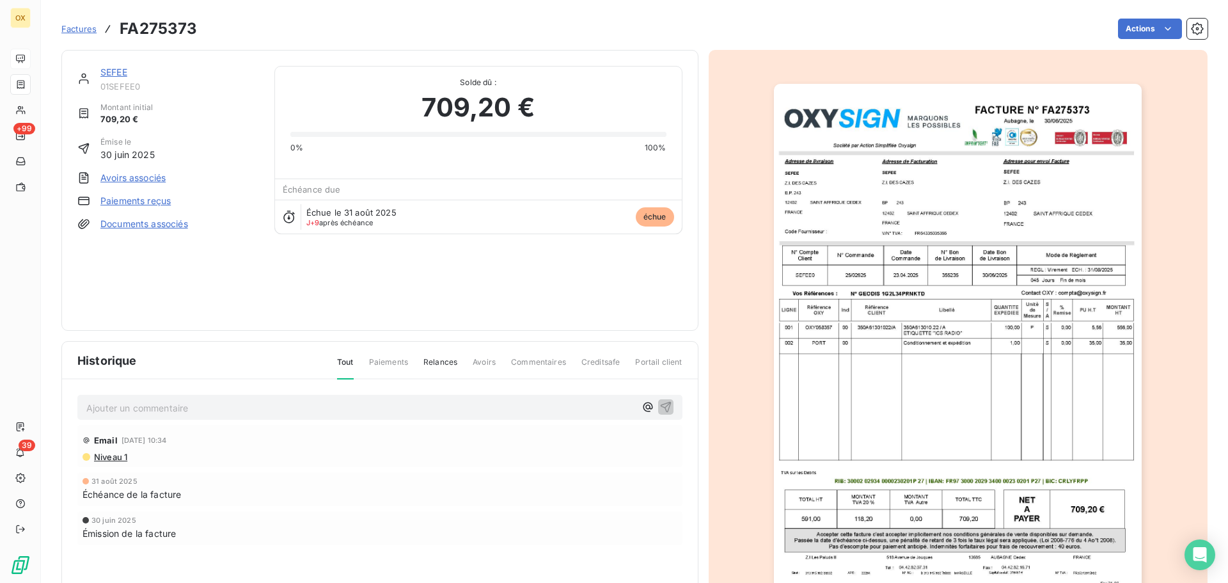
click at [1141, 17] on div "Factures FA275373 Actions" at bounding box center [634, 28] width 1146 height 27
click at [1137, 31] on html "OX +99 39 Factures FA275373 Actions SEFEE 01SEFEE0 Montant initial 709,20 € Émi…" at bounding box center [614, 291] width 1228 height 583
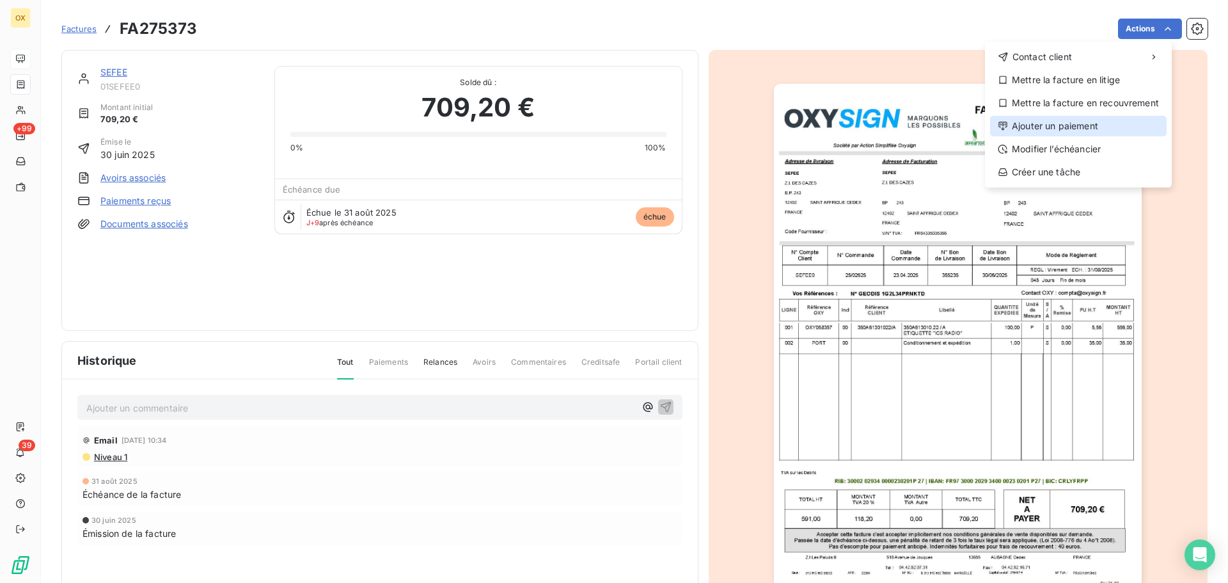
click at [1063, 122] on div "Ajouter un paiement" at bounding box center [1078, 126] width 177 height 20
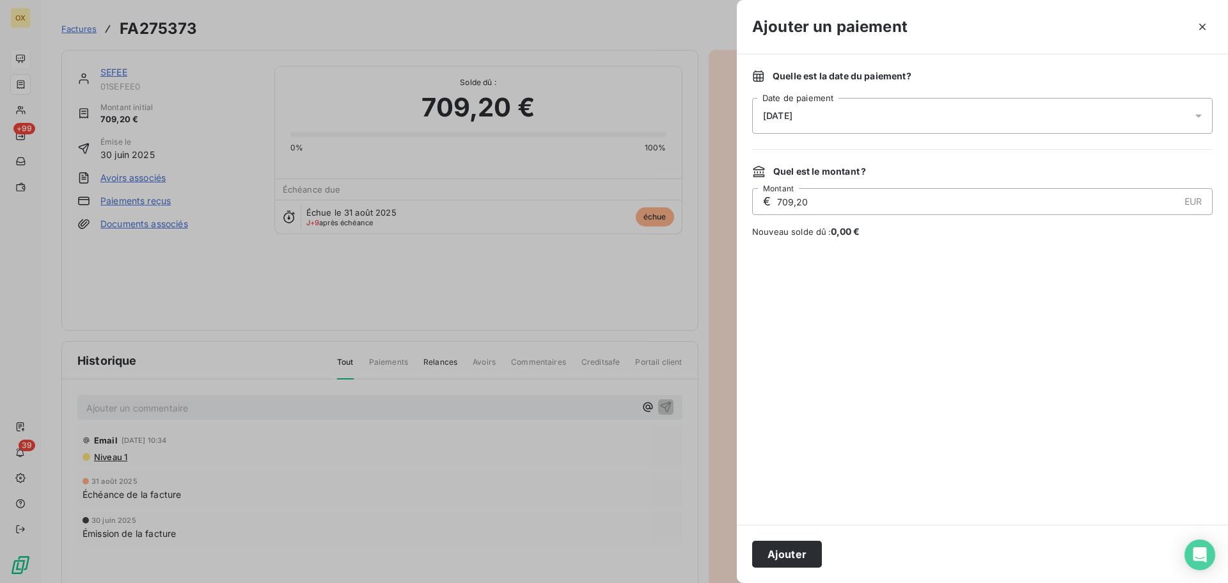
click at [787, 120] on span "[DATE]" at bounding box center [777, 116] width 29 height 10
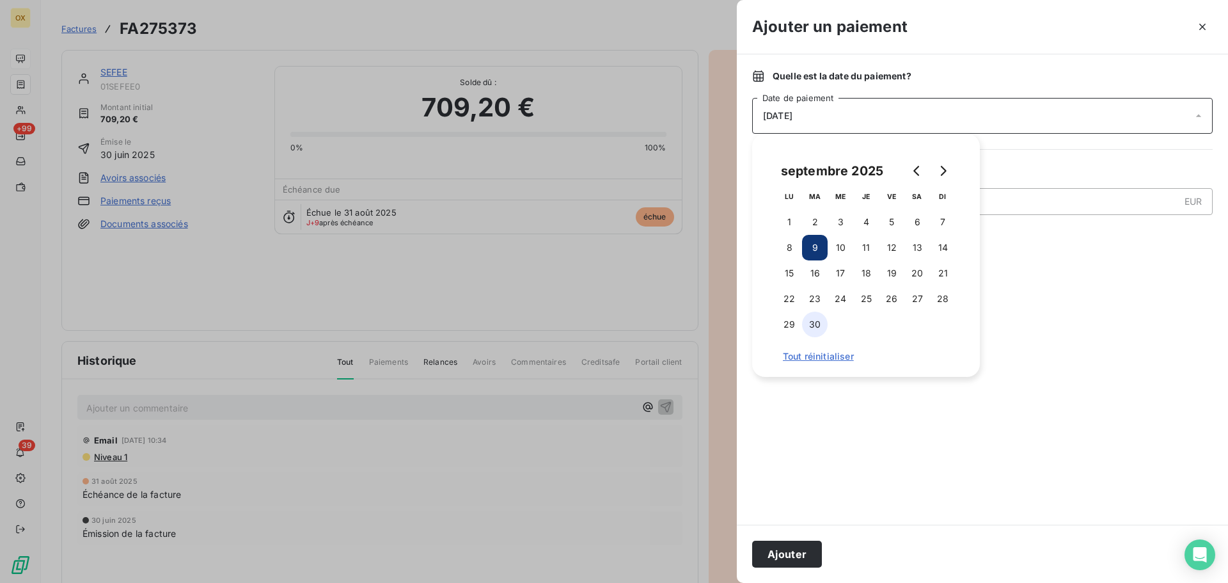
drag, startPoint x: 817, startPoint y: 324, endPoint x: 809, endPoint y: 329, distance: 9.2
click at [817, 323] on button "30" at bounding box center [815, 324] width 26 height 26
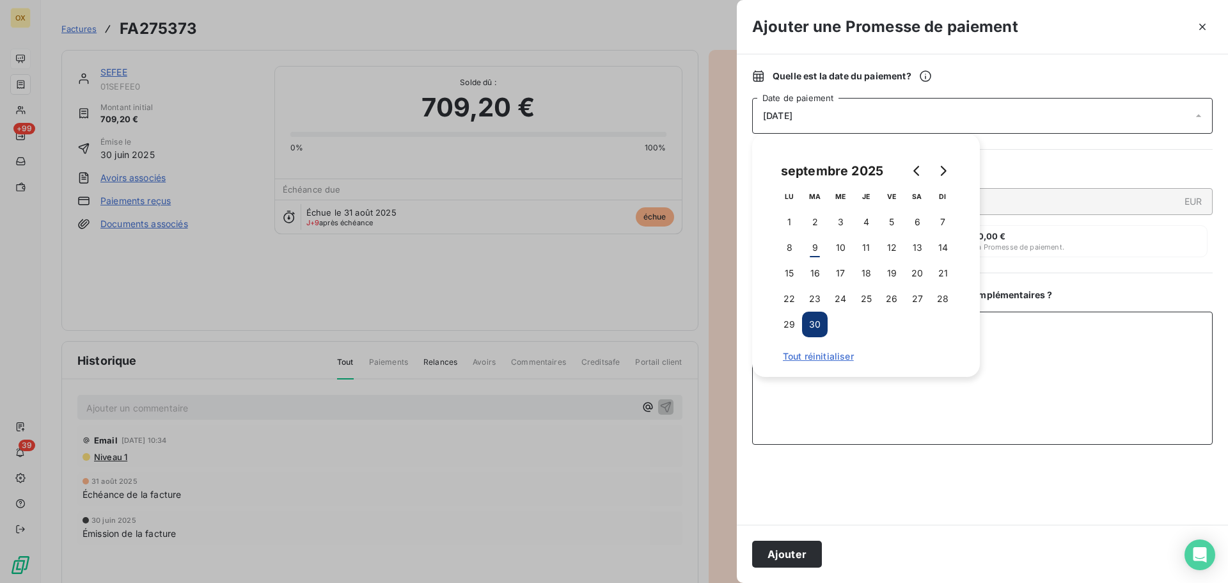
click at [851, 406] on textarea "Ajouter un commentaire ( facultatif )" at bounding box center [982, 377] width 460 height 133
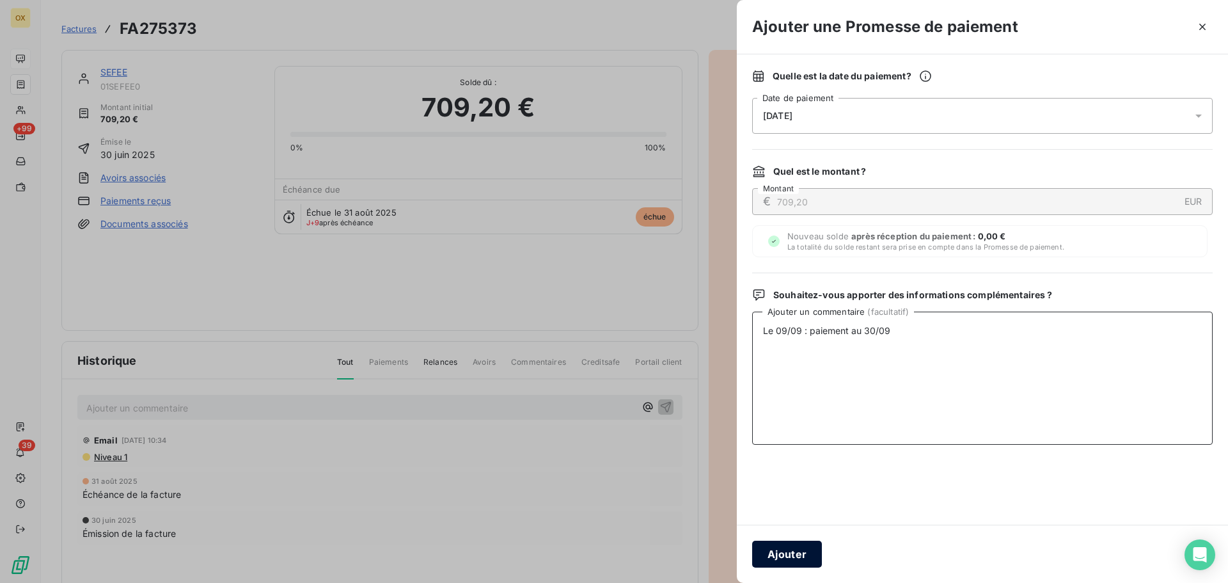
type textarea "Le 09/09 : paiement au 30/09"
click at [806, 558] on button "Ajouter" at bounding box center [787, 553] width 70 height 27
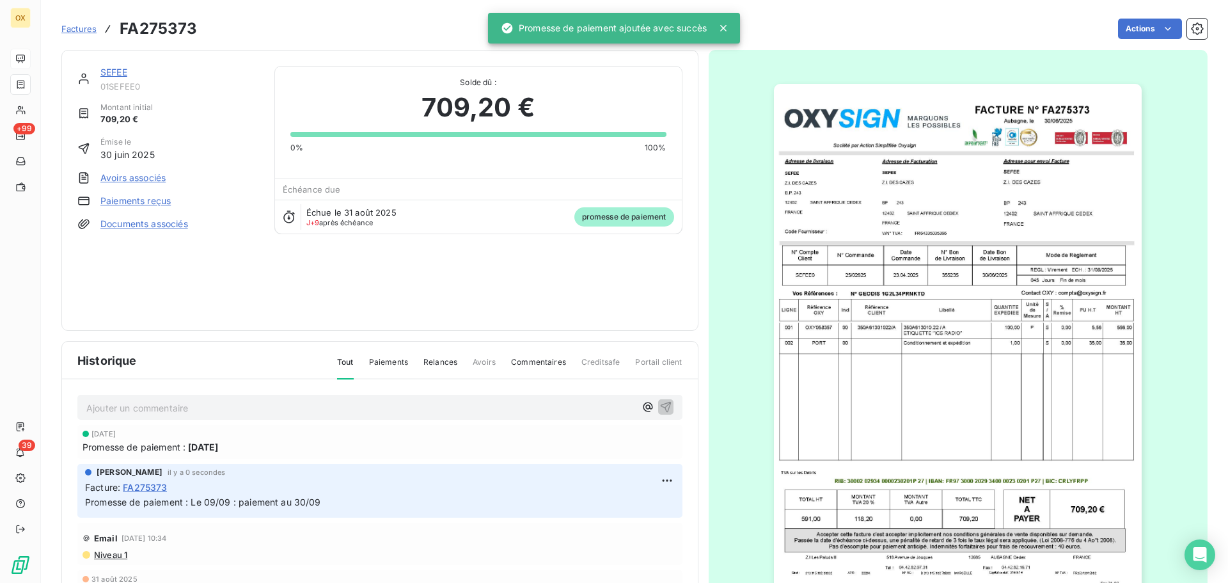
click at [121, 74] on link "SEFEE" at bounding box center [113, 72] width 27 height 11
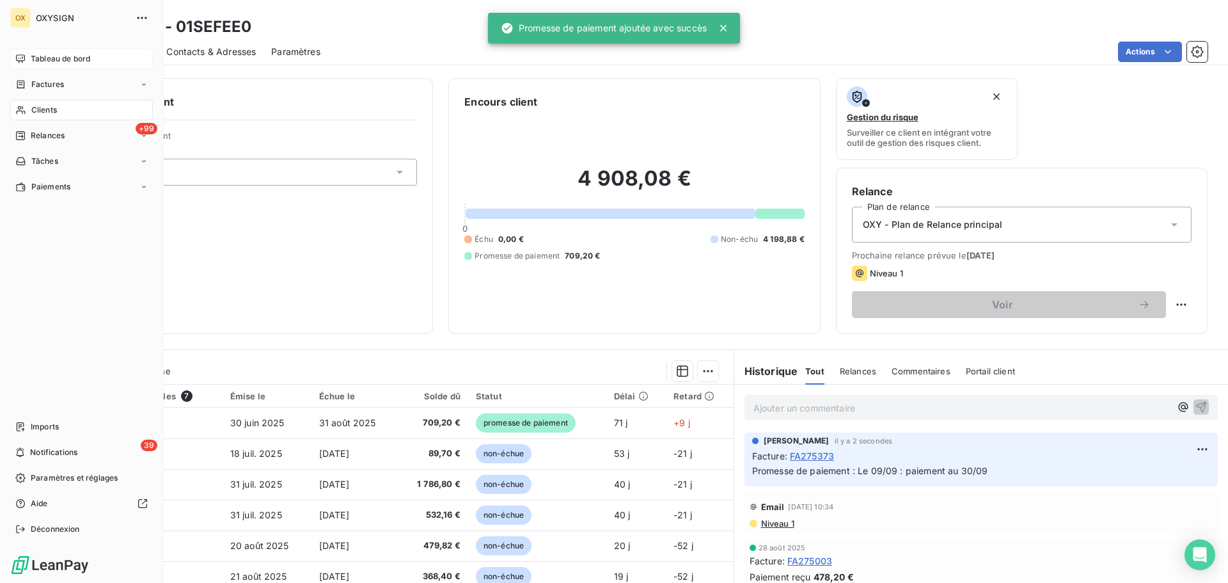
click at [37, 83] on span "Factures" at bounding box center [47, 85] width 33 height 12
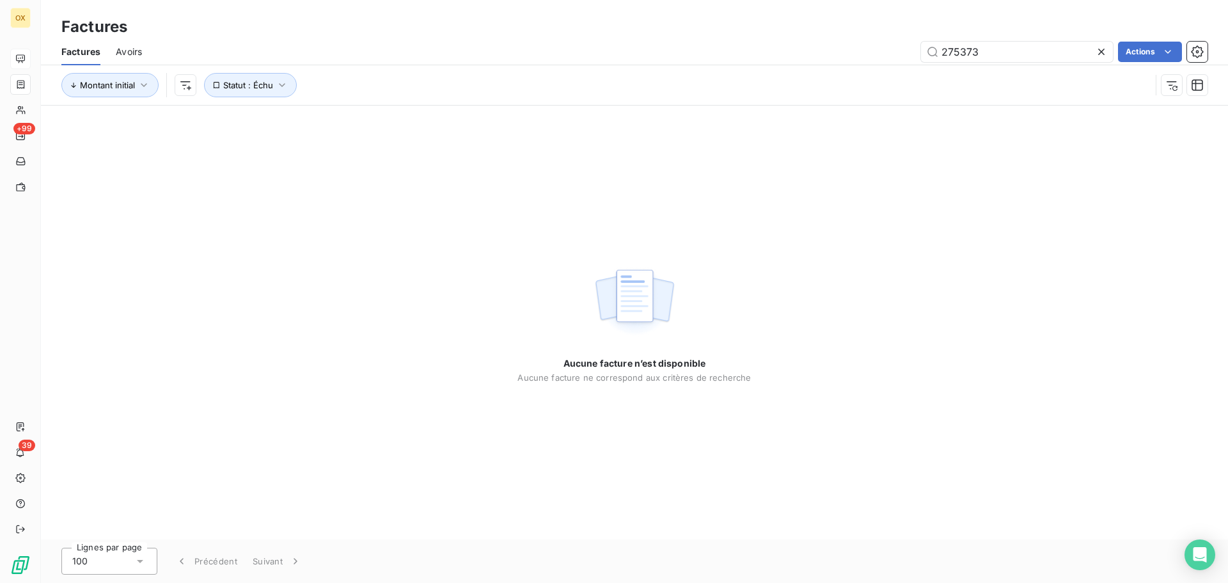
drag, startPoint x: 994, startPoint y: 54, endPoint x: 922, endPoint y: 65, distance: 72.4
click at [923, 65] on div "Factures Avoirs 275373 Actions" at bounding box center [634, 51] width 1187 height 27
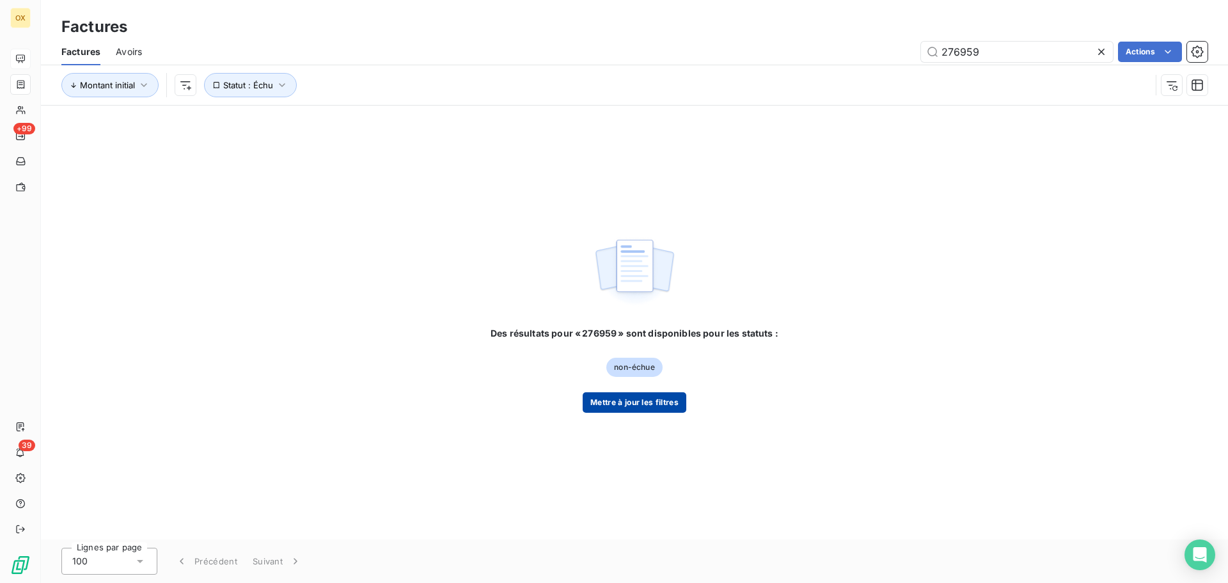
type input "276959"
click at [652, 406] on button "Mettre à jour les filtres" at bounding box center [635, 402] width 104 height 20
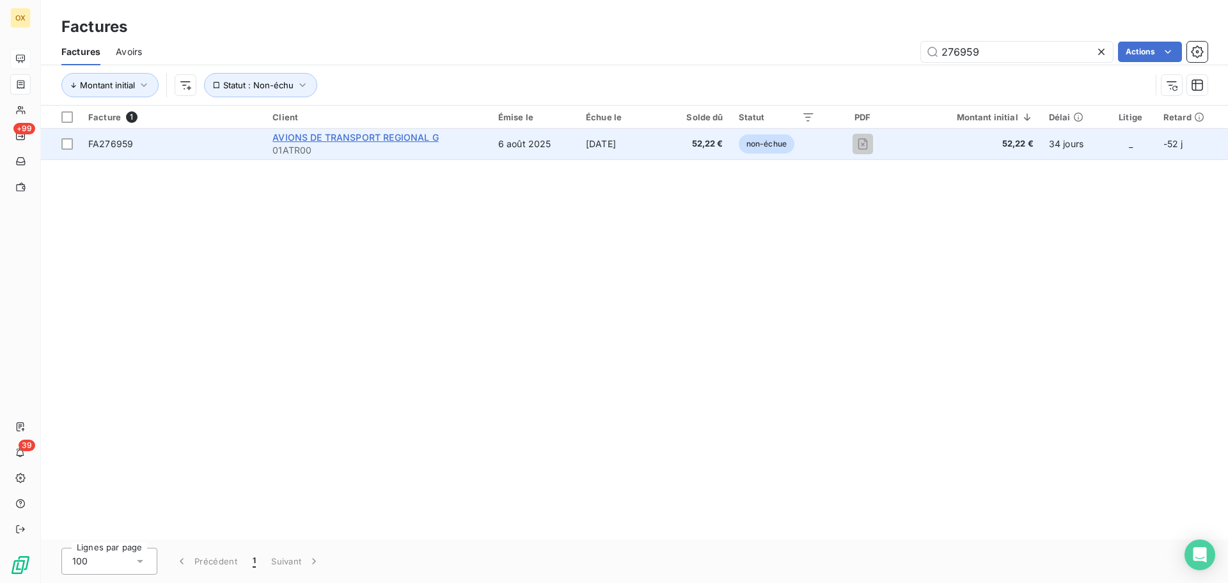
click at [326, 139] on span "AVIONS DE TRANSPORT REGIONAL G" at bounding box center [355, 137] width 166 height 11
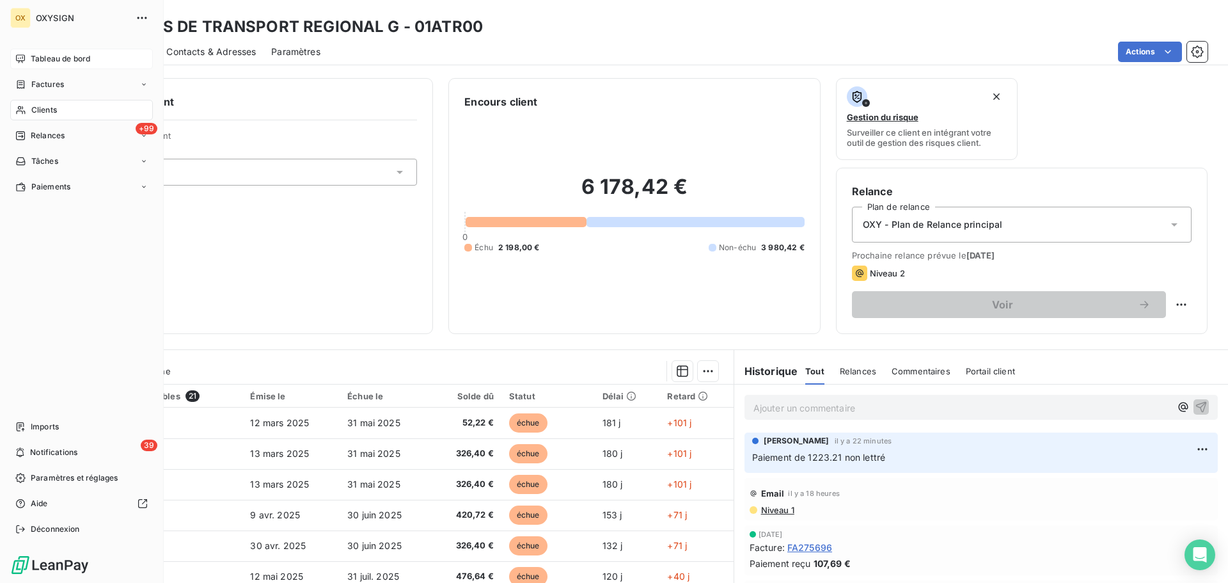
click at [43, 57] on span "Tableau de bord" at bounding box center [60, 59] width 59 height 12
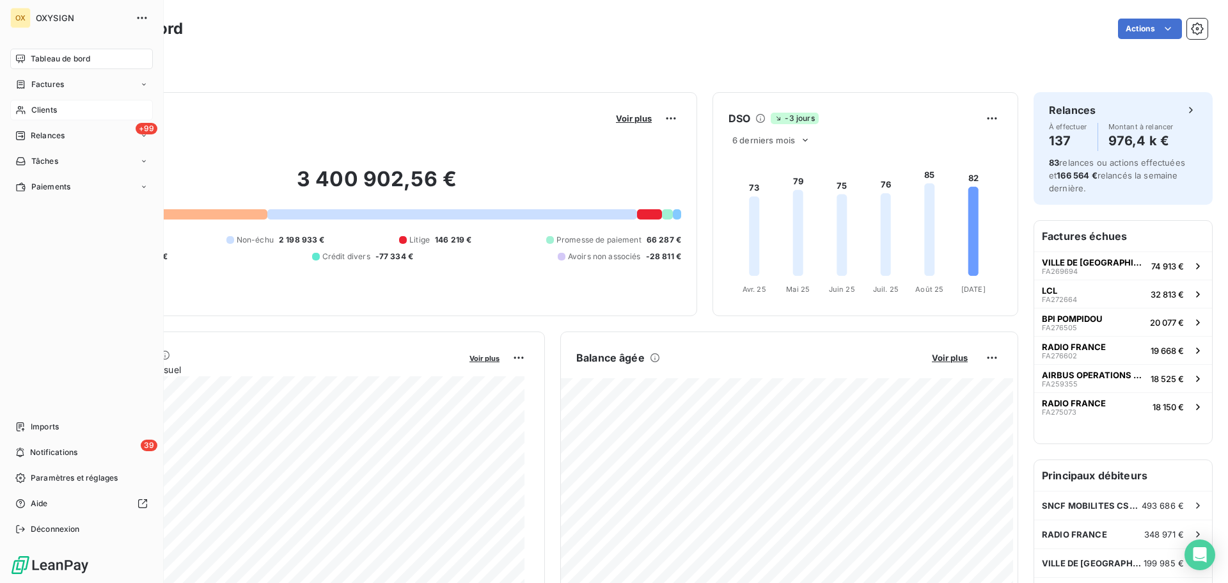
click at [53, 111] on span "Clients" at bounding box center [44, 110] width 26 height 12
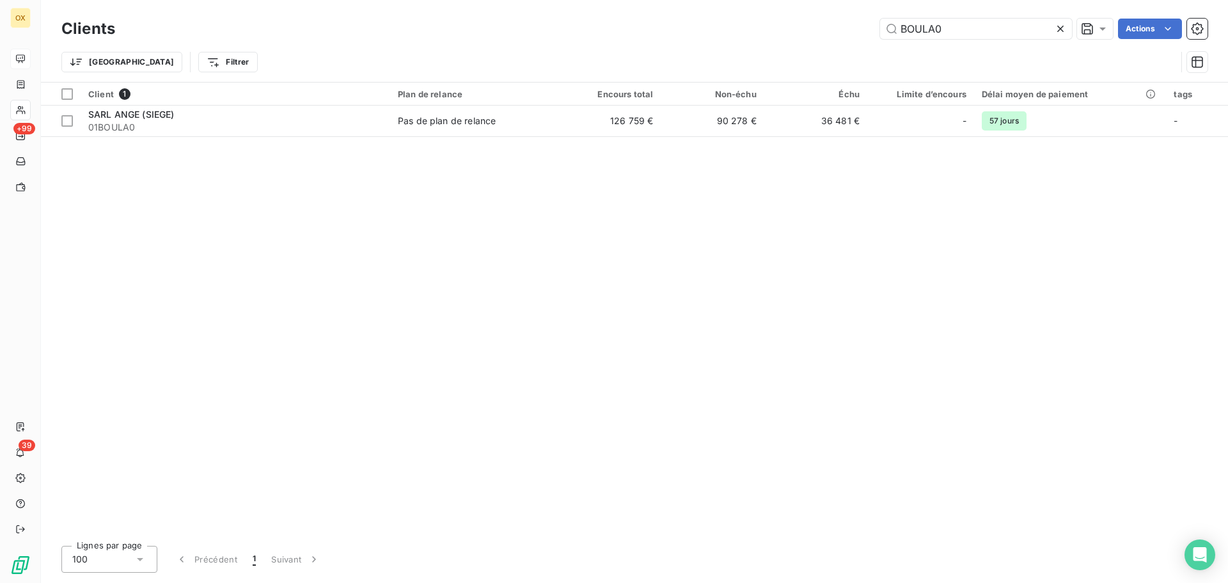
drag, startPoint x: 986, startPoint y: 29, endPoint x: 824, endPoint y: 57, distance: 164.2
click at [824, 57] on div "Clients BOULA0 Actions Trier Filtrer" at bounding box center [634, 48] width 1146 height 67
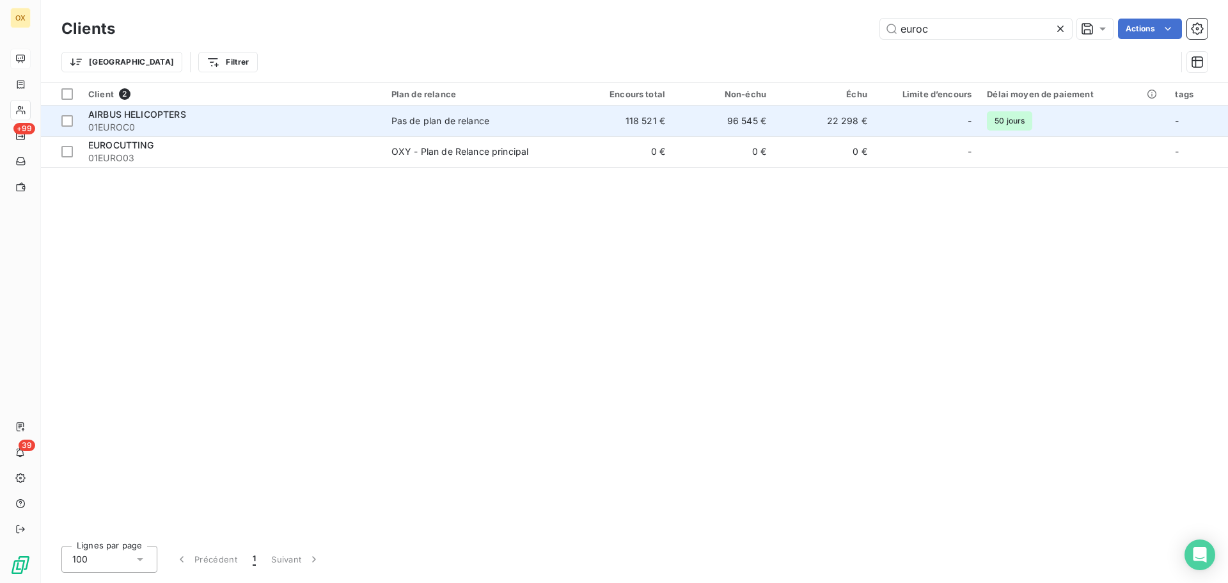
type input "euroc"
click at [245, 120] on div "AIRBUS HELICOPTERS 01EUROC0" at bounding box center [232, 121] width 288 height 26
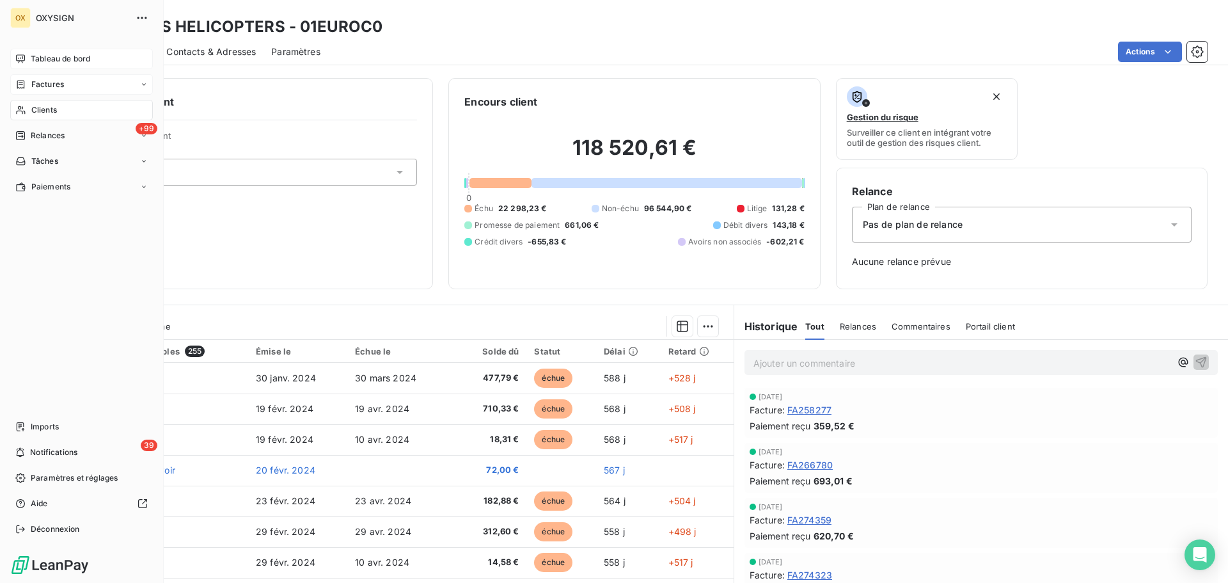
click at [73, 81] on div "Factures" at bounding box center [81, 84] width 143 height 20
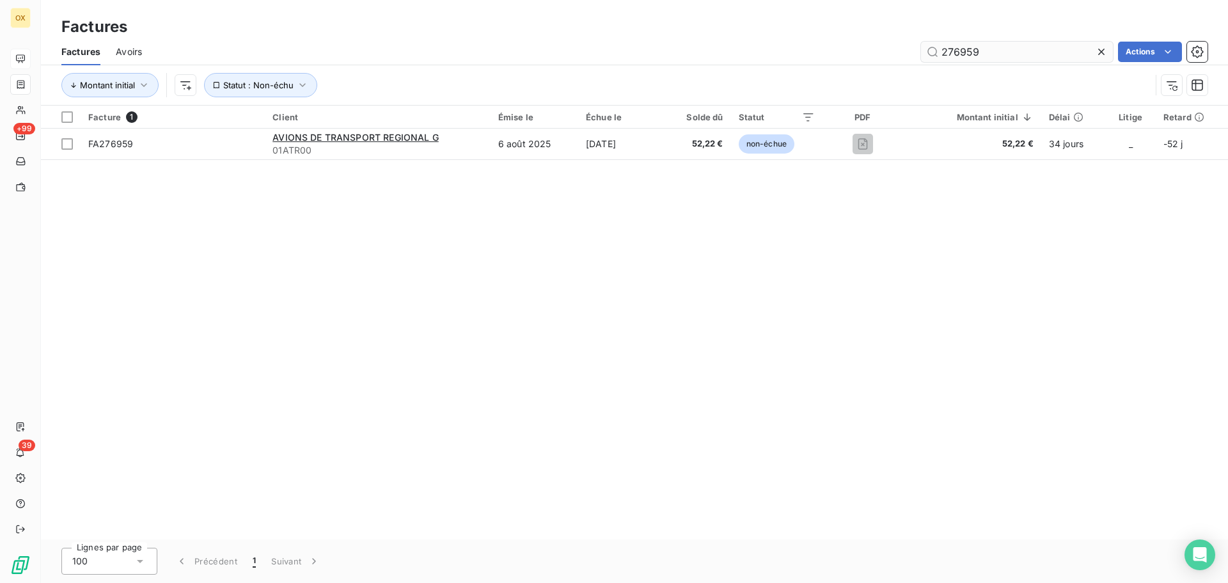
drag, startPoint x: 994, startPoint y: 49, endPoint x: 948, endPoint y: 54, distance: 45.7
click at [948, 54] on input "276959" at bounding box center [1017, 52] width 192 height 20
type input "2"
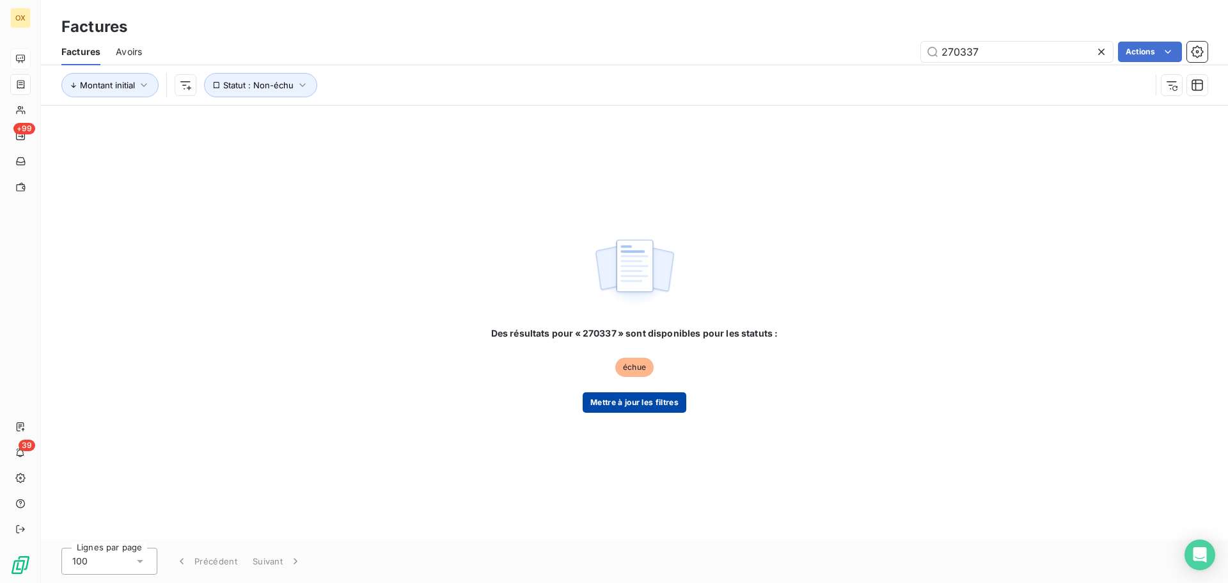
type input "270337"
click at [671, 404] on button "Mettre à jour les filtres" at bounding box center [635, 402] width 104 height 20
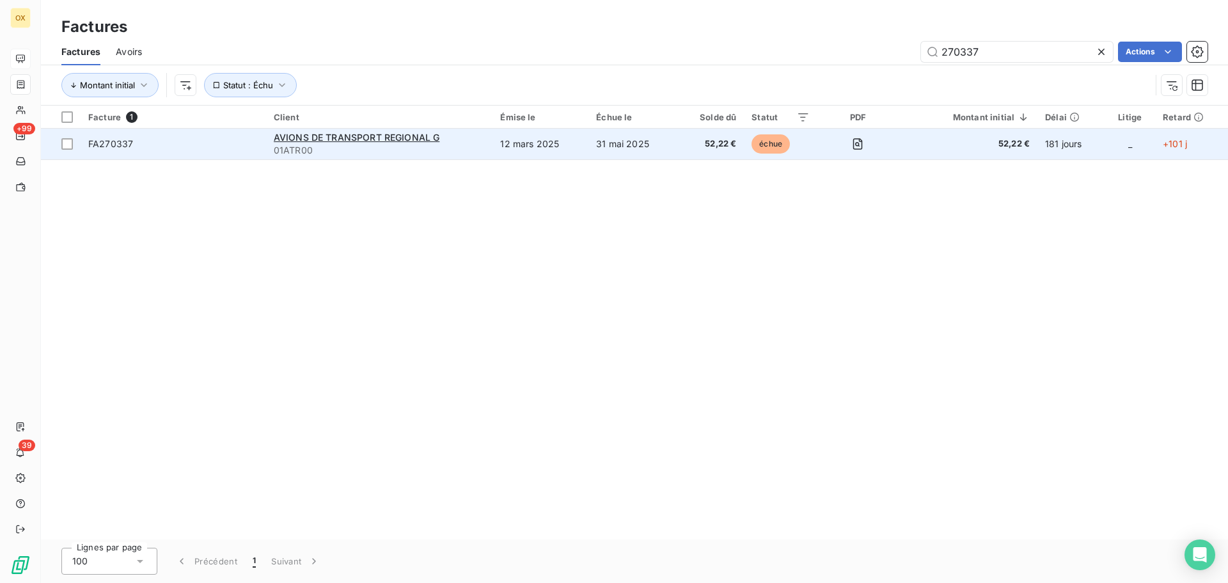
click at [174, 148] on span "FA270337" at bounding box center [173, 144] width 170 height 13
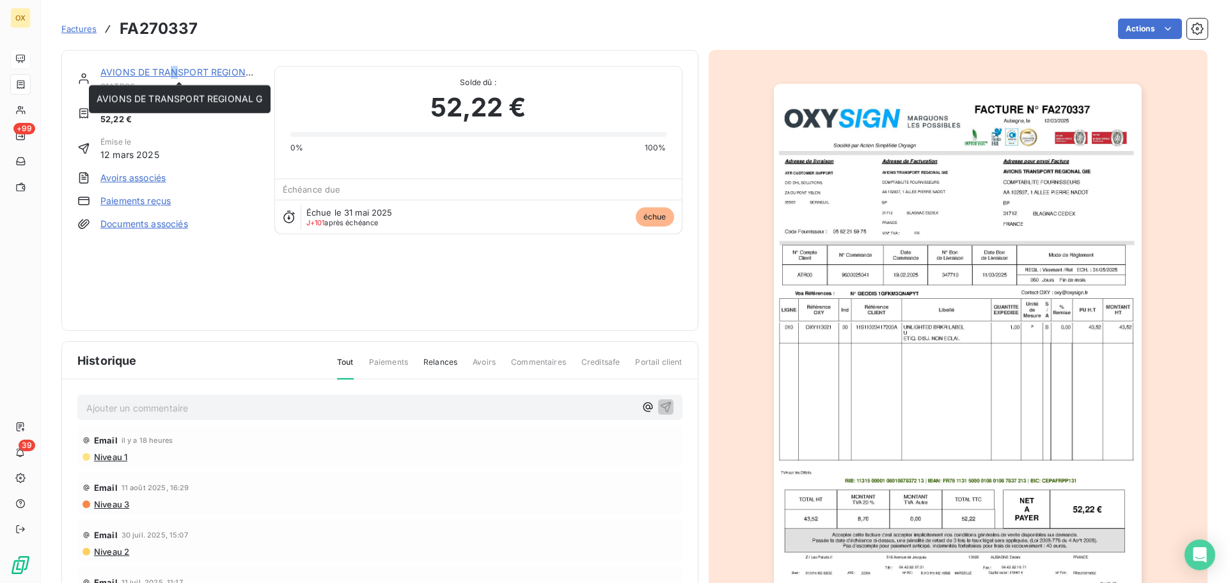
click at [173, 70] on link "AVIONS DE TRANSPORT REGIONAL G" at bounding box center [183, 72] width 166 height 11
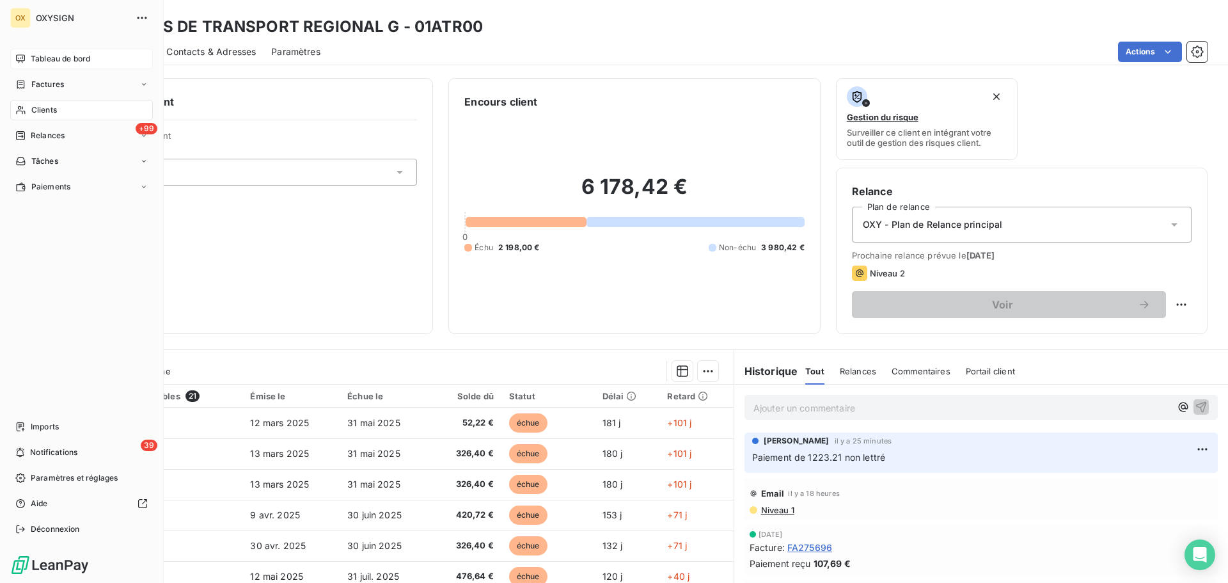
click at [37, 85] on span "Factures" at bounding box center [47, 85] width 33 height 12
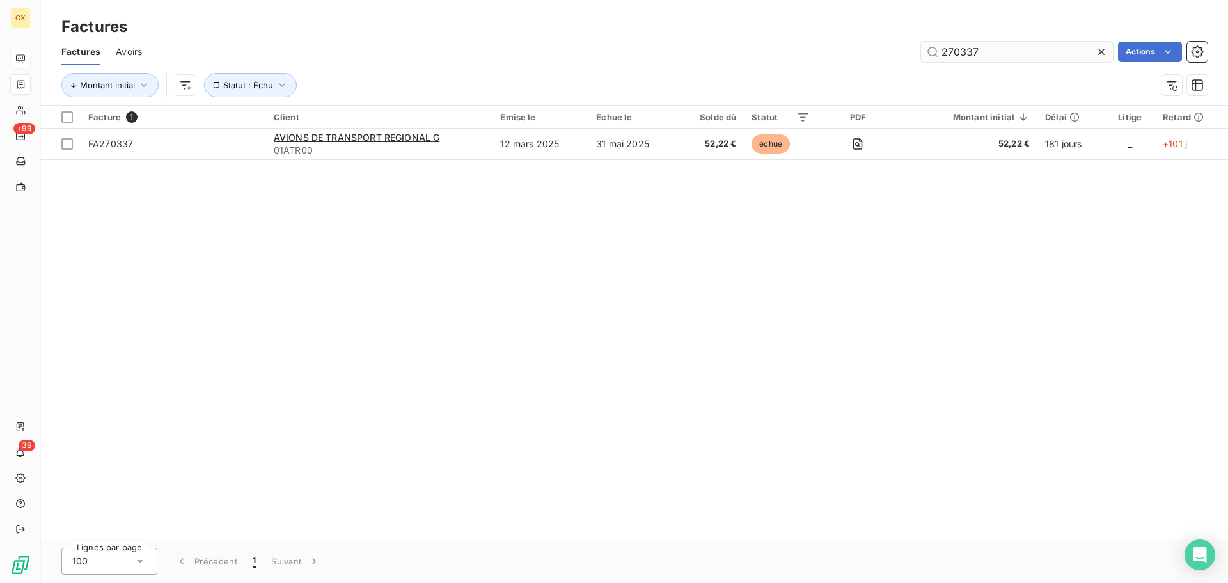
drag, startPoint x: 943, startPoint y: 54, endPoint x: 922, endPoint y: 56, distance: 20.6
click at [923, 56] on input "270337" at bounding box center [1017, 52] width 192 height 20
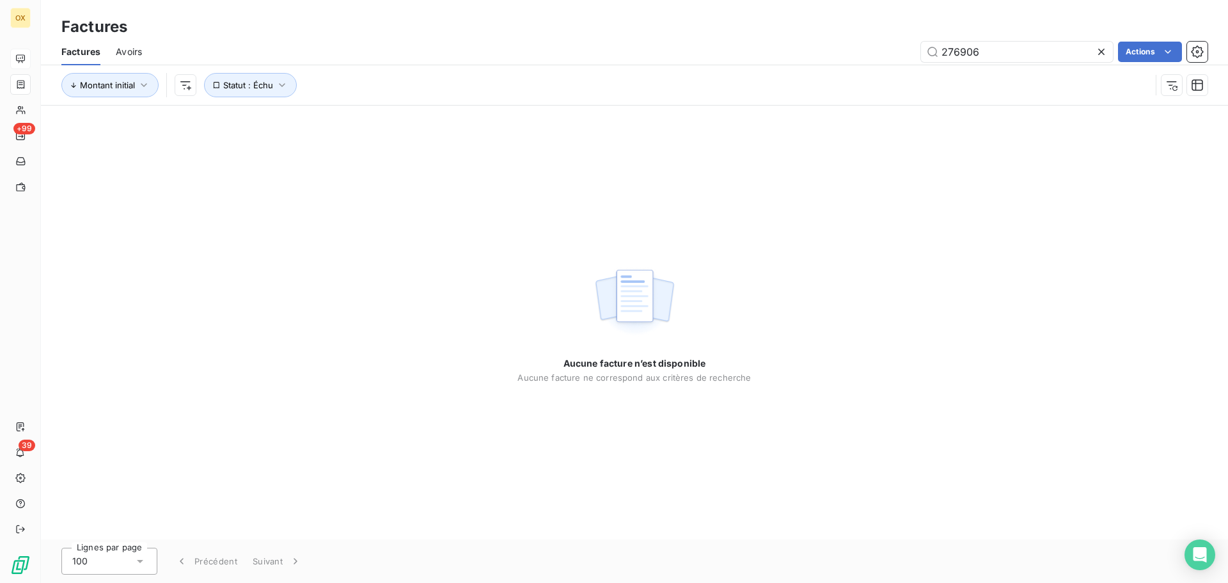
type input "276906"
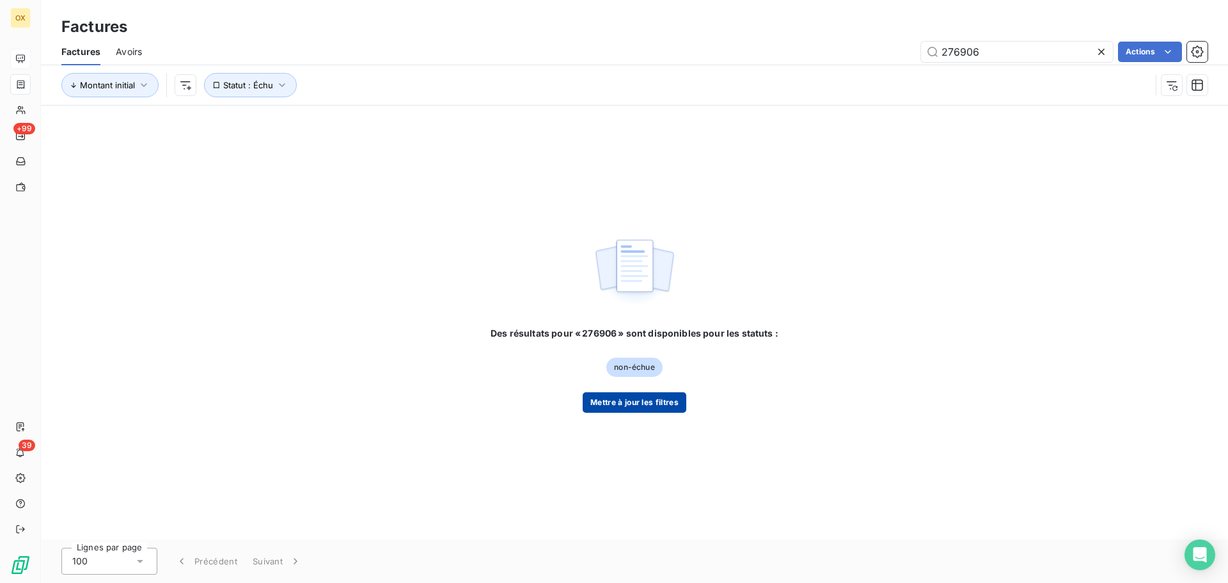
click at [641, 397] on button "Mettre à jour les filtres" at bounding box center [635, 402] width 104 height 20
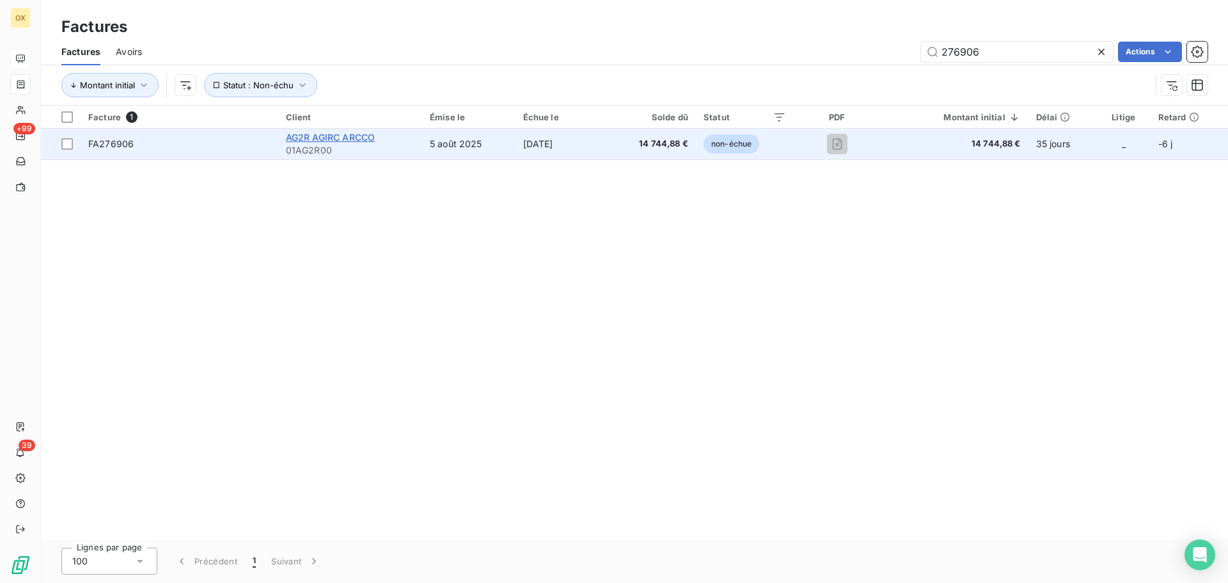
click at [323, 134] on span "AG2R AGIRC ARCCO" at bounding box center [330, 137] width 89 height 11
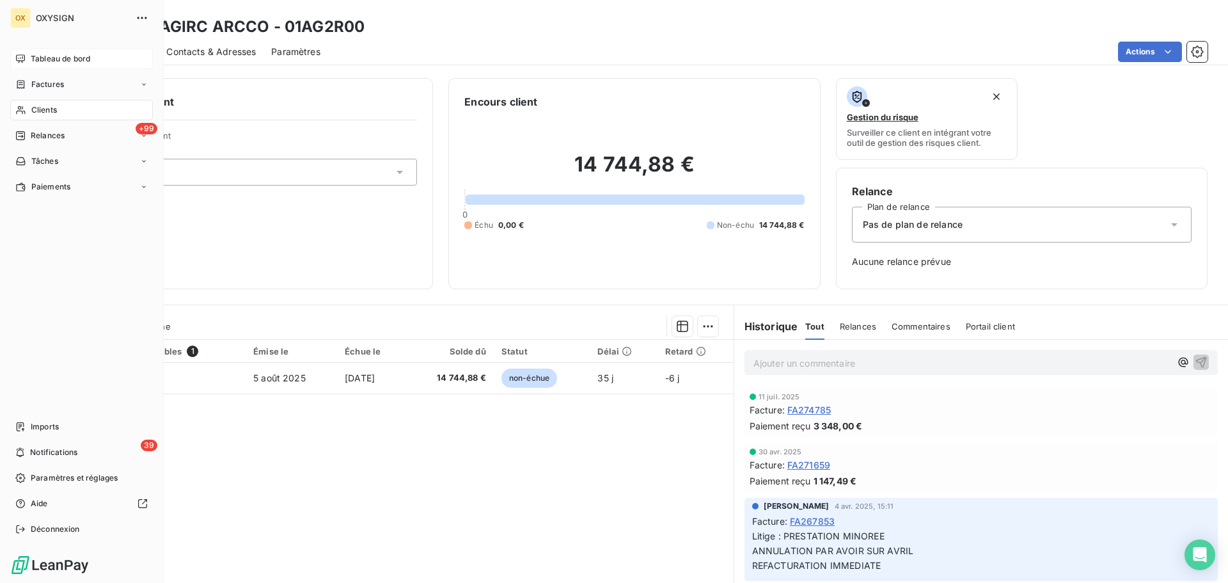
click at [29, 56] on div "Tableau de bord" at bounding box center [81, 59] width 143 height 20
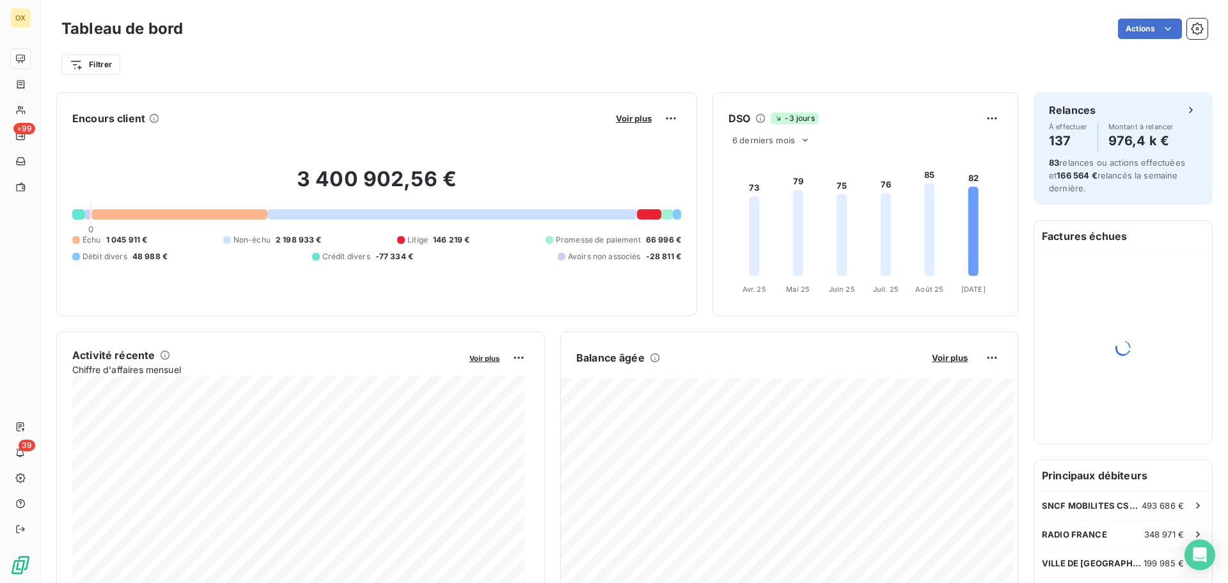
click at [485, 61] on div "Filtrer" at bounding box center [634, 64] width 1146 height 24
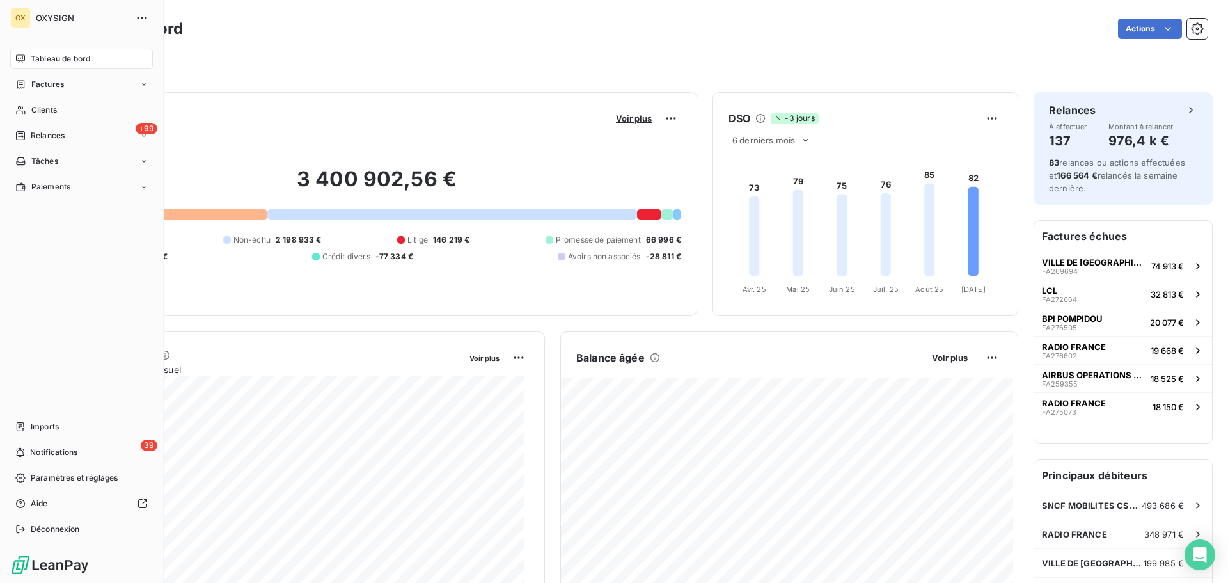
click at [40, 81] on span "Factures" at bounding box center [47, 85] width 33 height 12
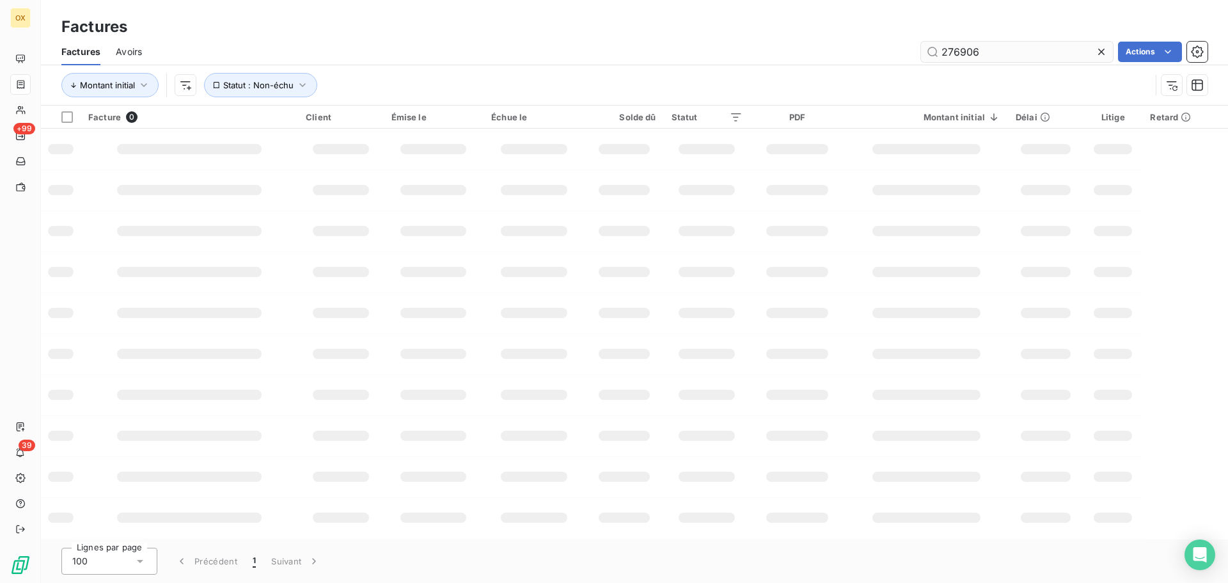
drag, startPoint x: 996, startPoint y: 51, endPoint x: 927, endPoint y: 57, distance: 68.7
click at [929, 57] on input "276906" at bounding box center [1017, 52] width 192 height 20
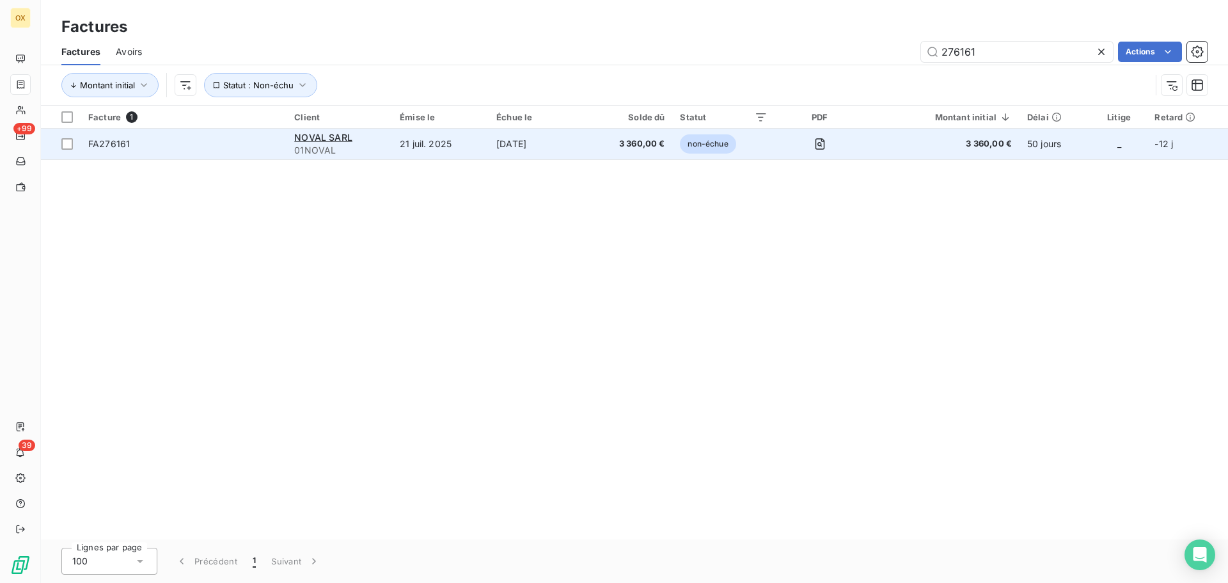
type input "276161"
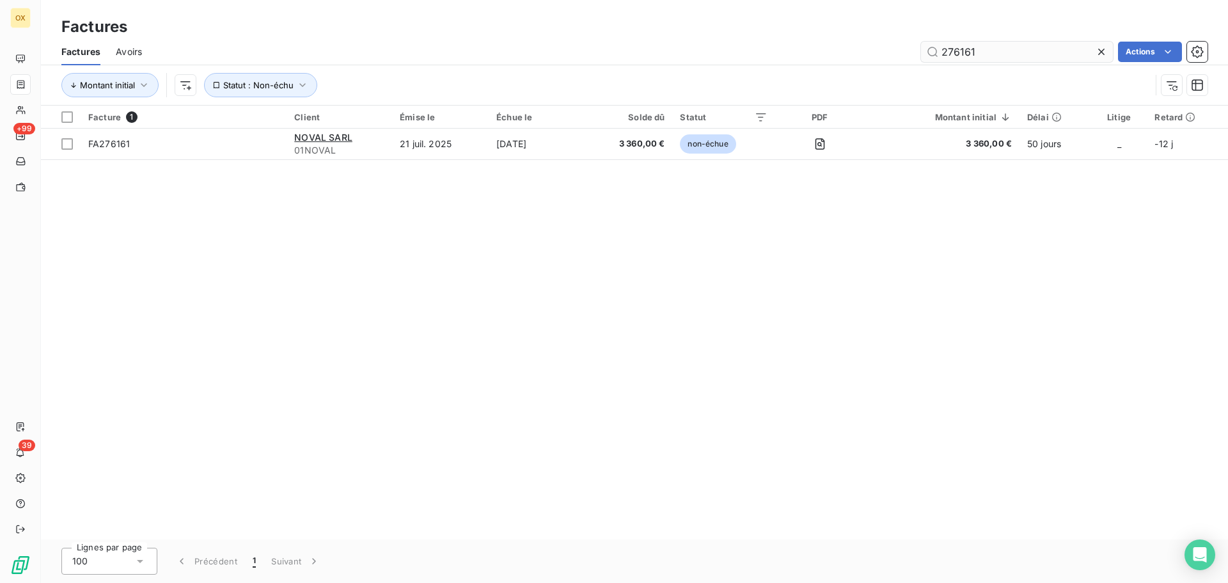
drag, startPoint x: 1097, startPoint y: 45, endPoint x: 1039, endPoint y: 61, distance: 60.4
click at [1097, 45] on icon at bounding box center [1101, 51] width 13 height 13
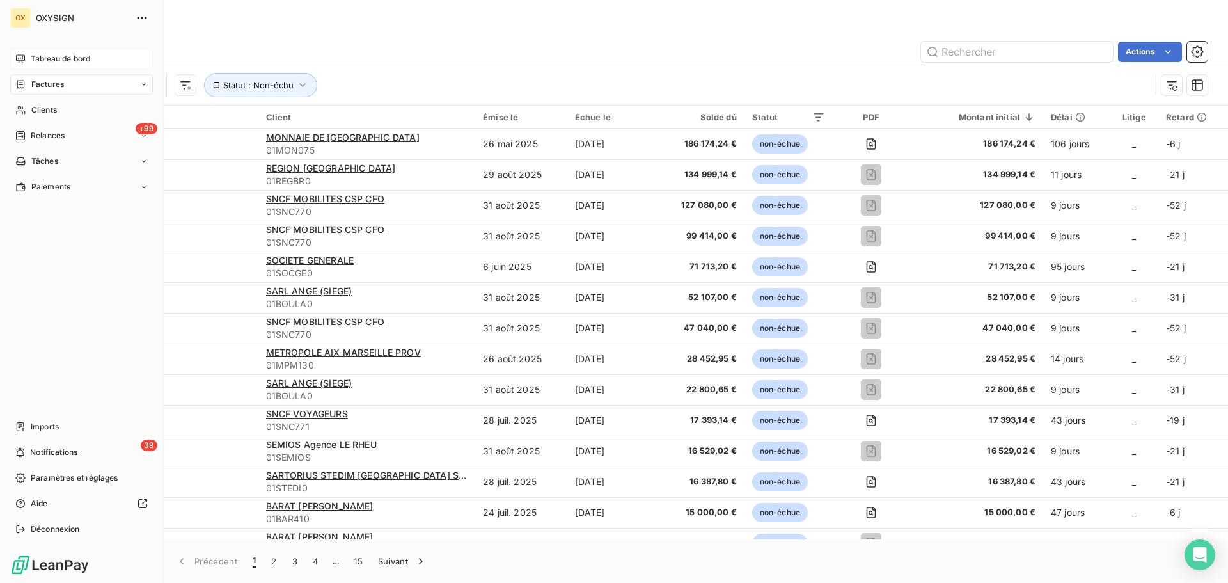
click at [49, 58] on span "Tableau de bord" at bounding box center [60, 59] width 59 height 12
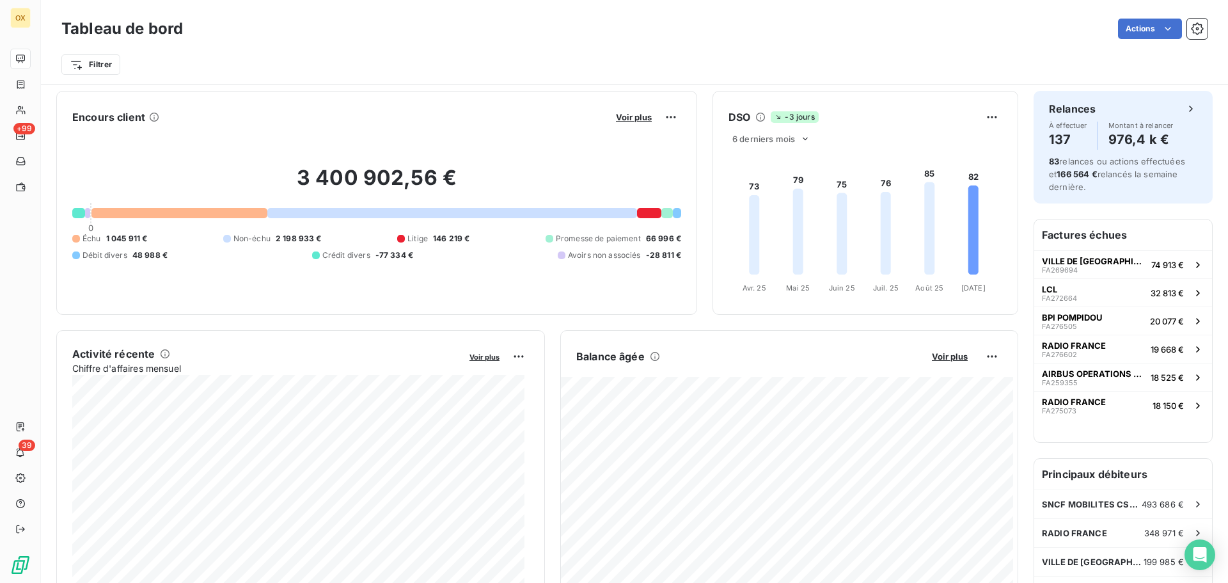
scroll to position [66, 0]
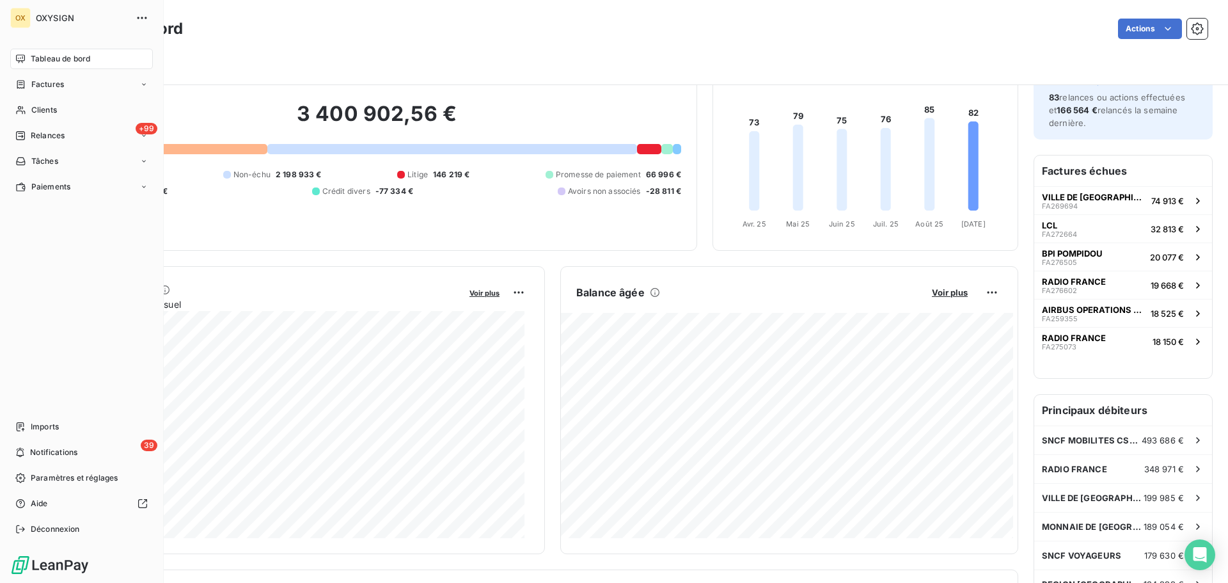
click at [38, 58] on span "Tableau de bord" at bounding box center [60, 59] width 59 height 12
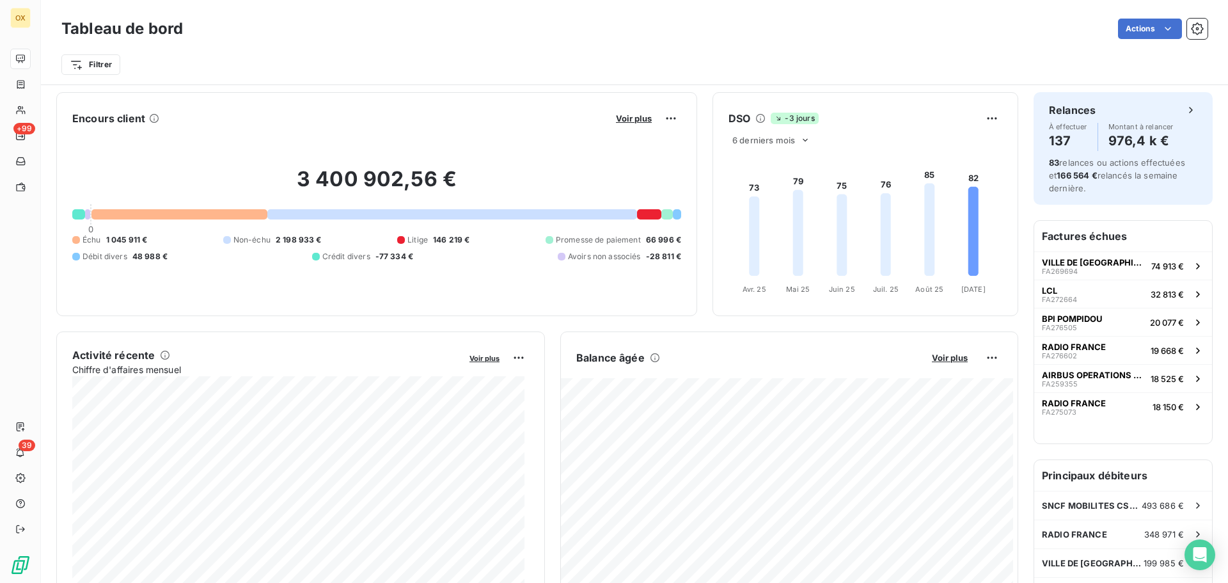
scroll to position [0, 0]
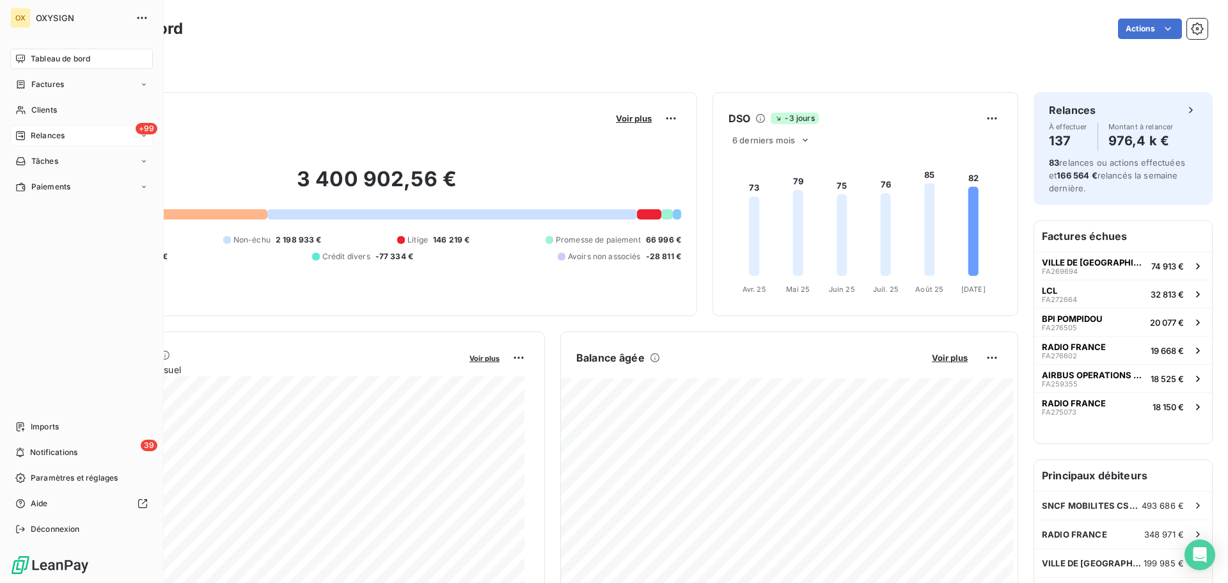
click at [36, 134] on span "Relances" at bounding box center [48, 136] width 34 height 12
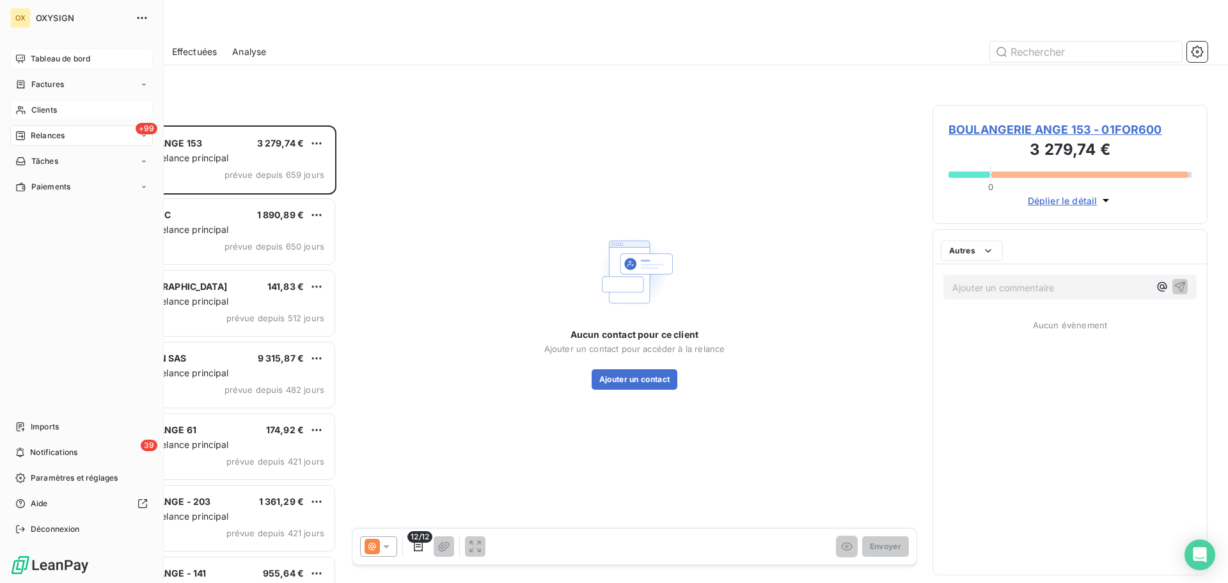
scroll to position [448, 265]
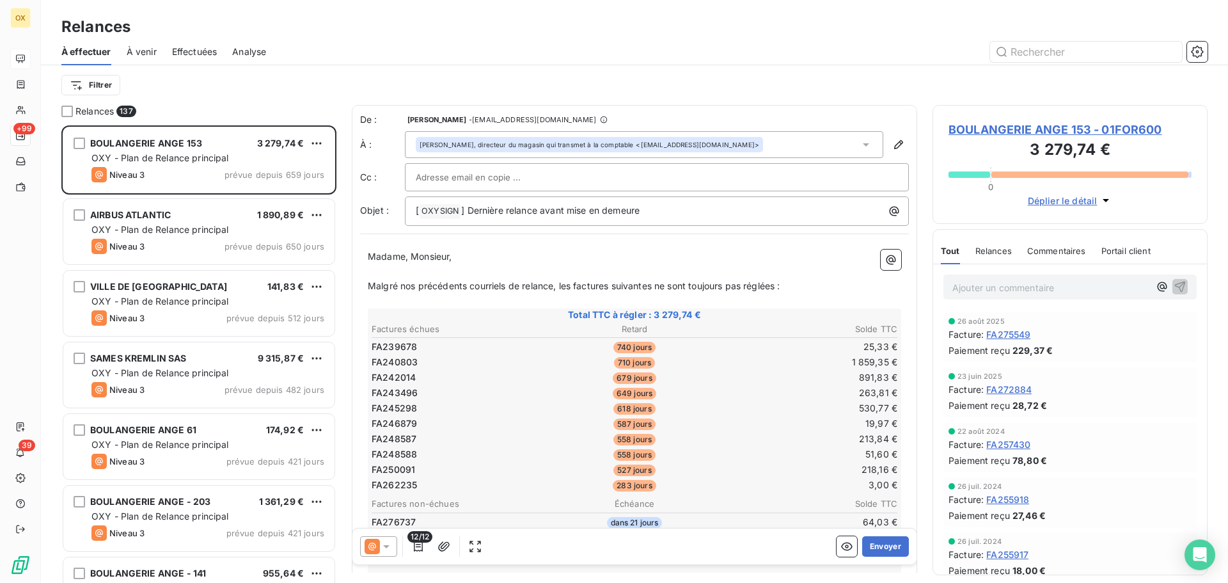
click at [206, 50] on span "Effectuées" at bounding box center [194, 51] width 45 height 13
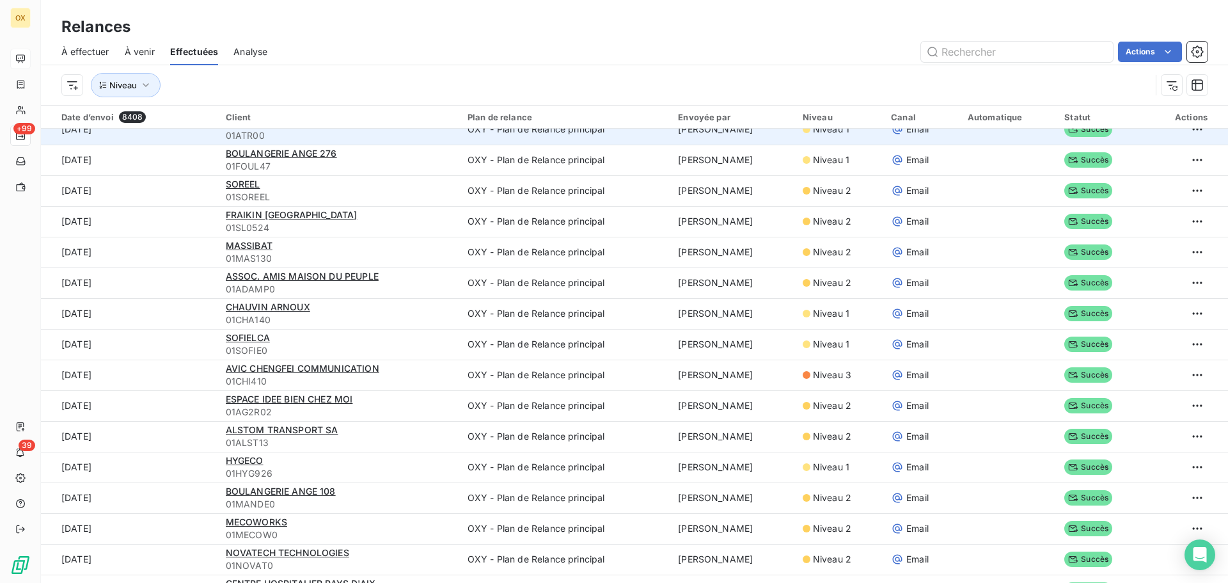
scroll to position [128, 0]
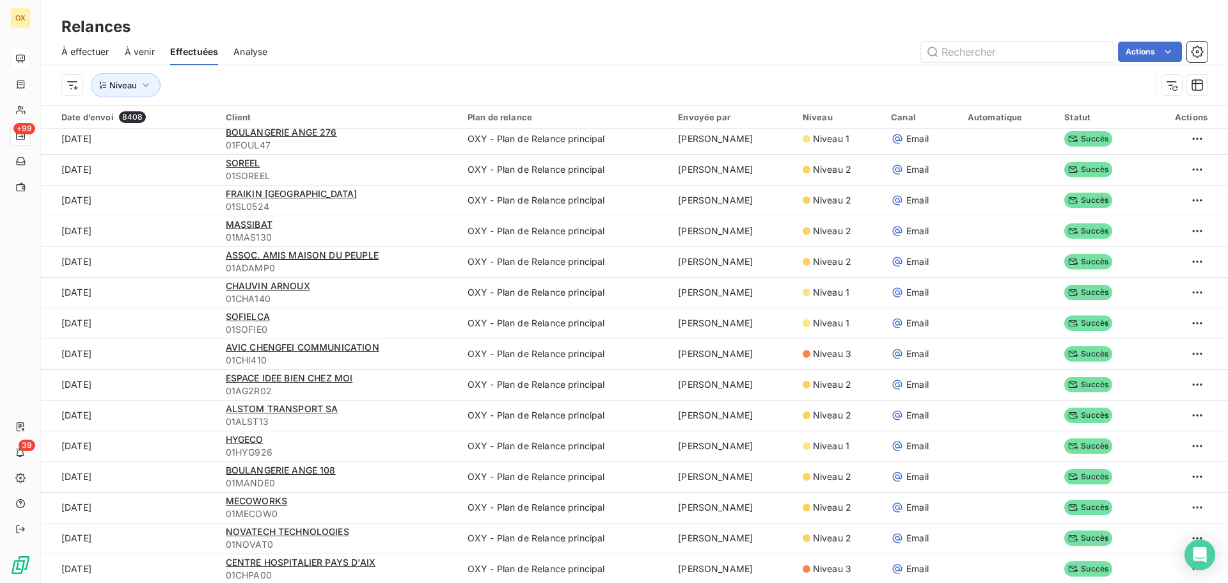
click at [83, 51] on span "À effectuer" at bounding box center [85, 51] width 48 height 13
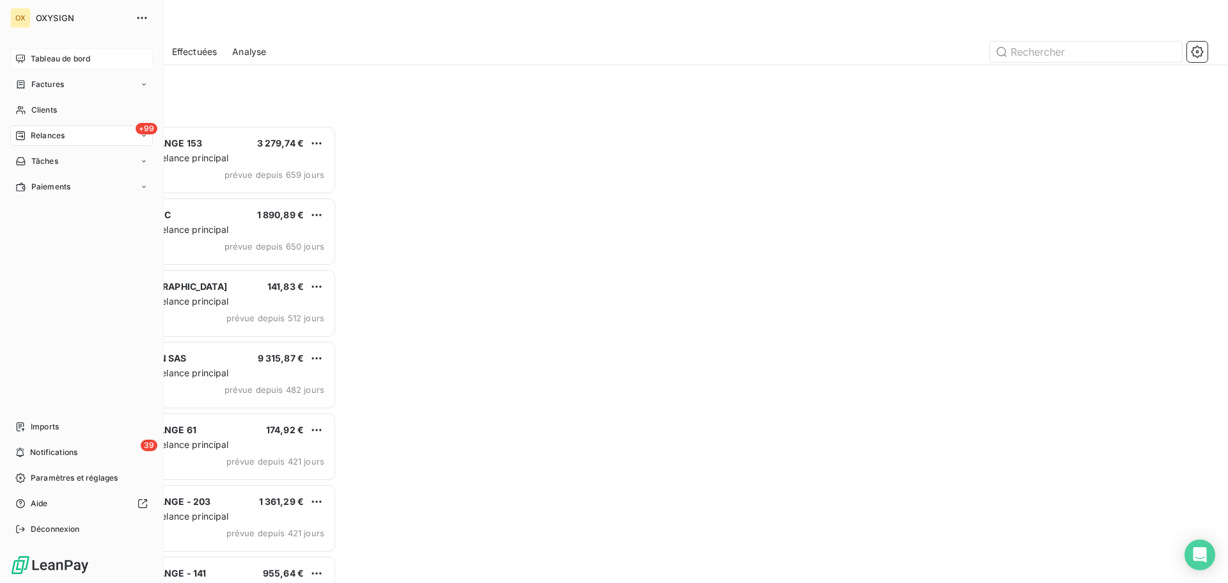
scroll to position [448, 265]
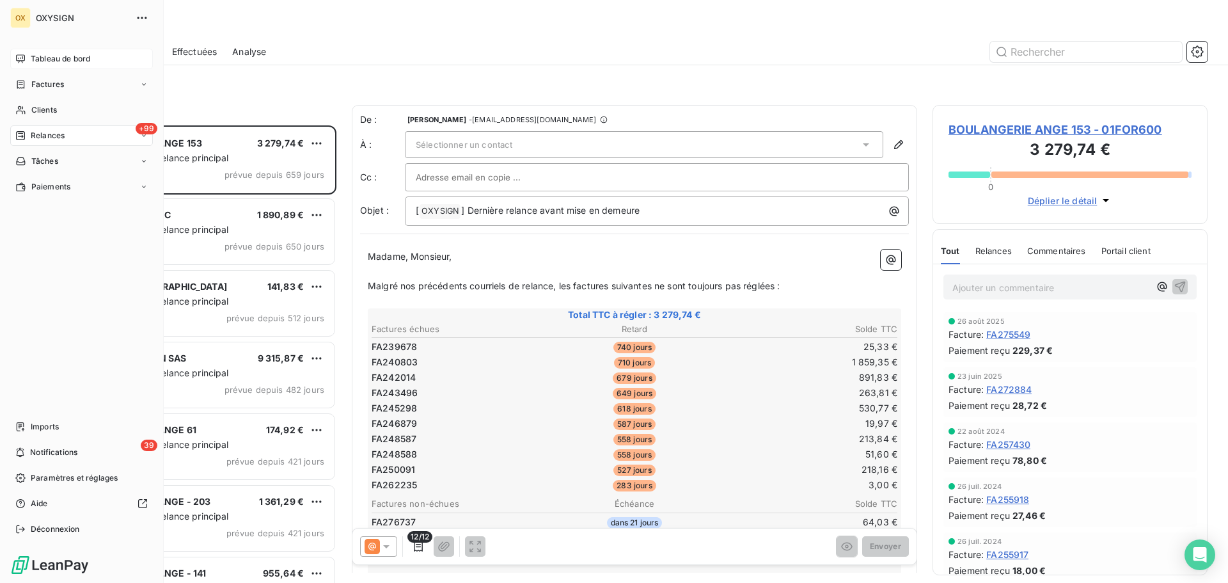
click at [26, 59] on div "Tableau de bord" at bounding box center [81, 59] width 143 height 20
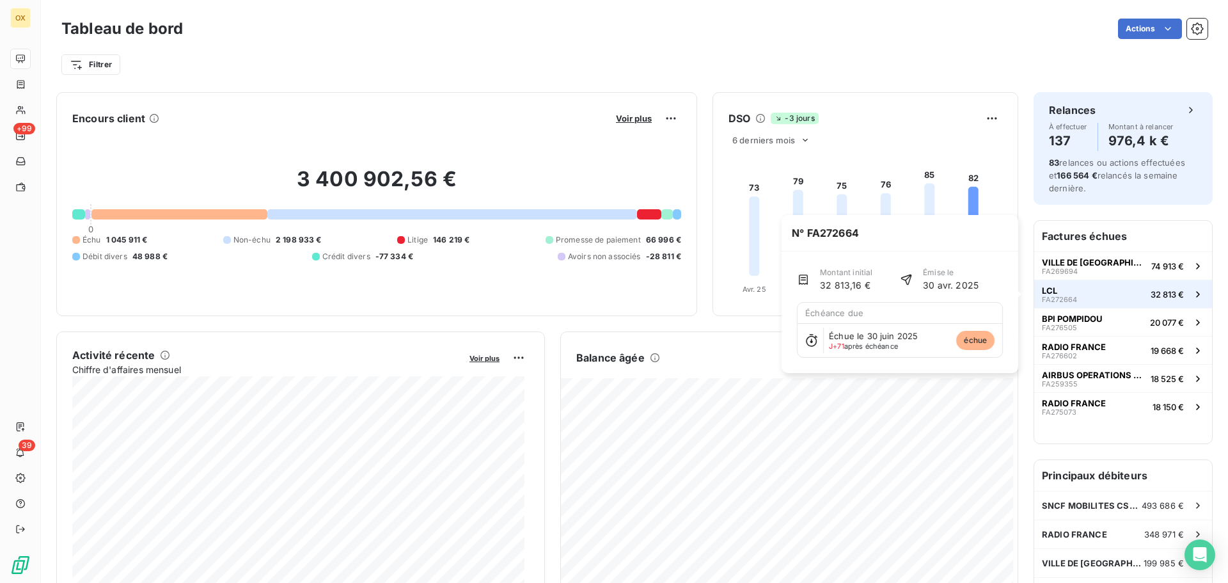
click at [1087, 297] on button "LCL FA272664 32 813 €" at bounding box center [1123, 293] width 178 height 28
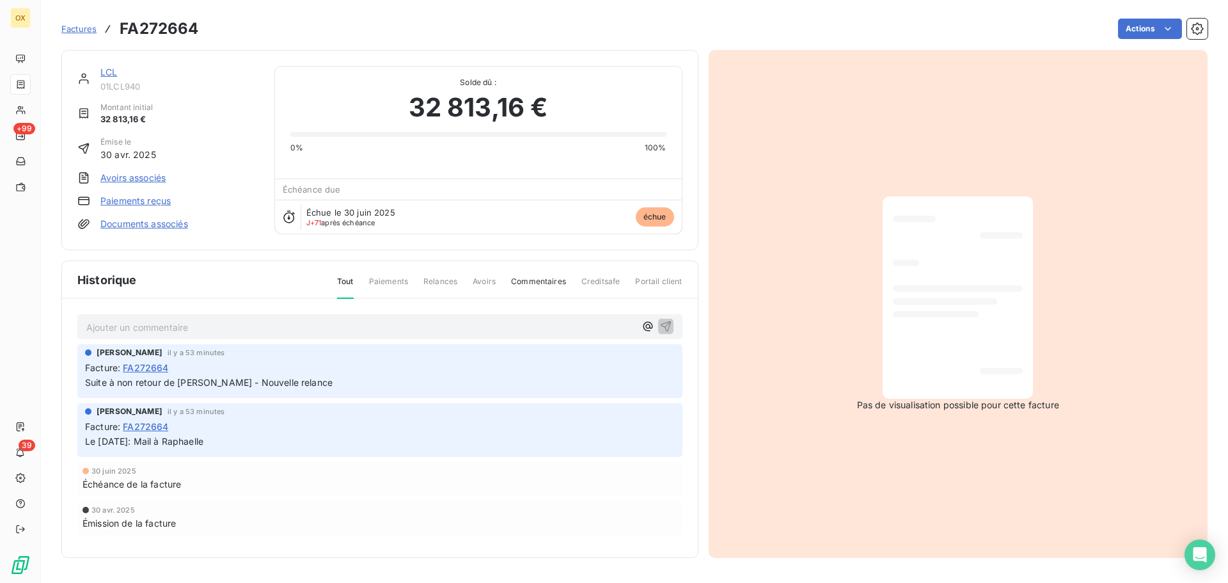
click at [108, 71] on link "LCL" at bounding box center [108, 72] width 17 height 11
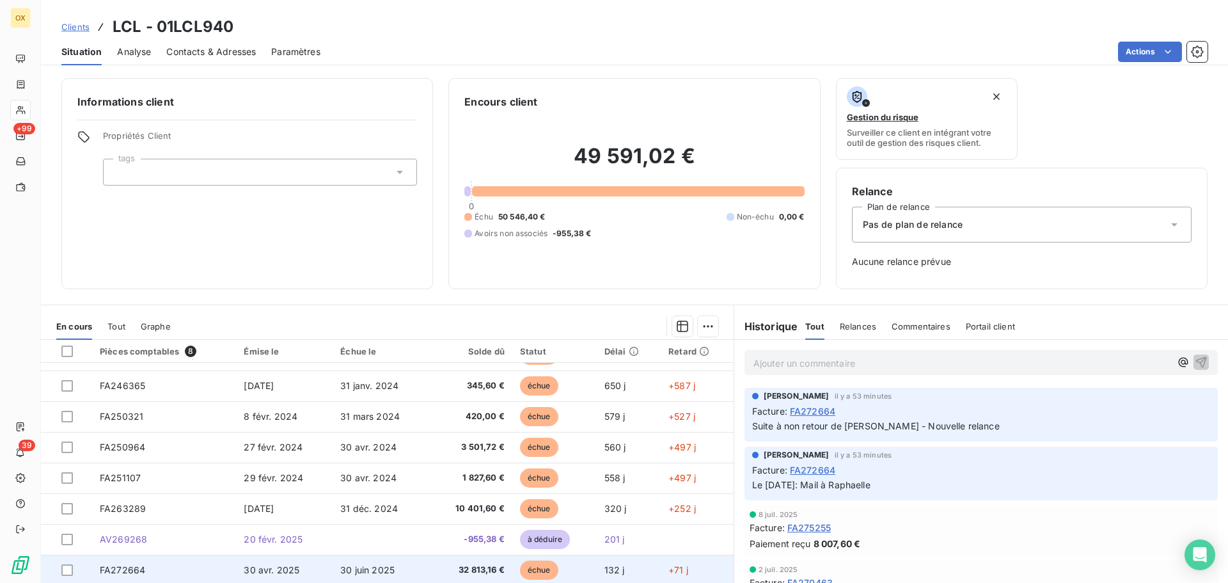
scroll to position [42, 0]
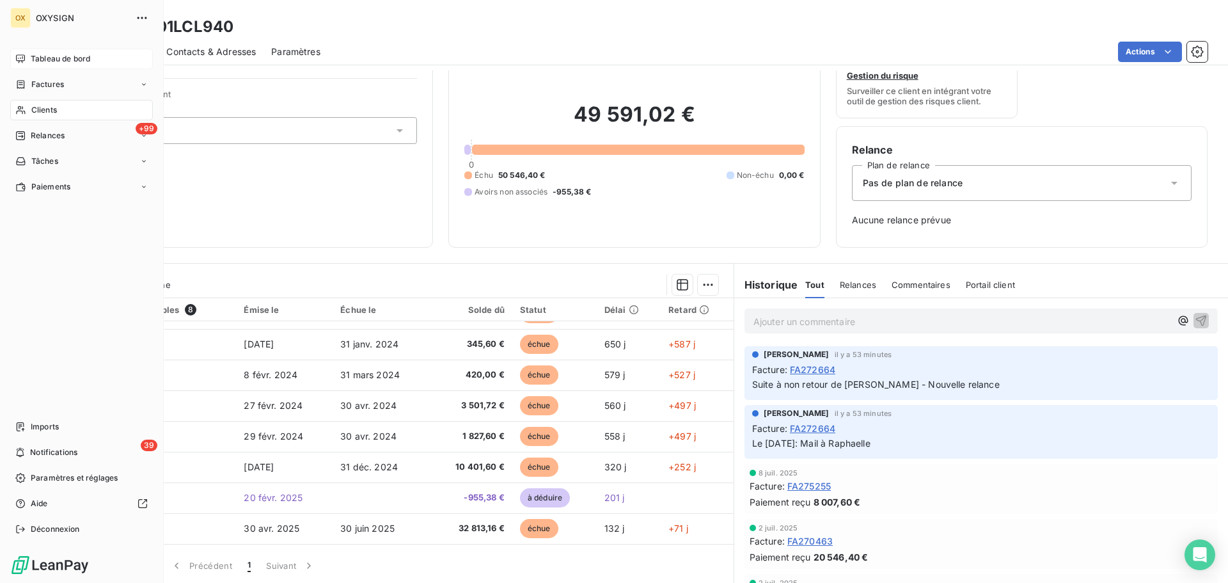
click at [47, 56] on span "Tableau de bord" at bounding box center [60, 59] width 59 height 12
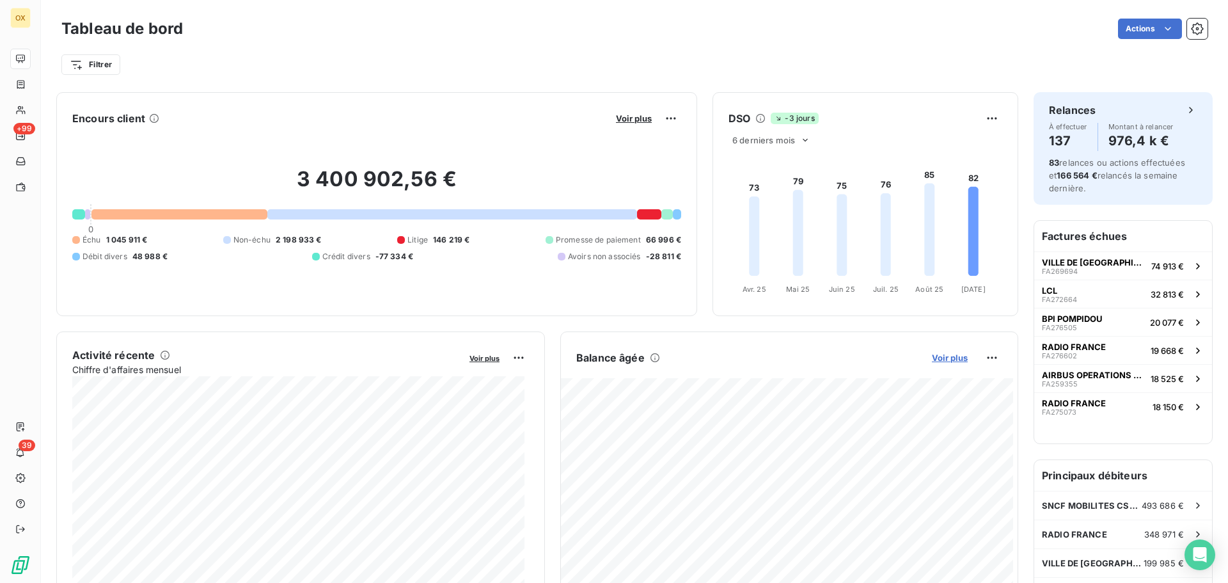
click at [947, 358] on span "Voir plus" at bounding box center [950, 357] width 36 height 10
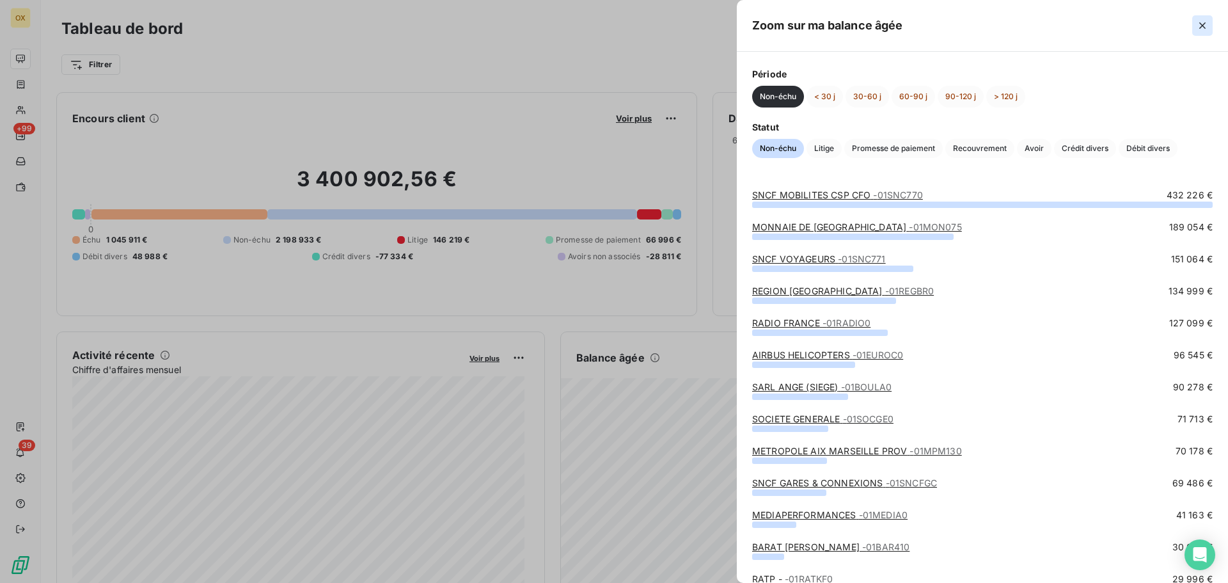
click at [1204, 22] on icon "button" at bounding box center [1202, 25] width 13 height 13
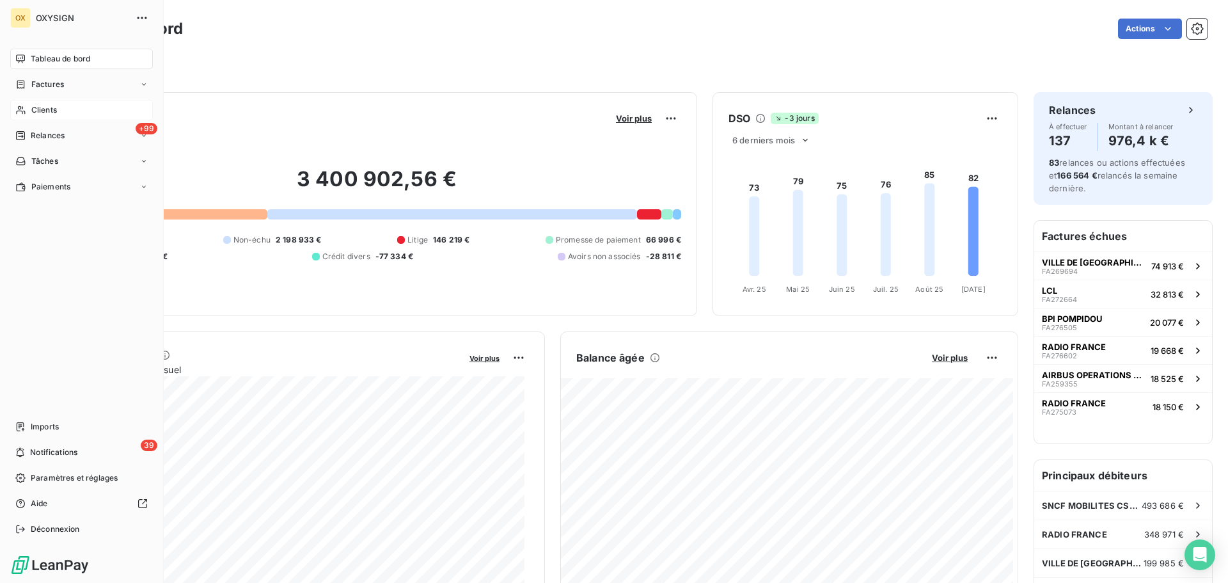
click at [54, 109] on span "Clients" at bounding box center [44, 110] width 26 height 12
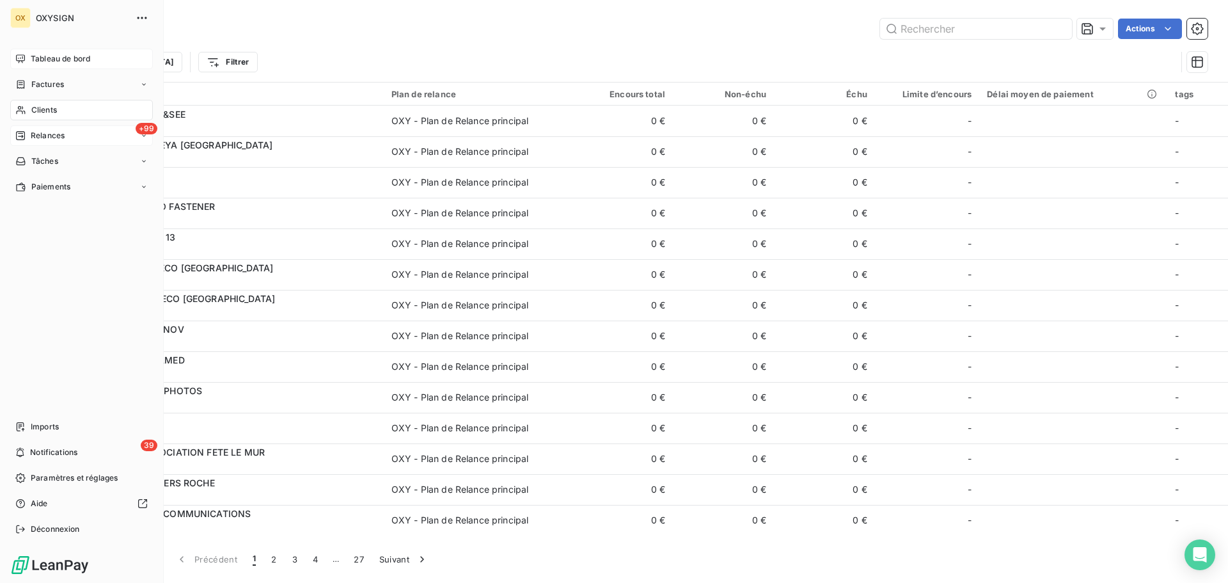
click at [47, 136] on span "Relances" at bounding box center [48, 136] width 34 height 12
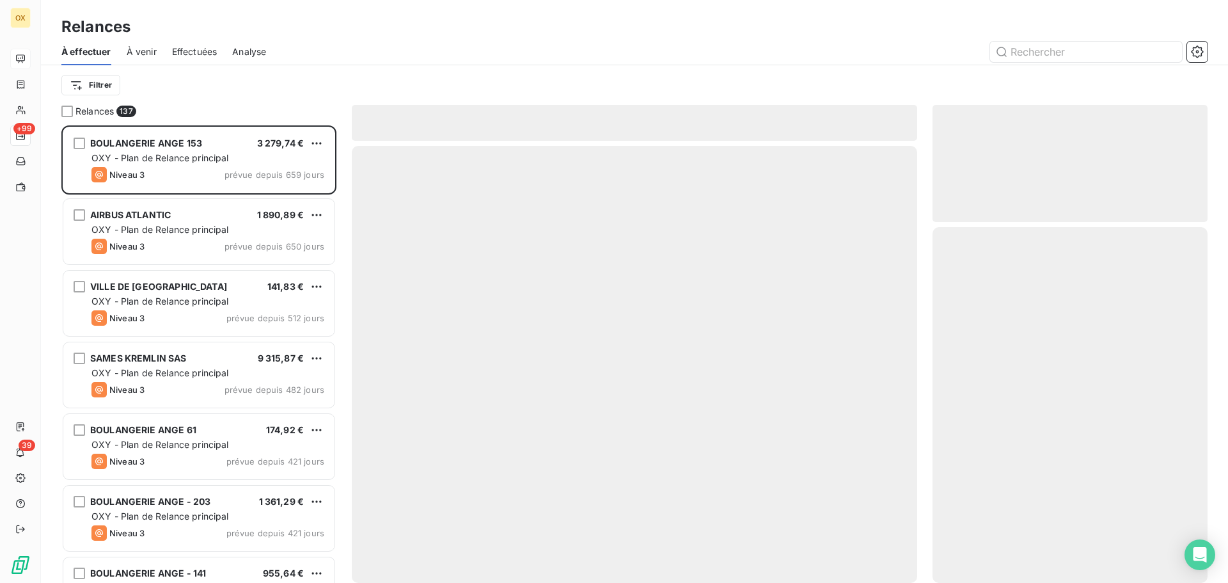
scroll to position [448, 265]
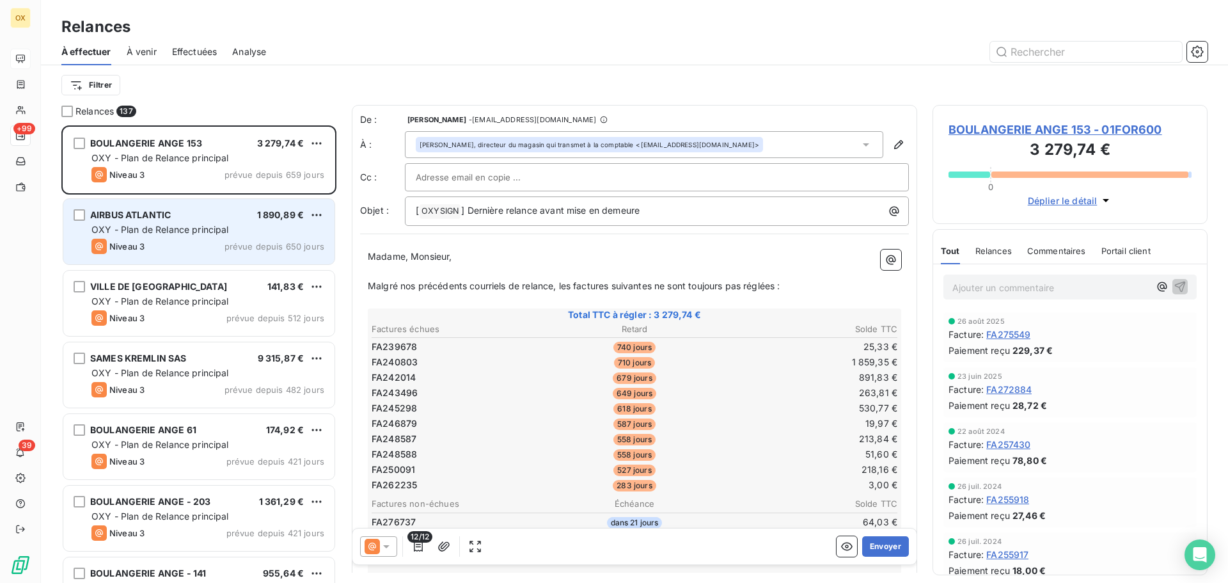
click at [221, 239] on div "Niveau 3 prévue depuis 650 jours" at bounding box center [207, 246] width 233 height 15
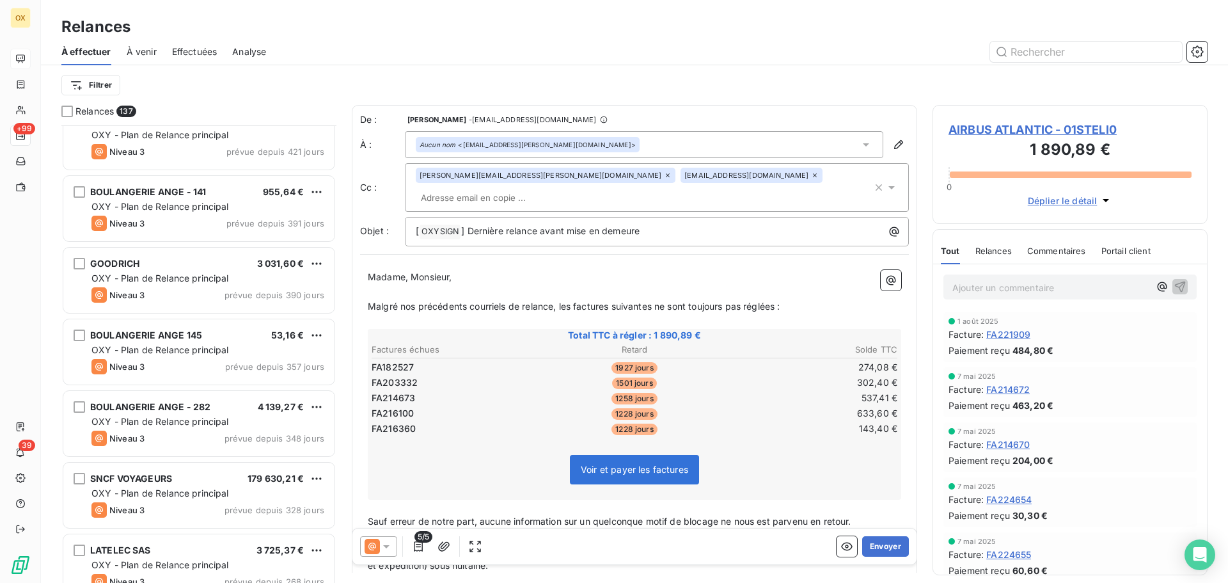
scroll to position [384, 0]
click at [208, 227] on div "Niveau 3 prévue depuis 391 jours" at bounding box center [207, 220] width 233 height 15
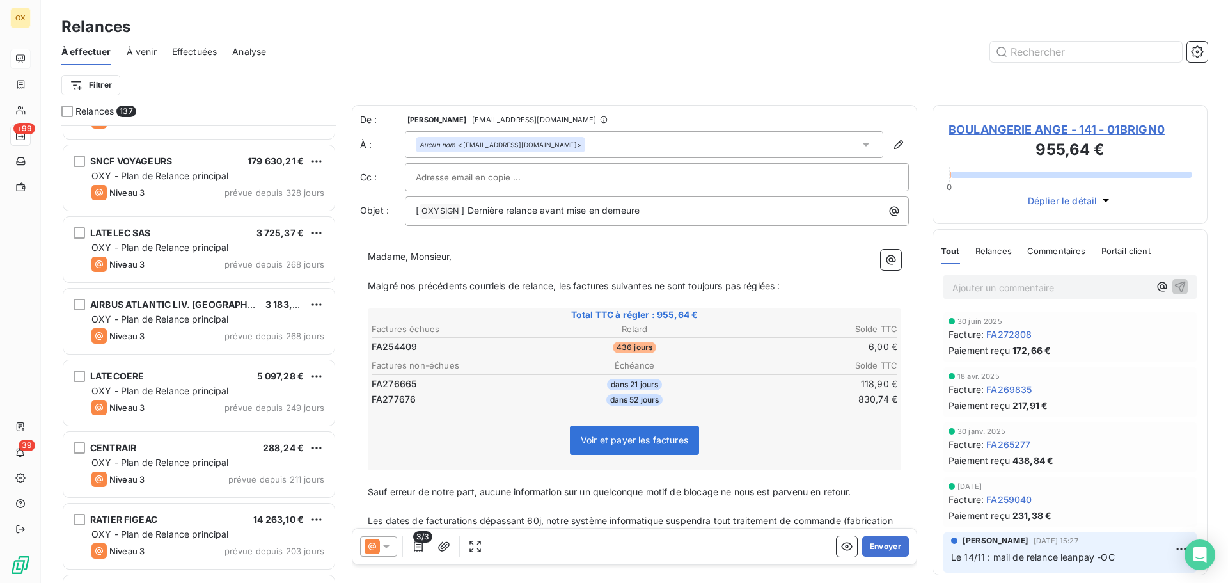
scroll to position [704, 0]
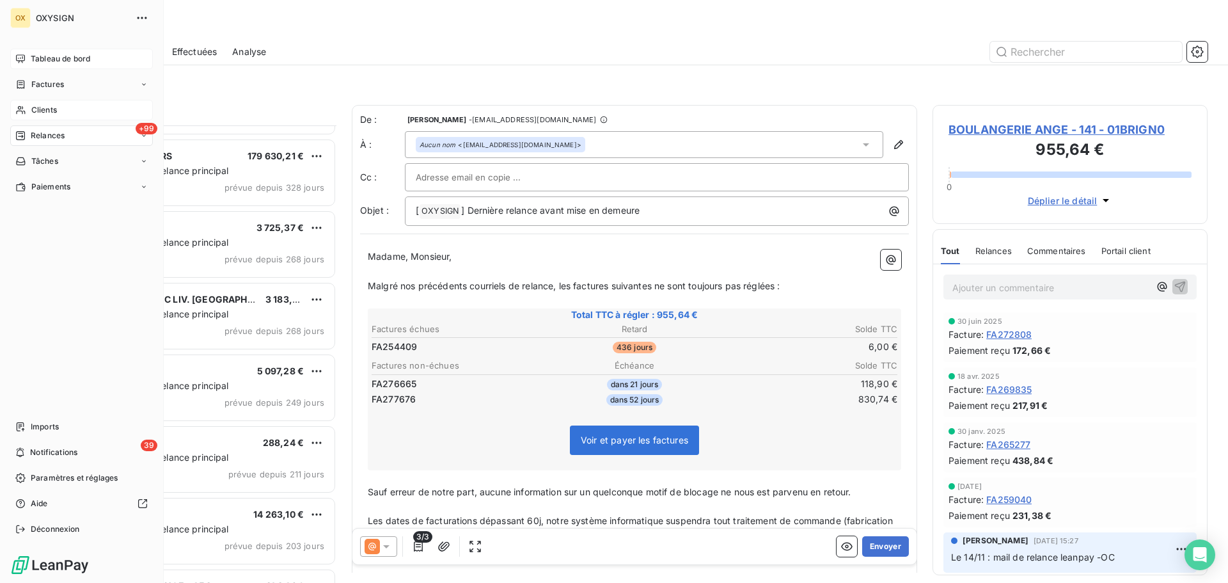
click at [35, 108] on span "Clients" at bounding box center [44, 110] width 26 height 12
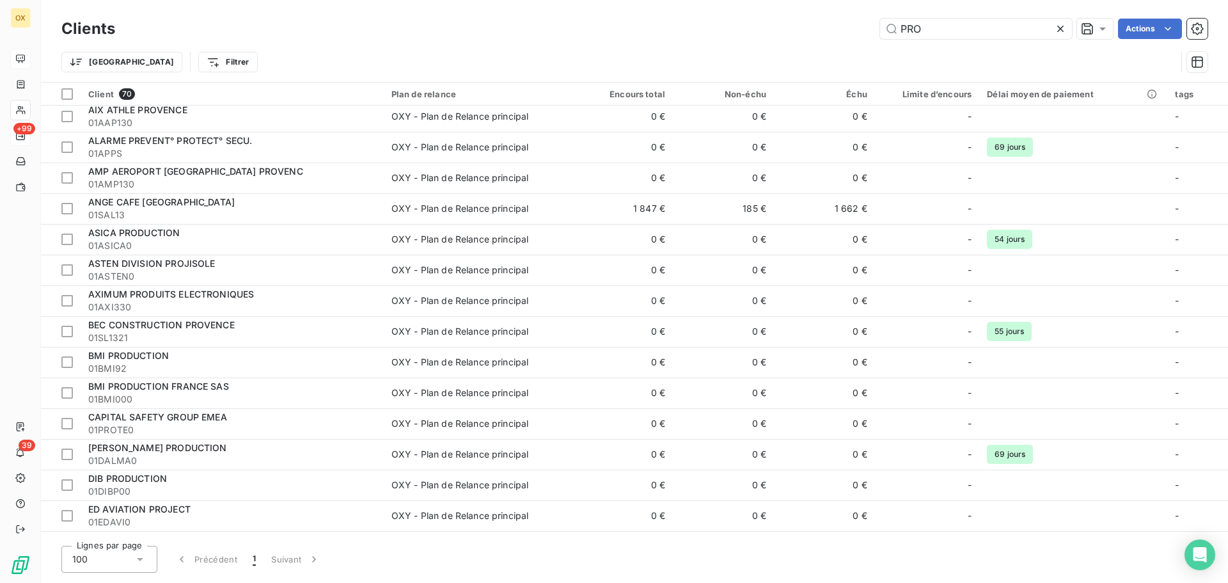
scroll to position [128, 0]
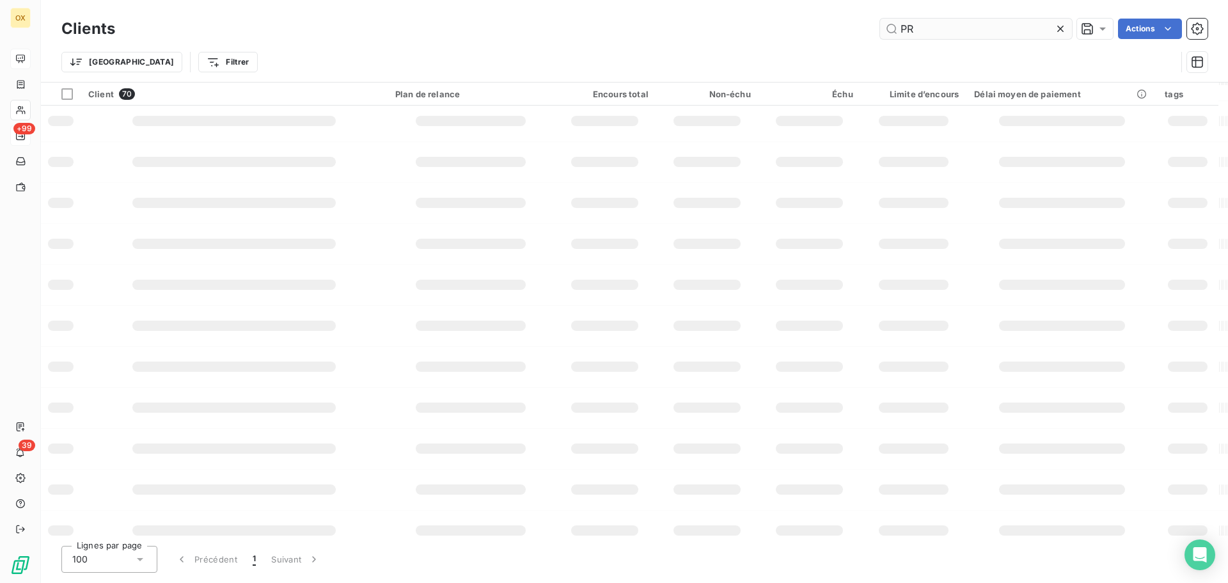
type input "P"
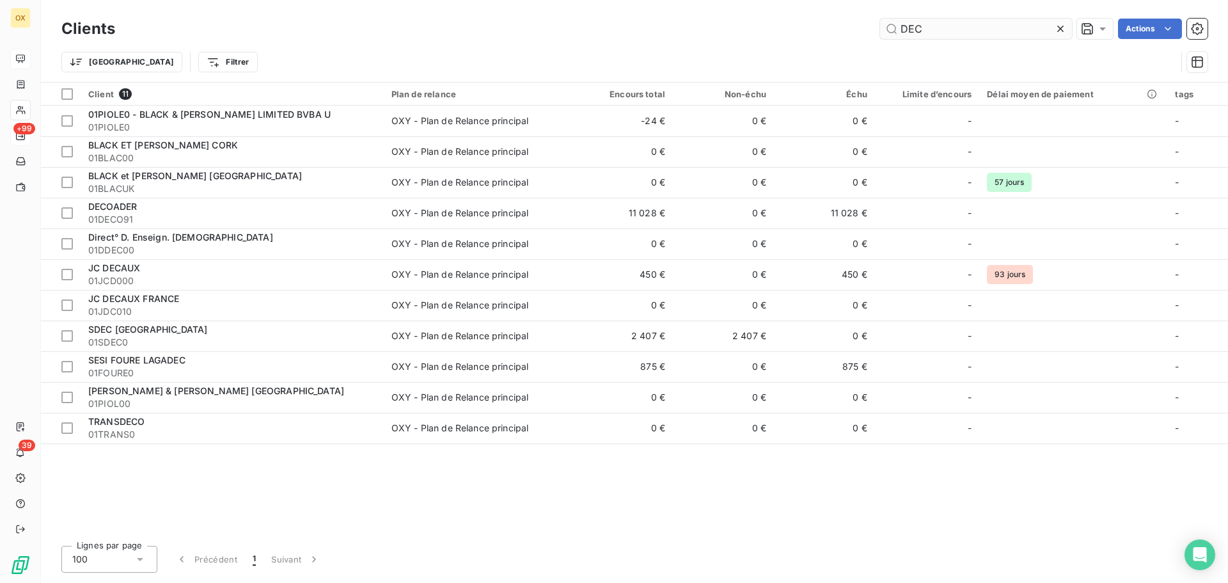
scroll to position [0, 0]
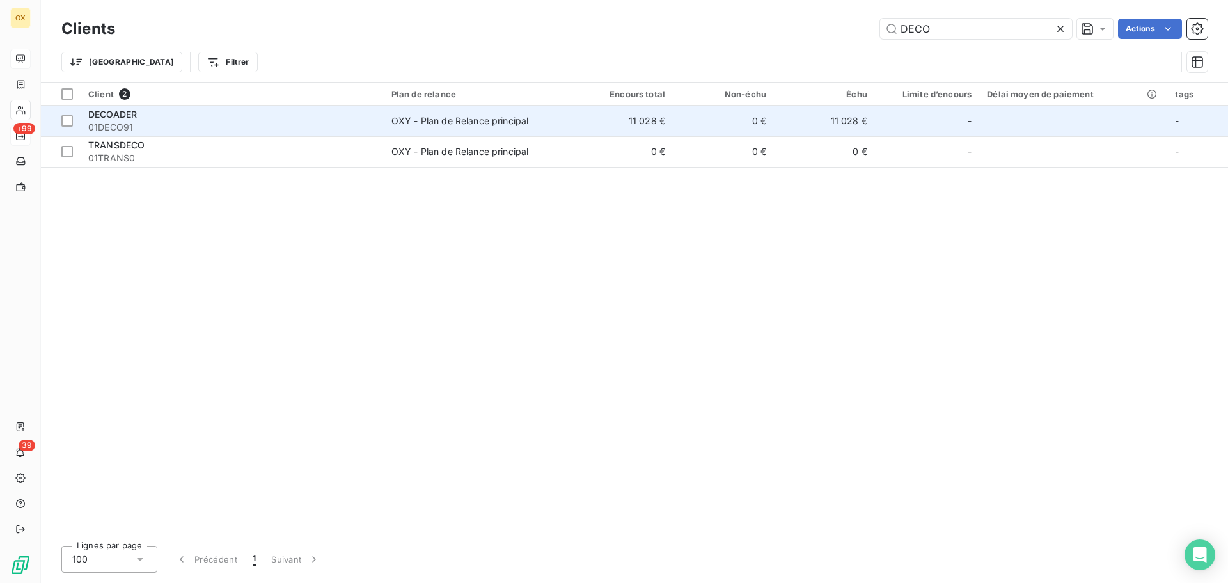
type input "DECO"
click at [264, 125] on span "01DECO91" at bounding box center [232, 127] width 288 height 13
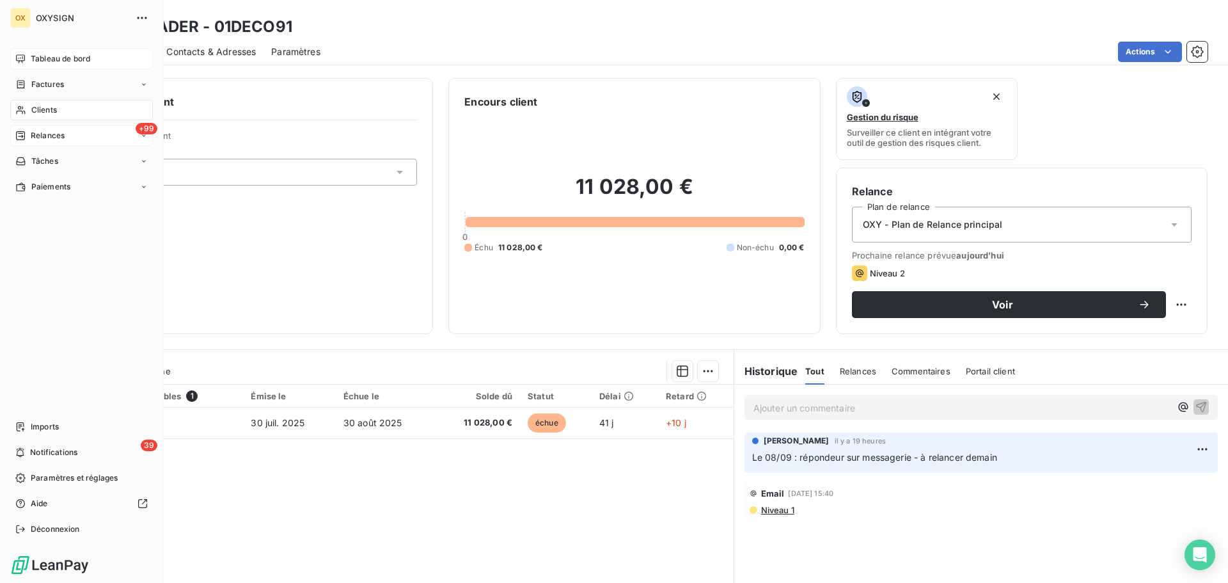
click at [40, 105] on span "Clients" at bounding box center [44, 110] width 26 height 12
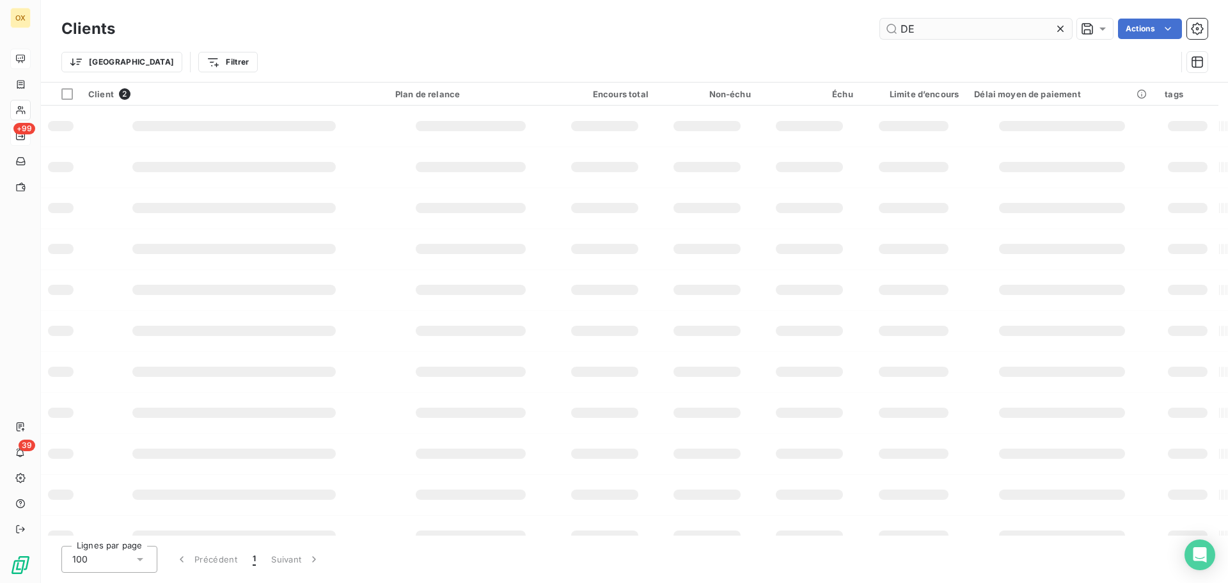
type input "D"
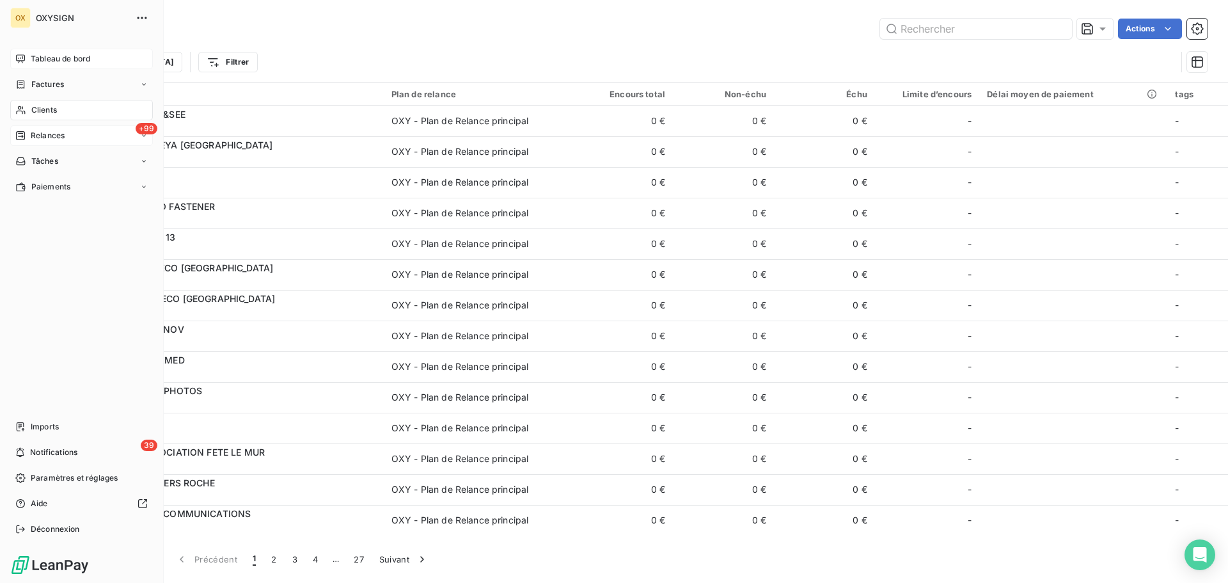
click at [52, 107] on span "Clients" at bounding box center [44, 110] width 26 height 12
click at [63, 55] on span "Tableau de bord" at bounding box center [60, 59] width 59 height 12
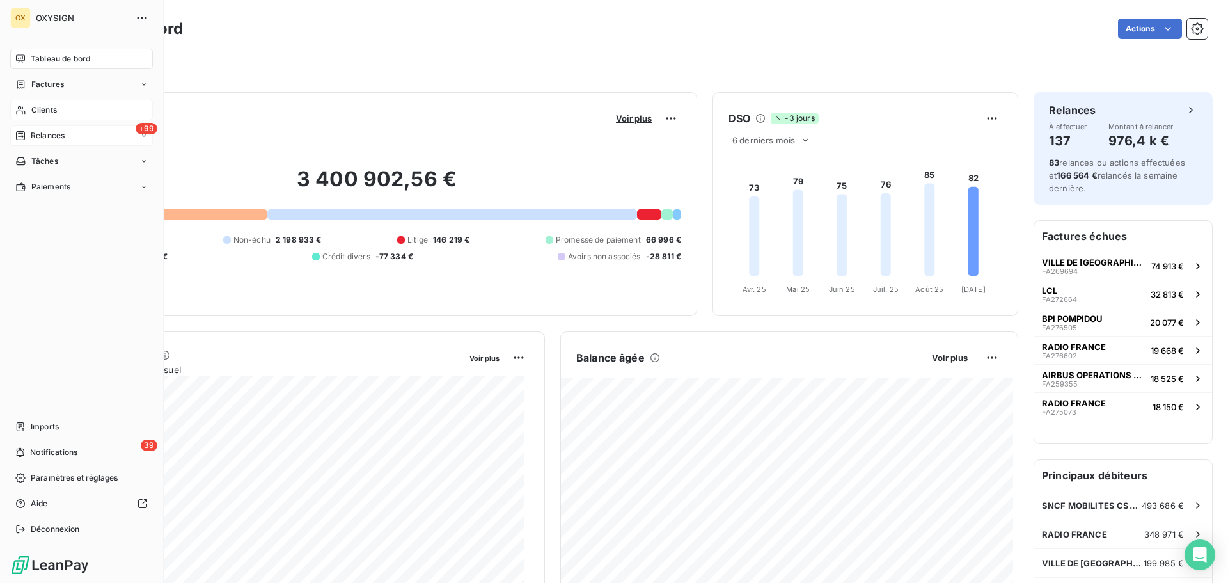
click at [46, 111] on span "Clients" at bounding box center [44, 110] width 26 height 12
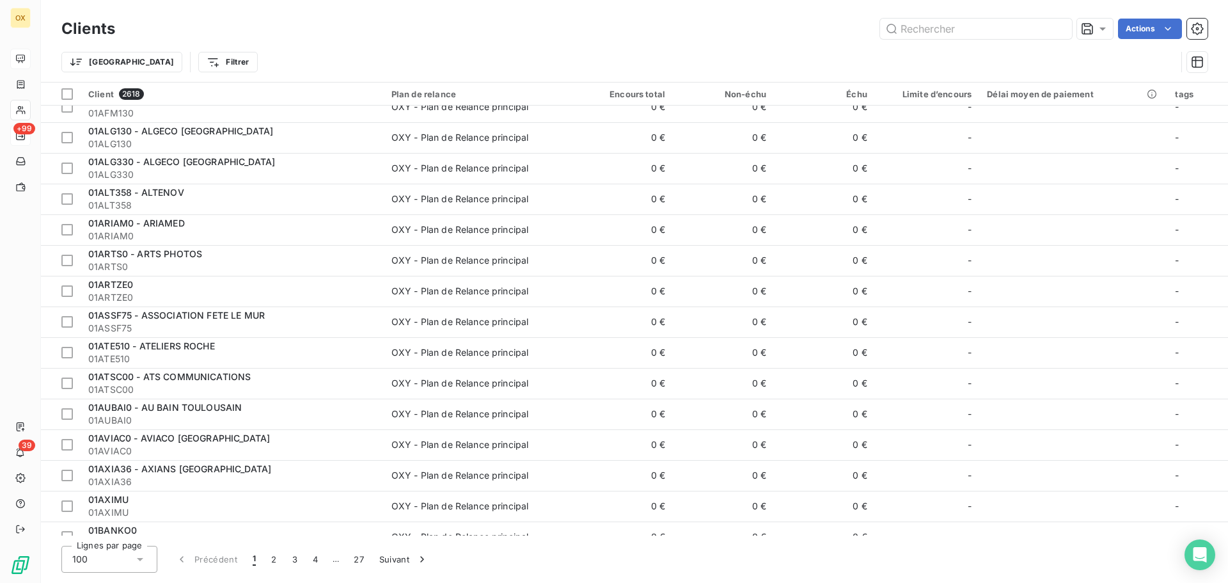
scroll to position [192, 0]
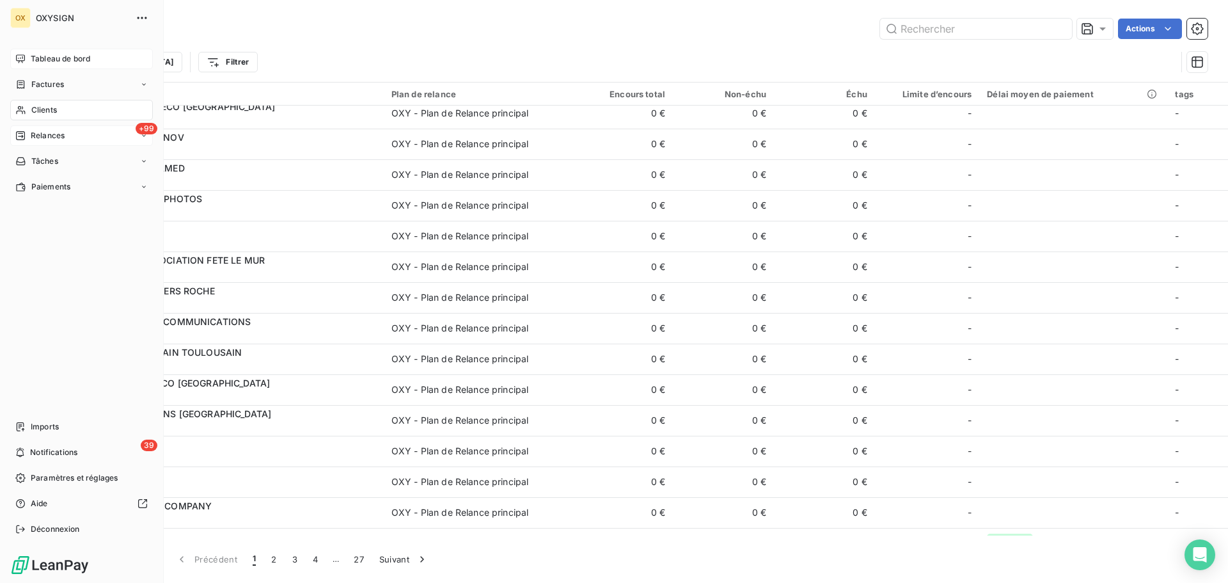
click at [47, 104] on div "Clients" at bounding box center [81, 110] width 143 height 20
click at [52, 58] on span "Tableau de bord" at bounding box center [60, 59] width 59 height 12
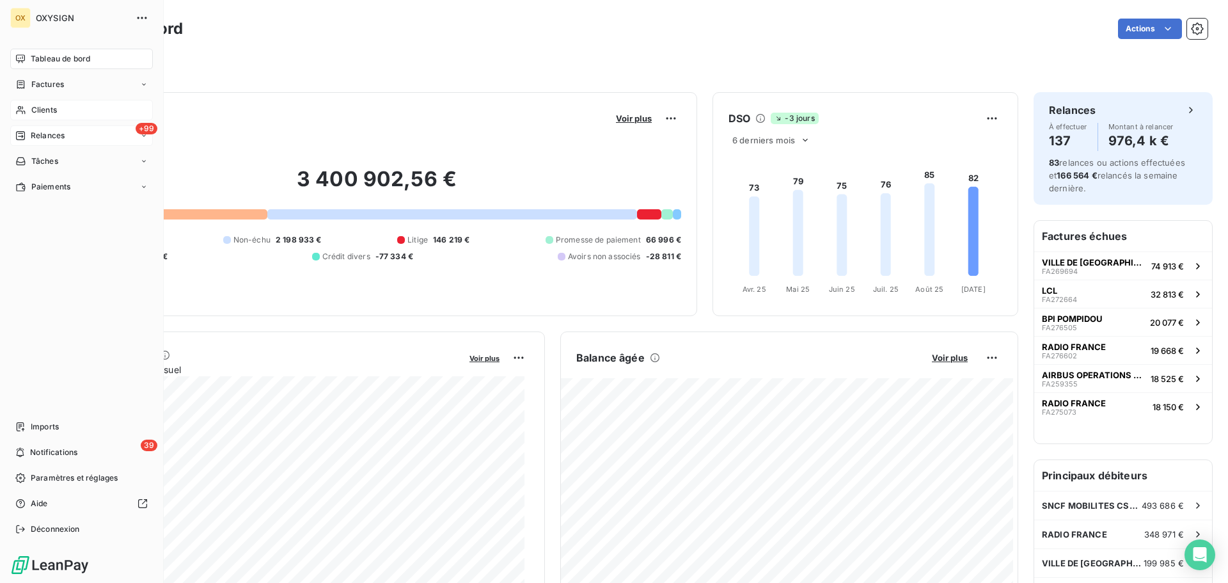
click at [52, 104] on span "Clients" at bounding box center [44, 110] width 26 height 12
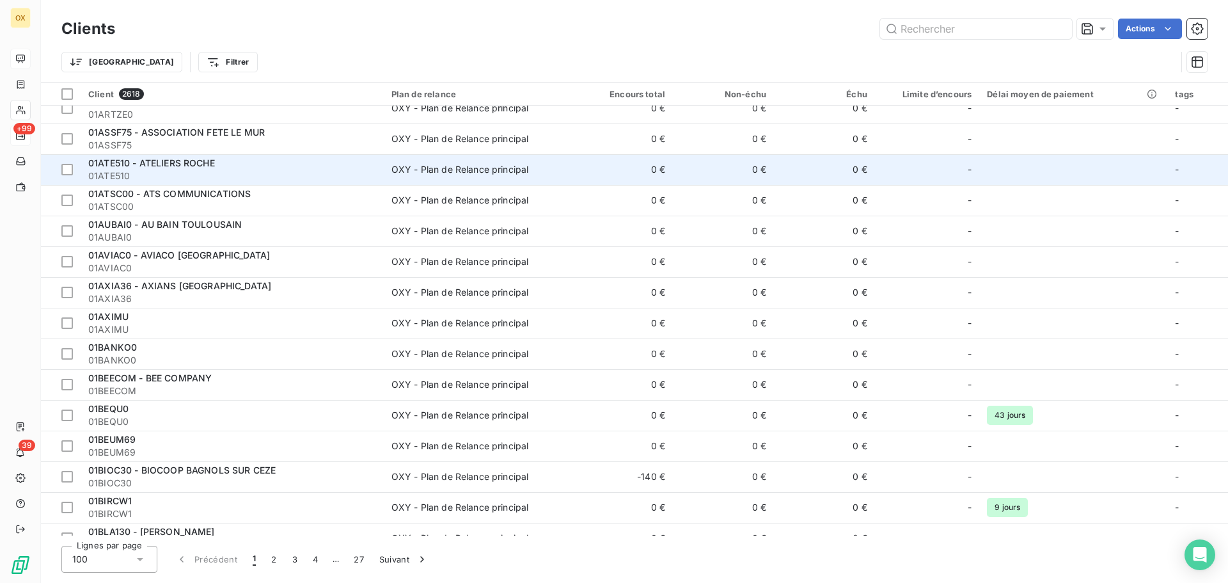
scroll to position [256, 0]
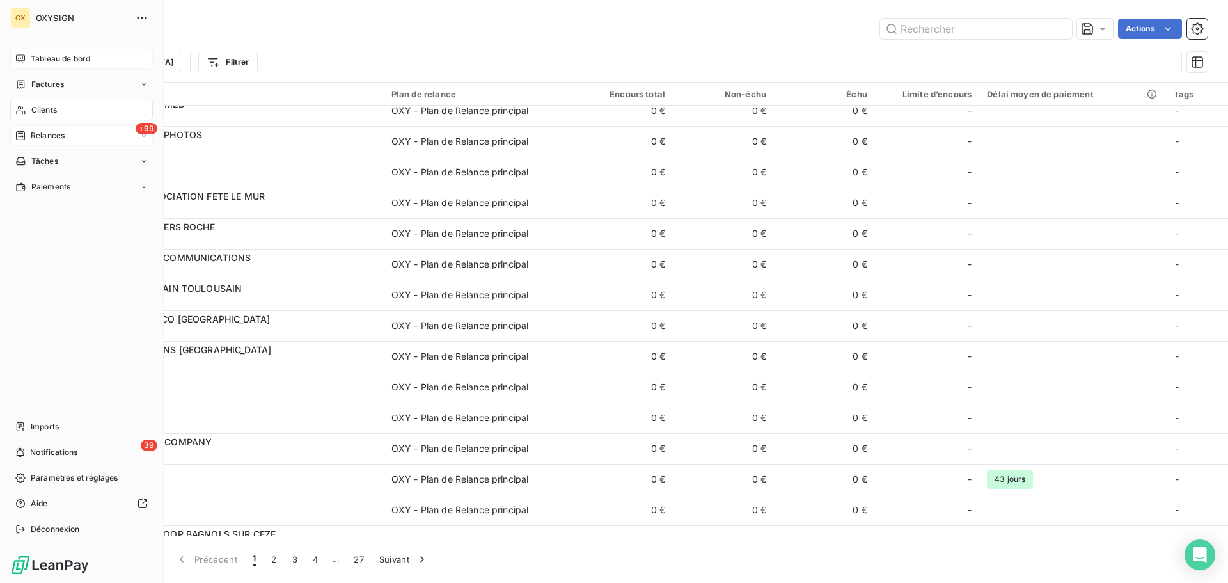
click at [51, 108] on span "Clients" at bounding box center [44, 110] width 26 height 12
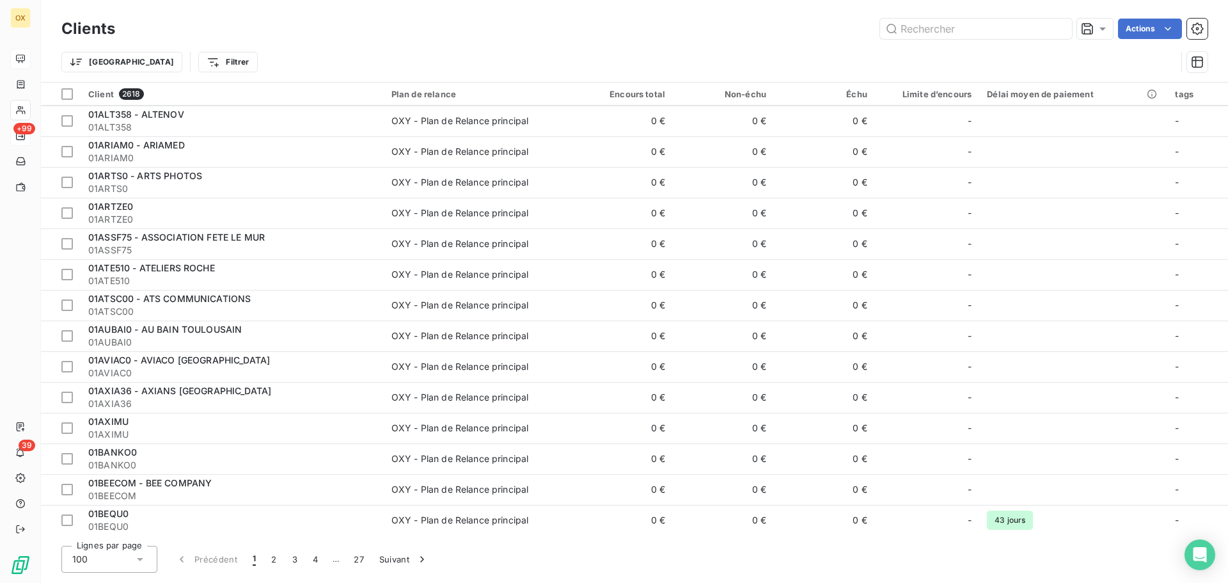
scroll to position [0, 0]
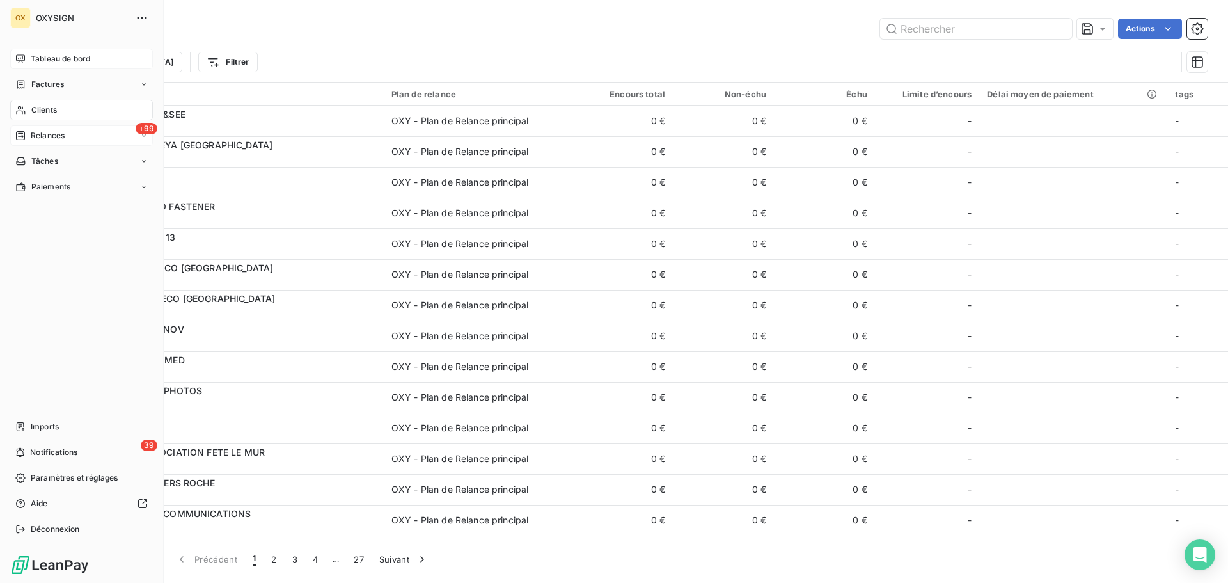
click at [51, 105] on span "Clients" at bounding box center [44, 110] width 26 height 12
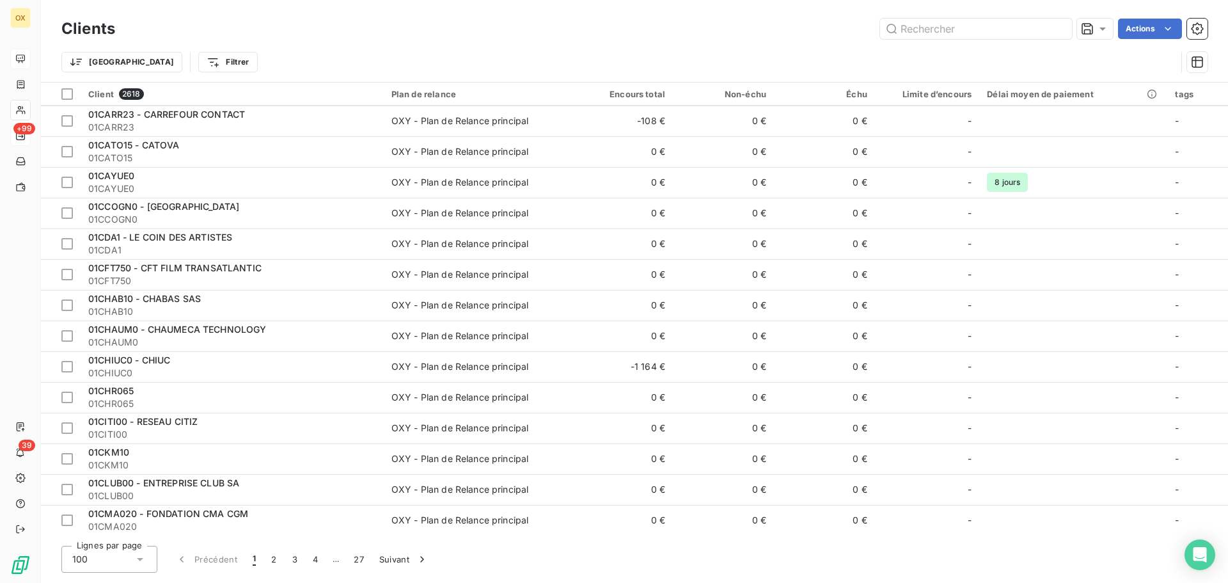
scroll to position [1151, 0]
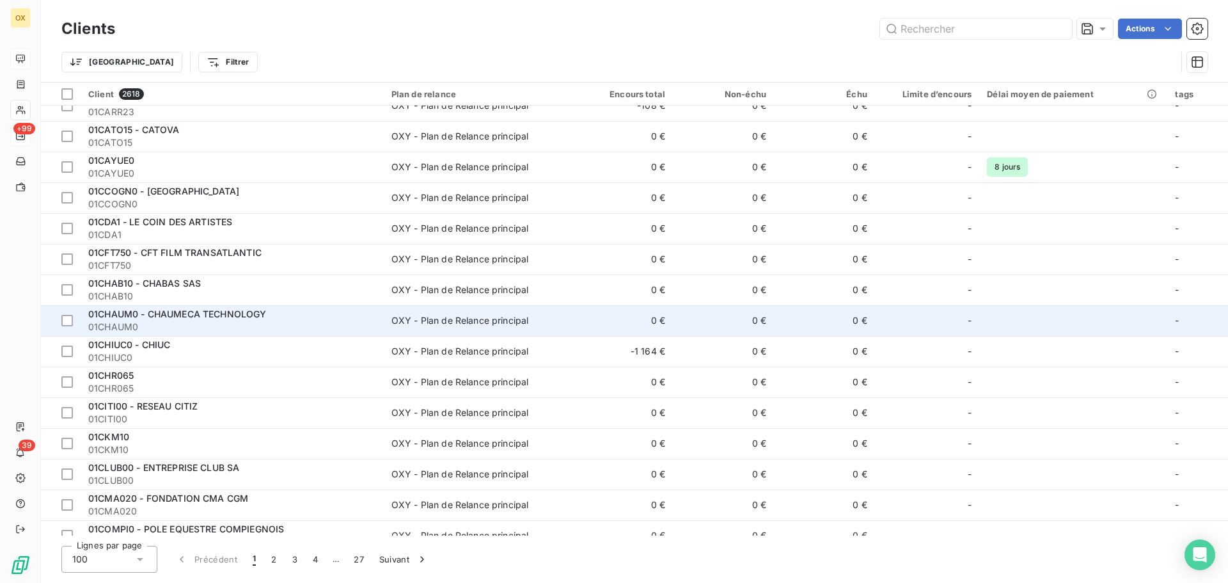
click at [277, 308] on div "01CHAUM0 - CHAUMECA TECHNOLOGY" at bounding box center [232, 314] width 288 height 13
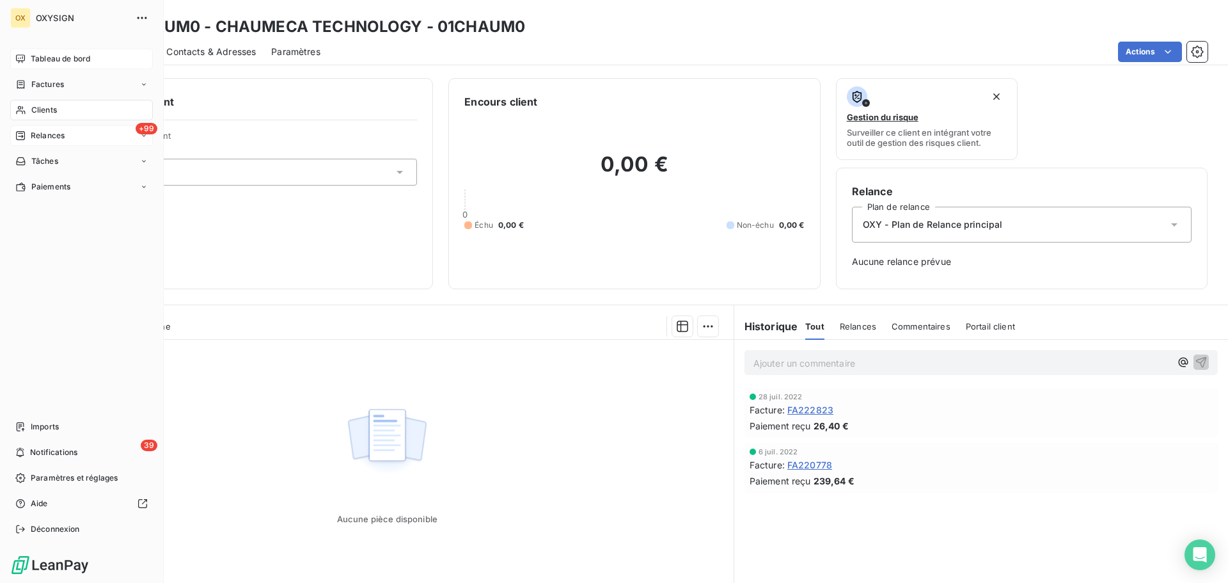
click at [56, 105] on span "Clients" at bounding box center [44, 110] width 26 height 12
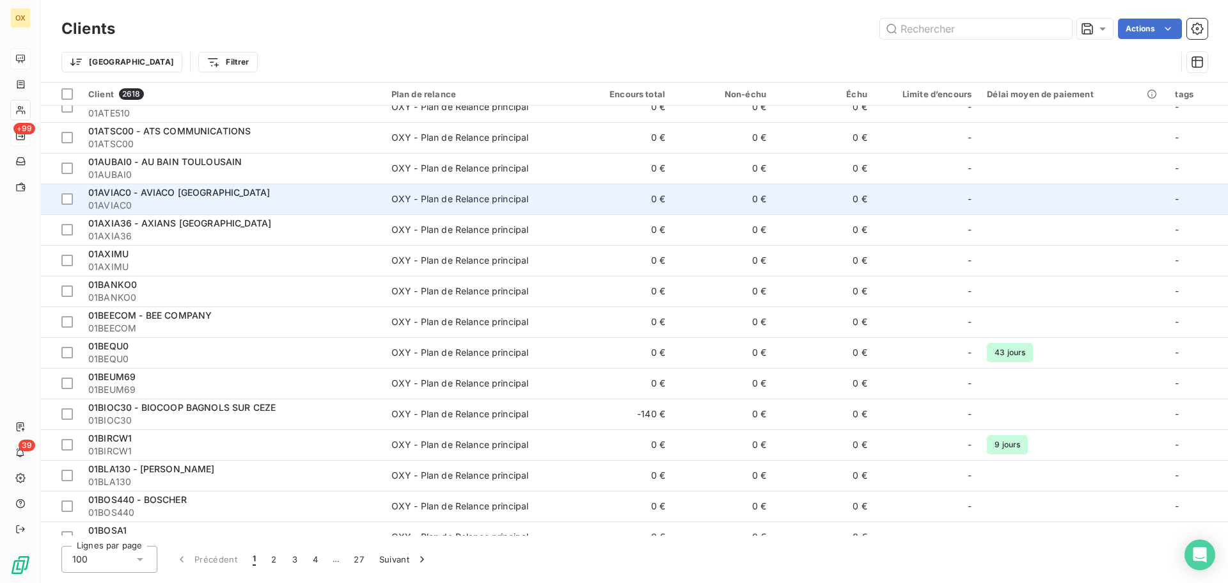
scroll to position [384, 0]
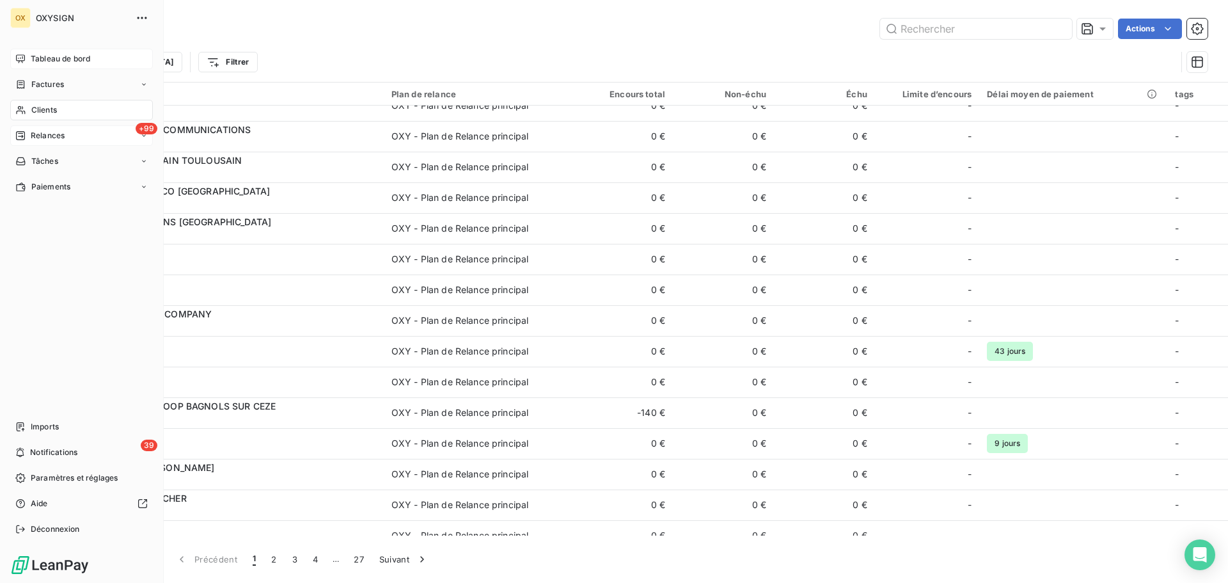
click at [29, 132] on div "Relances" at bounding box center [39, 136] width 49 height 12
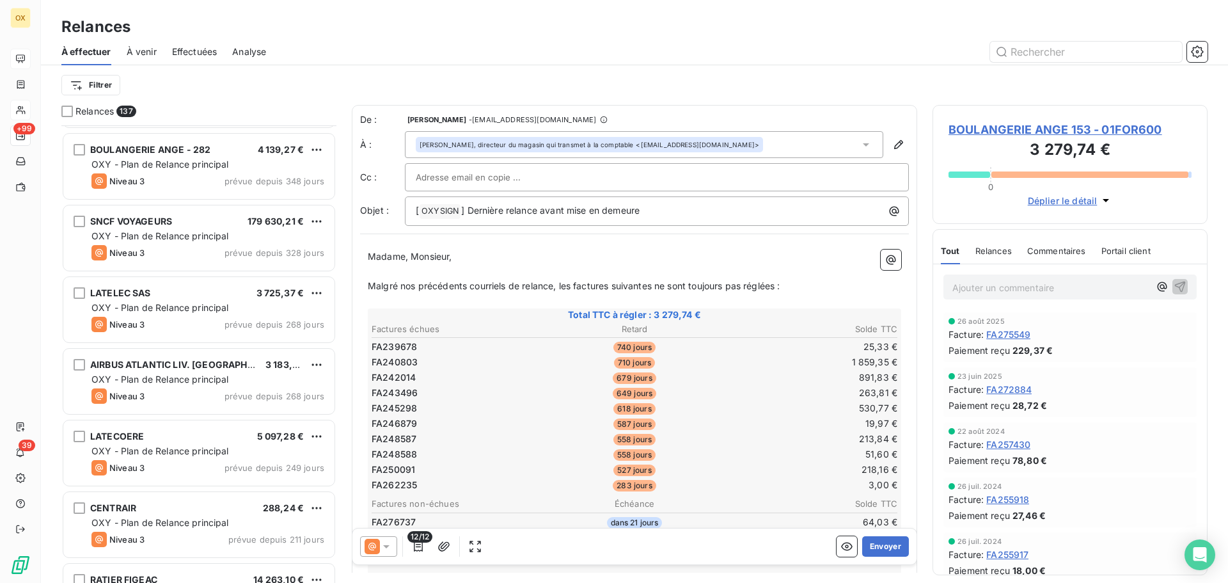
scroll to position [640, 0]
click at [226, 305] on span "OXY - Plan de Relance principal" at bounding box center [160, 306] width 138 height 11
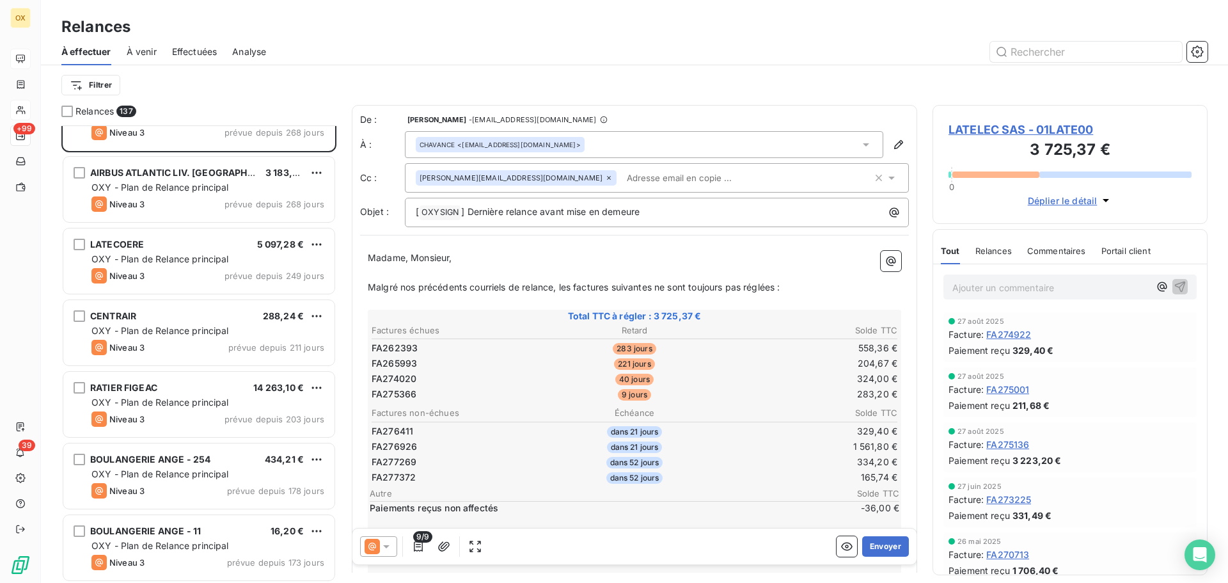
scroll to position [832, 0]
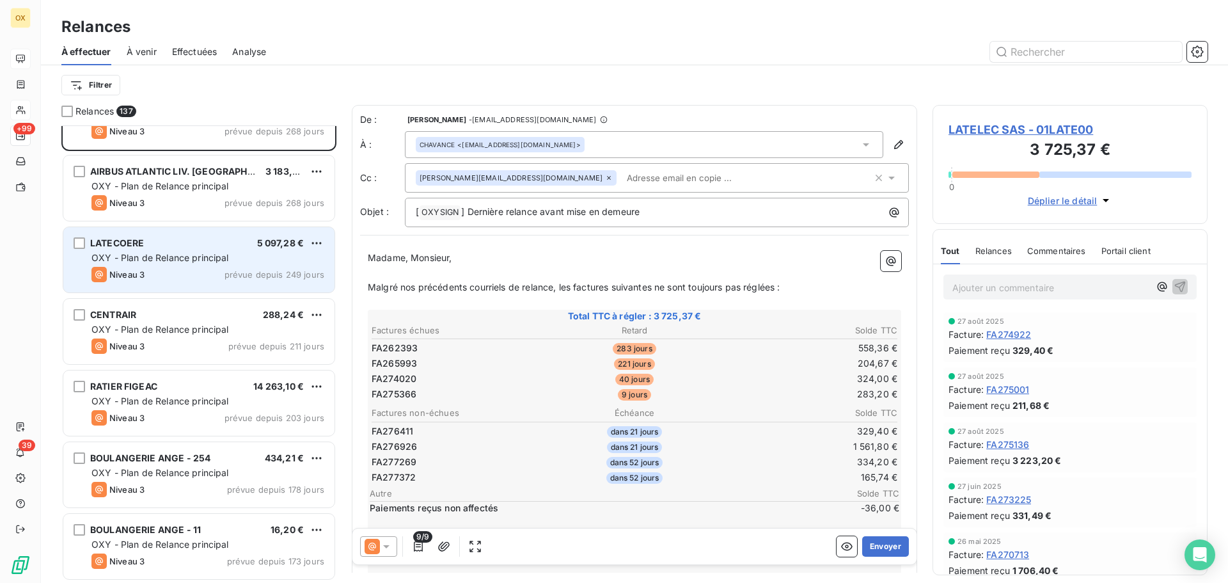
click at [223, 271] on div "Niveau 3 prévue depuis 249 jours" at bounding box center [207, 274] width 233 height 15
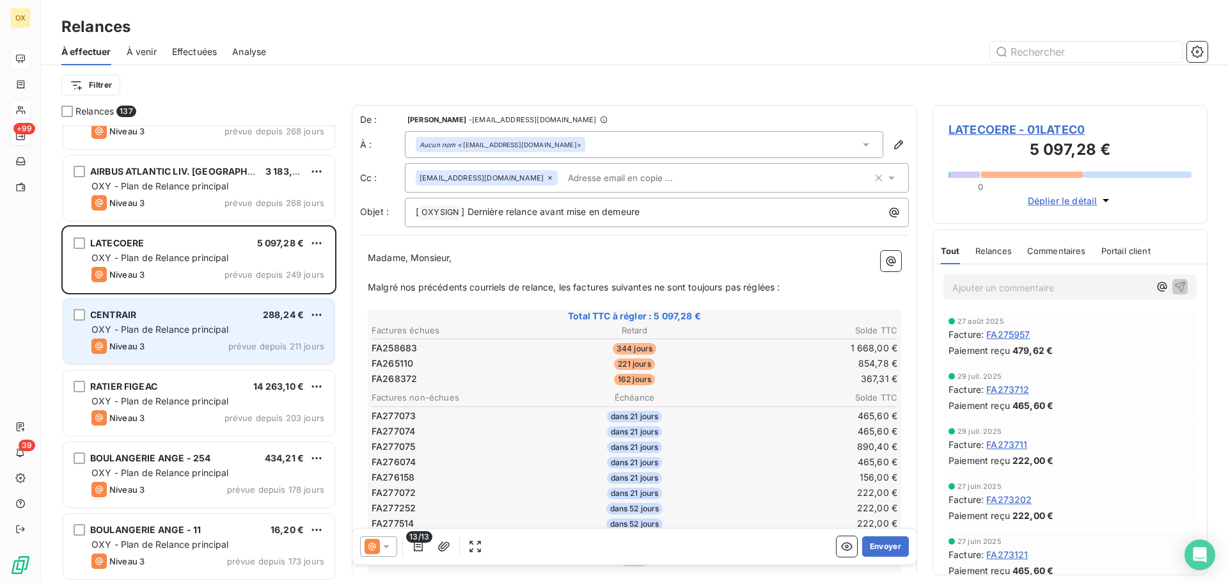
scroll to position [896, 0]
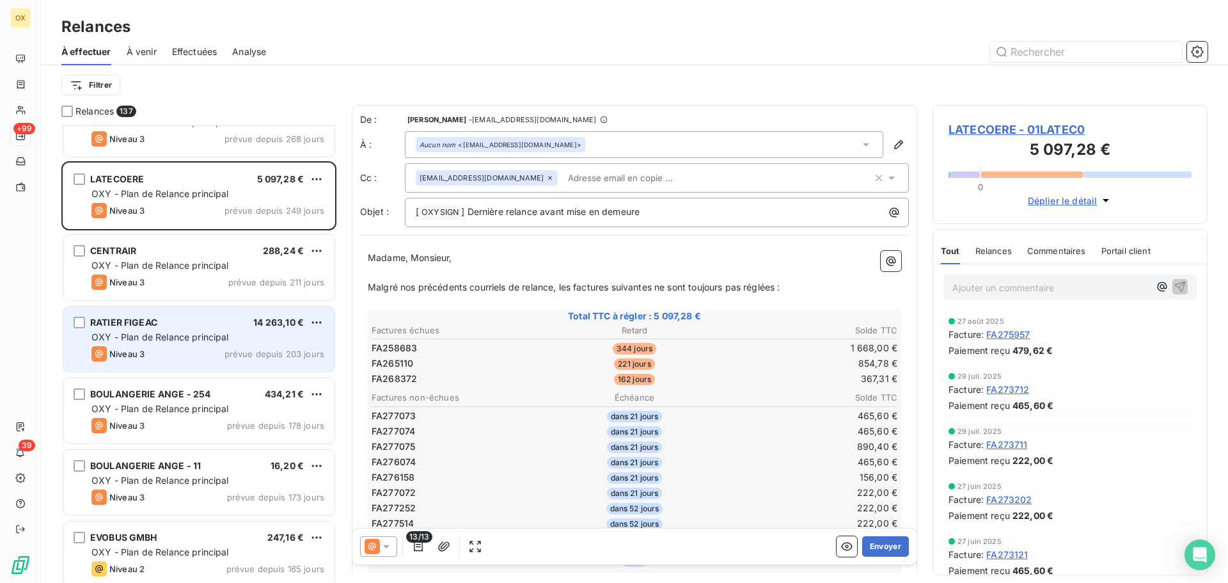
click at [232, 358] on span "prévue depuis 203 jours" at bounding box center [274, 354] width 100 height 10
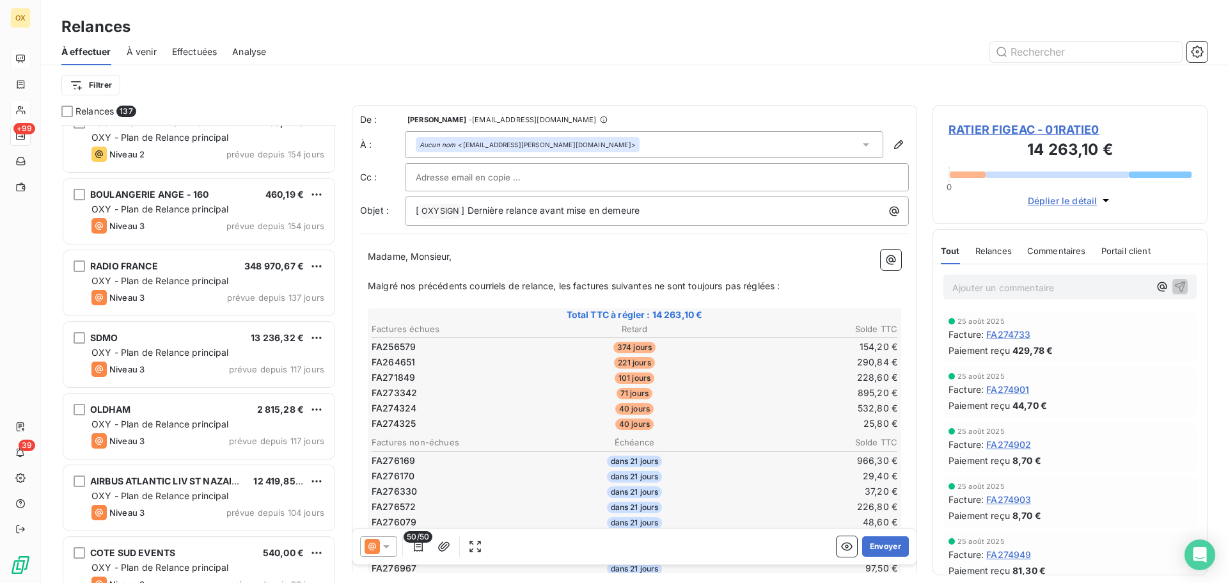
scroll to position [1663, 0]
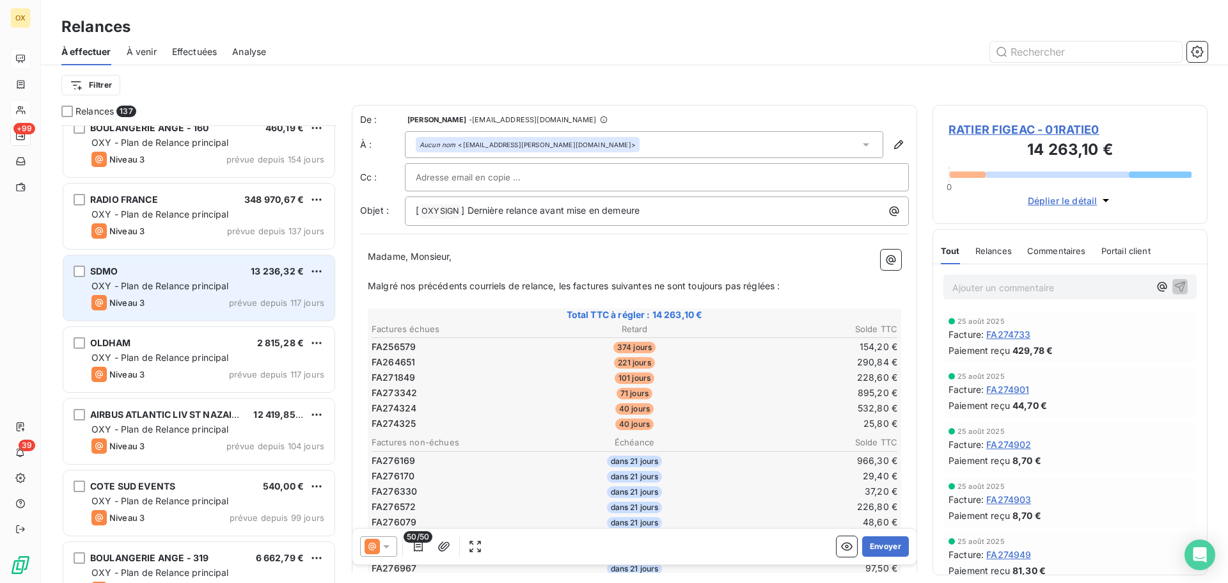
click at [251, 290] on div "OXY - Plan de Relance principal" at bounding box center [207, 285] width 233 height 13
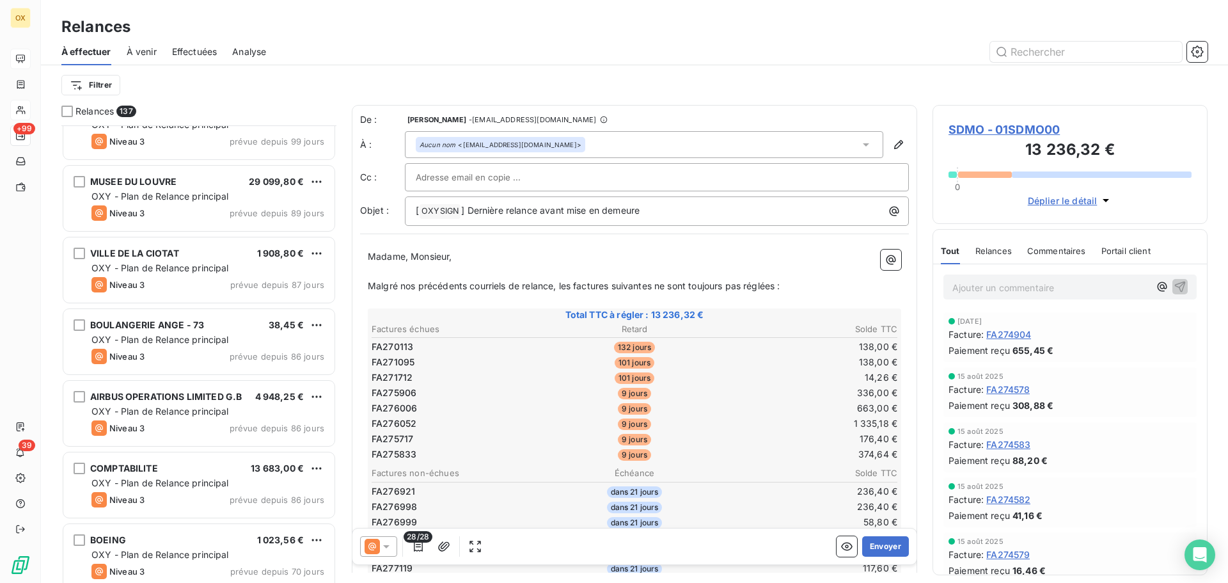
scroll to position [448, 265]
